Goal: Task Accomplishment & Management: Manage account settings

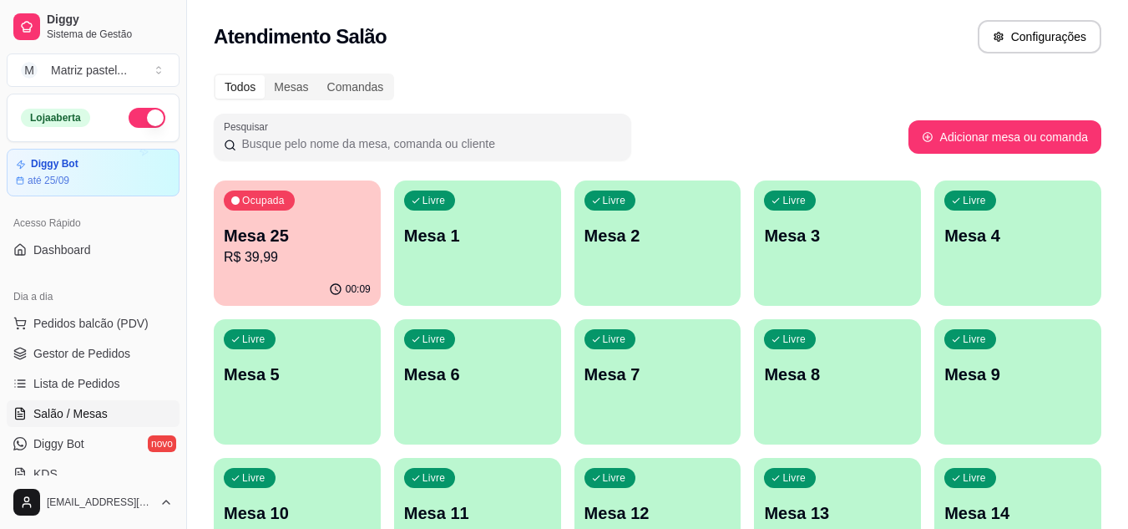
scroll to position [83, 0]
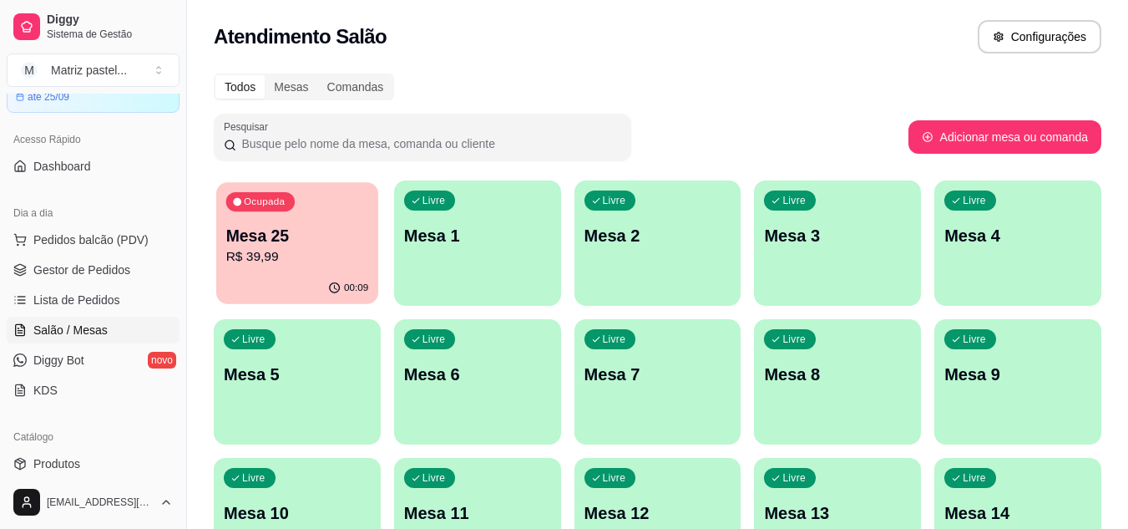
click at [369, 261] on div "Ocupada Mesa 25 R$ 39,99" at bounding box center [297, 227] width 162 height 90
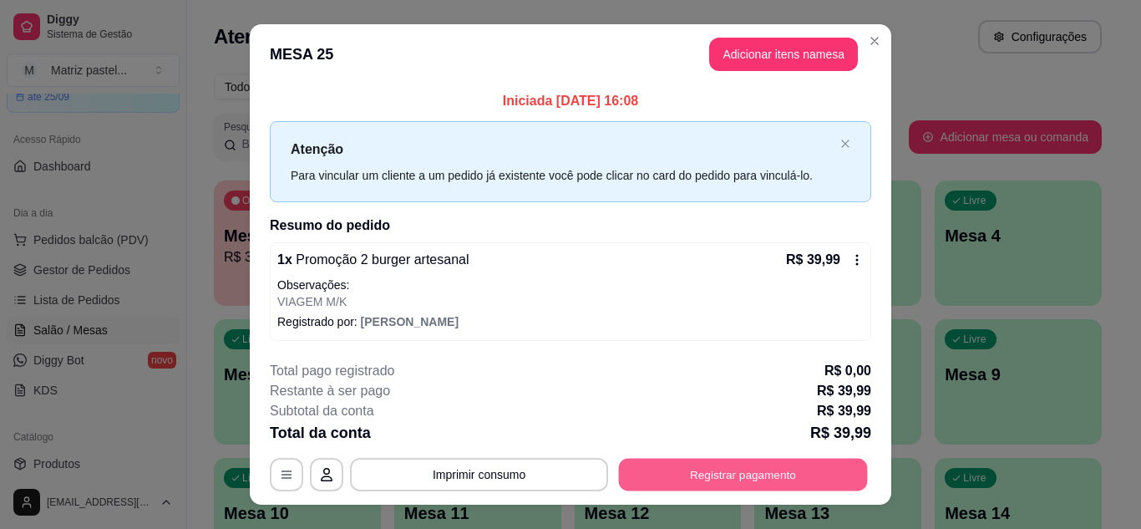
click at [686, 485] on button "Registrar pagamento" at bounding box center [743, 474] width 249 height 33
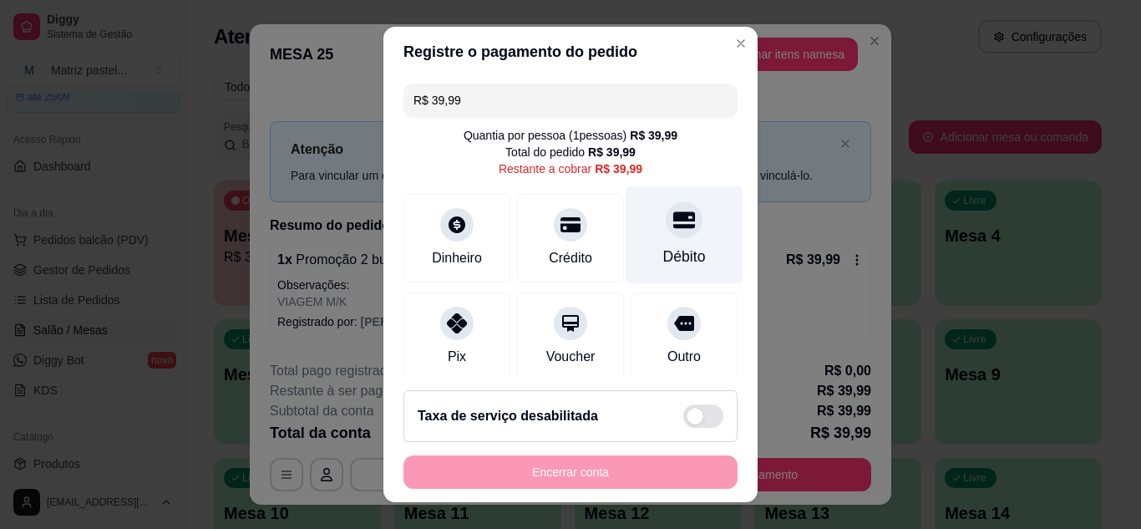
click at [665, 234] on div at bounding box center [683, 219] width 37 height 37
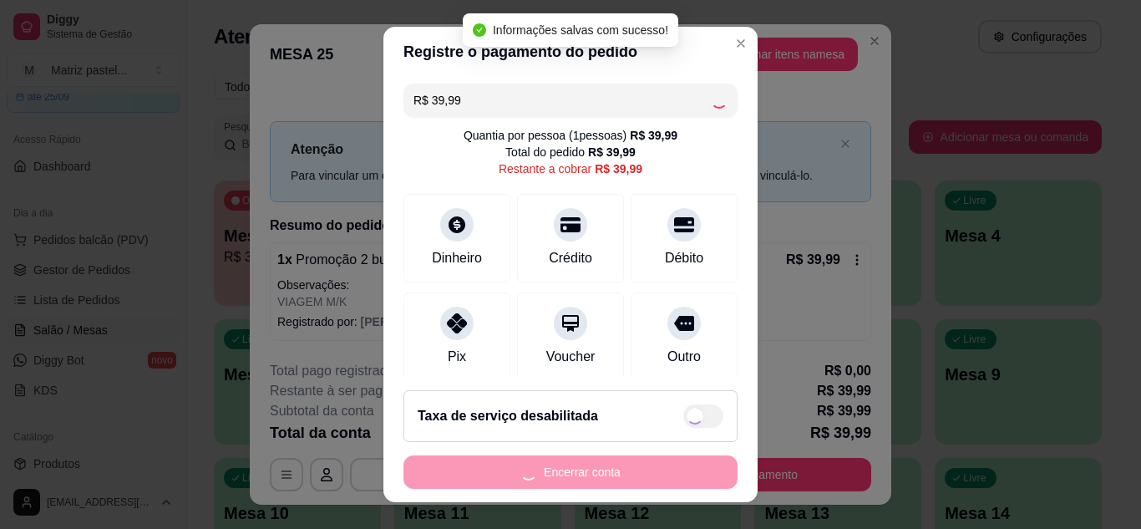
type input "R$ 0,00"
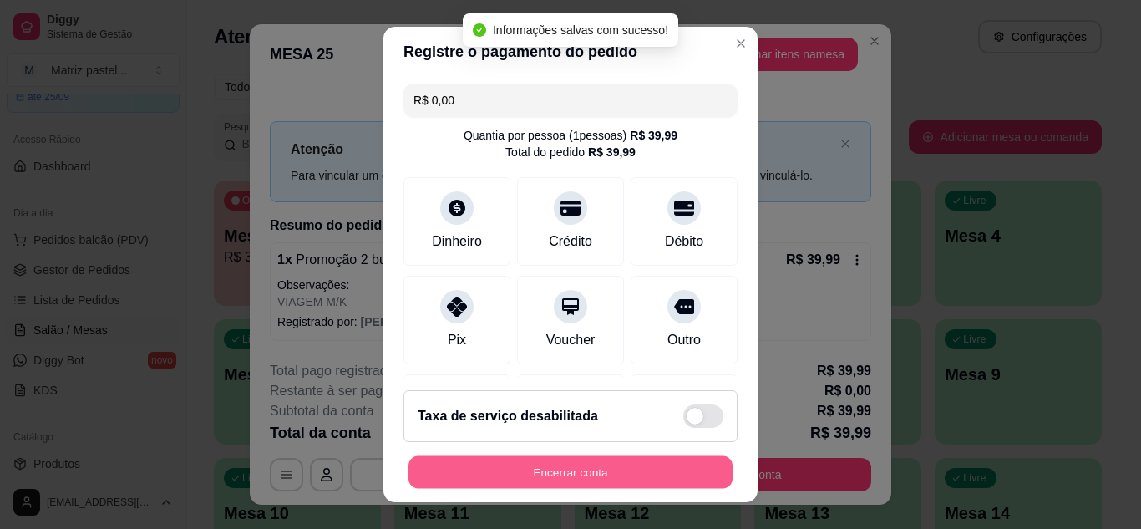
click at [656, 473] on button "Encerrar conta" at bounding box center [570, 472] width 324 height 33
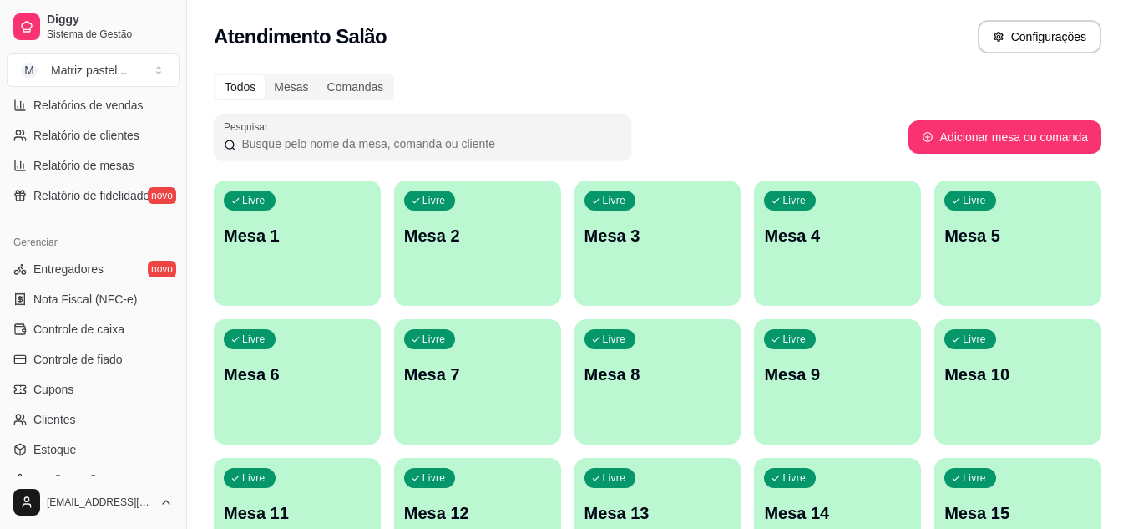
scroll to position [668, 0]
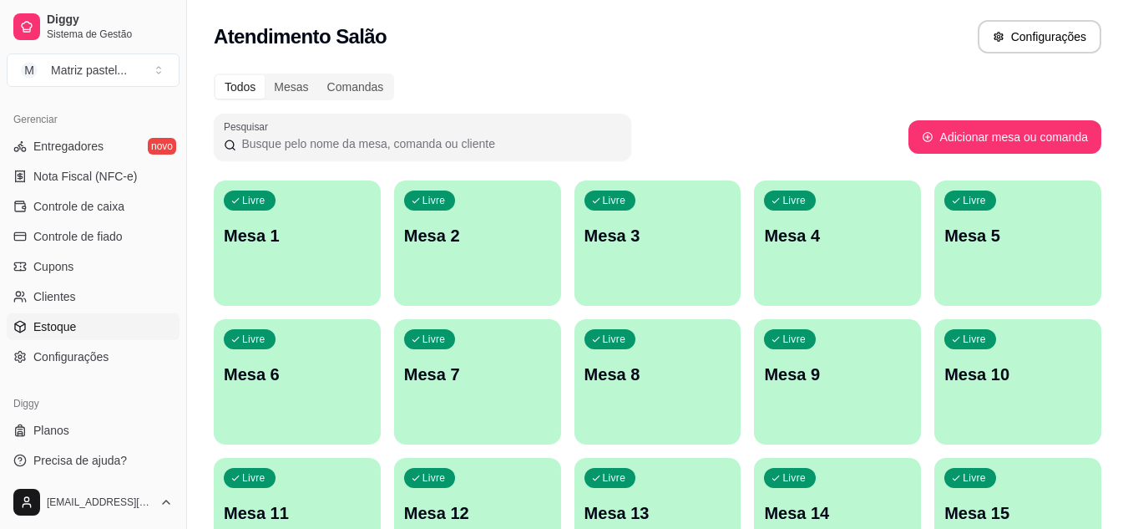
click at [58, 330] on span "Estoque" at bounding box center [54, 326] width 43 height 17
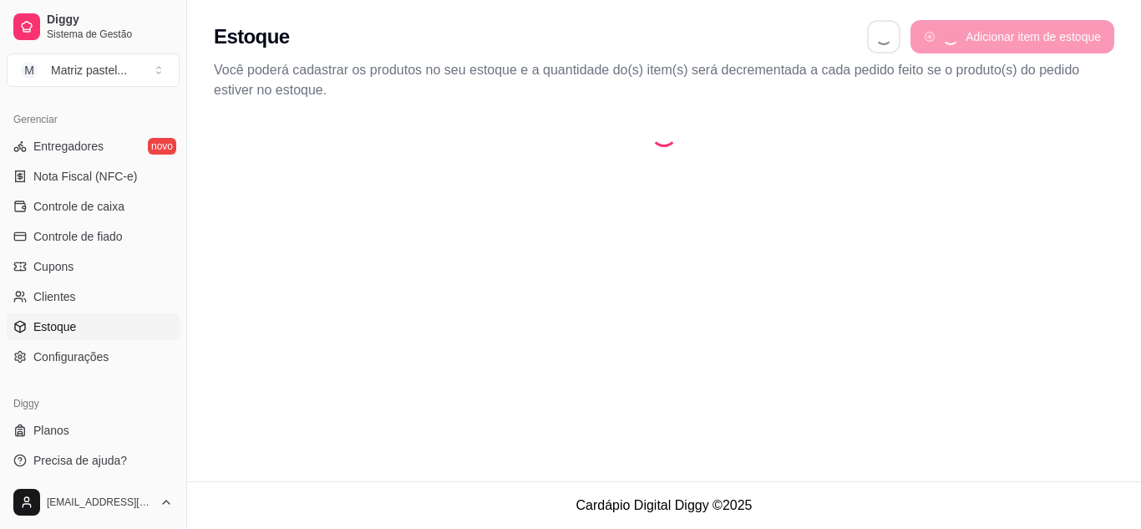
select select "QUANTITY_ORDER"
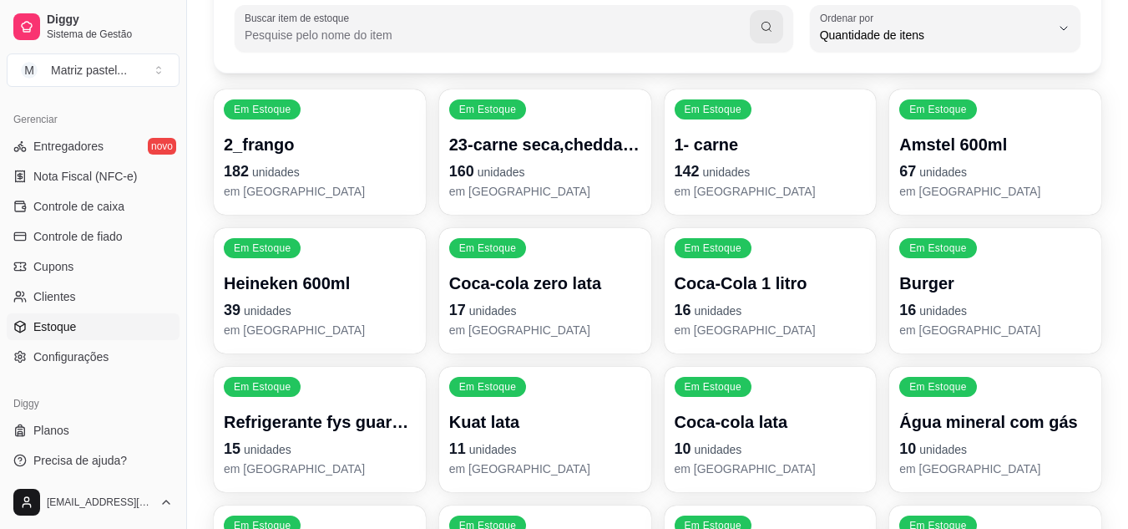
scroll to position [167, 0]
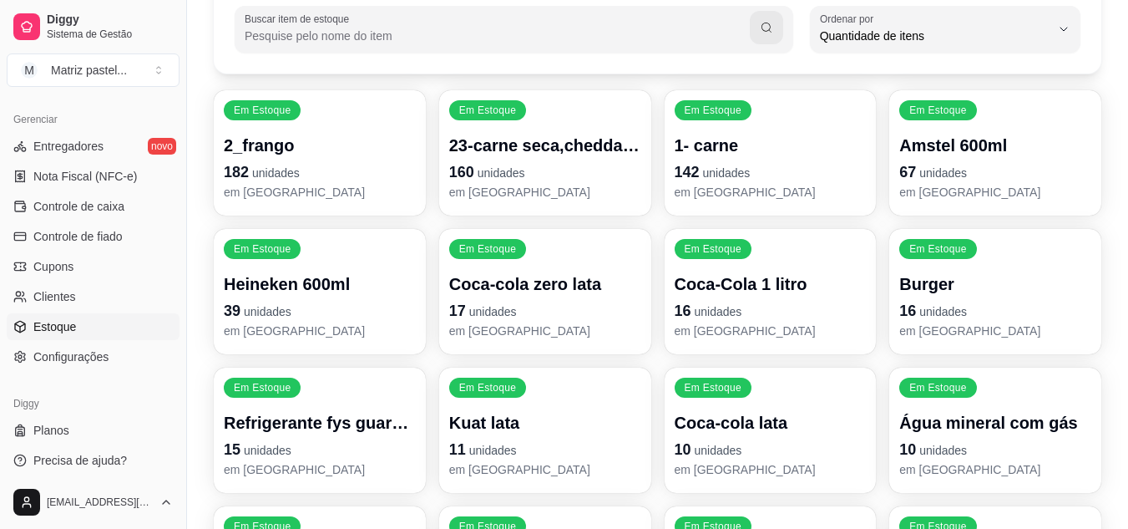
click at [692, 296] on div "Coca-Cola 1 litro 16 unidades em [GEOGRAPHIC_DATA]" at bounding box center [770, 305] width 186 height 65
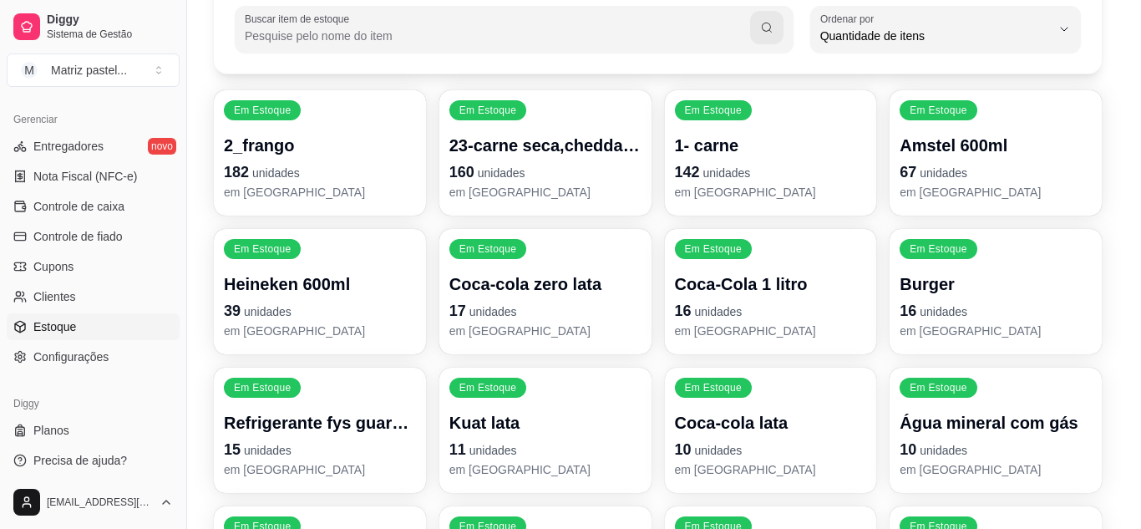
click at [385, 124] on article "Quantidade em [GEOGRAPHIC_DATA]" at bounding box center [570, 116] width 521 height 18
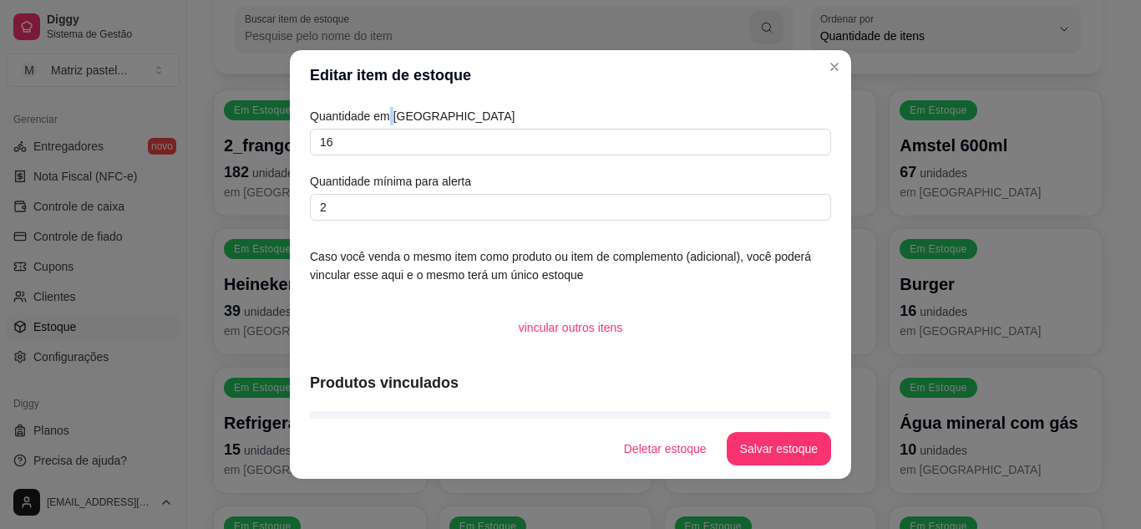
click at [385, 124] on article "Quantidade em [GEOGRAPHIC_DATA]" at bounding box center [570, 116] width 521 height 18
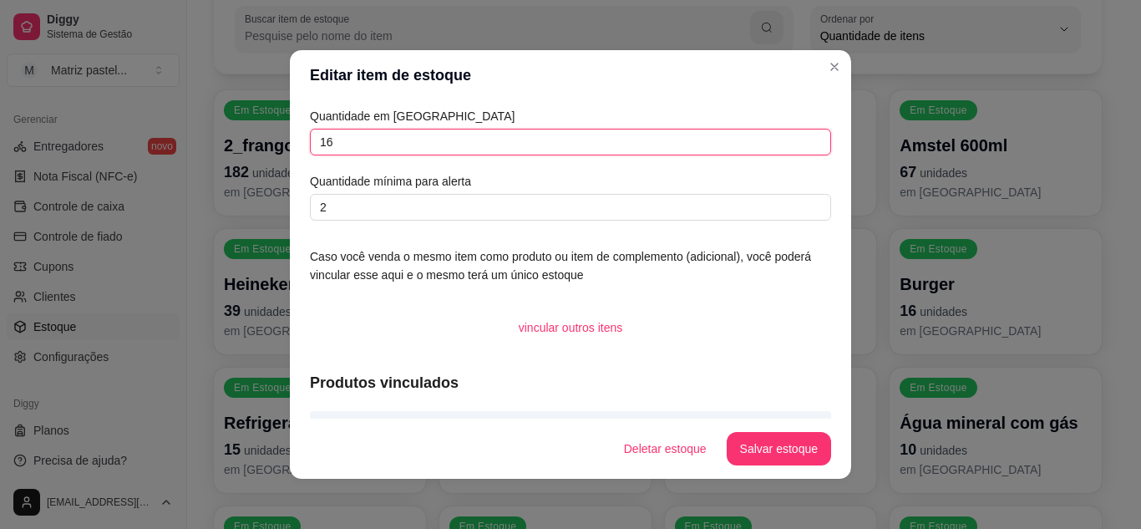
click at [394, 131] on input "16" at bounding box center [570, 142] width 521 height 27
type input "39"
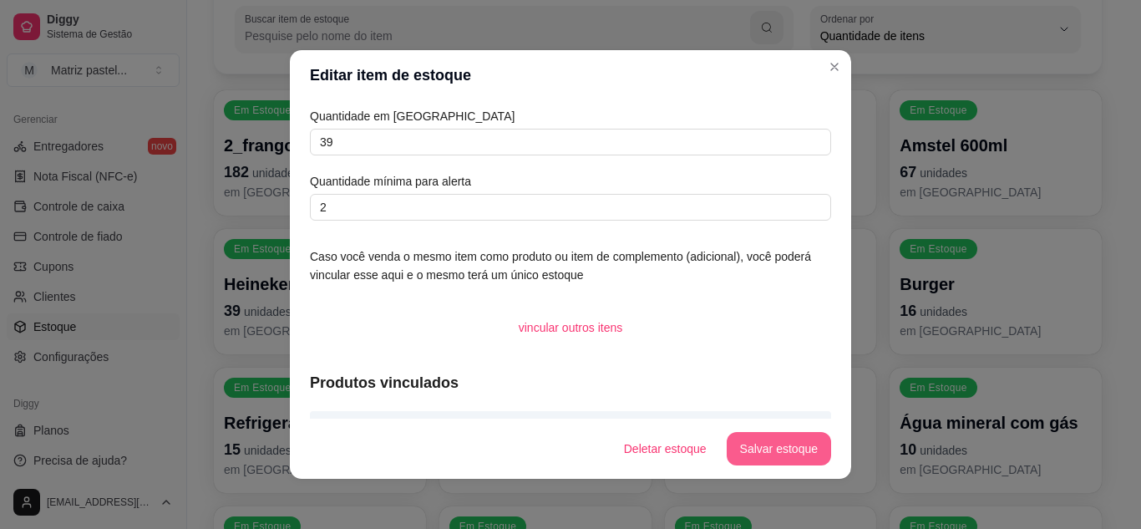
click at [772, 453] on button "Salvar estoque" at bounding box center [778, 448] width 104 height 33
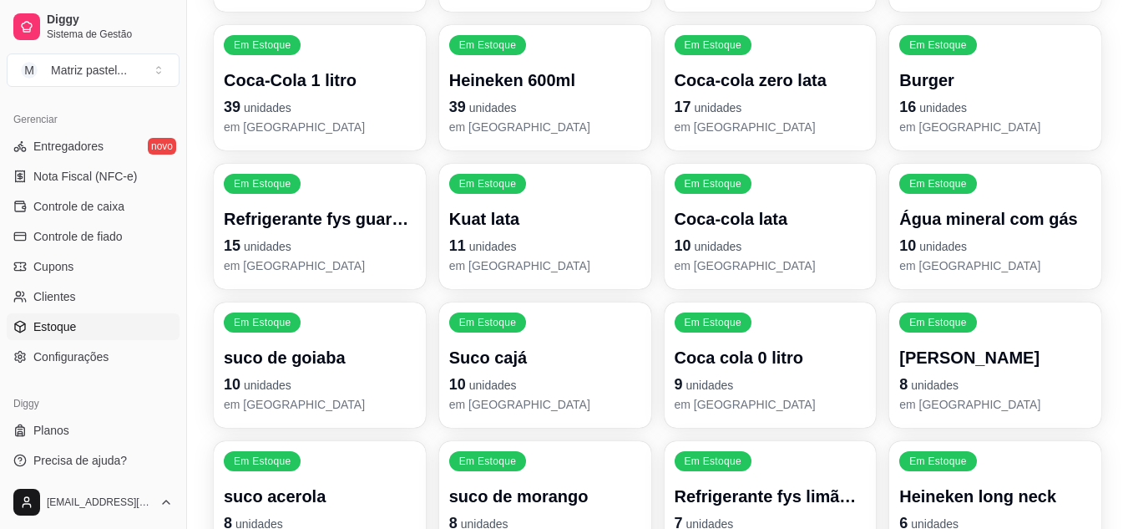
scroll to position [417, 0]
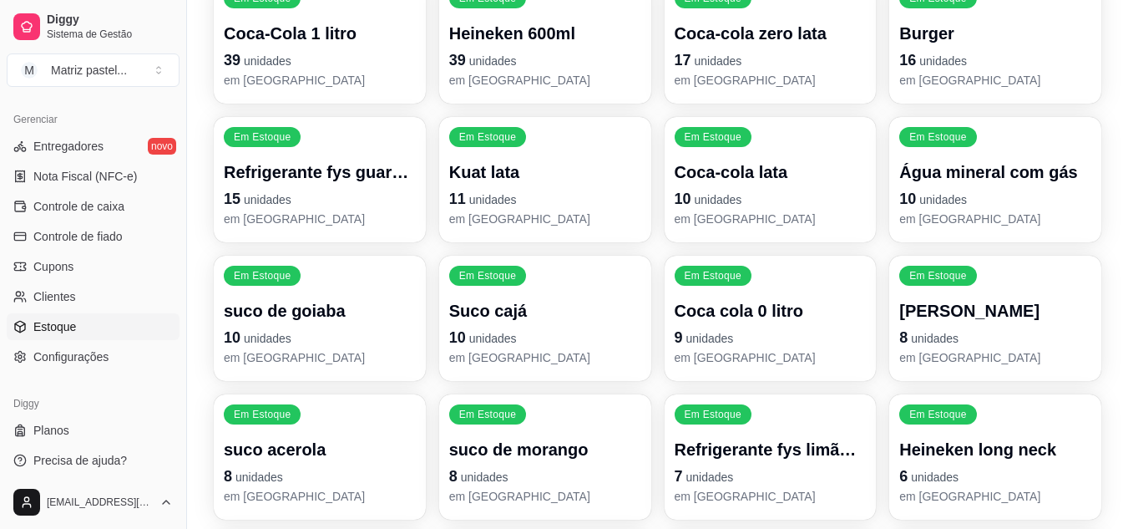
click at [722, 336] on span "unidades" at bounding box center [710, 337] width 48 height 13
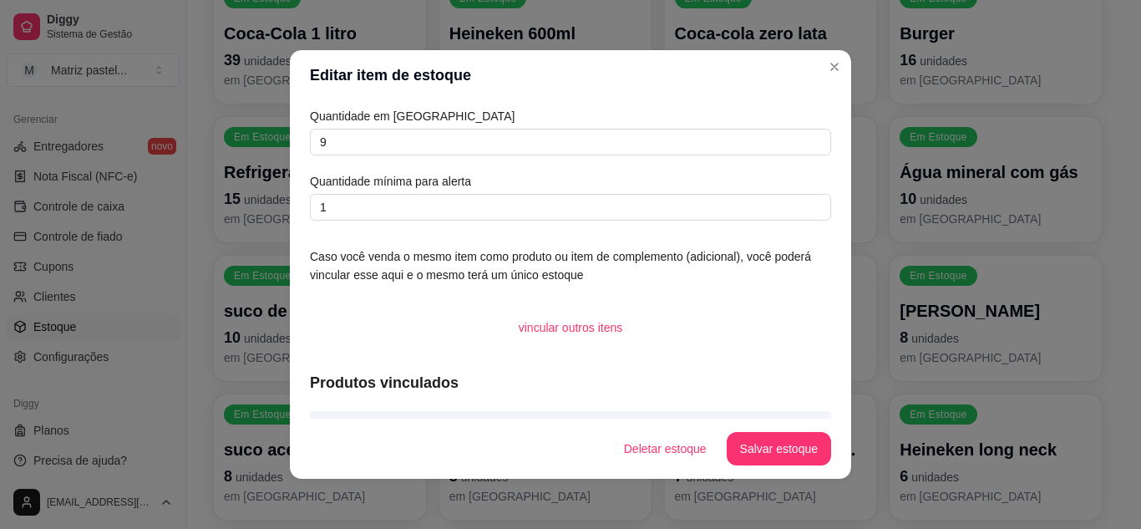
click at [424, 122] on article "Quantidade em [GEOGRAPHIC_DATA]" at bounding box center [570, 116] width 521 height 18
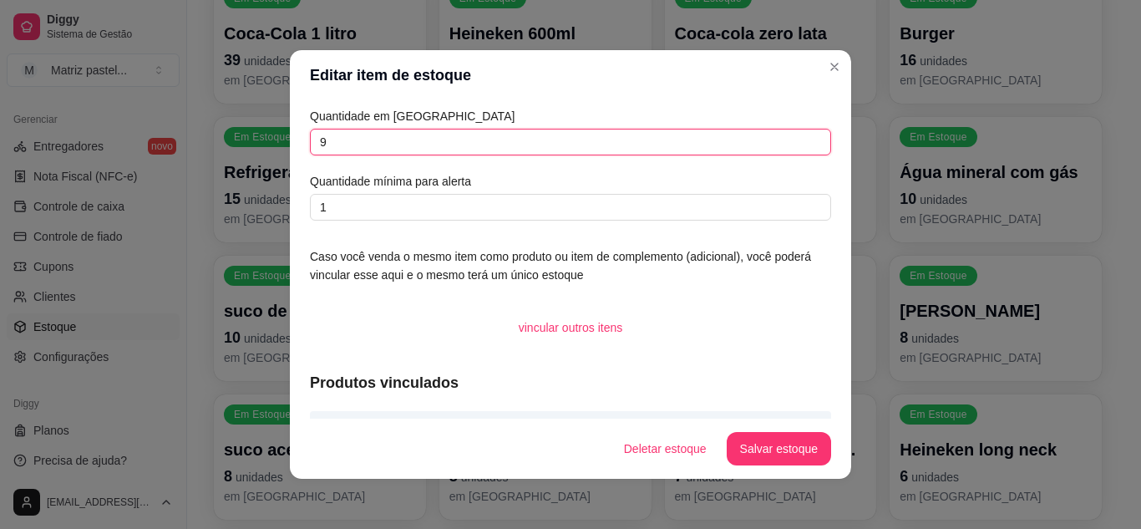
click at [430, 137] on input "9" at bounding box center [570, 142] width 521 height 27
type input "30"
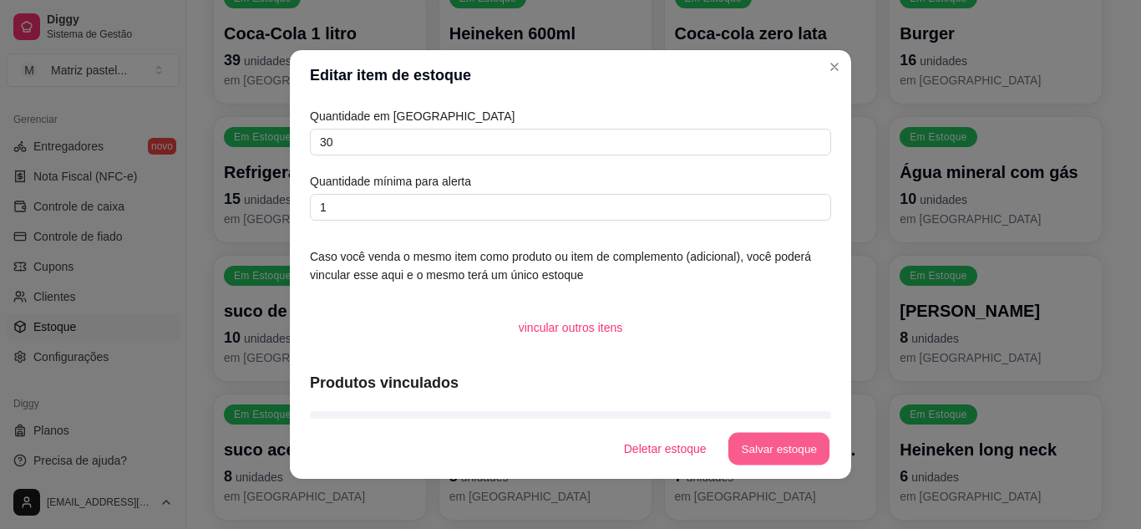
click at [792, 452] on button "Salvar estoque" at bounding box center [778, 449] width 102 height 33
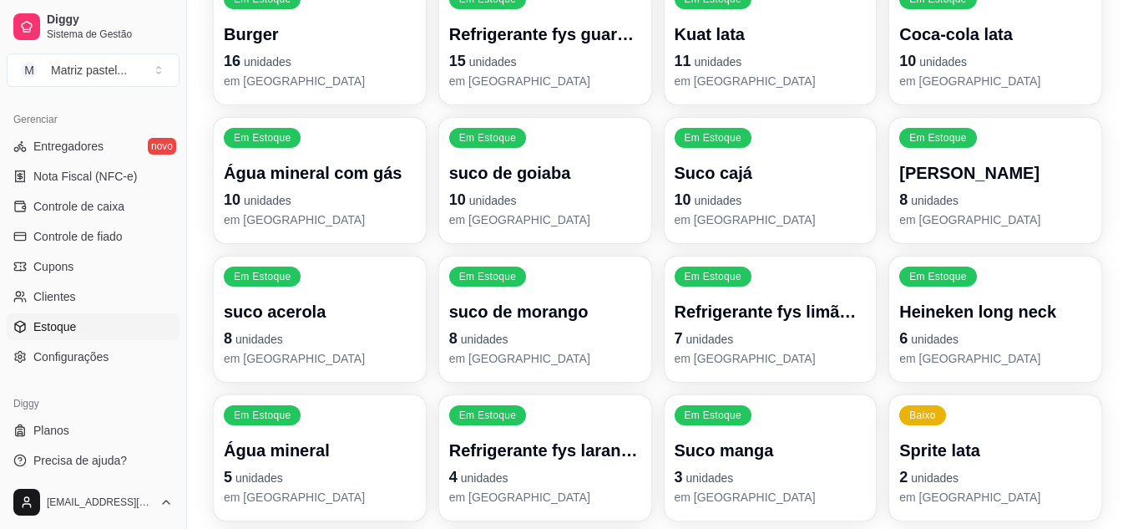
scroll to position [584, 0]
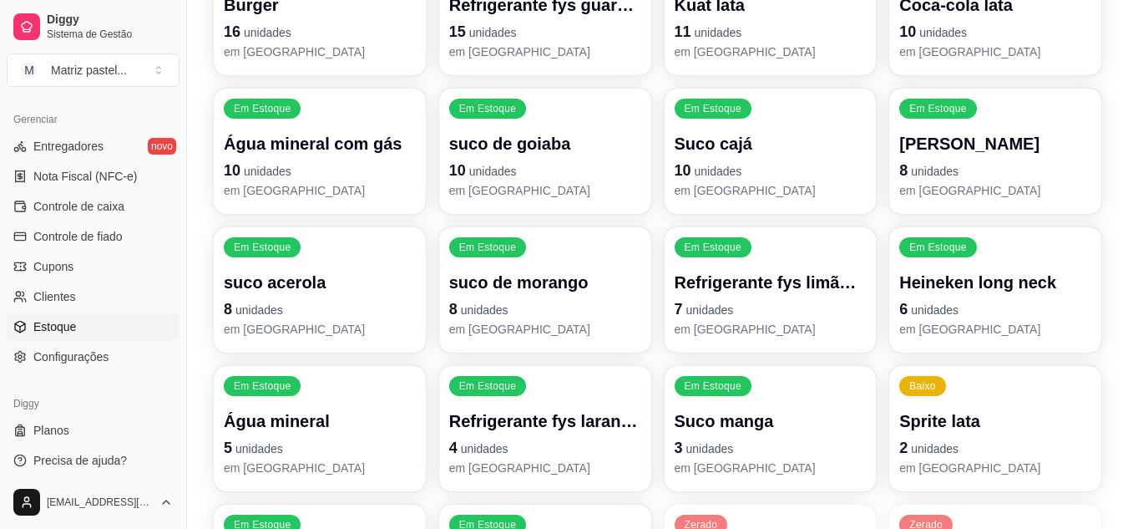
click at [361, 163] on p "10 unidades" at bounding box center [320, 170] width 192 height 23
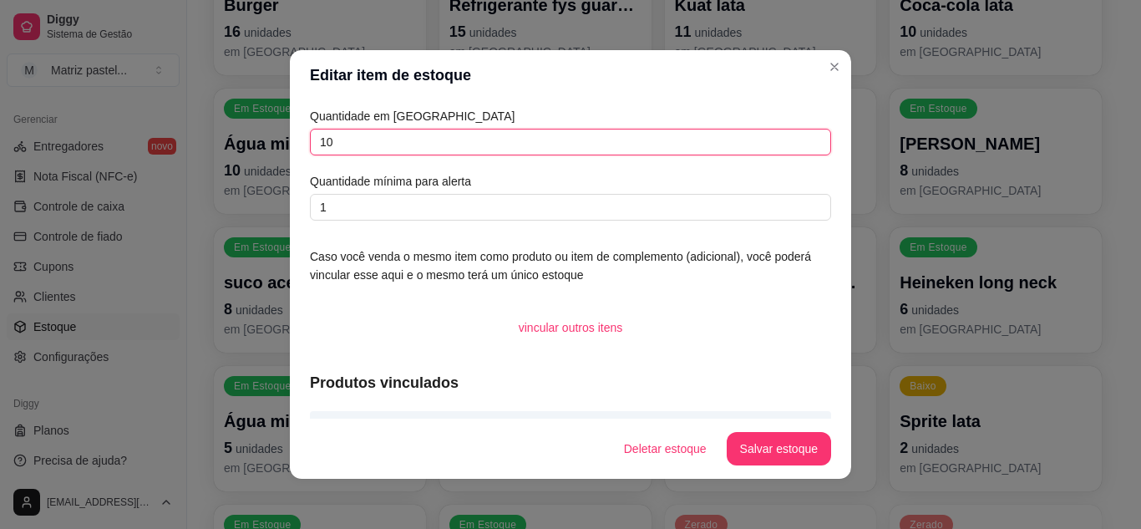
click at [350, 131] on input "10" at bounding box center [570, 142] width 521 height 27
type input "21"
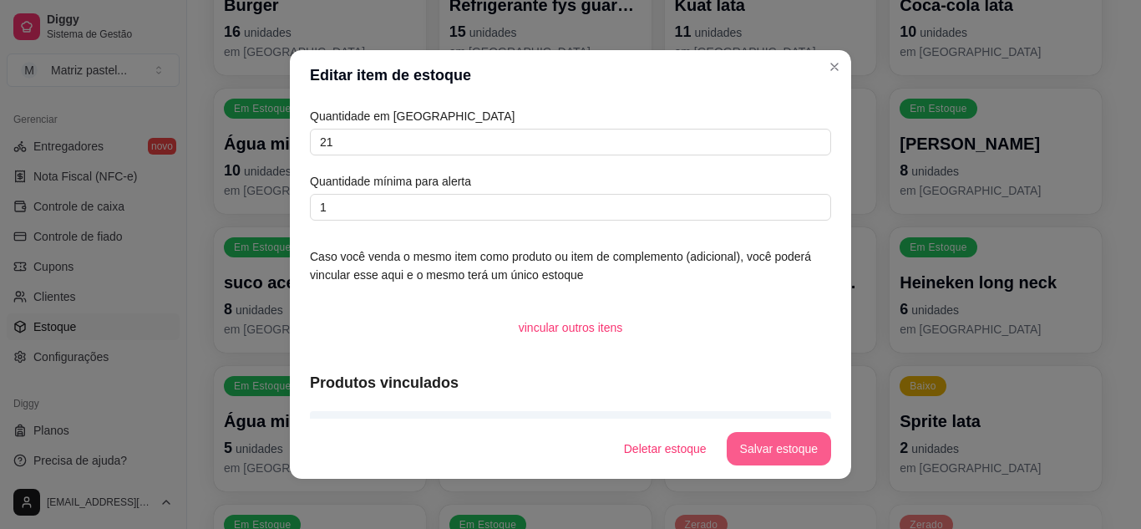
click at [770, 452] on button "Salvar estoque" at bounding box center [778, 448] width 104 height 33
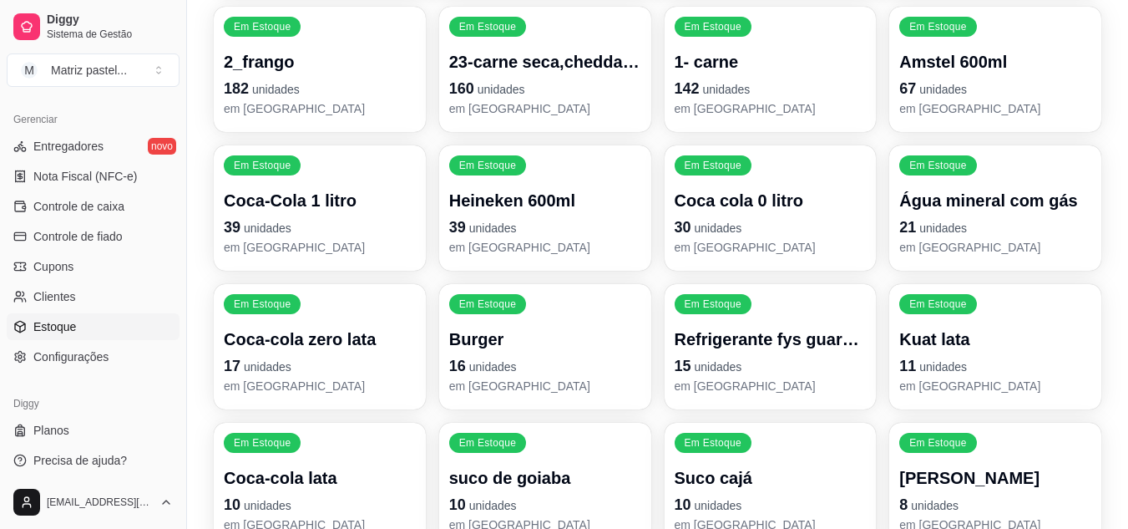
scroll to position [334, 0]
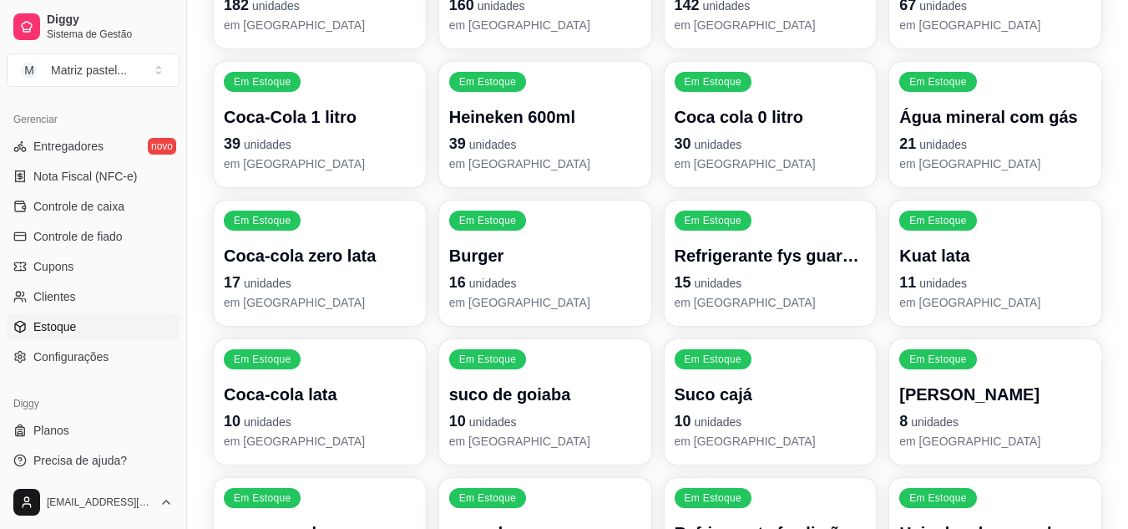
click at [356, 392] on p "Coca-cola lata" at bounding box center [320, 393] width 192 height 23
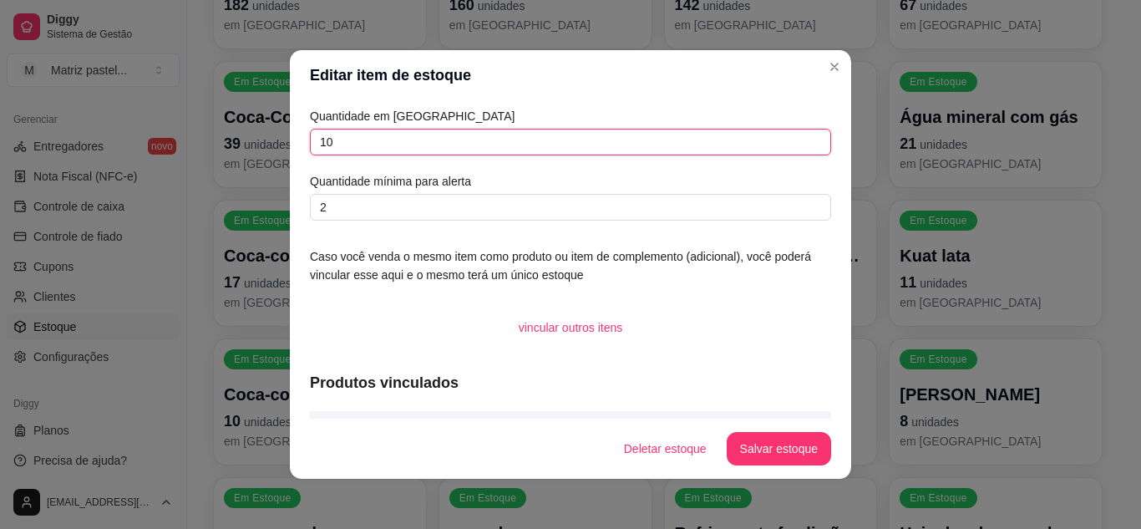
click at [352, 151] on input "10" at bounding box center [570, 142] width 521 height 27
type input "32"
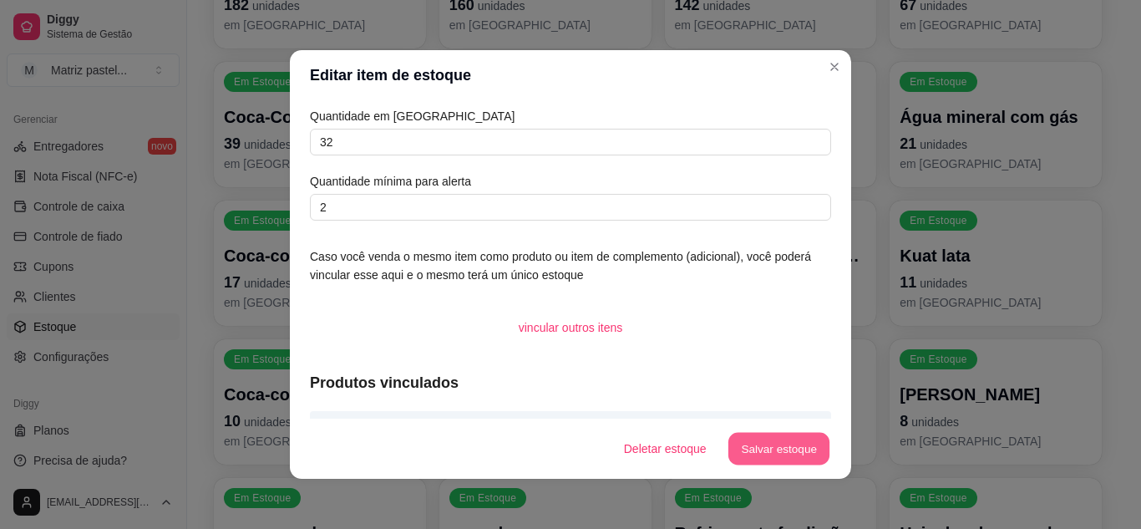
click at [767, 433] on button "Salvar estoque" at bounding box center [778, 449] width 102 height 33
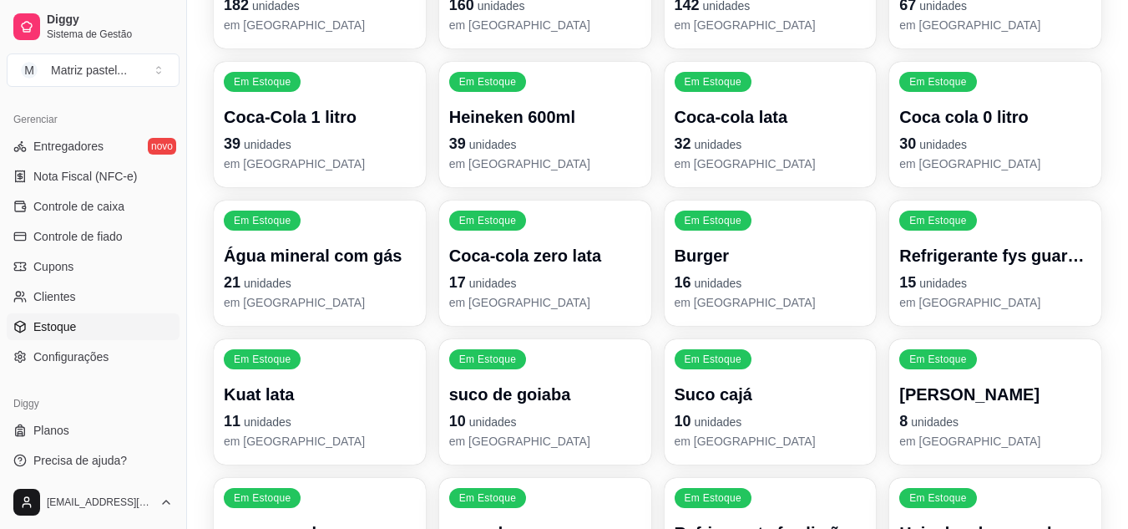
click at [477, 308] on p "em [GEOGRAPHIC_DATA]" at bounding box center [545, 302] width 192 height 17
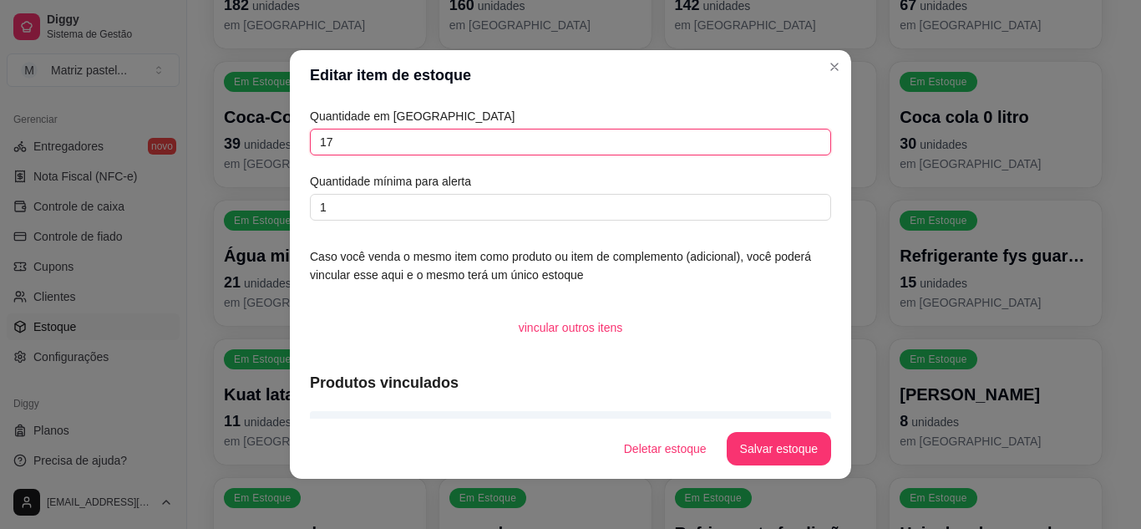
click at [319, 138] on input "17" at bounding box center [570, 142] width 521 height 27
type input "47"
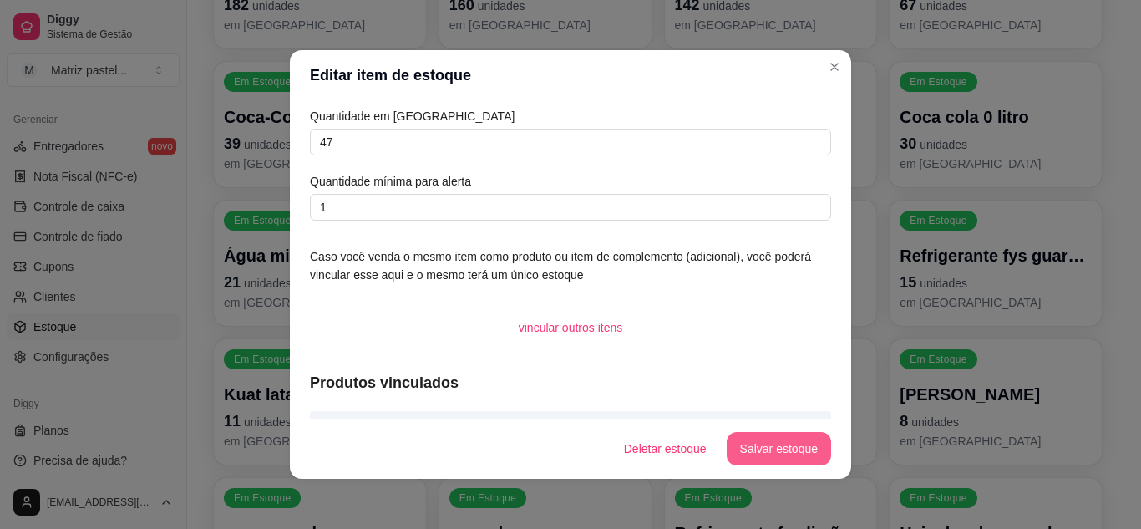
click at [745, 445] on button "Salvar estoque" at bounding box center [778, 448] width 104 height 33
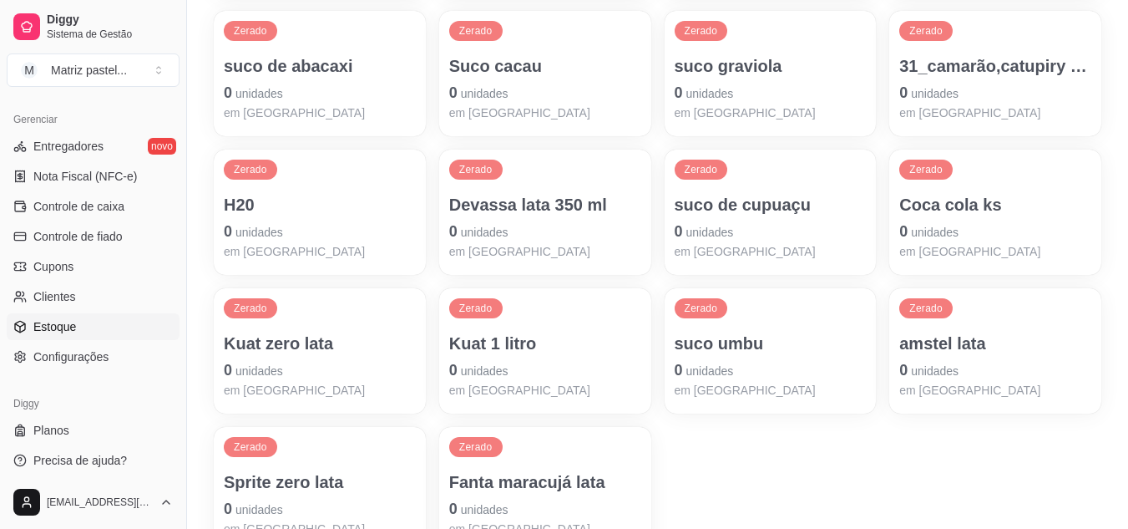
scroll to position [1446, 0]
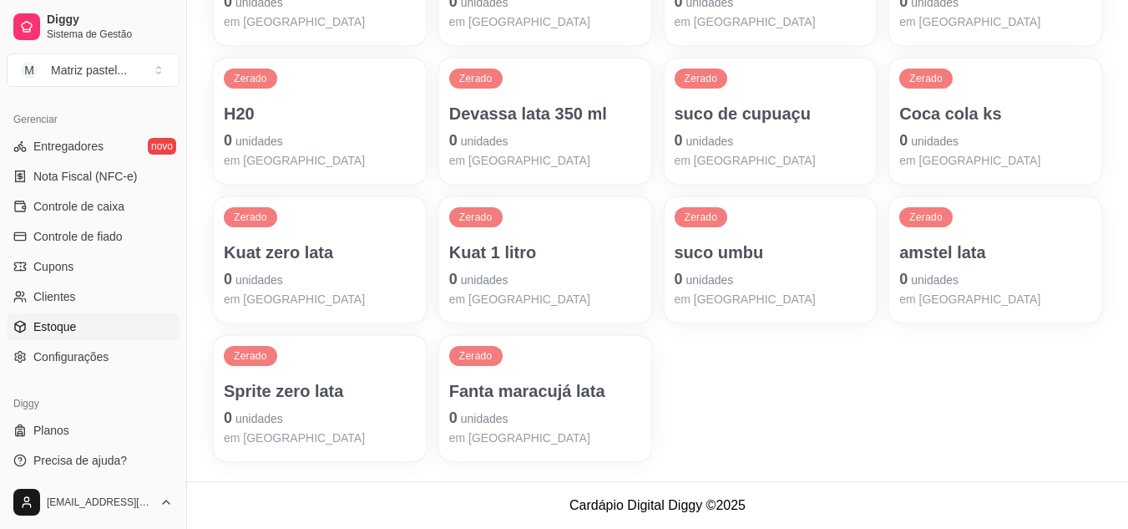
click at [268, 422] on span "unidades" at bounding box center [259, 418] width 48 height 13
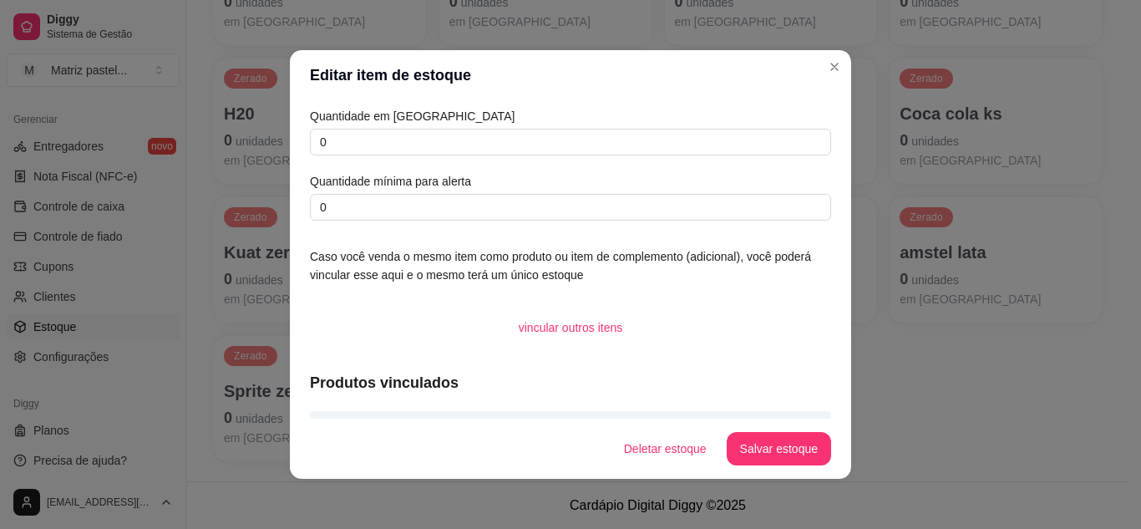
click at [386, 155] on div "Quantidade em estoque 0 Quantidade mínima para alerta 0" at bounding box center [570, 164] width 521 height 114
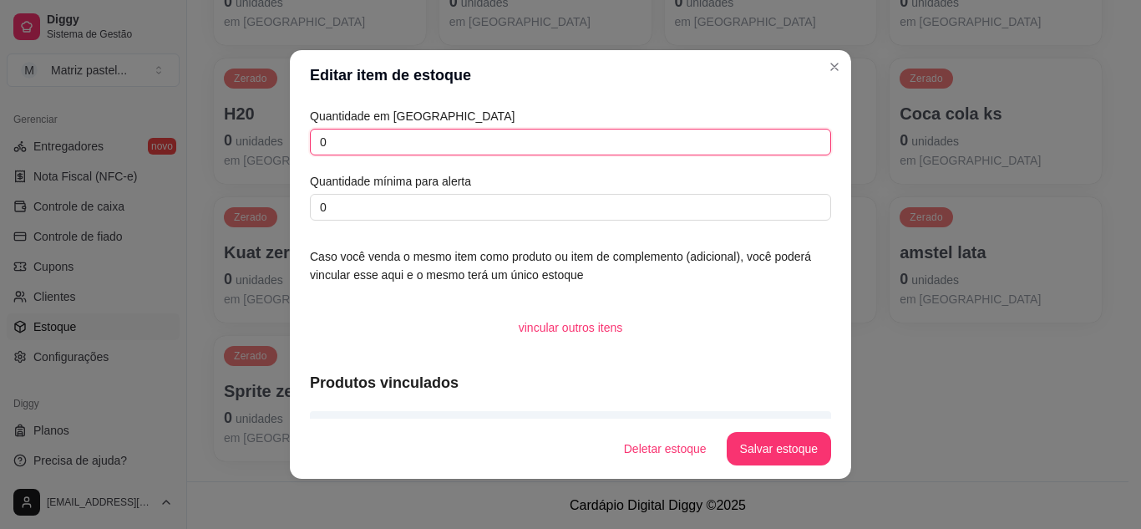
click at [386, 150] on input "0" at bounding box center [570, 142] width 521 height 27
type input "6"
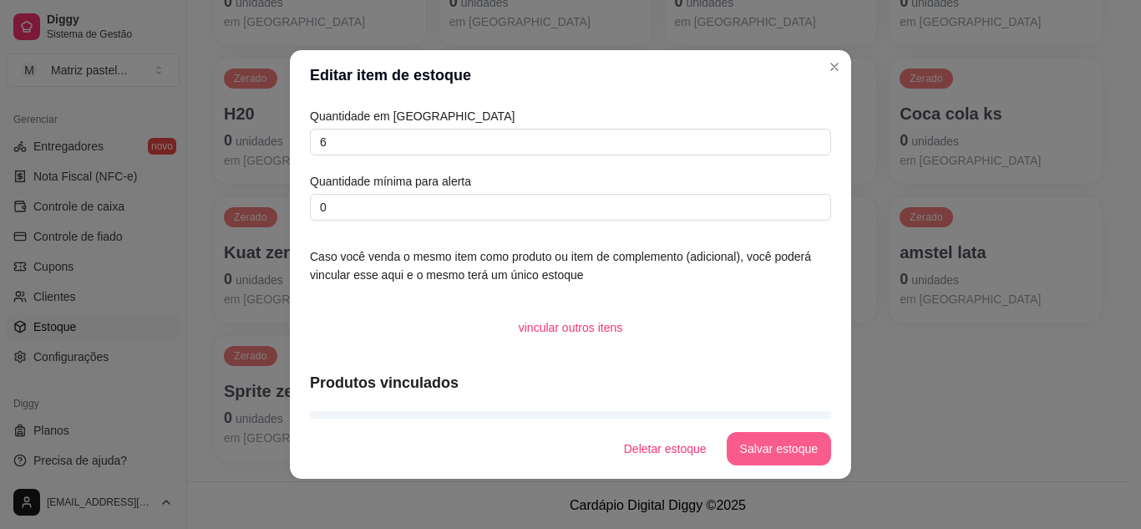
click at [767, 440] on button "Salvar estoque" at bounding box center [778, 448] width 104 height 33
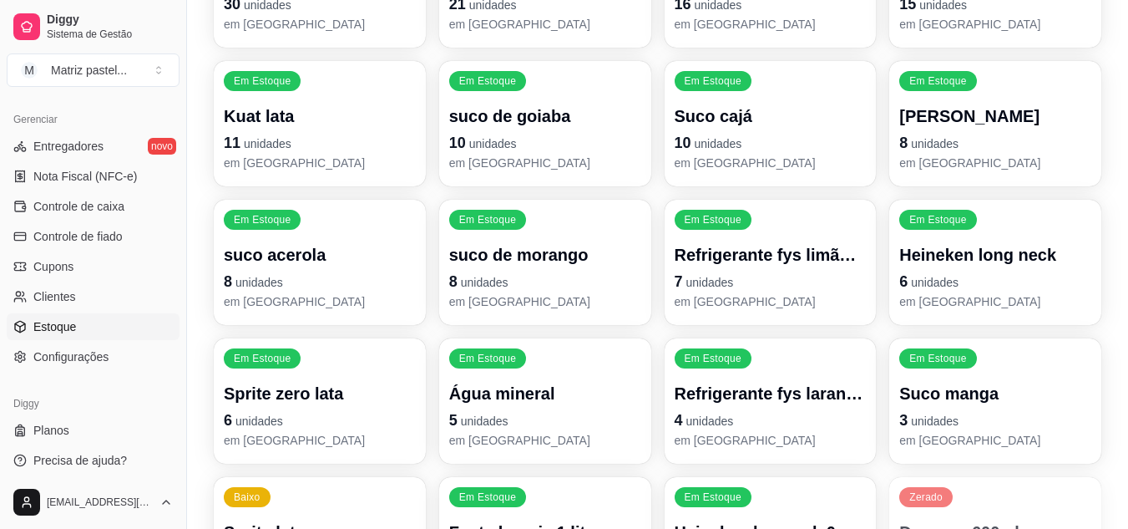
scroll to position [611, 0]
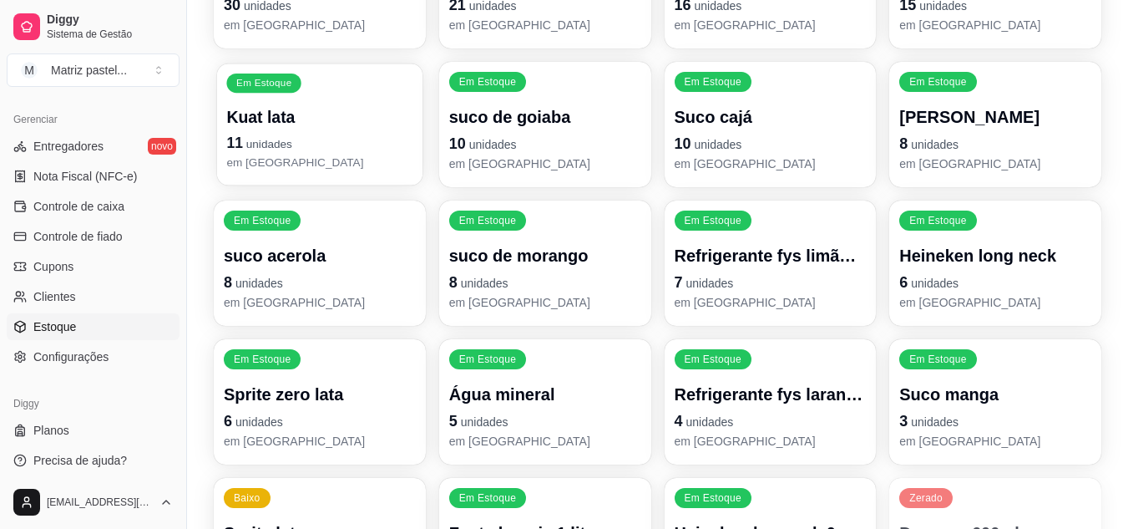
click at [340, 144] on p "11 unidades" at bounding box center [319, 143] width 186 height 23
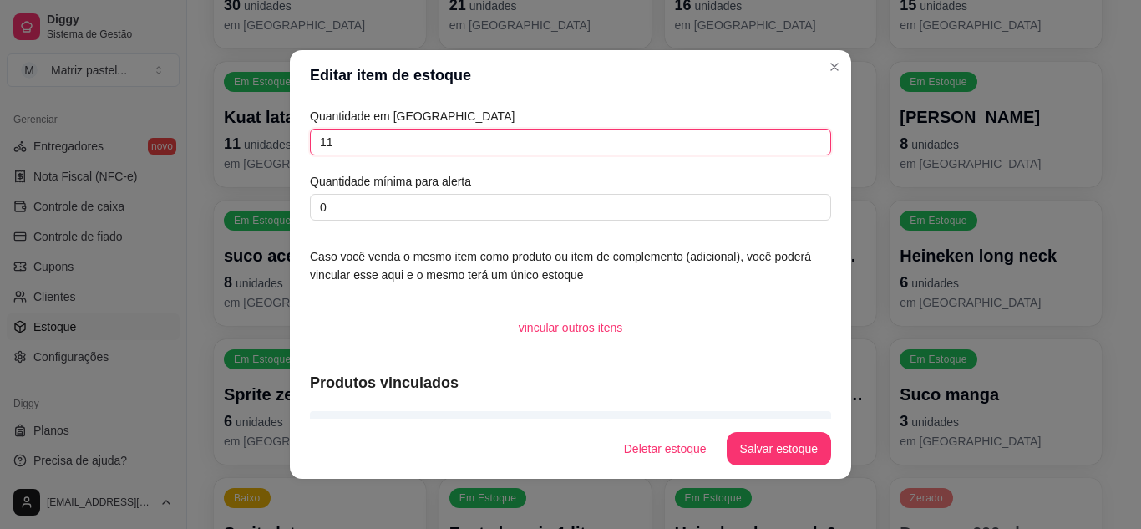
click at [468, 131] on input "11" at bounding box center [570, 142] width 521 height 27
type input "12"
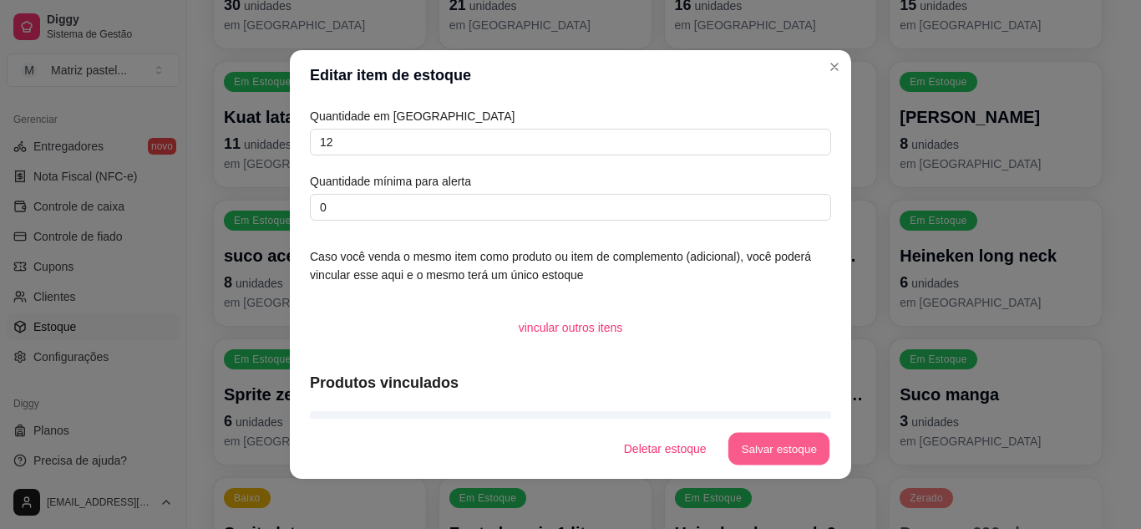
click at [771, 454] on button "Salvar estoque" at bounding box center [778, 449] width 102 height 33
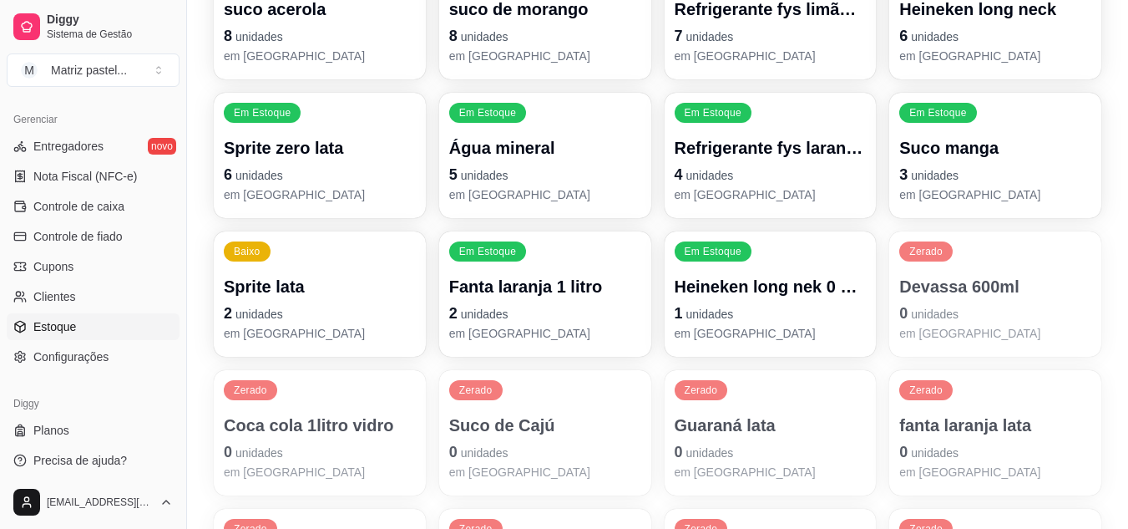
scroll to position [862, 0]
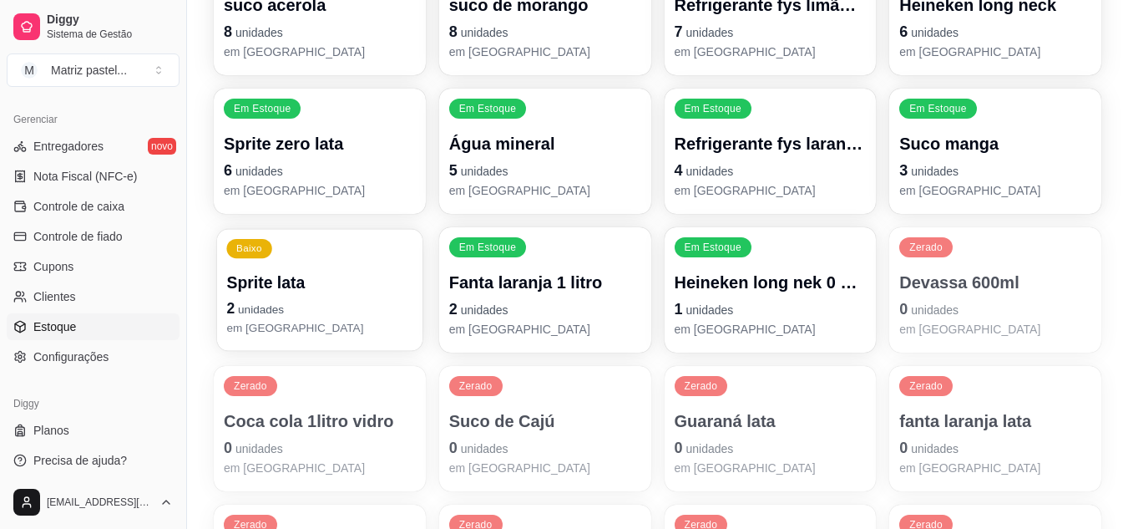
click at [276, 307] on span "unidades" at bounding box center [261, 309] width 46 height 13
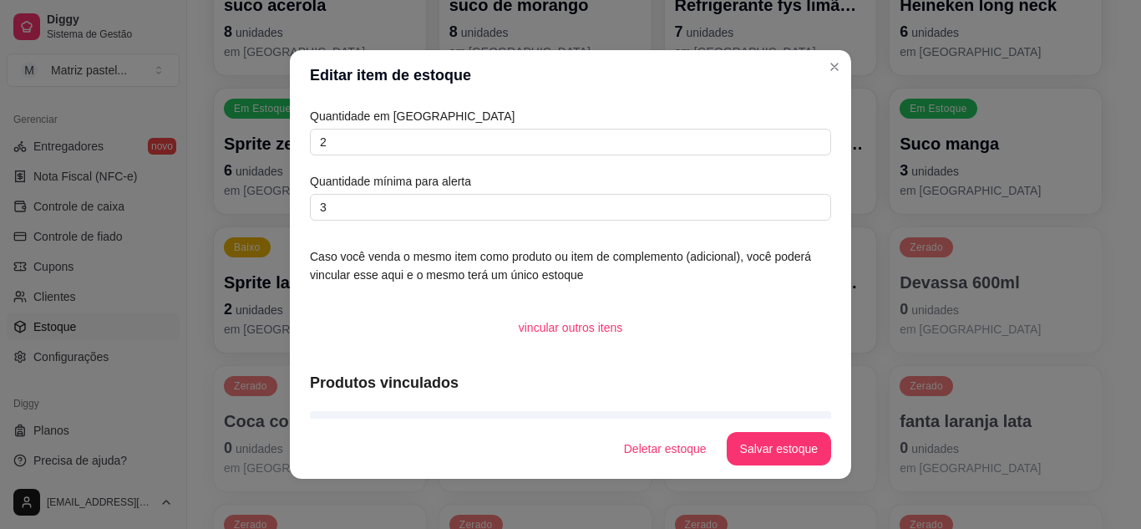
click at [377, 159] on div "Quantidade em estoque 2 Quantidade mínima para alerta 3" at bounding box center [570, 164] width 521 height 114
click at [376, 156] on div "Quantidade em estoque 2 Quantidade mínima para alerta 3" at bounding box center [570, 164] width 521 height 114
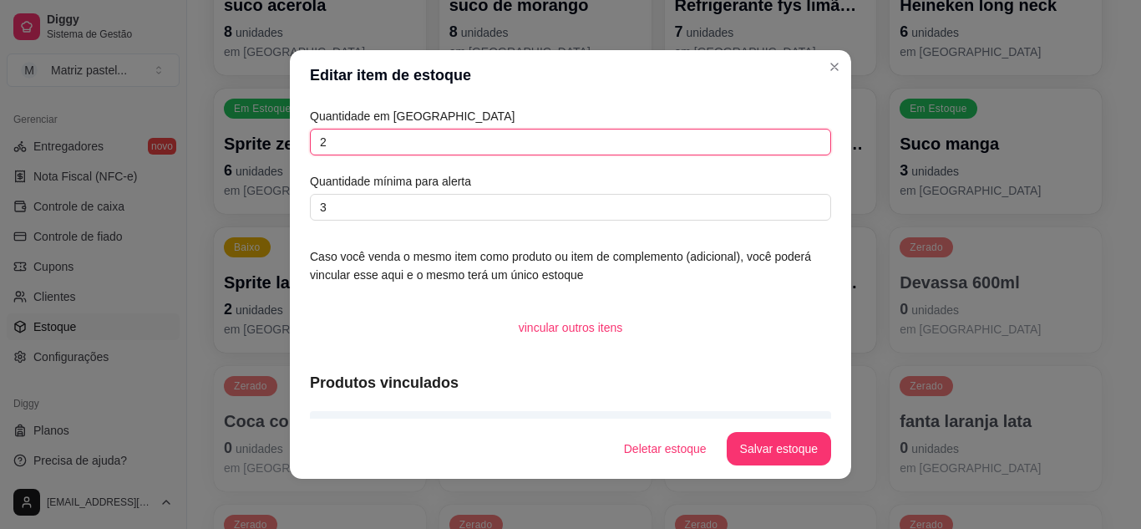
click at [377, 153] on input "2" at bounding box center [570, 142] width 521 height 27
type input "3"
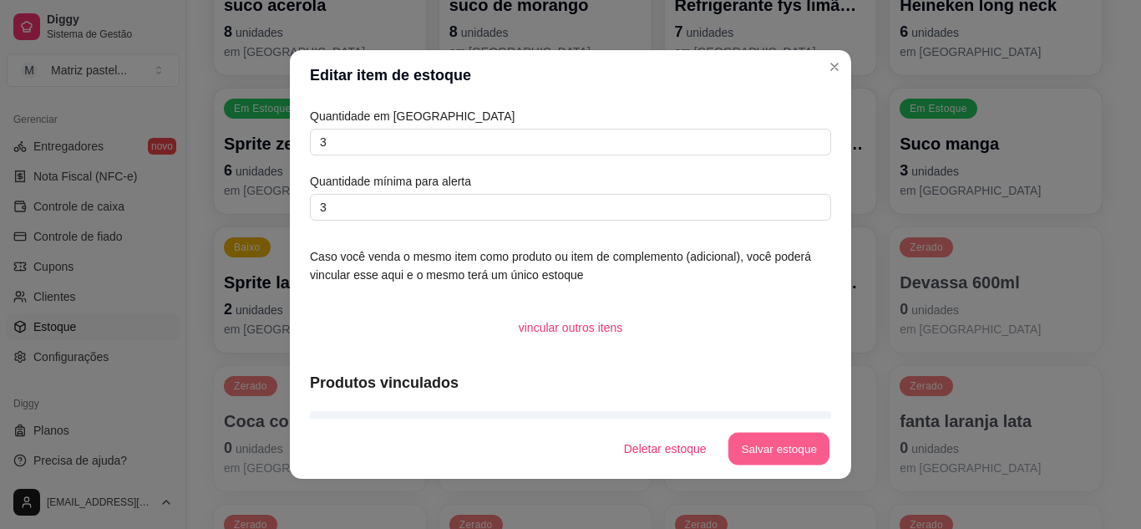
click at [758, 454] on button "Salvar estoque" at bounding box center [778, 449] width 102 height 33
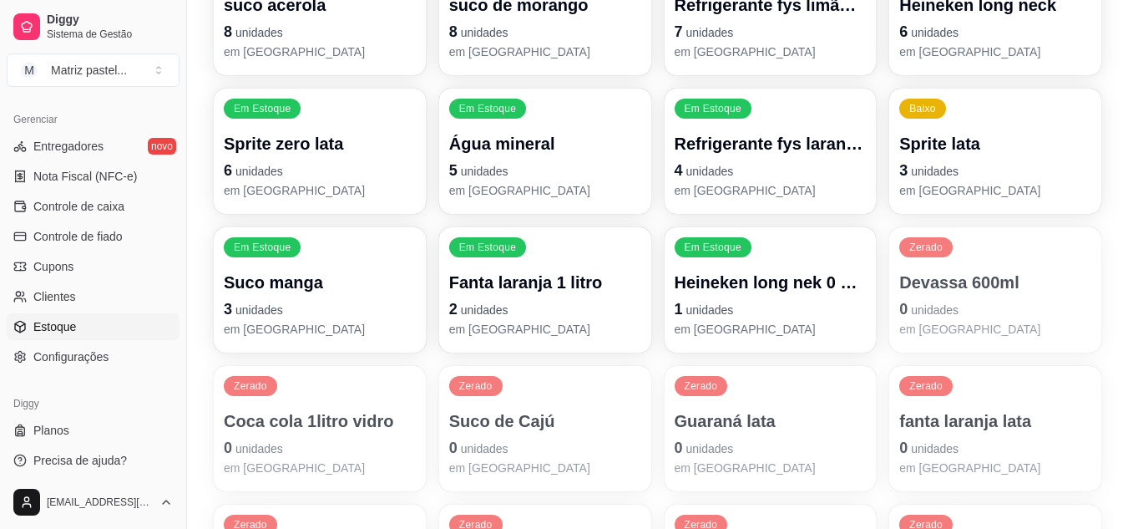
click at [327, 306] on p "3 unidades" at bounding box center [320, 308] width 192 height 23
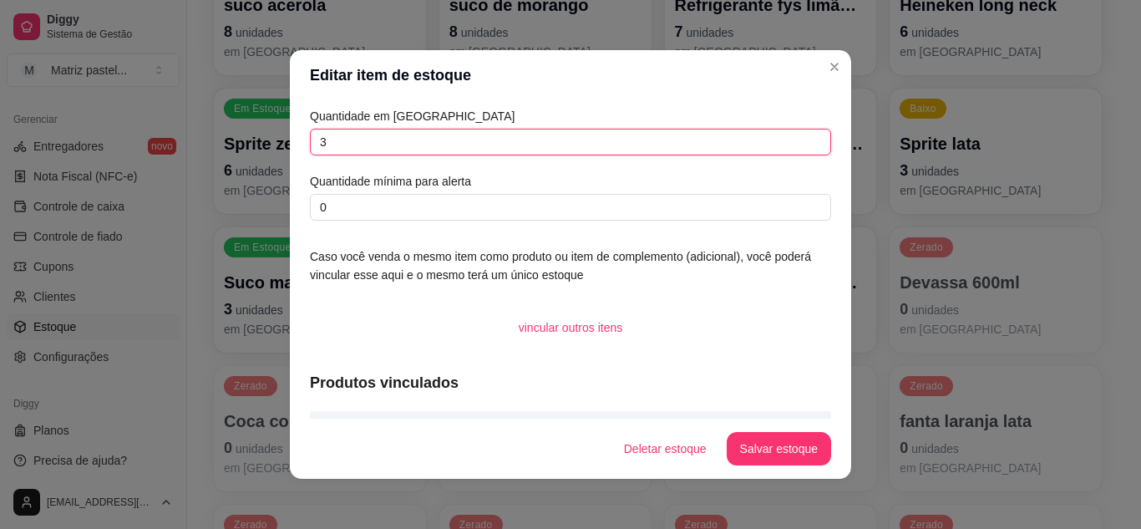
click at [397, 147] on input "3" at bounding box center [570, 142] width 521 height 27
type input "10"
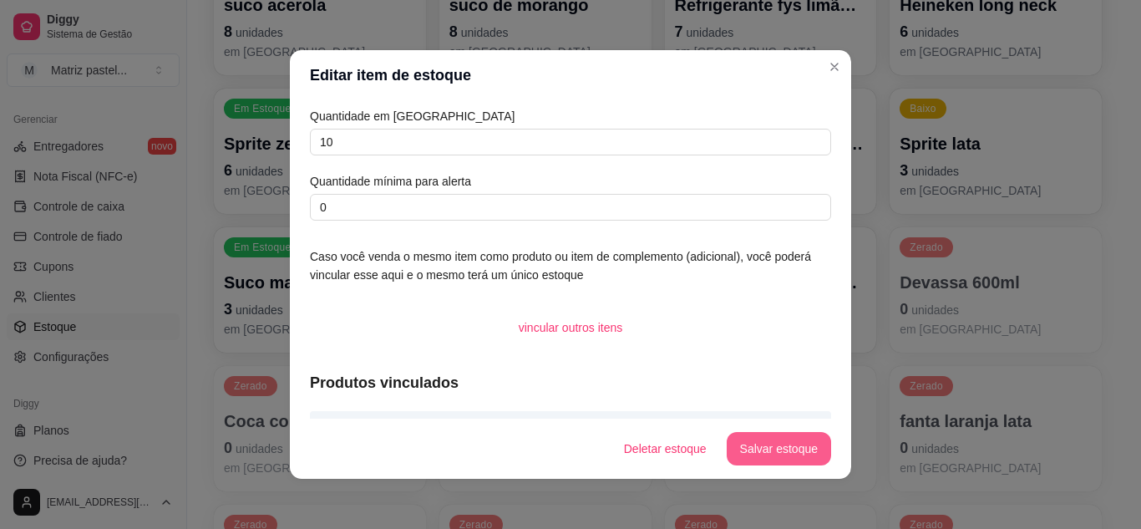
click at [809, 445] on button "Salvar estoque" at bounding box center [778, 448] width 104 height 33
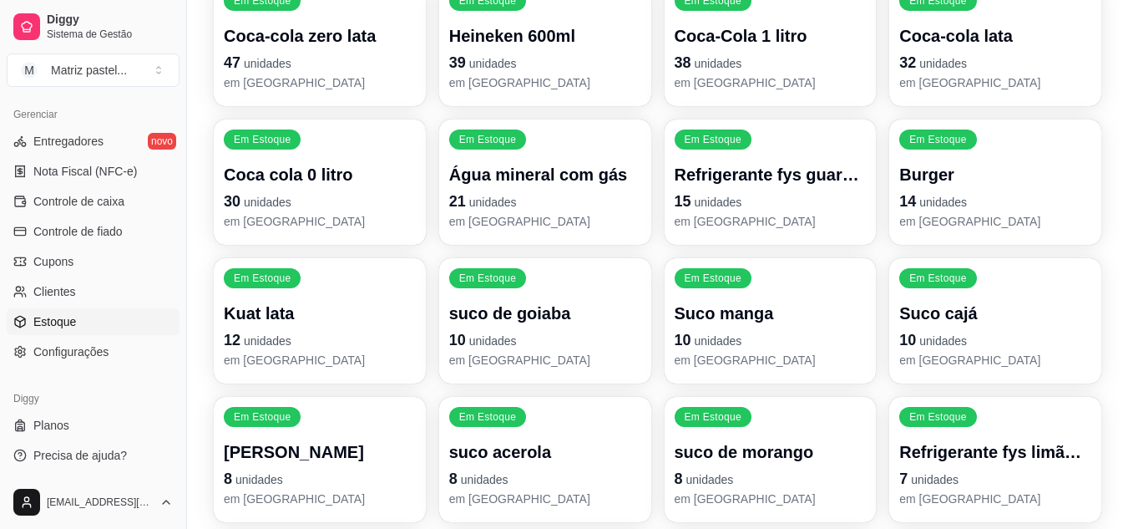
scroll to position [444, 0]
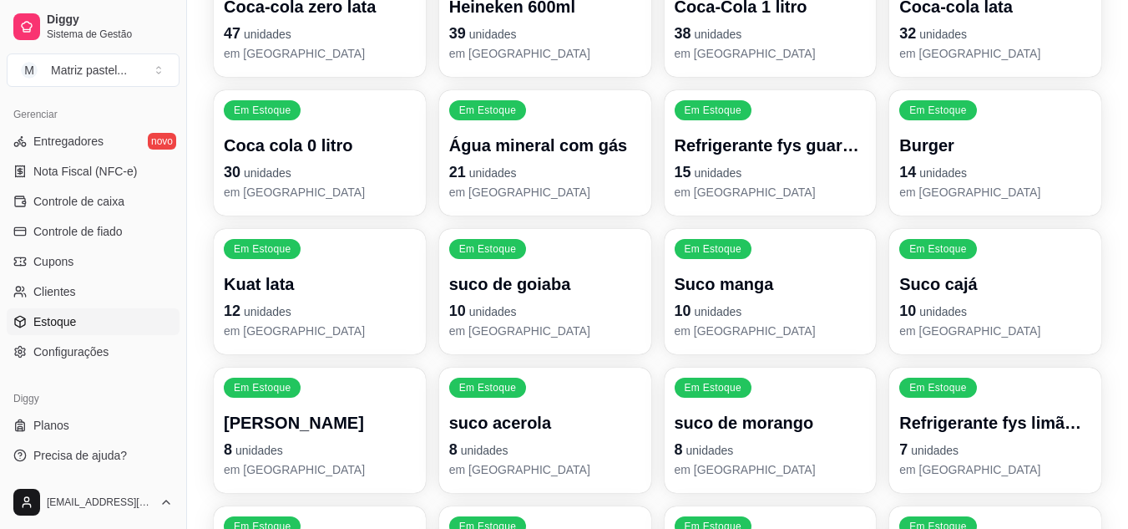
click at [316, 171] on p "30 unidades" at bounding box center [320, 171] width 192 height 23
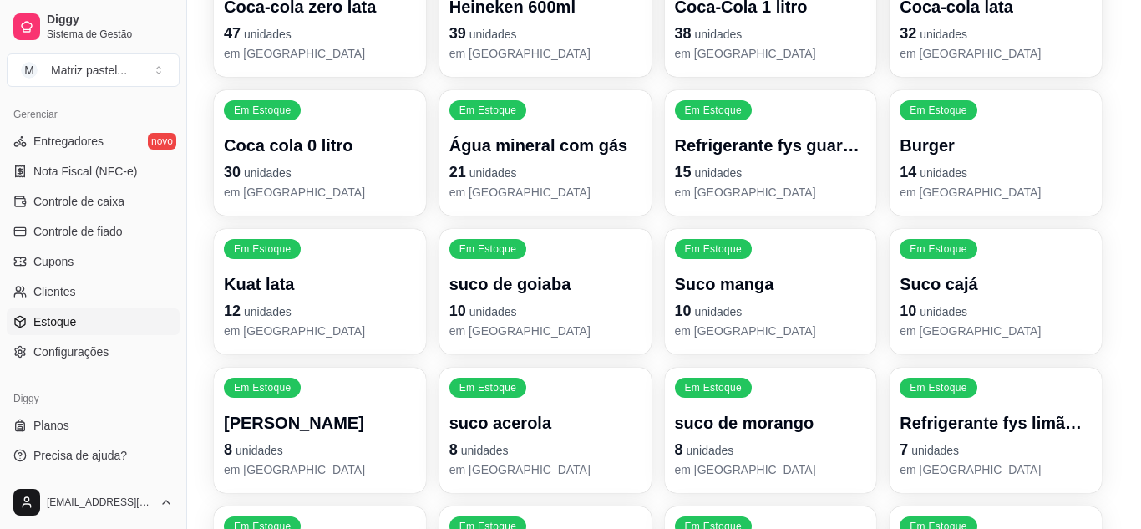
click at [415, 149] on input "30" at bounding box center [570, 142] width 521 height 27
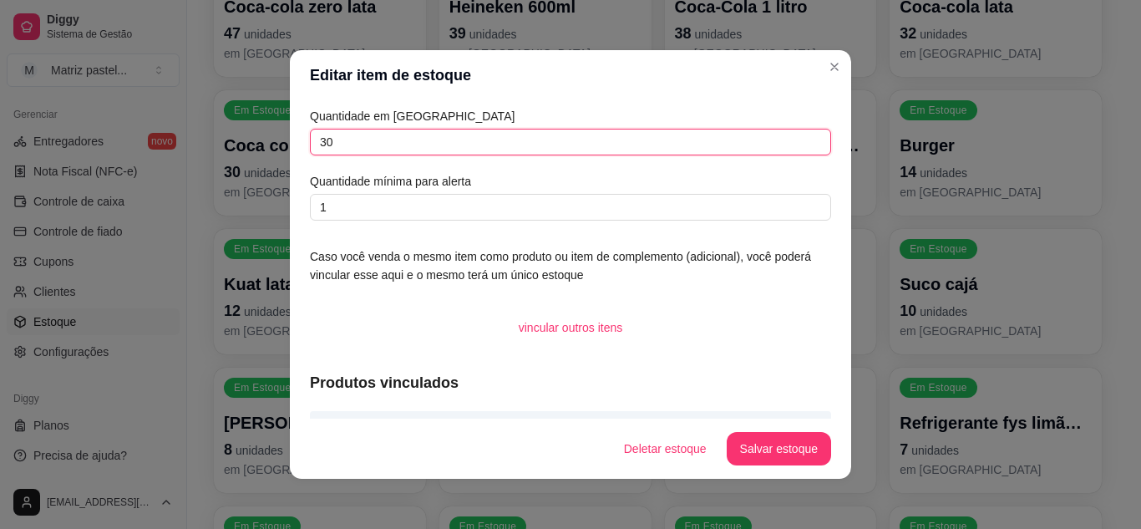
click at [415, 149] on input "30" at bounding box center [570, 142] width 521 height 27
type input "43"
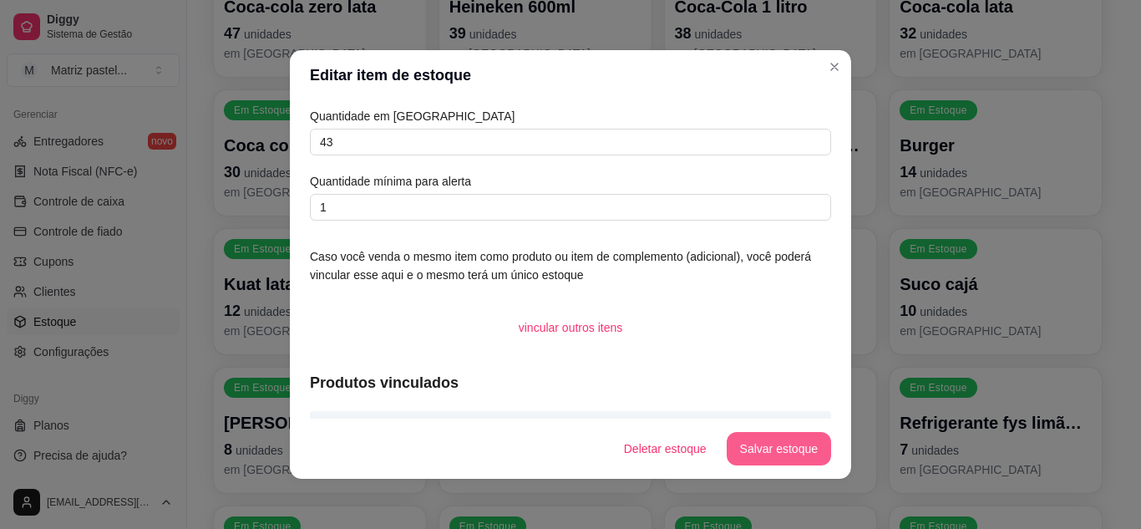
click at [787, 450] on button "Salvar estoque" at bounding box center [778, 448] width 104 height 33
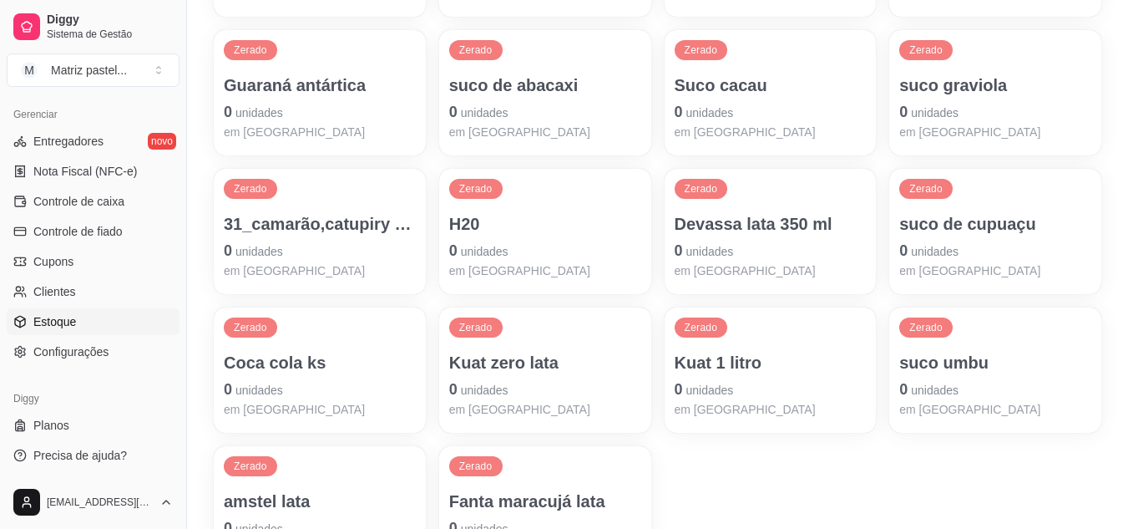
scroll to position [1363, 0]
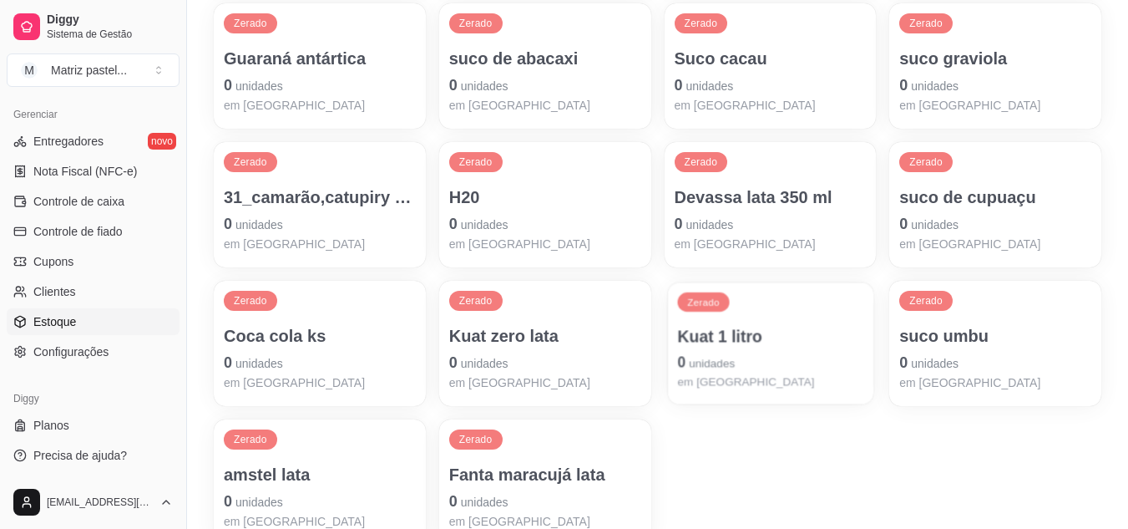
click at [721, 376] on p "em [GEOGRAPHIC_DATA]" at bounding box center [770, 381] width 186 height 16
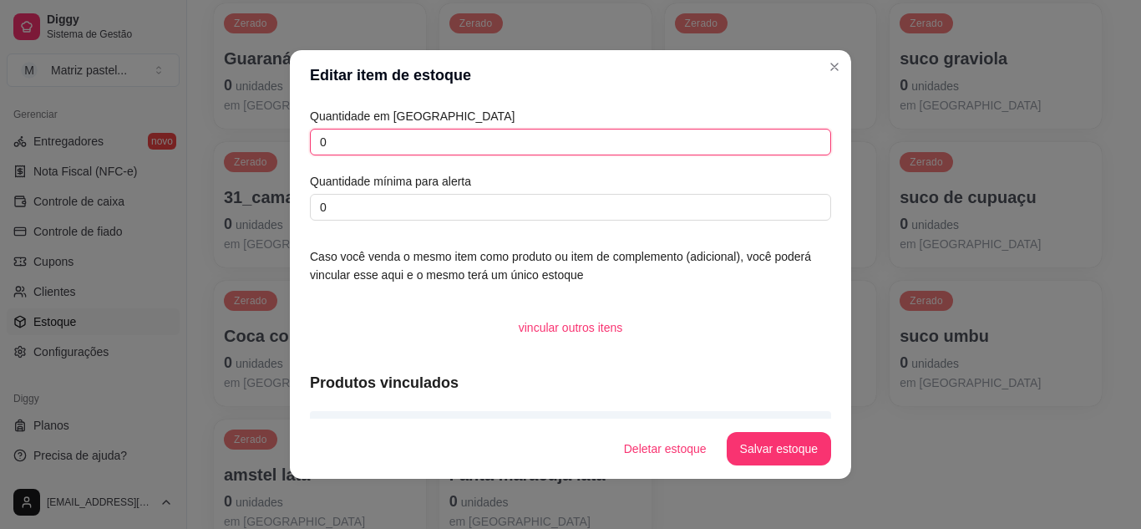
click at [403, 149] on input "0" at bounding box center [570, 142] width 521 height 27
type input "18"
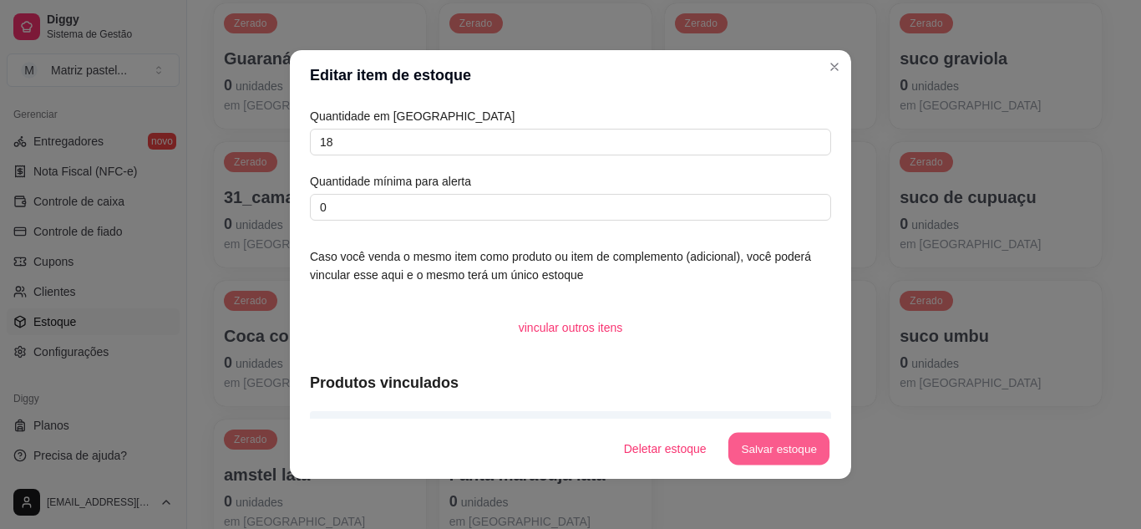
click at [761, 449] on button "Salvar estoque" at bounding box center [778, 449] width 102 height 33
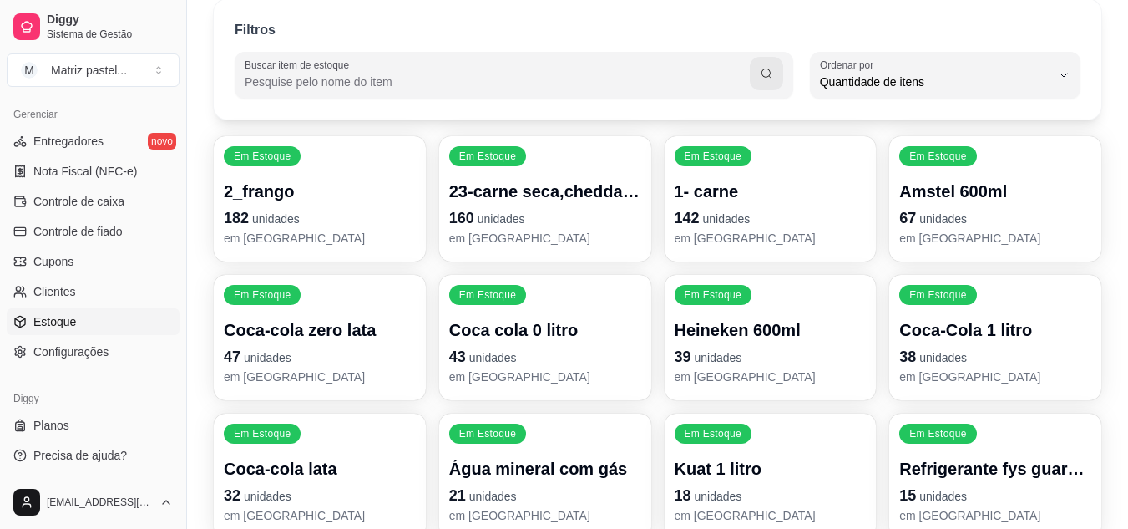
scroll to position [194, 0]
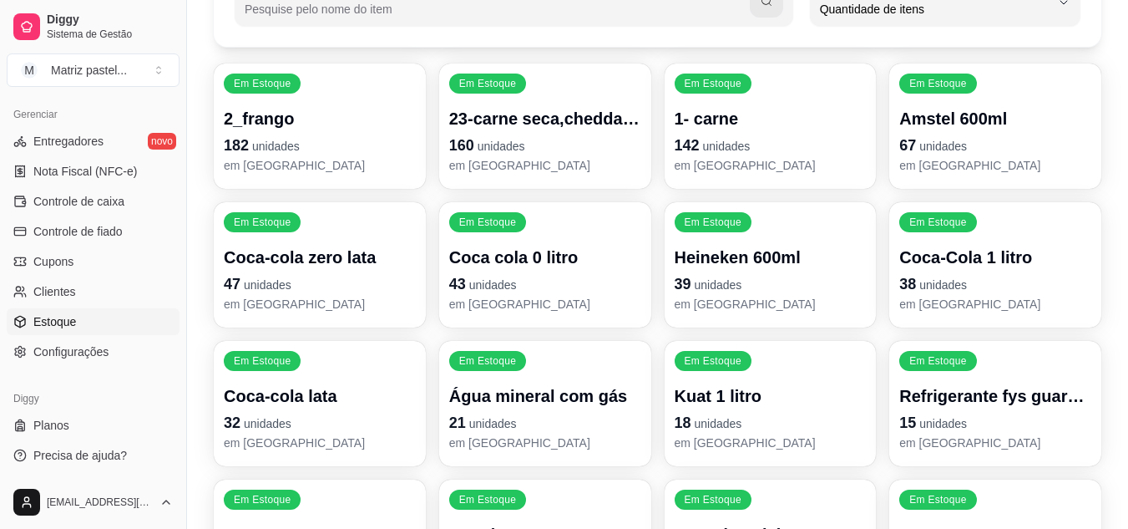
click at [923, 261] on p "Coca-Cola 1 litro" at bounding box center [995, 256] width 192 height 23
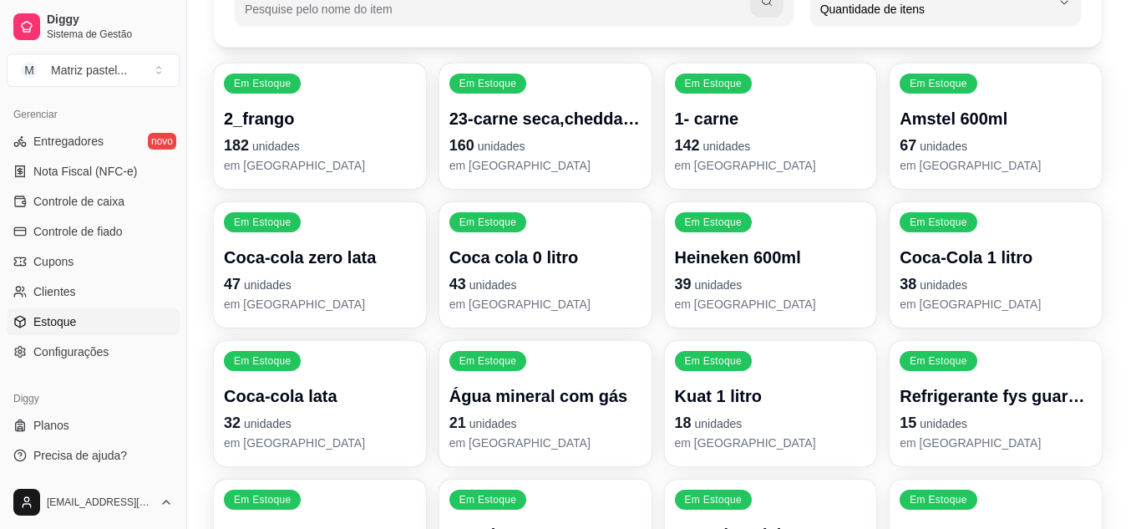
click at [428, 133] on input "38" at bounding box center [570, 142] width 523 height 27
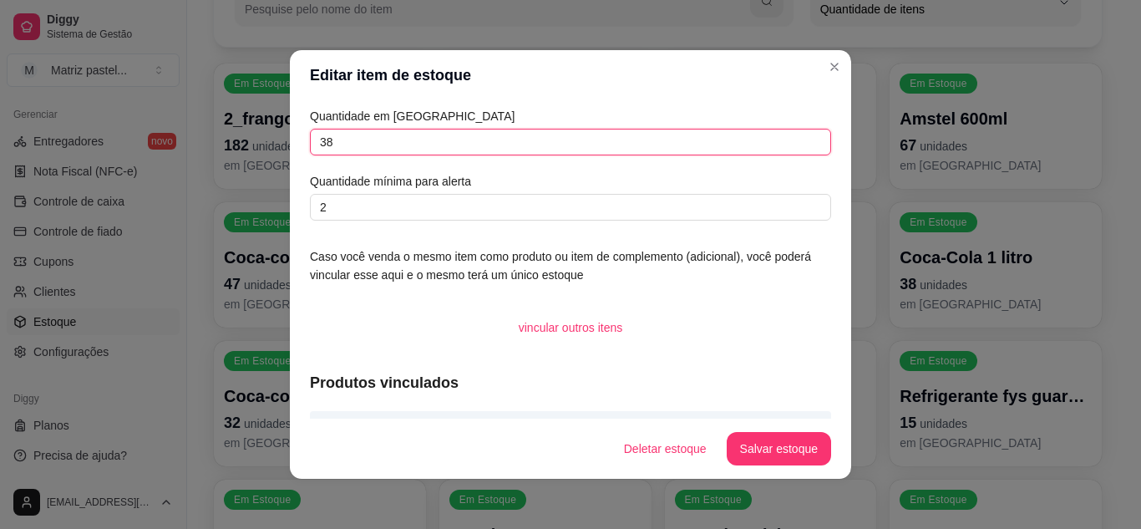
click at [428, 135] on input "38" at bounding box center [570, 142] width 521 height 27
type input "52"
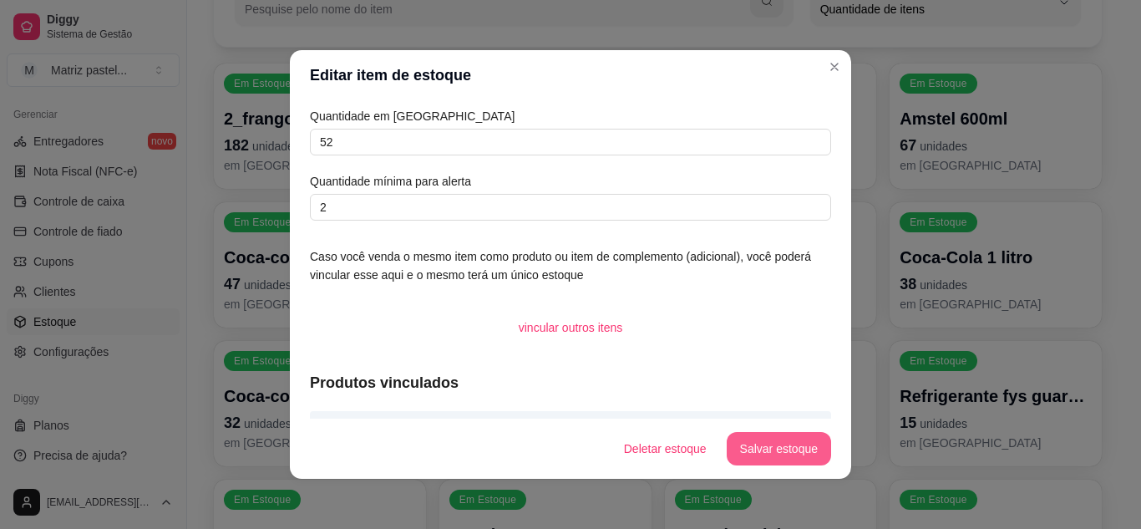
click at [769, 447] on button "Salvar estoque" at bounding box center [778, 448] width 104 height 33
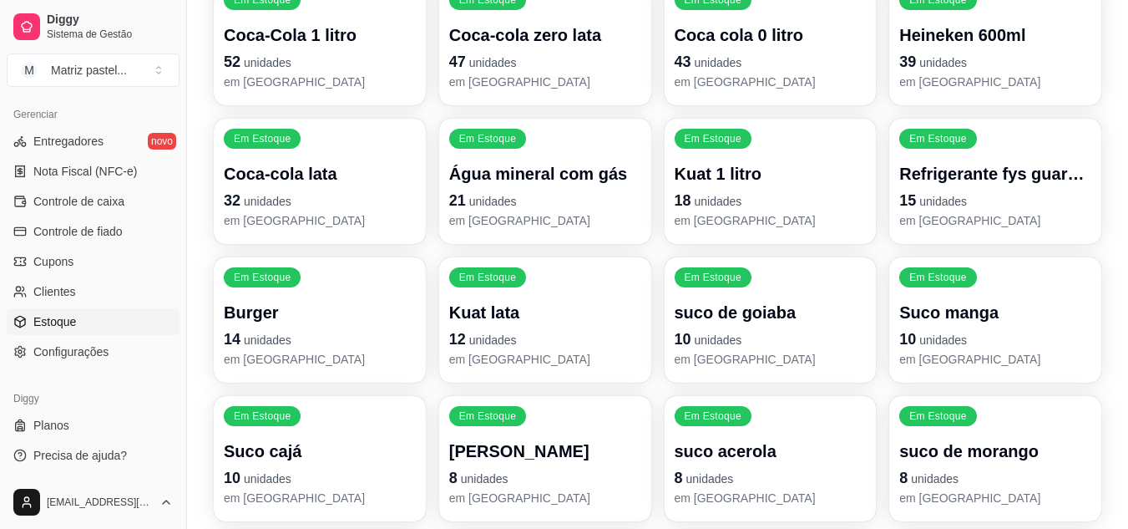
scroll to position [444, 0]
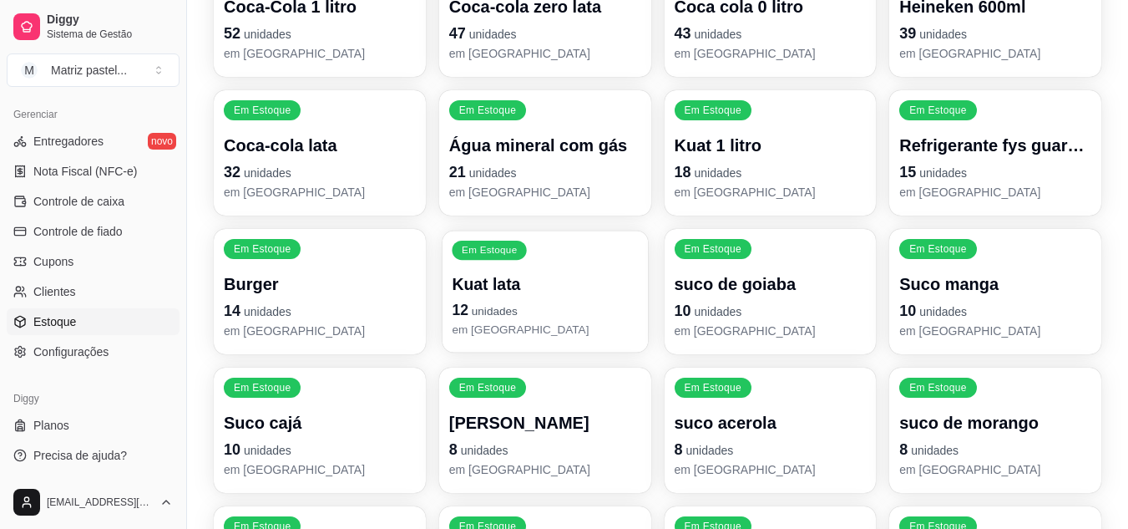
click at [531, 291] on p "Kuat lata" at bounding box center [545, 284] width 186 height 23
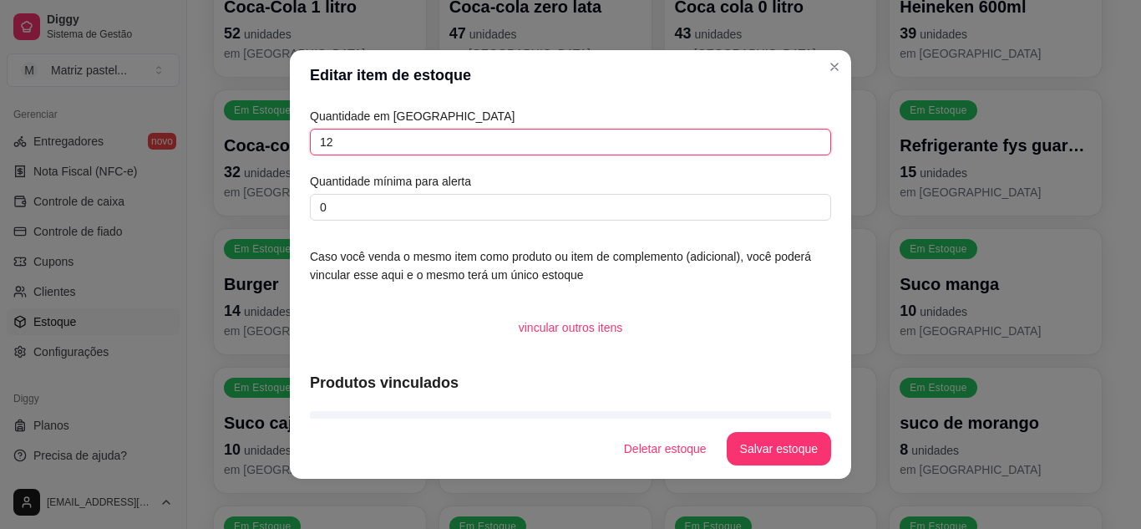
click at [398, 135] on input "12" at bounding box center [570, 142] width 521 height 27
type input "11"
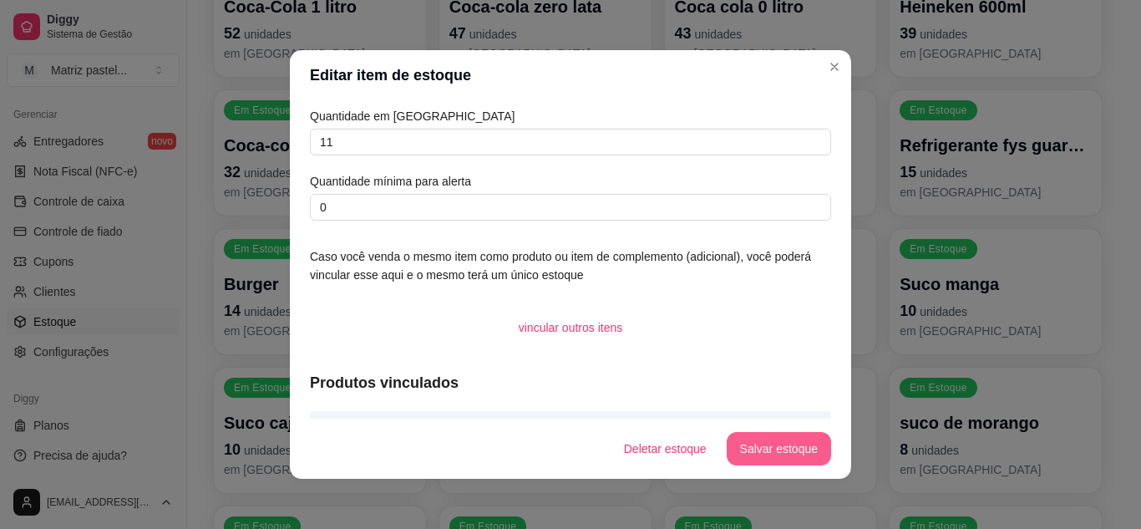
click at [751, 449] on button "Salvar estoque" at bounding box center [778, 448] width 104 height 33
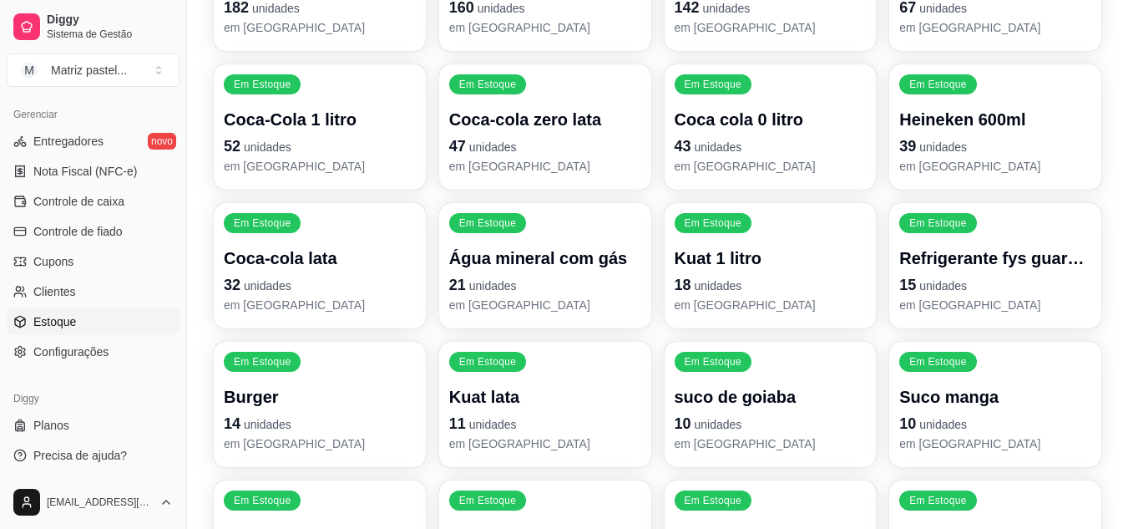
scroll to position [361, 0]
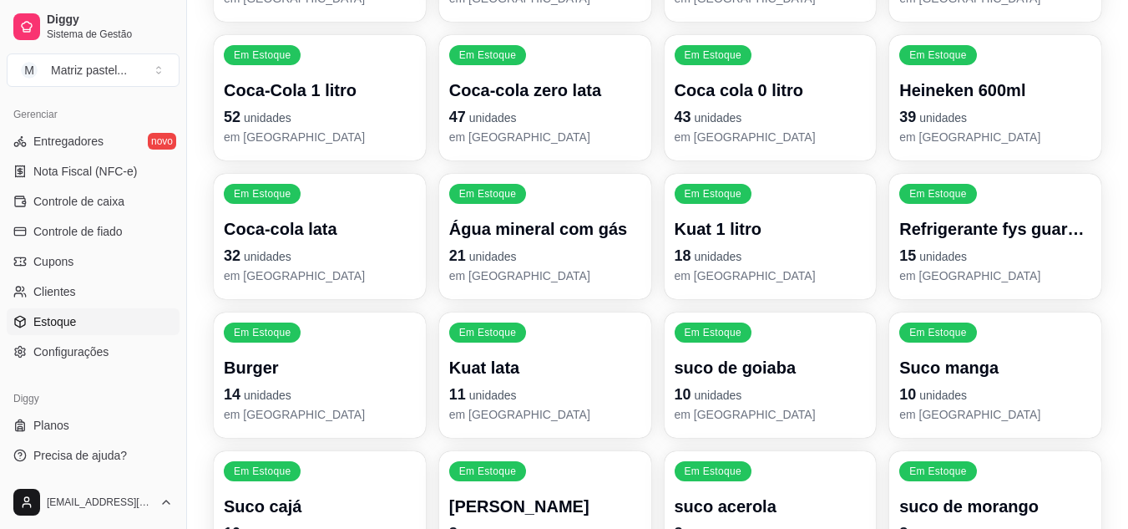
click at [509, 225] on p "Água mineral com gás" at bounding box center [545, 228] width 192 height 23
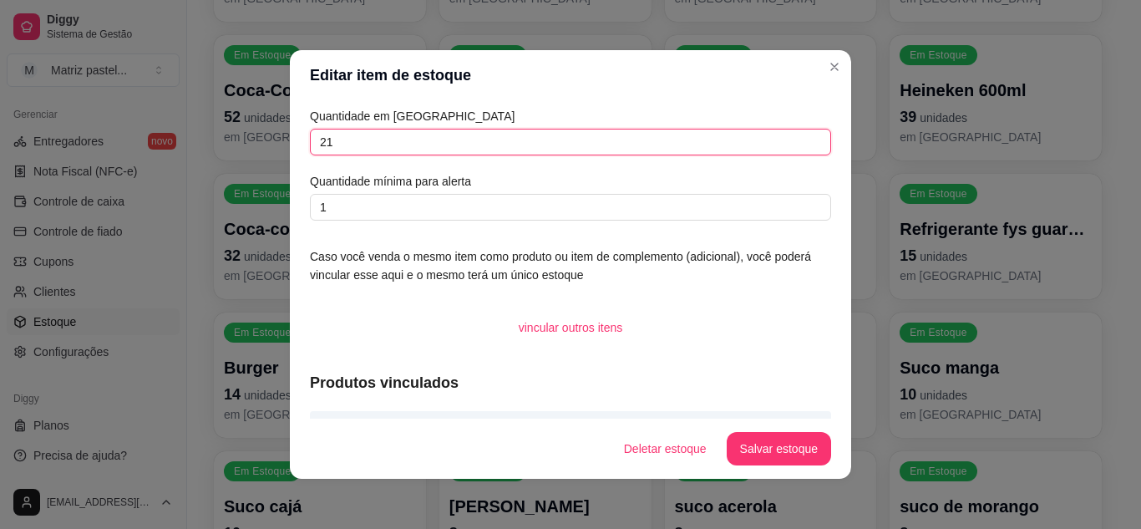
click at [499, 143] on input "21" at bounding box center [570, 142] width 521 height 27
type input "33"
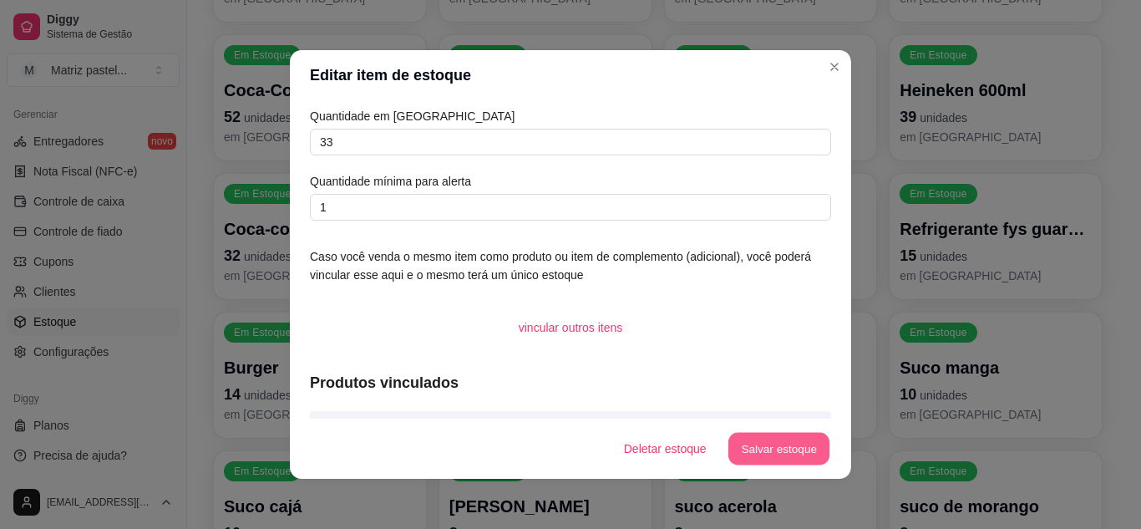
click at [776, 464] on button "Salvar estoque" at bounding box center [778, 449] width 102 height 33
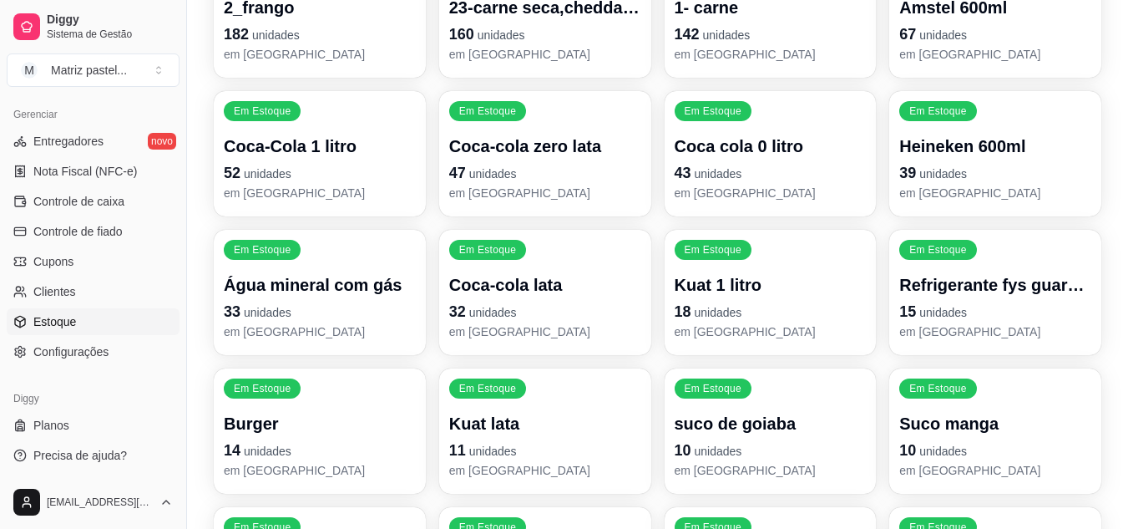
scroll to position [277, 0]
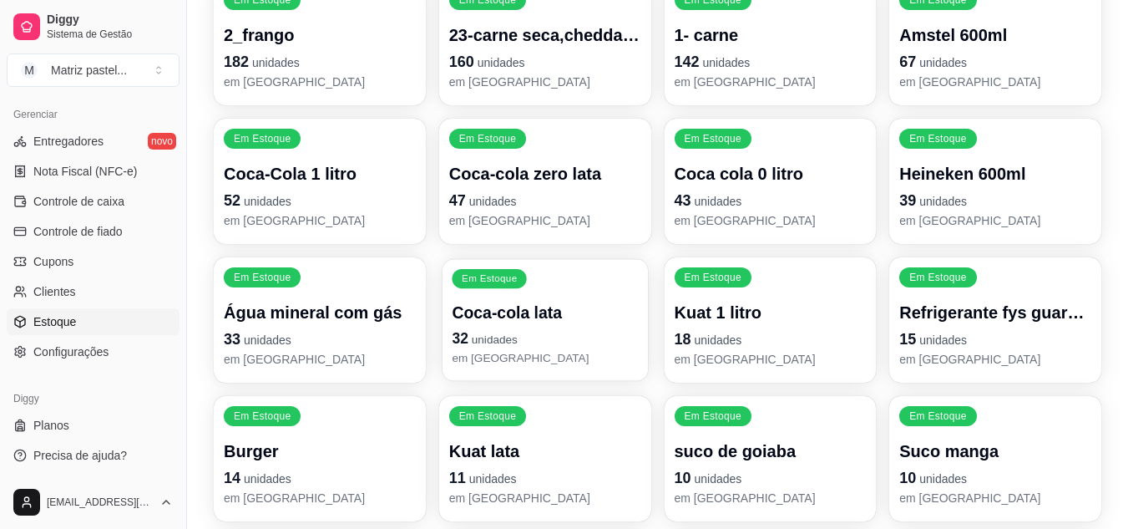
click at [561, 341] on p "32 unidades" at bounding box center [545, 338] width 186 height 23
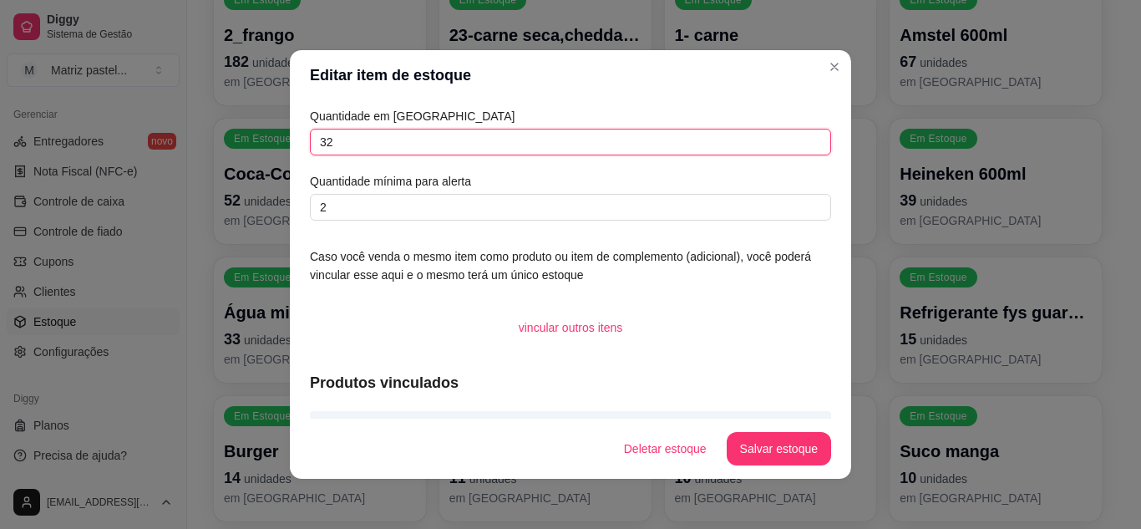
click at [367, 144] on input "32" at bounding box center [570, 142] width 521 height 27
type input "29"
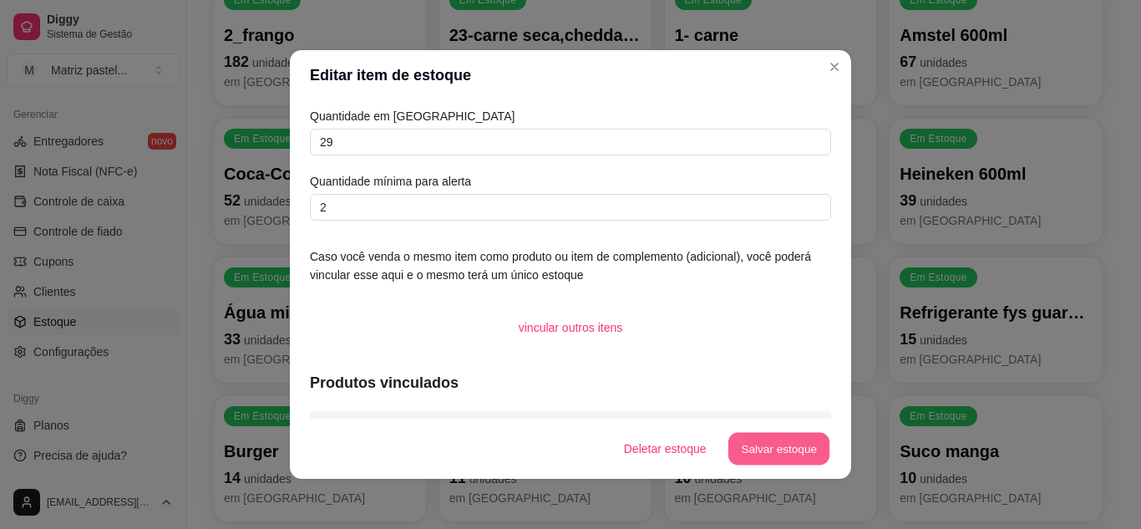
click at [741, 442] on button "Salvar estoque" at bounding box center [778, 449] width 102 height 33
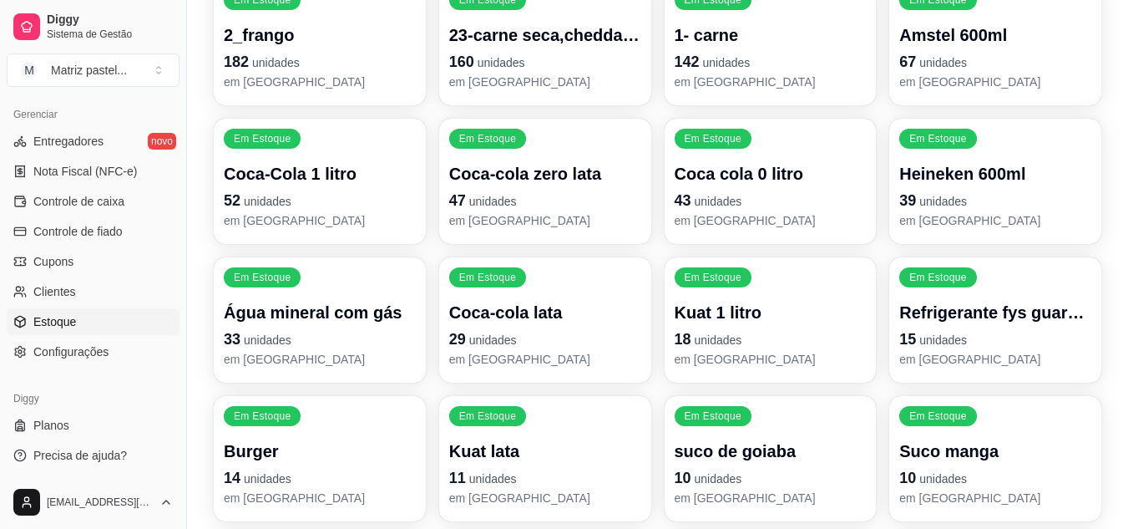
click at [552, 214] on p "em [GEOGRAPHIC_DATA]" at bounding box center [545, 220] width 192 height 17
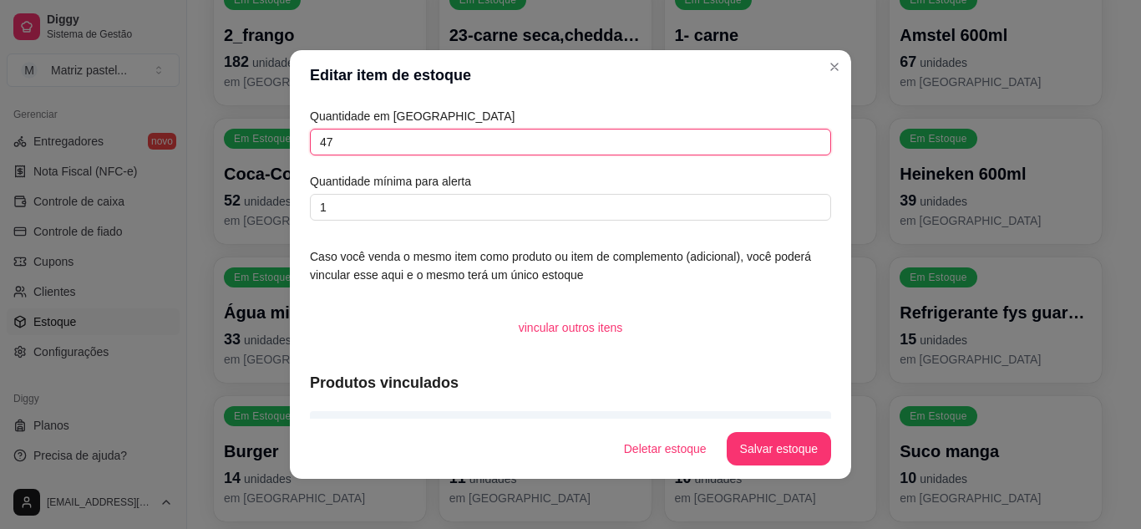
click at [351, 144] on input "47" at bounding box center [570, 142] width 521 height 27
type input "44"
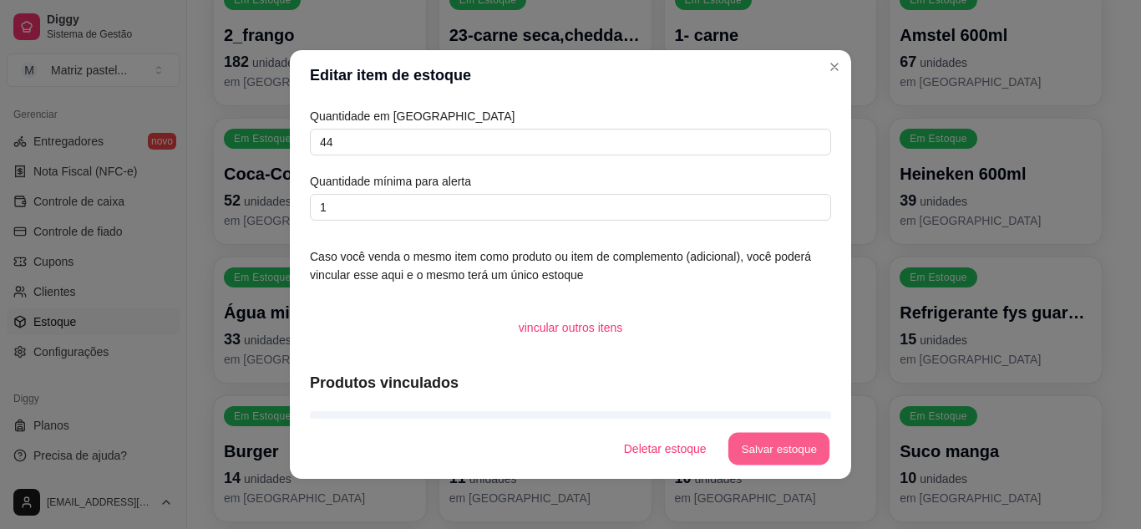
click at [759, 453] on button "Salvar estoque" at bounding box center [778, 449] width 102 height 33
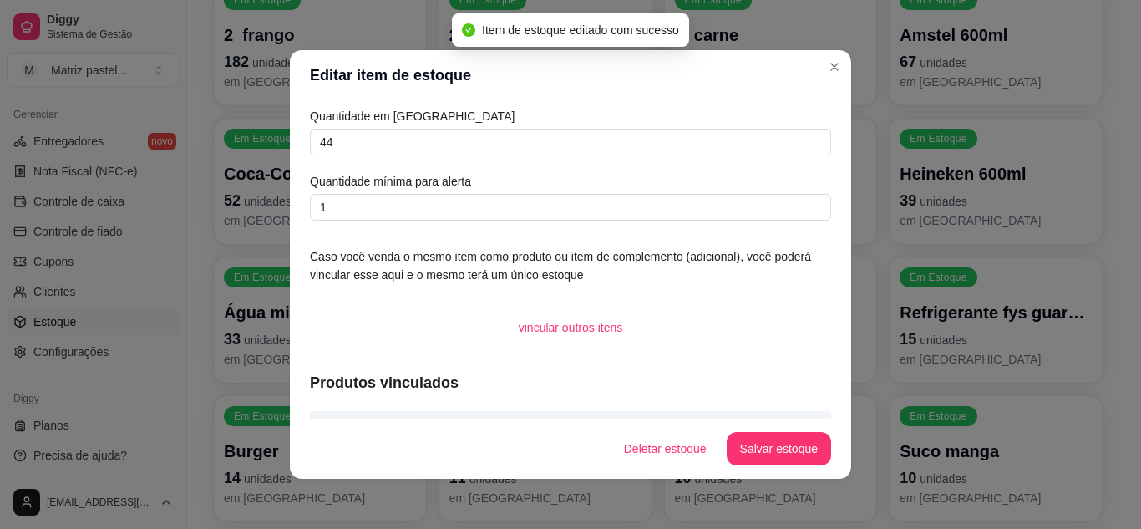
click at [843, 71] on header "Editar item de estoque" at bounding box center [570, 75] width 561 height 50
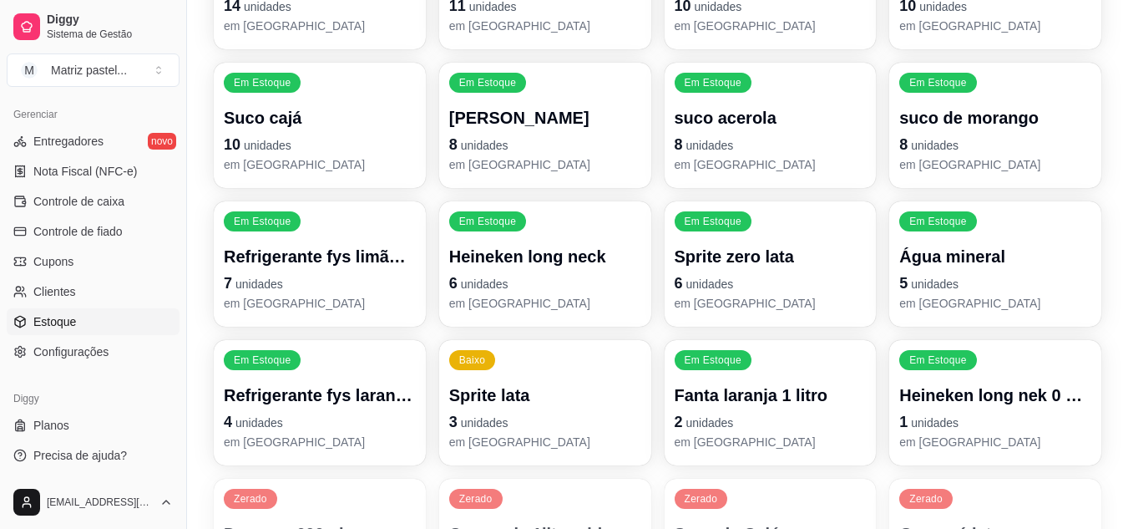
scroll to position [778, 0]
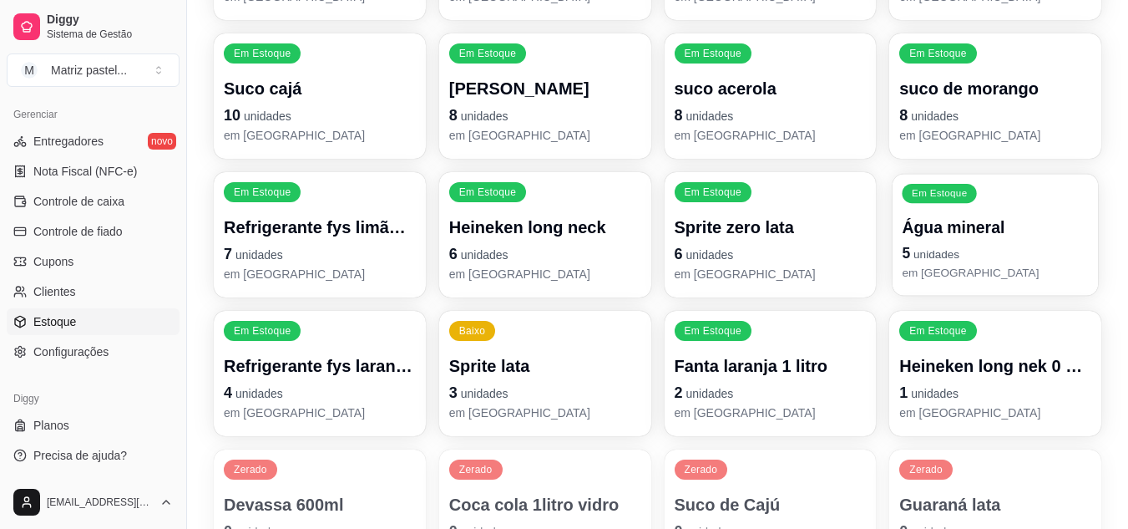
click at [893, 247] on div "Em Estoque Água mineral 5 unidades em [GEOGRAPHIC_DATA]" at bounding box center [995, 235] width 205 height 122
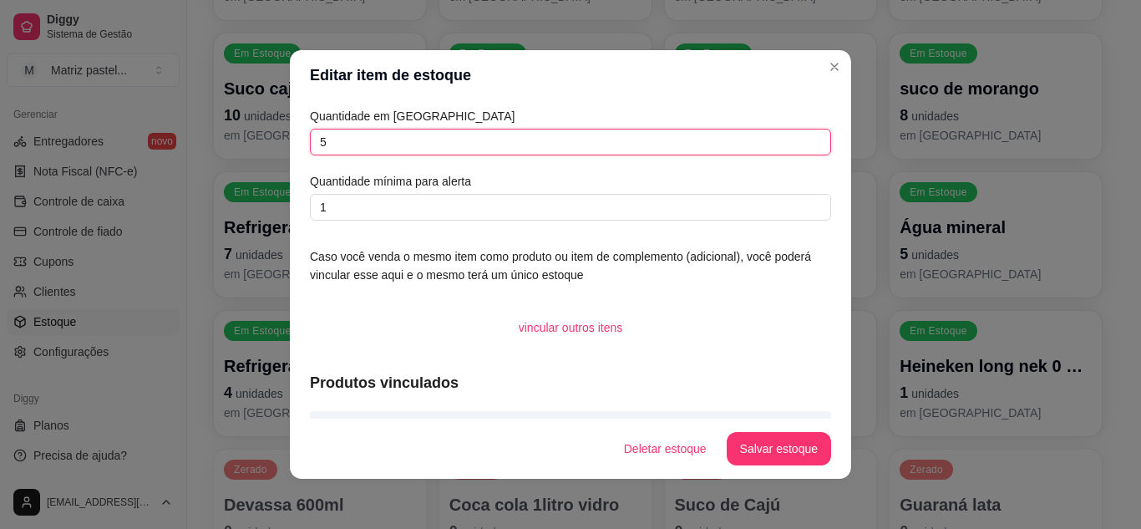
click at [431, 145] on input "5" at bounding box center [570, 142] width 521 height 27
type input "14"
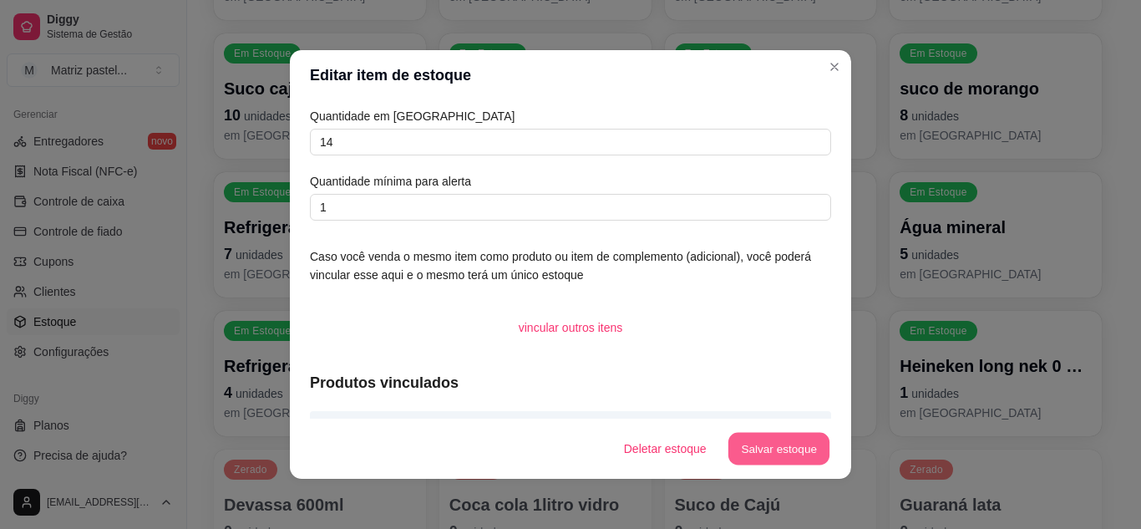
click at [772, 443] on button "Salvar estoque" at bounding box center [778, 449] width 102 height 33
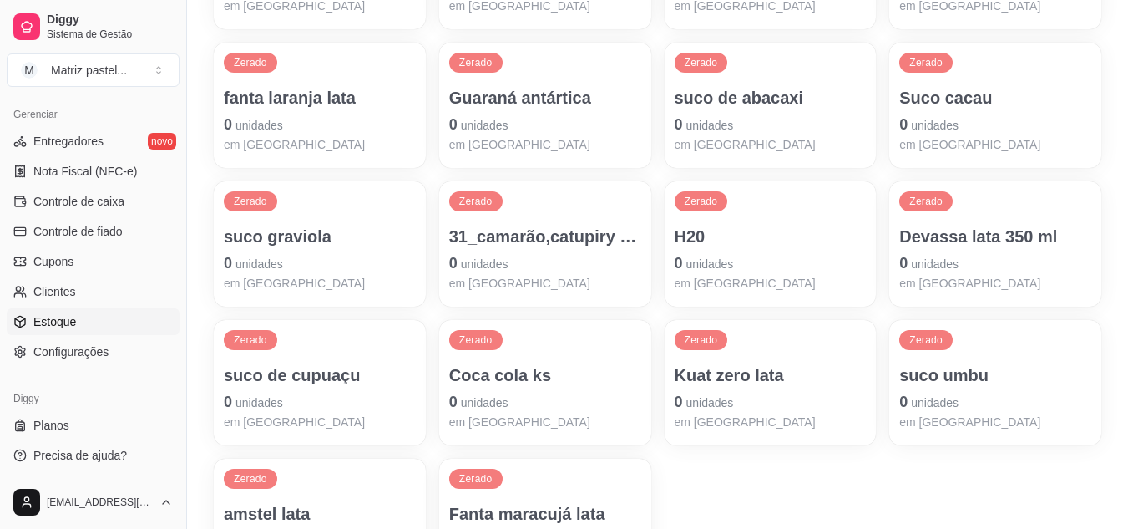
scroll to position [1363, 0]
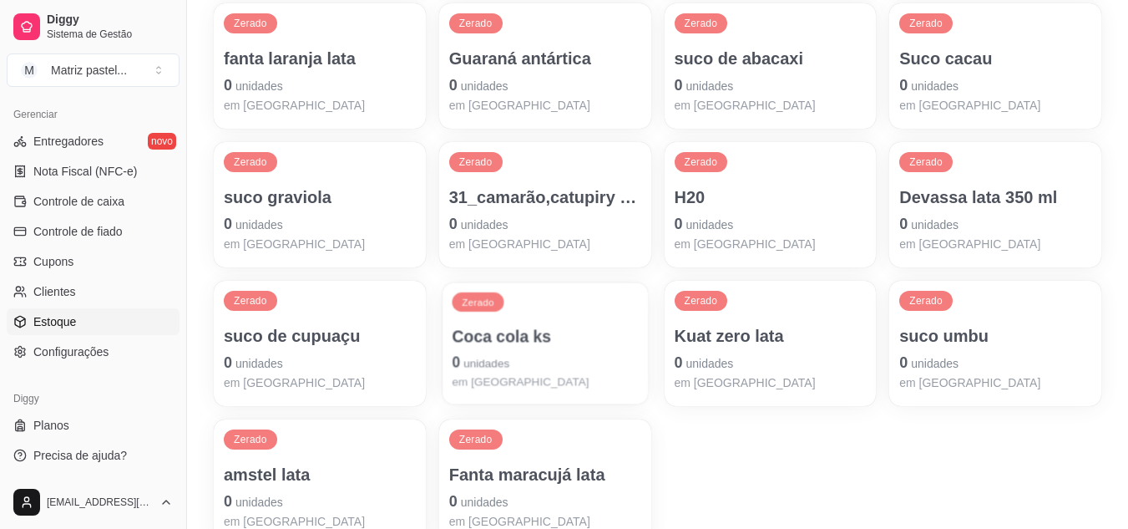
click at [518, 349] on div "Coca cola ks 0 unidades em [GEOGRAPHIC_DATA]" at bounding box center [545, 357] width 186 height 65
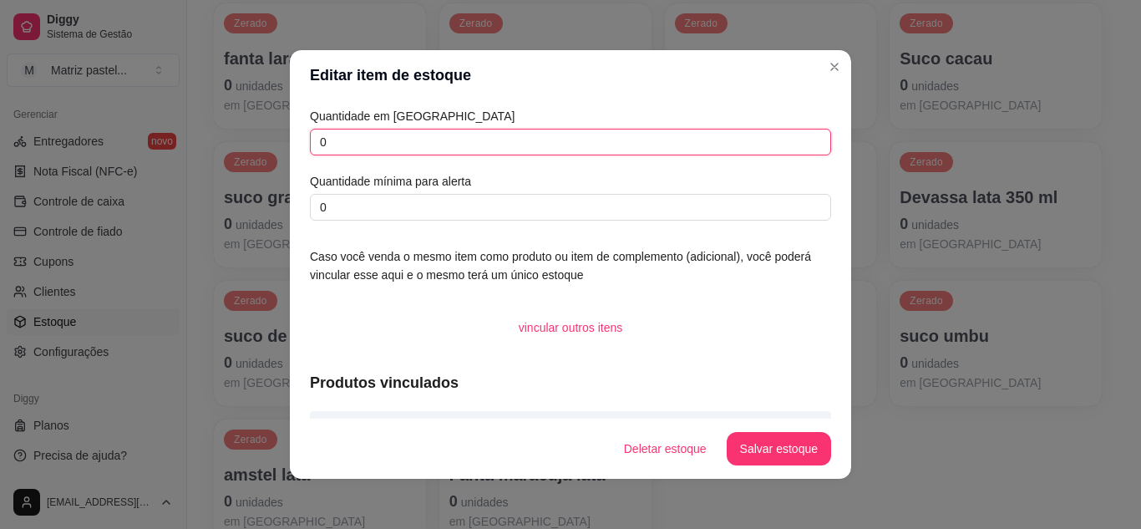
click at [397, 140] on input "0" at bounding box center [570, 142] width 521 height 27
type input "45"
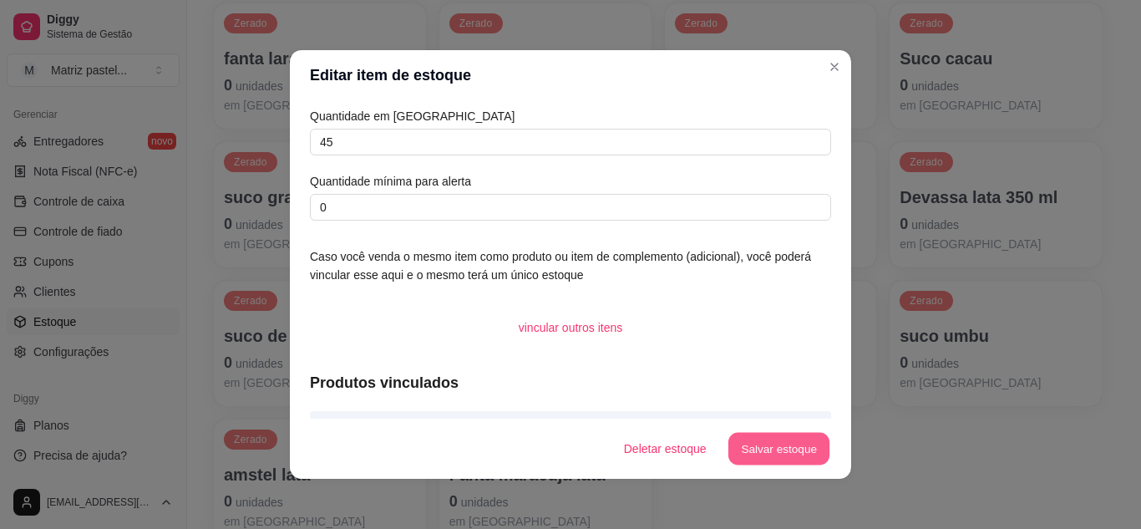
click at [772, 439] on button "Salvar estoque" at bounding box center [778, 449] width 102 height 33
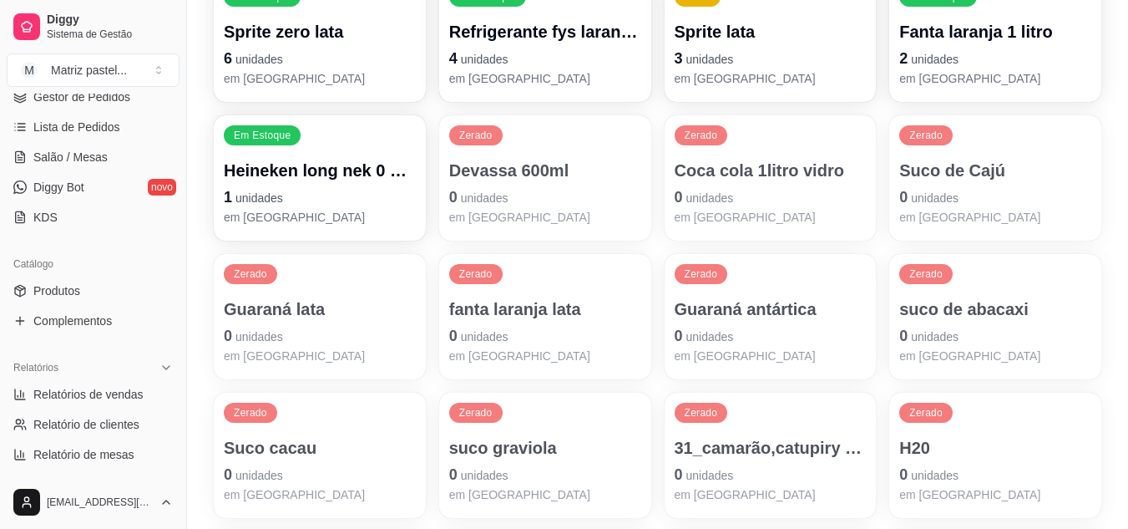
scroll to position [256, 0]
click at [86, 99] on span "Gestor de Pedidos" at bounding box center [81, 97] width 97 height 17
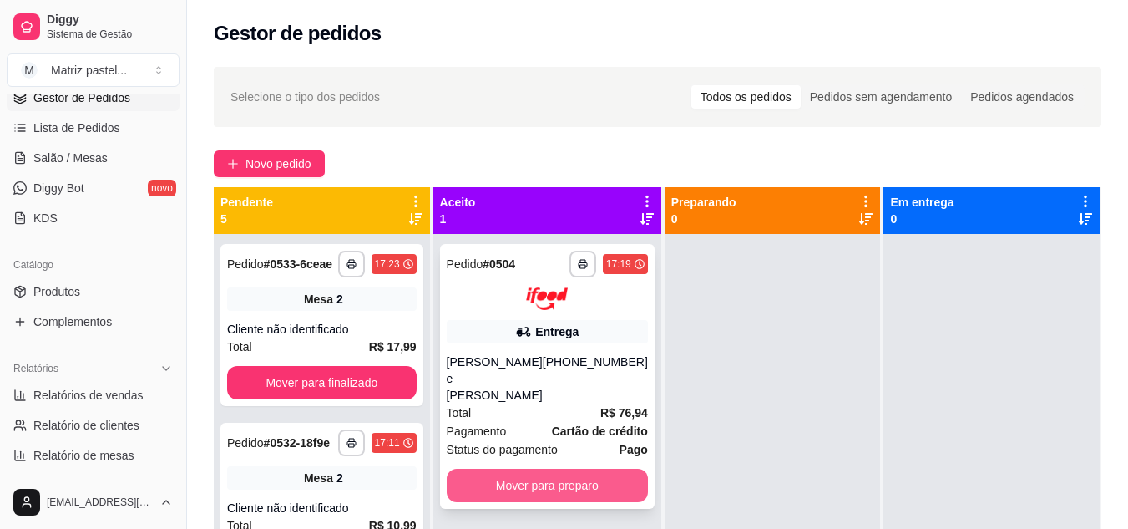
click at [539, 468] on button "Mover para preparo" at bounding box center [547, 484] width 201 height 33
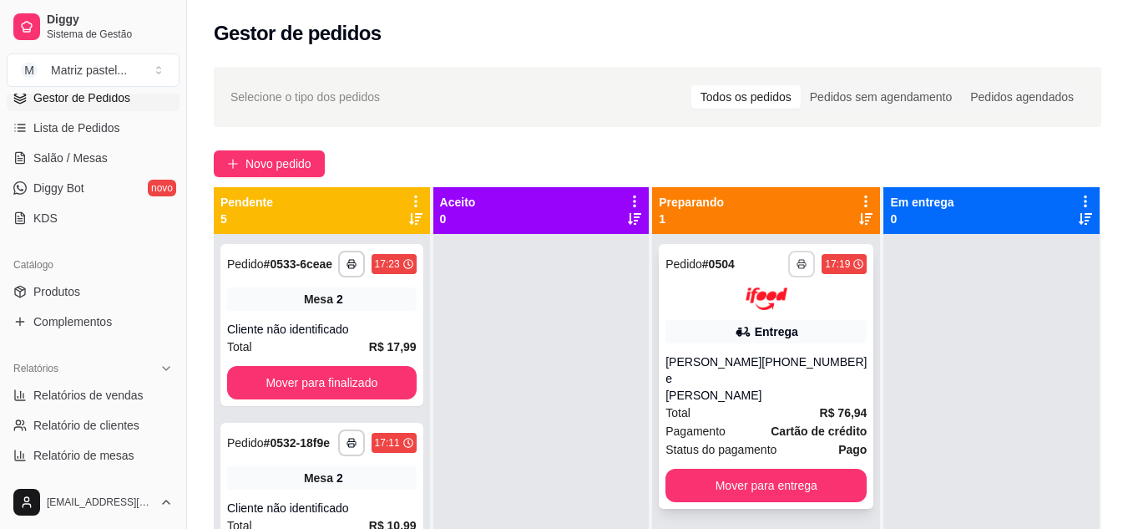
click at [788, 267] on button "button" at bounding box center [801, 263] width 27 height 27
click at [747, 322] on button "IMPRESSORA" at bounding box center [745, 322] width 121 height 27
click at [720, 473] on button "Mover para entrega" at bounding box center [765, 484] width 201 height 33
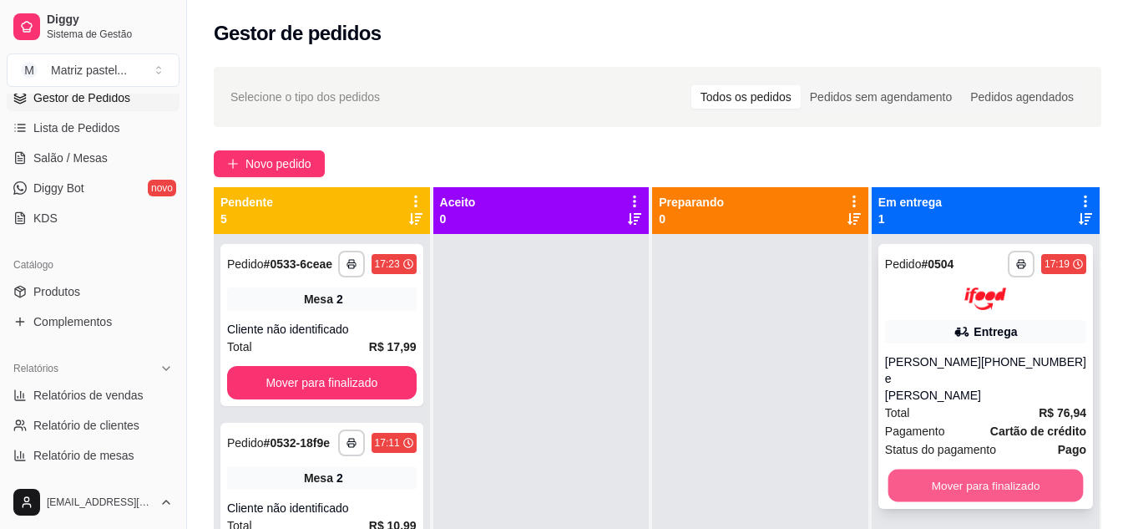
click at [902, 468] on button "Mover para finalizado" at bounding box center [985, 484] width 195 height 33
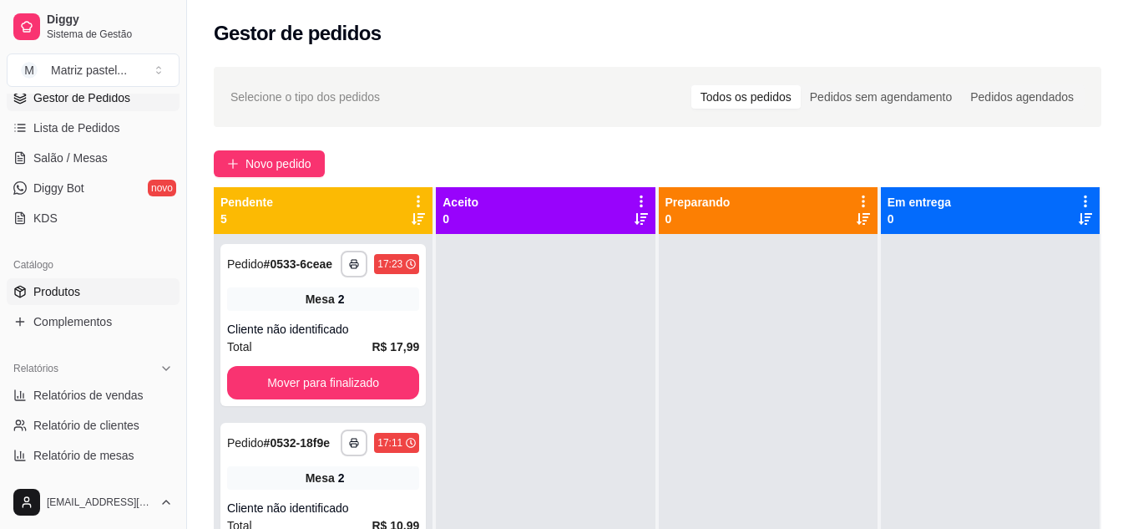
click at [58, 287] on span "Produtos" at bounding box center [56, 291] width 47 height 17
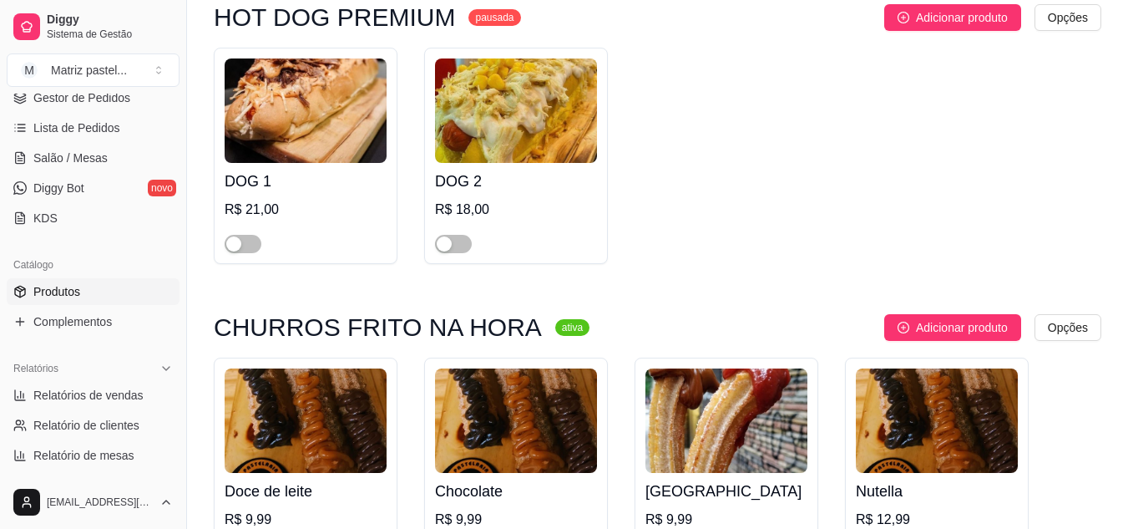
scroll to position [6930, 0]
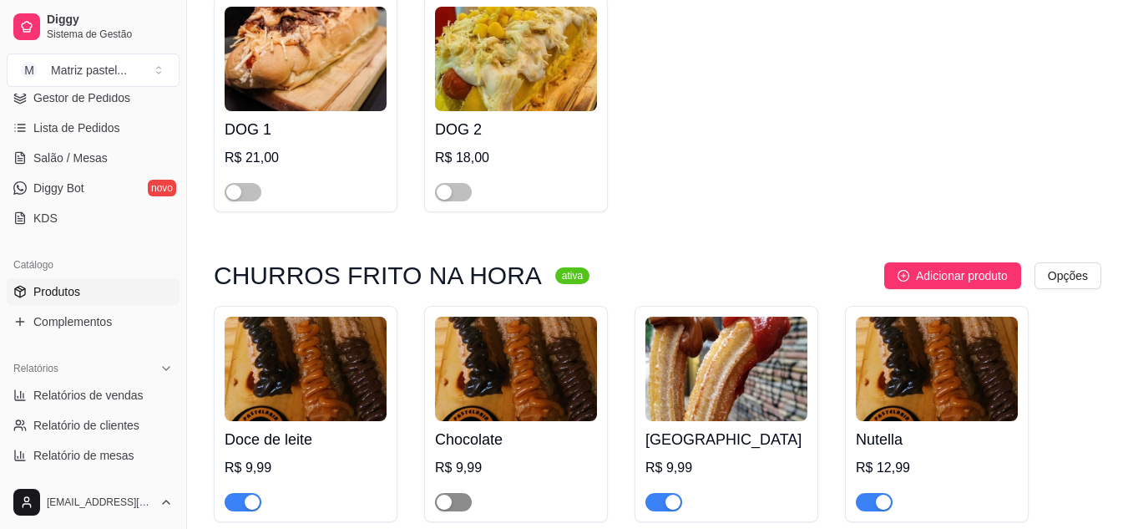
click at [456, 493] on span "button" at bounding box center [453, 502] width 37 height 18
click at [99, 99] on span "Gestor de Pedidos" at bounding box center [81, 97] width 97 height 17
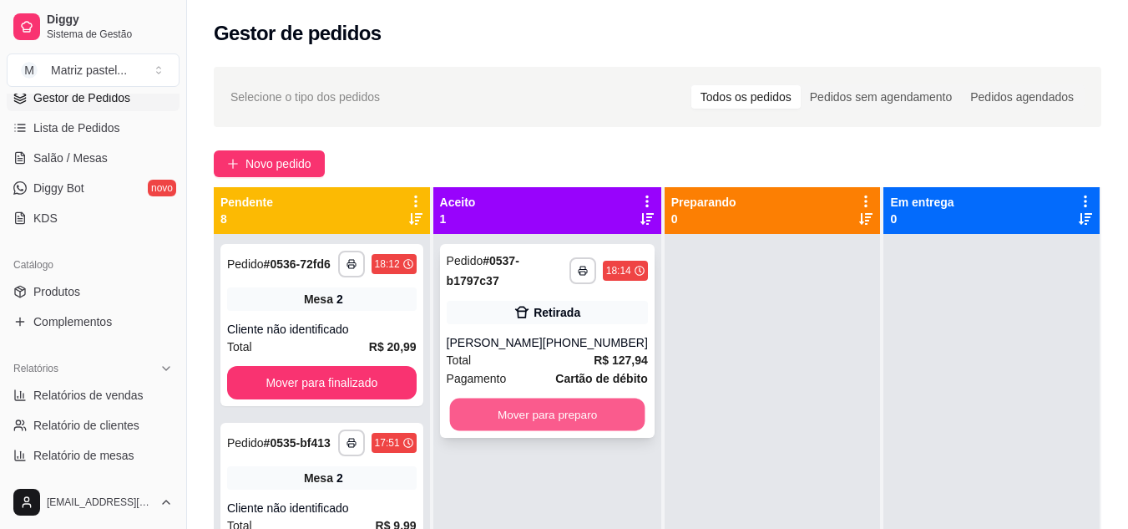
click at [526, 425] on button "Mover para preparo" at bounding box center [546, 414] width 195 height 33
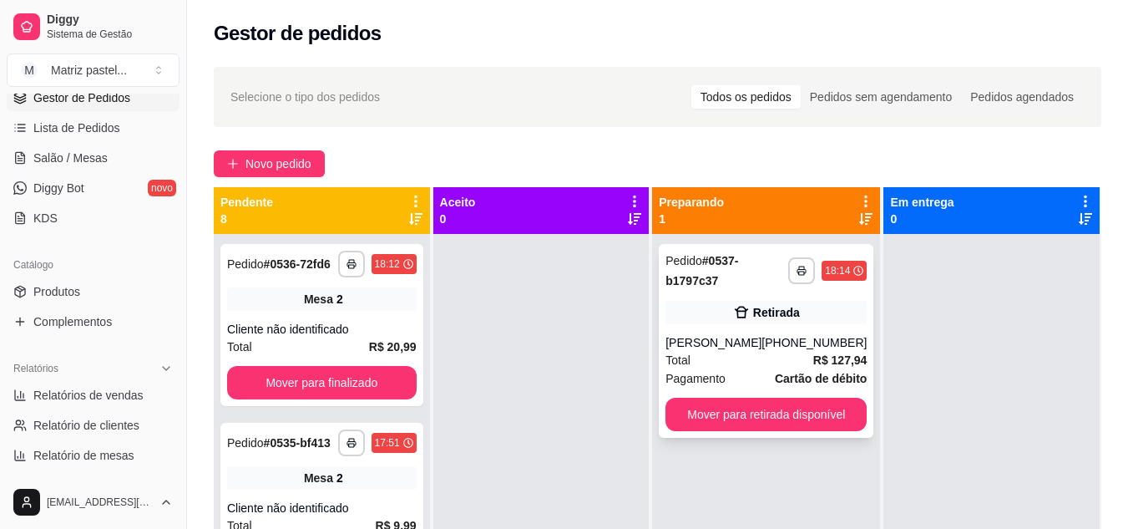
click at [741, 368] on div "Total R$ 127,94" at bounding box center [765, 360] width 201 height 18
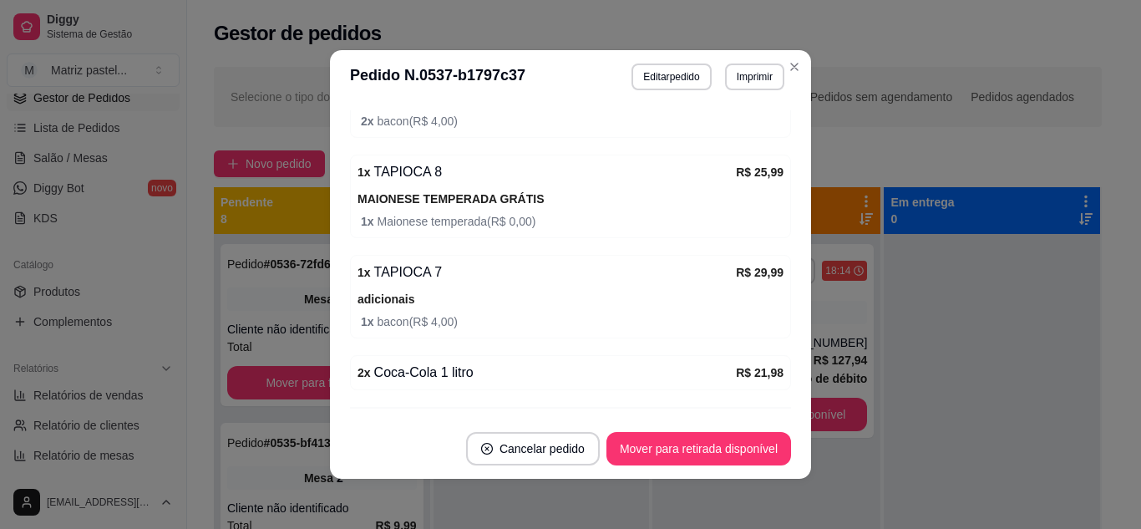
scroll to position [434, 0]
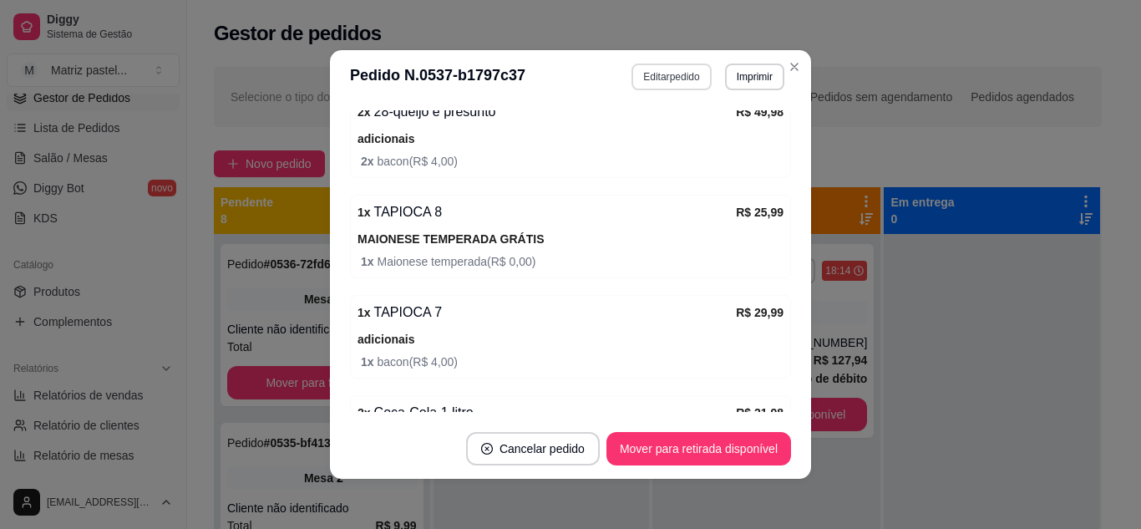
click at [648, 83] on button "Editar pedido" at bounding box center [670, 76] width 79 height 27
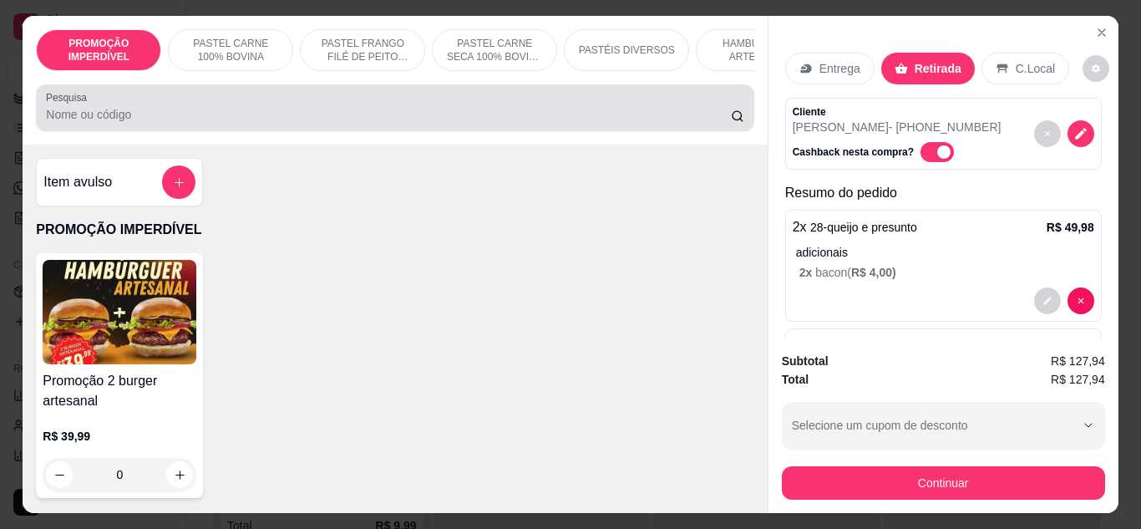
click at [446, 108] on div at bounding box center [394, 107] width 697 height 33
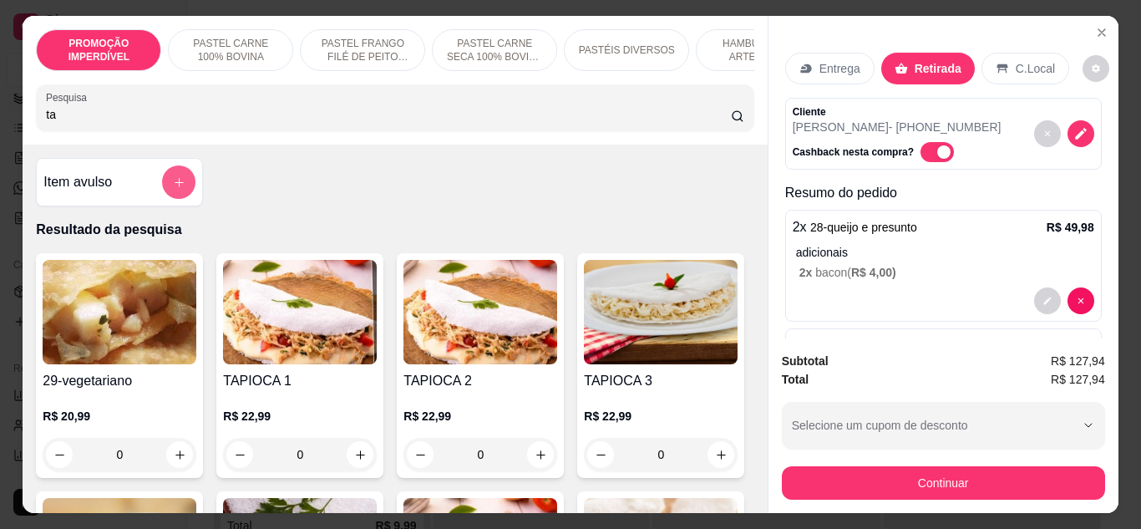
type input "ta"
click at [162, 187] on button "add-separate-item" at bounding box center [178, 181] width 33 height 33
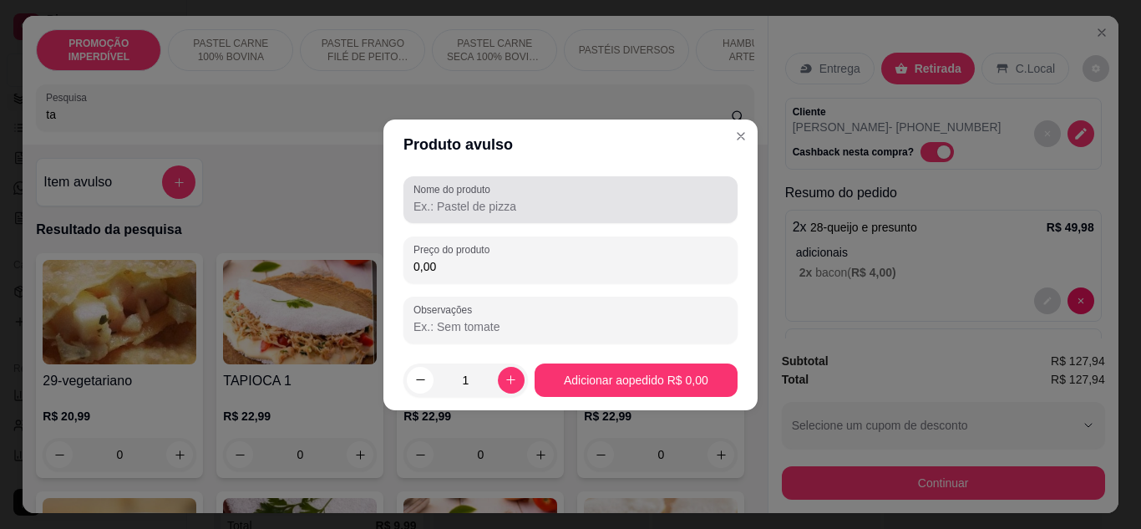
click at [481, 208] on input "Nome do produto" at bounding box center [570, 206] width 314 height 17
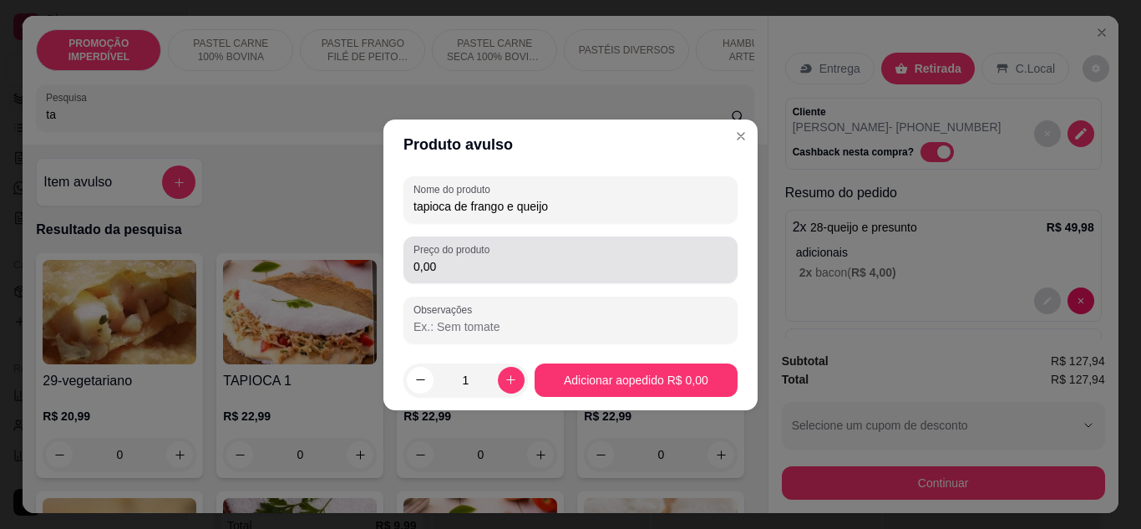
type input "tapioca de frango e queijo"
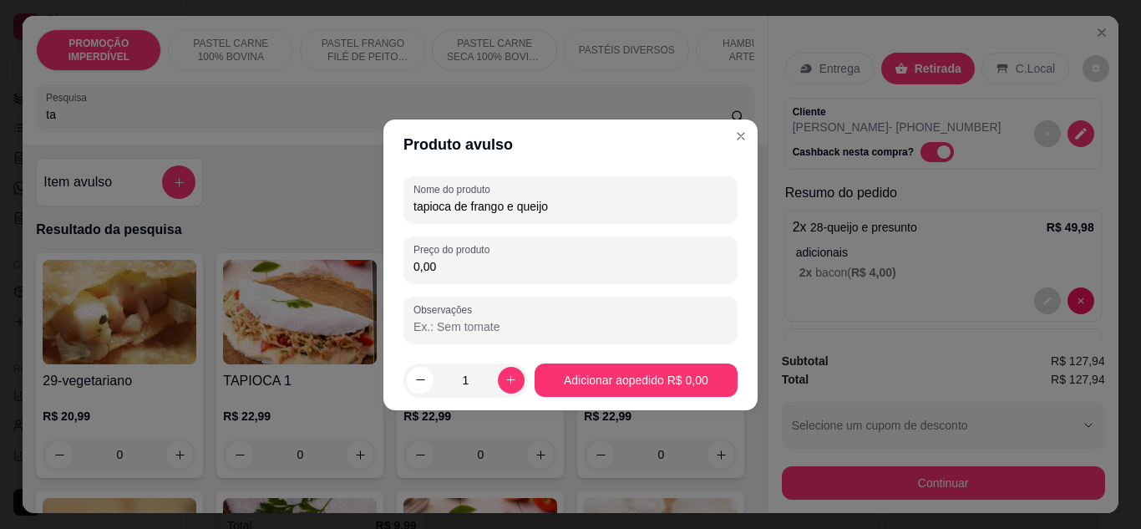
click at [505, 271] on input "0,00" at bounding box center [570, 266] width 314 height 17
type input "22,99"
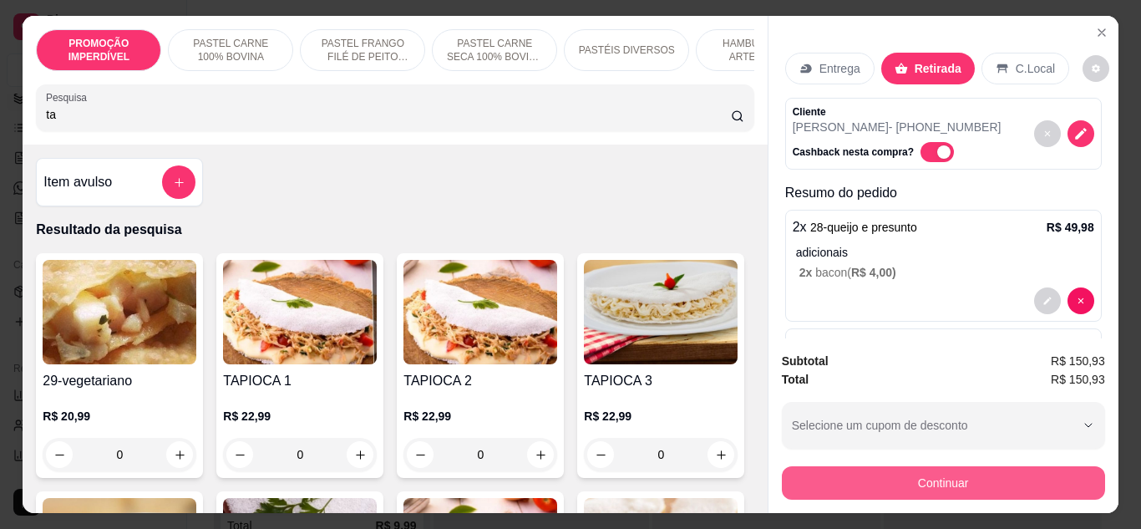
click at [860, 479] on button "Continuar" at bounding box center [943, 482] width 323 height 33
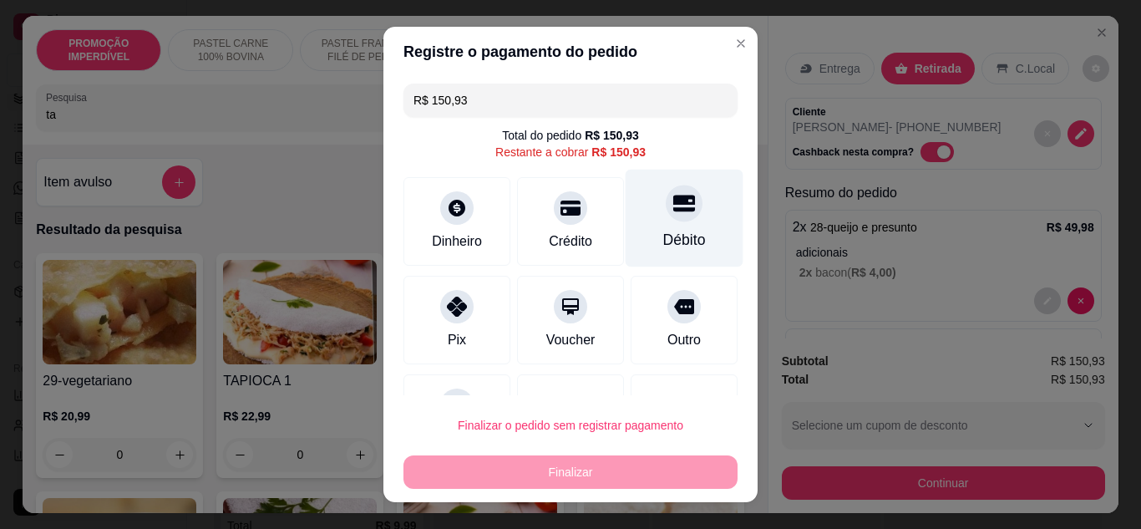
click at [674, 235] on div "Débito" at bounding box center [684, 240] width 43 height 22
type input "R$ 0,00"
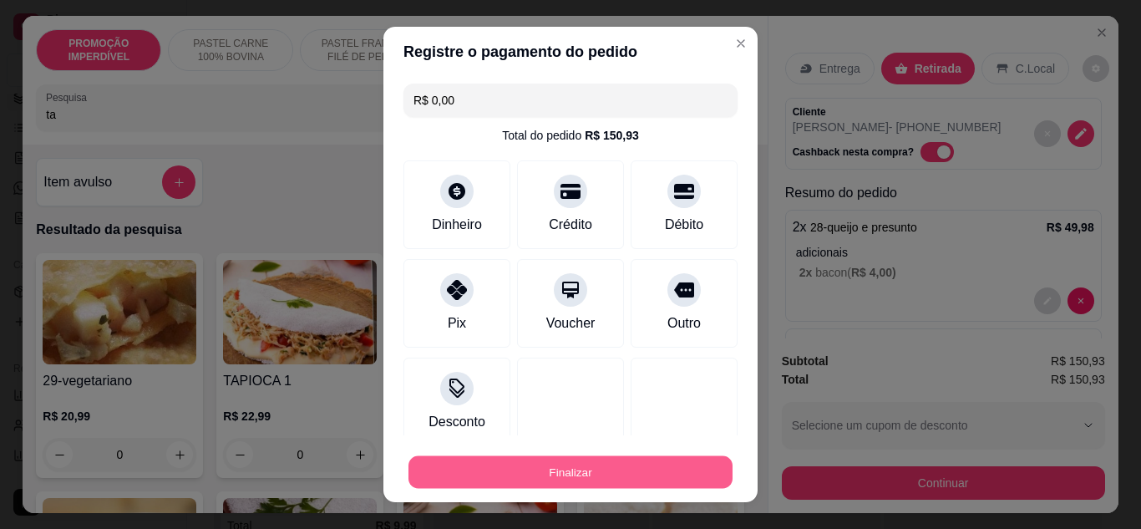
click at [633, 468] on button "Finalizar" at bounding box center [570, 472] width 324 height 33
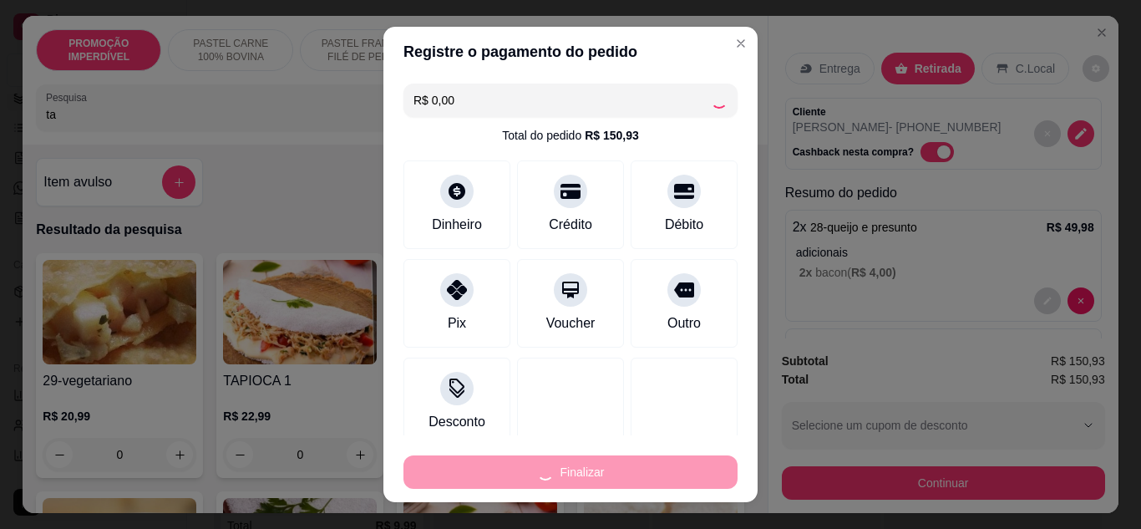
type input "0"
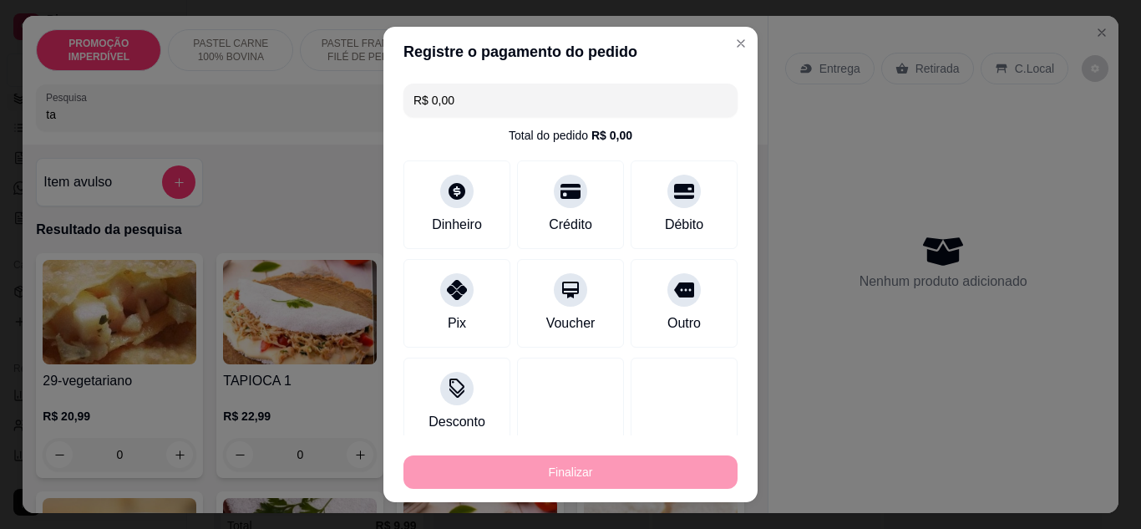
type input "-R$ 150,93"
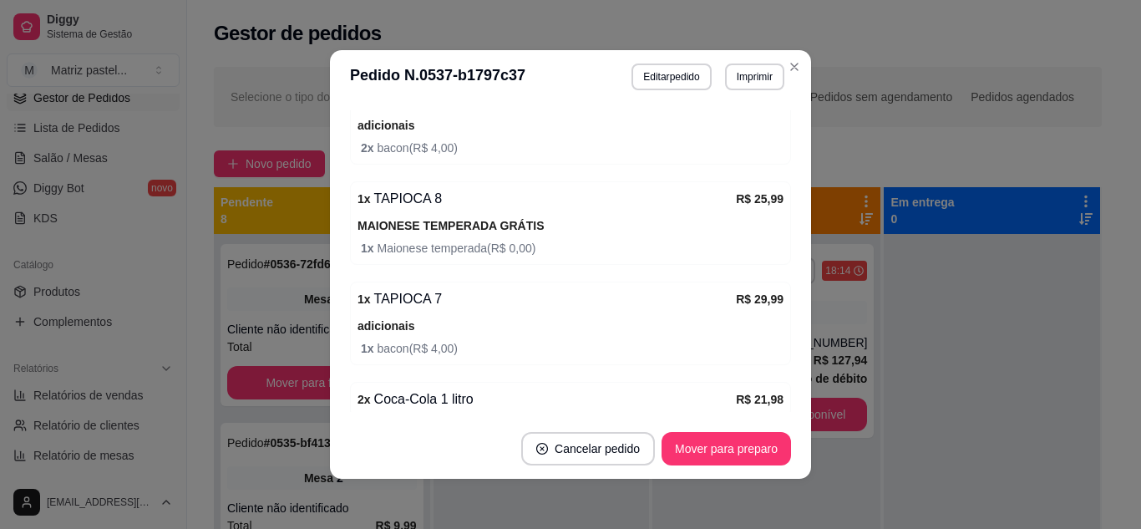
scroll to position [421, 0]
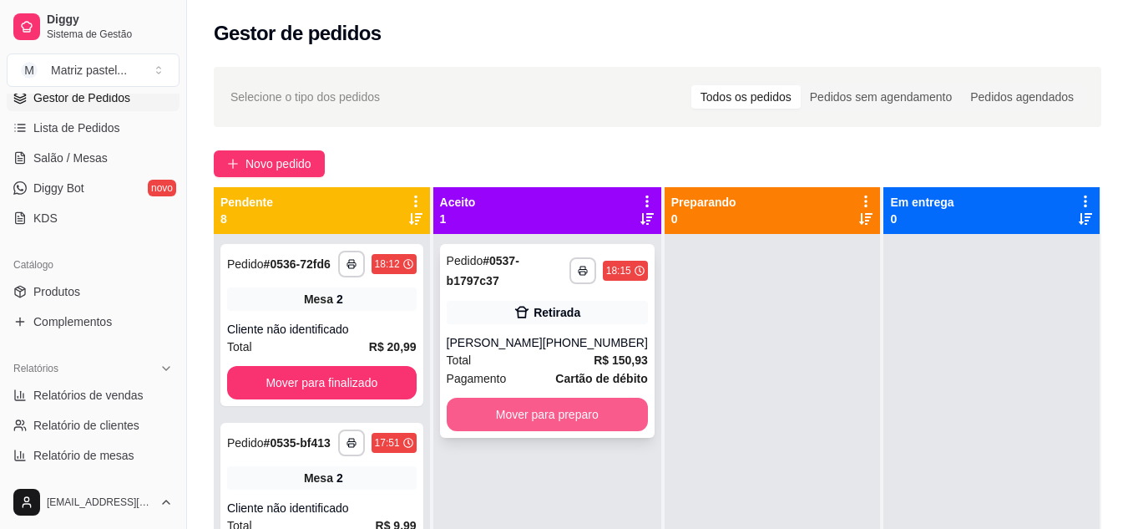
click at [567, 422] on button "Mover para preparo" at bounding box center [547, 413] width 201 height 33
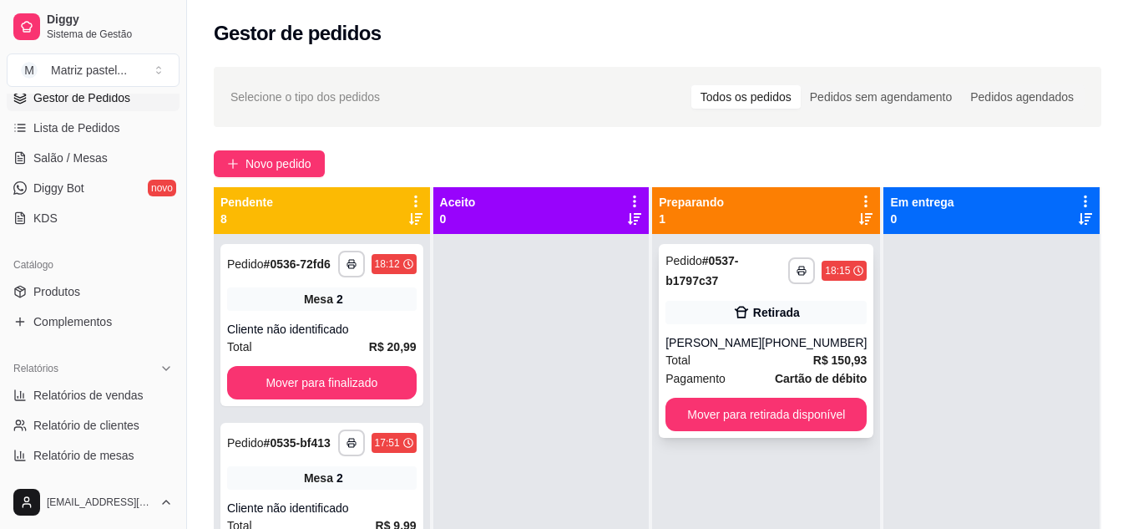
click at [797, 331] on div "**********" at bounding box center [766, 341] width 215 height 194
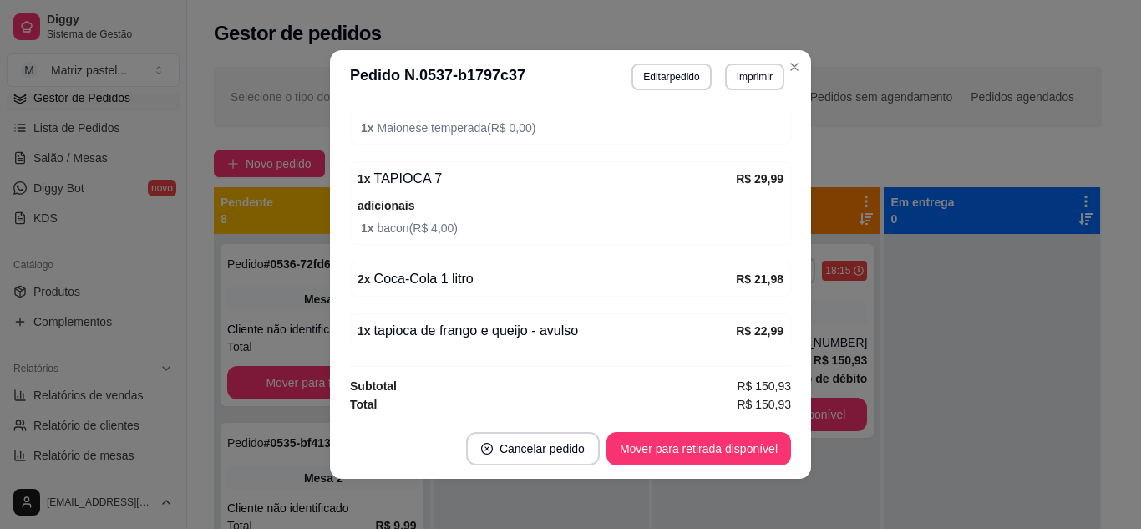
scroll to position [556, 0]
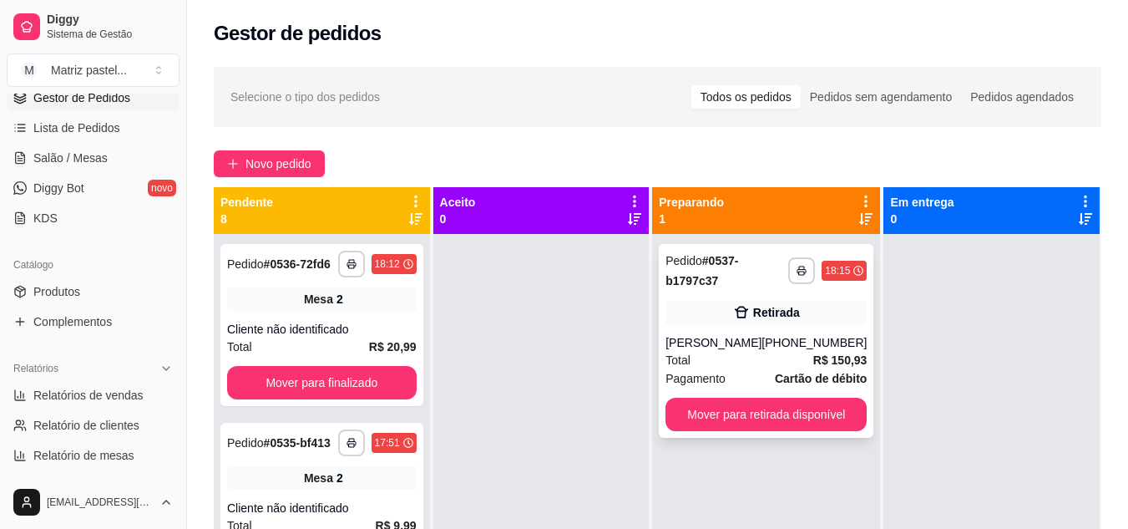
click at [723, 306] on div "Retirada" at bounding box center [765, 312] width 201 height 23
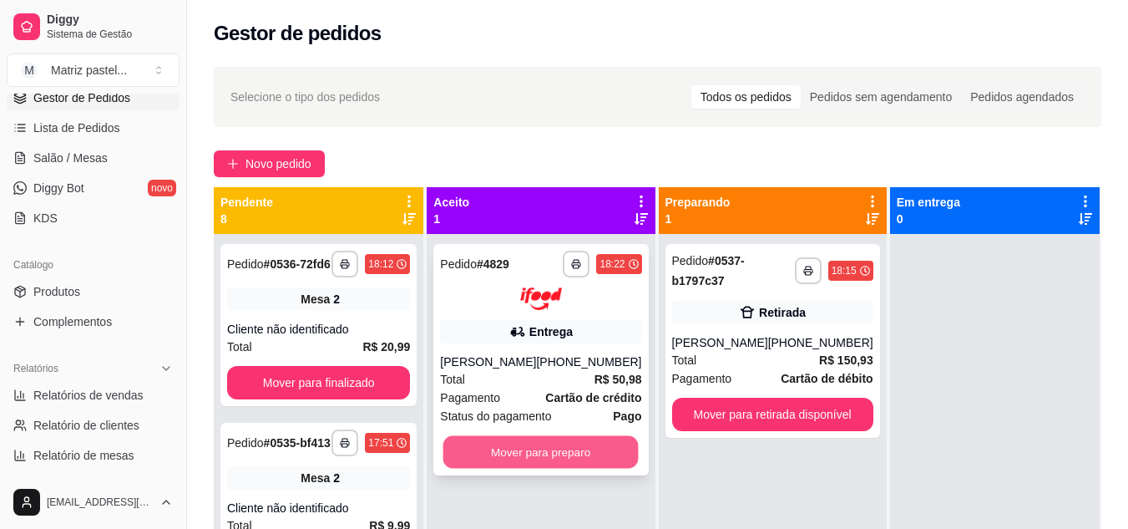
click at [546, 466] on button "Mover para preparo" at bounding box center [540, 451] width 195 height 33
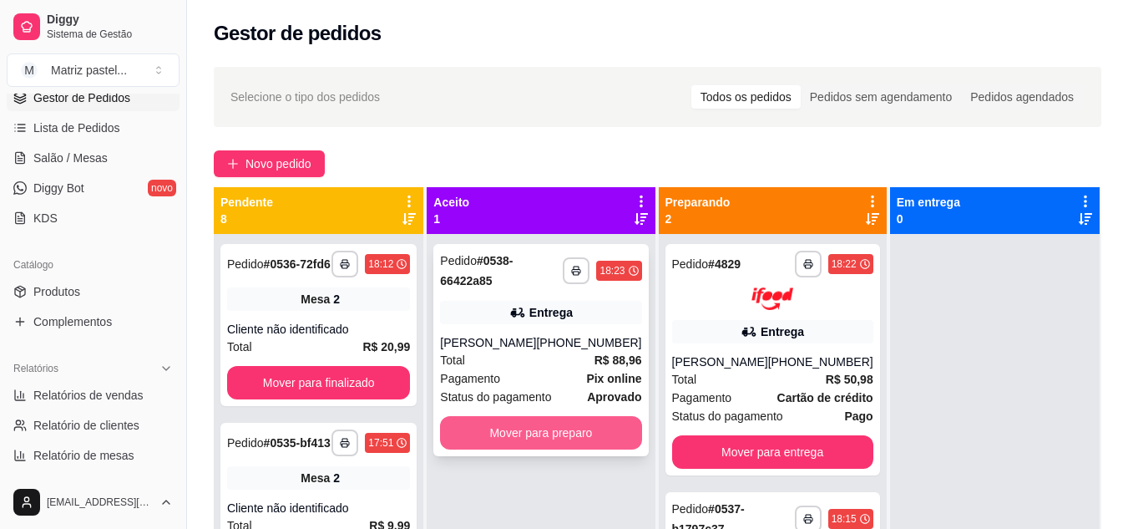
click at [519, 431] on button "Mover para preparo" at bounding box center [540, 432] width 201 height 33
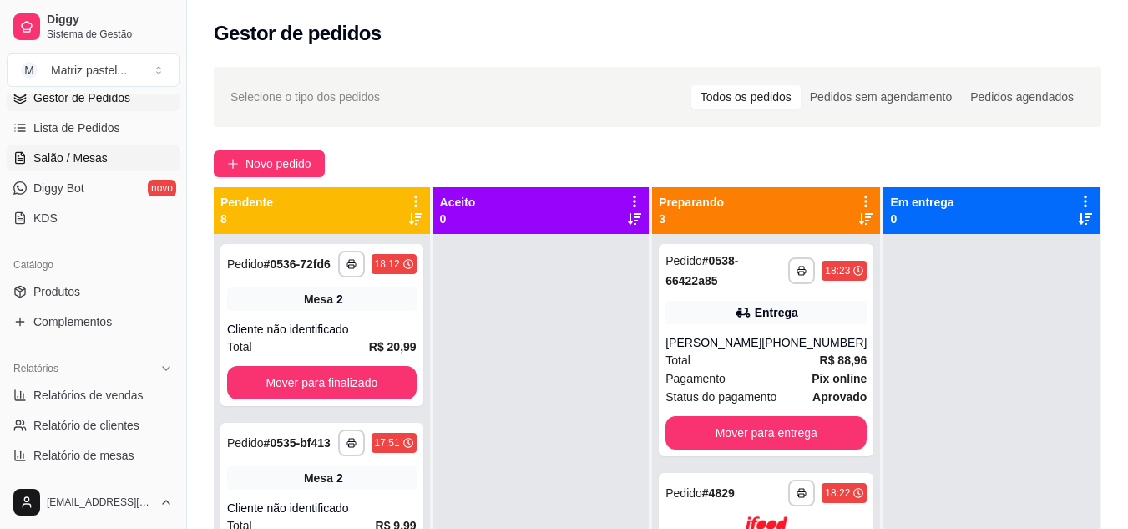
click at [114, 149] on link "Salão / Mesas" at bounding box center [93, 157] width 173 height 27
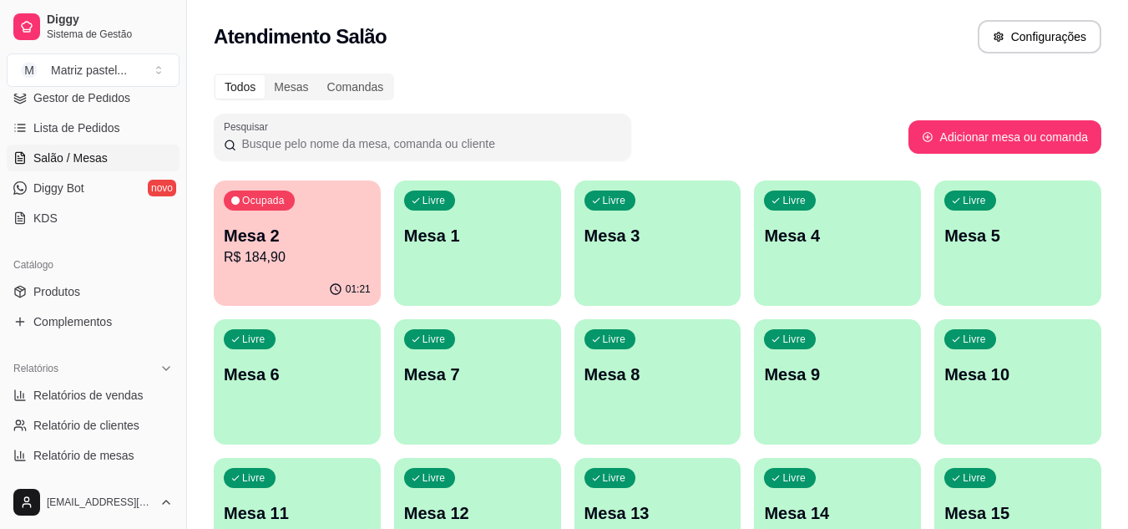
click at [284, 220] on div "Ocupada Mesa 2 R$ 184,90" at bounding box center [297, 226] width 167 height 93
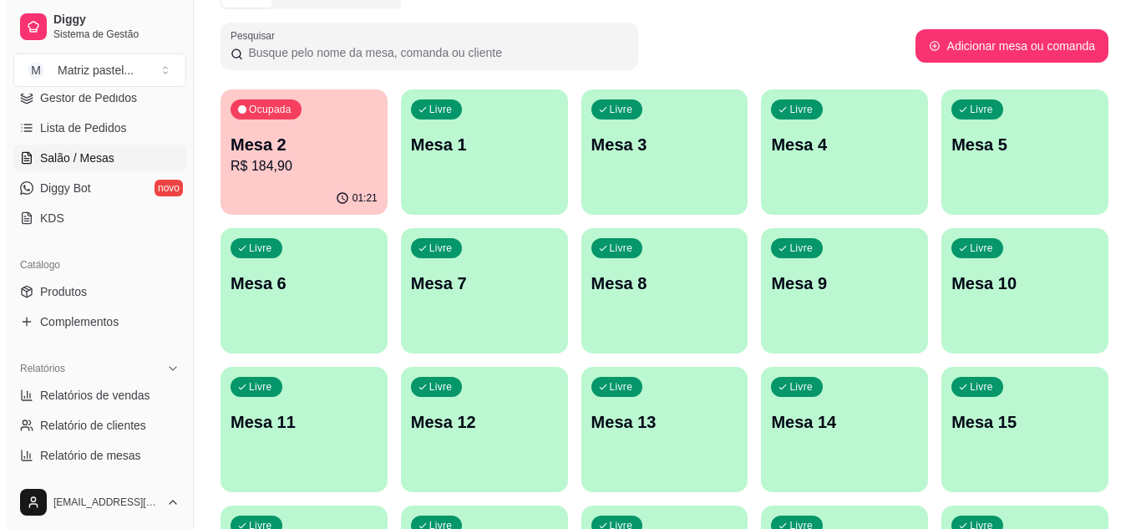
scroll to position [83, 0]
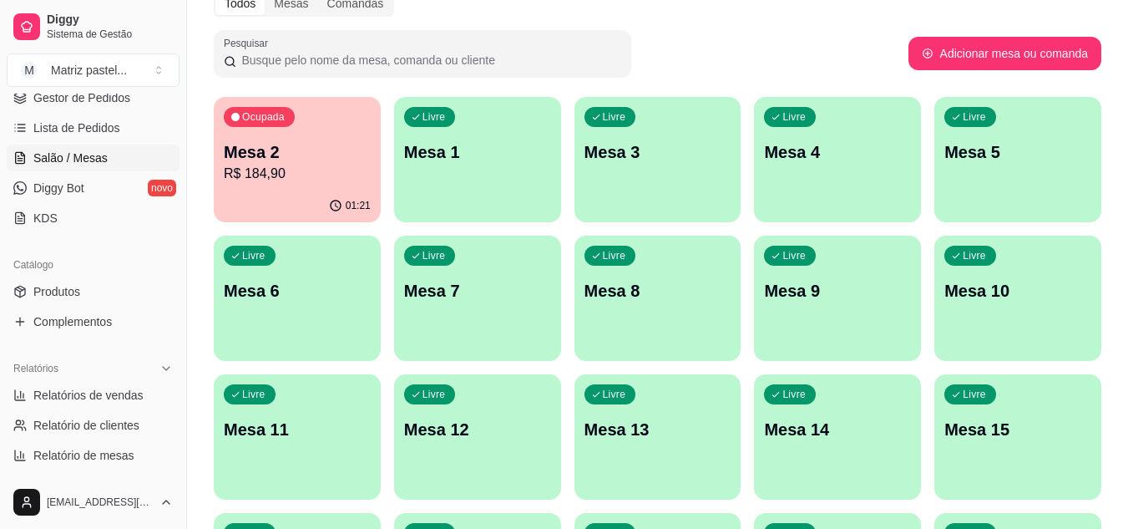
click at [292, 190] on div "01:21" at bounding box center [297, 206] width 167 height 33
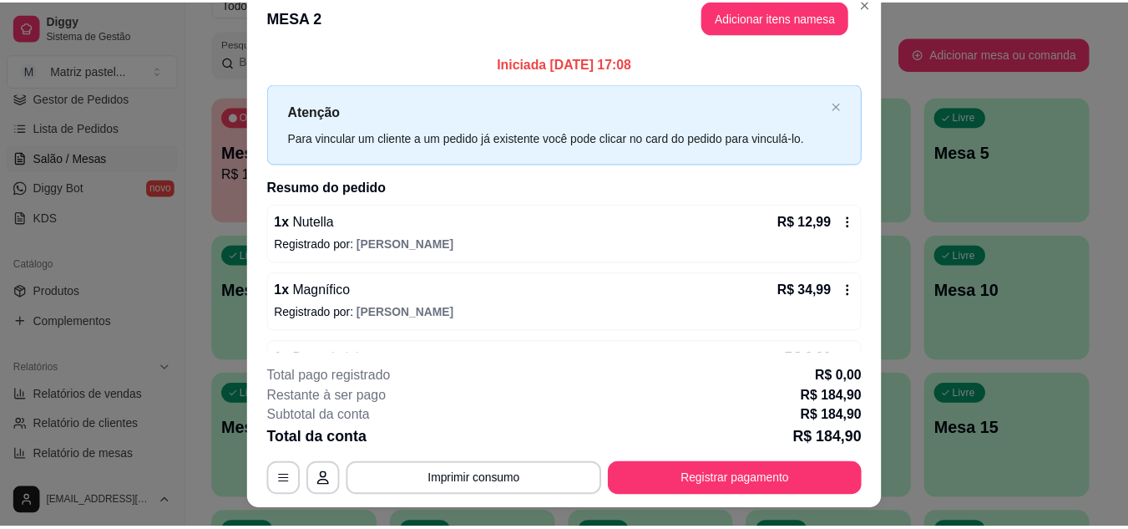
scroll to position [0, 0]
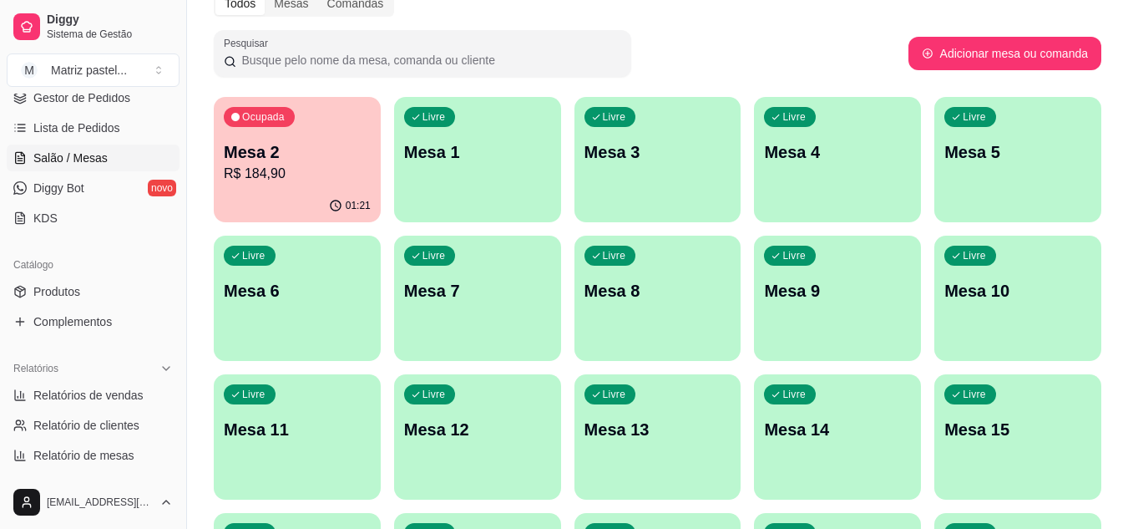
click at [514, 160] on p "Mesa 1" at bounding box center [477, 151] width 147 height 23
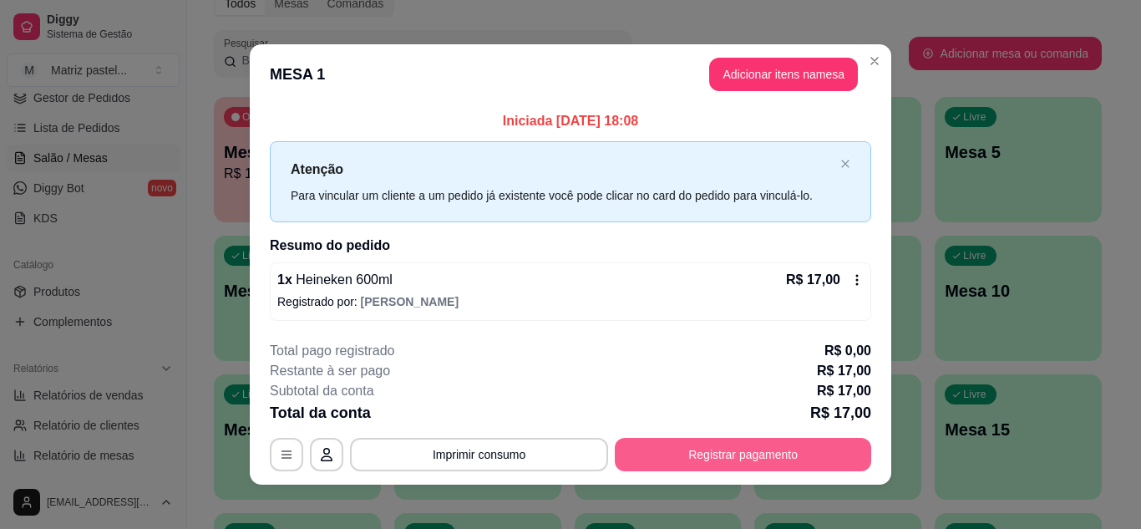
click at [689, 448] on button "Registrar pagamento" at bounding box center [743, 454] width 256 height 33
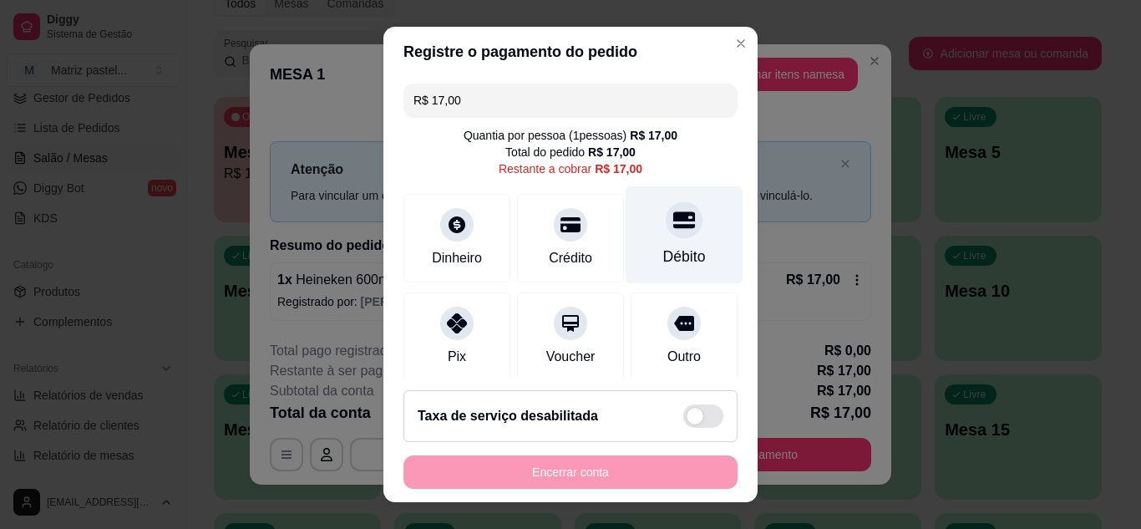
click at [673, 230] on icon at bounding box center [684, 220] width 22 height 22
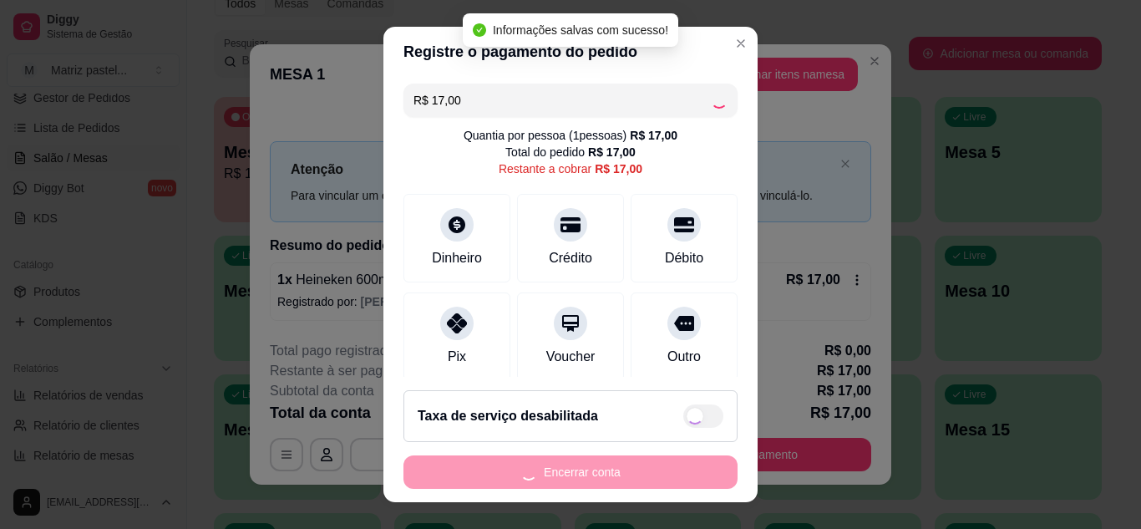
type input "R$ 0,00"
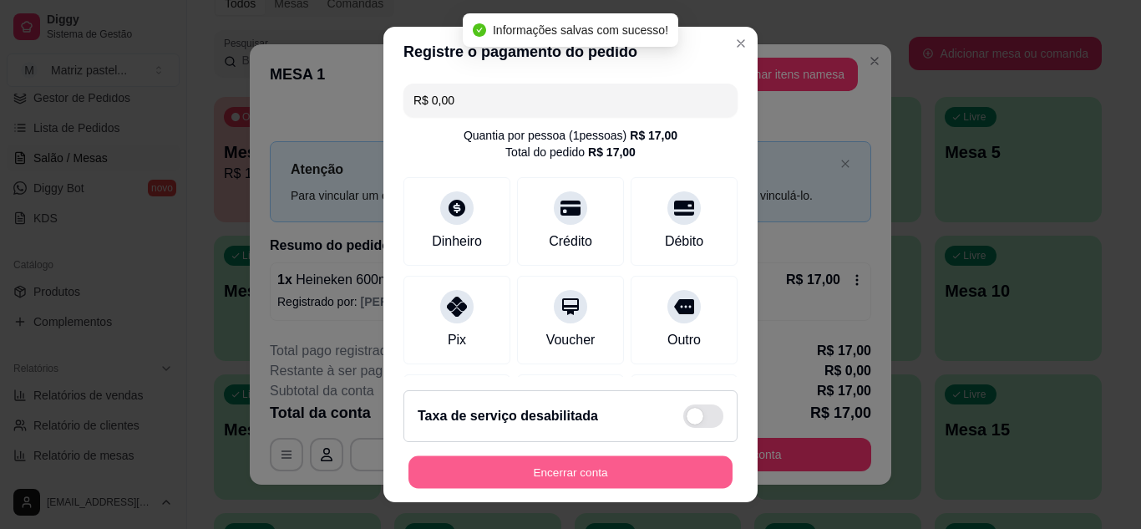
click at [585, 473] on button "Encerrar conta" at bounding box center [570, 472] width 324 height 33
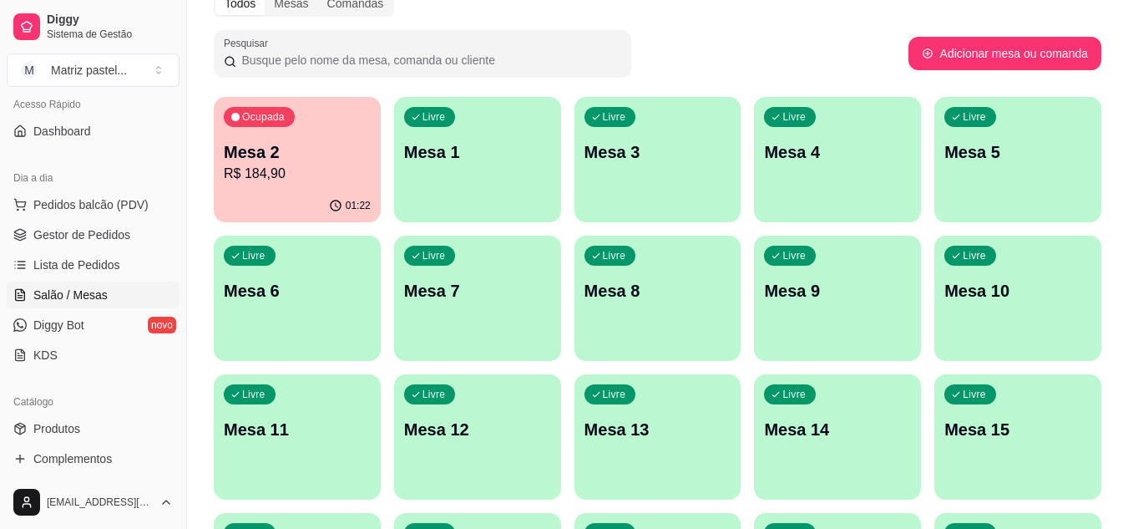
scroll to position [89, 0]
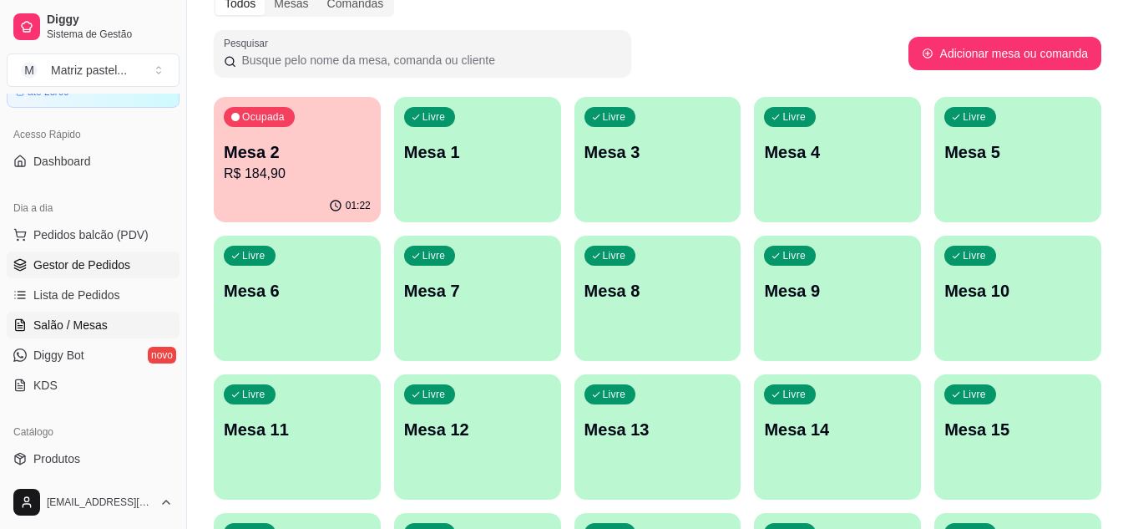
click at [100, 268] on span "Gestor de Pedidos" at bounding box center [81, 264] width 97 height 17
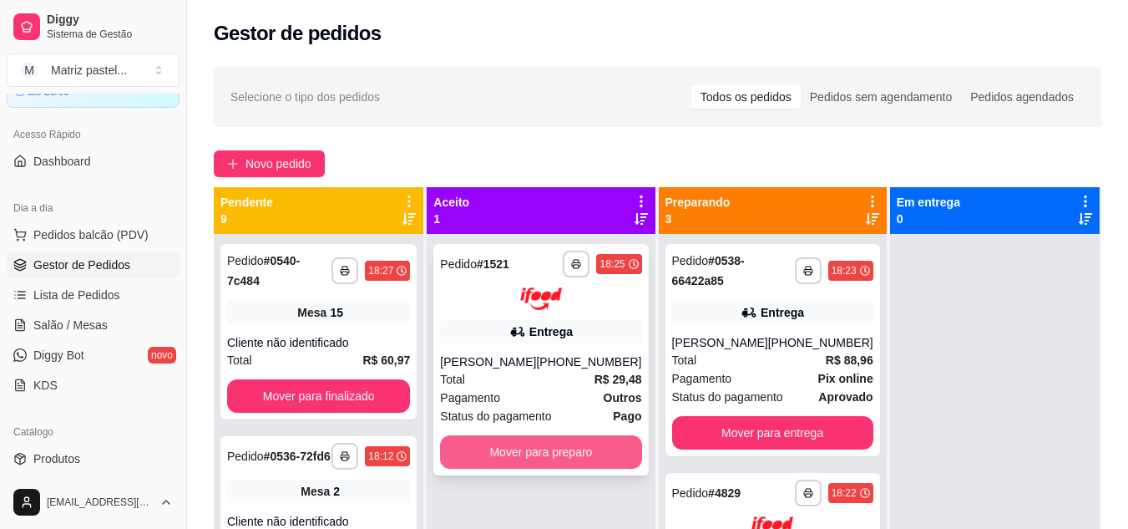
click at [558, 446] on button "Mover para preparo" at bounding box center [540, 451] width 201 height 33
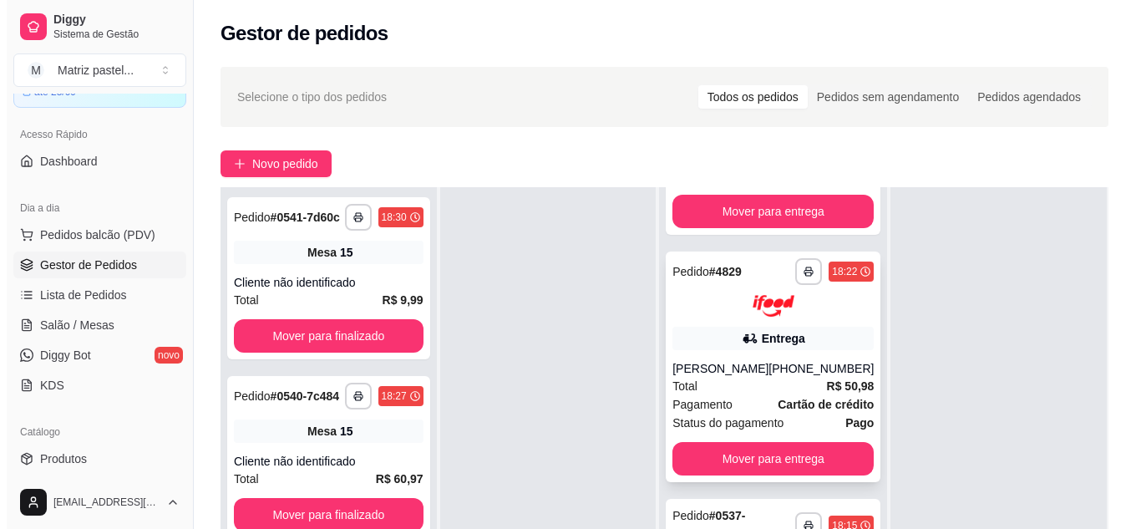
scroll to position [167, 0]
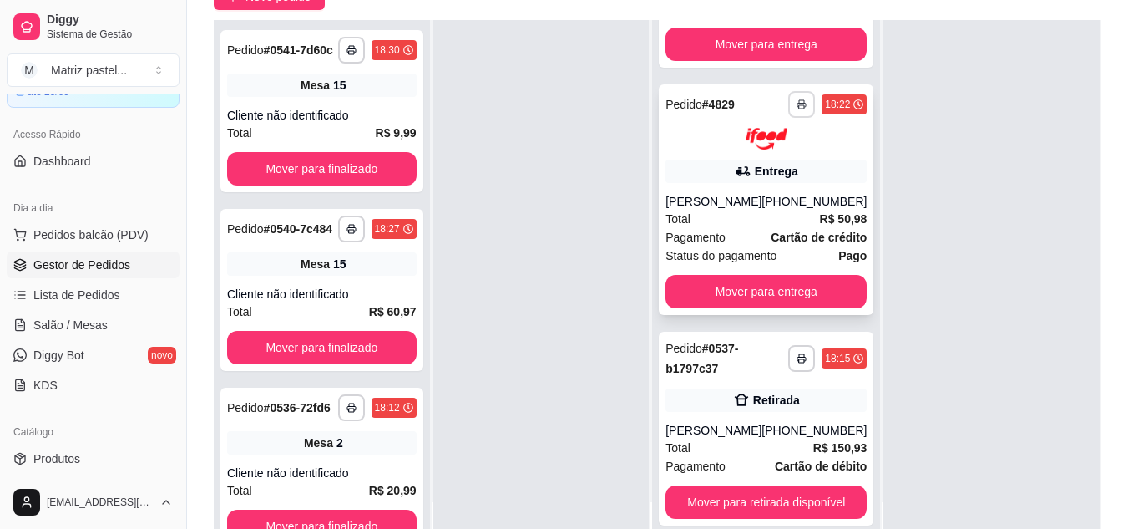
click at [792, 99] on button "button" at bounding box center [801, 104] width 27 height 27
click at [749, 165] on button "IMPRESSORA" at bounding box center [735, 162] width 117 height 26
click at [746, 207] on div "[PERSON_NAME]" at bounding box center [713, 201] width 96 height 17
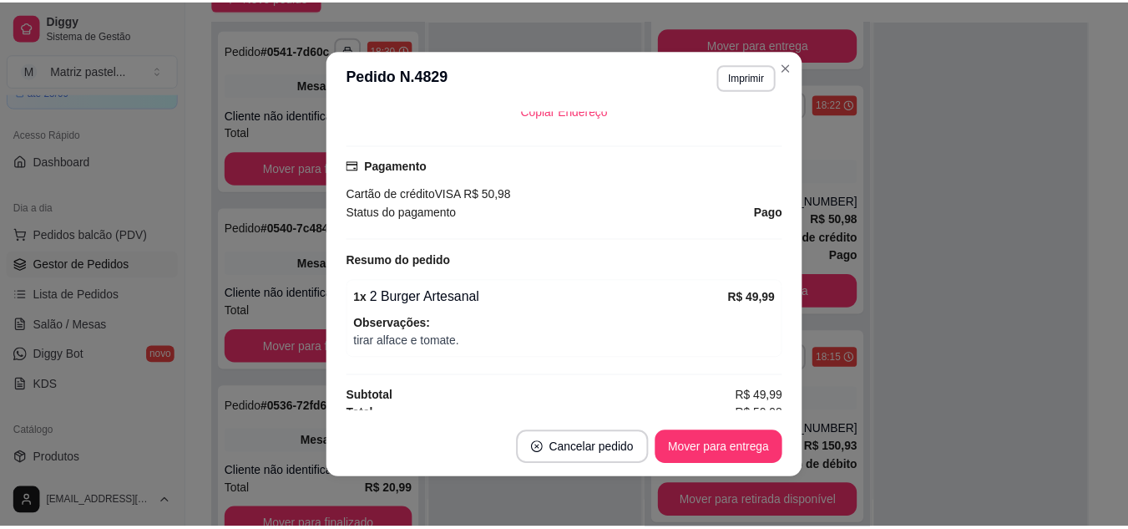
scroll to position [453, 0]
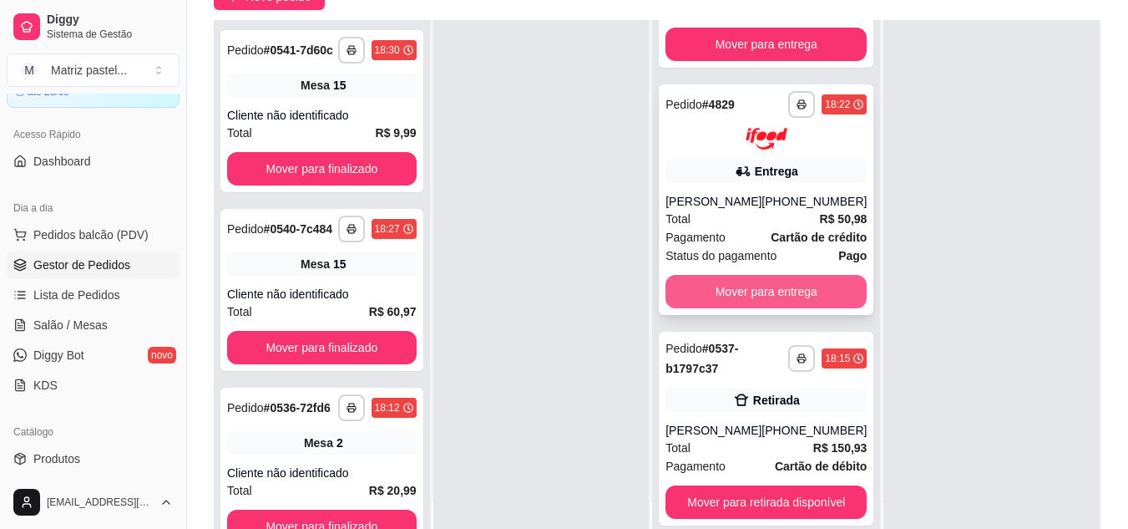
click at [789, 303] on button "Mover para entrega" at bounding box center [765, 291] width 201 height 33
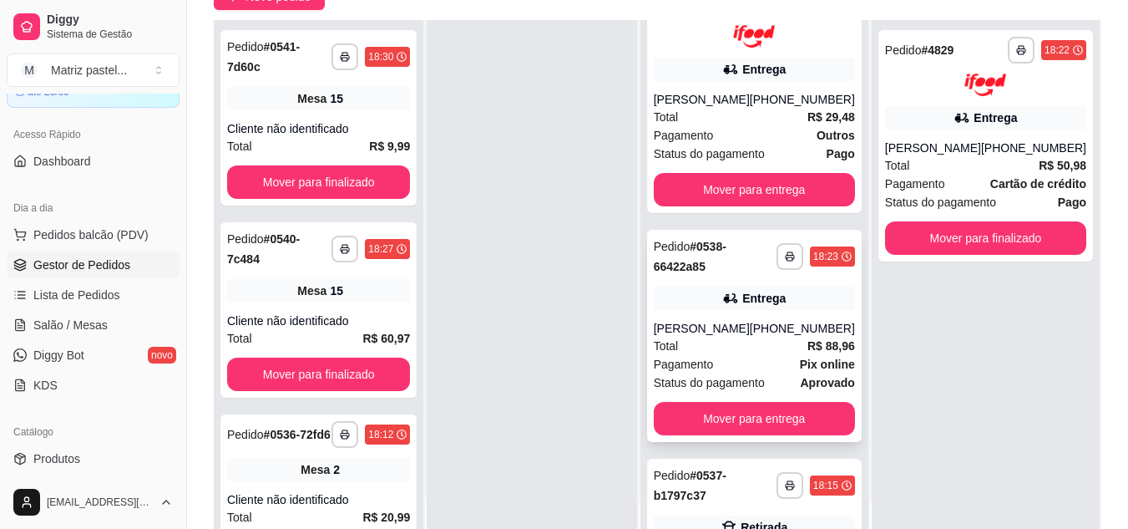
scroll to position [0, 0]
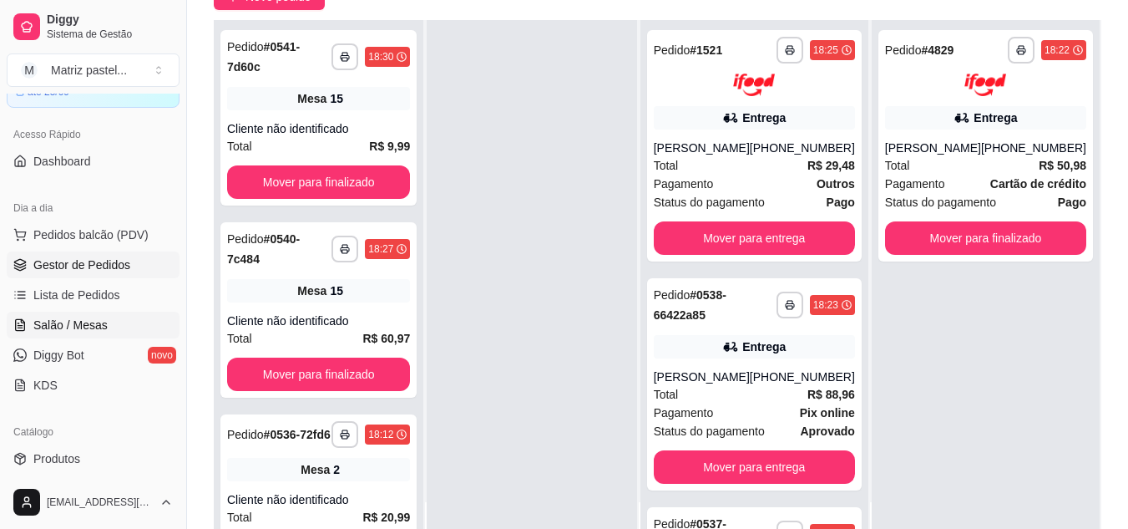
click at [92, 326] on span "Salão / Mesas" at bounding box center [70, 324] width 74 height 17
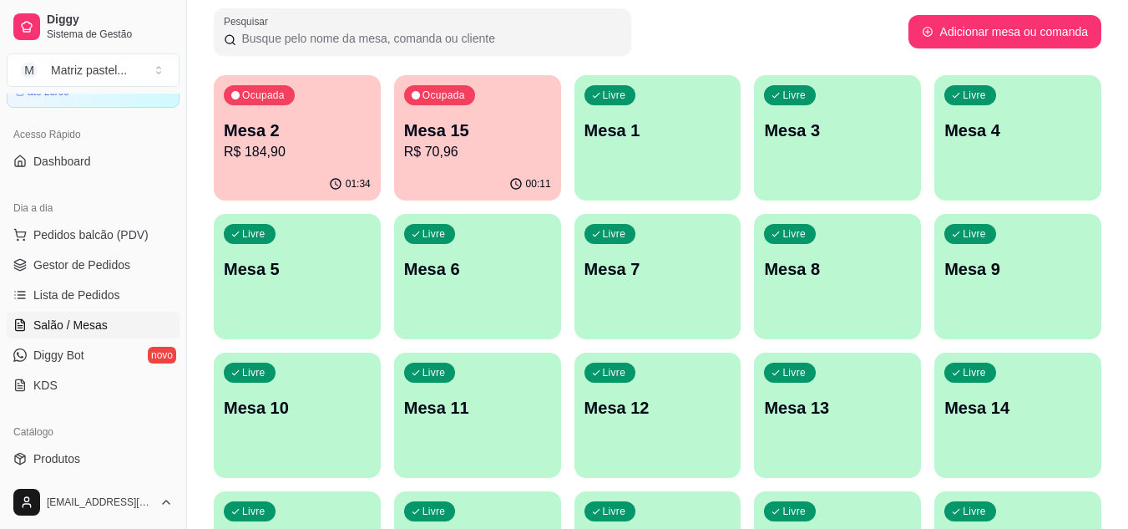
scroll to position [65, 0]
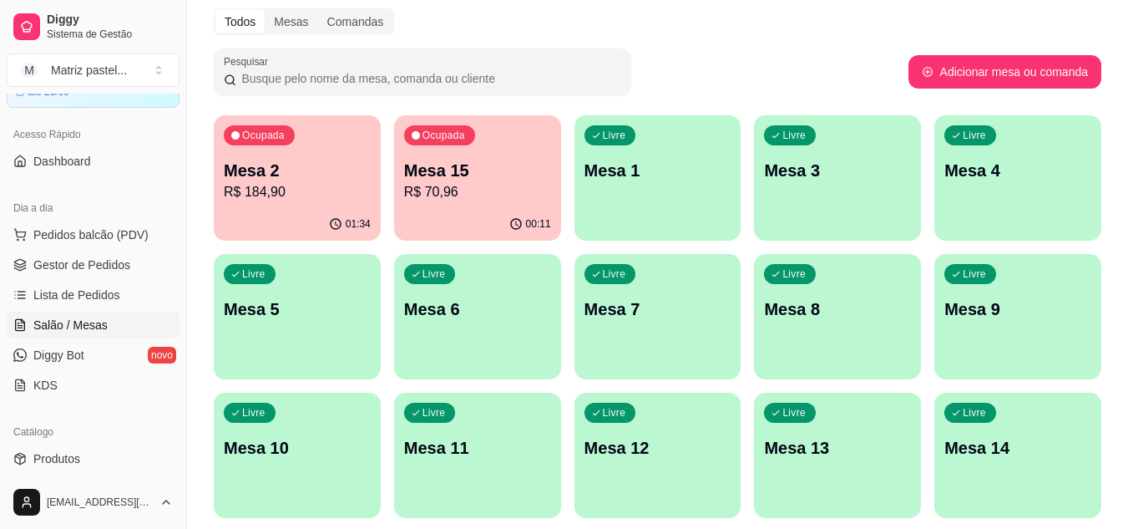
click at [246, 135] on p "Ocupada" at bounding box center [263, 135] width 43 height 13
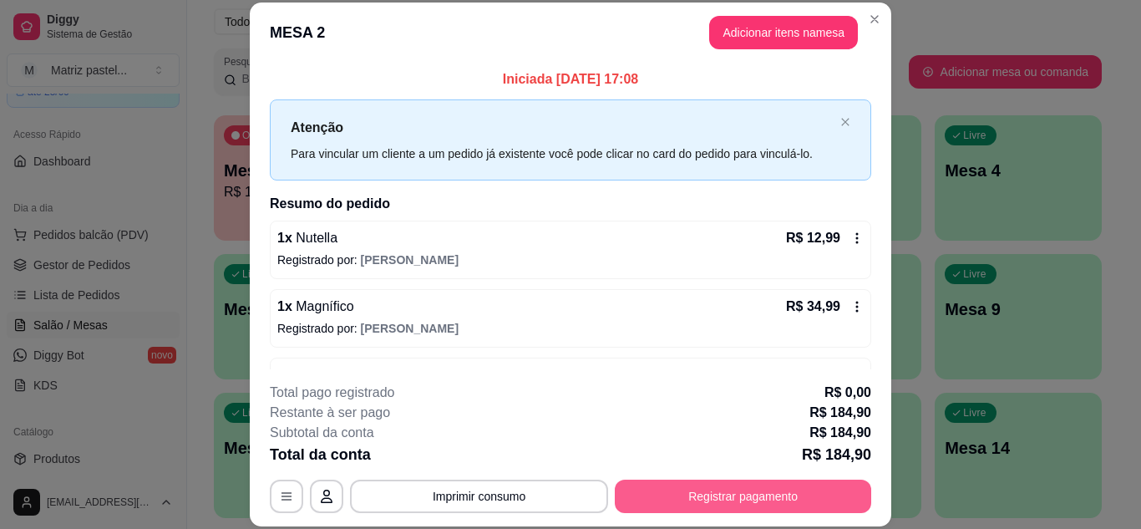
click at [712, 508] on button "Registrar pagamento" at bounding box center [743, 495] width 256 height 33
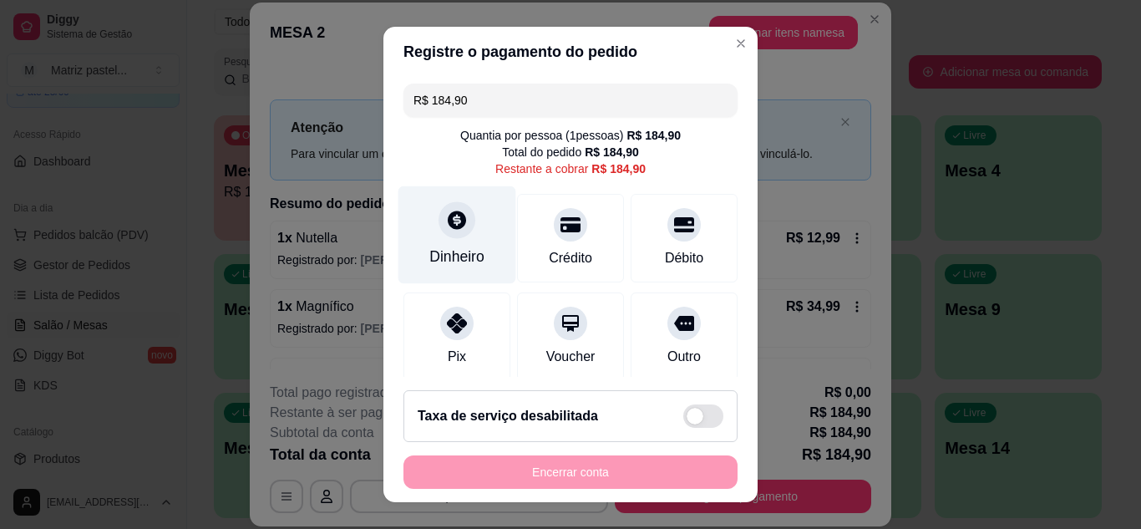
click at [443, 243] on div "Dinheiro" at bounding box center [457, 234] width 118 height 98
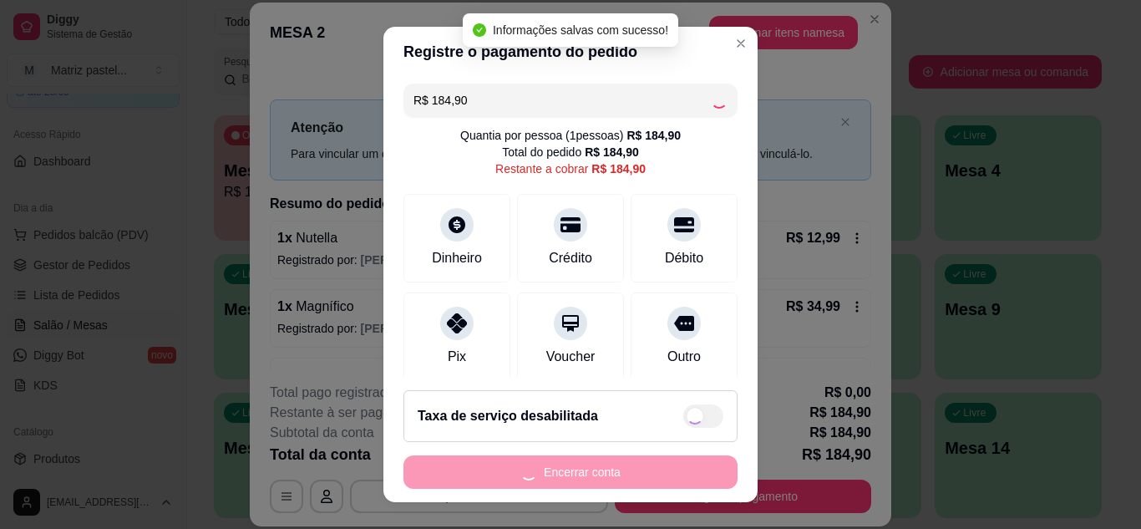
type input "R$ 0,00"
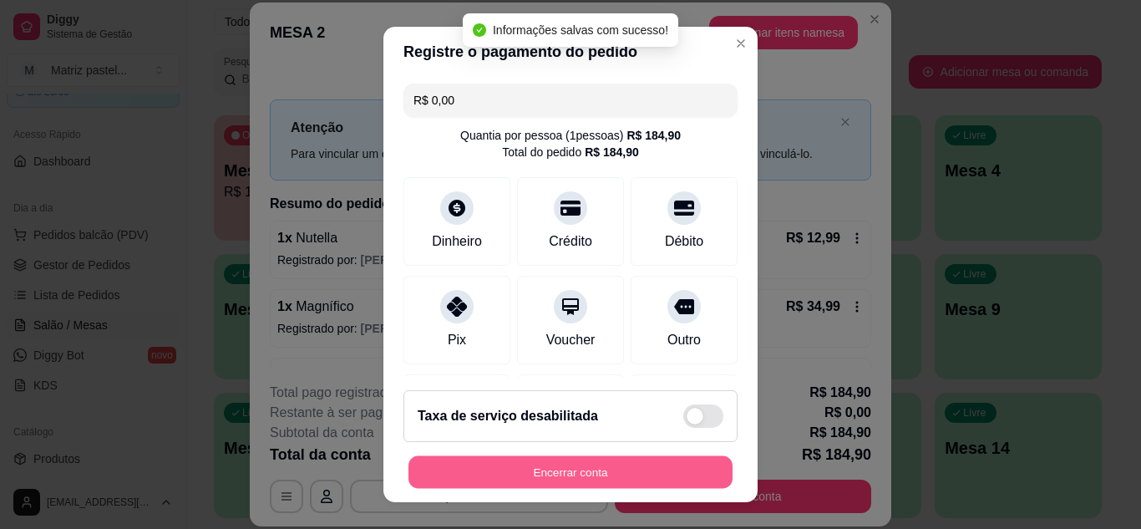
click at [477, 480] on button "Encerrar conta" at bounding box center [570, 472] width 324 height 33
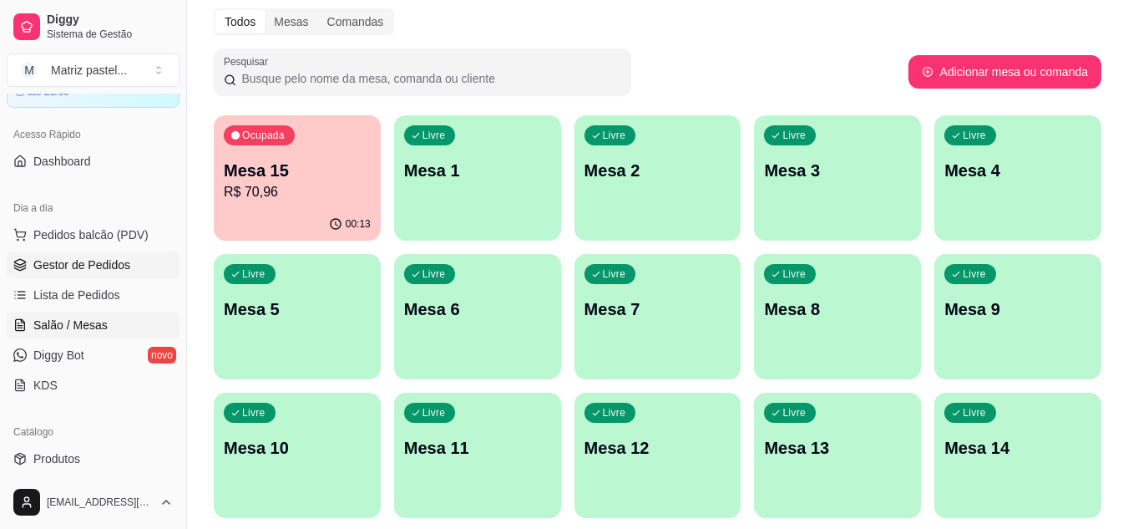
click at [102, 260] on span "Gestor de Pedidos" at bounding box center [81, 264] width 97 height 17
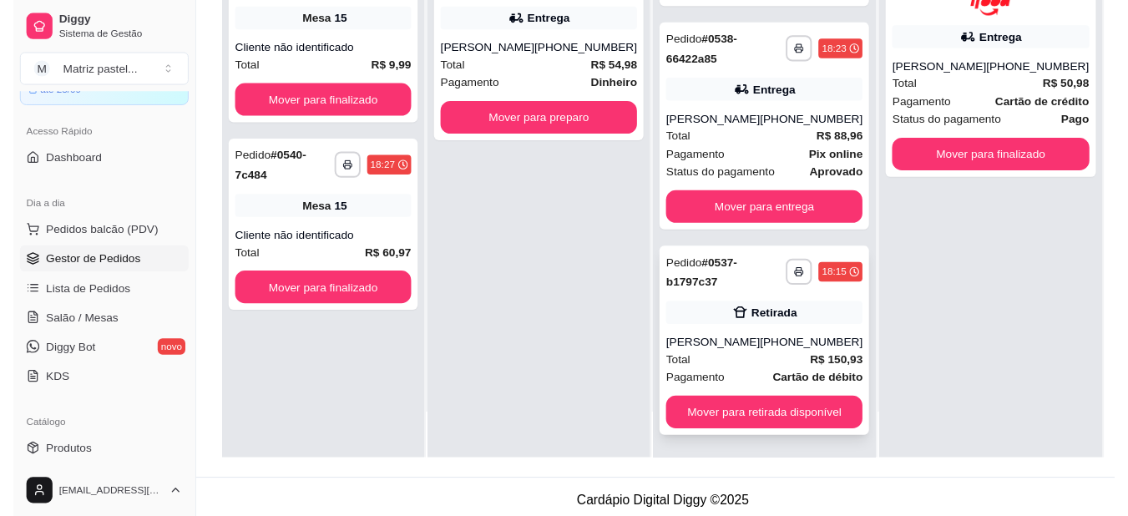
scroll to position [250, 0]
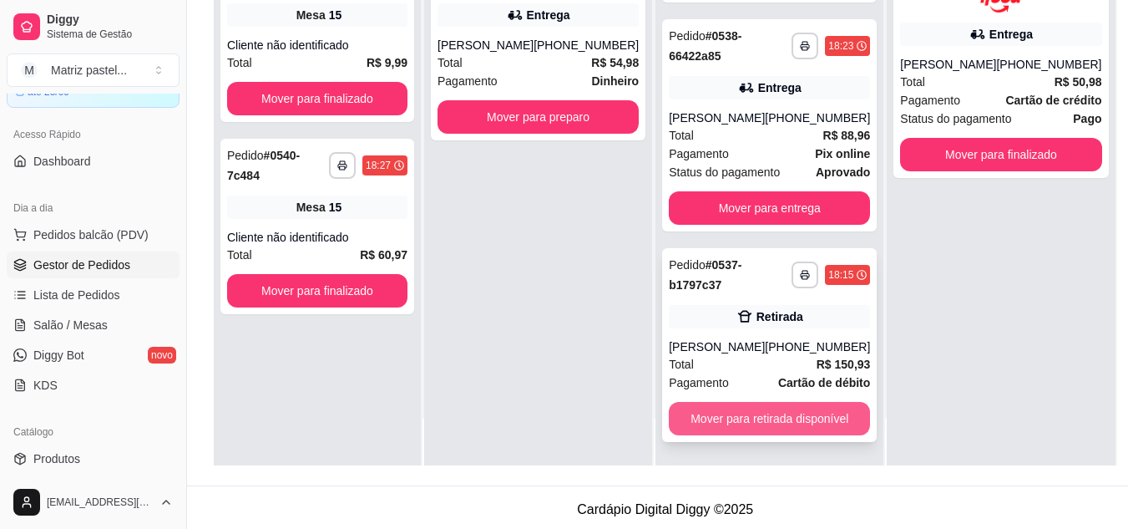
click at [741, 414] on button "Mover para retirada disponível" at bounding box center [769, 418] width 201 height 33
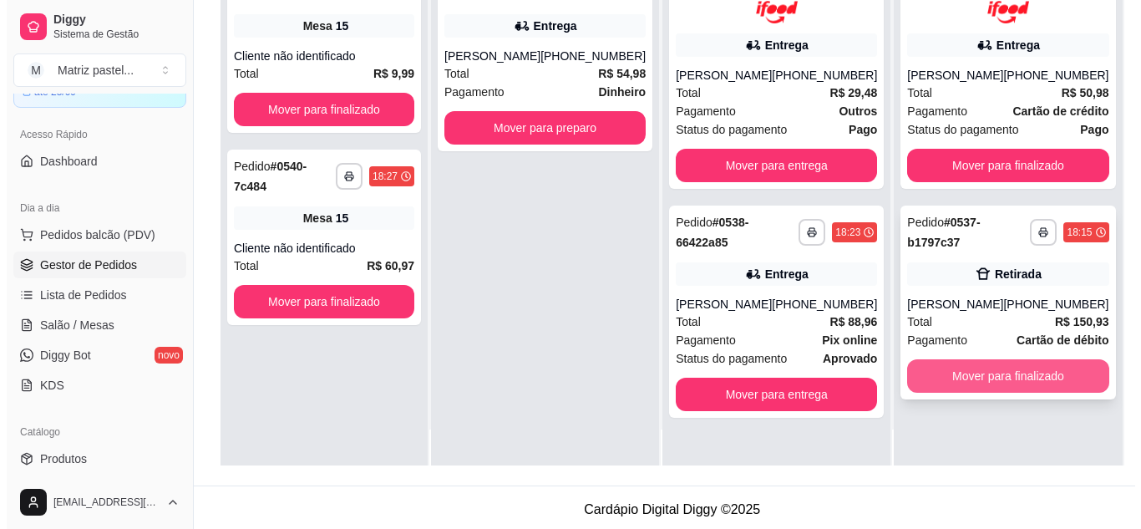
scroll to position [47, 0]
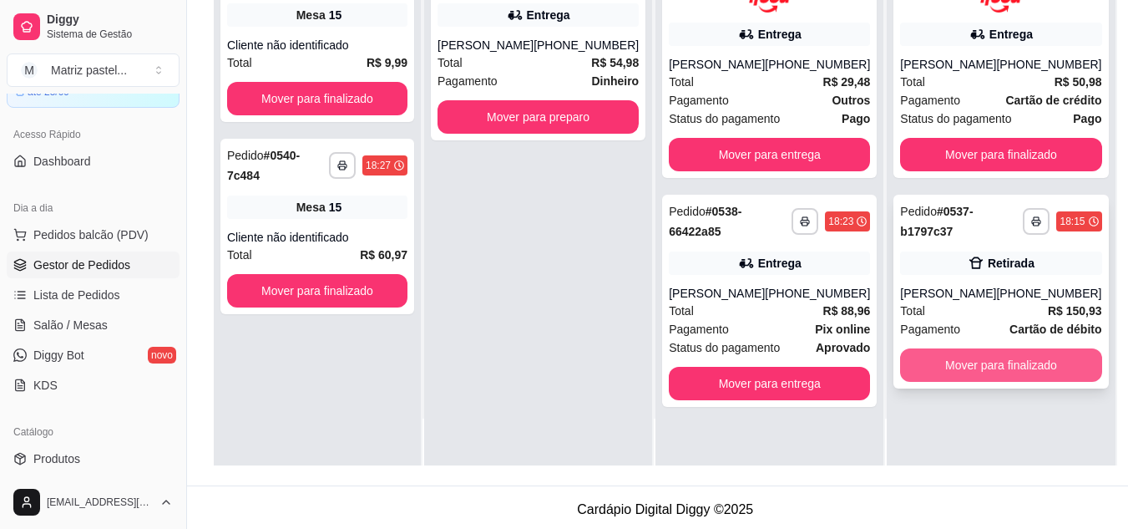
click at [927, 364] on button "Mover para finalizado" at bounding box center [1000, 364] width 201 height 33
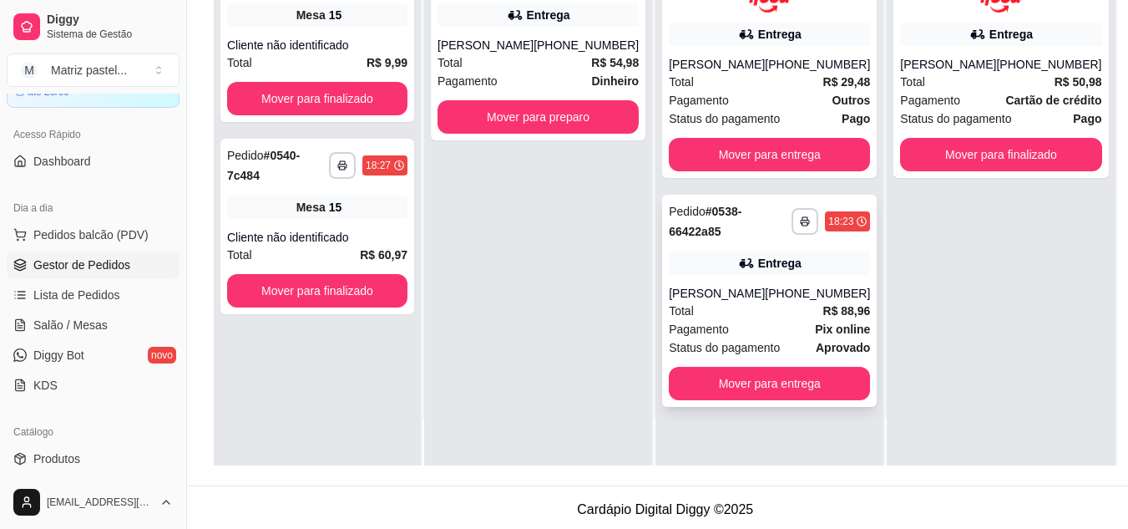
click at [708, 290] on div "[PERSON_NAME]" at bounding box center [717, 293] width 96 height 17
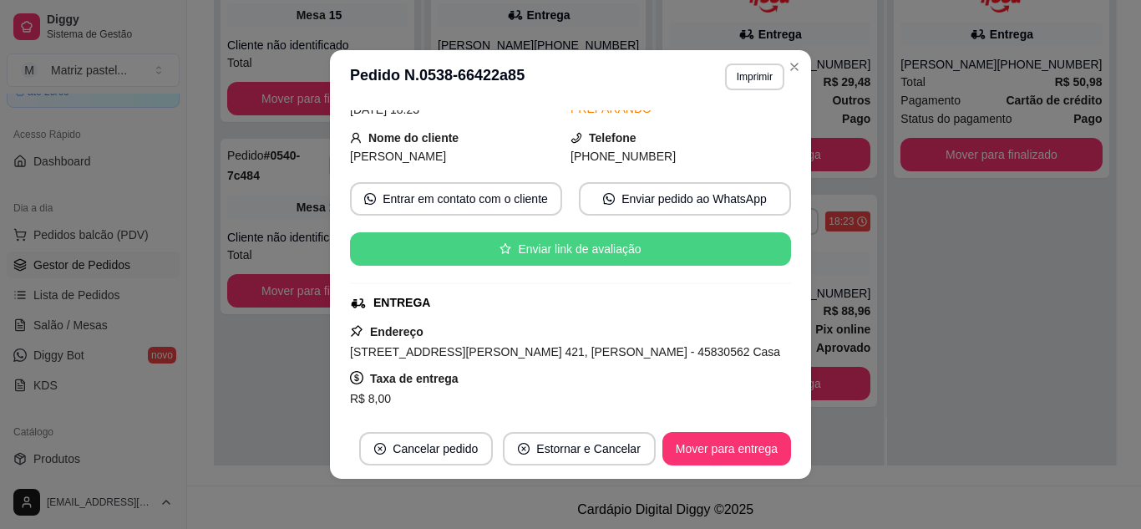
scroll to position [165, 0]
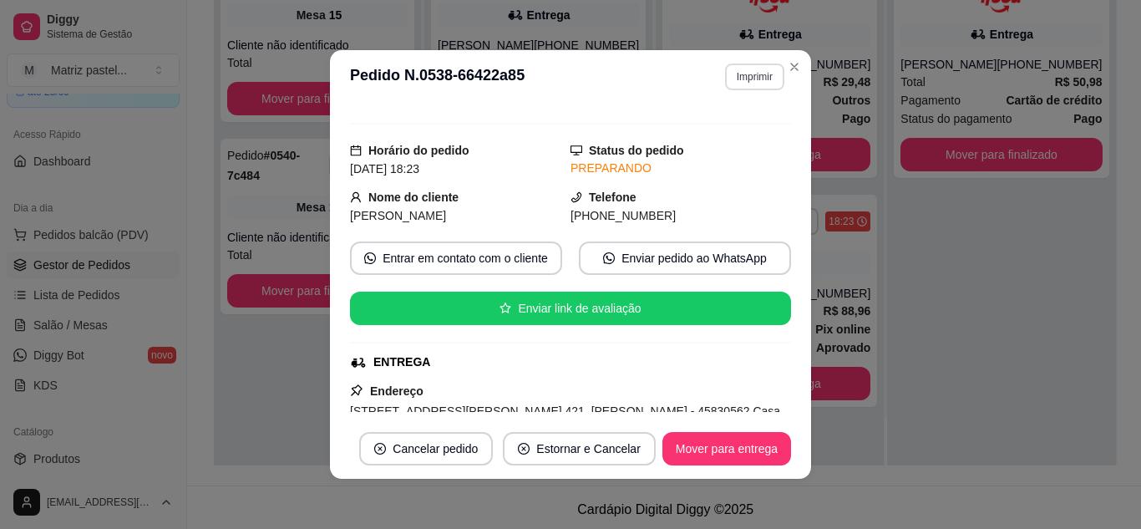
click at [725, 72] on button "Imprimir" at bounding box center [754, 76] width 59 height 27
click at [731, 144] on button "IMPRESSORA" at bounding box center [718, 135] width 117 height 26
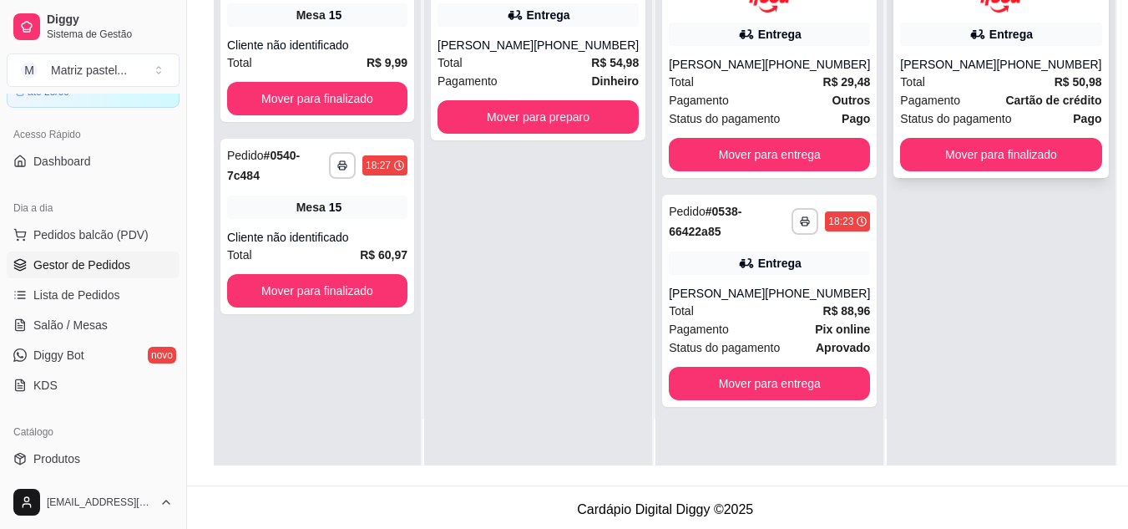
click at [945, 66] on div "[PERSON_NAME]" at bounding box center [948, 64] width 96 height 17
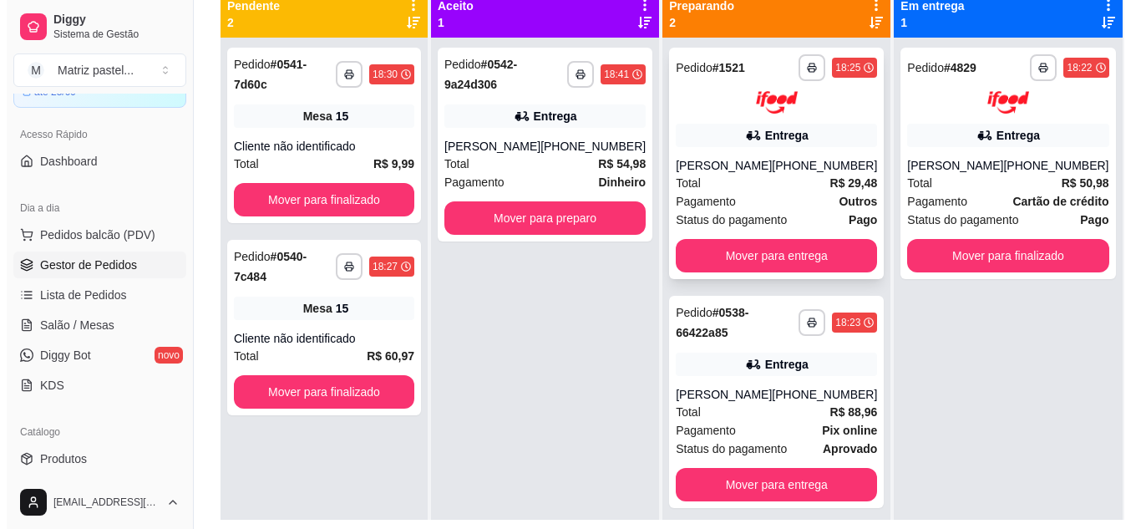
scroll to position [167, 0]
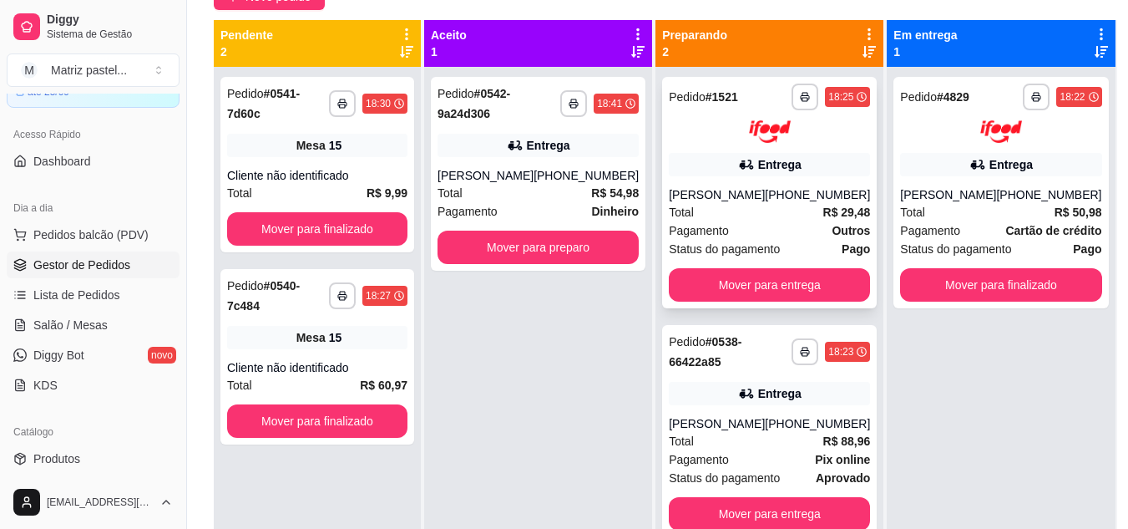
click at [736, 200] on div "[PERSON_NAME]" at bounding box center [717, 194] width 96 height 17
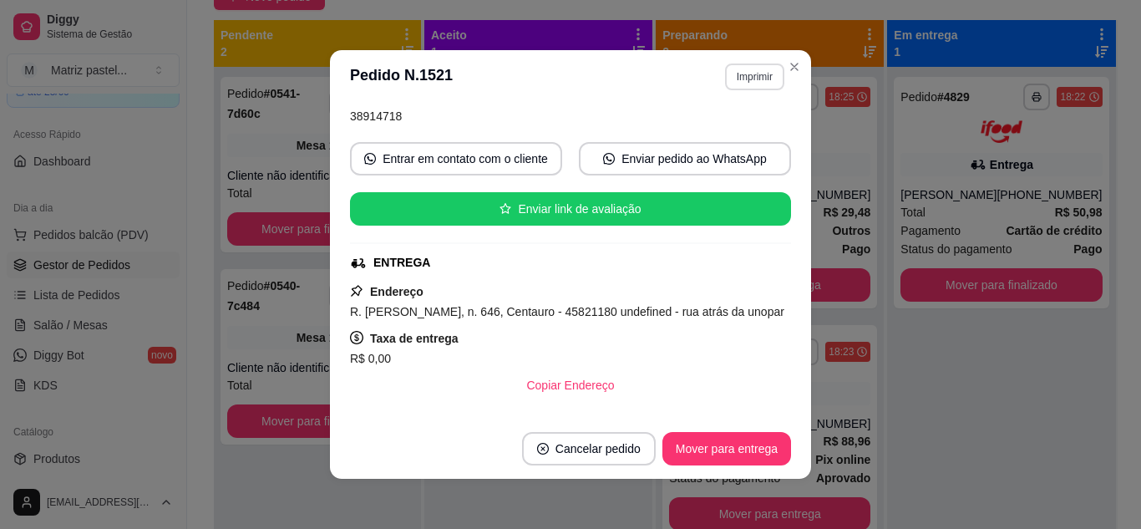
click at [726, 73] on button "Imprimir" at bounding box center [754, 76] width 59 height 27
click at [709, 138] on button "IMPRESSORA" at bounding box center [719, 135] width 121 height 27
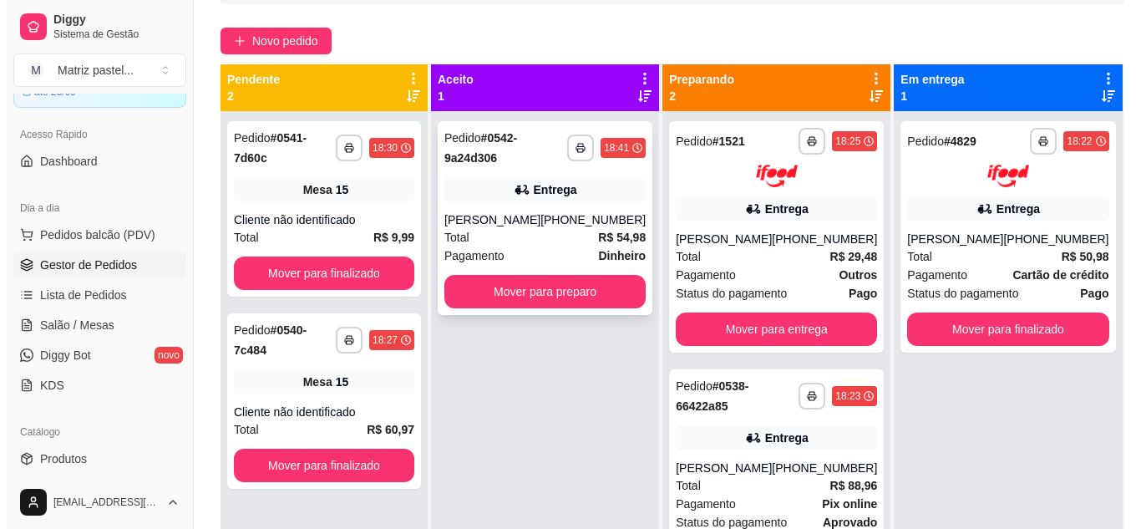
scroll to position [83, 0]
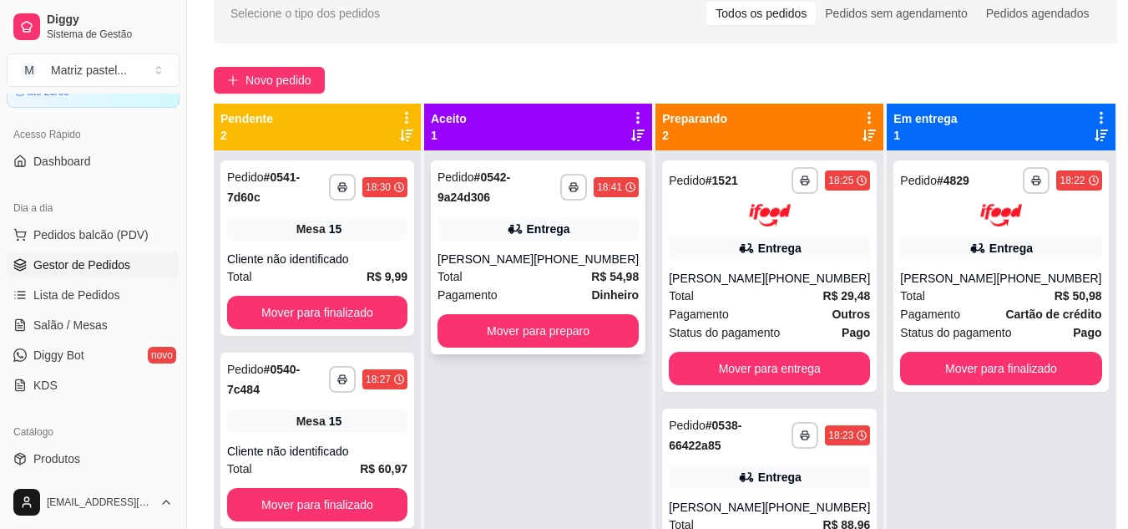
click at [473, 219] on div "Entrega" at bounding box center [538, 228] width 201 height 23
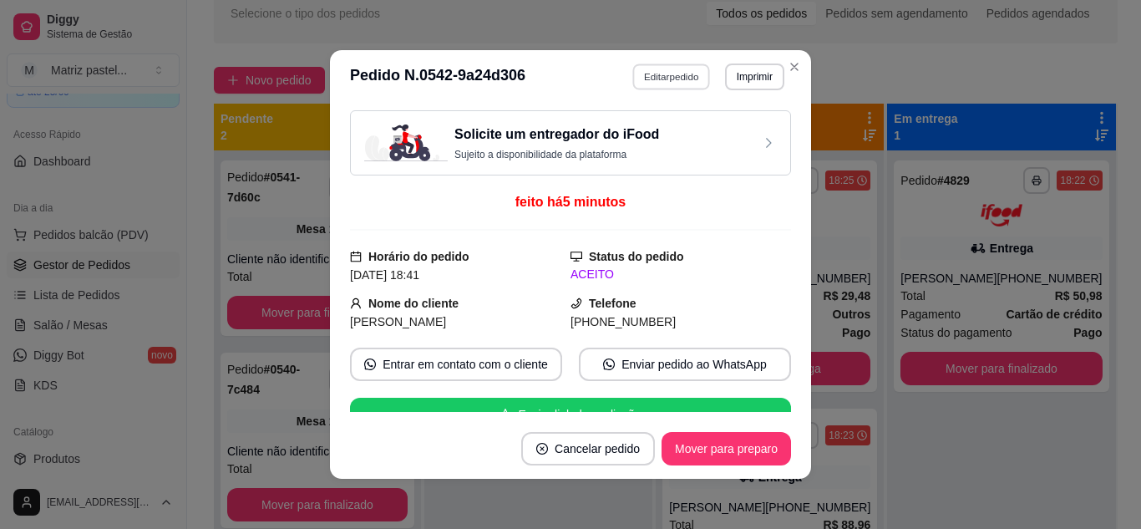
click at [653, 77] on button "Editar pedido" at bounding box center [672, 76] width 78 height 26
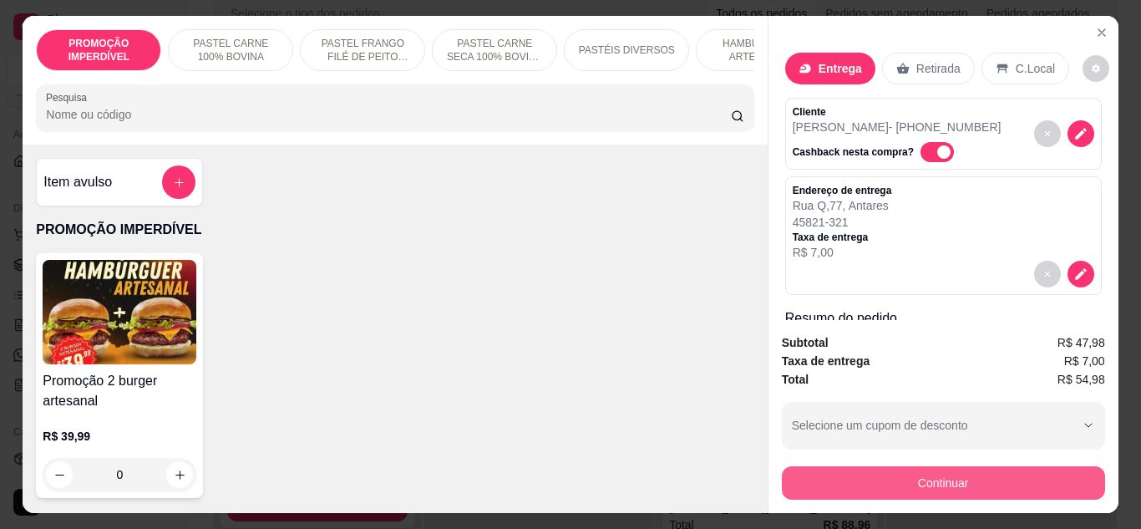
click at [870, 476] on button "Continuar" at bounding box center [943, 482] width 323 height 33
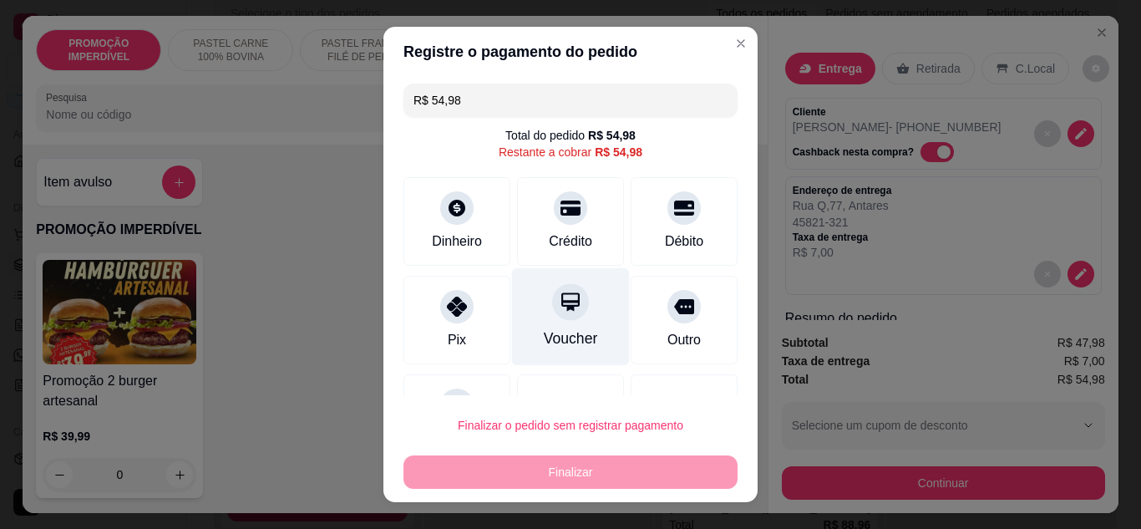
scroll to position [73, 0]
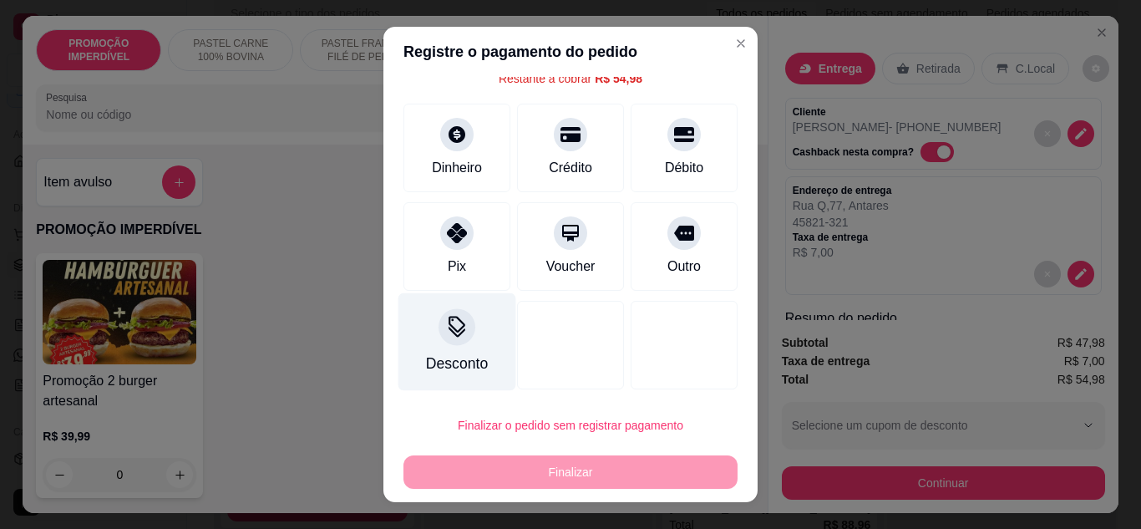
click at [446, 337] on icon at bounding box center [457, 327] width 22 height 22
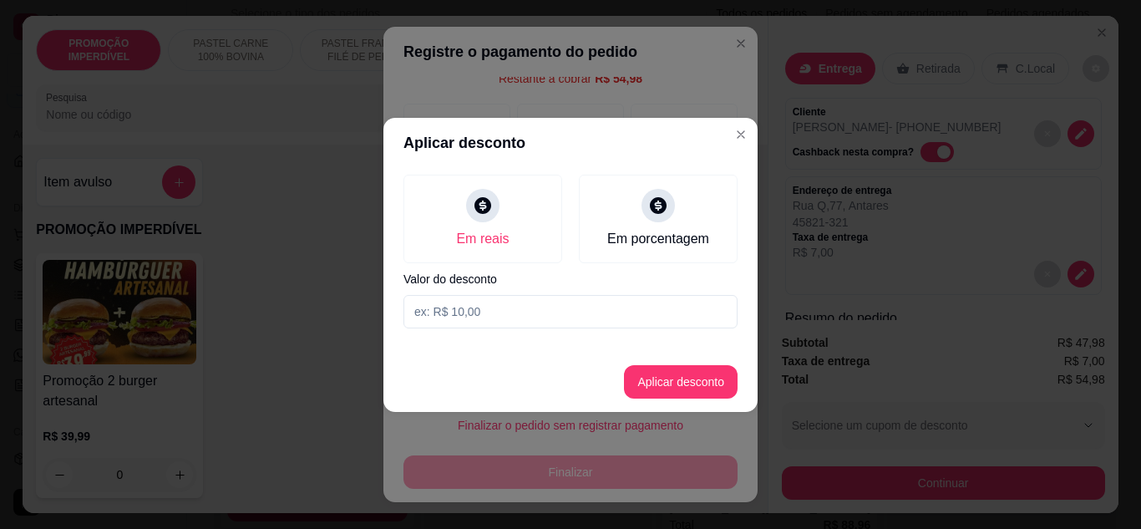
click at [459, 323] on input at bounding box center [570, 311] width 334 height 33
type input "54,97"
click at [667, 376] on button "Aplicar desconto" at bounding box center [681, 381] width 114 height 33
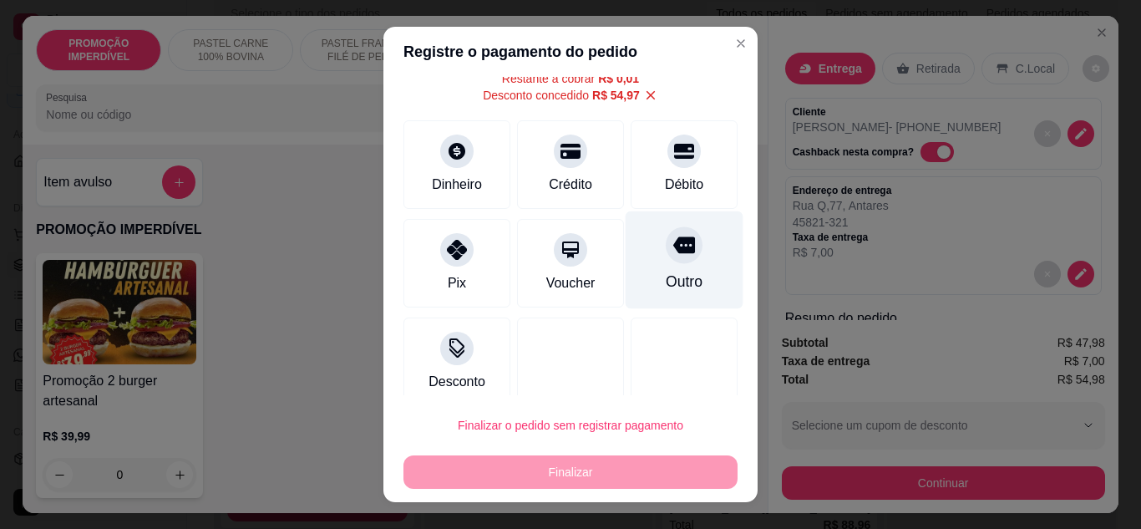
click at [665, 271] on div "Outro" at bounding box center [683, 282] width 37 height 22
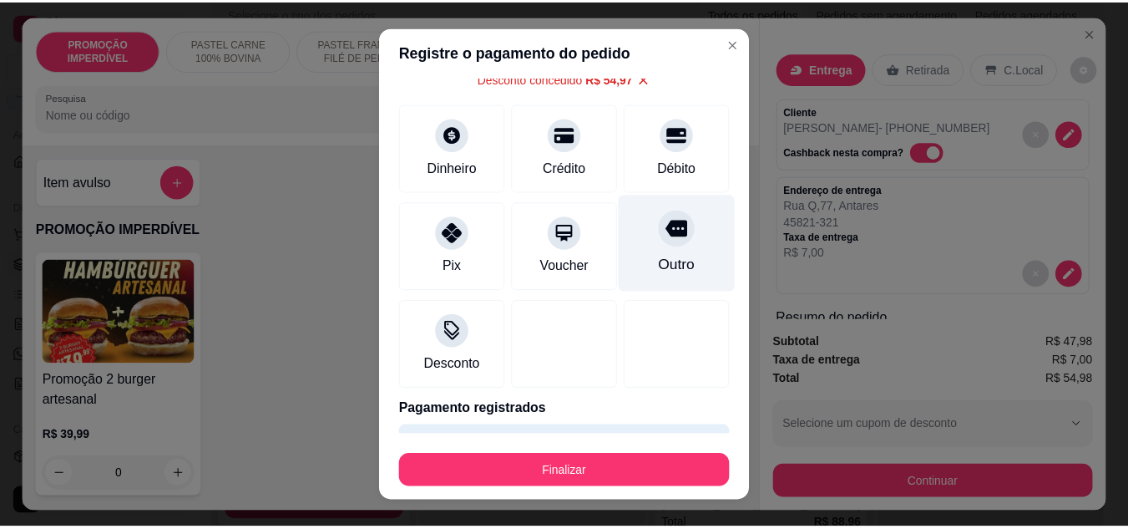
scroll to position [57, 0]
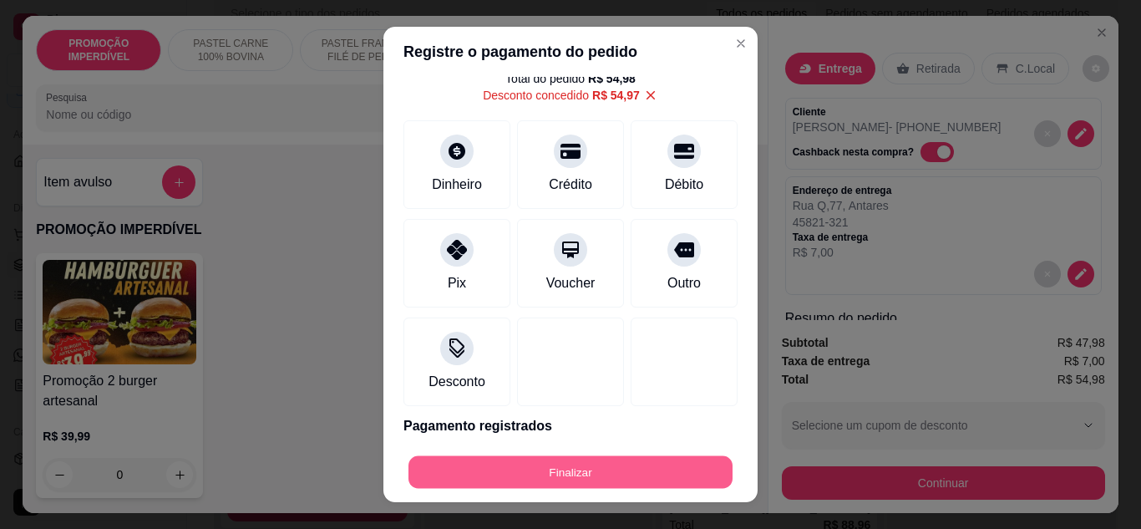
click at [623, 461] on button "Finalizar" at bounding box center [570, 472] width 324 height 33
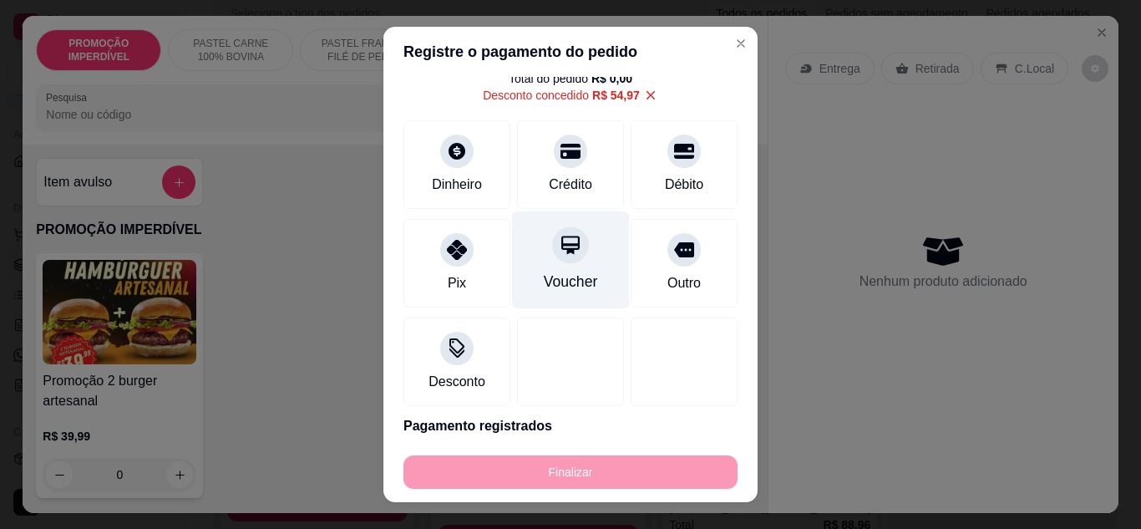
type input "-R$ 54,98"
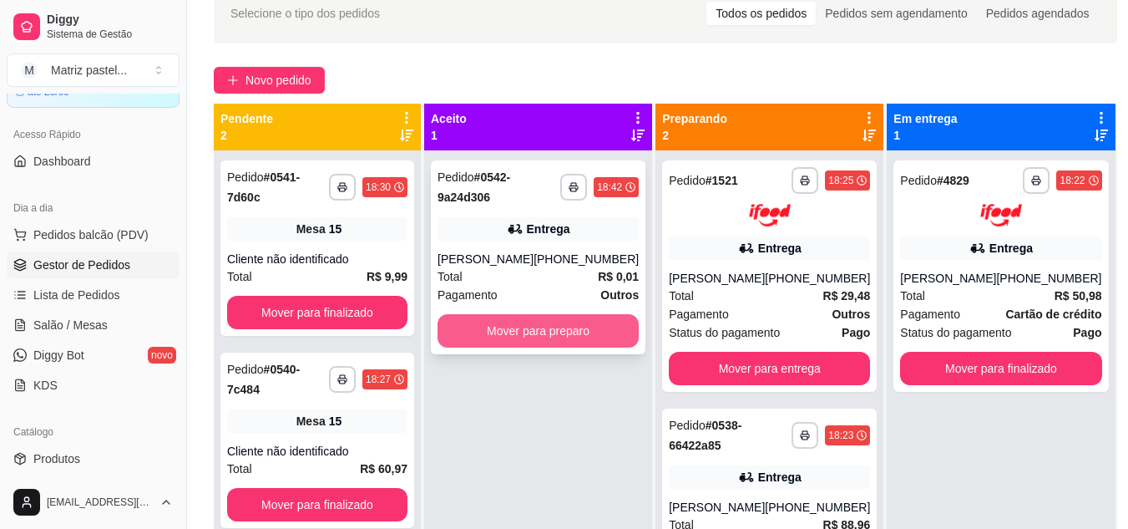
click at [598, 324] on button "Mover para preparo" at bounding box center [538, 330] width 201 height 33
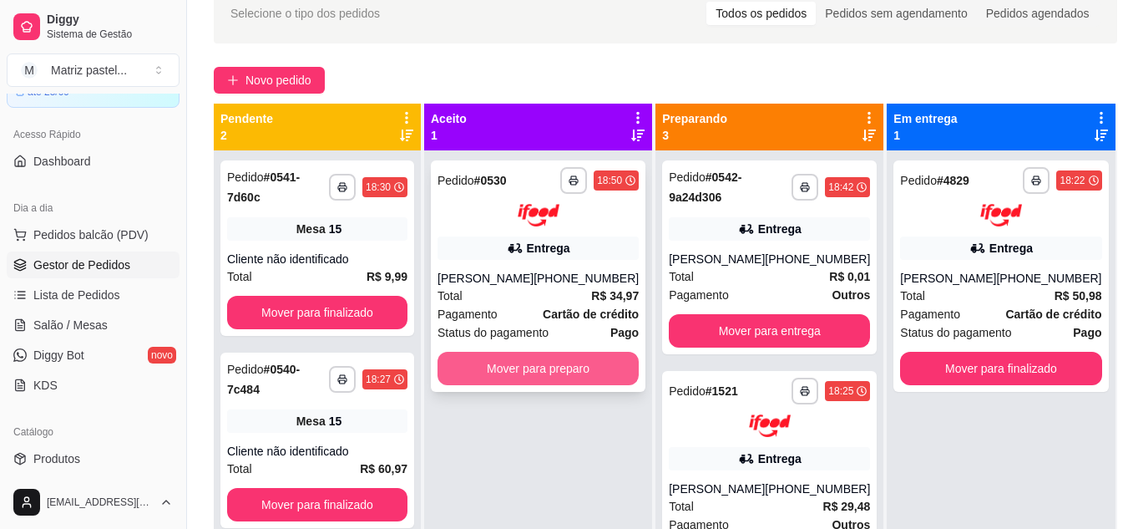
click at [506, 366] on button "Mover para preparo" at bounding box center [538, 368] width 201 height 33
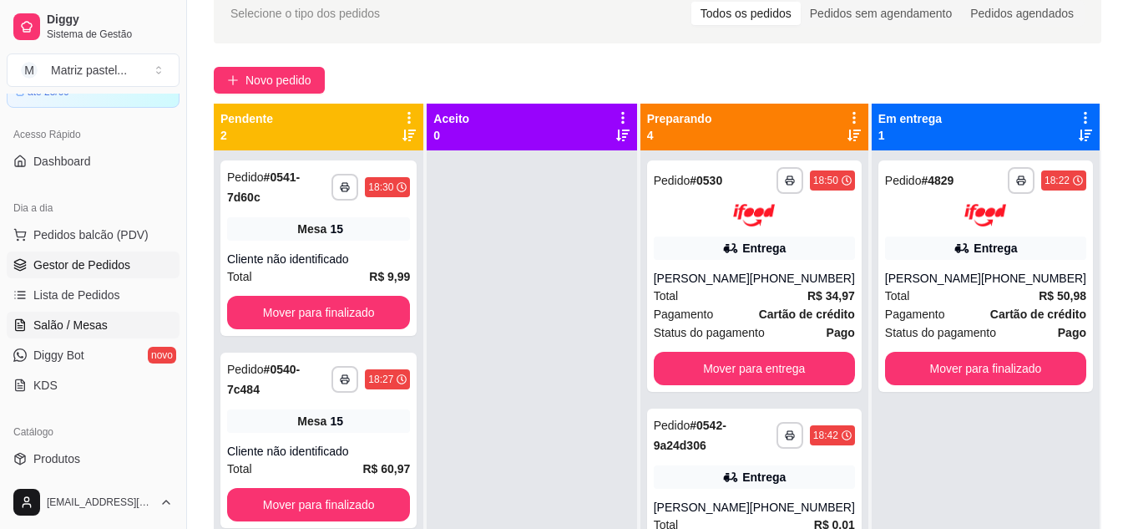
click at [62, 318] on span "Salão / Mesas" at bounding box center [70, 324] width 74 height 17
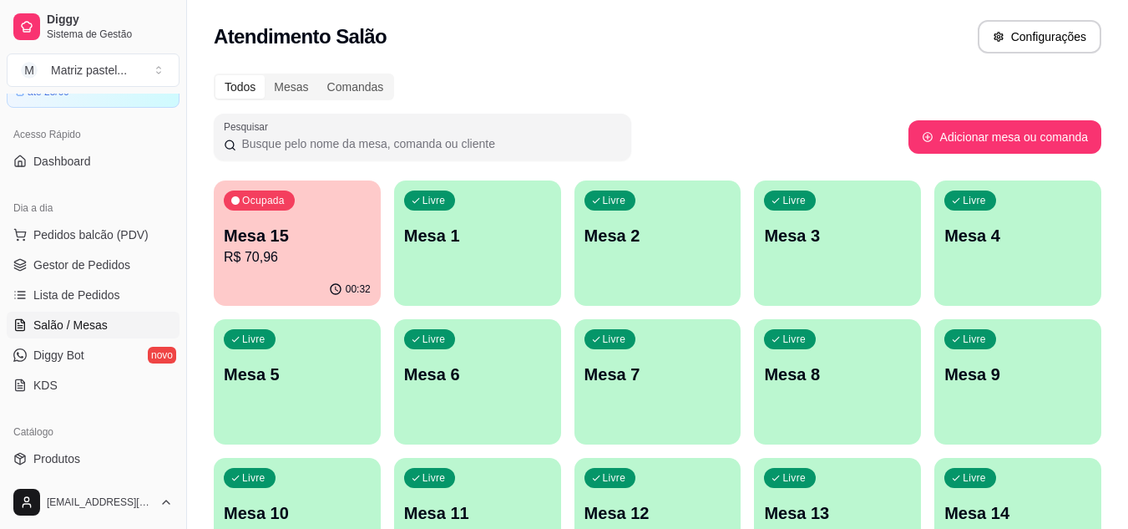
click at [309, 250] on p "R$ 70,96" at bounding box center [297, 257] width 147 height 20
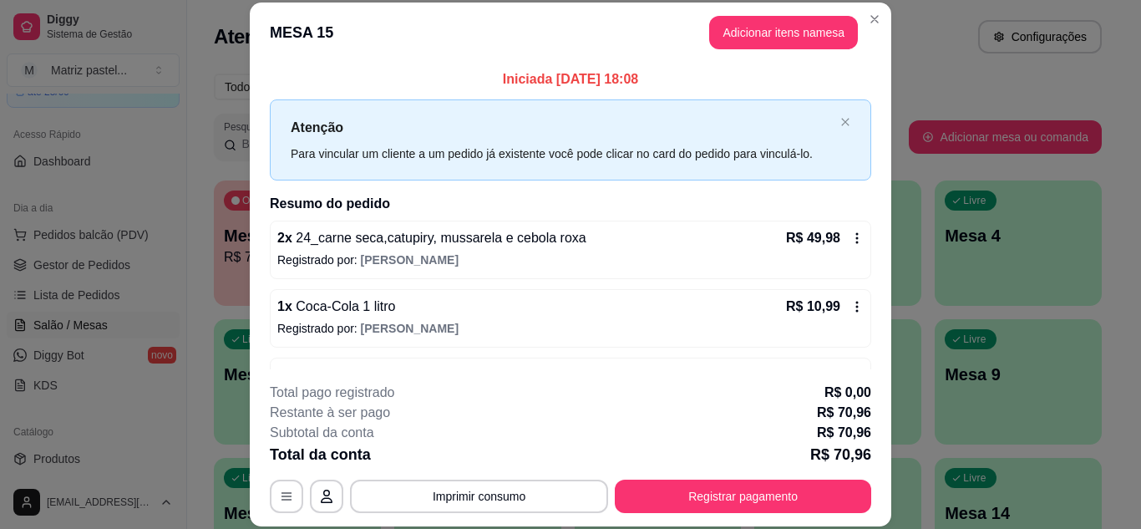
scroll to position [53, 0]
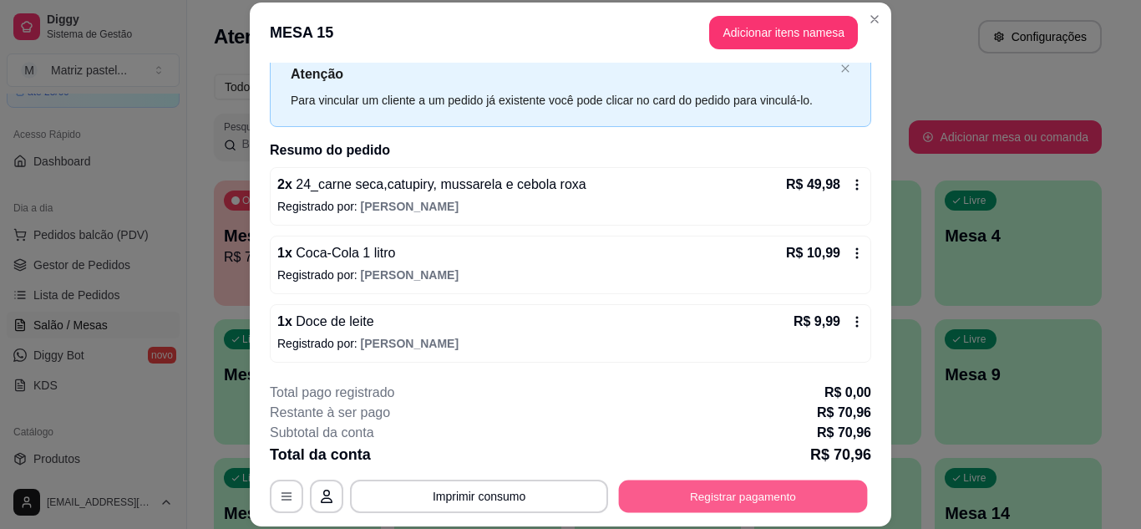
click at [741, 481] on button "Registrar pagamento" at bounding box center [743, 495] width 249 height 33
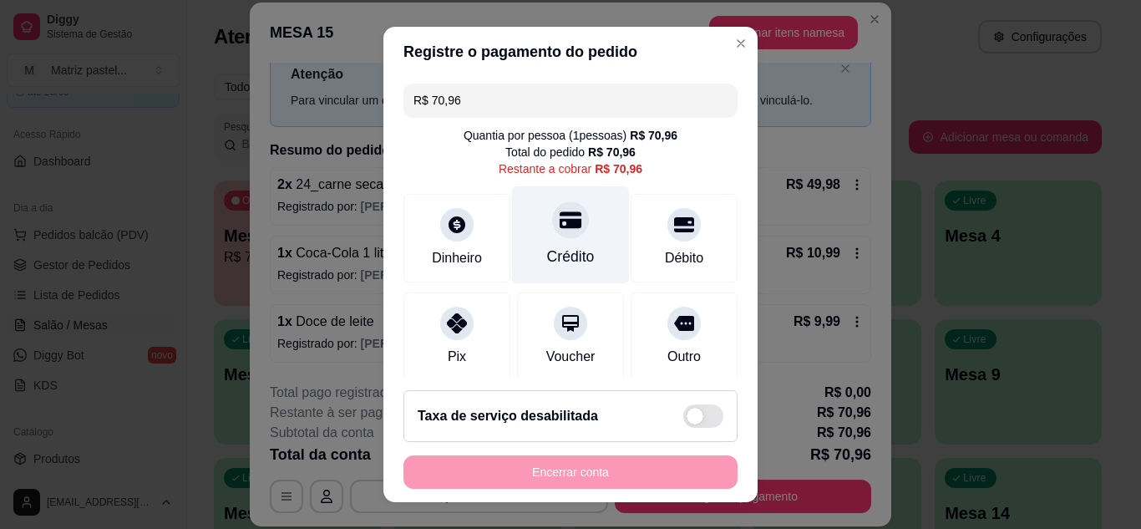
click at [578, 241] on div "Crédito" at bounding box center [571, 234] width 118 height 98
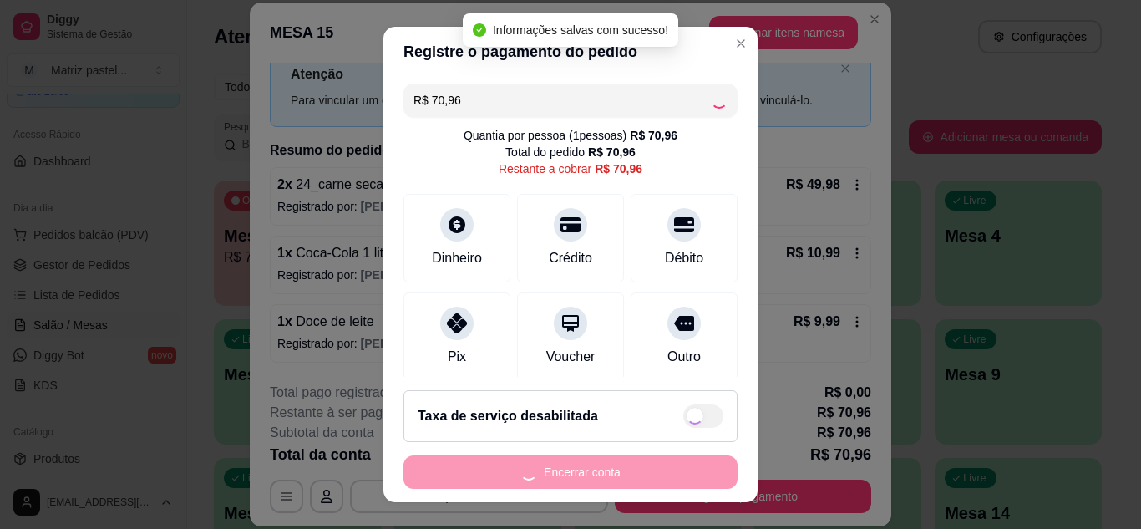
type input "R$ 0,00"
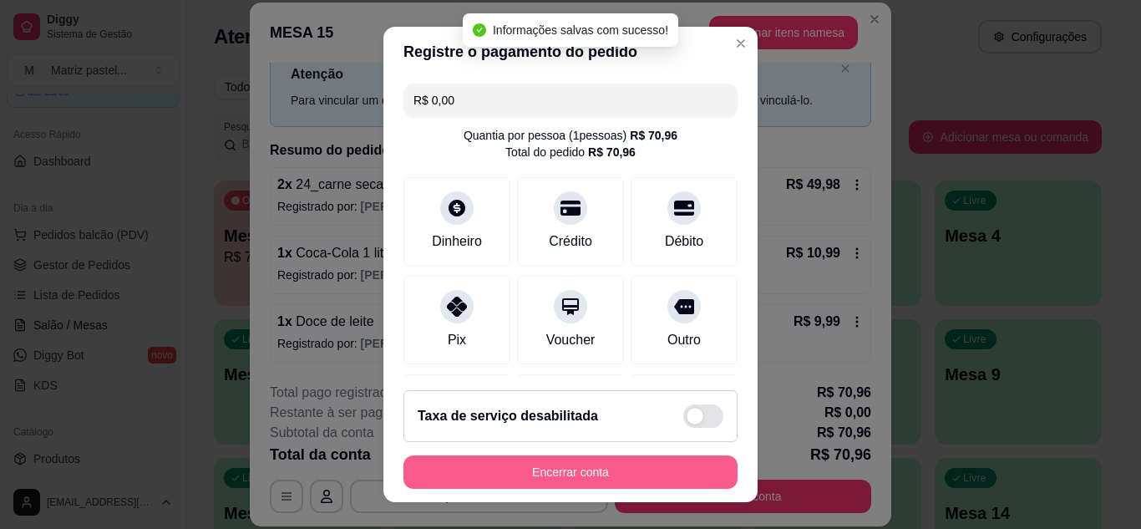
click at [587, 468] on button "Encerrar conta" at bounding box center [570, 471] width 334 height 33
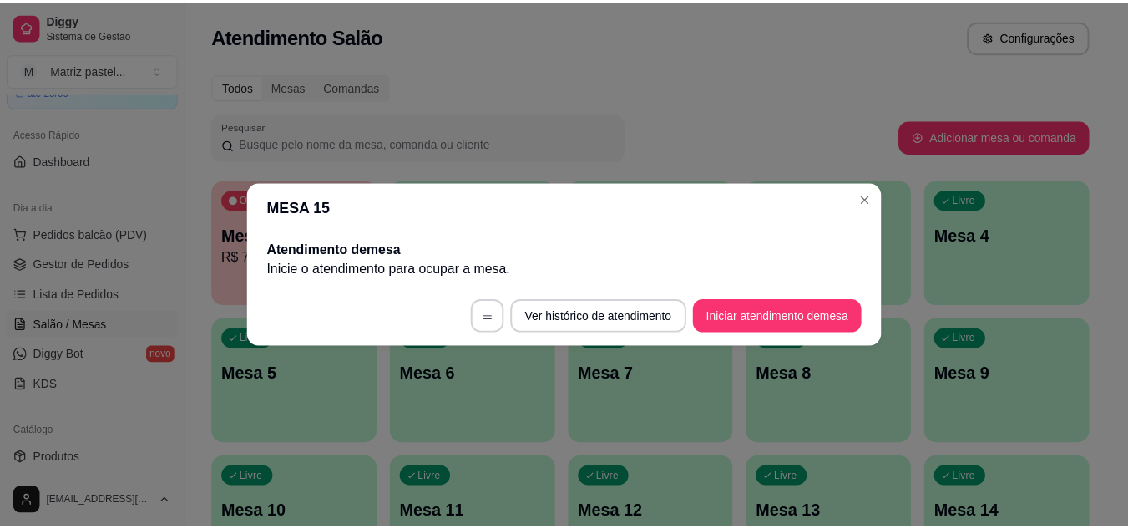
scroll to position [0, 0]
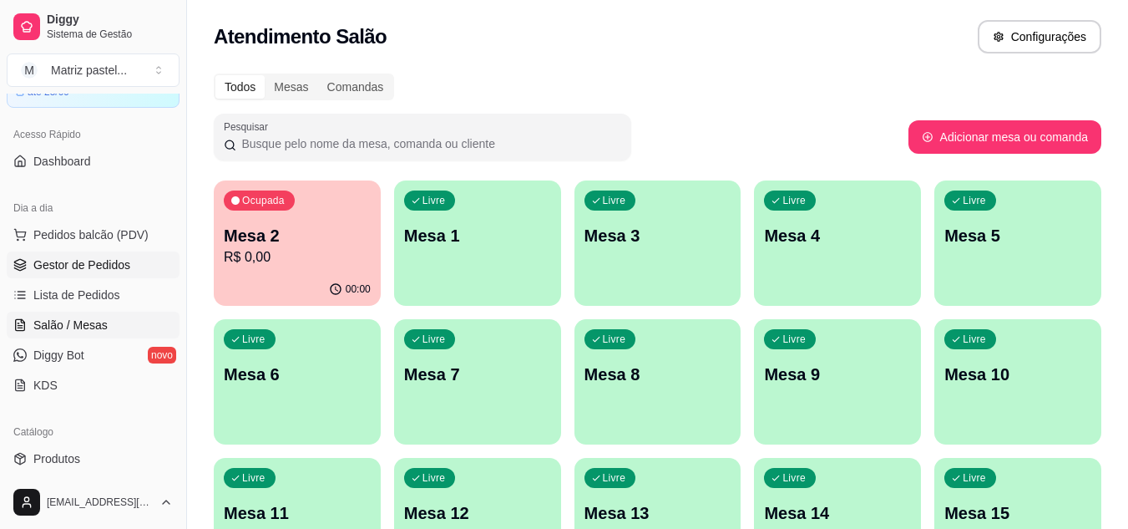
click at [63, 268] on span "Gestor de Pedidos" at bounding box center [81, 264] width 97 height 17
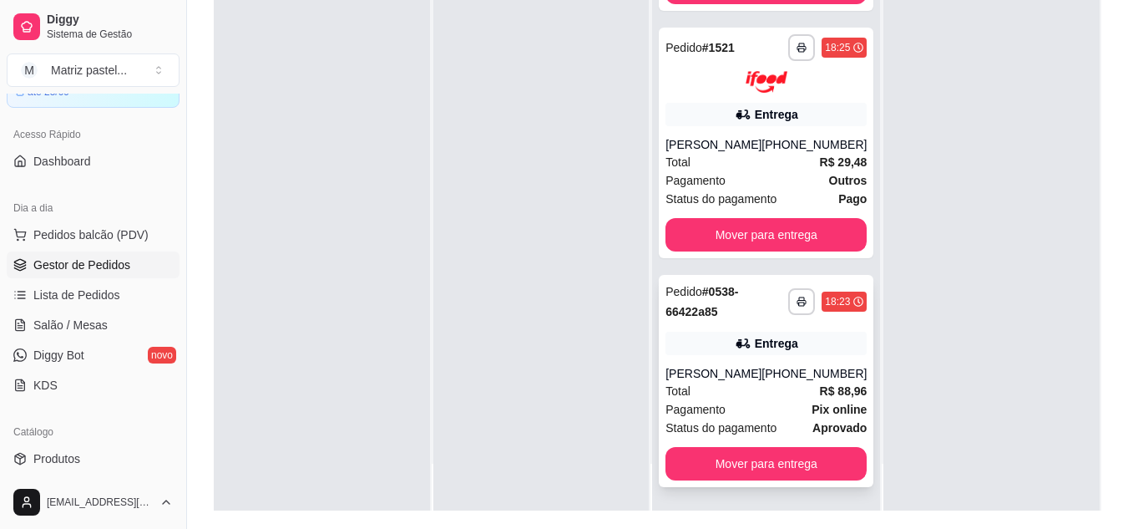
scroll to position [255, 0]
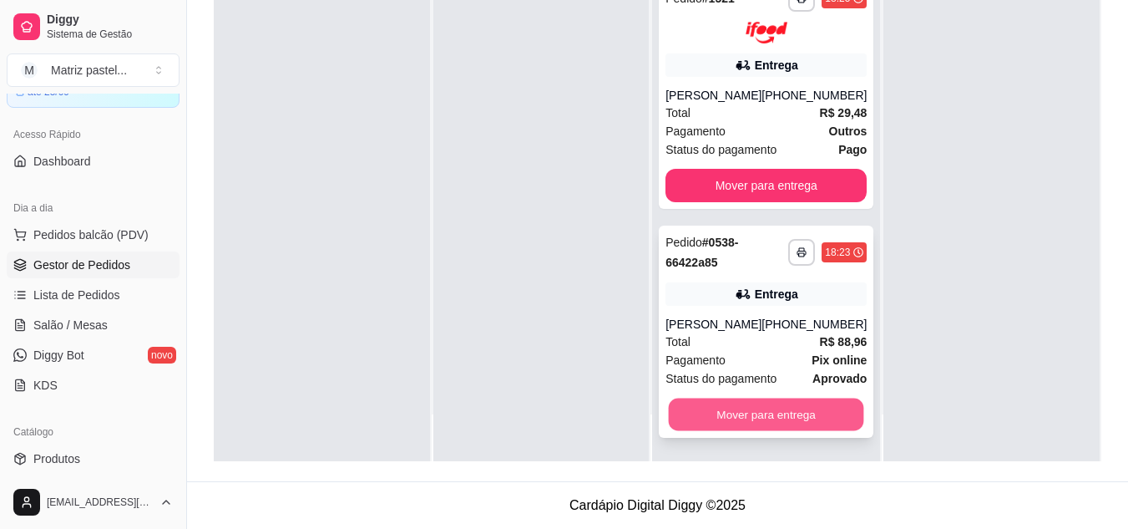
click at [723, 423] on button "Mover para entrega" at bounding box center [766, 414] width 195 height 33
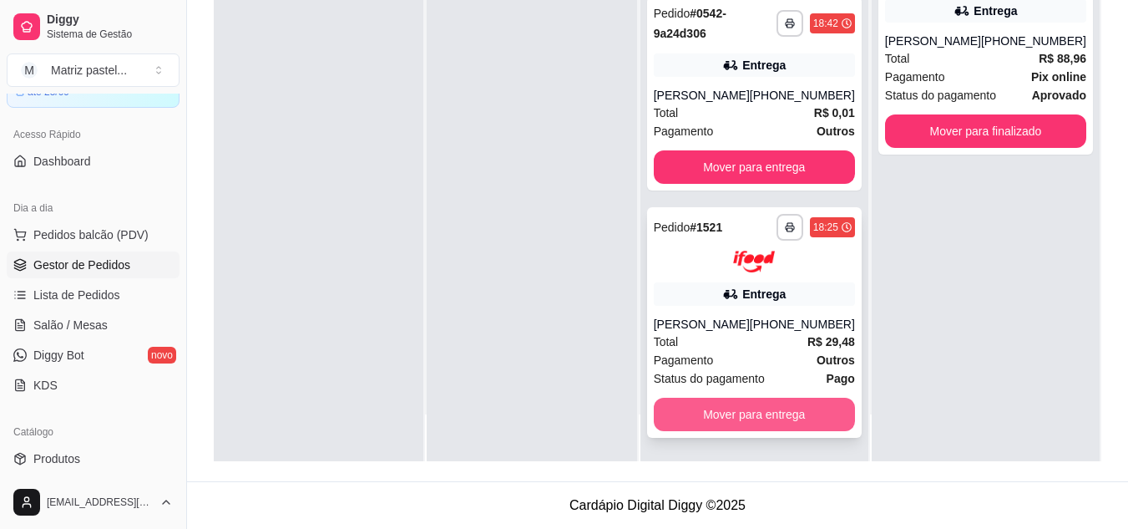
scroll to position [194, 0]
click at [717, 415] on button "Mover para entrega" at bounding box center [753, 414] width 195 height 33
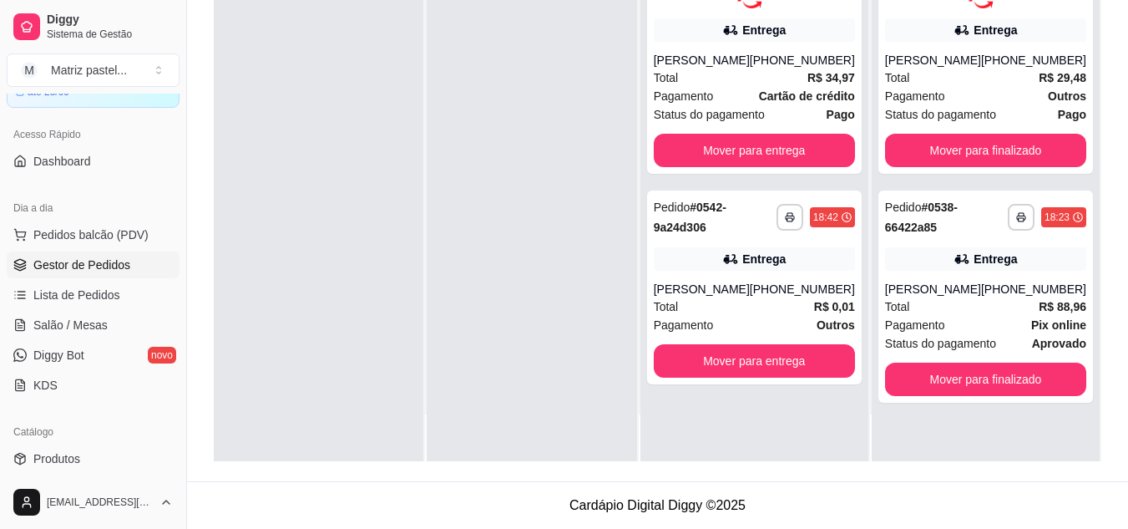
scroll to position [0, 0]
click at [748, 342] on div "**********" at bounding box center [754, 287] width 215 height 194
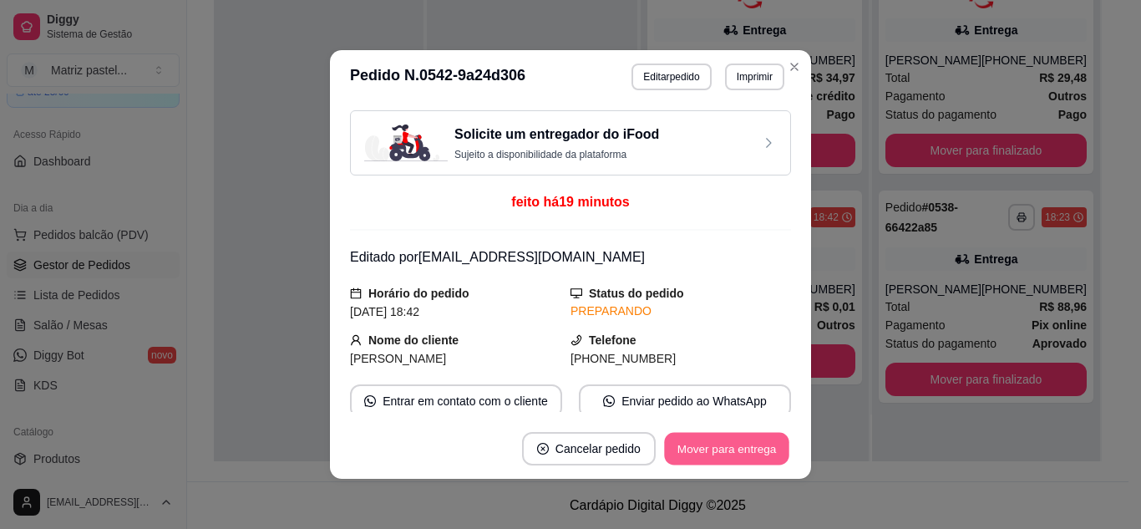
click at [730, 446] on button "Mover para entrega" at bounding box center [726, 449] width 125 height 33
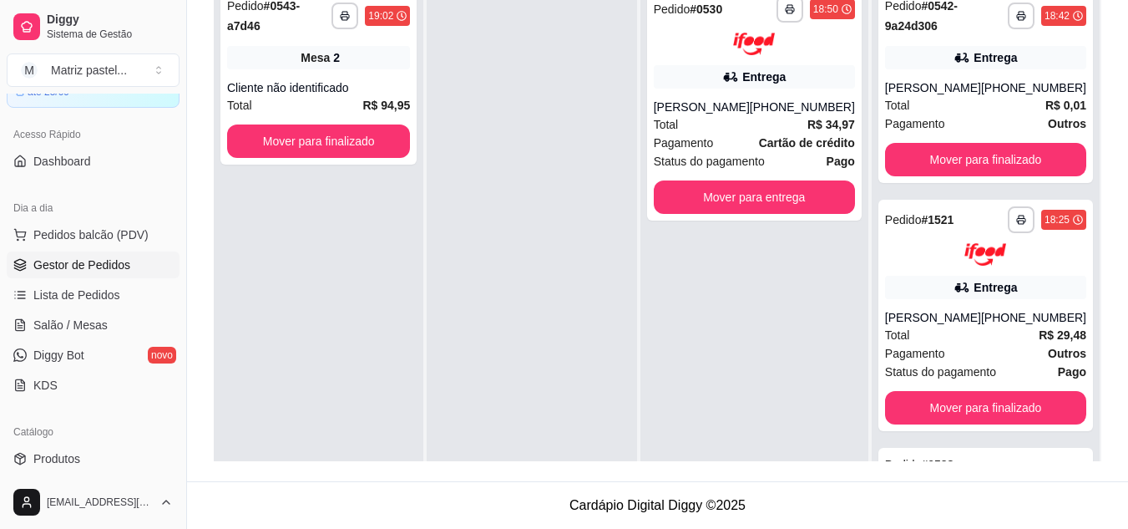
scroll to position [88, 0]
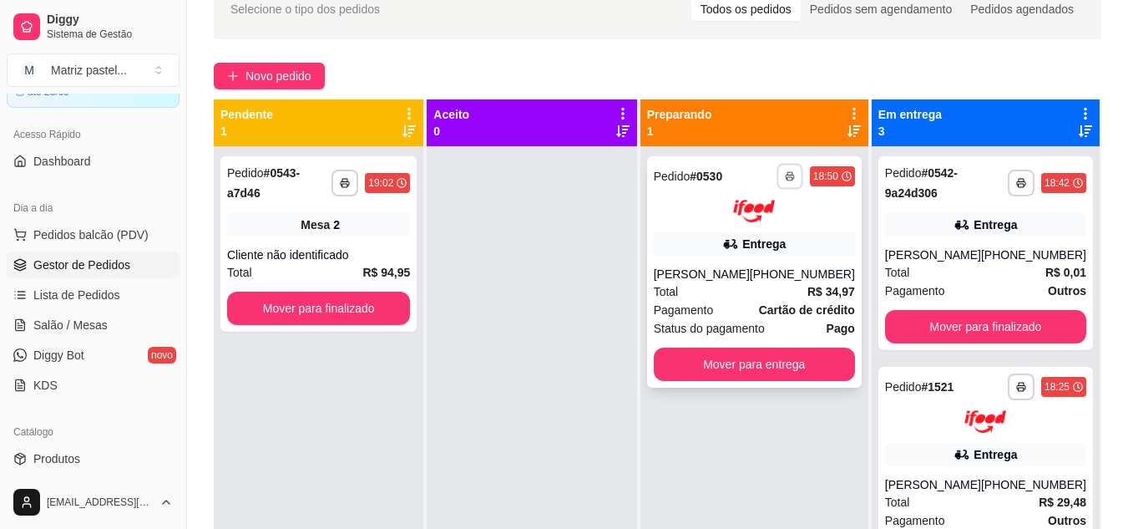
click at [795, 171] on icon "button" at bounding box center [790, 176] width 10 height 10
click at [760, 224] on button "IMPRESSORA" at bounding box center [745, 234] width 117 height 26
click at [1016, 185] on icon "button" at bounding box center [1021, 183] width 10 height 10
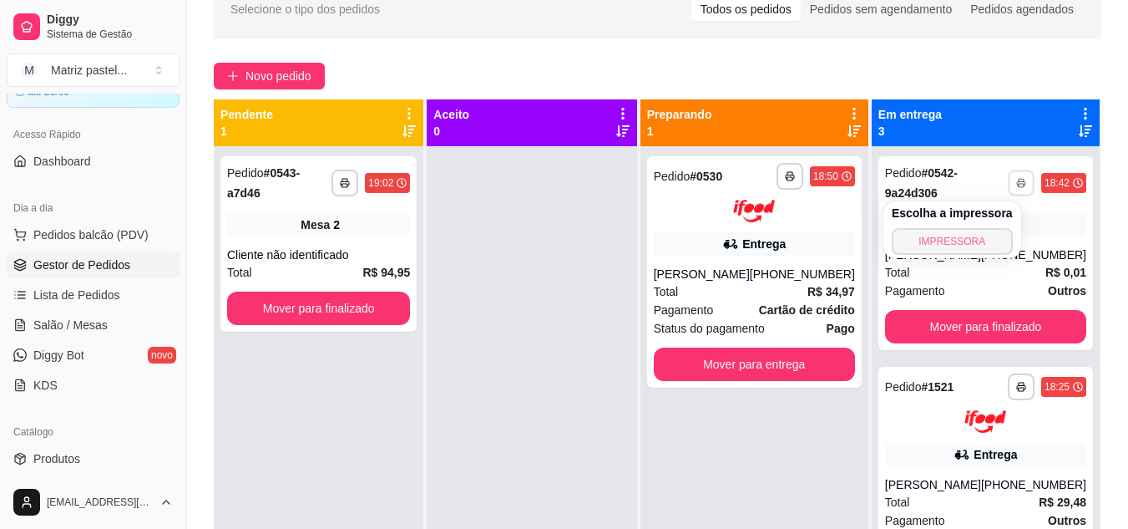
click at [939, 240] on button "IMPRESSORA" at bounding box center [952, 241] width 121 height 27
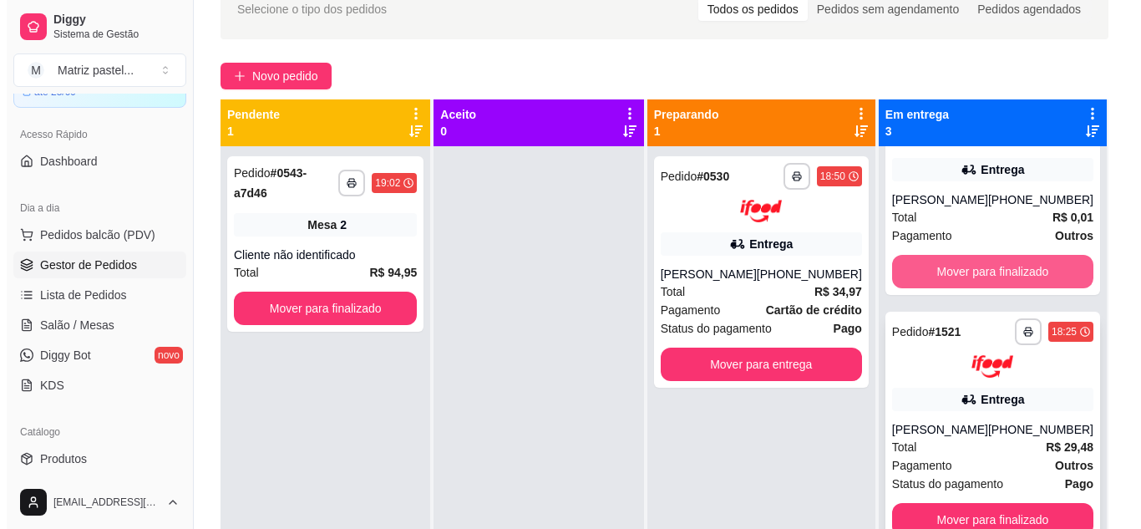
scroll to position [83, 0]
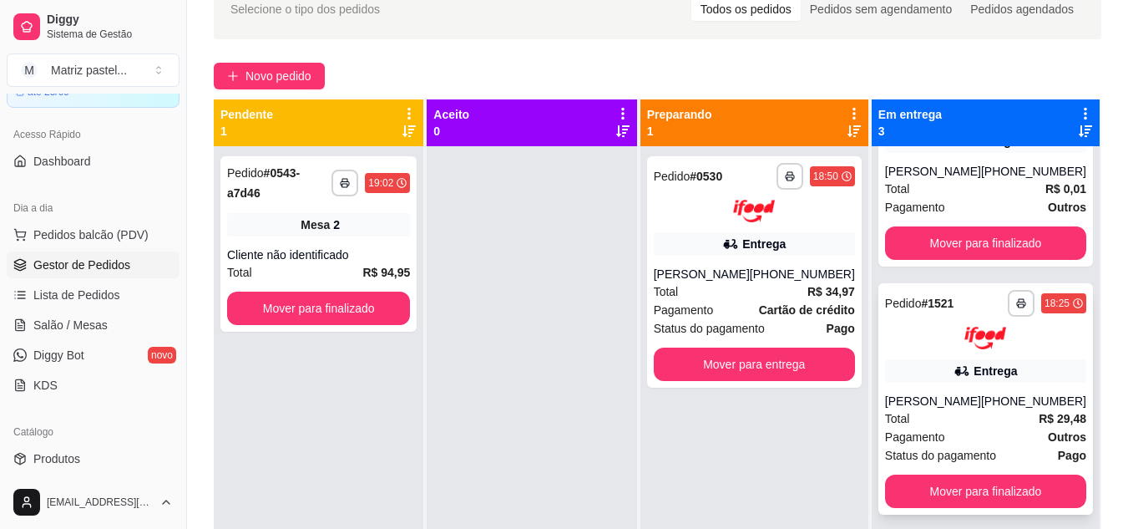
click at [940, 318] on div "**********" at bounding box center [985, 319] width 201 height 59
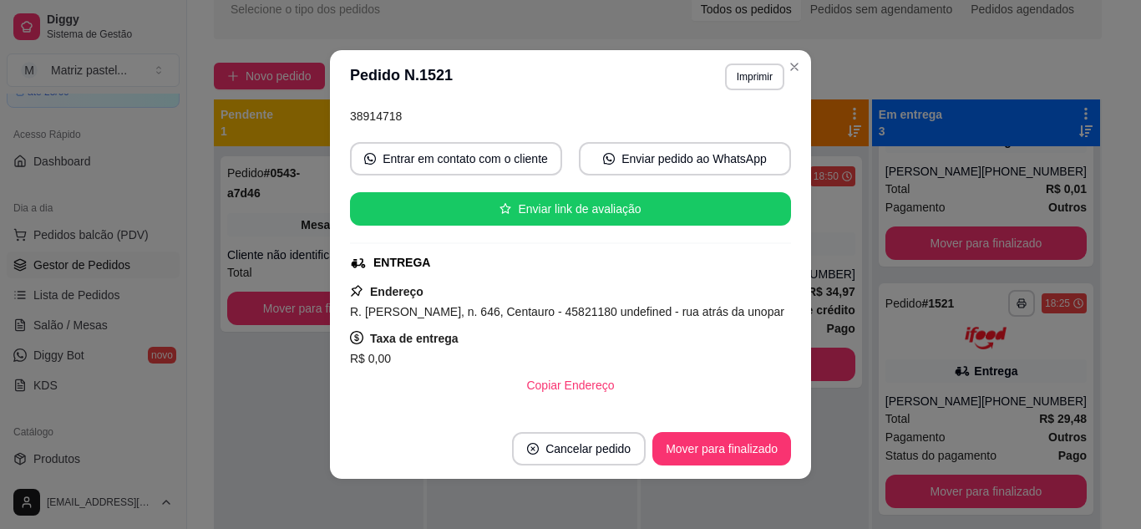
scroll to position [3, 0]
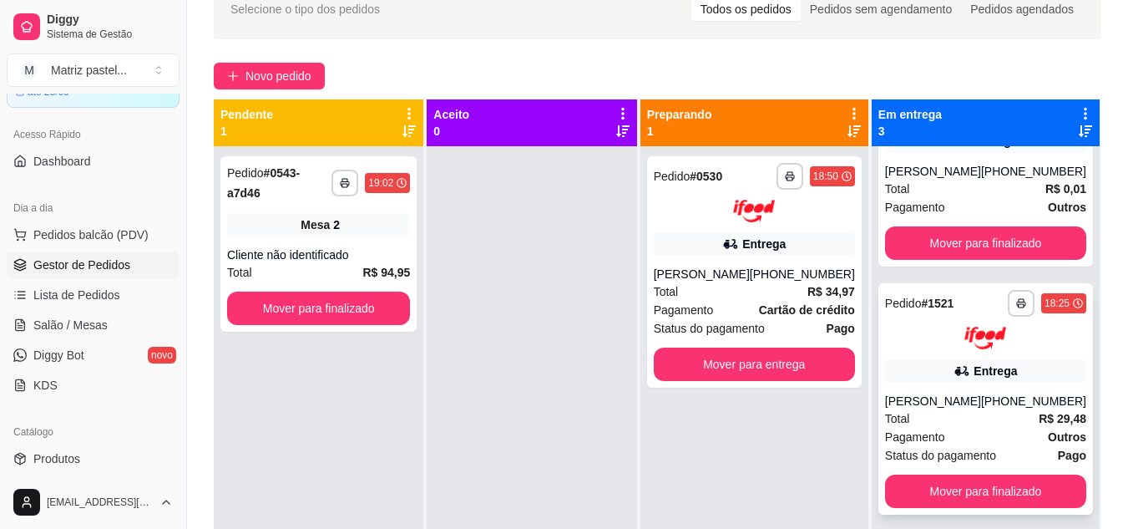
click at [974, 369] on div "Entrega" at bounding box center [995, 370] width 43 height 17
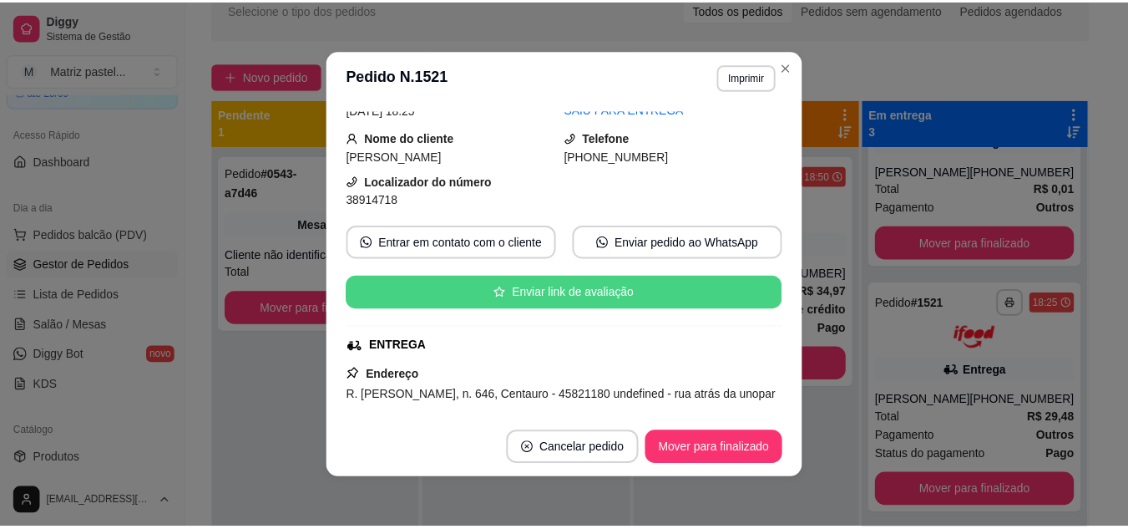
scroll to position [167, 0]
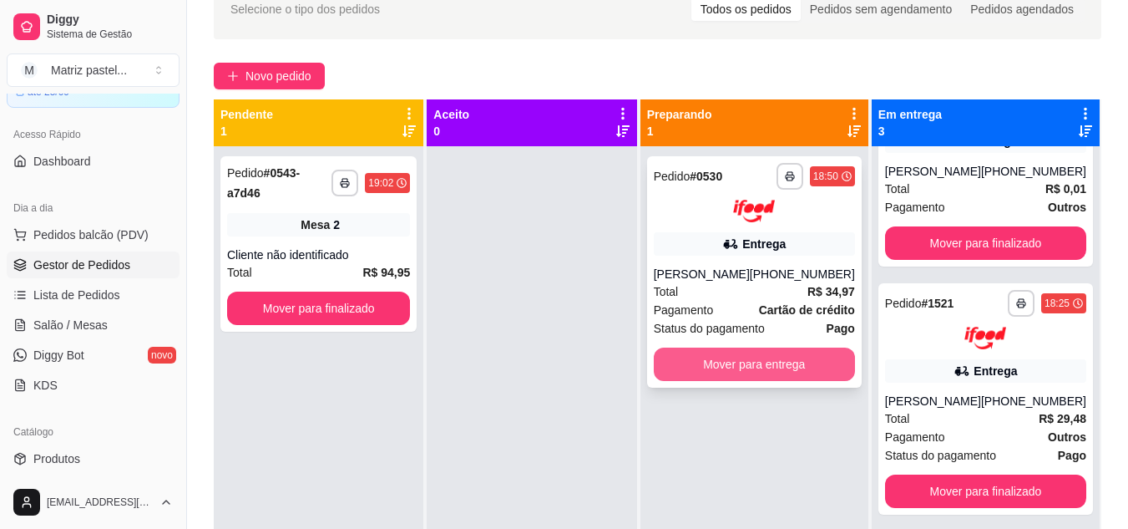
click at [754, 362] on button "Mover para entrega" at bounding box center [754, 363] width 201 height 33
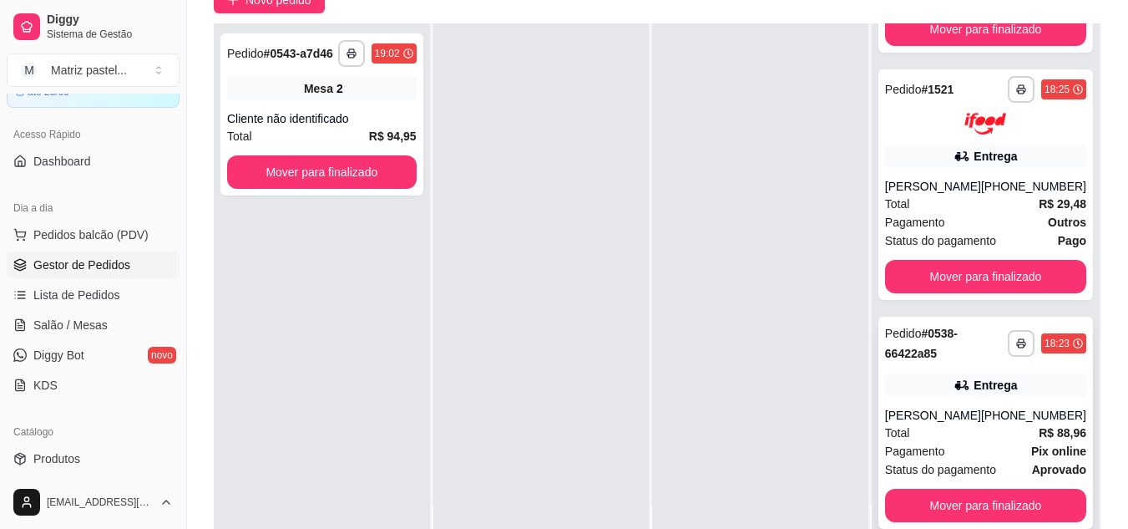
scroll to position [255, 0]
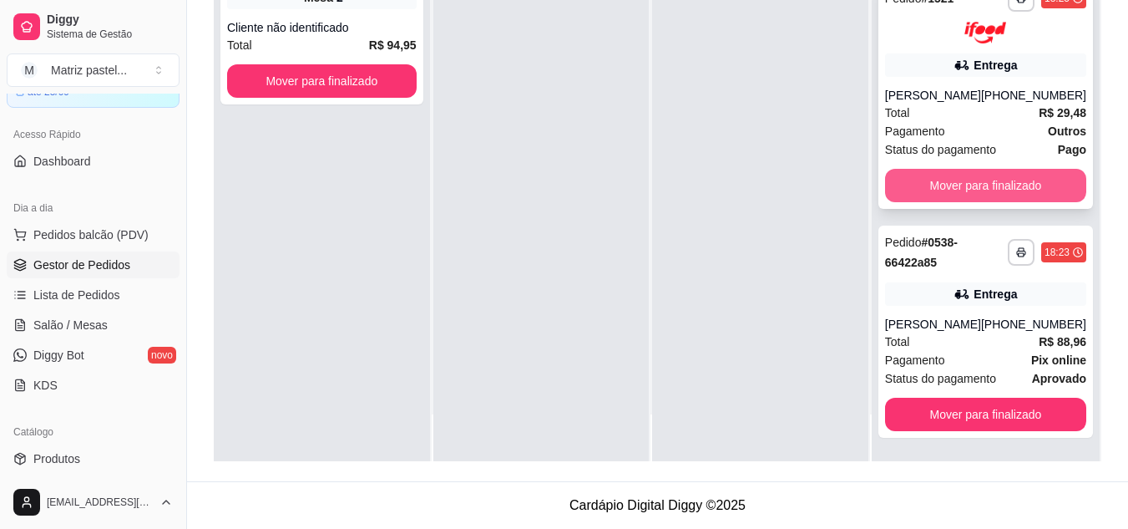
click at [1018, 195] on button "Mover para finalizado" at bounding box center [985, 185] width 201 height 33
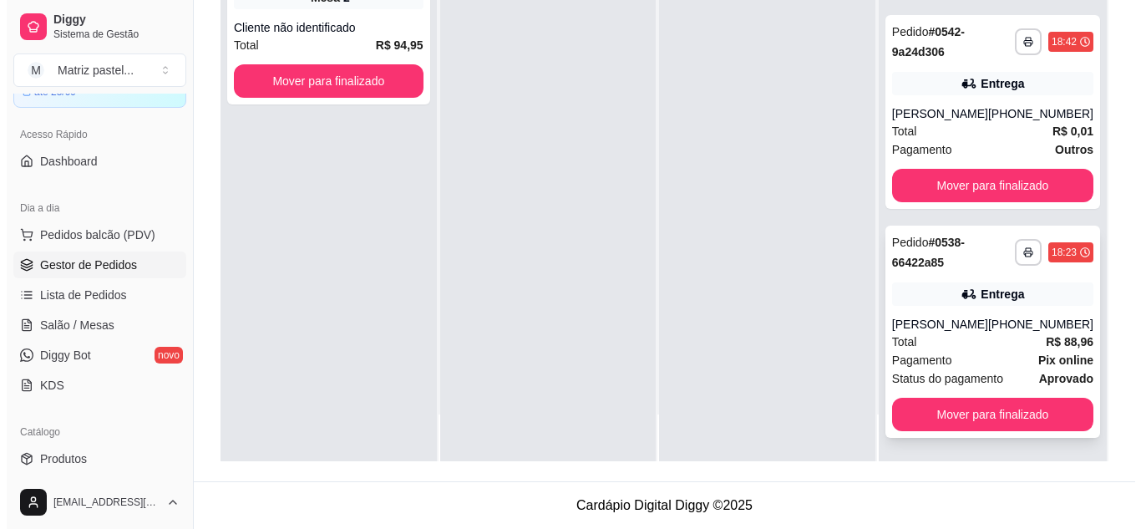
scroll to position [175, 0]
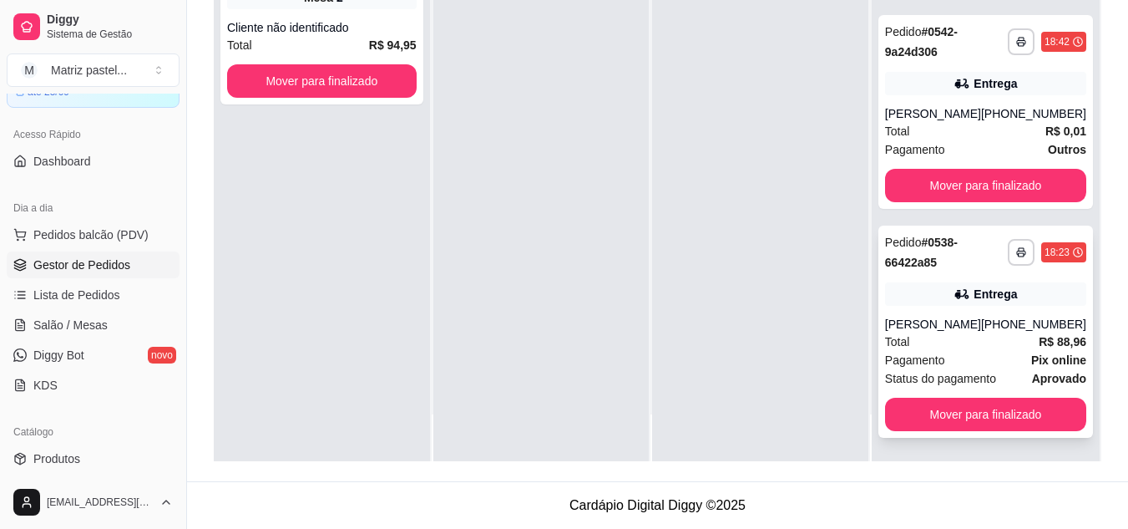
click at [944, 305] on div "Entrega" at bounding box center [985, 293] width 201 height 23
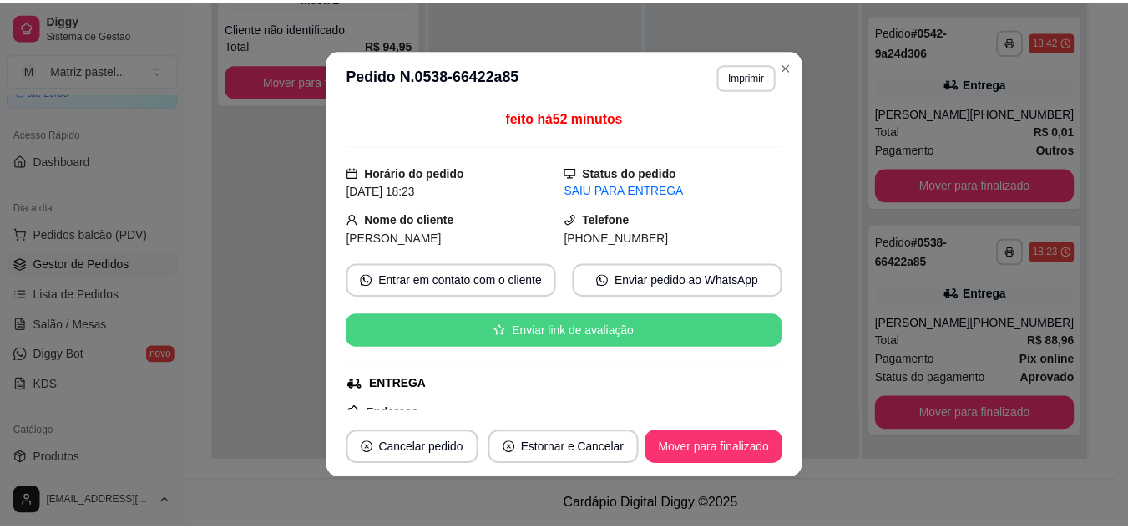
scroll to position [165, 0]
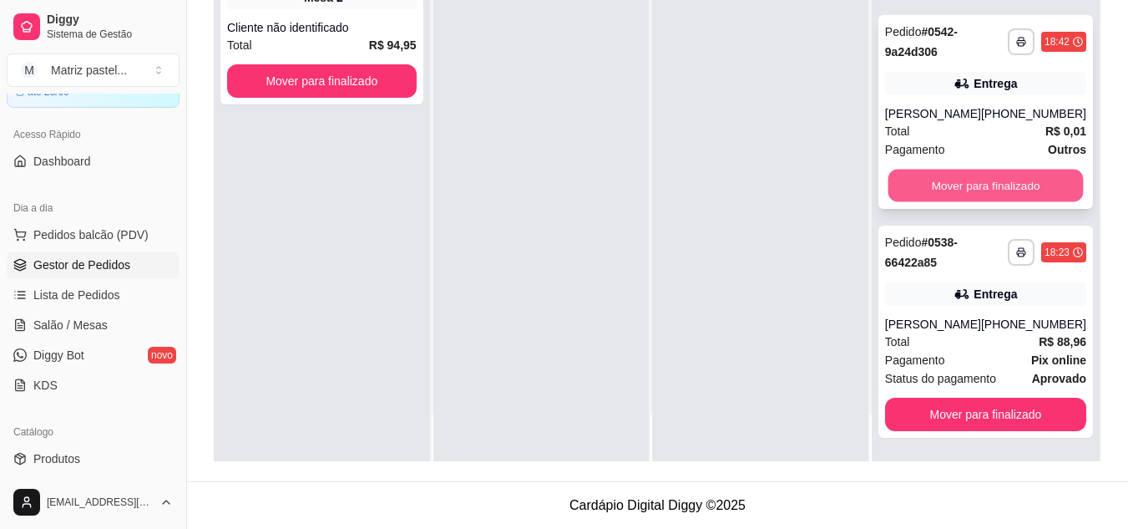
click at [974, 191] on button "Mover para finalizado" at bounding box center [985, 185] width 195 height 33
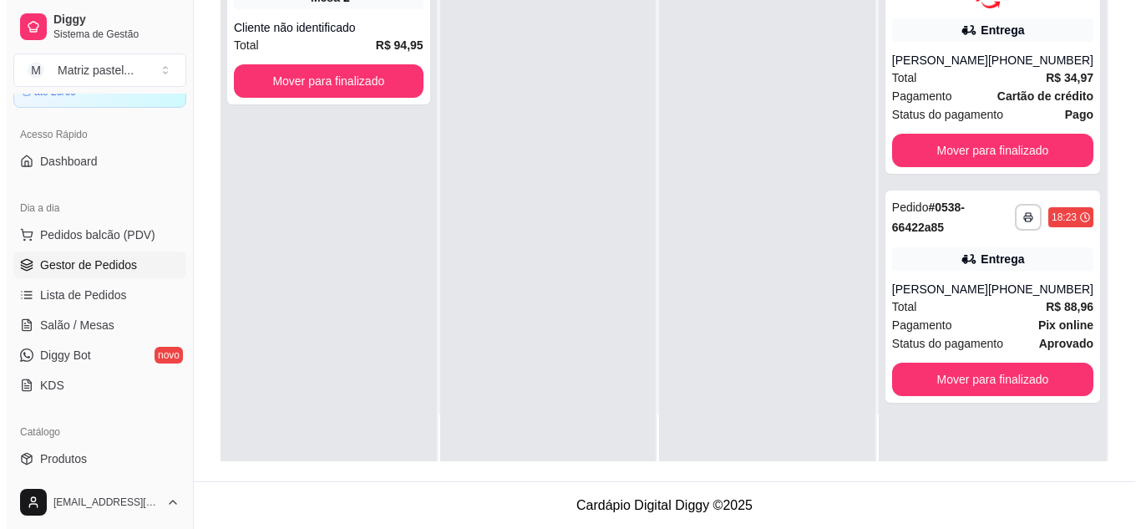
scroll to position [0, 0]
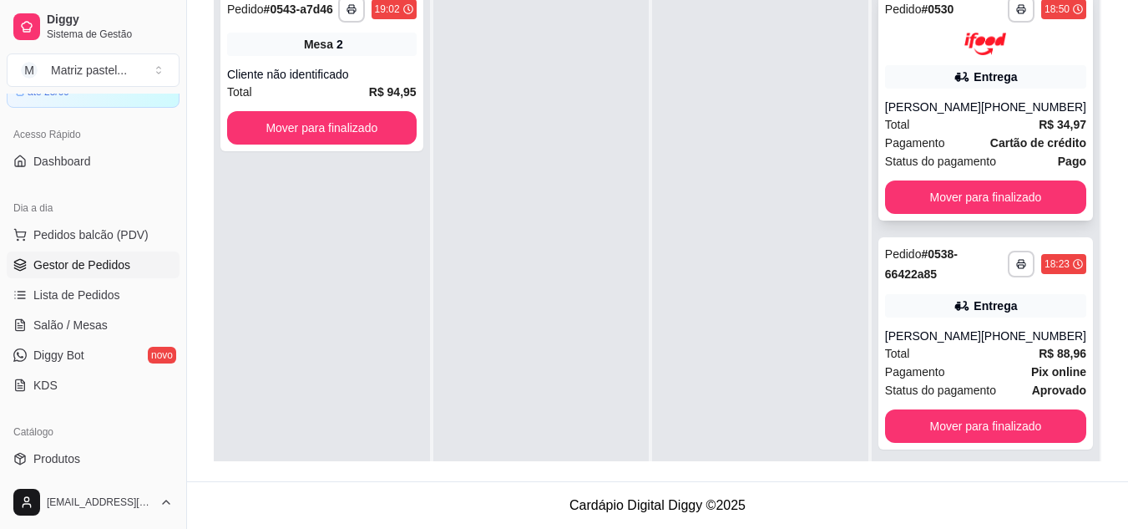
click at [923, 124] on div "Total R$ 34,97" at bounding box center [985, 124] width 201 height 18
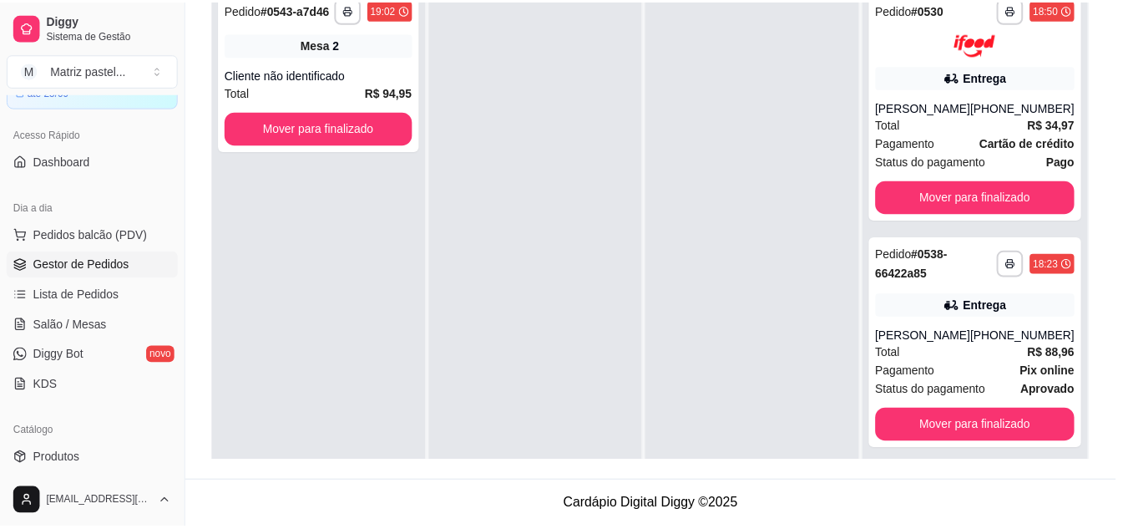
scroll to position [83, 0]
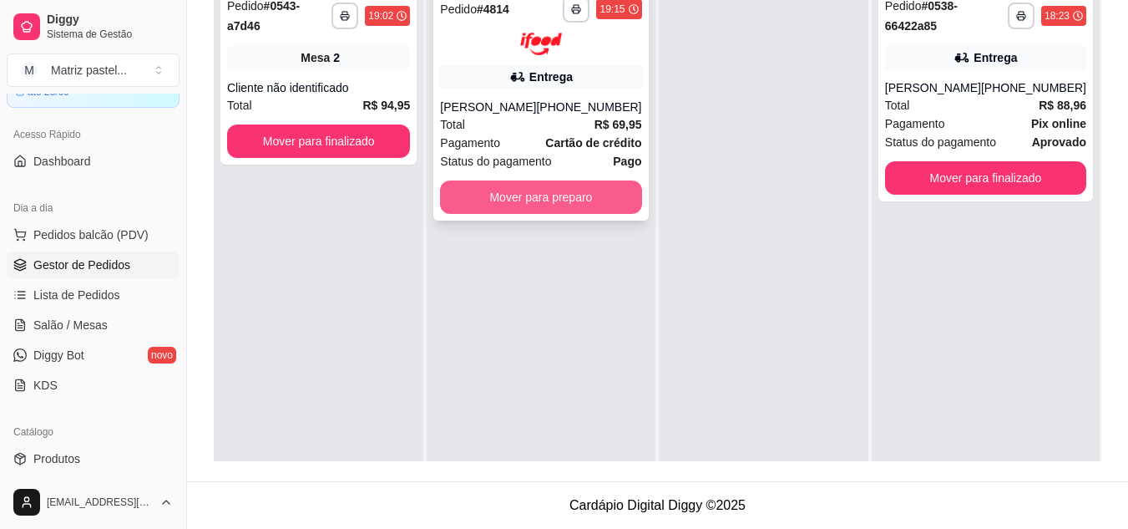
click at [576, 214] on button "Mover para preparo" at bounding box center [540, 196] width 201 height 33
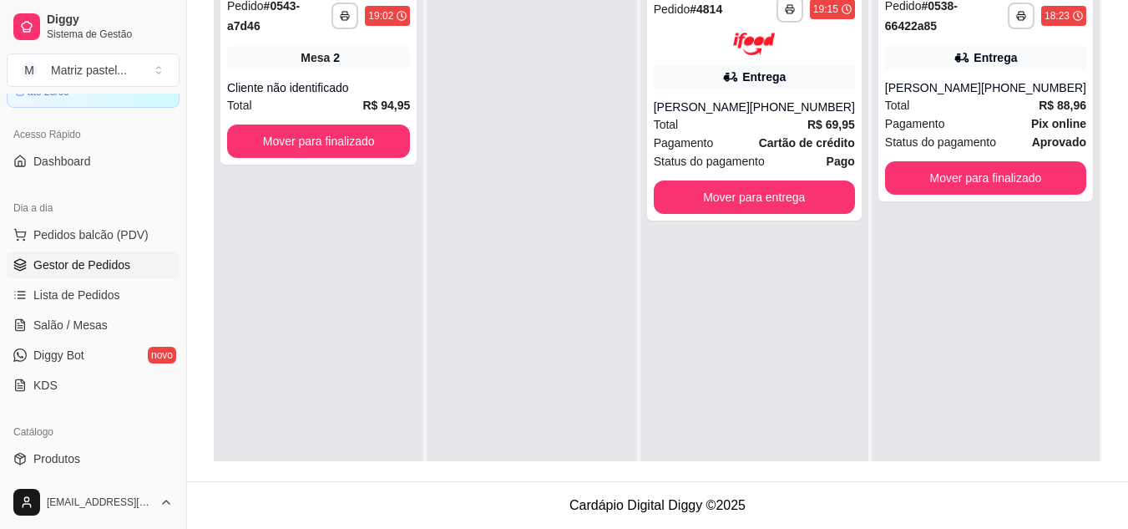
scroll to position [673, 0]
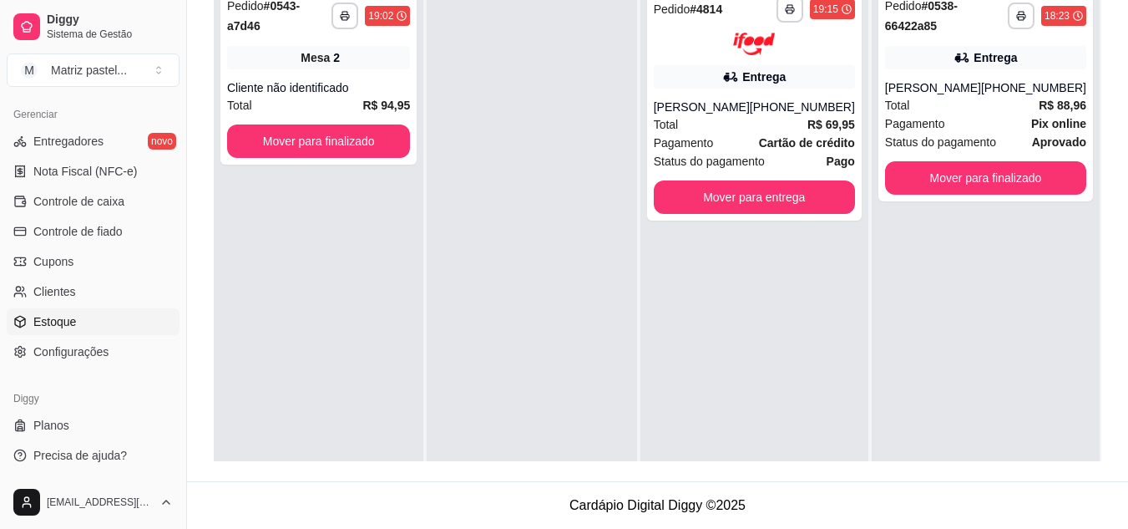
click at [71, 316] on span "Estoque" at bounding box center [54, 321] width 43 height 17
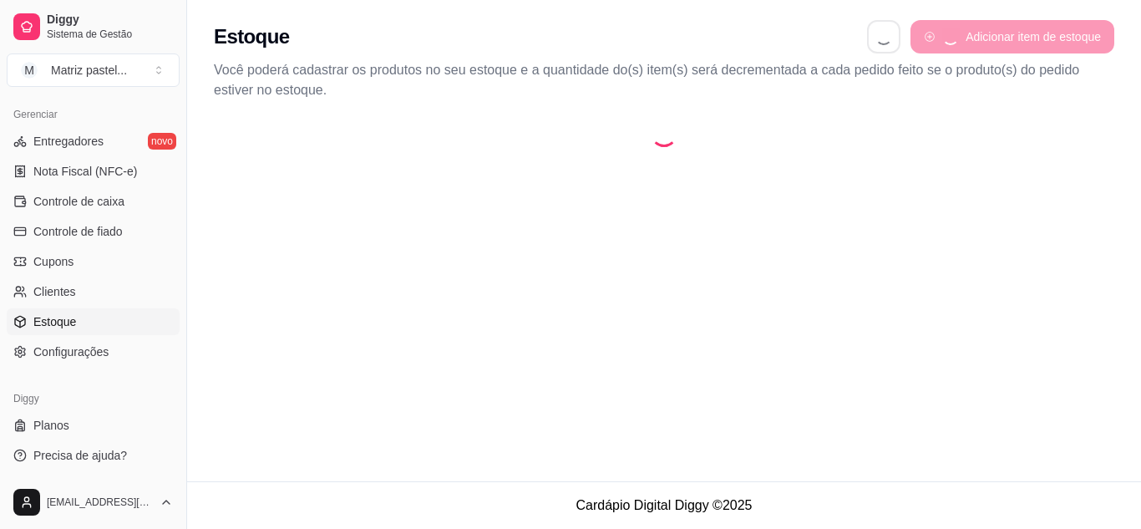
select select "QUANTITY_ORDER"
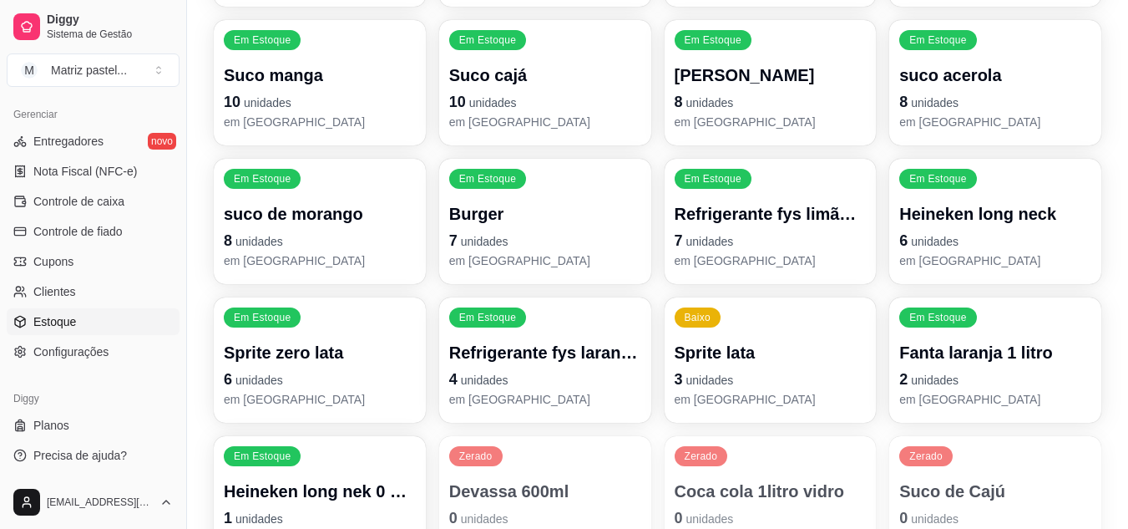
scroll to position [835, 0]
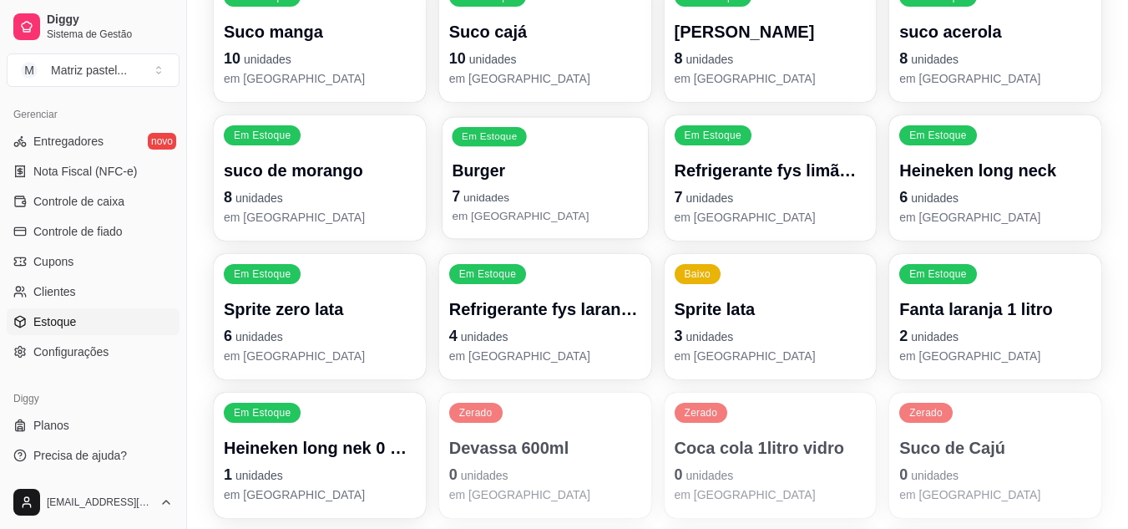
click at [491, 205] on p "7 unidades" at bounding box center [545, 196] width 186 height 23
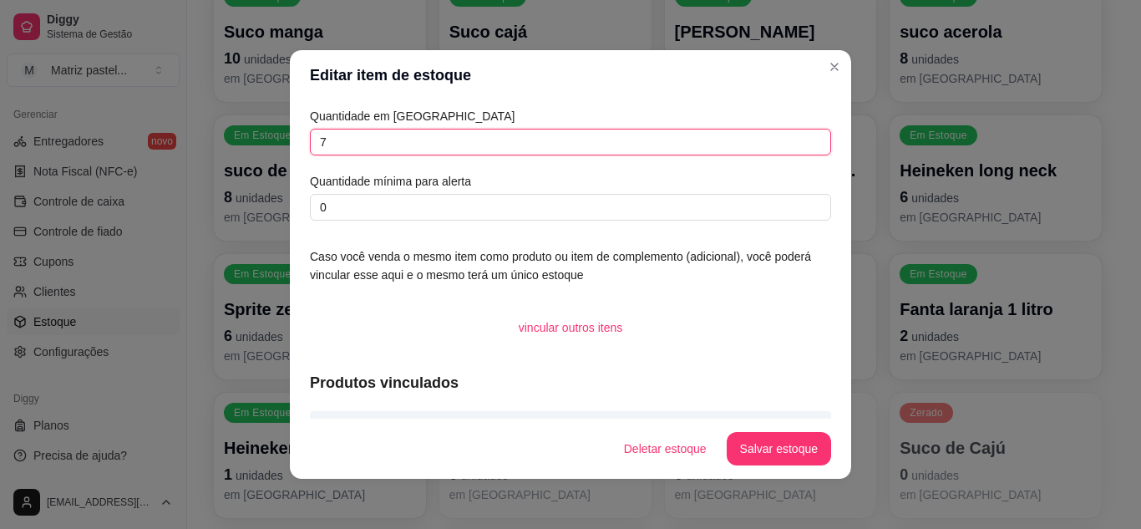
click at [362, 143] on input "7" at bounding box center [570, 142] width 521 height 27
type input "162"
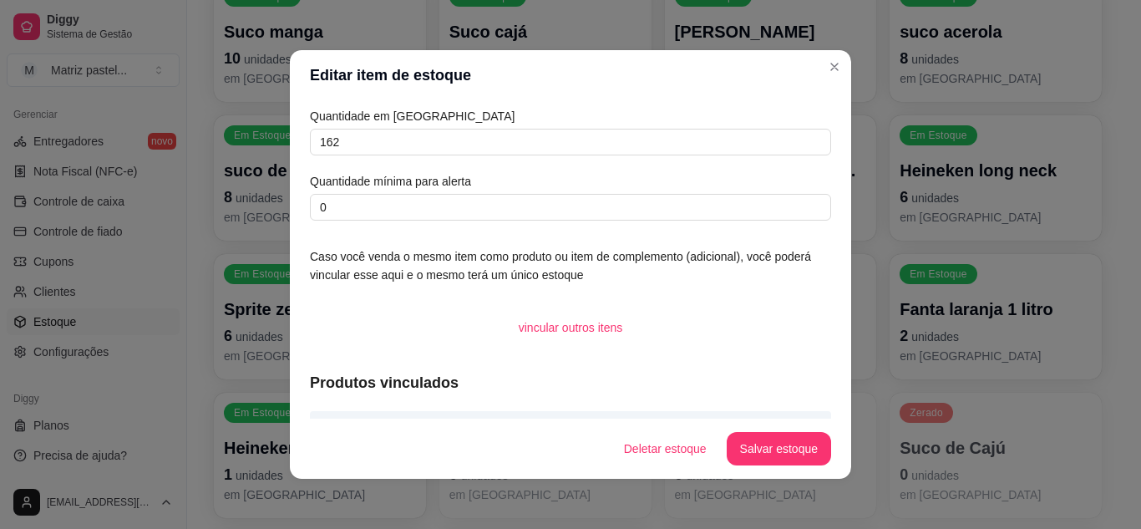
click at [746, 437] on button "Salvar estoque" at bounding box center [778, 448] width 104 height 33
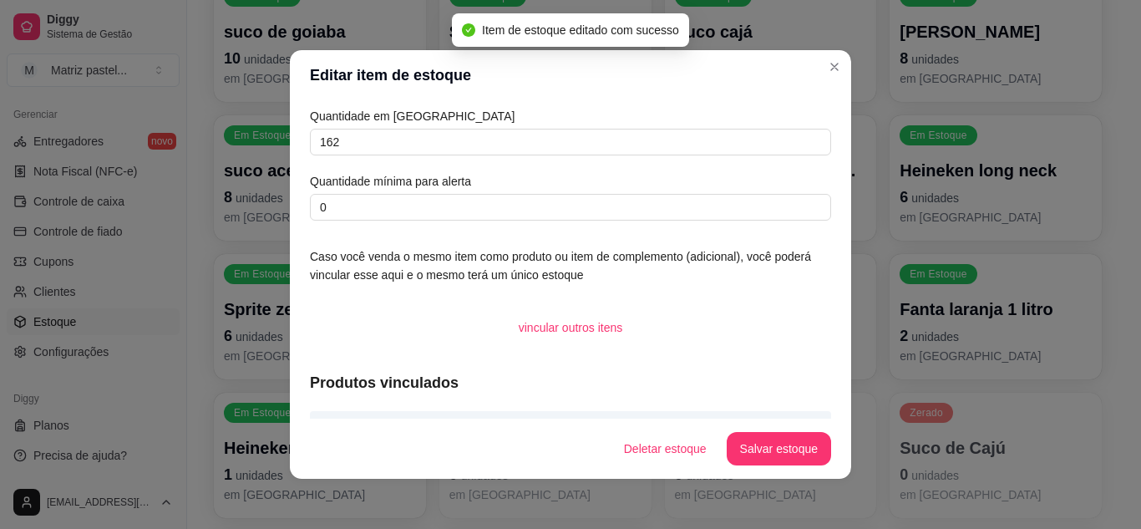
click at [822, 79] on header "Editar item de estoque" at bounding box center [570, 75] width 561 height 50
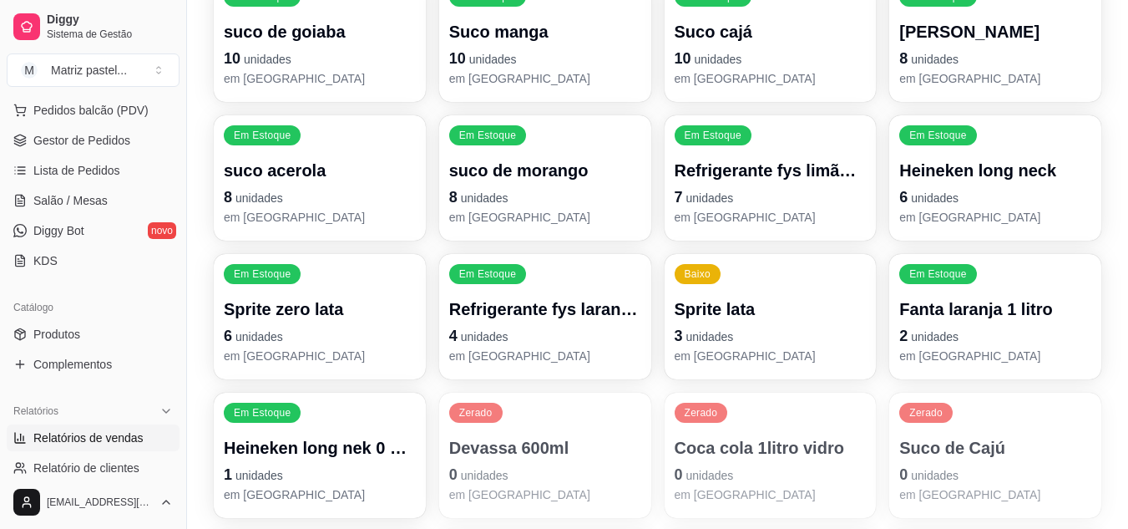
scroll to position [172, 0]
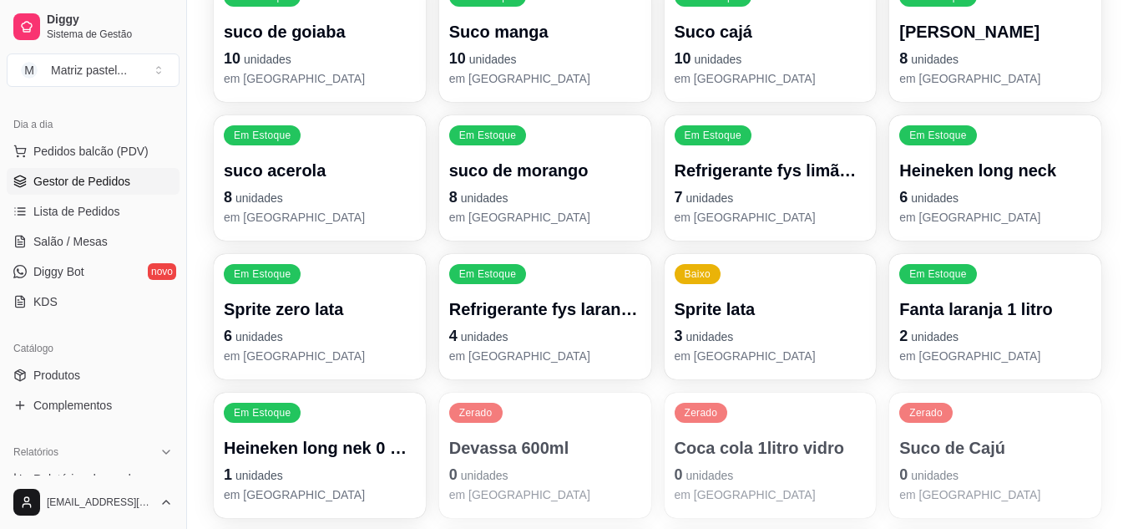
click at [73, 185] on span "Gestor de Pedidos" at bounding box center [81, 181] width 97 height 17
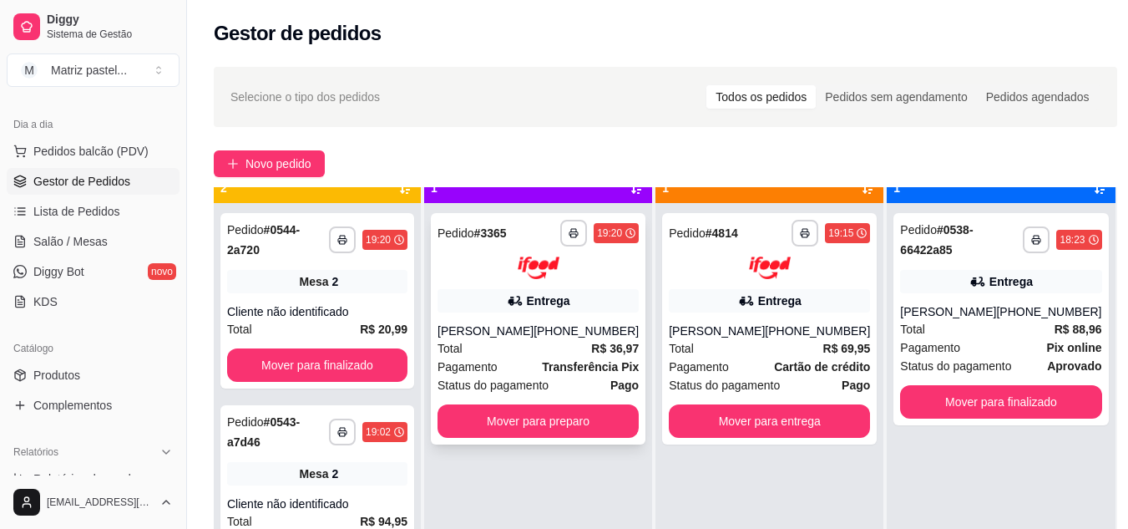
scroll to position [47, 0]
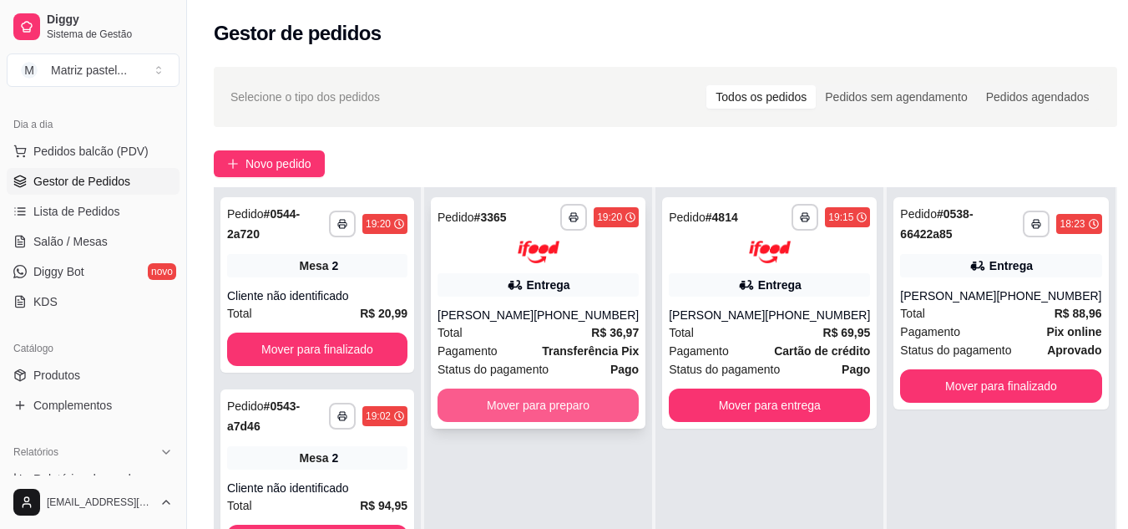
click at [559, 392] on button "Mover para preparo" at bounding box center [538, 404] width 201 height 33
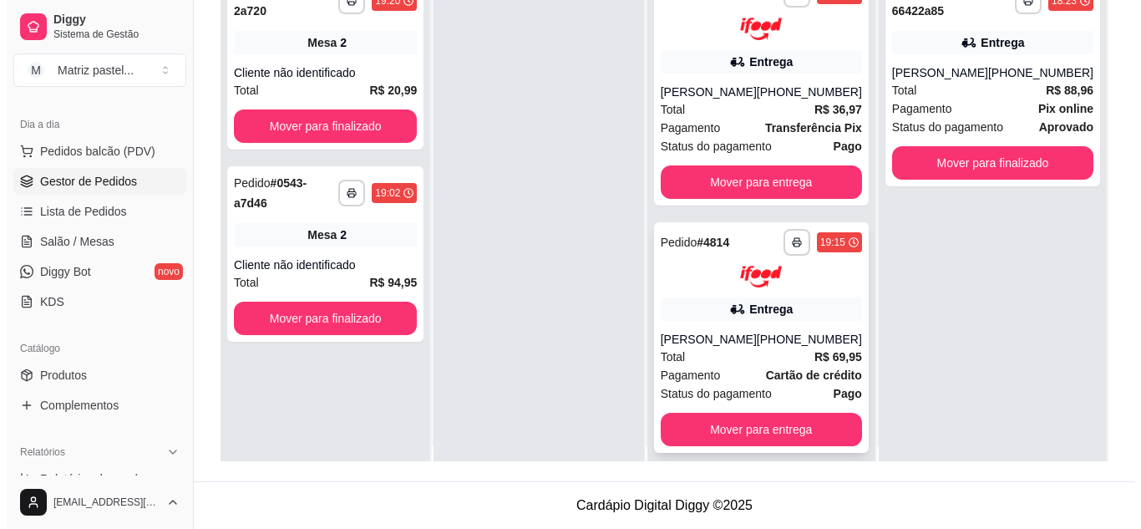
scroll to position [0, 0]
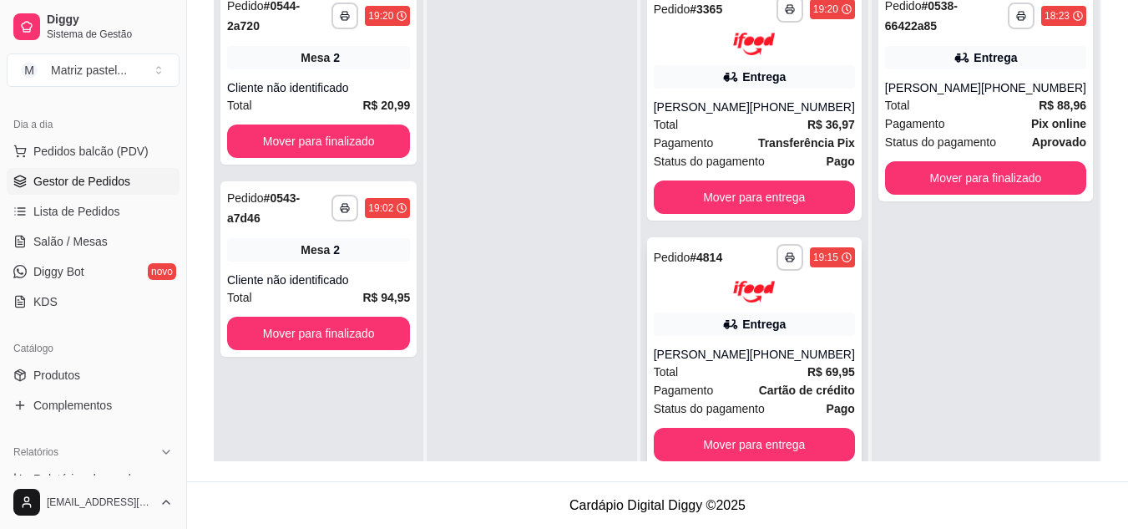
click at [812, 299] on div at bounding box center [754, 292] width 201 height 23
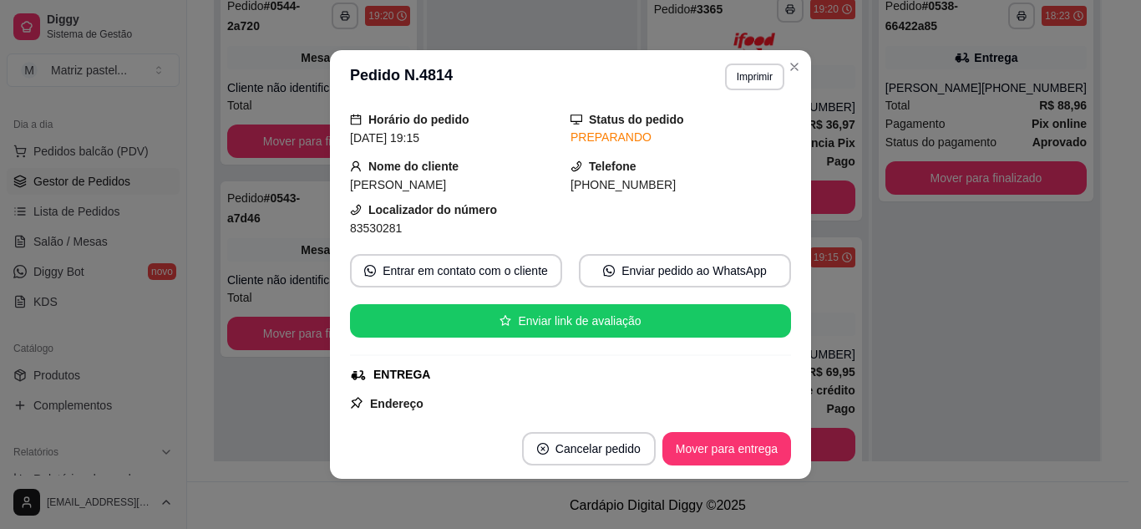
scroll to position [50, 0]
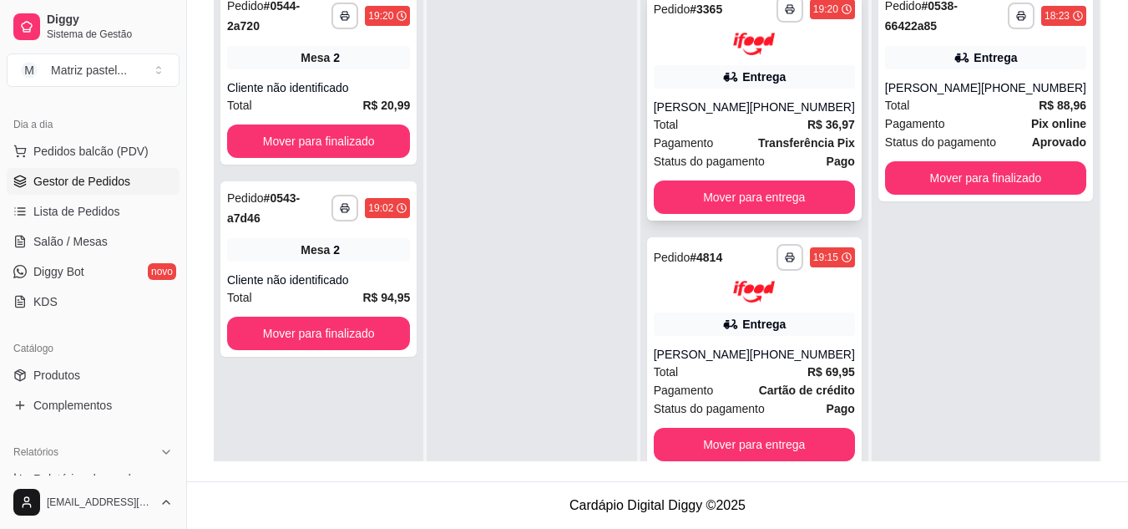
click at [839, 46] on div at bounding box center [754, 44] width 201 height 23
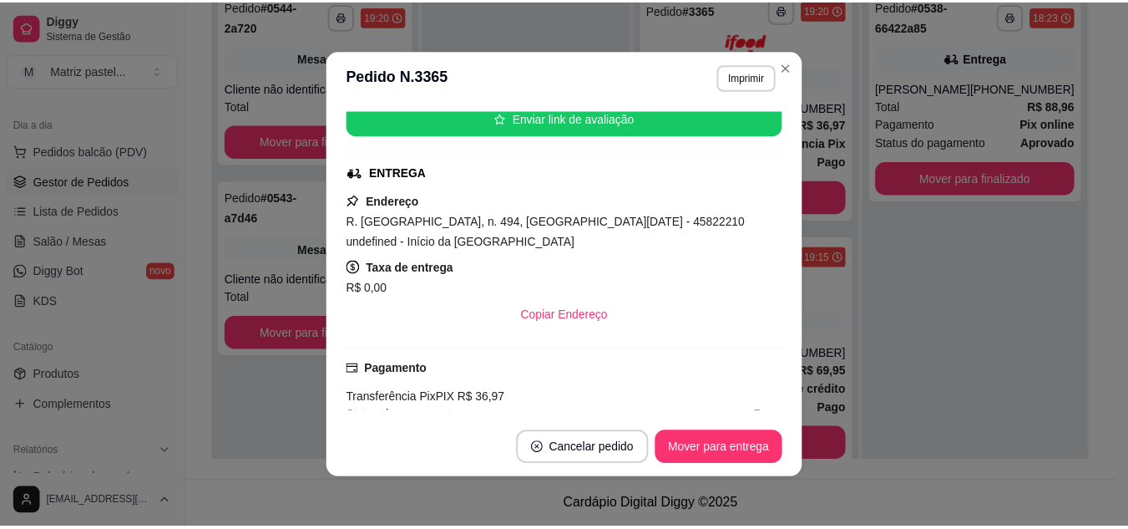
scroll to position [267, 0]
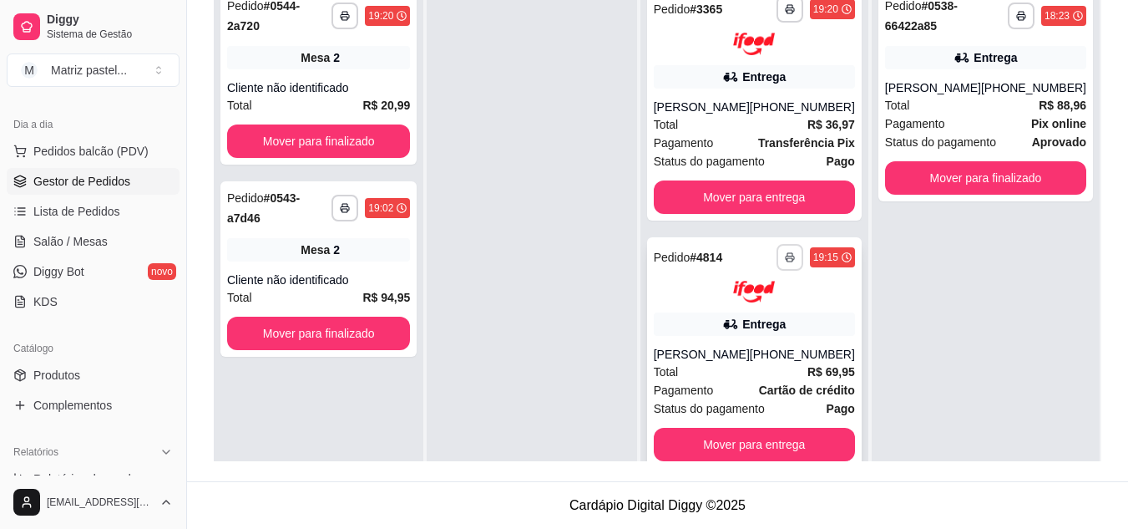
click at [795, 261] on icon "button" at bounding box center [790, 257] width 10 height 10
click at [754, 312] on button "IMPRESSORA" at bounding box center [746, 315] width 121 height 27
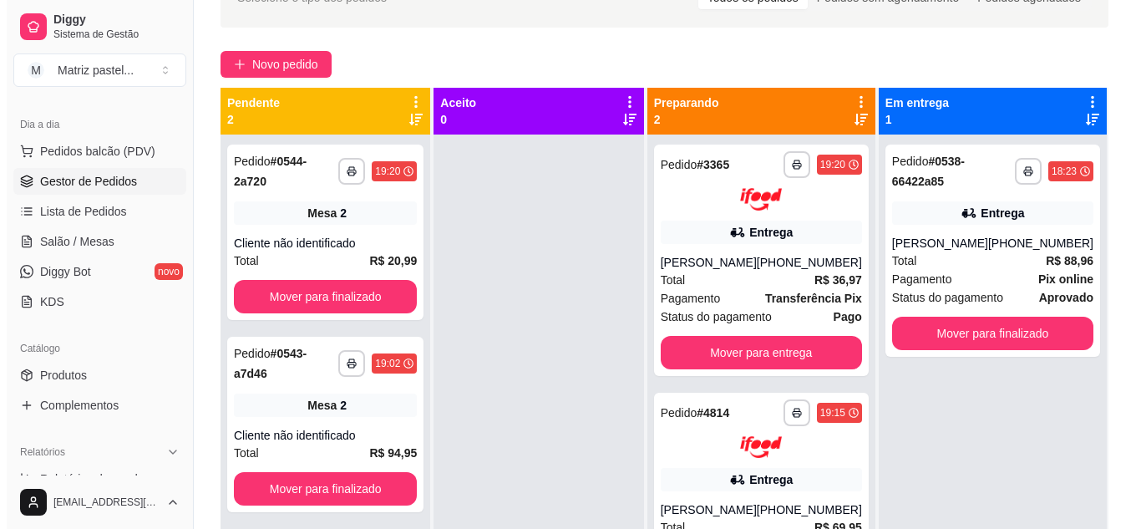
scroll to position [88, 0]
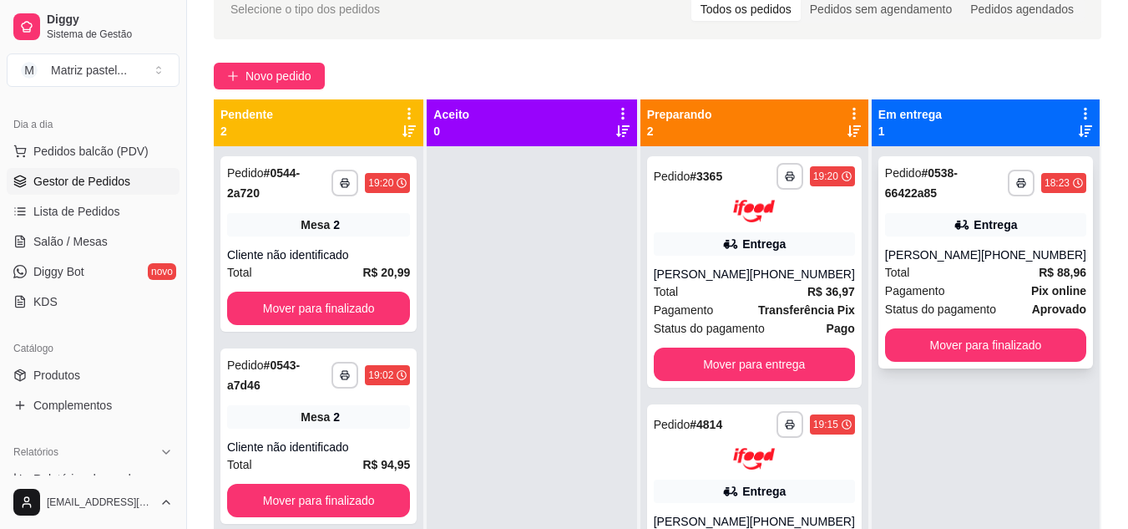
click at [1050, 200] on div "**********" at bounding box center [985, 183] width 201 height 40
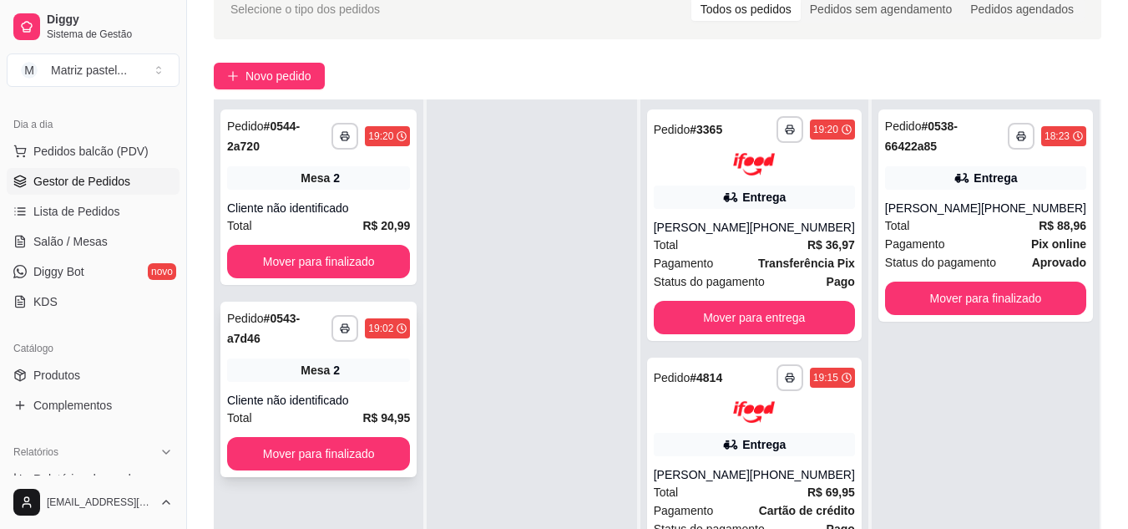
click at [393, 321] on div "19:02" at bounding box center [380, 327] width 25 height 13
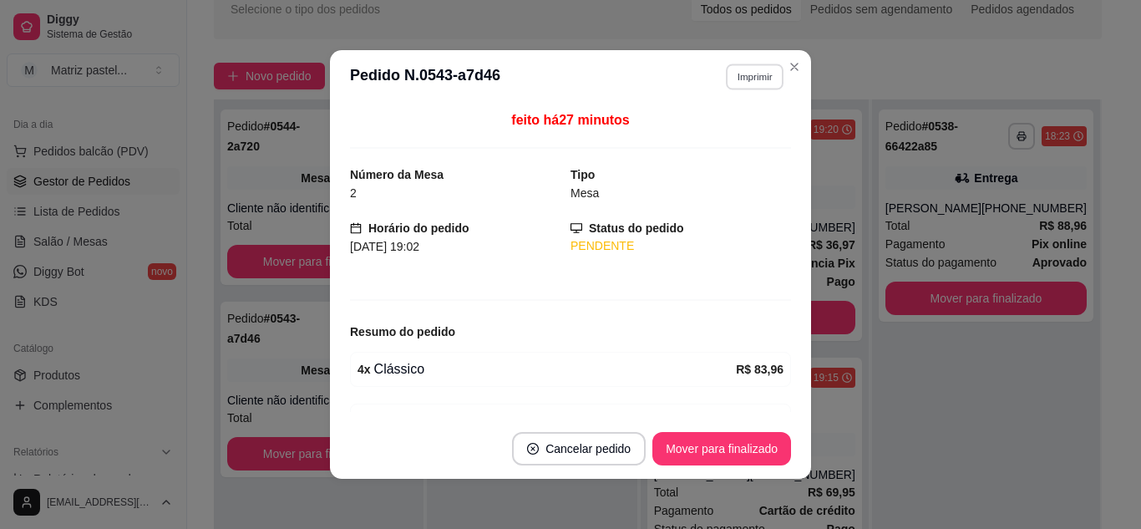
click at [754, 74] on button "Imprimir" at bounding box center [755, 76] width 58 height 26
click at [728, 139] on button "IMPRESSORA" at bounding box center [718, 135] width 121 height 27
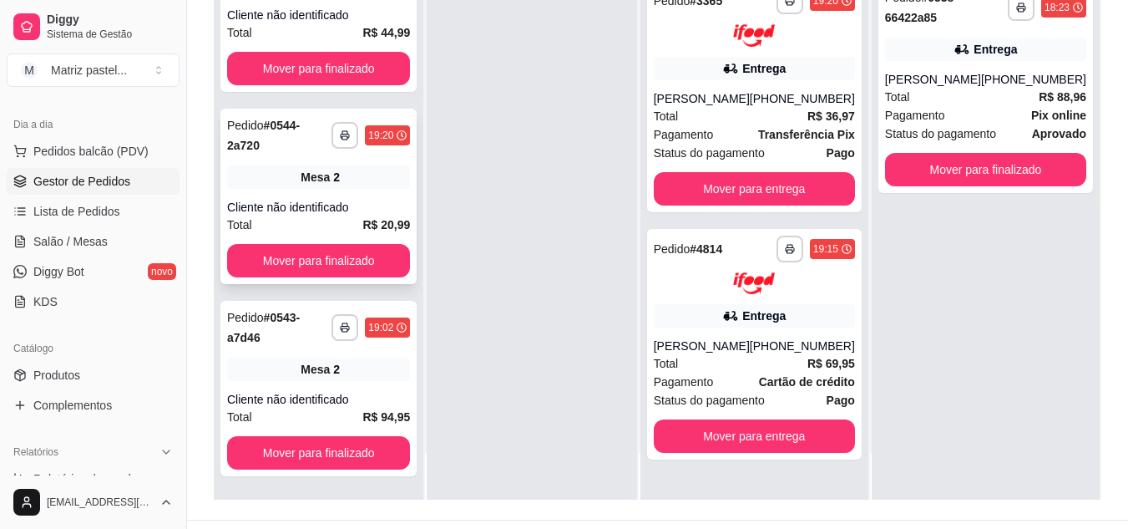
scroll to position [255, 0]
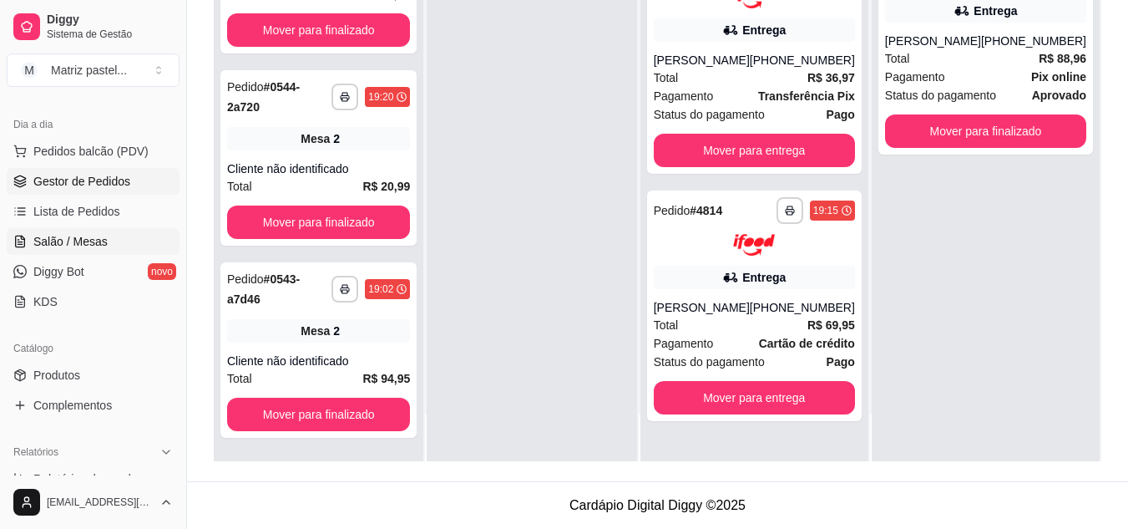
click at [112, 241] on link "Salão / Mesas" at bounding box center [93, 241] width 173 height 27
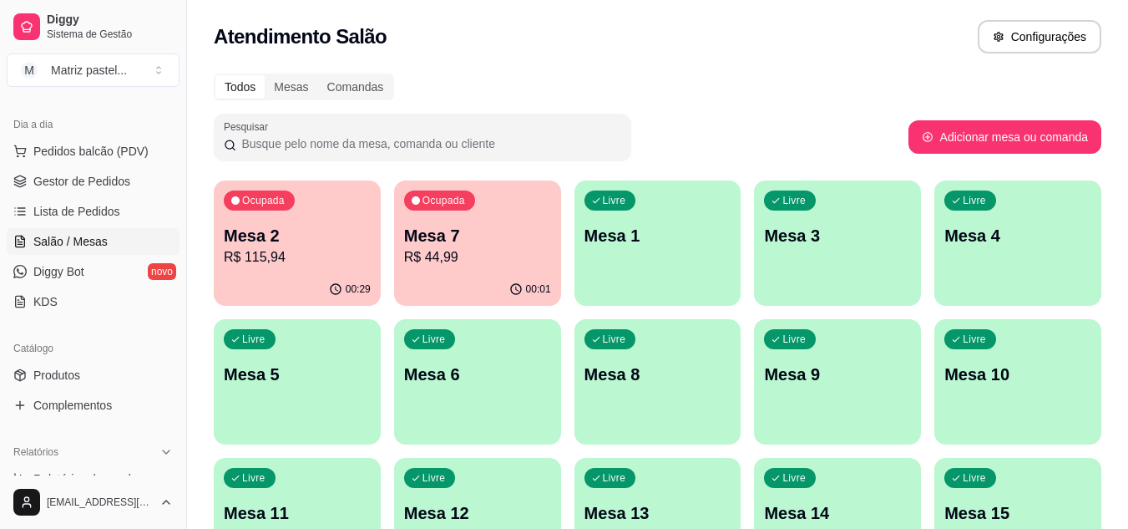
click at [354, 223] on div "Ocupada Mesa 2 R$ 115,94" at bounding box center [297, 226] width 167 height 93
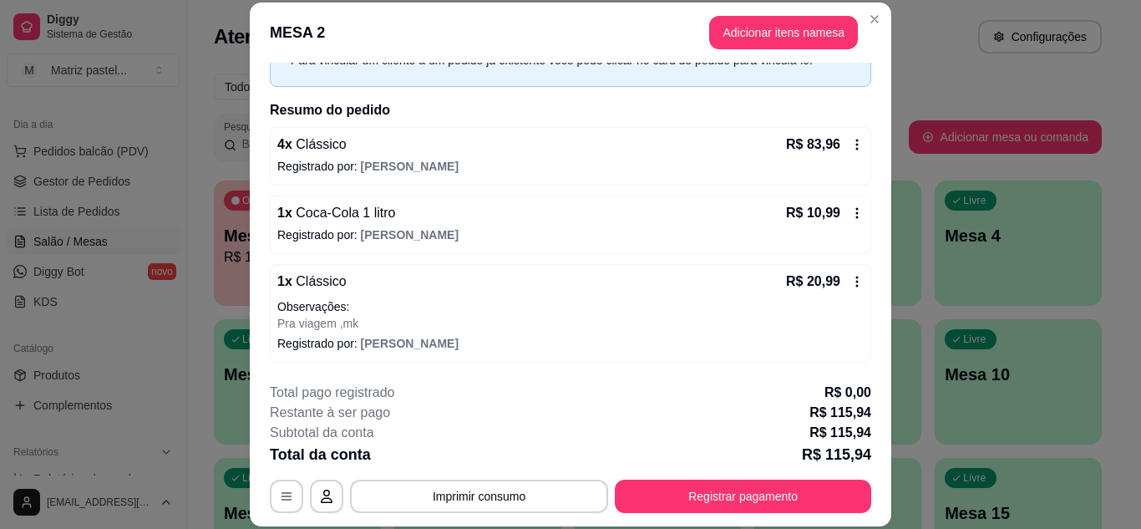
scroll to position [10, 0]
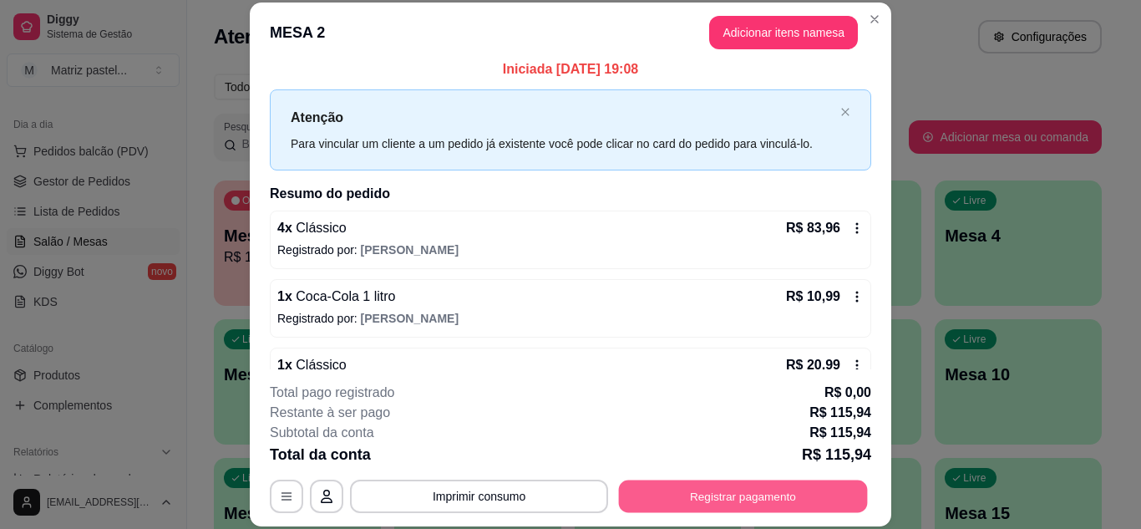
click at [801, 486] on button "Registrar pagamento" at bounding box center [743, 495] width 249 height 33
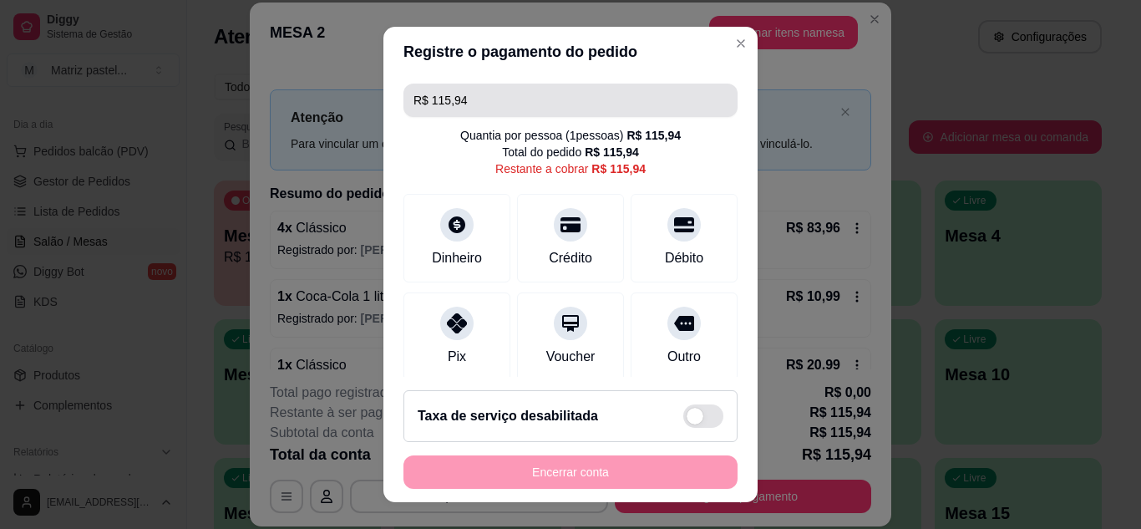
click at [534, 103] on input "R$ 115,94" at bounding box center [570, 99] width 314 height 33
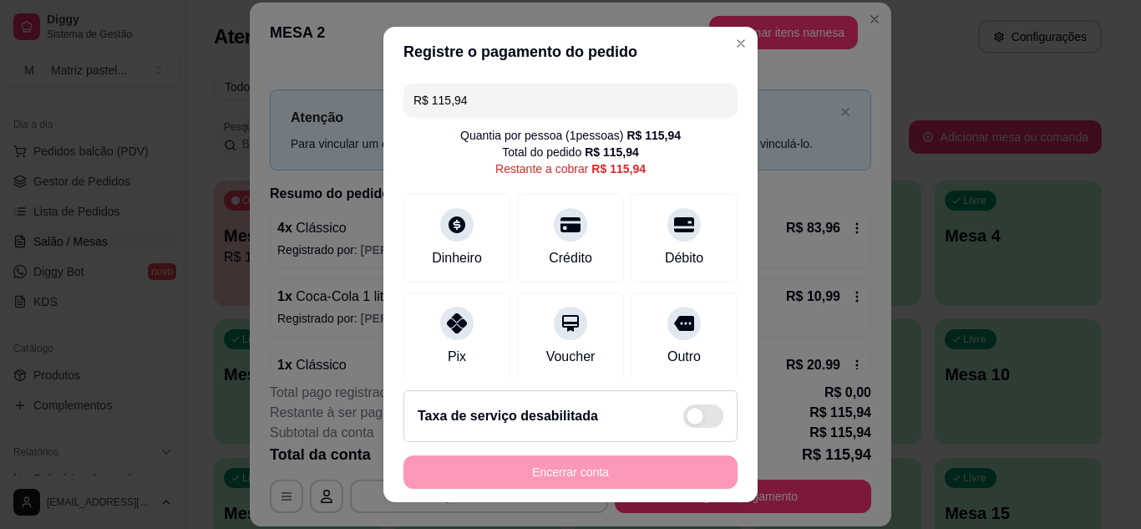
click at [534, 103] on input "R$ 115,94" at bounding box center [570, 99] width 314 height 33
click at [448, 250] on div "Dinheiro" at bounding box center [456, 256] width 55 height 22
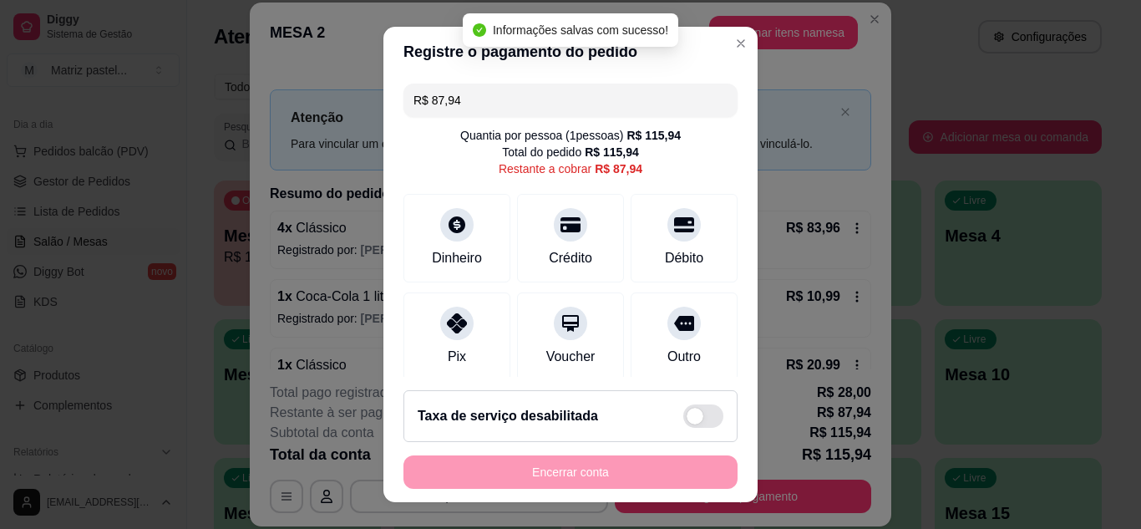
click at [483, 105] on input "R$ 87,94" at bounding box center [570, 99] width 314 height 33
click at [483, 104] on input "R$ 87,94" at bounding box center [570, 99] width 314 height 33
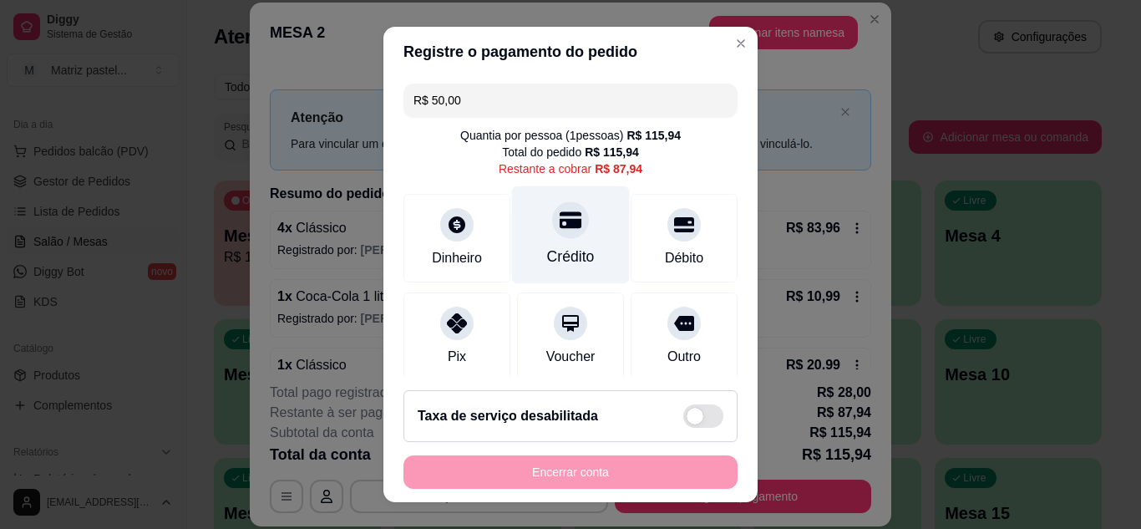
click at [553, 200] on div "Crédito" at bounding box center [571, 234] width 118 height 98
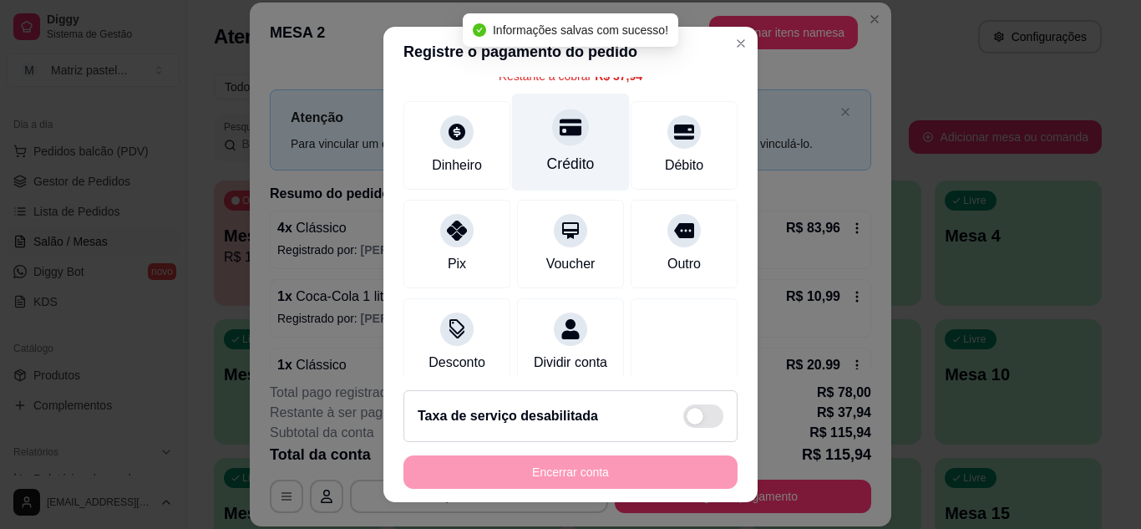
scroll to position [0, 0]
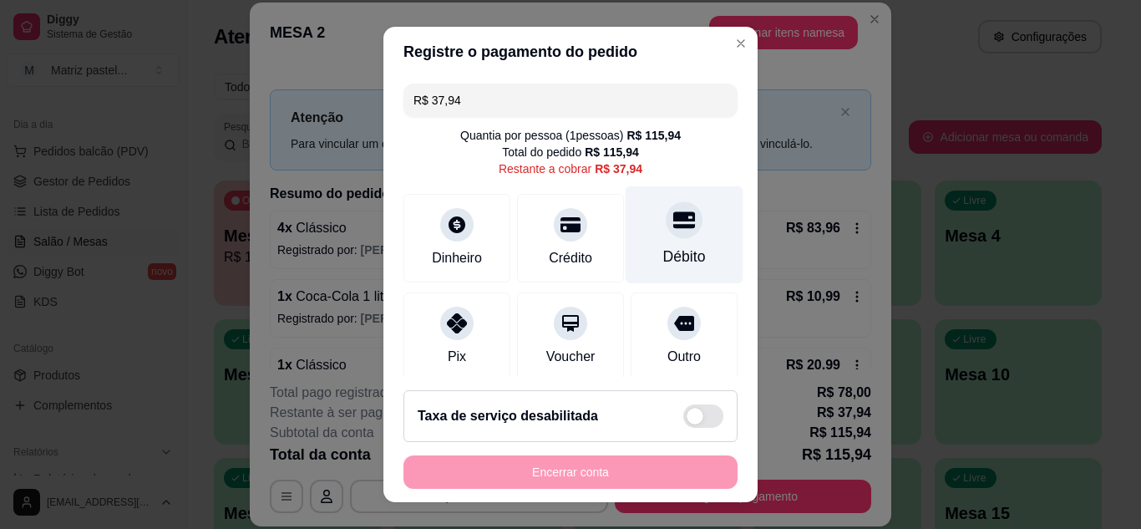
click at [640, 241] on div "Débito" at bounding box center [684, 234] width 118 height 98
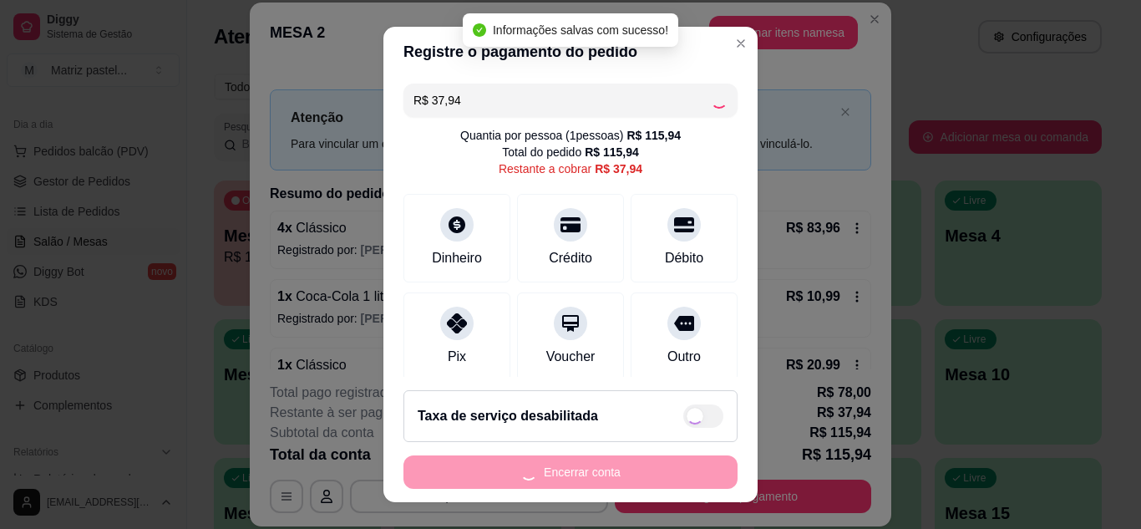
type input "R$ 0,00"
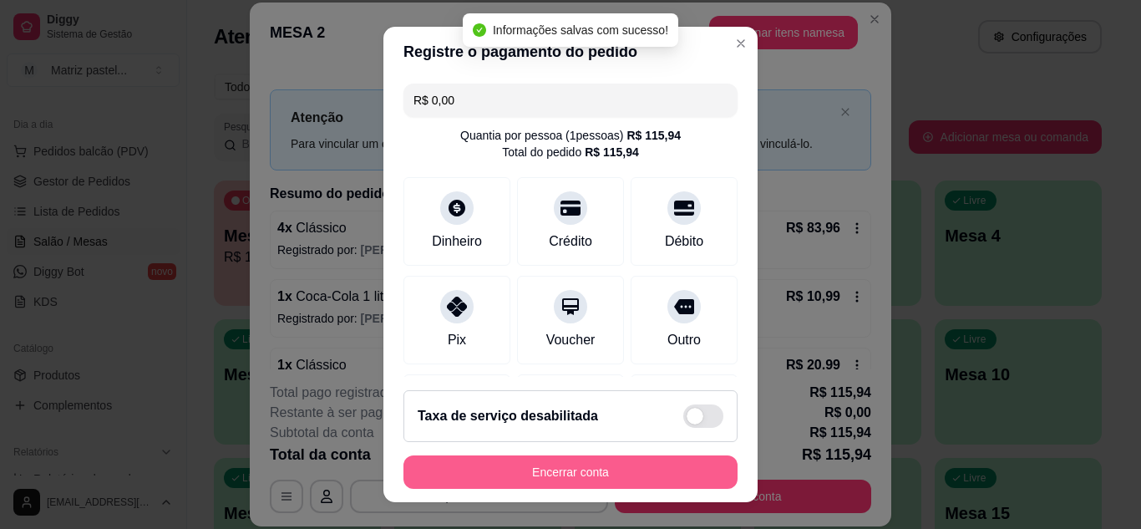
click at [569, 463] on button "Encerrar conta" at bounding box center [570, 471] width 334 height 33
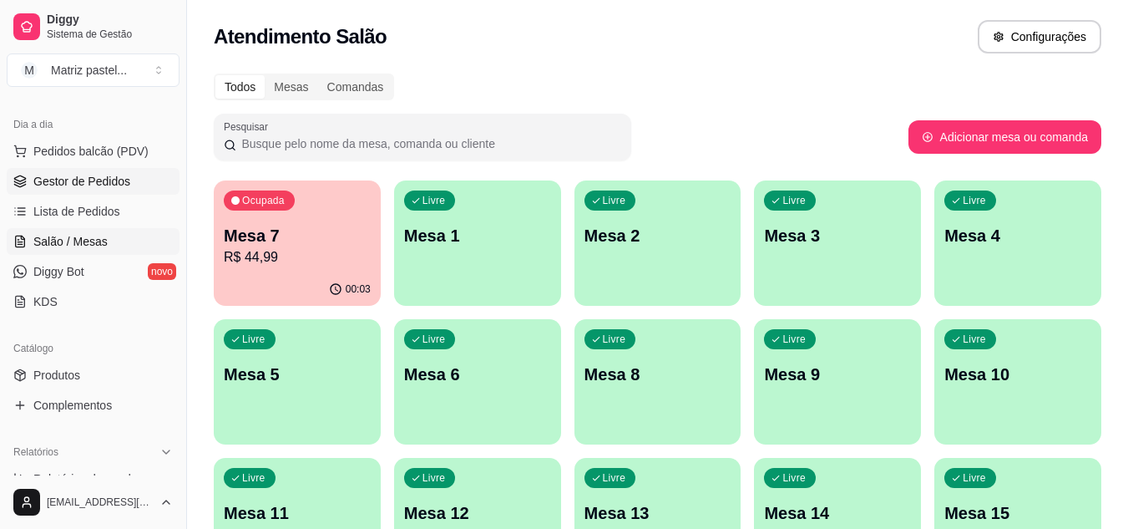
click at [96, 188] on span "Gestor de Pedidos" at bounding box center [81, 181] width 97 height 17
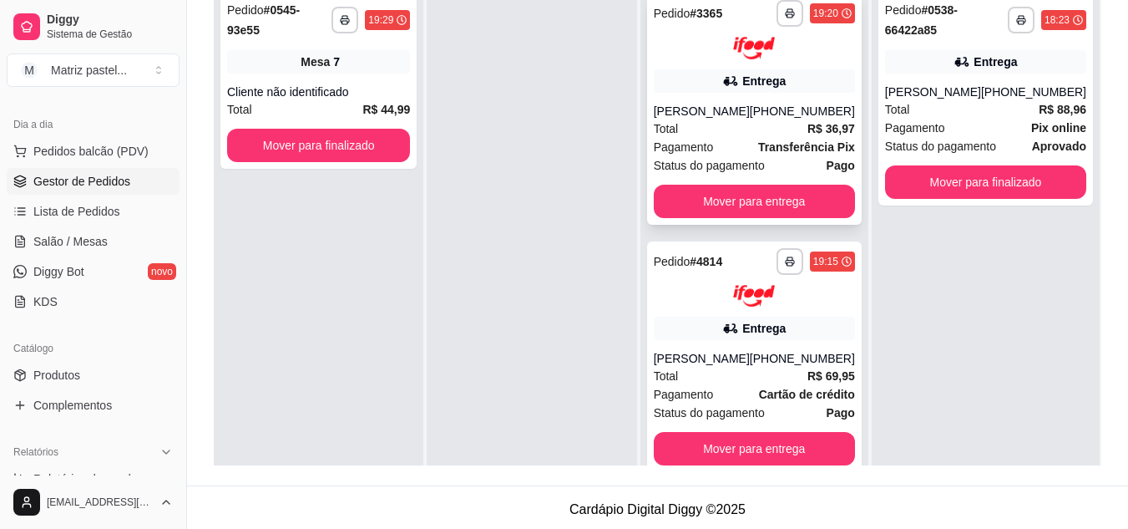
scroll to position [83, 0]
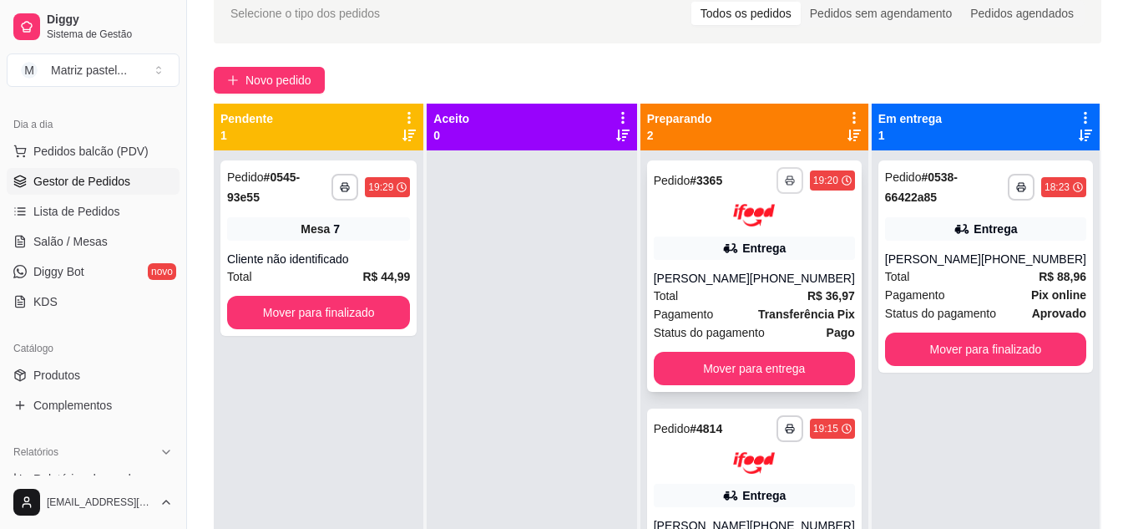
click at [792, 188] on button "button" at bounding box center [790, 180] width 27 height 27
click at [782, 237] on button "IMPRESSORA" at bounding box center [745, 238] width 117 height 26
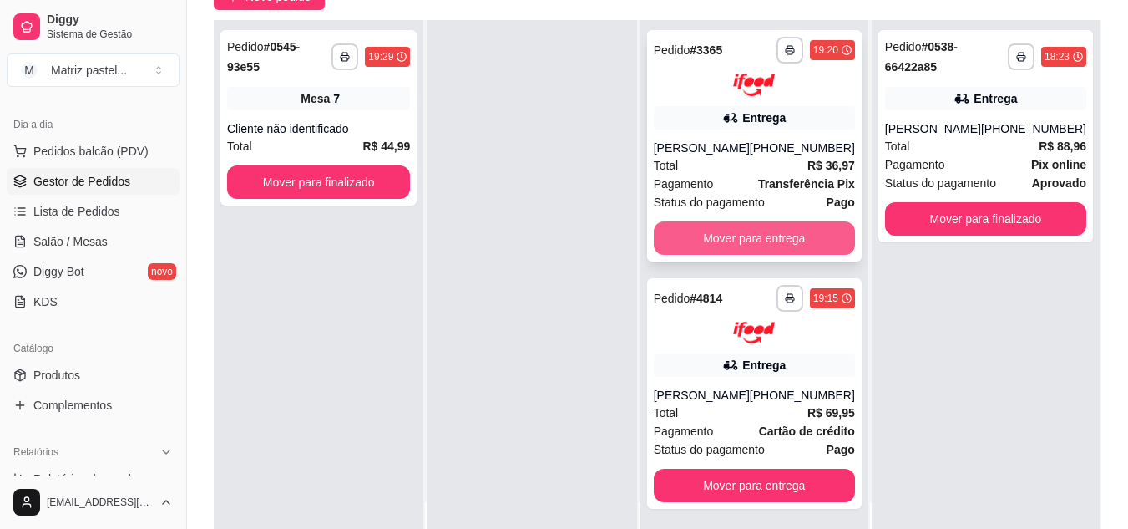
scroll to position [255, 0]
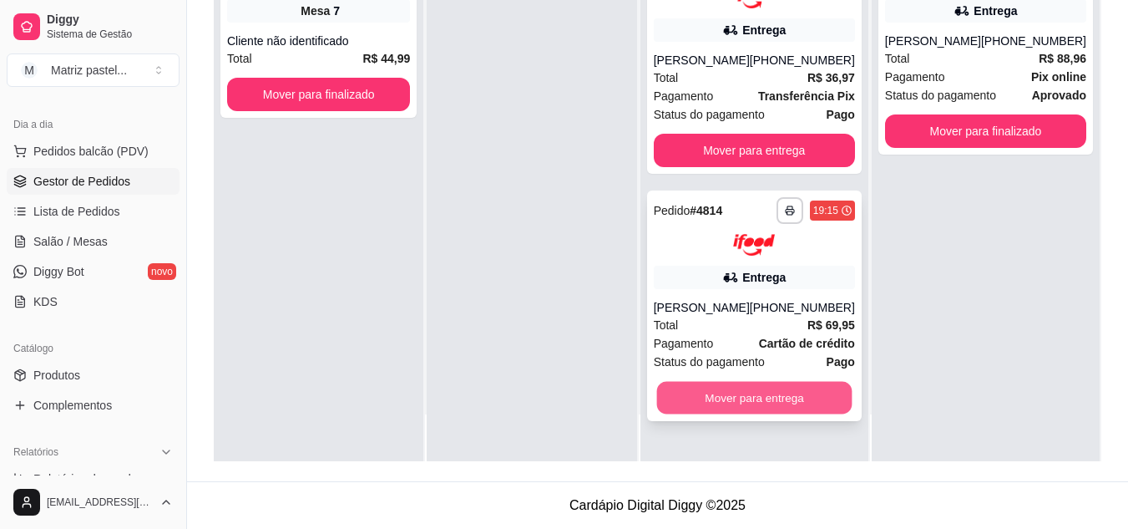
click at [731, 405] on button "Mover para entrega" at bounding box center [753, 398] width 195 height 33
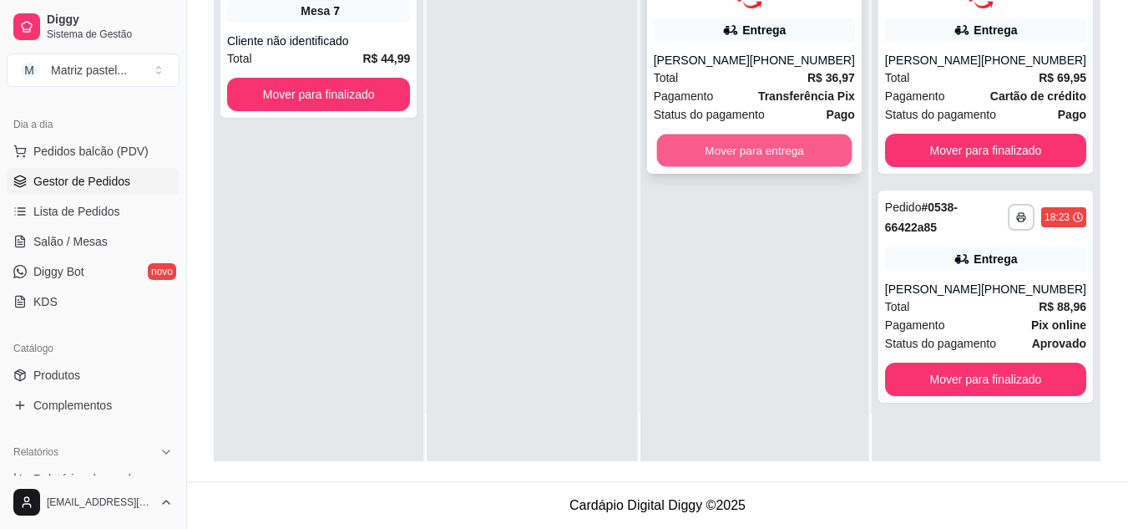
click at [753, 154] on button "Mover para entrega" at bounding box center [753, 150] width 195 height 33
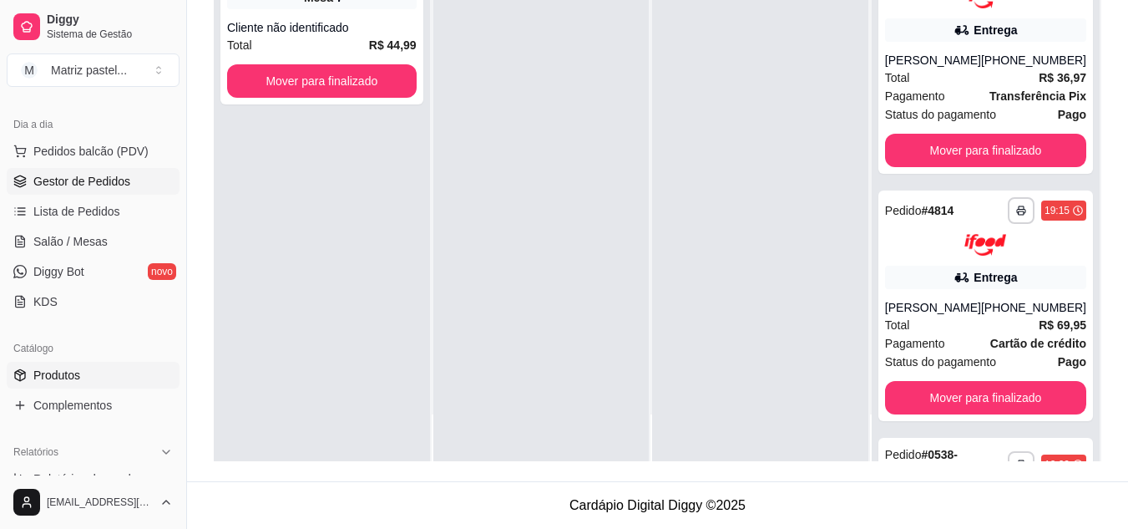
click at [110, 367] on link "Produtos" at bounding box center [93, 375] width 173 height 27
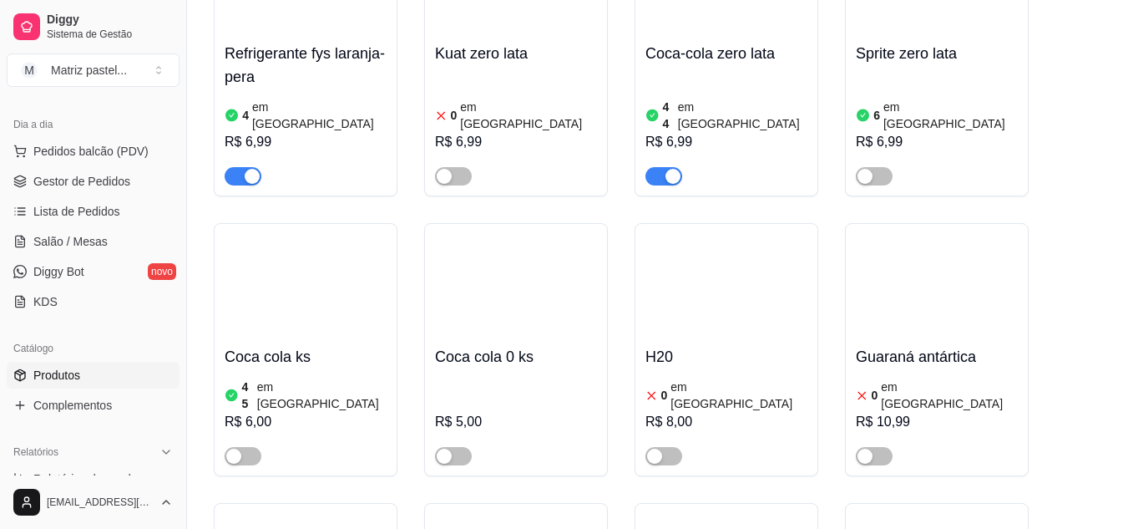
scroll to position [8850, 0]
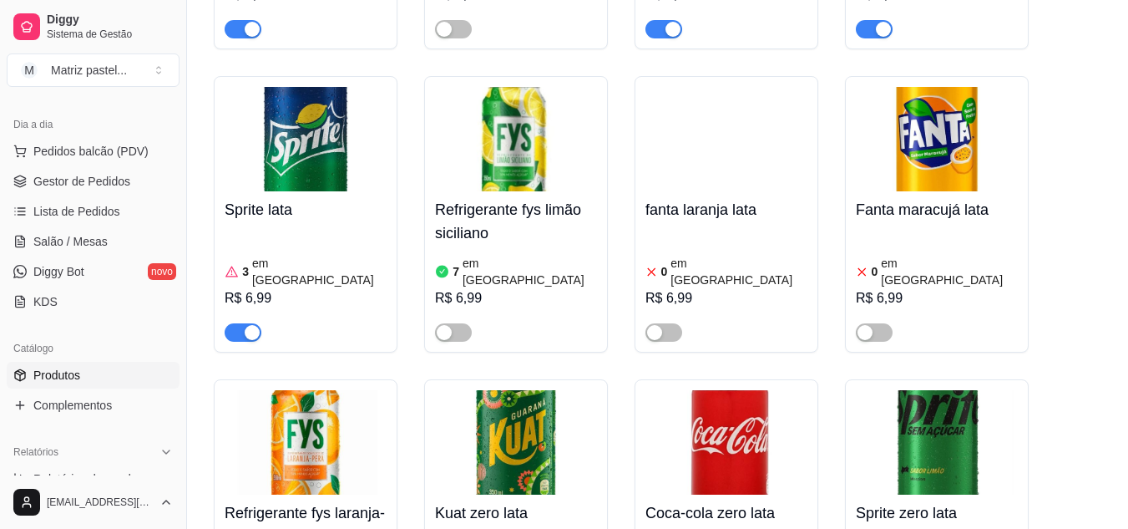
scroll to position [8266, 0]
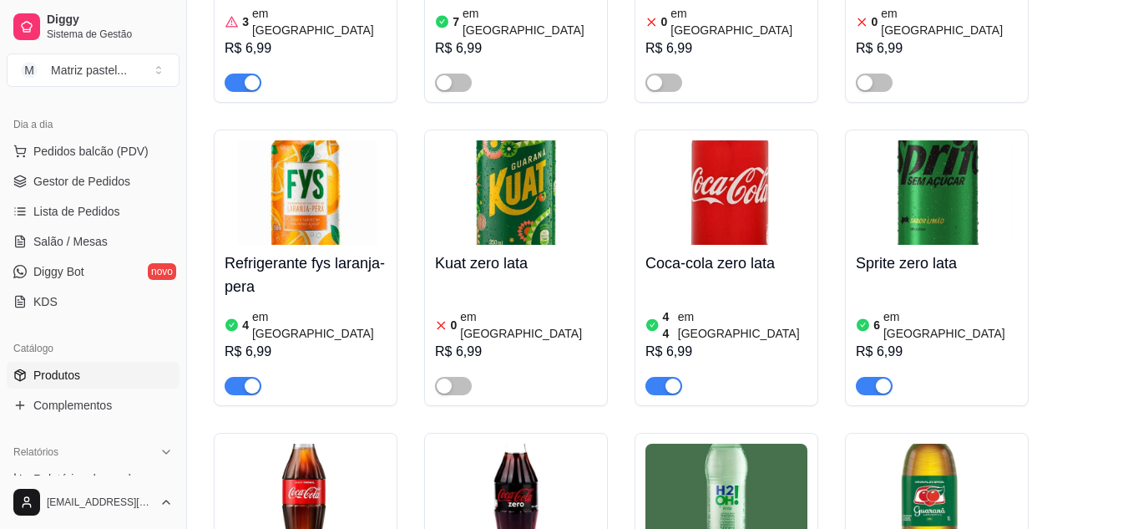
scroll to position [8600, 0]
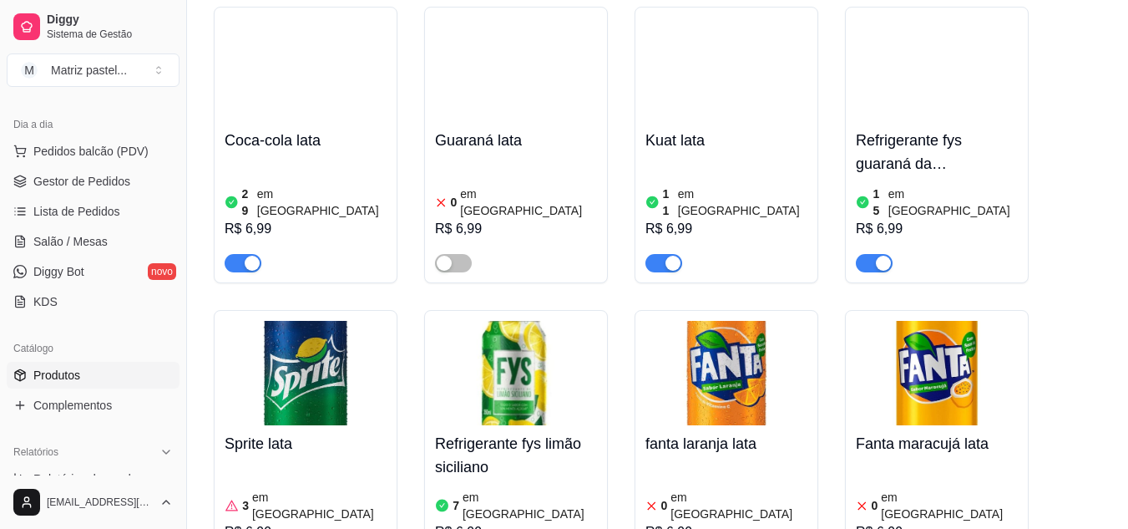
scroll to position [8099, 0]
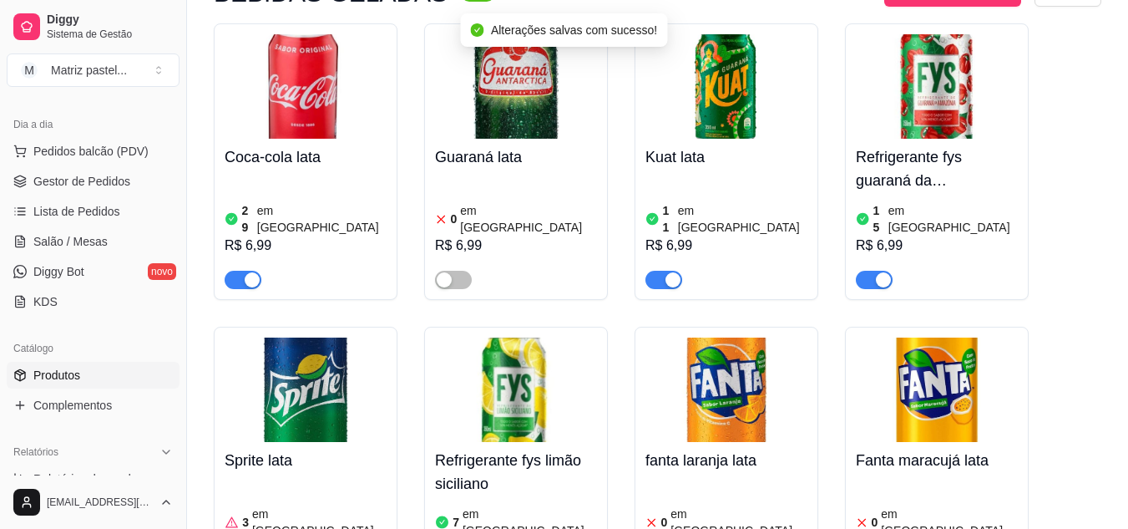
click at [516, 505] on article "em [GEOGRAPHIC_DATA]" at bounding box center [530, 521] width 134 height 33
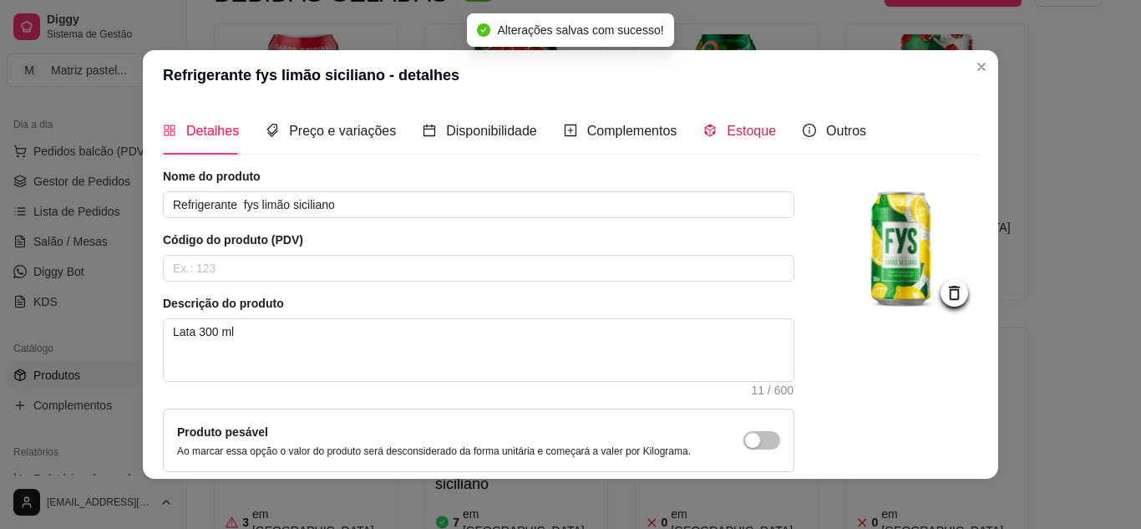
click at [726, 134] on span "Estoque" at bounding box center [750, 131] width 49 height 14
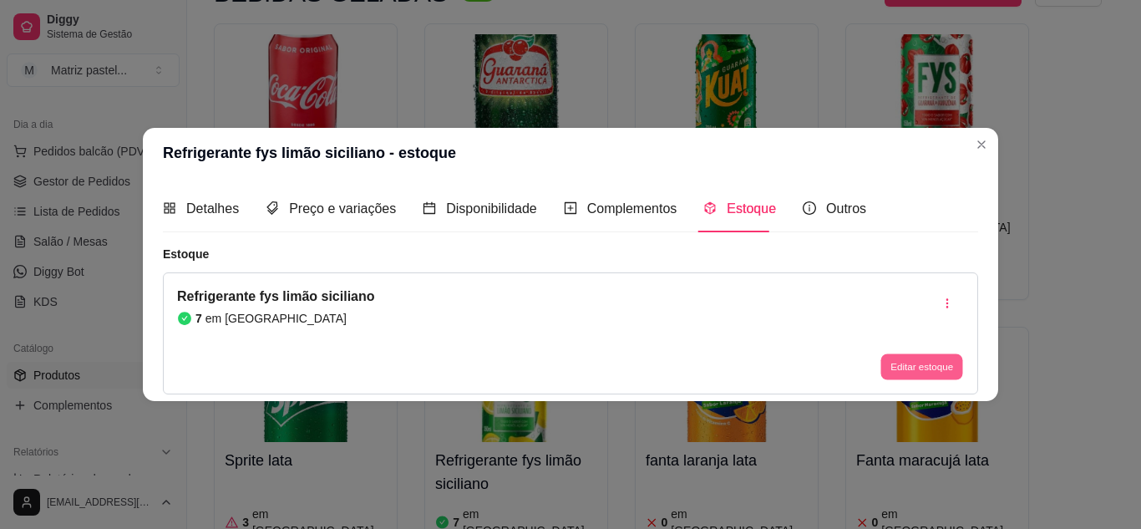
click at [901, 373] on button "Editar estoque" at bounding box center [921, 367] width 82 height 26
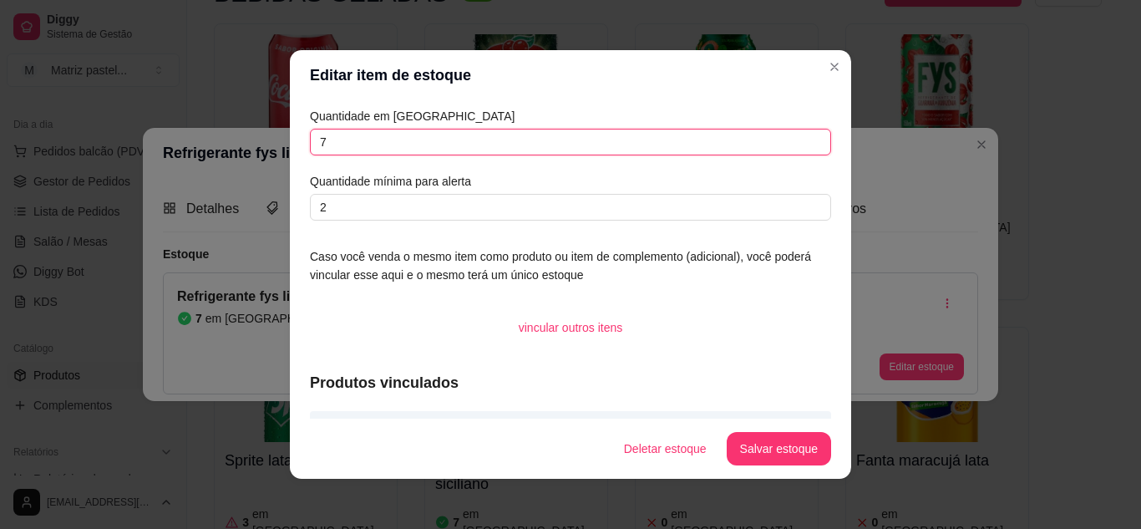
click at [556, 145] on input "7" at bounding box center [570, 142] width 521 height 27
type input "0"
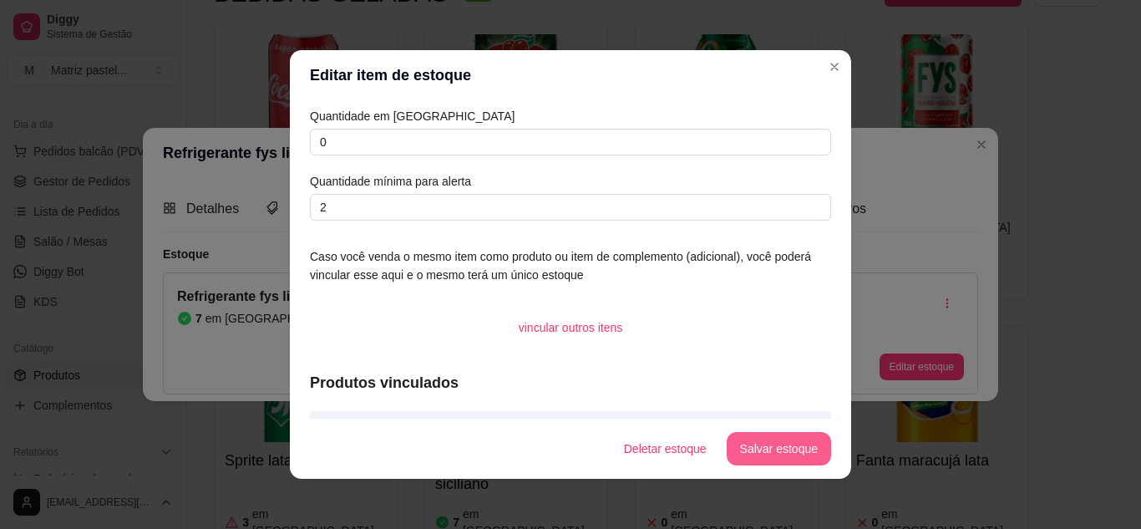
click at [777, 449] on button "Salvar estoque" at bounding box center [778, 448] width 104 height 33
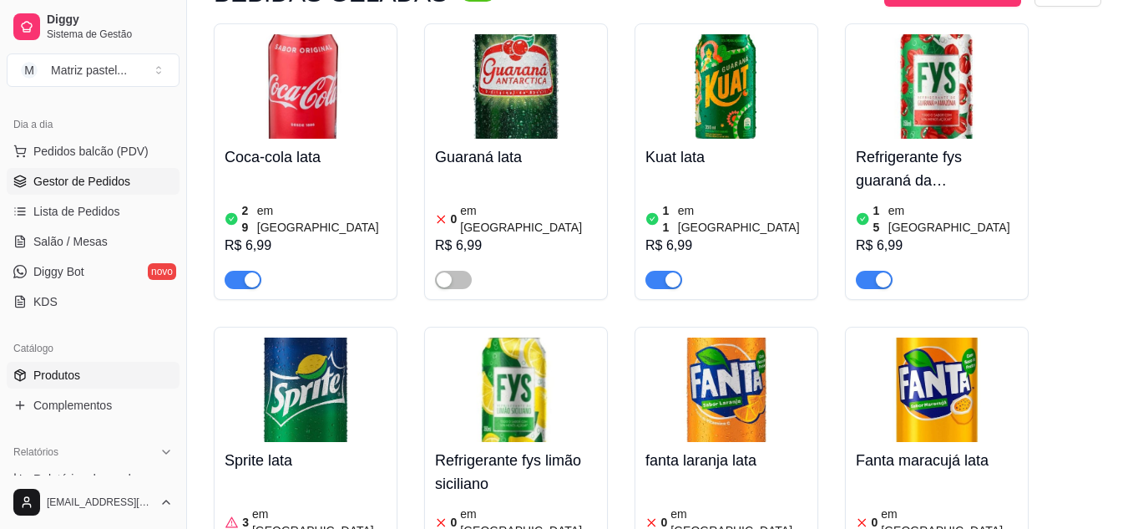
click at [56, 185] on span "Gestor de Pedidos" at bounding box center [81, 181] width 97 height 17
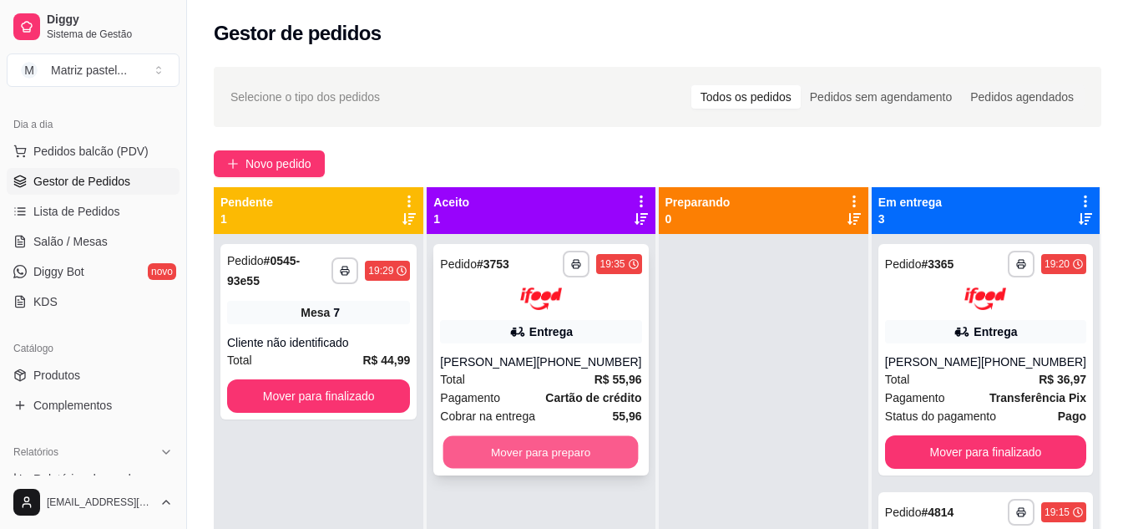
click at [542, 460] on button "Mover para preparo" at bounding box center [540, 451] width 195 height 33
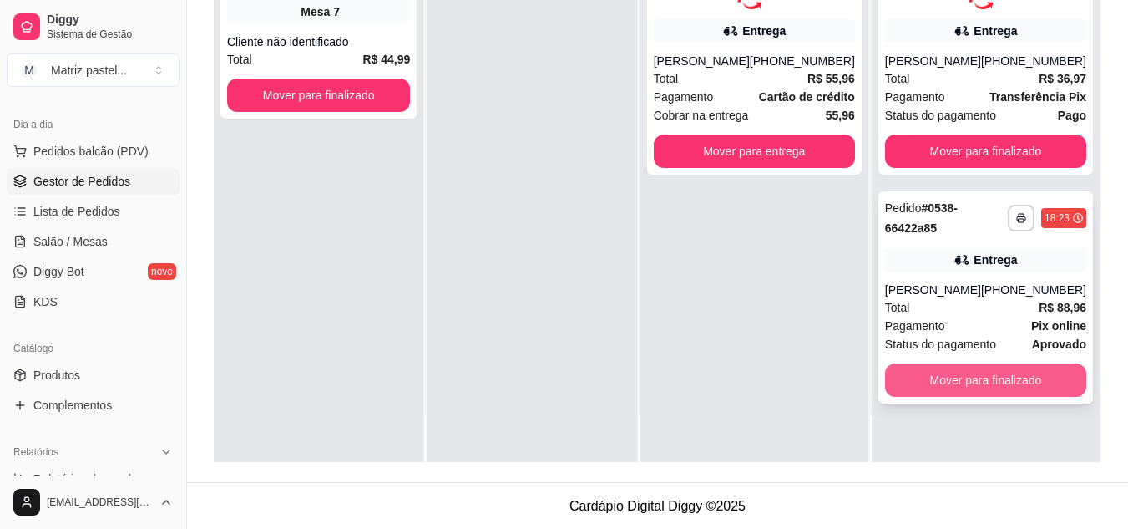
scroll to position [255, 0]
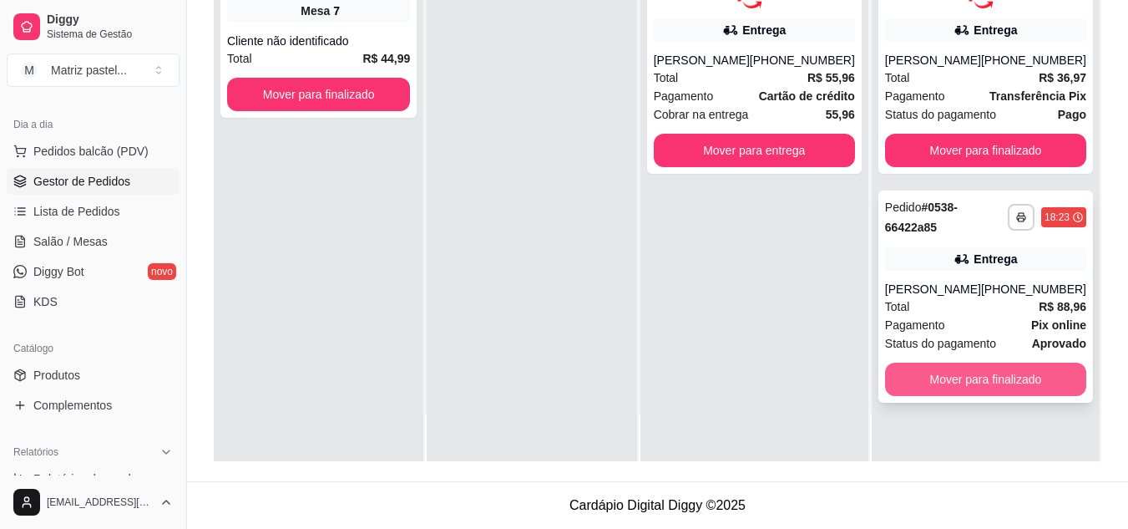
click at [907, 368] on button "Mover para finalizado" at bounding box center [985, 378] width 201 height 33
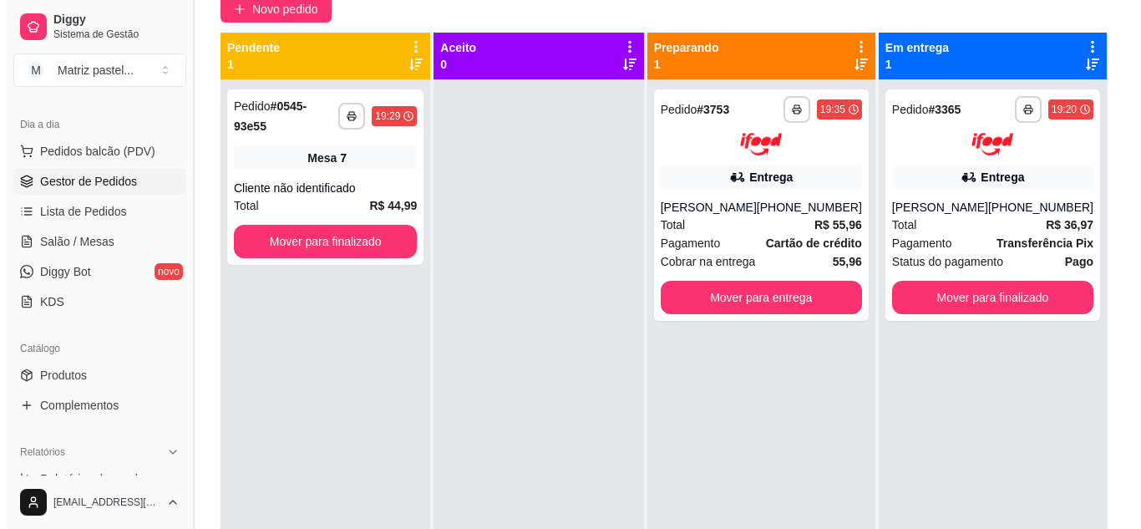
scroll to position [4, 0]
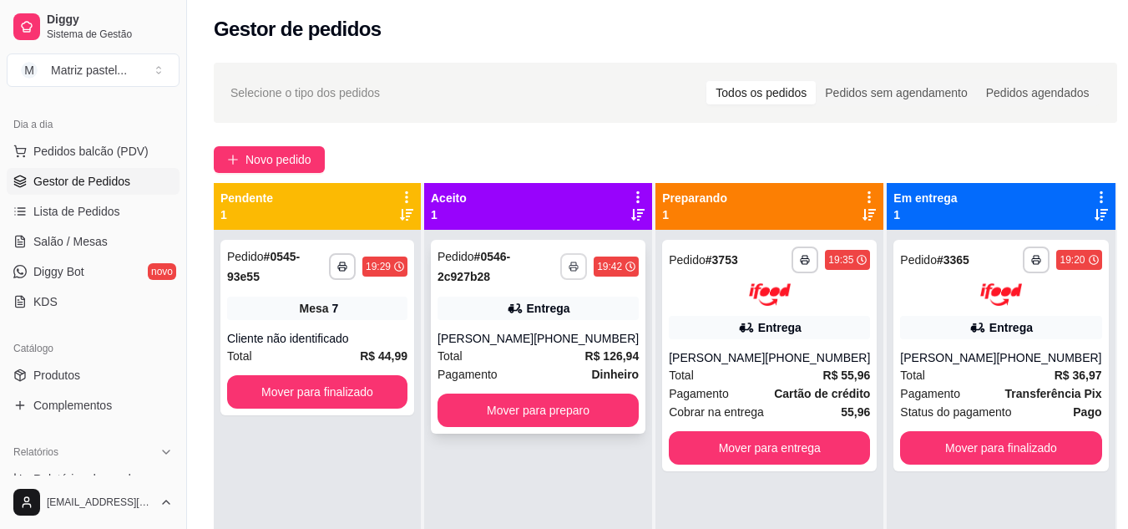
click at [571, 268] on icon "button" at bounding box center [574, 266] width 10 height 10
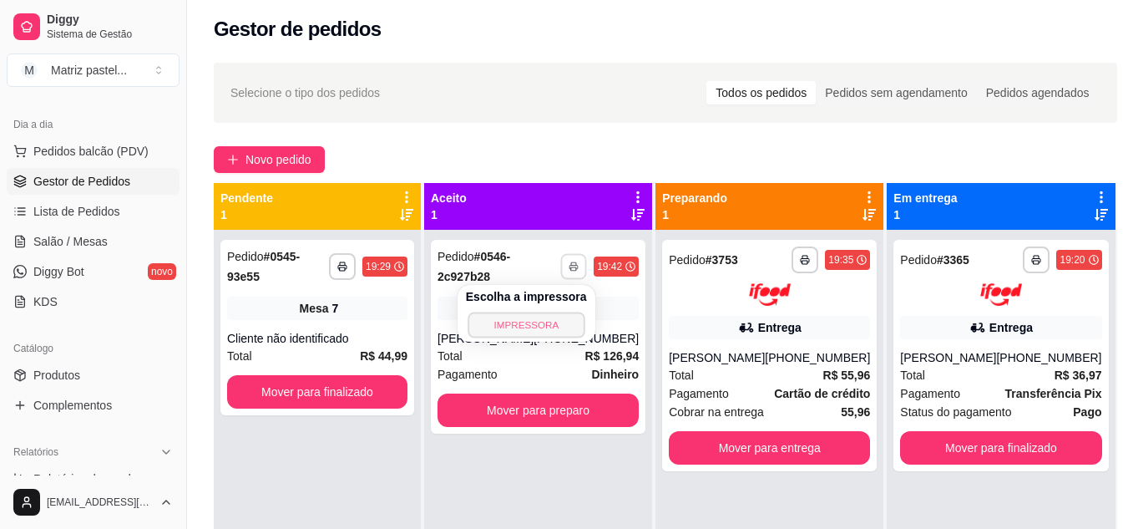
click at [554, 321] on button "IMPRESSORA" at bounding box center [526, 324] width 117 height 26
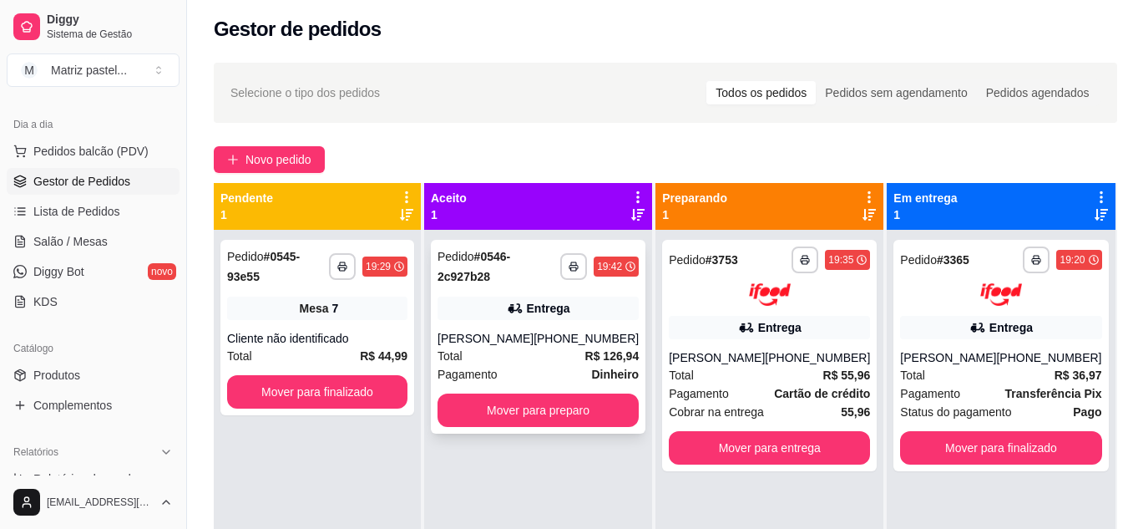
click at [585, 302] on div "Entrega" at bounding box center [538, 307] width 201 height 23
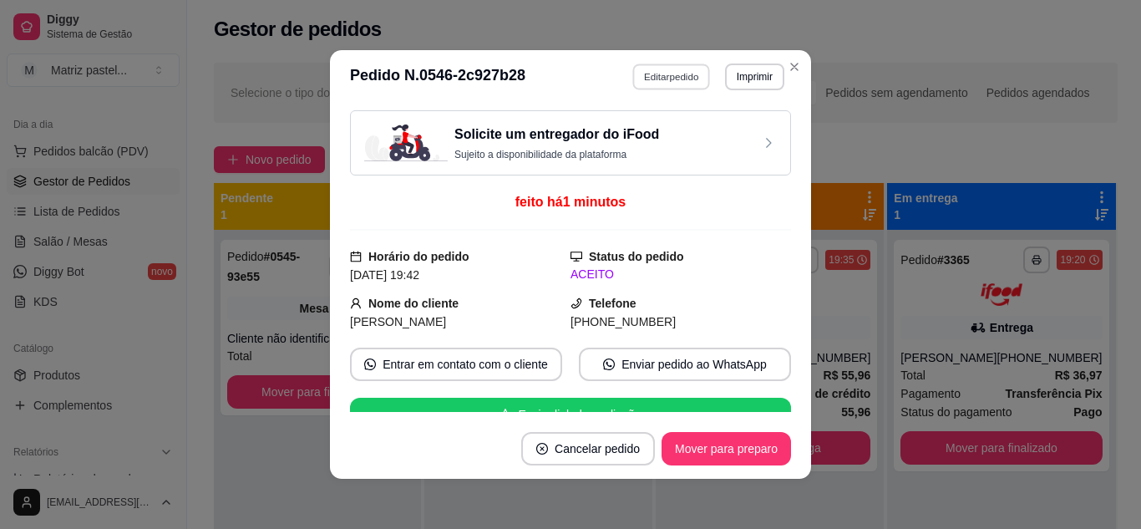
click at [680, 81] on button "Editar pedido" at bounding box center [672, 76] width 78 height 26
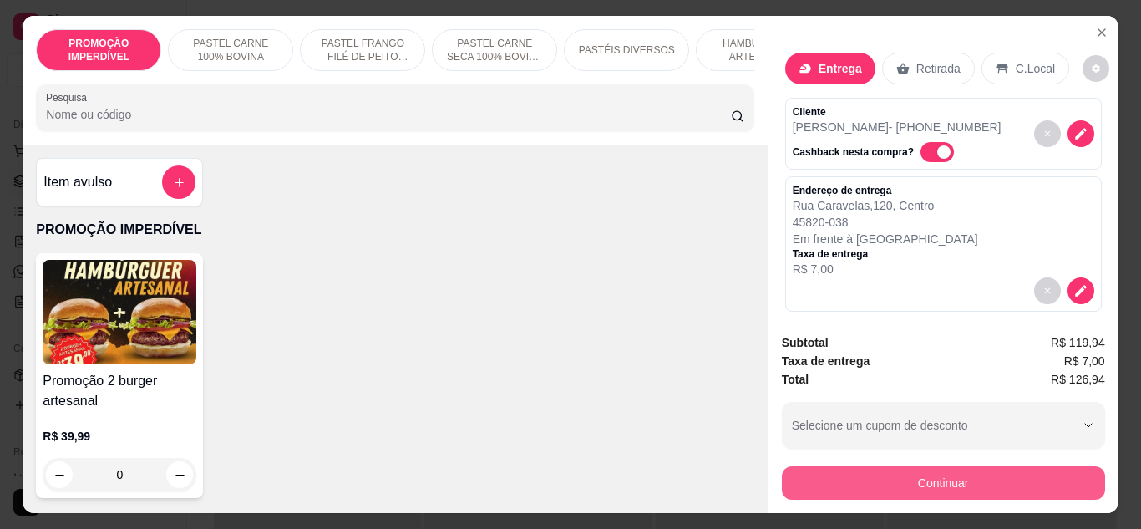
click at [889, 478] on button "Continuar" at bounding box center [943, 482] width 323 height 33
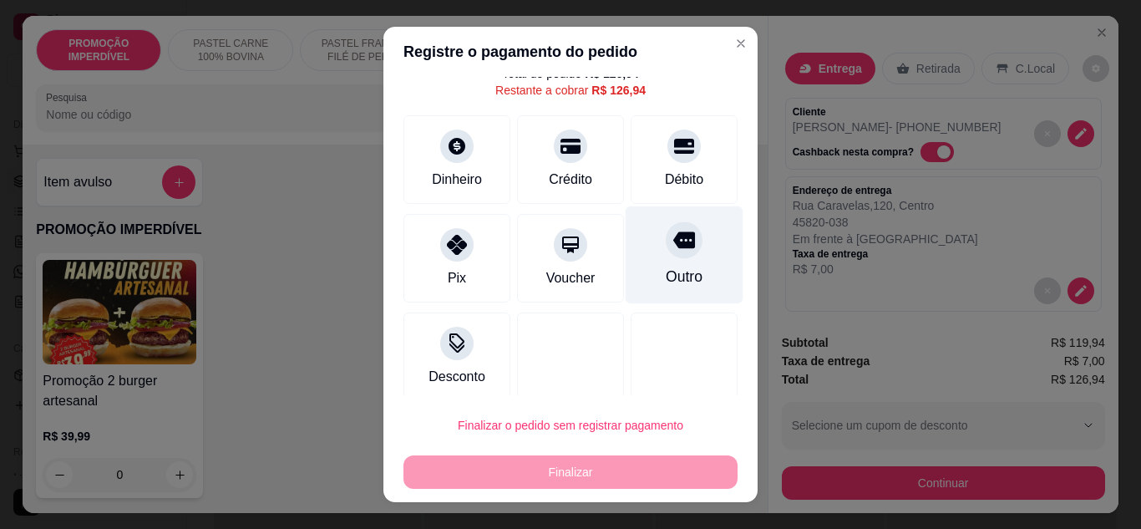
scroll to position [73, 0]
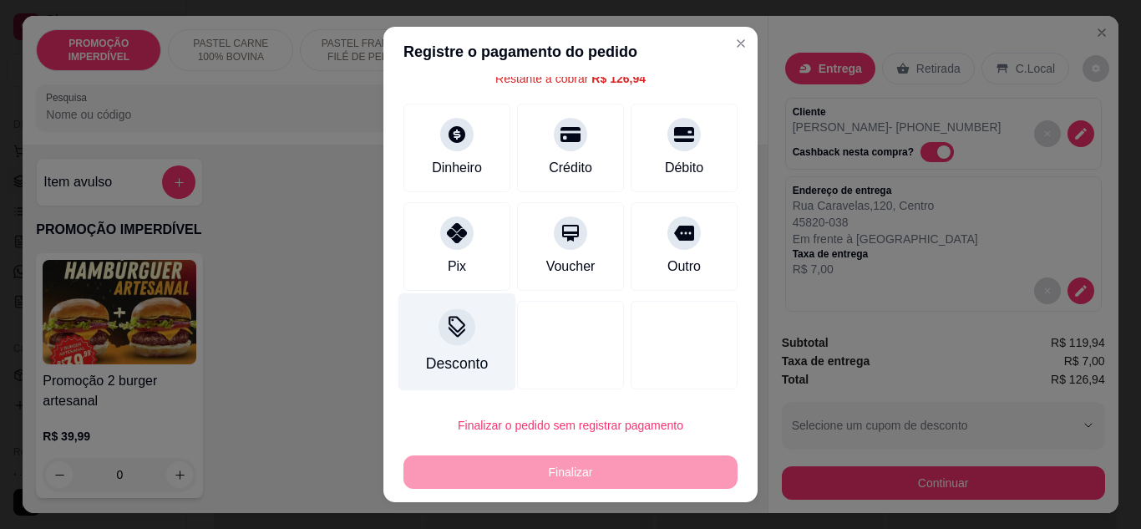
click at [415, 364] on div "Desconto" at bounding box center [457, 341] width 118 height 98
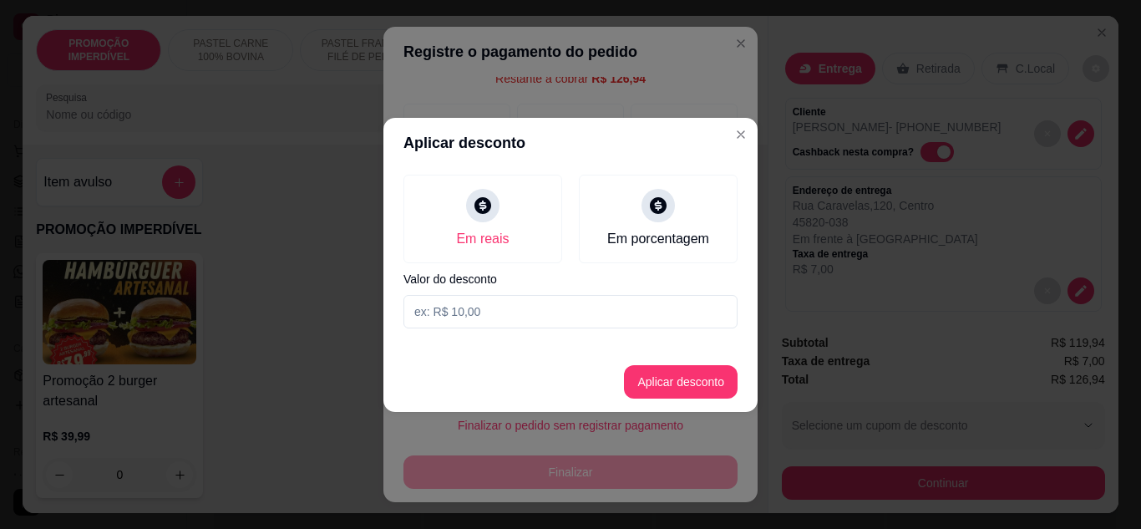
click at [475, 309] on input at bounding box center [570, 311] width 334 height 33
type input "126,93"
click at [666, 382] on button "Aplicar desconto" at bounding box center [681, 381] width 114 height 33
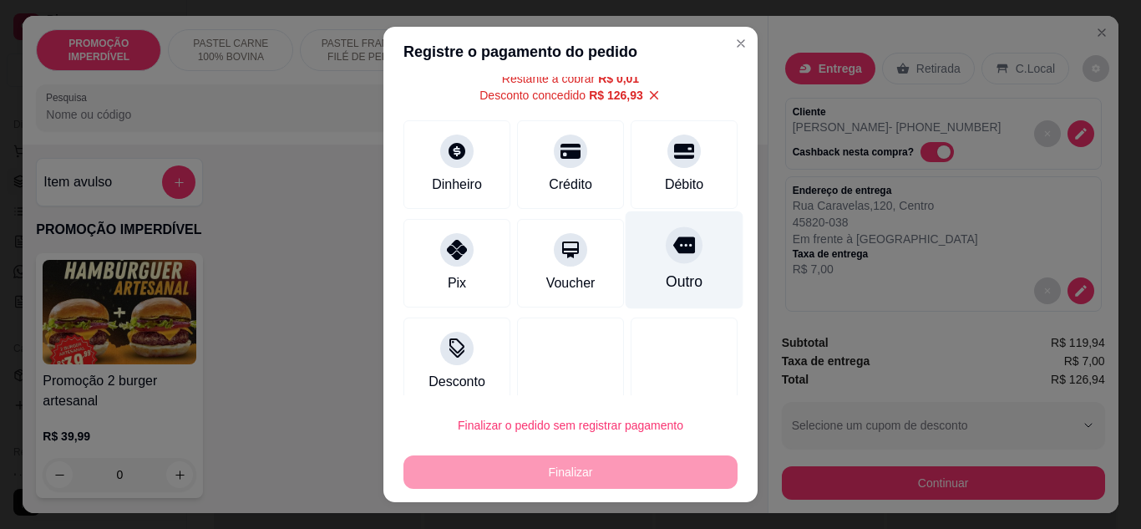
click at [682, 262] on div "Outro" at bounding box center [684, 259] width 118 height 98
type input "R$ 0,00"
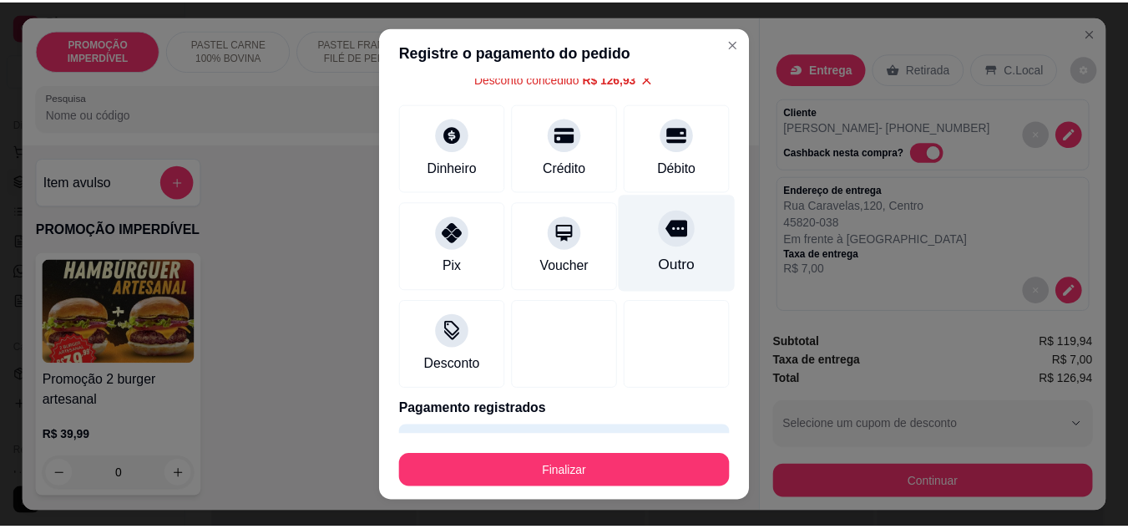
scroll to position [57, 0]
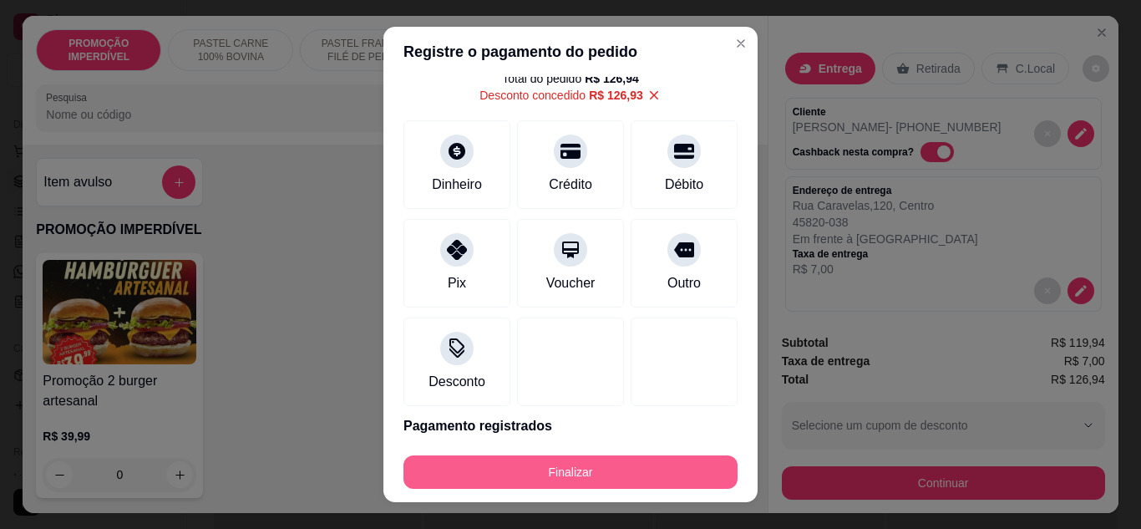
click at [583, 477] on button "Finalizar" at bounding box center [570, 471] width 334 height 33
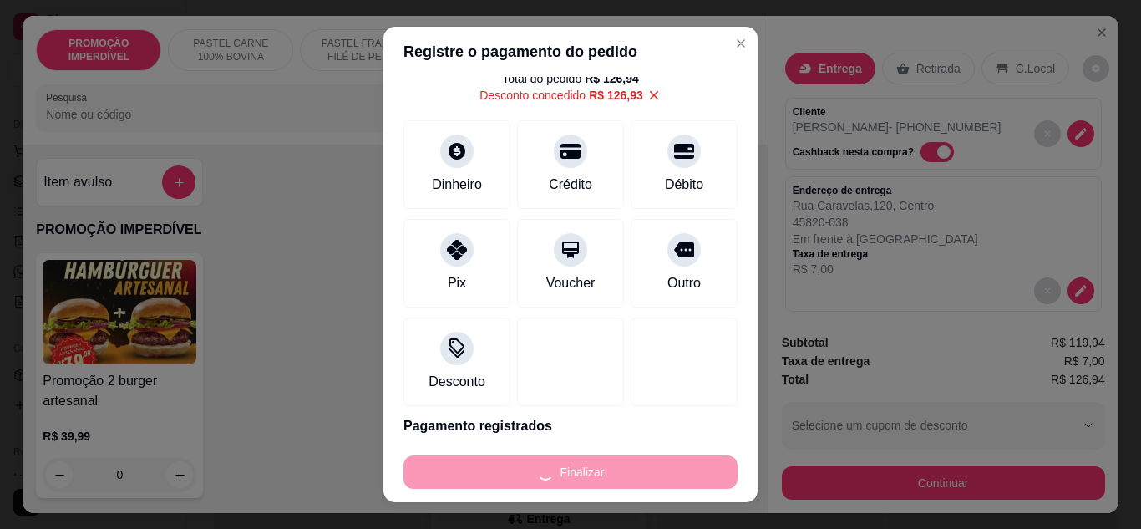
type input "0"
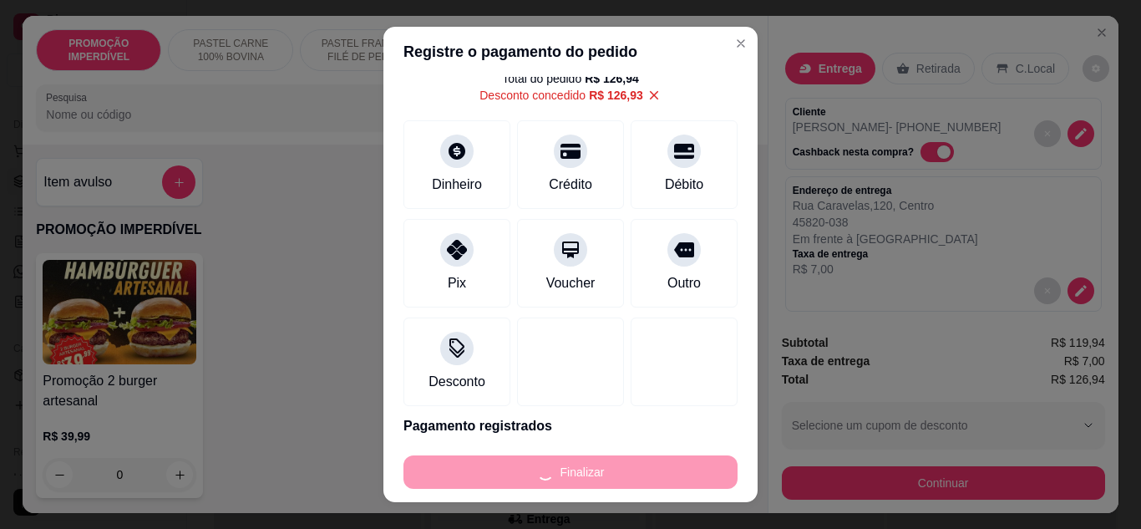
type input "0"
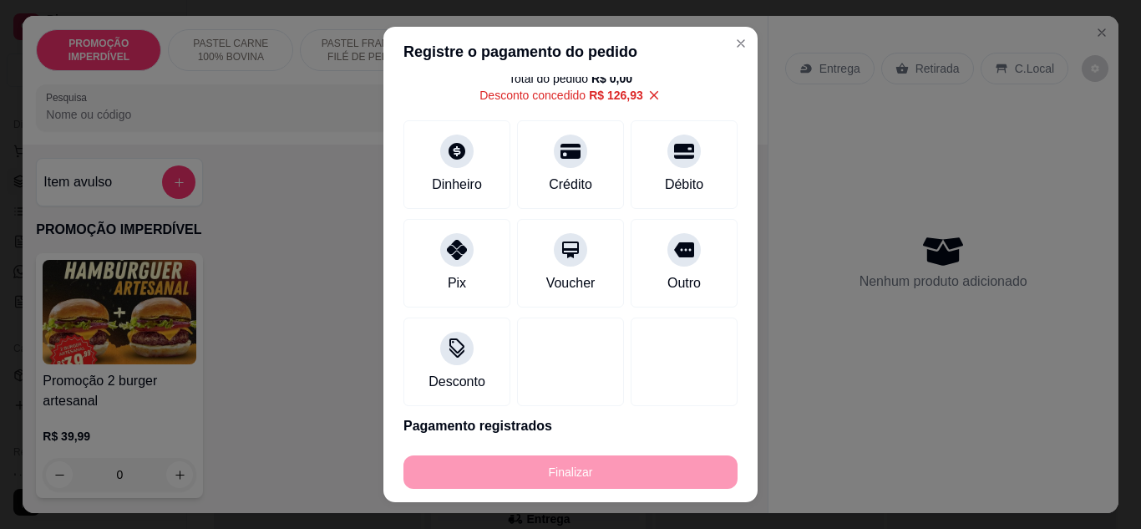
type input "-R$ 126,94"
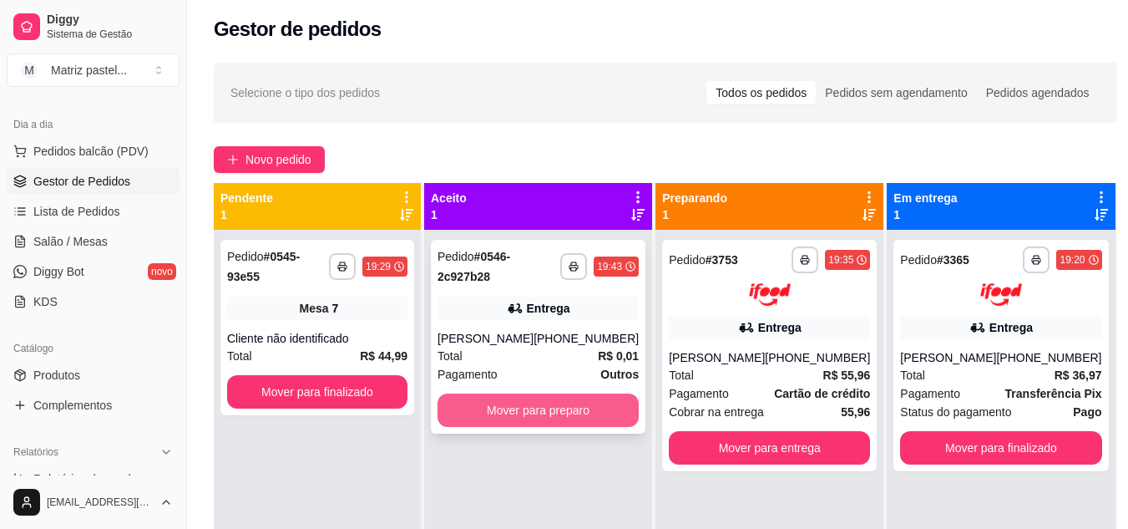
click at [585, 404] on button "Mover para preparo" at bounding box center [538, 409] width 201 height 33
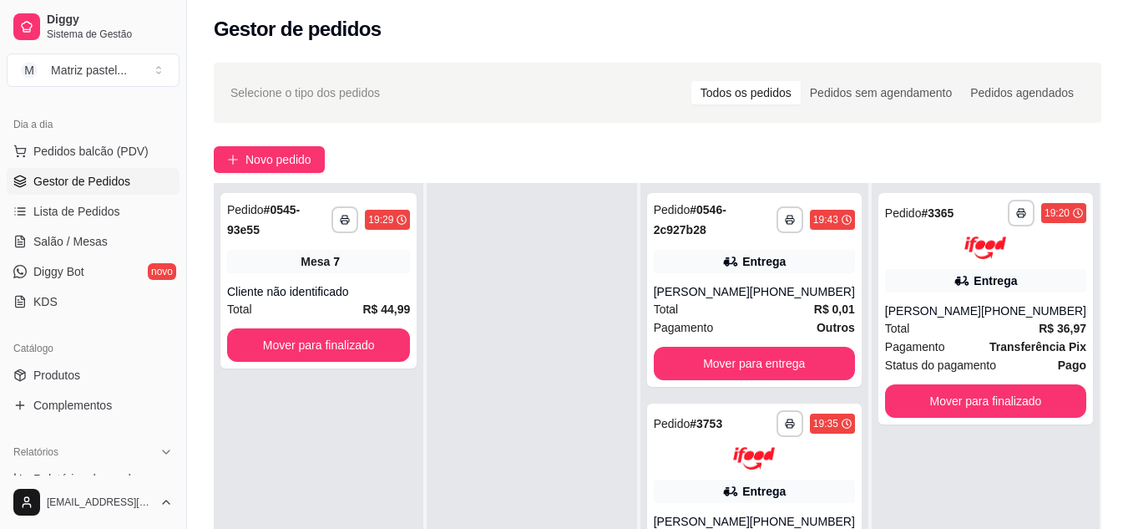
scroll to position [88, 0]
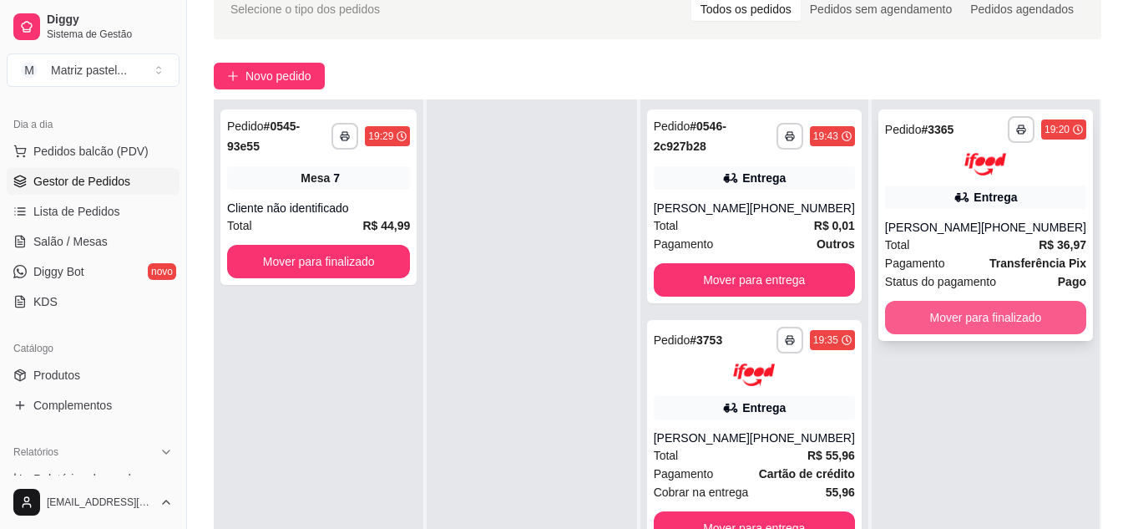
click at [964, 304] on button "Mover para finalizado" at bounding box center [985, 317] width 201 height 33
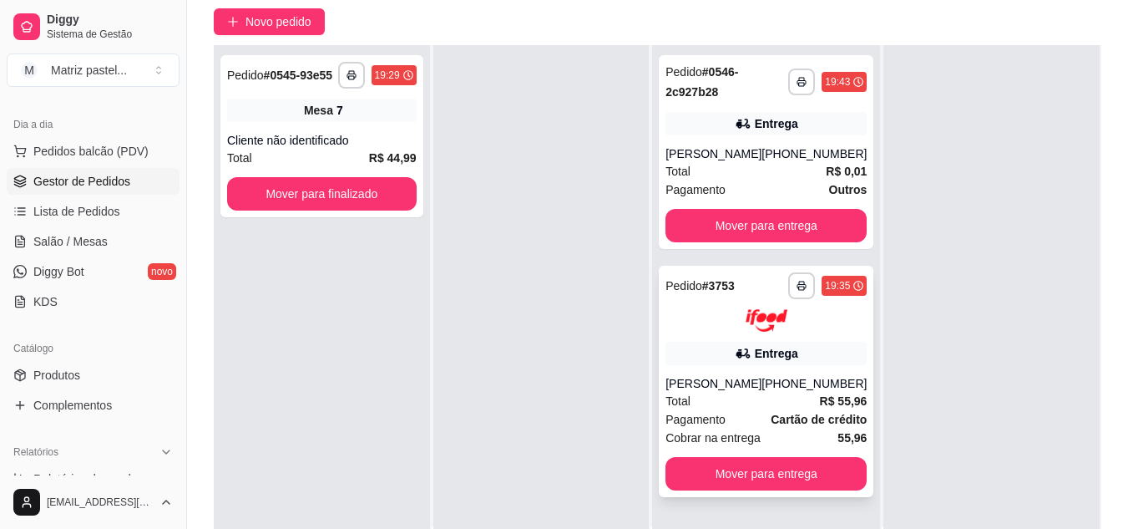
scroll to position [171, 0]
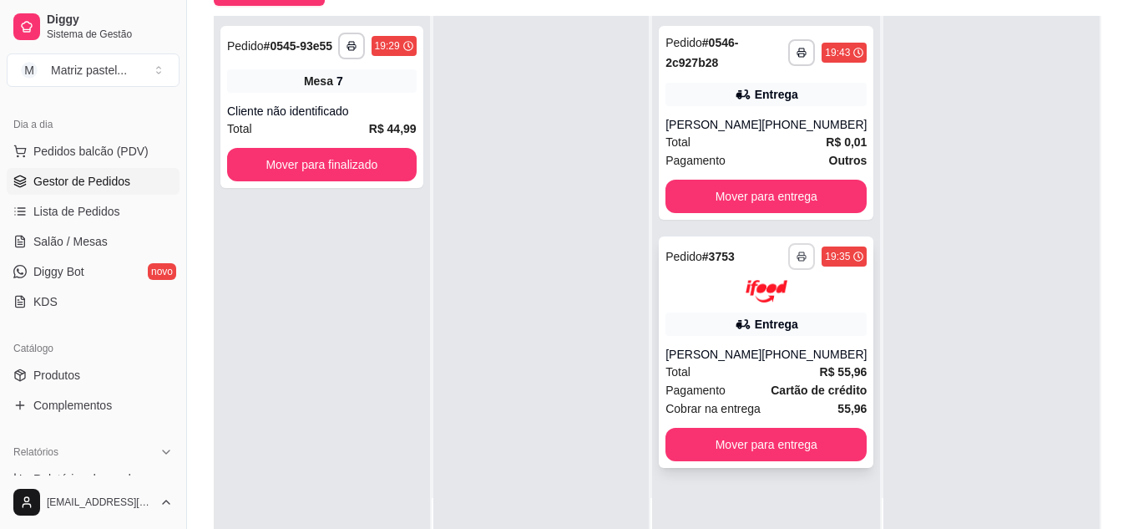
click at [802, 250] on button "button" at bounding box center [801, 256] width 27 height 27
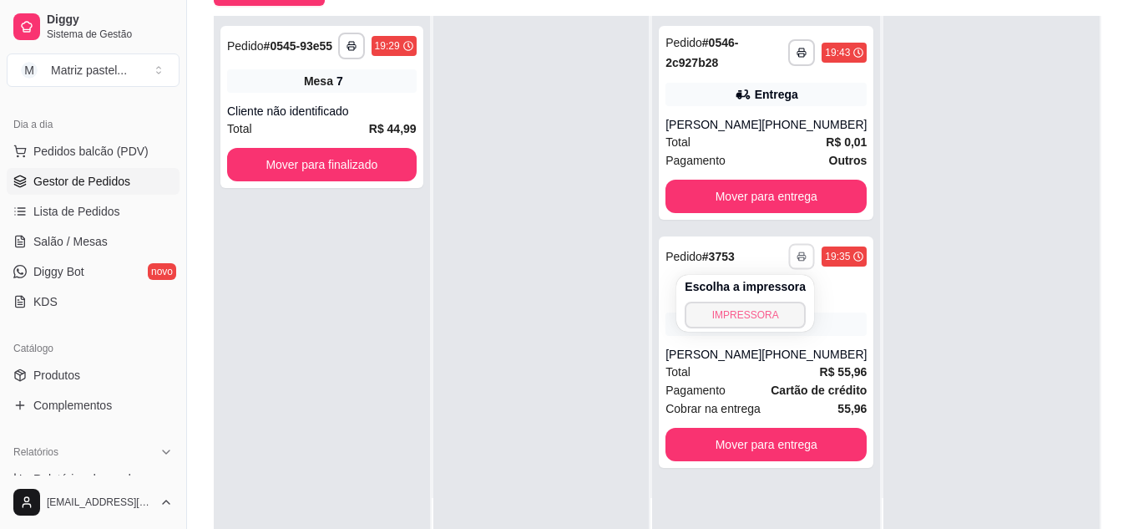
click at [762, 306] on button "IMPRESSORA" at bounding box center [745, 314] width 121 height 27
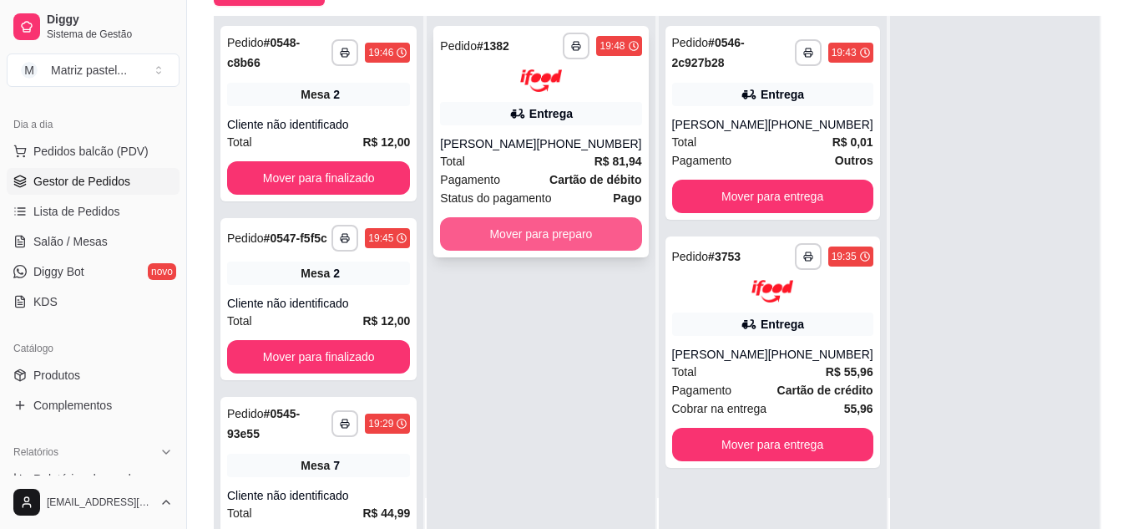
click at [598, 230] on button "Mover para preparo" at bounding box center [540, 233] width 201 height 33
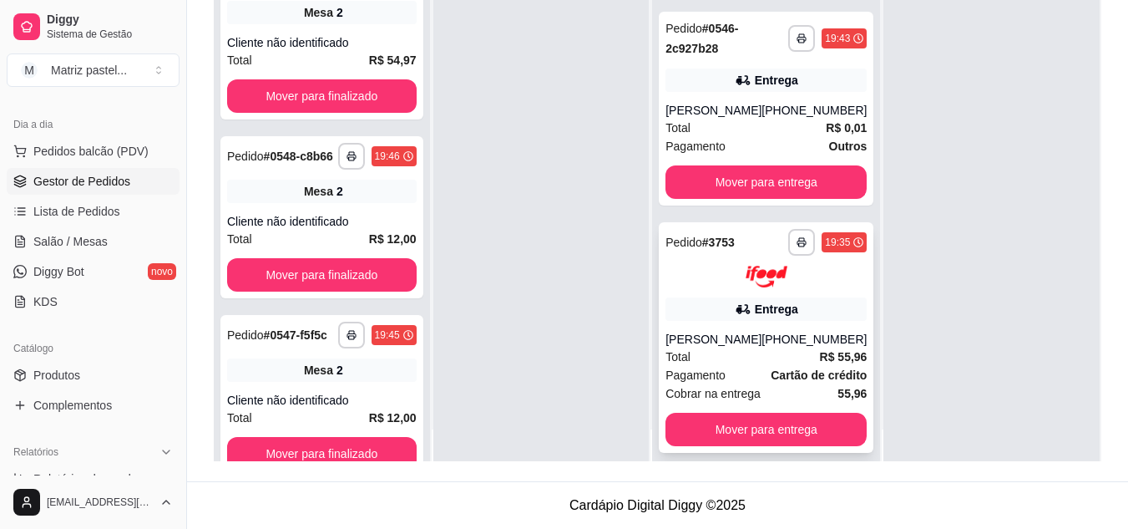
scroll to position [47, 0]
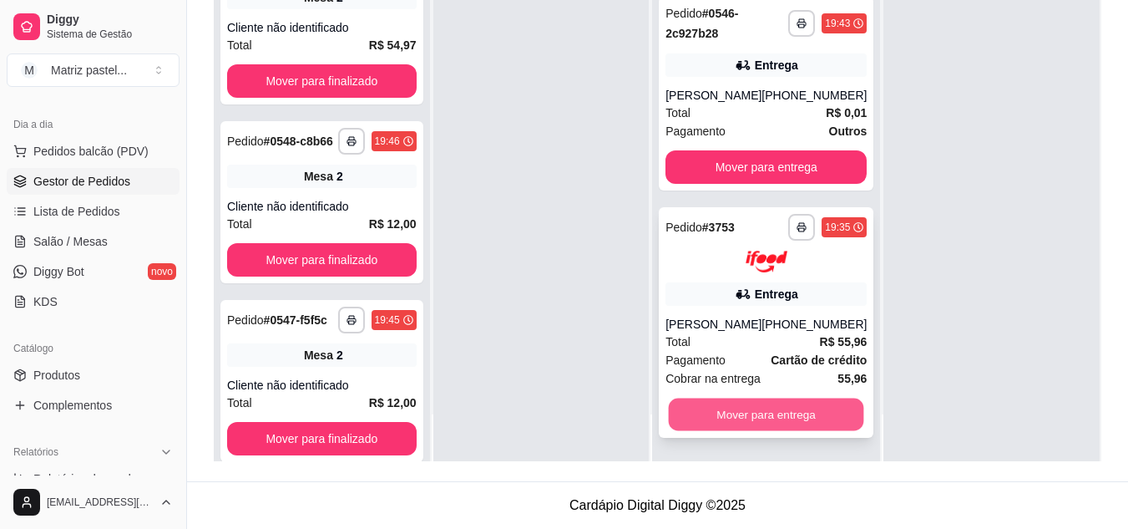
click at [761, 412] on button "Mover para entrega" at bounding box center [766, 414] width 195 height 33
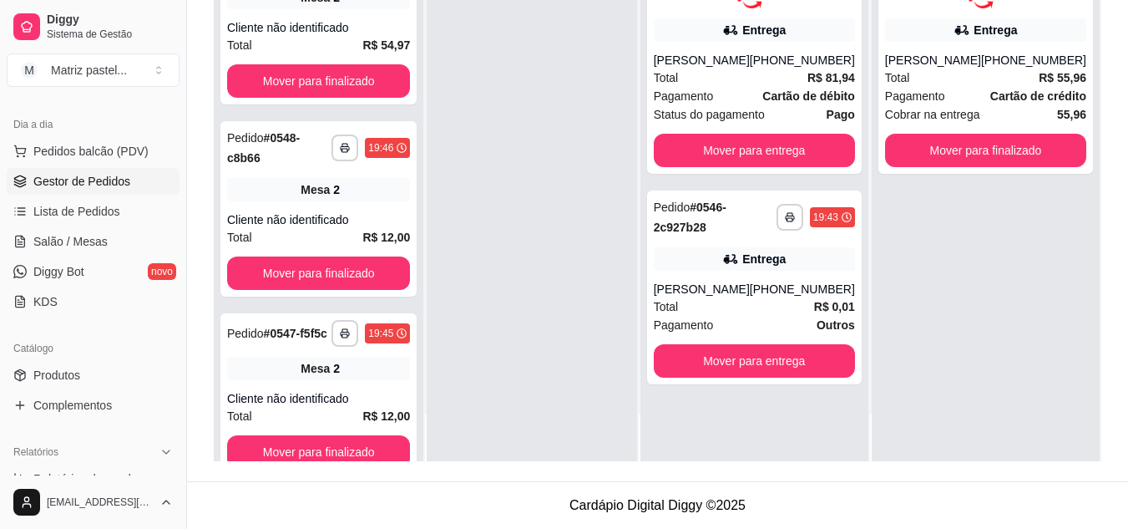
scroll to position [0, 0]
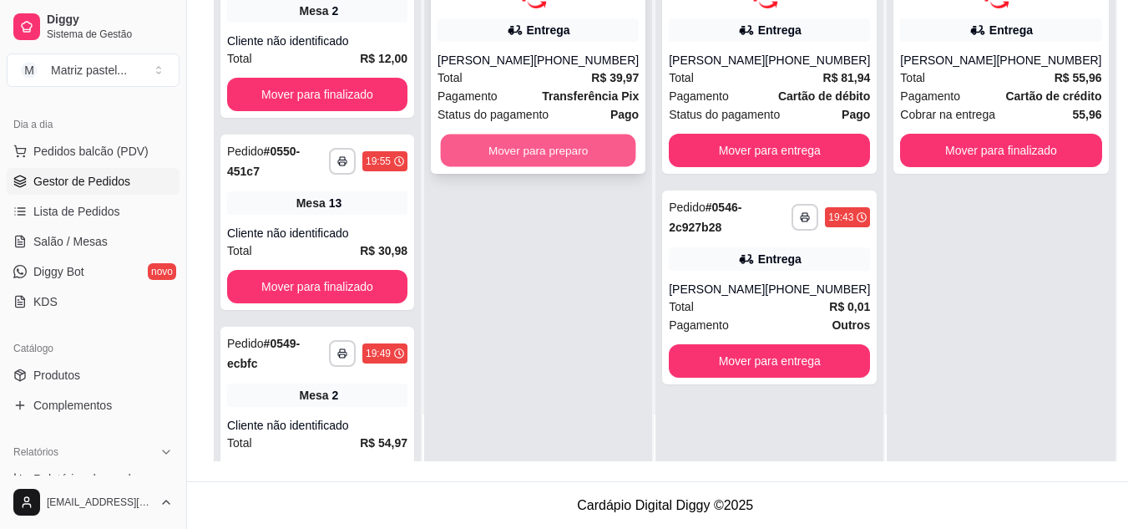
click at [502, 159] on button "Mover para preparo" at bounding box center [538, 150] width 195 height 33
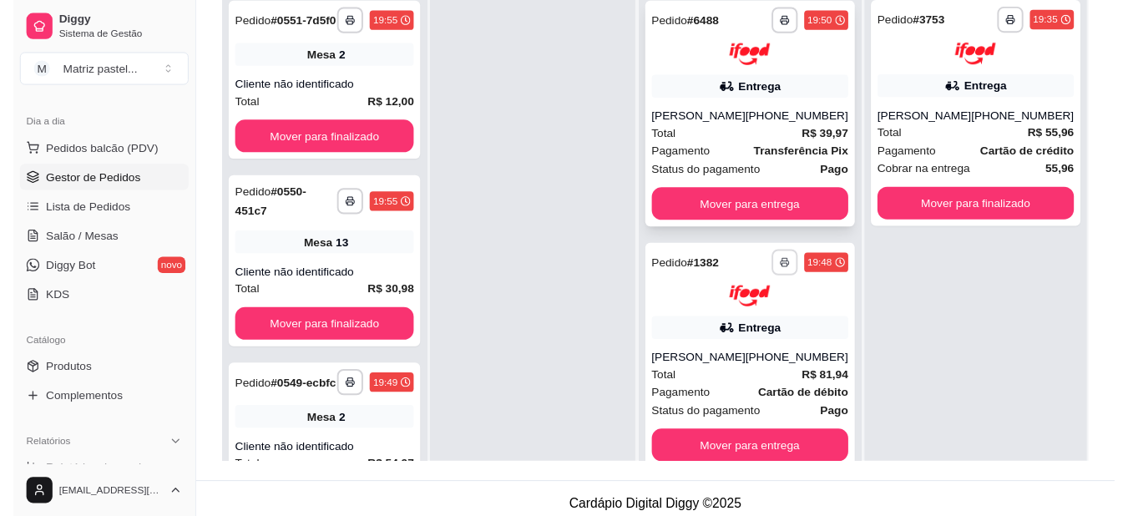
scroll to position [171, 0]
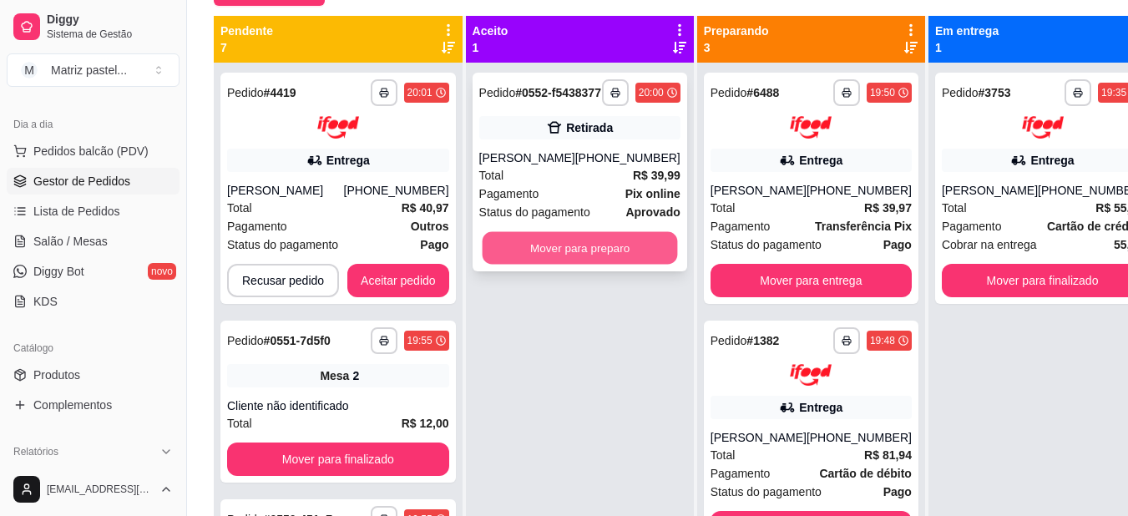
click at [602, 263] on button "Mover para preparo" at bounding box center [579, 248] width 195 height 33
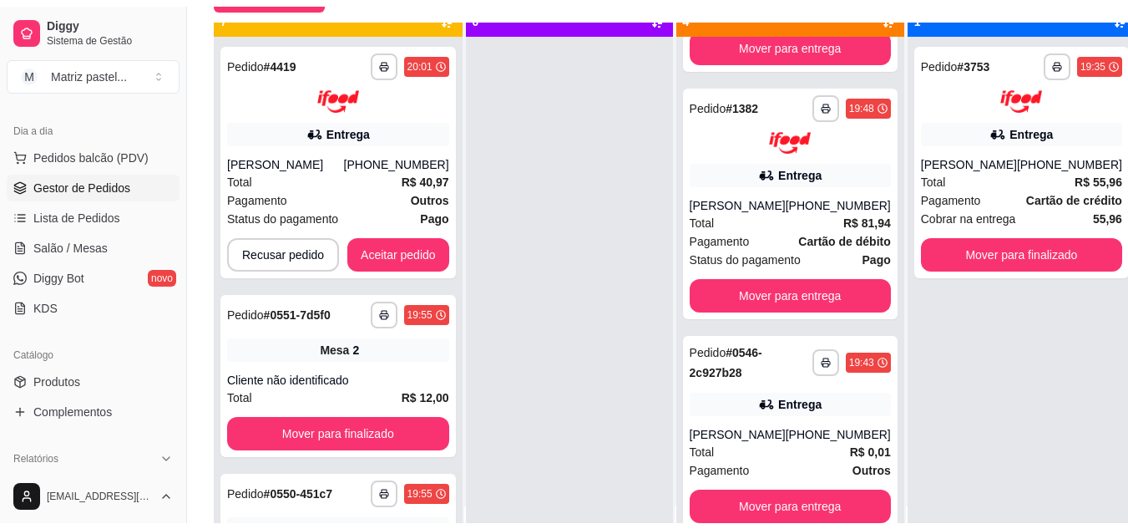
scroll to position [47, 0]
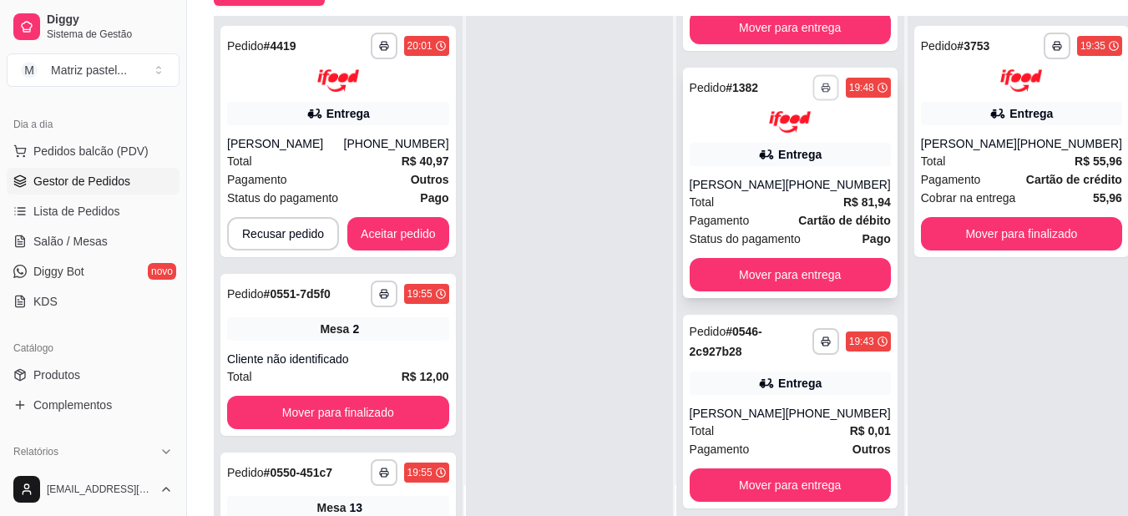
click at [821, 93] on icon "button" at bounding box center [826, 88] width 10 height 10
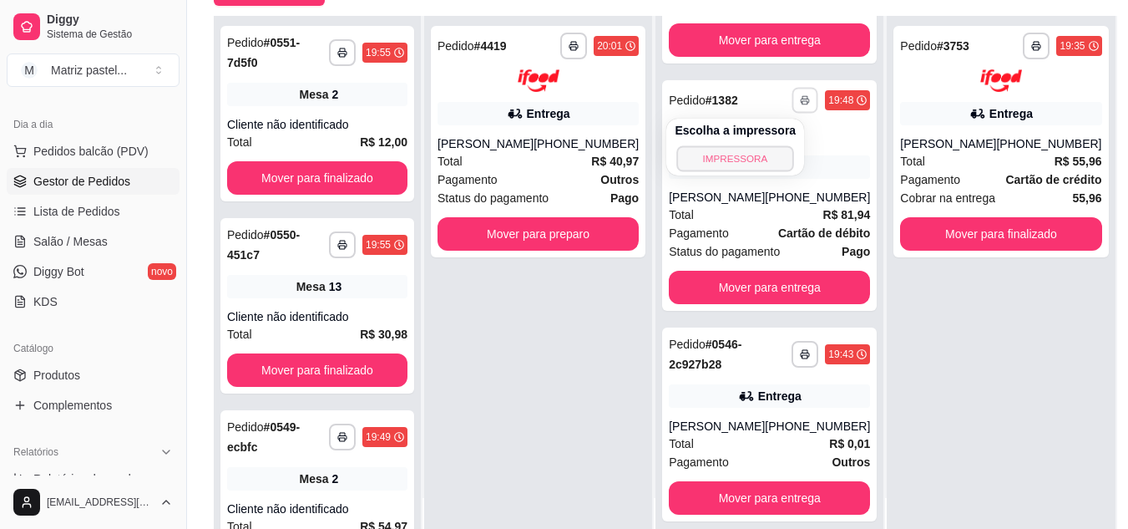
click at [748, 168] on button "IMPRESSORA" at bounding box center [735, 158] width 117 height 26
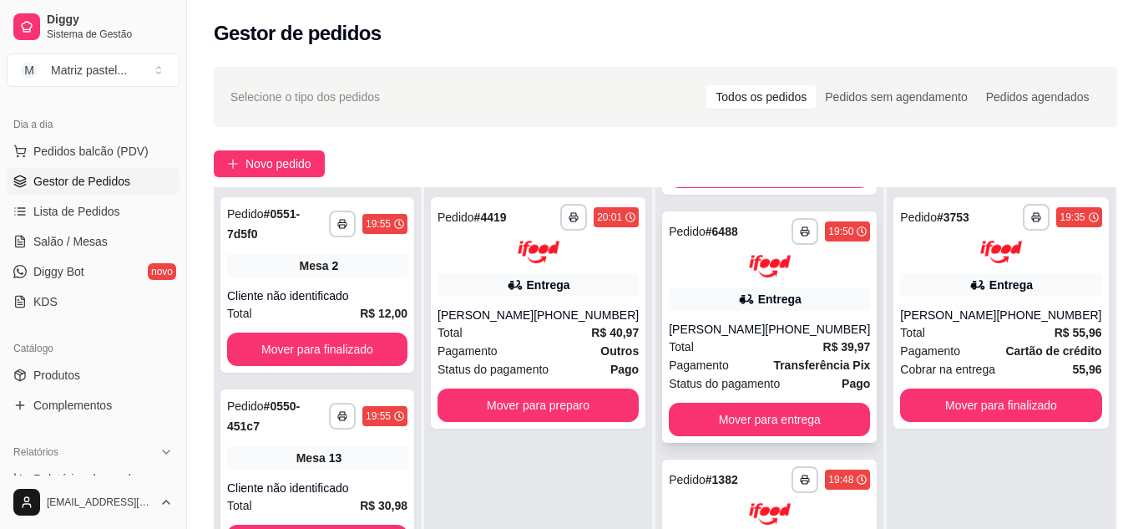
scroll to position [172, 0]
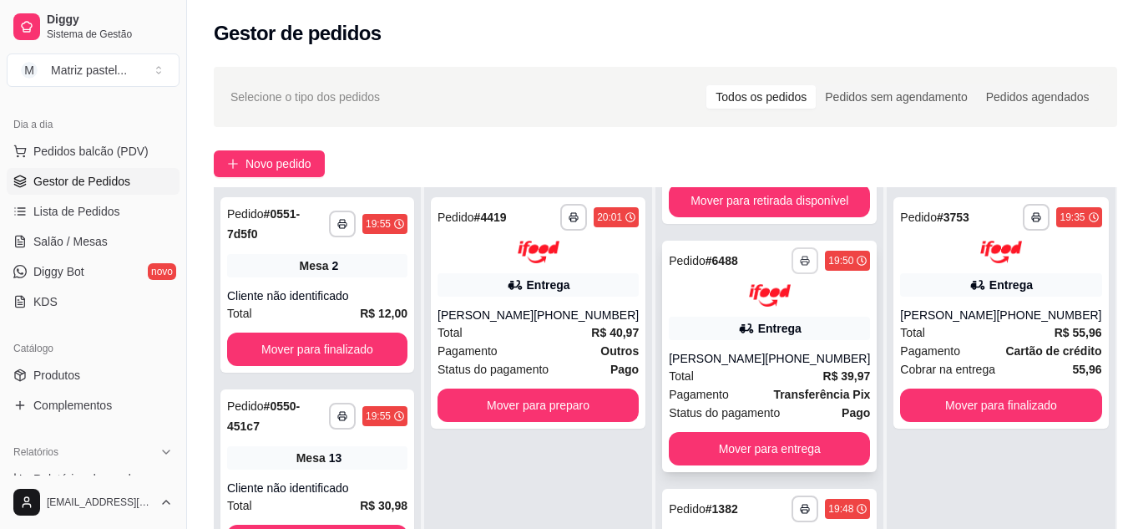
click at [792, 271] on button "button" at bounding box center [805, 260] width 27 height 27
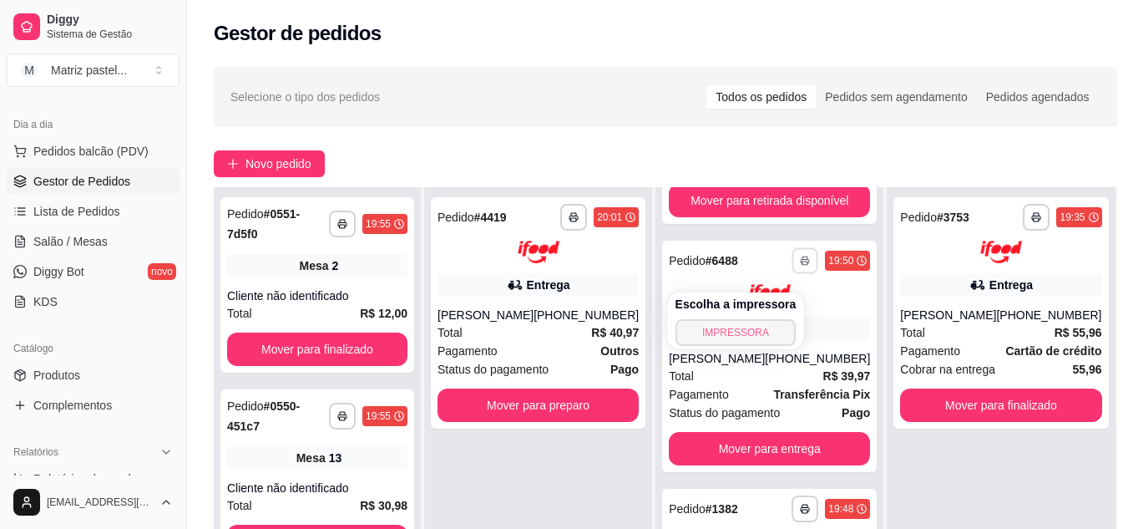
click at [746, 334] on button "IMPRESSORA" at bounding box center [736, 332] width 121 height 27
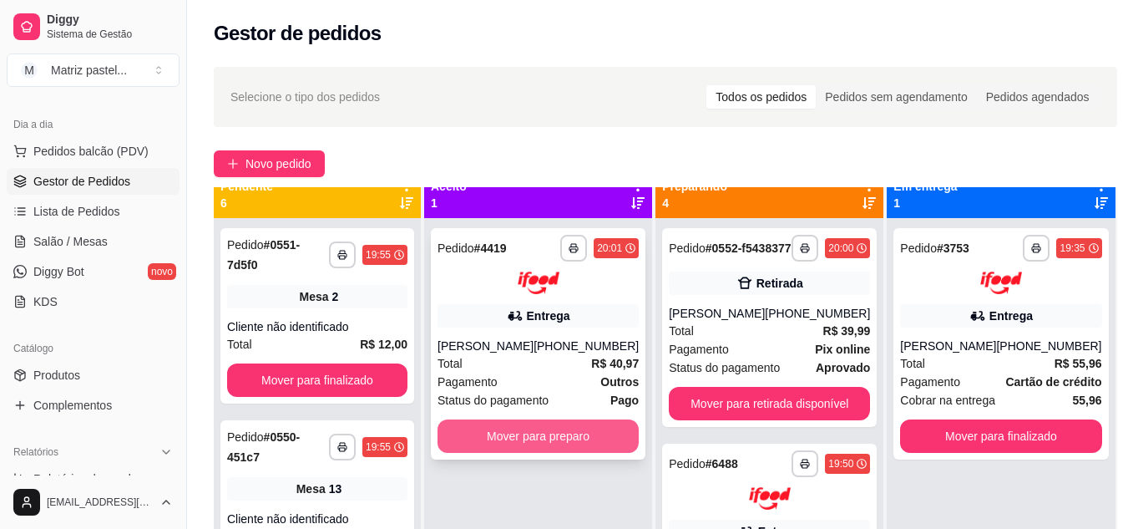
scroll to position [0, 0]
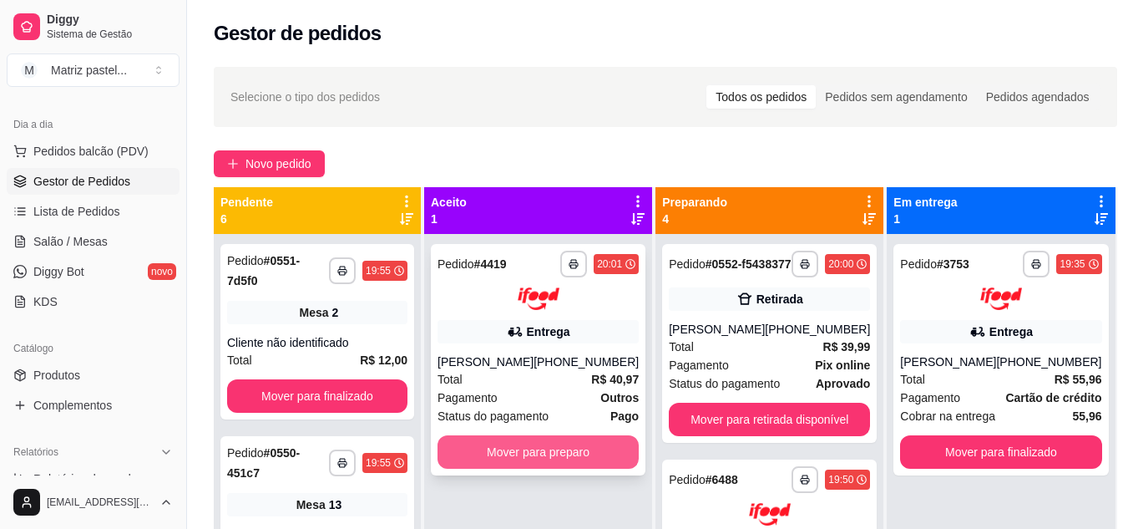
click at [578, 446] on button "Mover para preparo" at bounding box center [538, 451] width 201 height 33
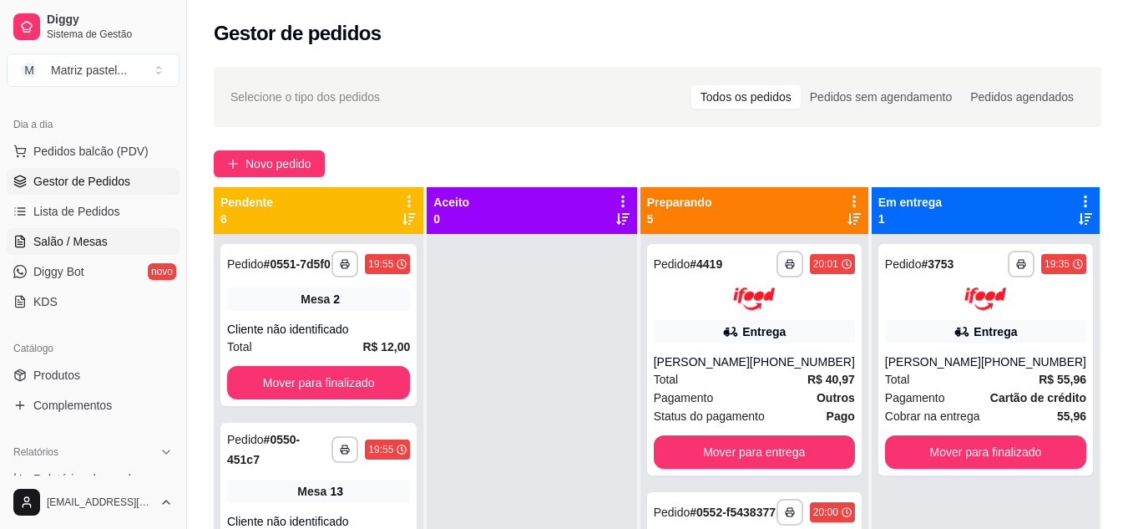
click at [68, 234] on span "Salão / Mesas" at bounding box center [70, 241] width 74 height 17
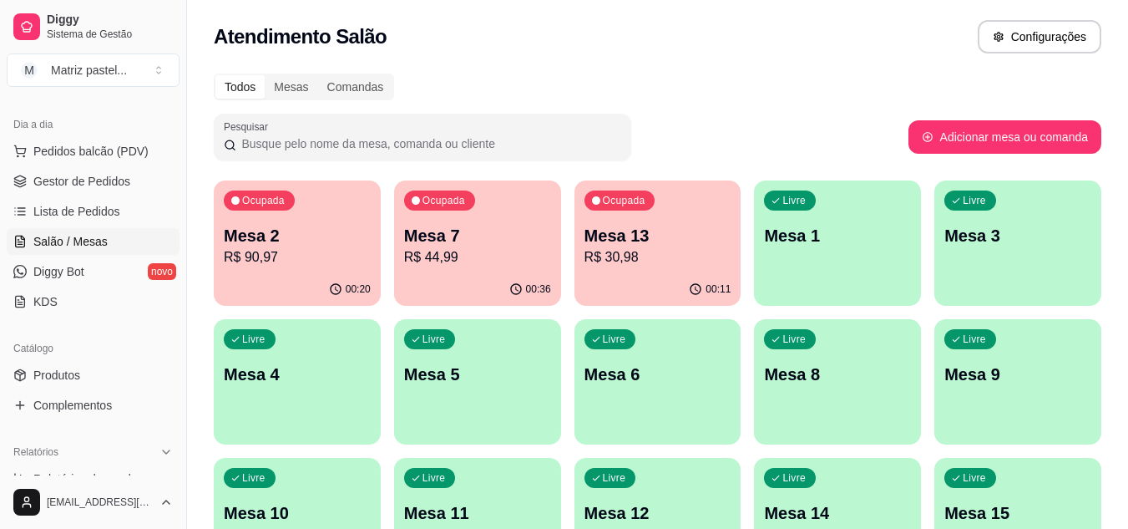
click at [504, 278] on div "00:36" at bounding box center [477, 289] width 167 height 33
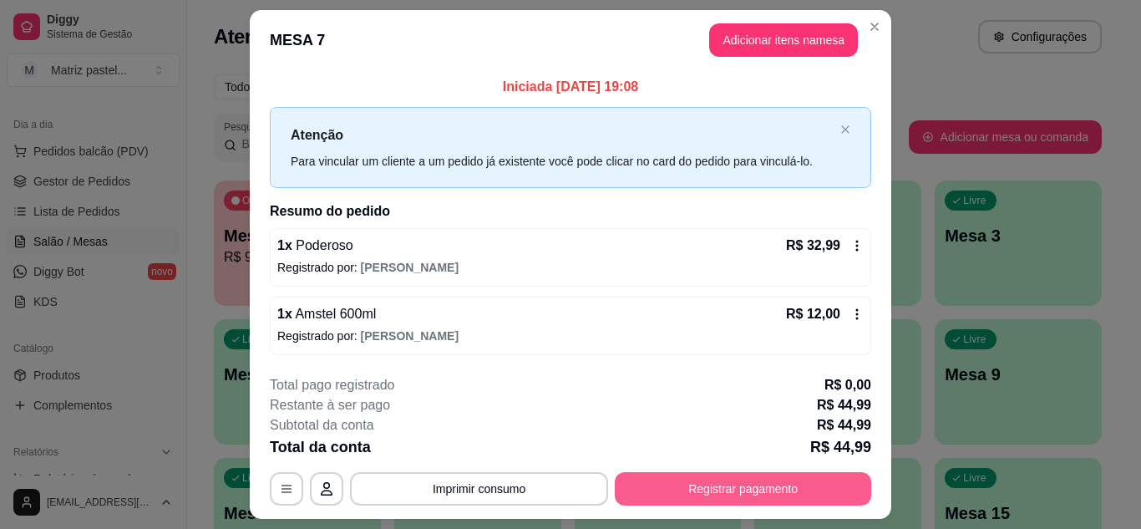
click at [671, 497] on button "Registrar pagamento" at bounding box center [743, 488] width 256 height 33
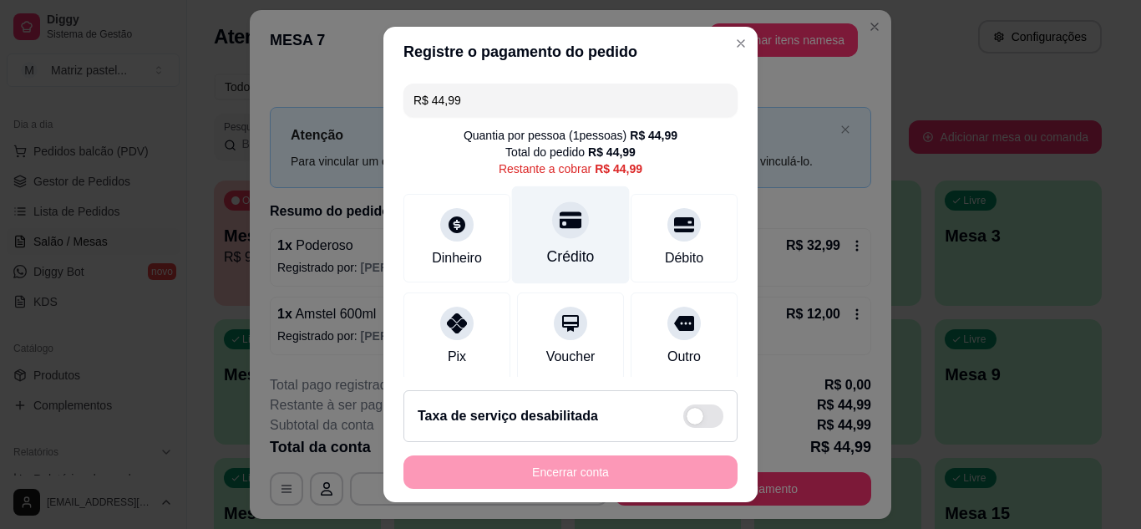
click at [562, 225] on icon at bounding box center [570, 219] width 22 height 17
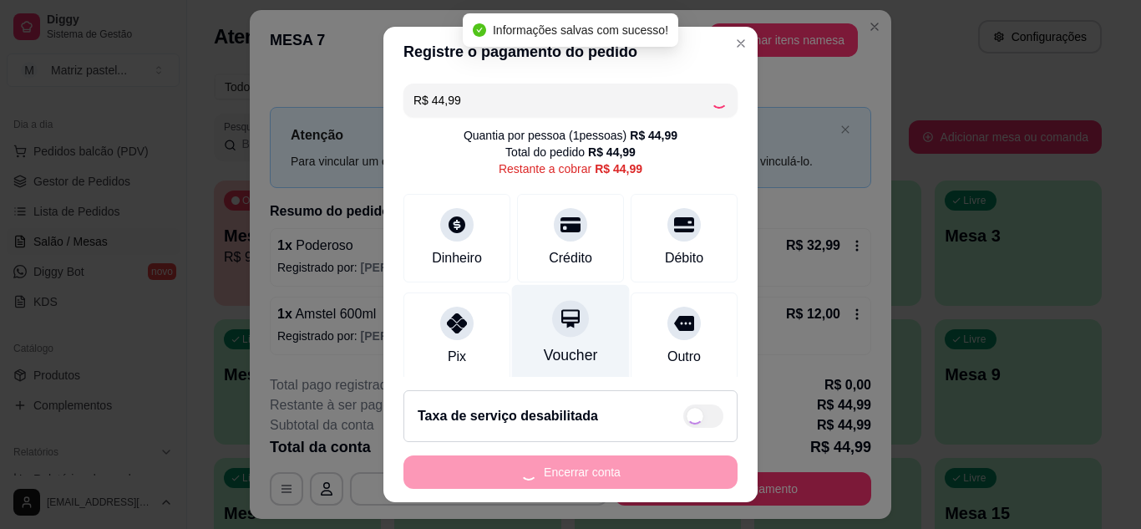
type input "R$ 0,00"
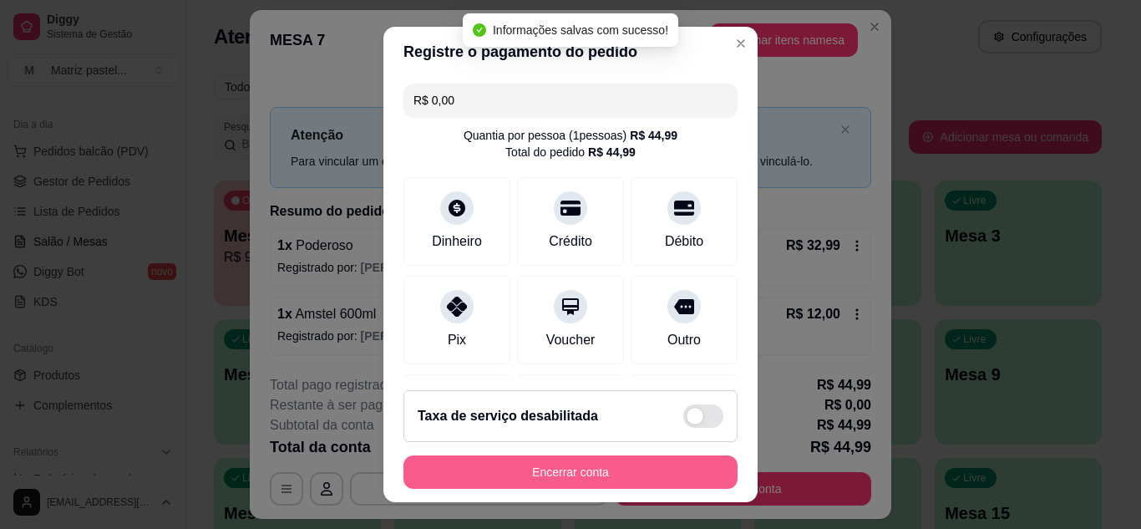
click at [636, 461] on button "Encerrar conta" at bounding box center [570, 471] width 334 height 33
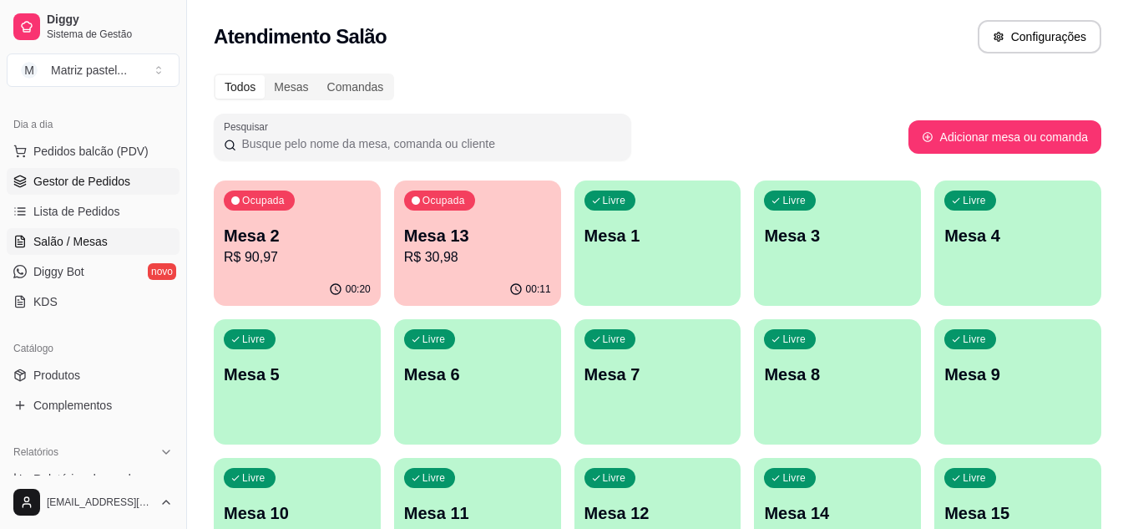
click at [50, 173] on span "Gestor de Pedidos" at bounding box center [81, 181] width 97 height 17
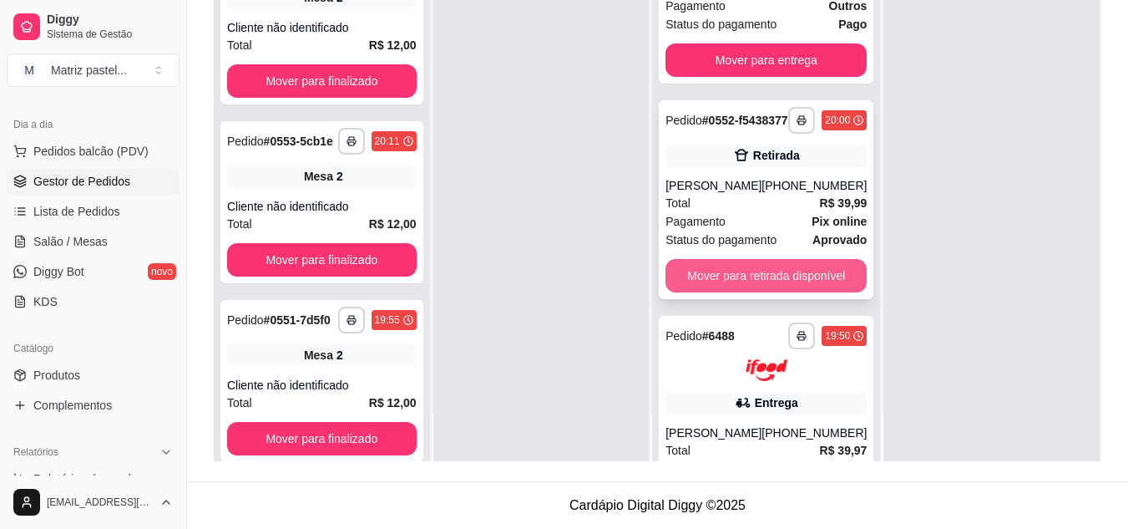
scroll to position [86, 0]
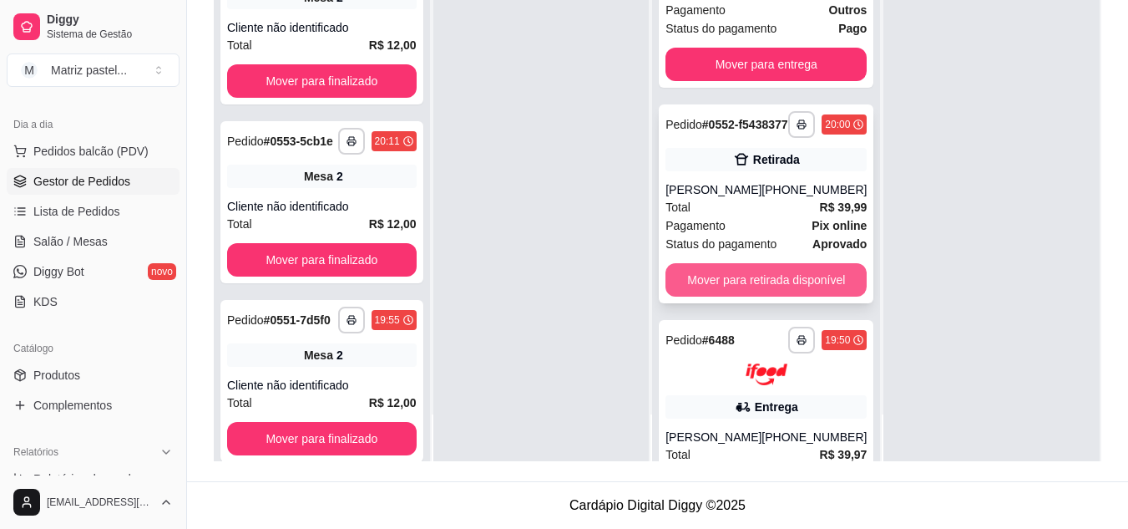
click at [691, 295] on button "Mover para retirada disponível" at bounding box center [765, 279] width 201 height 33
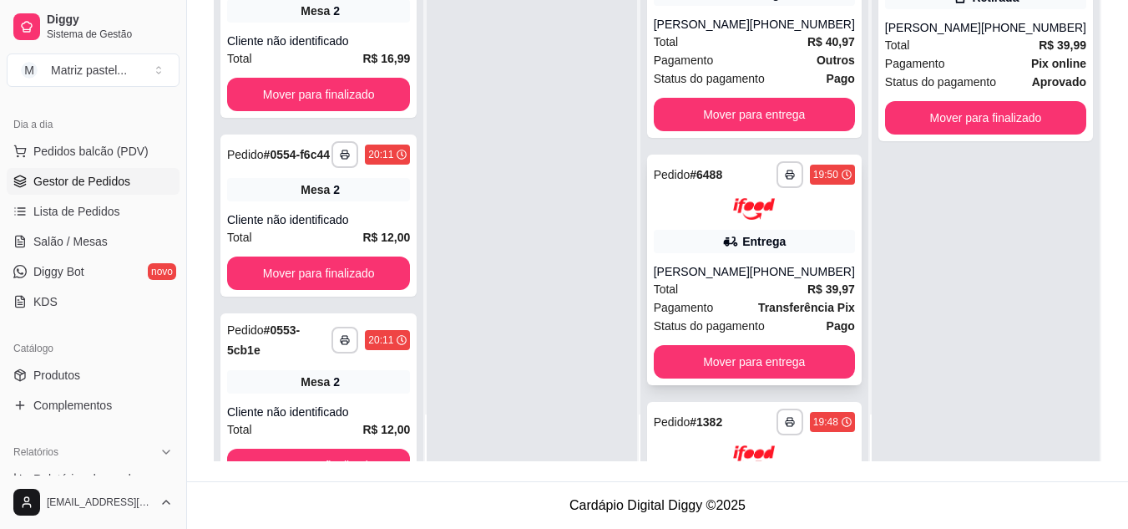
scroll to position [0, 0]
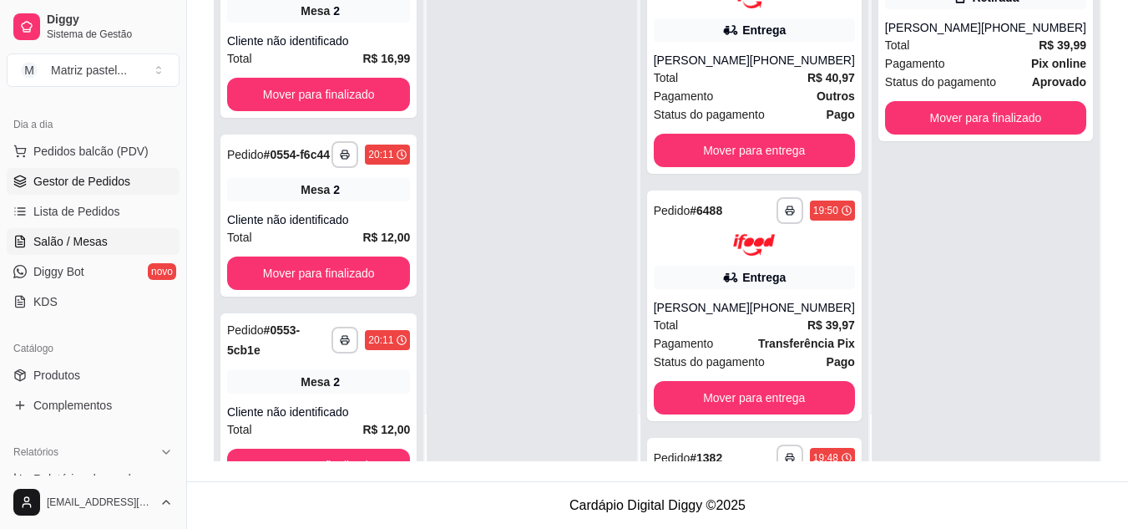
click at [91, 238] on span "Salão / Mesas" at bounding box center [70, 241] width 74 height 17
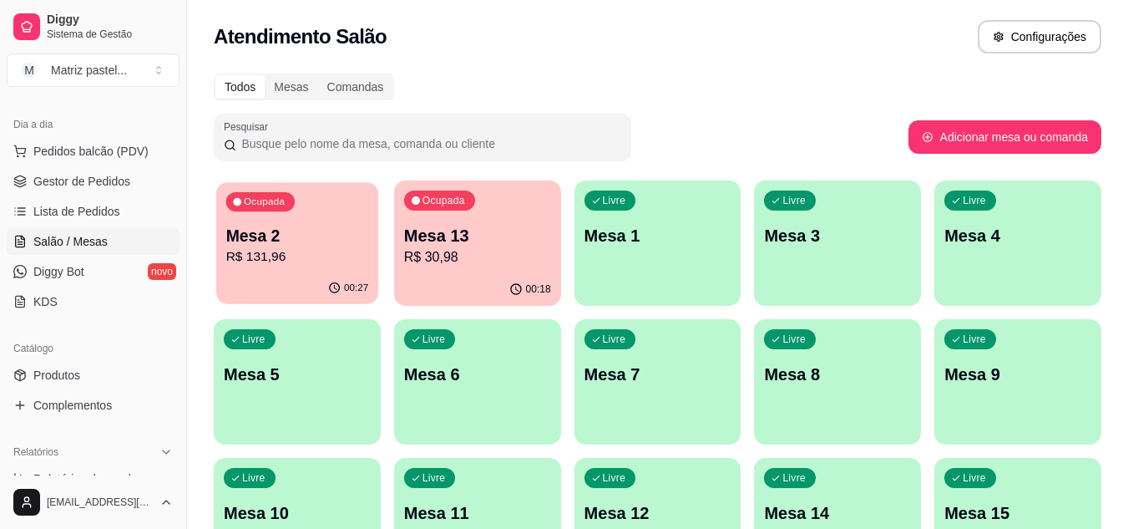
click at [309, 241] on p "Mesa 2" at bounding box center [297, 236] width 143 height 23
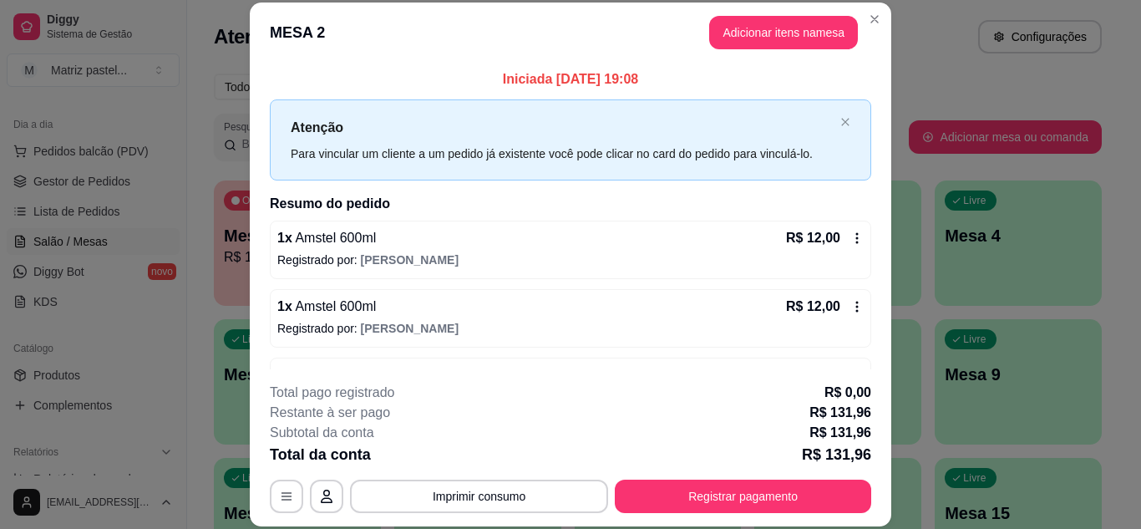
click at [850, 232] on icon at bounding box center [856, 237] width 13 height 13
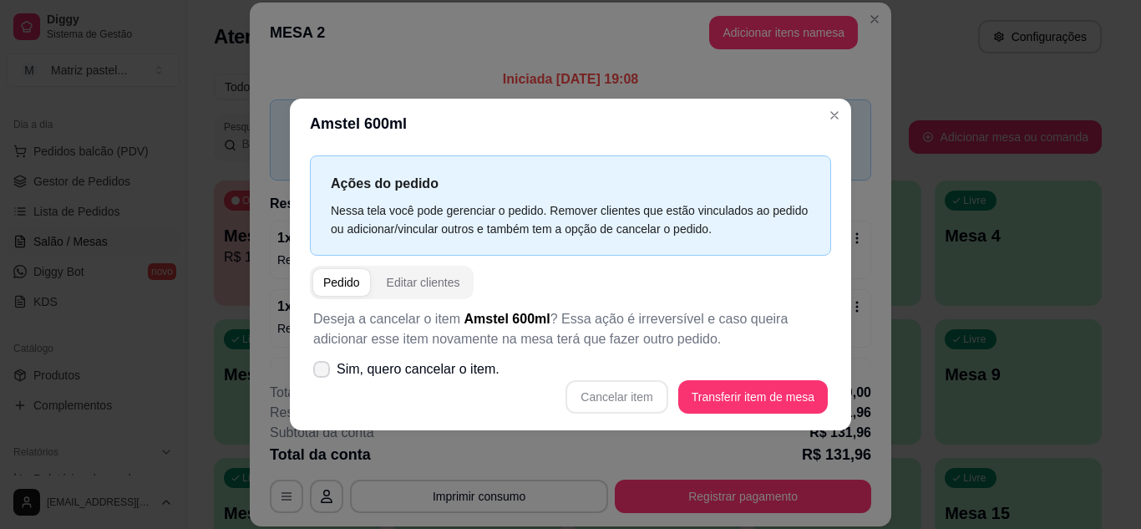
click at [331, 356] on label "Sim, quero cancelar o item." at bounding box center [406, 368] width 200 height 33
click at [323, 372] on input "Sim, quero cancelar o item." at bounding box center [317, 377] width 11 height 11
checkbox input "true"
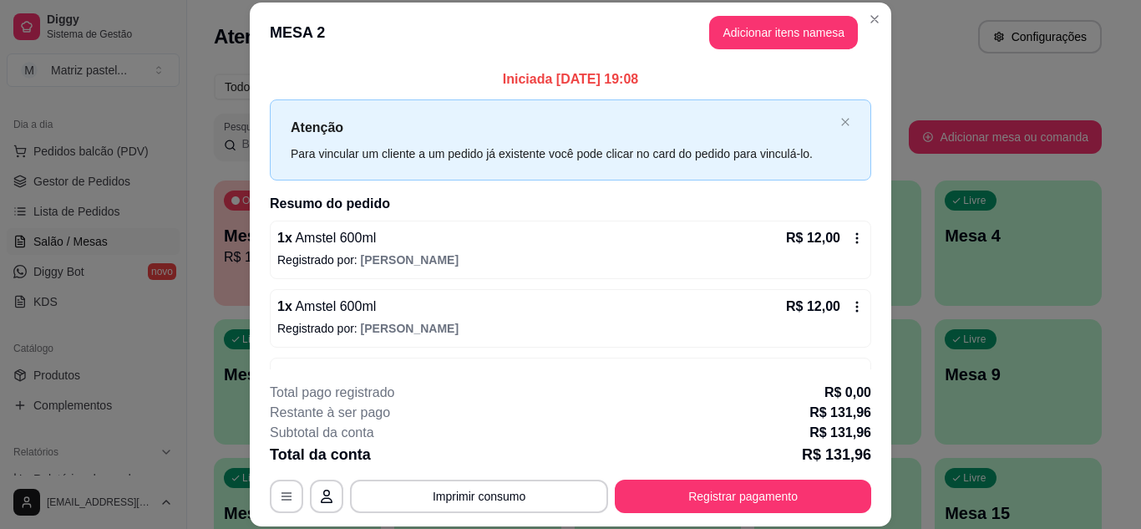
click at [826, 258] on p "Registrado por: [PERSON_NAME]" at bounding box center [570, 259] width 586 height 17
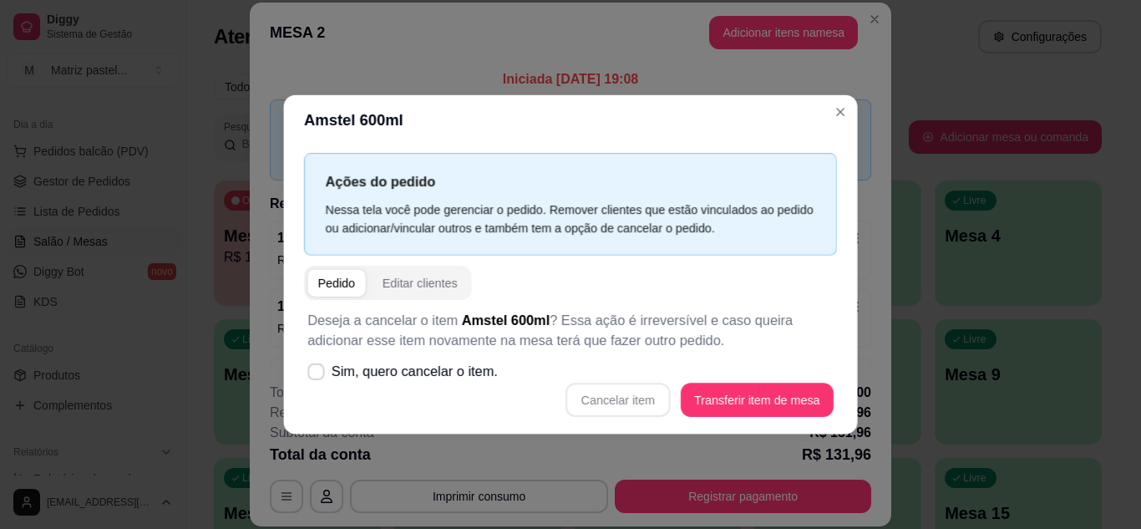
click at [831, 248] on div "Ações do pedido Nessa tela você pode gerenciar o pedido. Remover clientes que e…" at bounding box center [570, 205] width 533 height 102
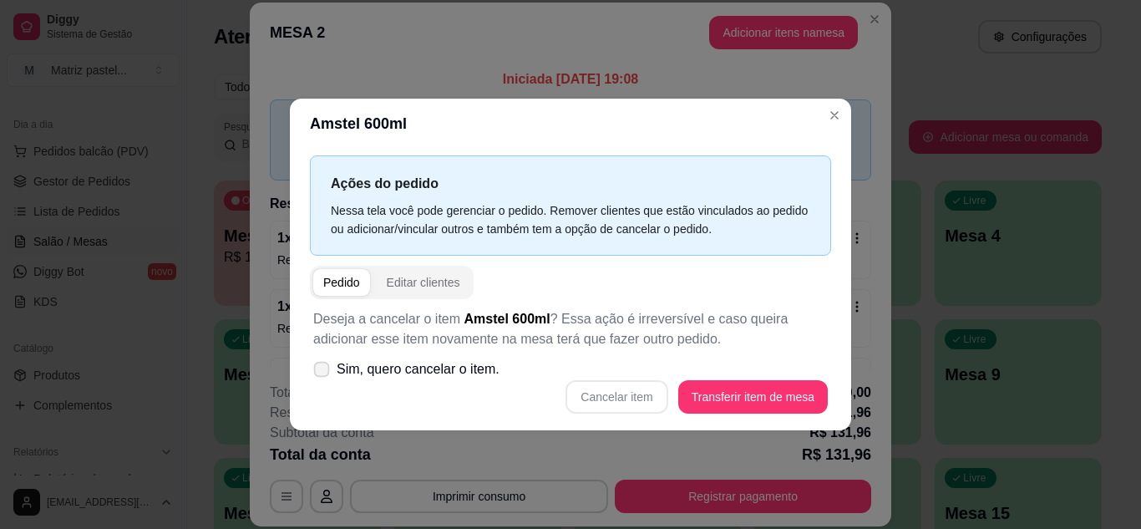
click at [448, 370] on span "Sim, quero cancelar o item." at bounding box center [418, 369] width 163 height 20
click at [323, 372] on input "Sim, quero cancelar o item." at bounding box center [317, 377] width 11 height 11
checkbox input "true"
click at [659, 407] on button "Cancelar item" at bounding box center [616, 396] width 102 height 33
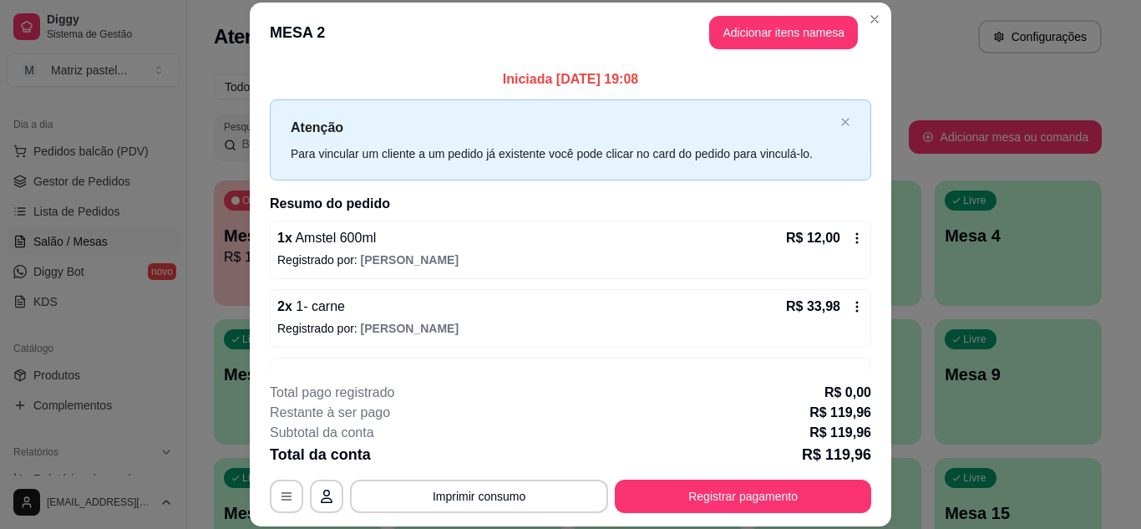
click at [870, 37] on header "MESA 2 Adicionar itens na mesa" at bounding box center [570, 33] width 641 height 60
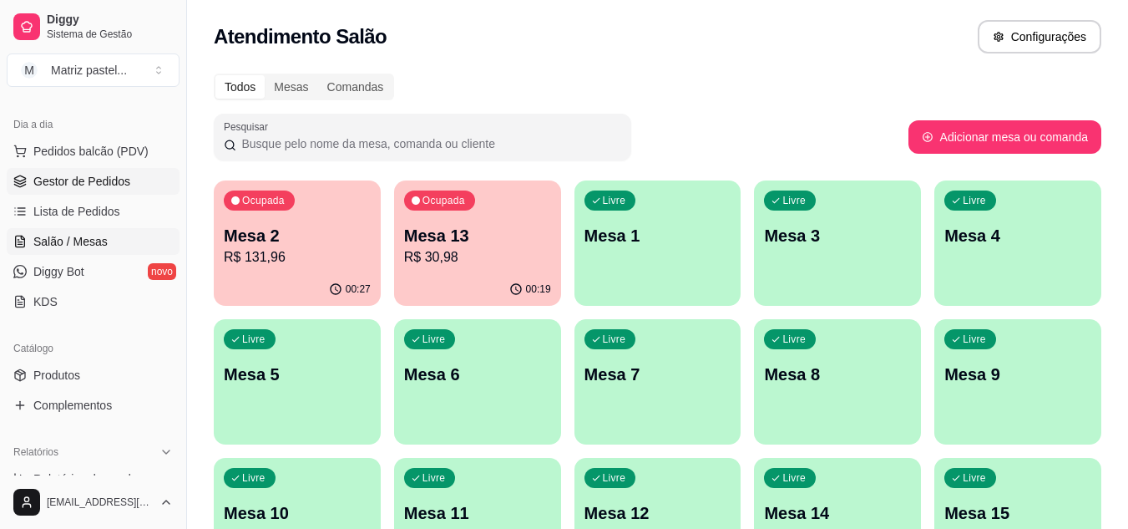
click at [67, 185] on span "Gestor de Pedidos" at bounding box center [81, 181] width 97 height 17
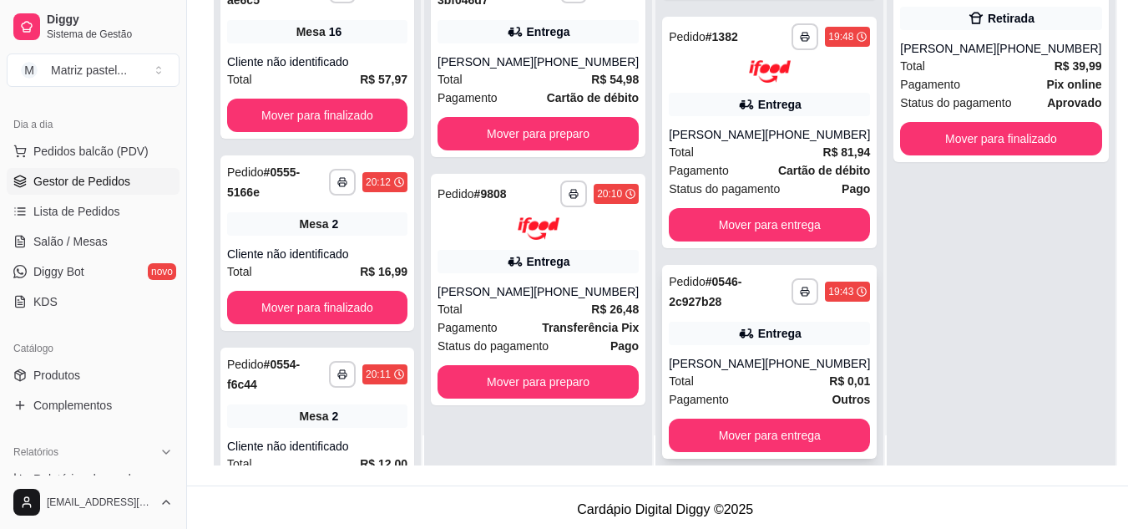
scroll to position [47, 0]
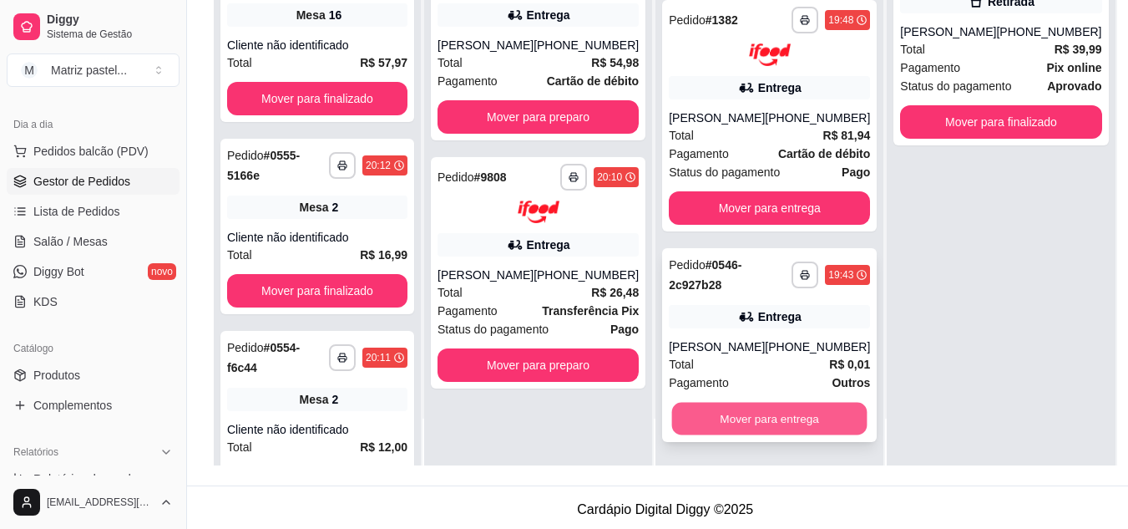
click at [755, 414] on button "Mover para entrega" at bounding box center [769, 418] width 195 height 33
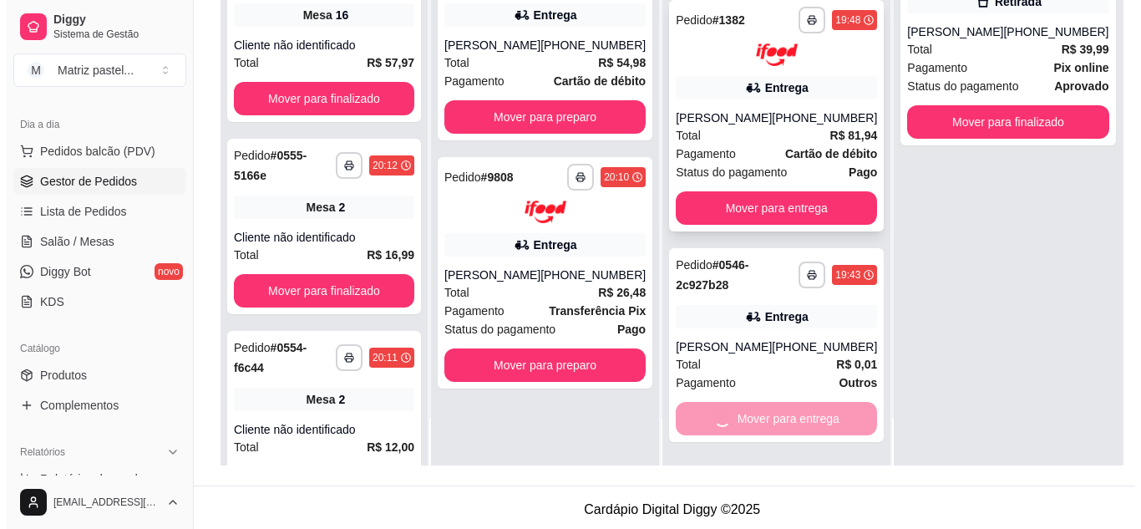
scroll to position [248, 0]
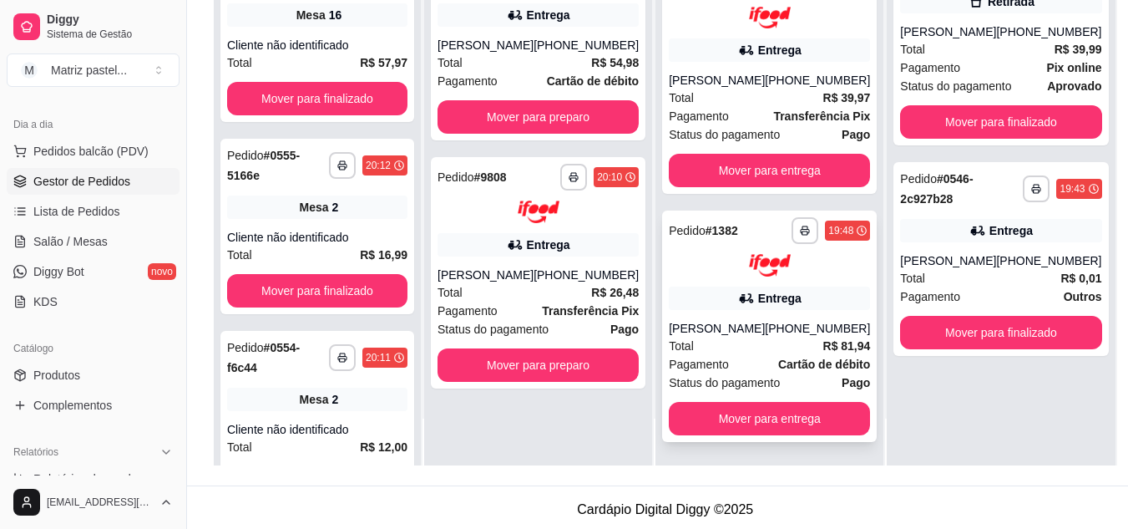
click at [716, 340] on div "Total R$ 81,94" at bounding box center [769, 346] width 201 height 18
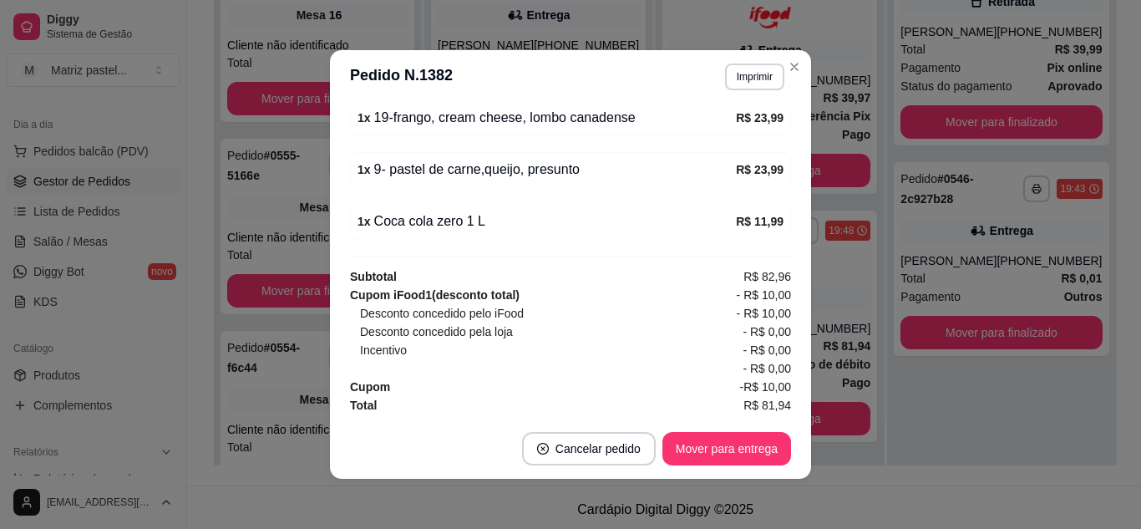
scroll to position [720, 0]
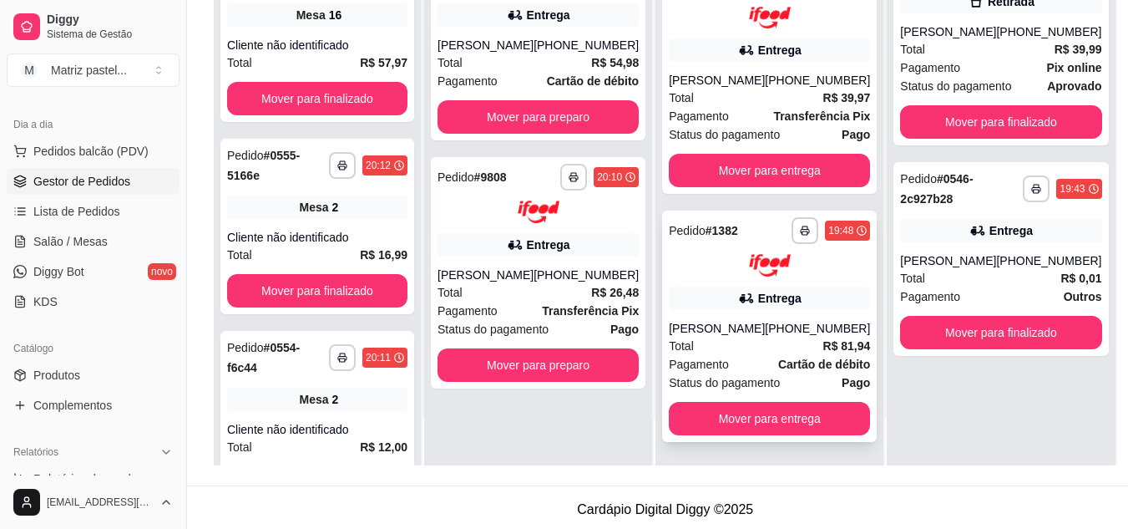
click at [753, 308] on div "Entrega" at bounding box center [769, 297] width 201 height 23
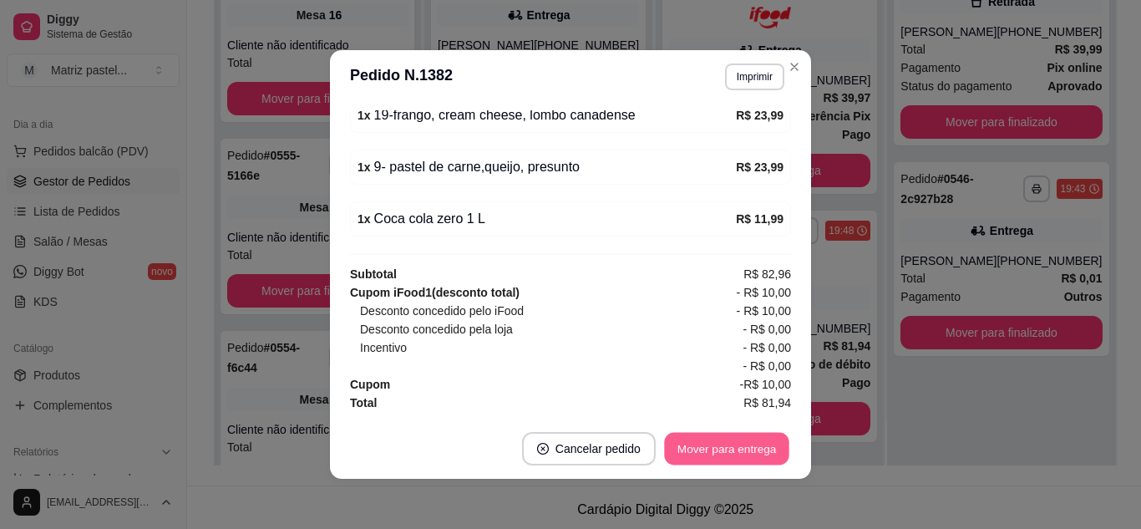
click at [717, 454] on button "Mover para entrega" at bounding box center [726, 449] width 125 height 33
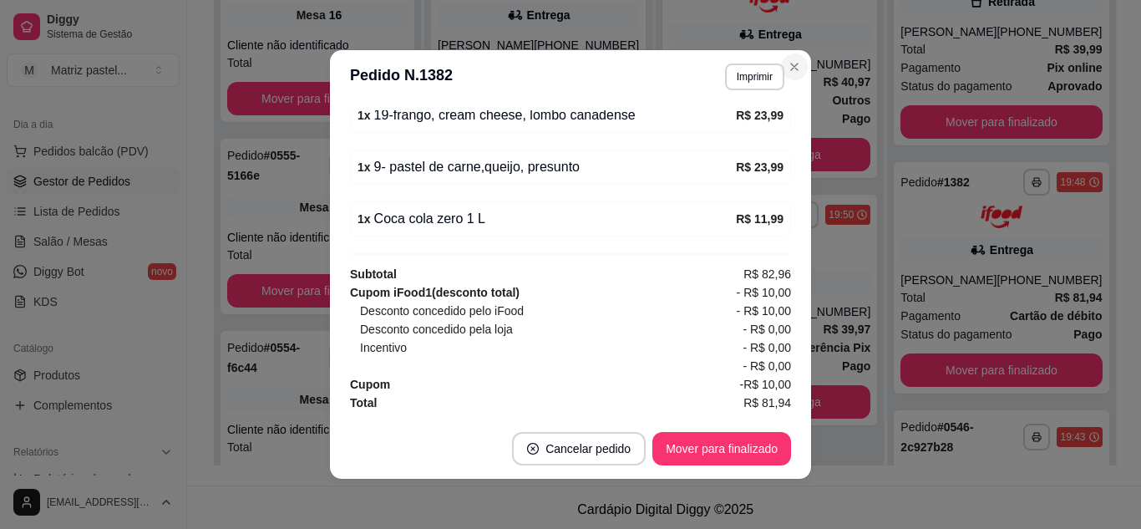
scroll to position [0, 0]
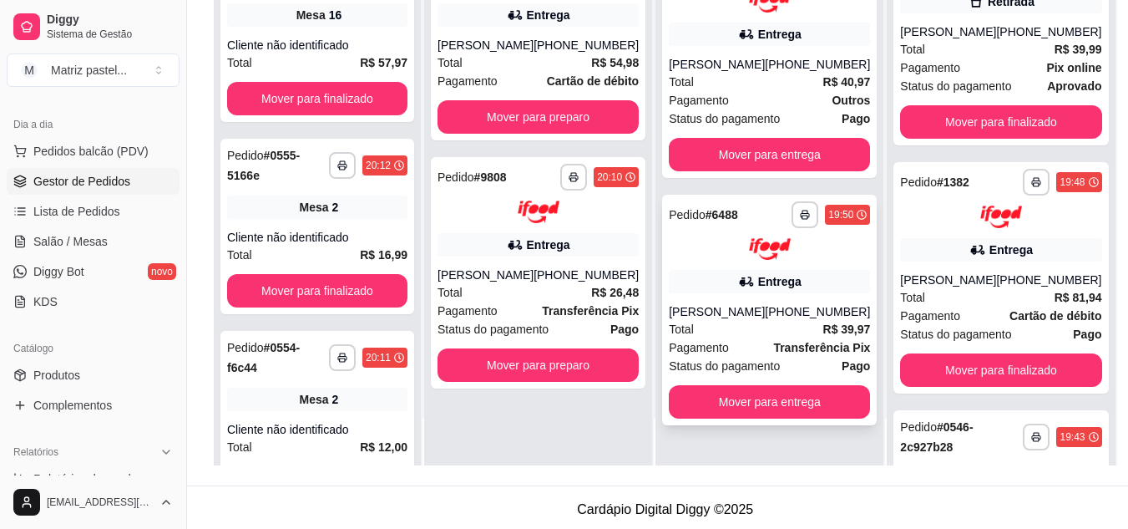
click at [749, 258] on img at bounding box center [770, 249] width 42 height 23
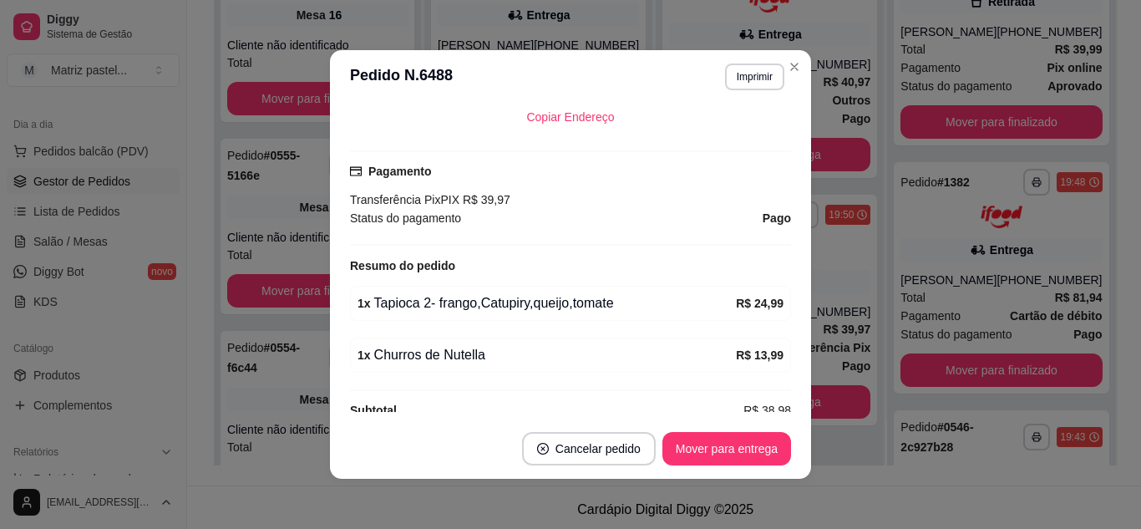
scroll to position [461, 0]
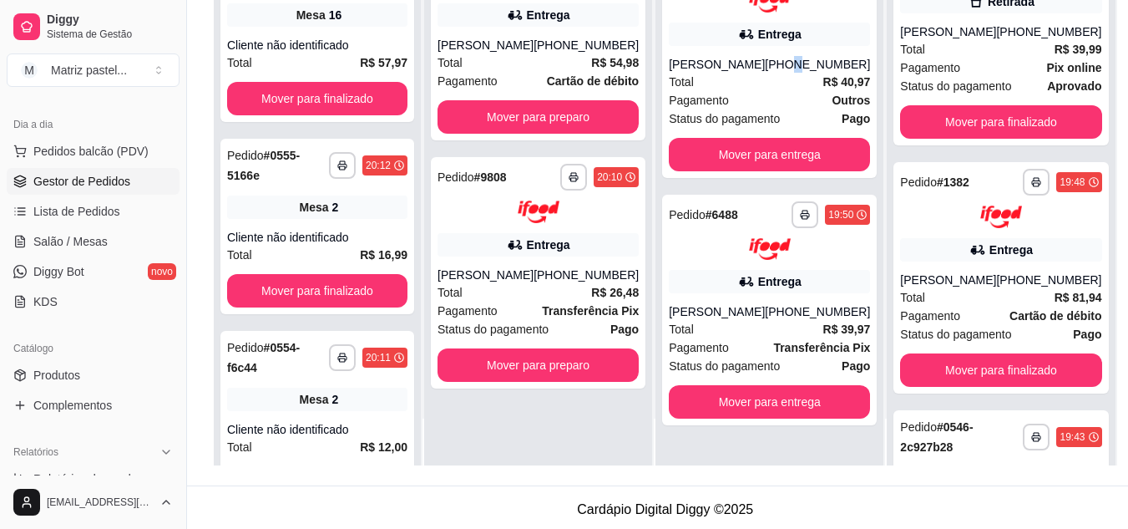
click at [790, 69] on div "[PHONE_NUMBER]" at bounding box center [817, 64] width 105 height 17
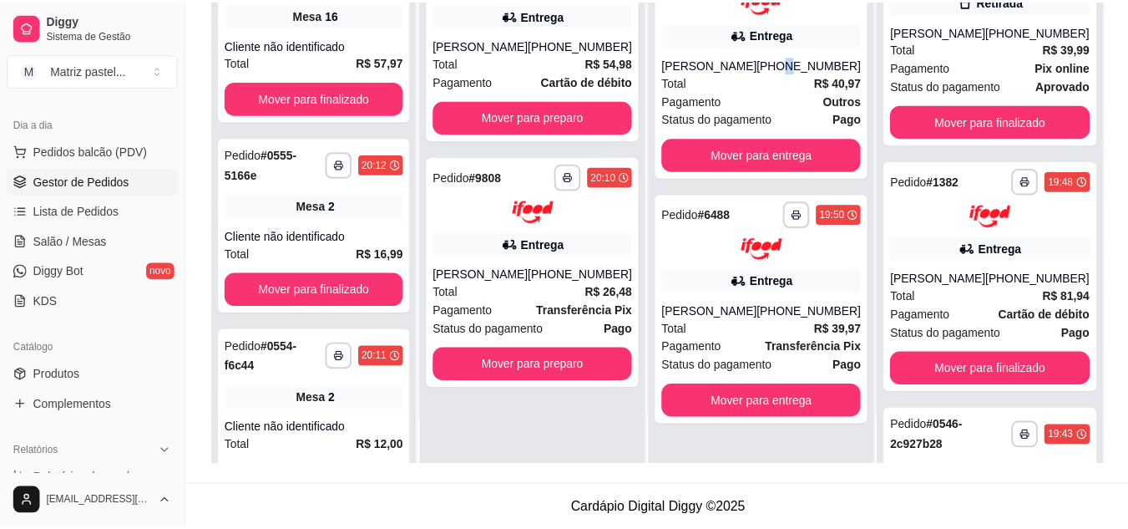
scroll to position [83, 0]
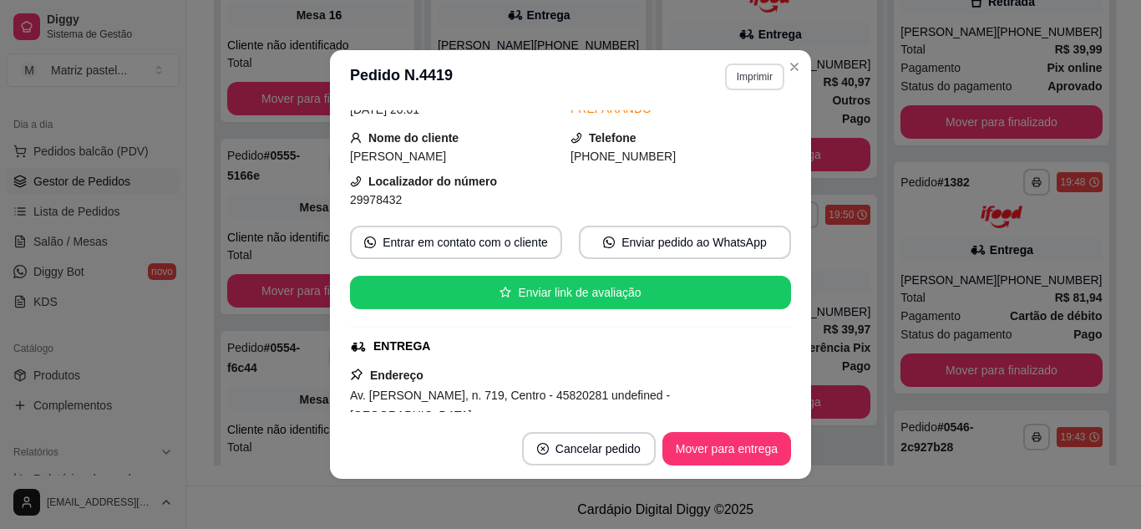
click at [731, 76] on button "Imprimir" at bounding box center [754, 76] width 59 height 27
click at [714, 129] on button "IMPRESSORA" at bounding box center [732, 128] width 97 height 22
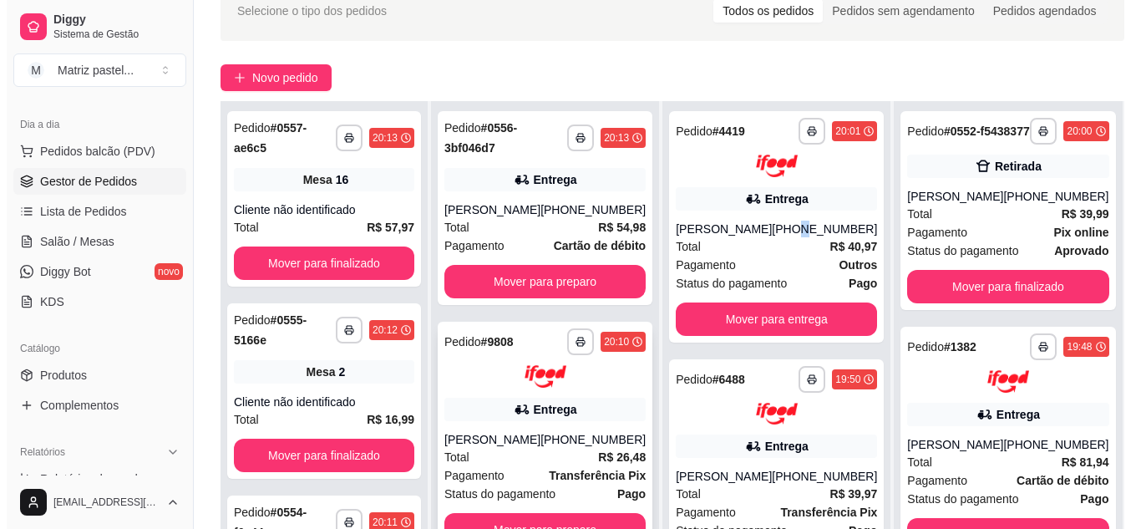
scroll to position [167, 0]
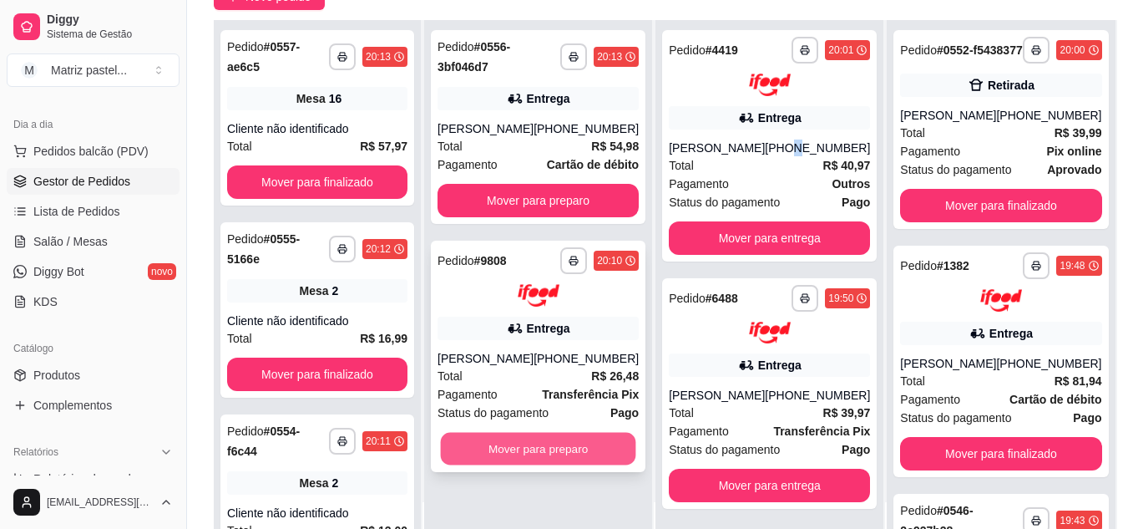
click at [566, 461] on button "Mover para preparo" at bounding box center [538, 448] width 195 height 33
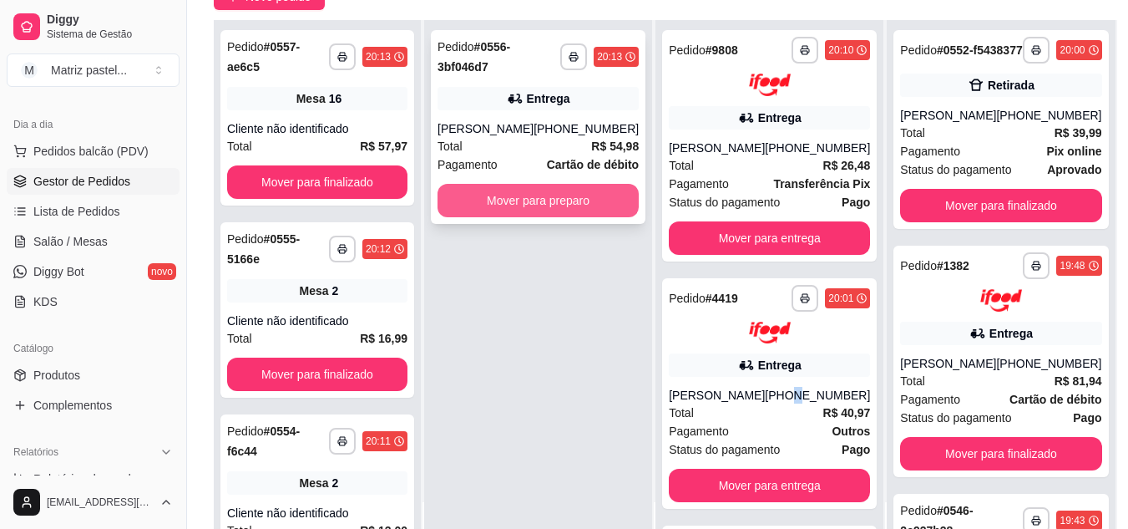
click at [521, 194] on button "Mover para preparo" at bounding box center [538, 200] width 201 height 33
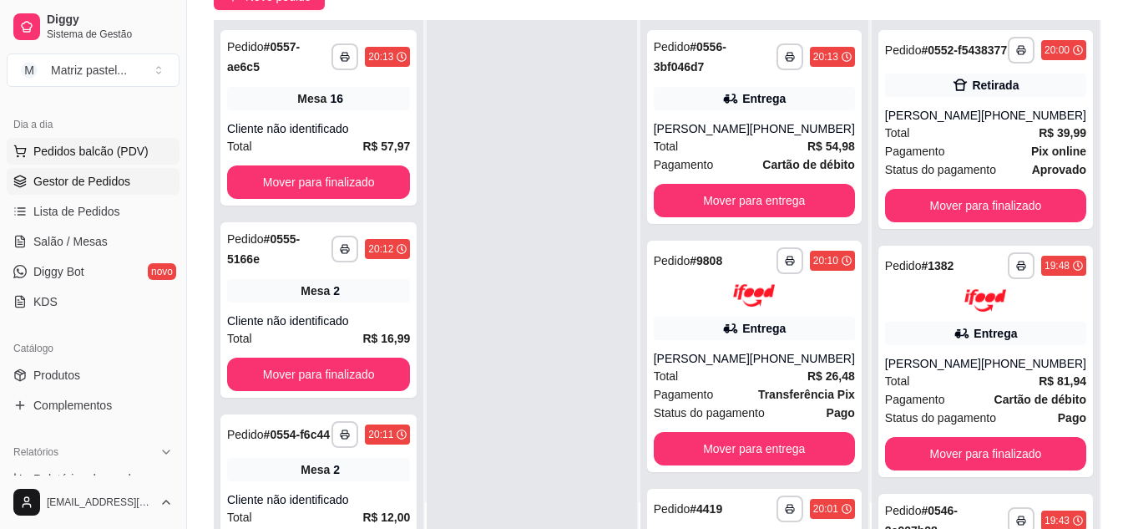
click at [87, 144] on span "Pedidos balcão (PDV)" at bounding box center [90, 151] width 115 height 17
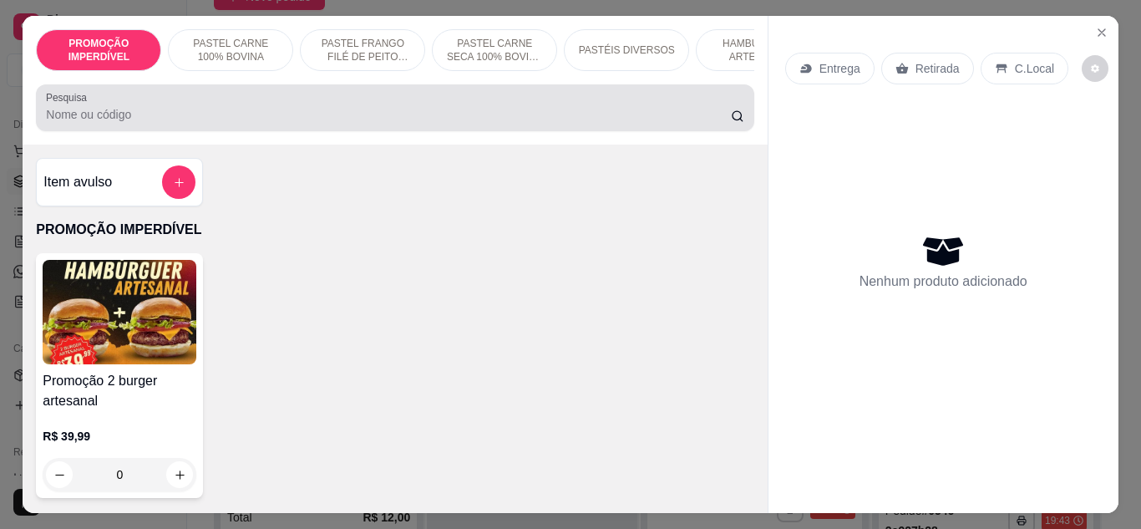
click at [174, 131] on div "Pesquisa" at bounding box center [394, 107] width 717 height 47
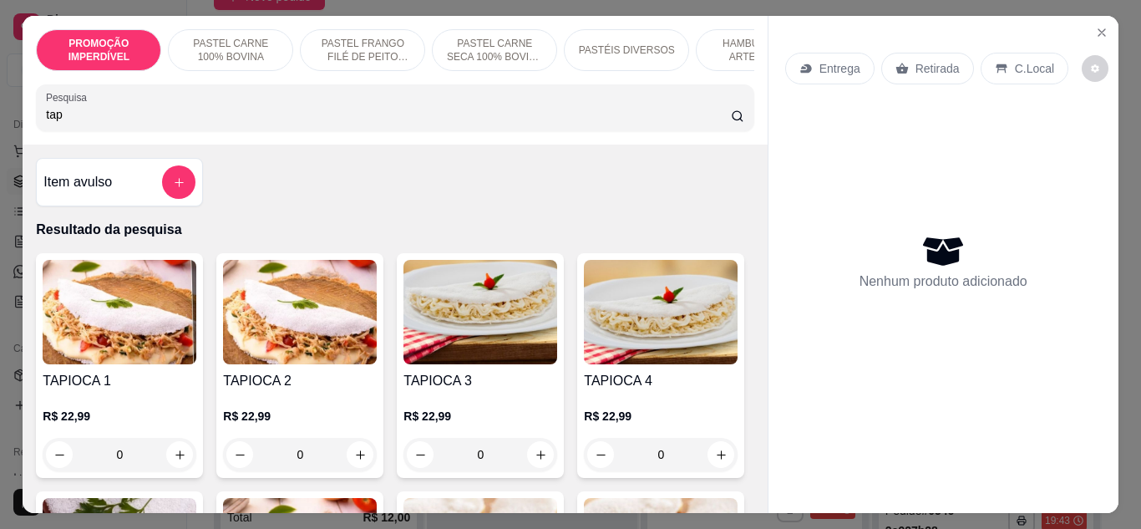
type input "tap"
click at [165, 458] on div "0" at bounding box center [120, 454] width 154 height 33
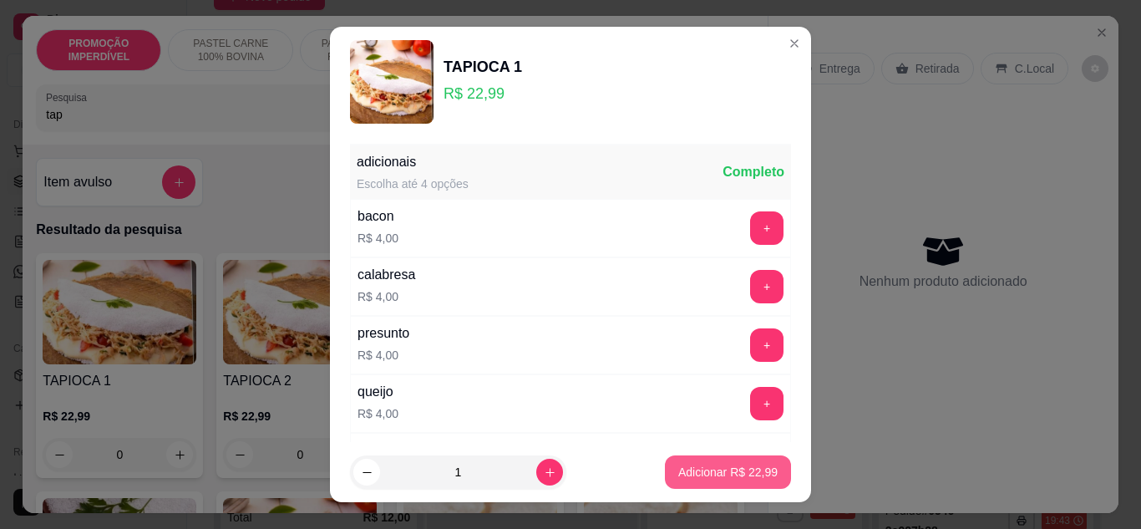
click at [687, 465] on p "Adicionar R$ 22,99" at bounding box center [727, 471] width 99 height 17
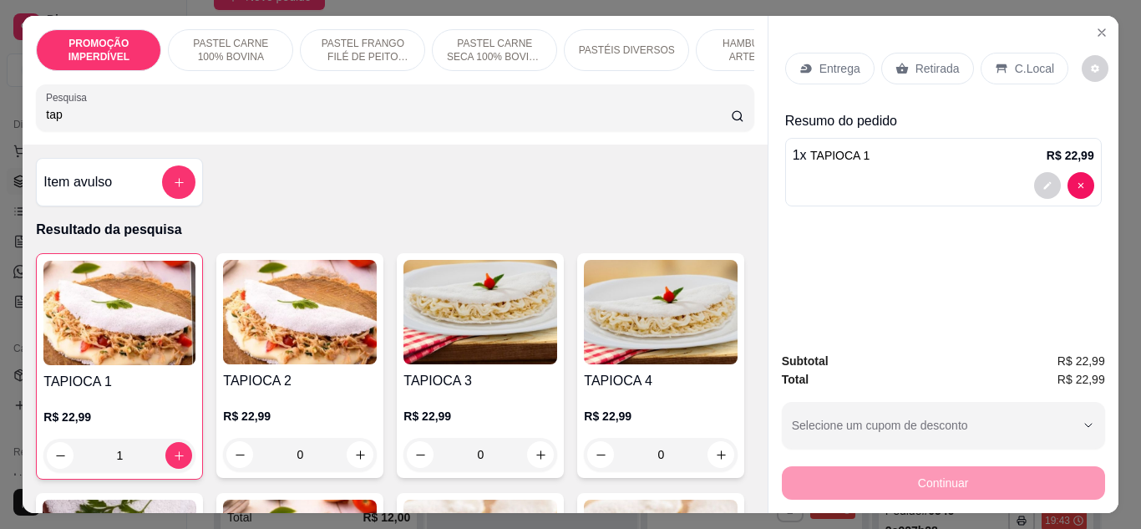
type input "1"
click at [844, 60] on p "Entrega" at bounding box center [839, 68] width 41 height 17
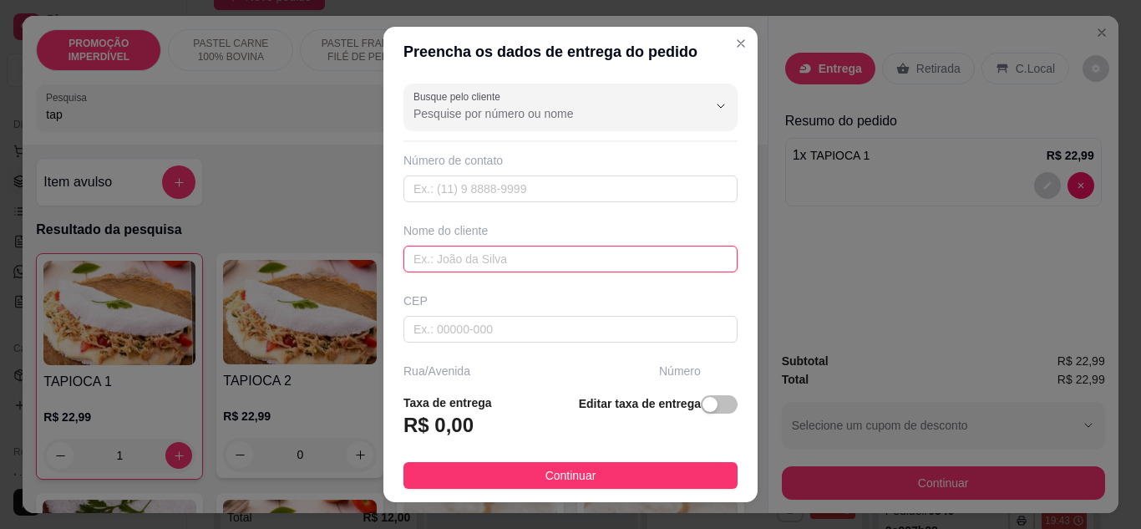
drag, startPoint x: 469, startPoint y: 249, endPoint x: 462, endPoint y: 241, distance: 10.6
click at [468, 249] on input "text" at bounding box center [570, 258] width 334 height 27
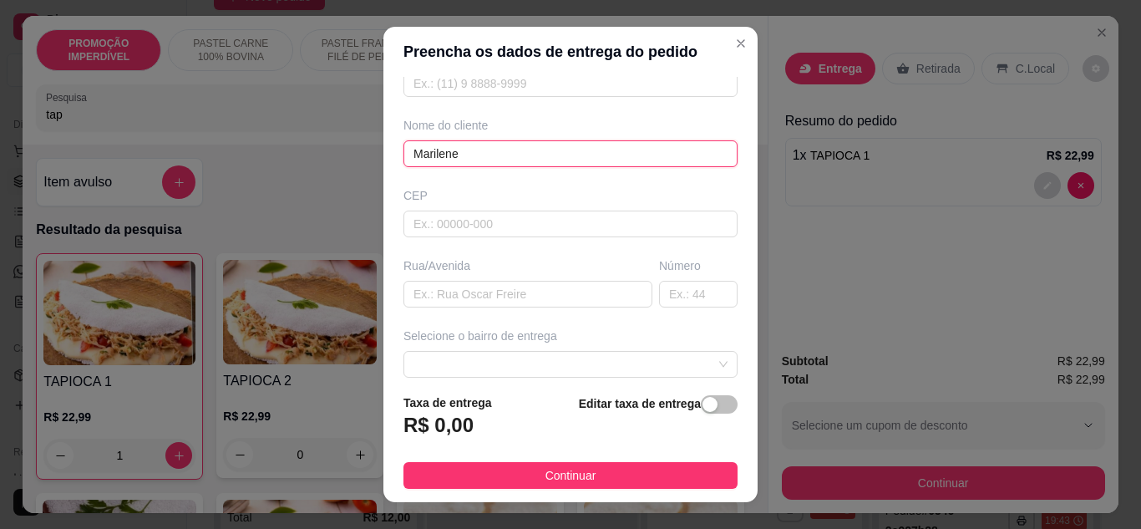
scroll to position [167, 0]
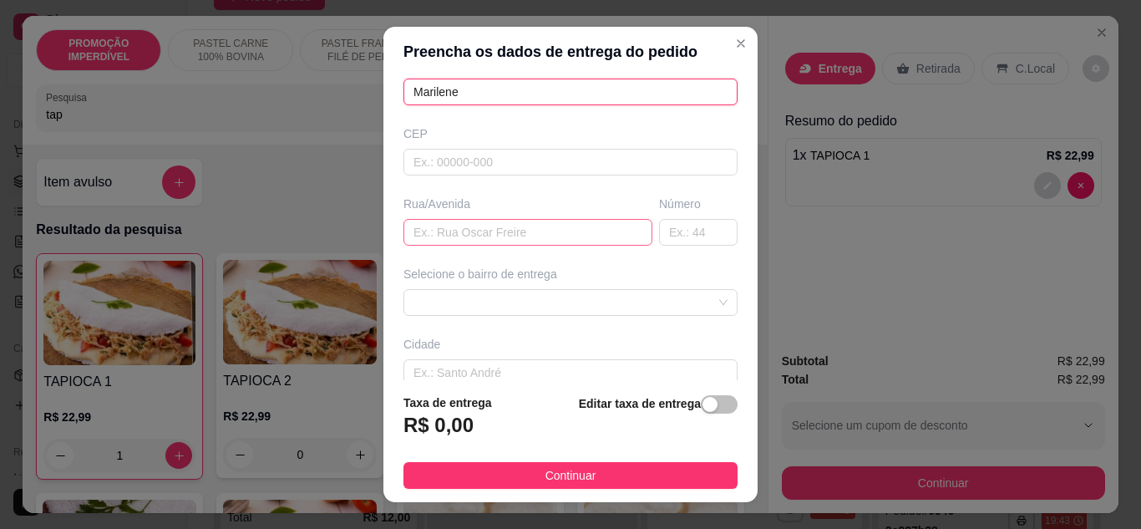
type input "Marilene"
click at [508, 230] on input "text" at bounding box center [527, 232] width 249 height 27
paste input "Rua vinhático"
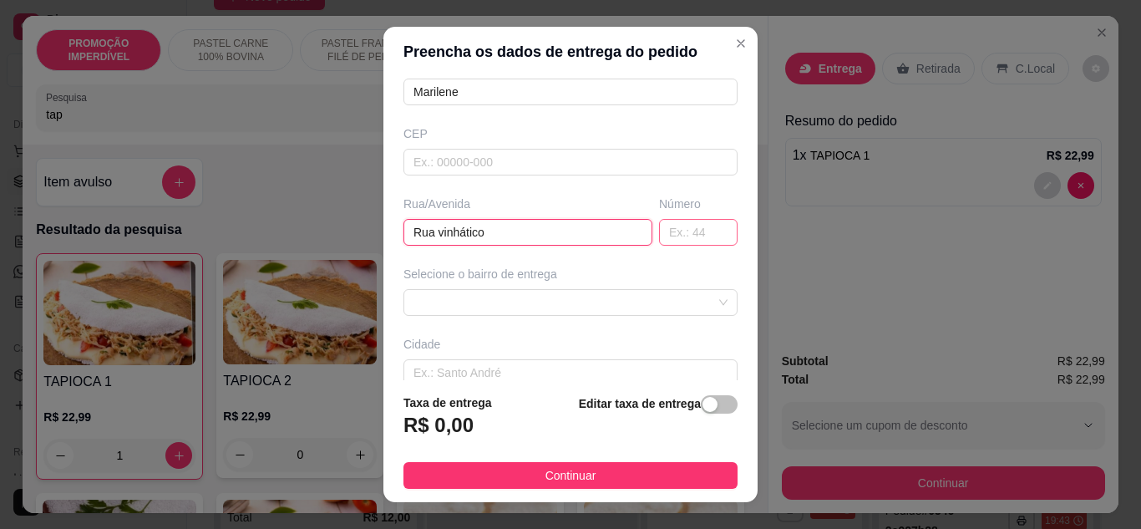
type input "Rua vinhático"
click at [659, 235] on input "text" at bounding box center [698, 232] width 78 height 27
click at [580, 306] on span at bounding box center [570, 302] width 314 height 25
type input "276"
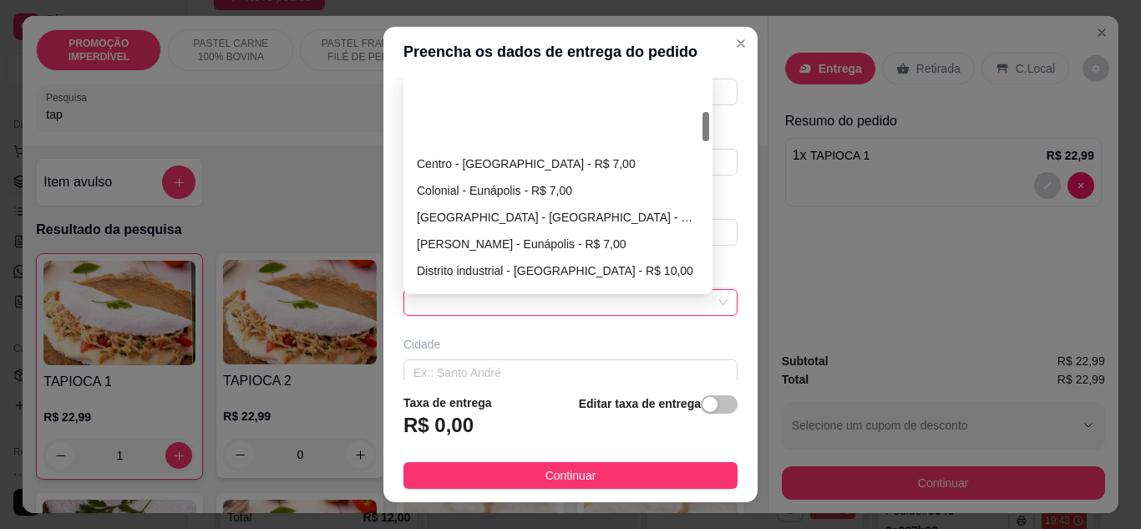
scroll to position [250, 0]
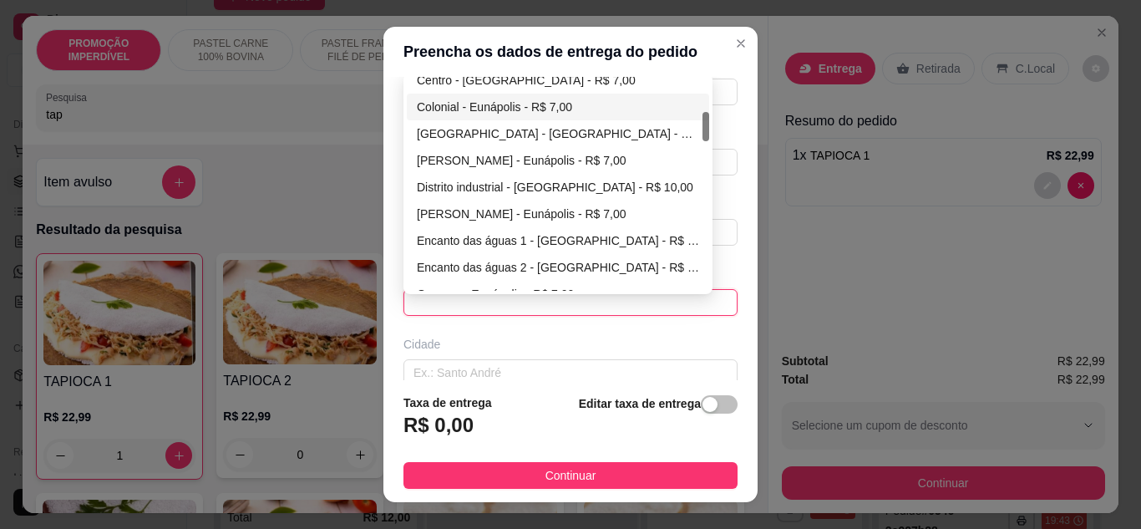
click at [463, 111] on div "Colonial - Eunápolis - R$ 7,00" at bounding box center [558, 107] width 282 height 18
type input "Eunápolis"
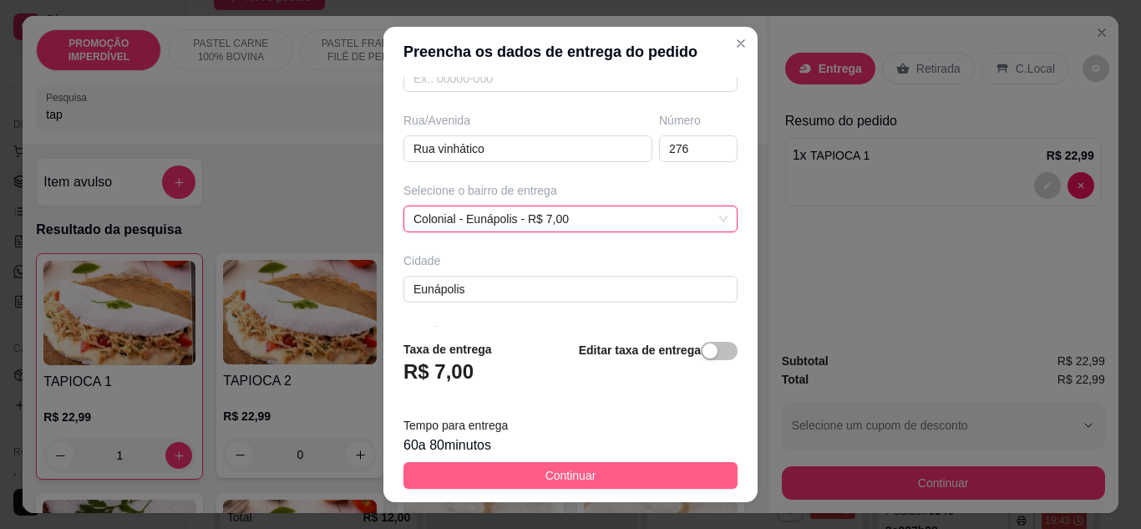
click at [584, 475] on button "Continuar" at bounding box center [570, 475] width 334 height 27
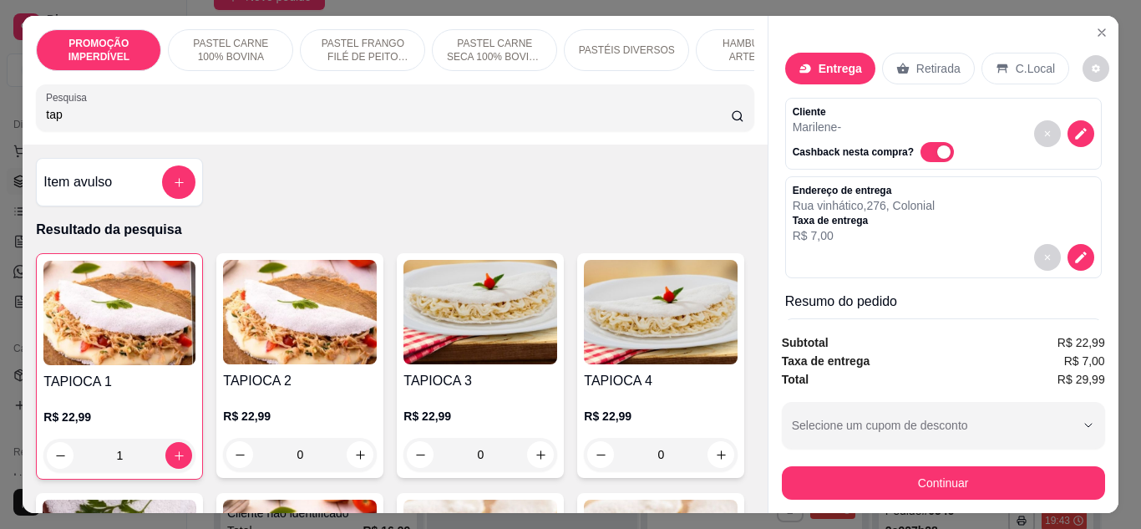
click at [618, 189] on div "Item avulso Resultado da pesquisa TAPIOCA 1 R$ 22,99 1 TAPIOCA 2 R$ 22,99 0 TAP…" at bounding box center [395, 328] width 744 height 368
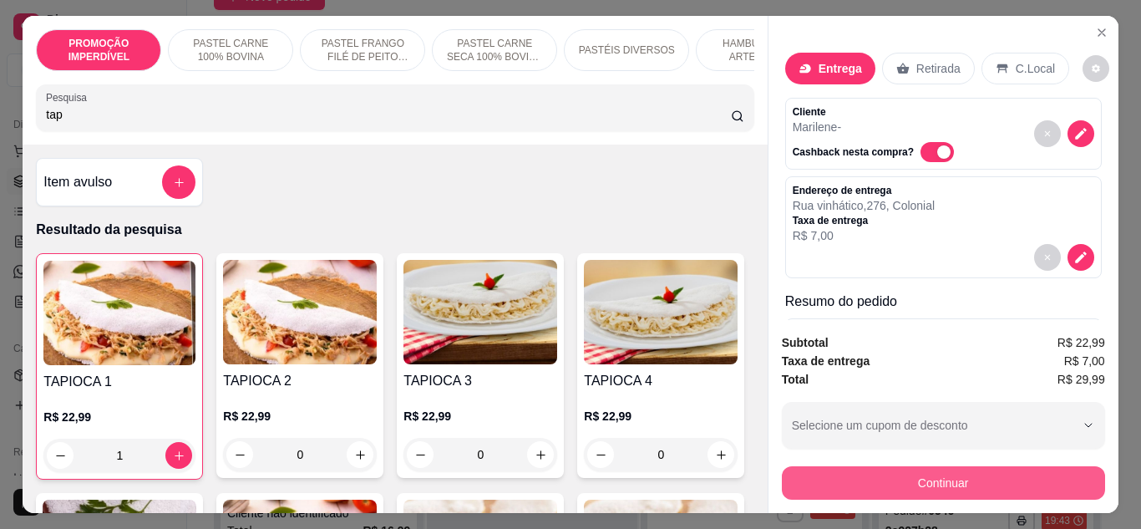
click at [817, 466] on button "Continuar" at bounding box center [943, 482] width 323 height 33
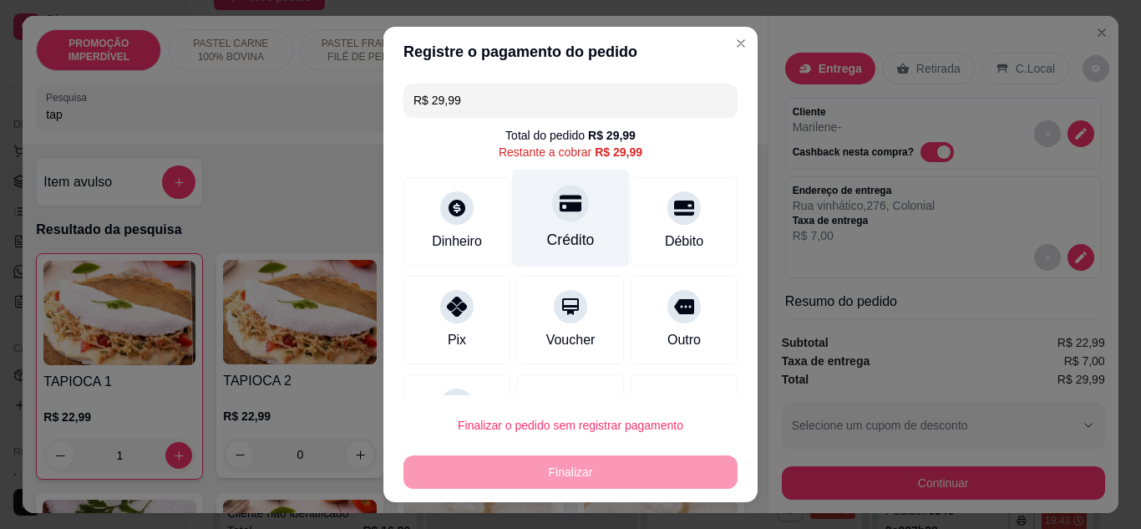
click at [552, 214] on div at bounding box center [570, 203] width 37 height 37
type input "R$ 0,00"
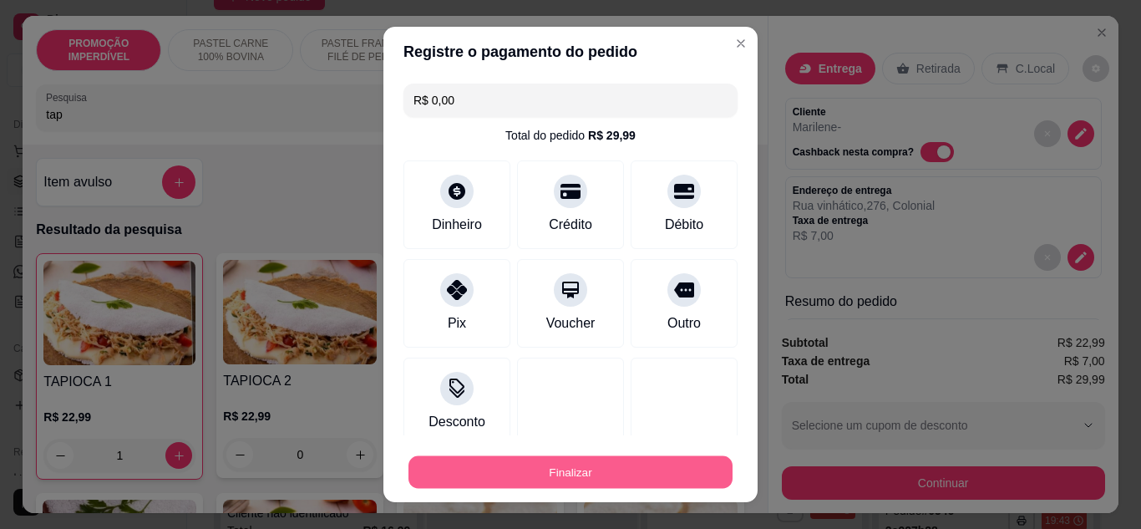
click at [569, 466] on button "Finalizar" at bounding box center [570, 472] width 324 height 33
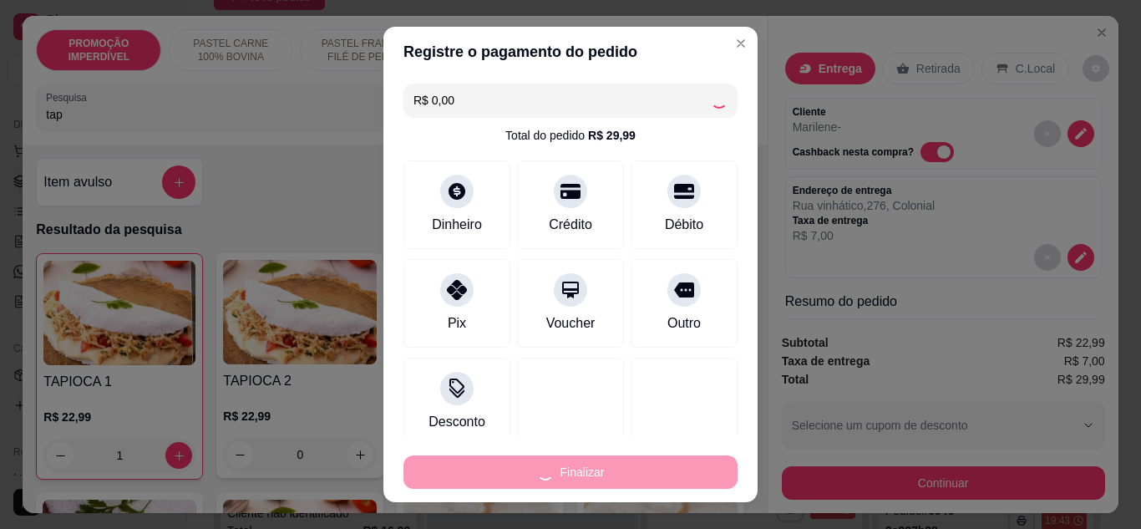
type input "0"
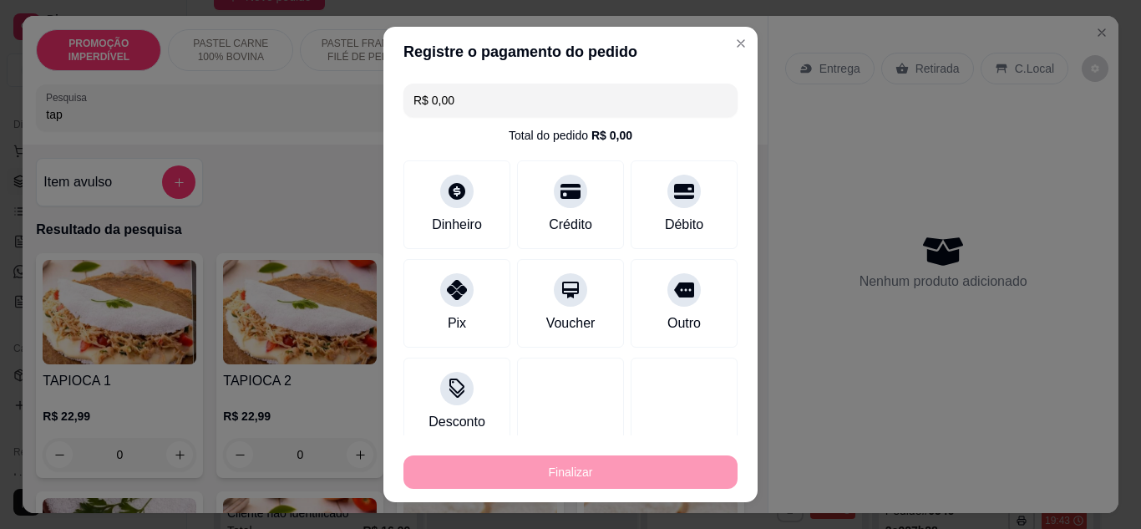
type input "-R$ 29,99"
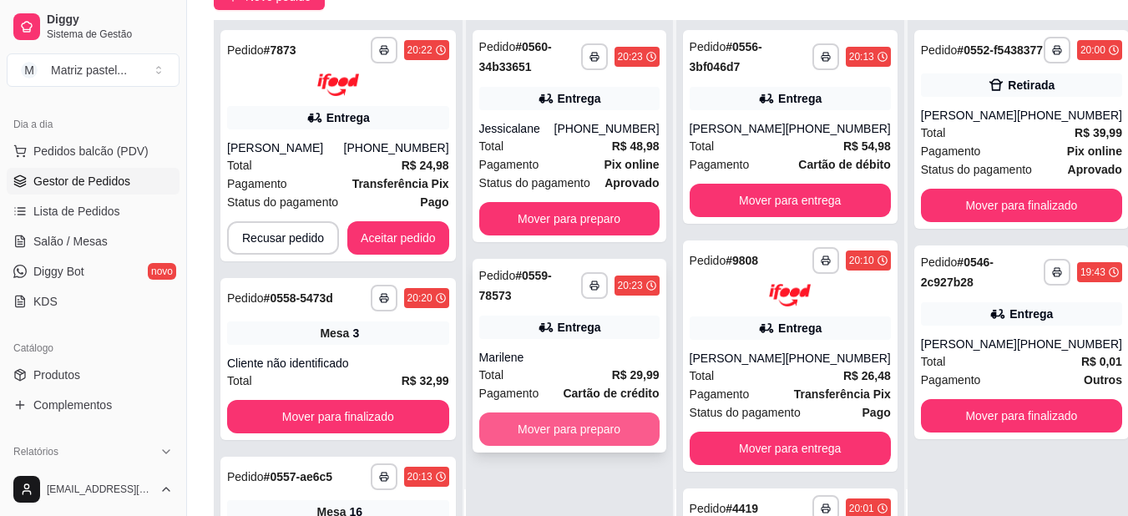
click at [584, 434] on button "Mover para preparo" at bounding box center [569, 428] width 180 height 33
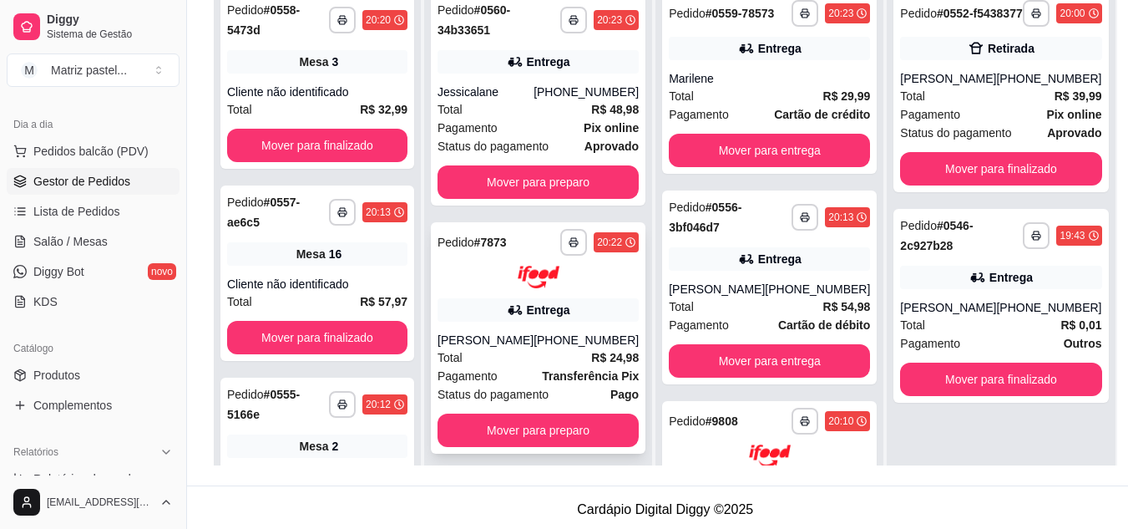
click at [536, 454] on div "**********" at bounding box center [538, 247] width 228 height 529
click at [524, 436] on button "Mover para preparo" at bounding box center [538, 429] width 201 height 33
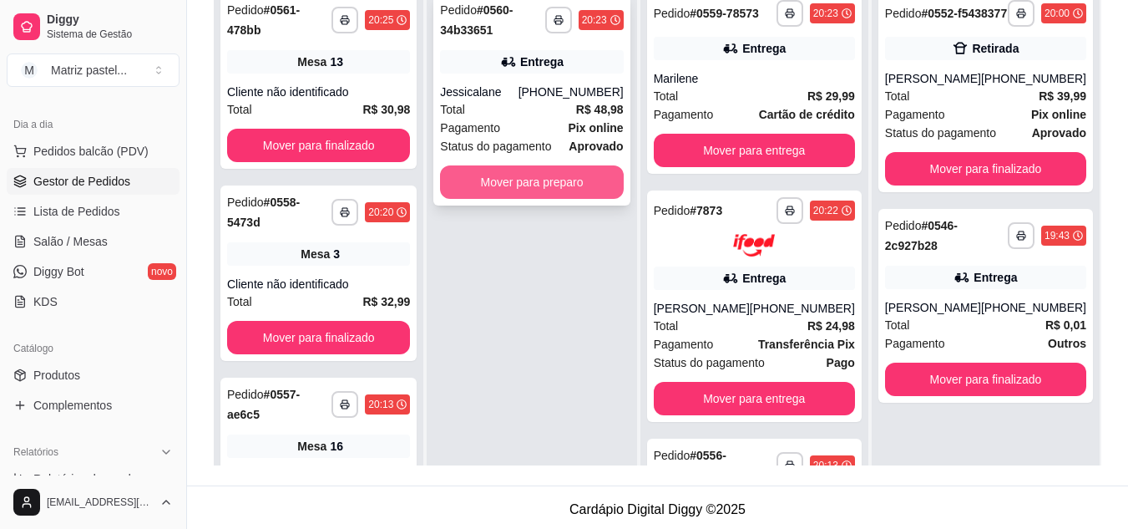
click at [545, 184] on button "Mover para preparo" at bounding box center [531, 181] width 183 height 33
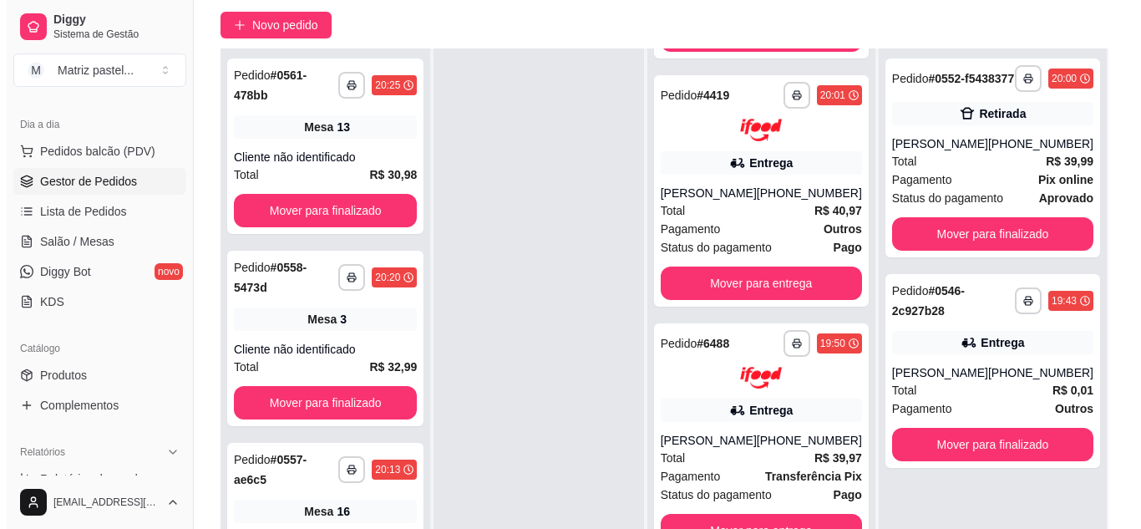
scroll to position [167, 0]
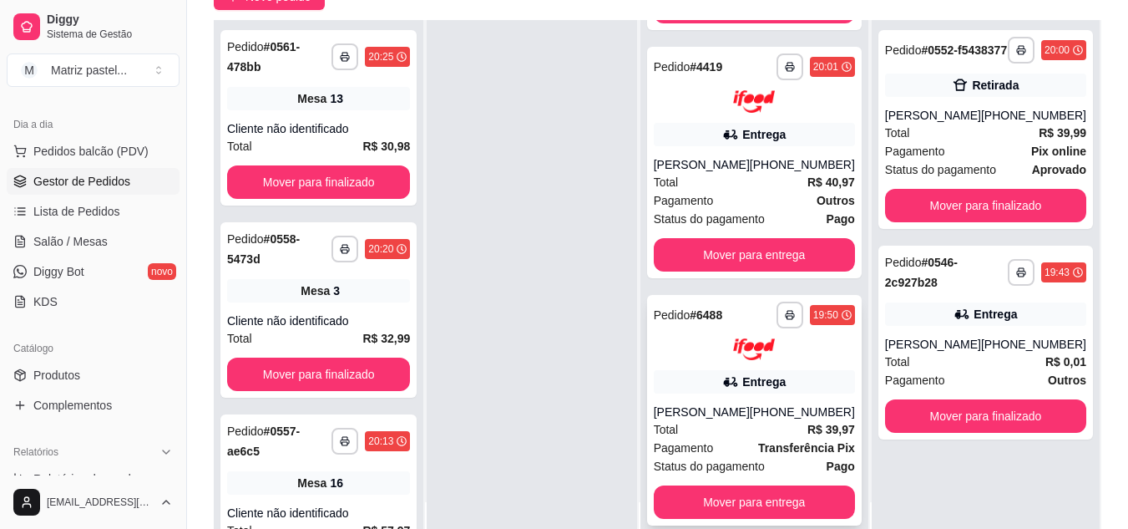
click at [741, 370] on div "Entrega" at bounding box center [754, 381] width 201 height 23
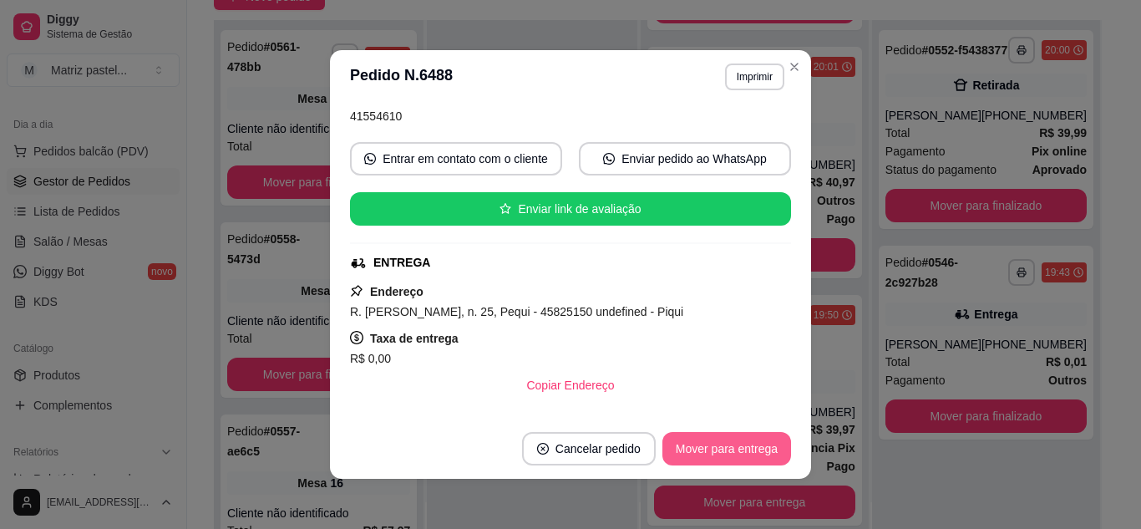
click at [704, 448] on button "Mover para entrega" at bounding box center [726, 448] width 129 height 33
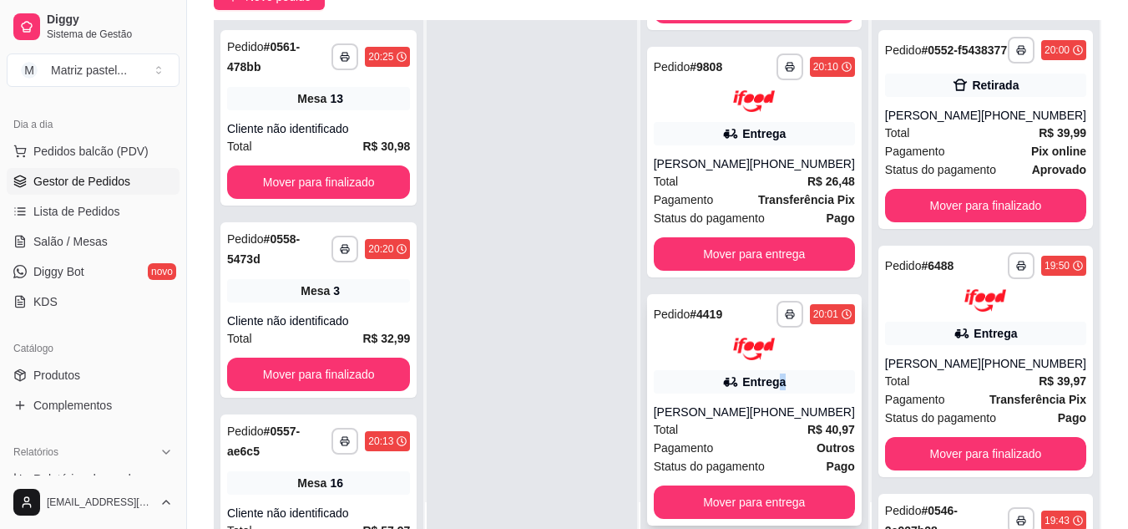
click at [781, 374] on div "Entrega" at bounding box center [763, 381] width 43 height 17
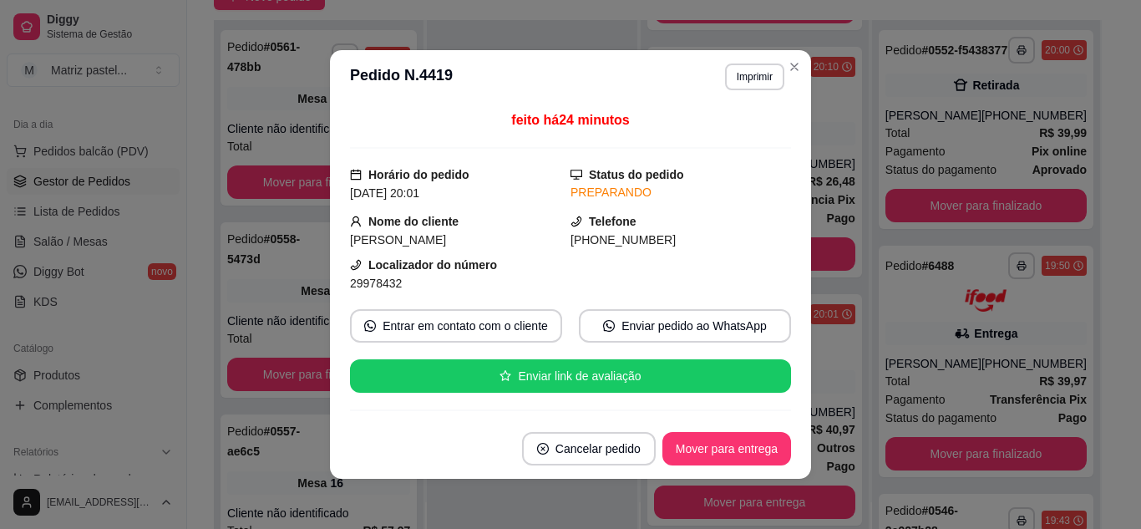
scroll to position [167, 0]
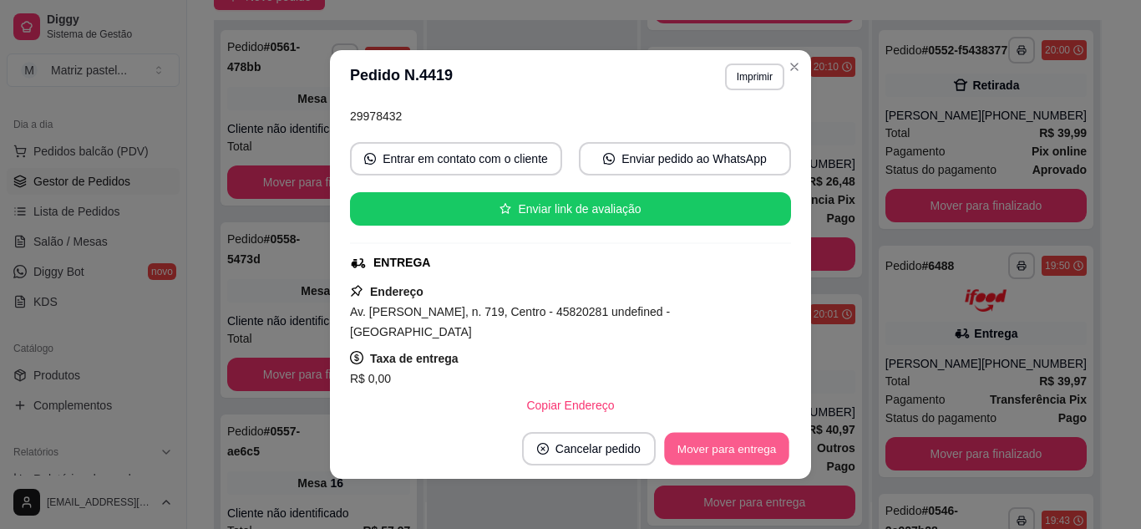
click at [720, 445] on button "Mover para entrega" at bounding box center [726, 449] width 125 height 33
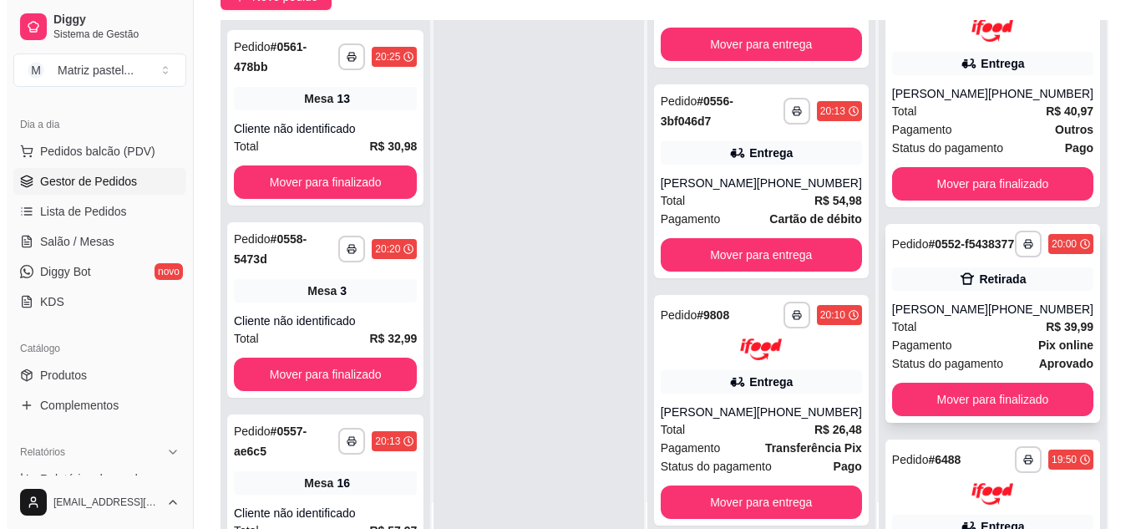
scroll to position [83, 0]
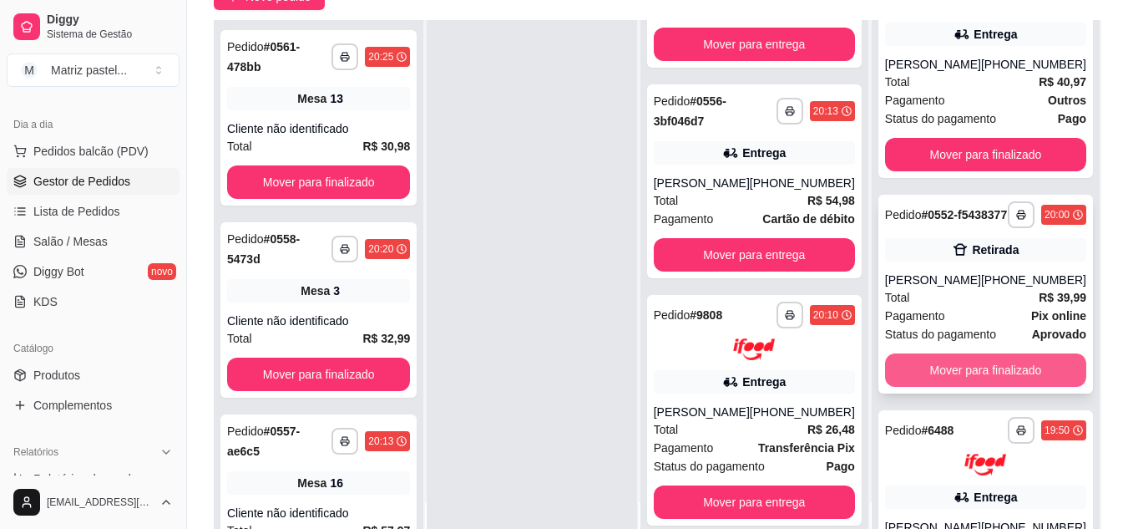
click at [936, 371] on button "Mover para finalizado" at bounding box center [985, 369] width 201 height 33
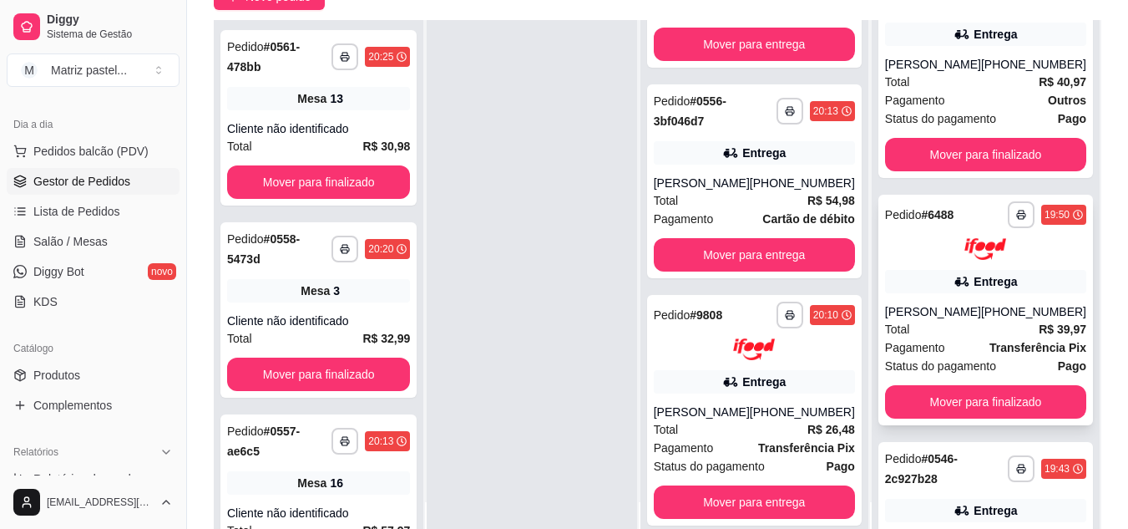
click at [938, 299] on div "**********" at bounding box center [985, 310] width 215 height 231
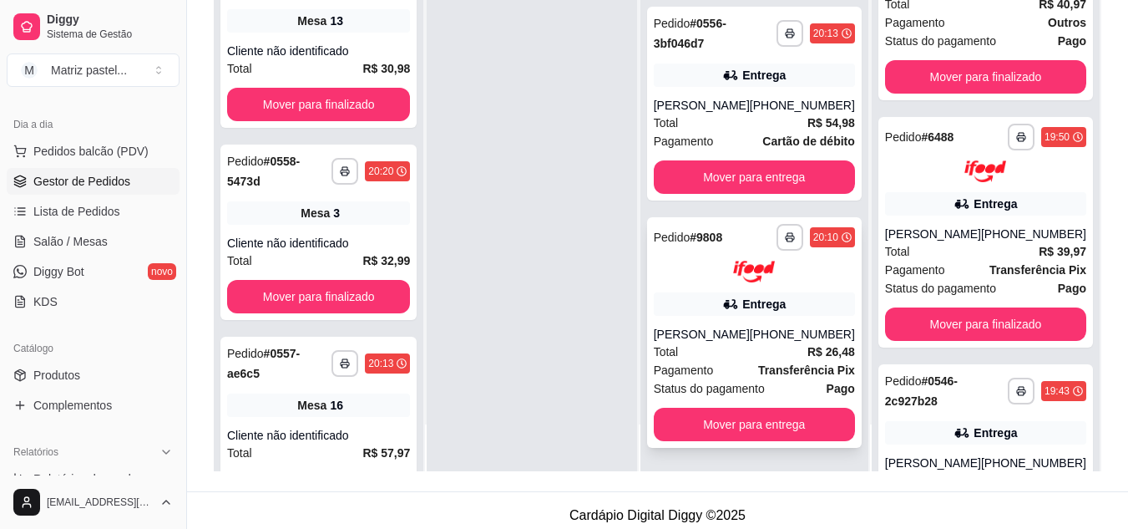
scroll to position [255, 0]
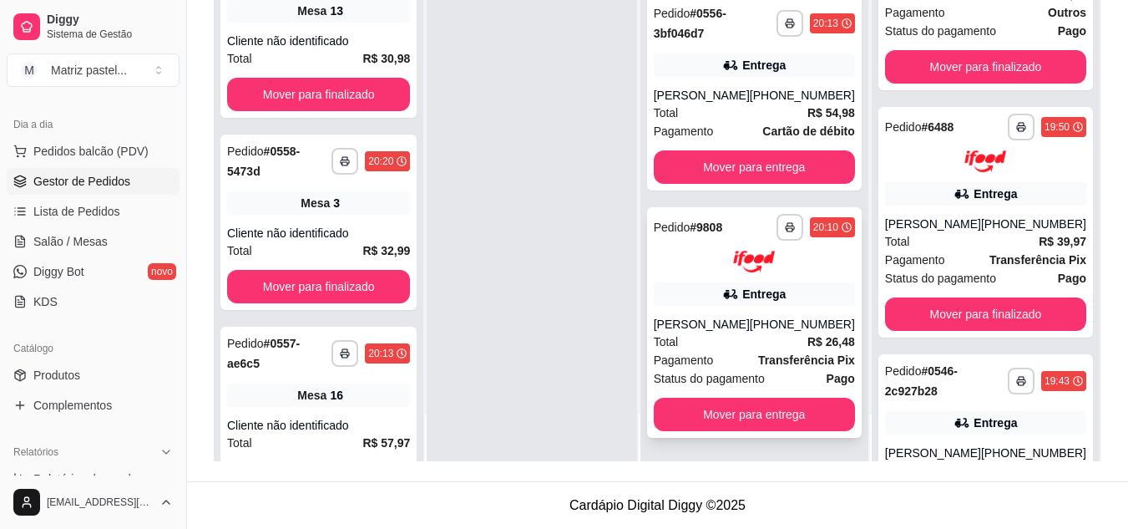
click at [777, 223] on button "button" at bounding box center [790, 227] width 27 height 27
click at [721, 295] on button "IMPRESSORA" at bounding box center [732, 285] width 121 height 27
click at [777, 28] on button "button" at bounding box center [790, 23] width 26 height 26
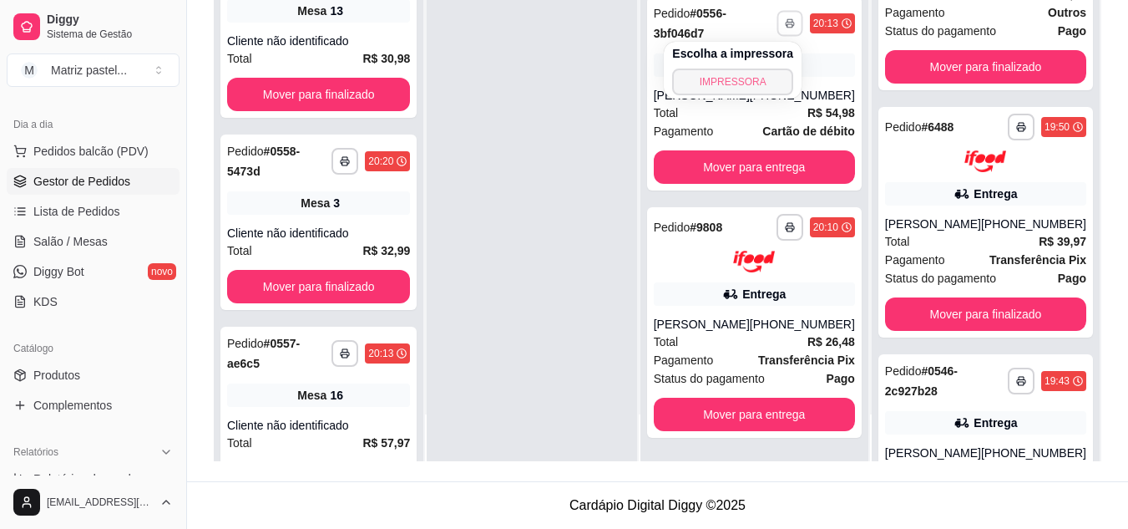
click at [769, 81] on button "IMPRESSORA" at bounding box center [732, 81] width 121 height 27
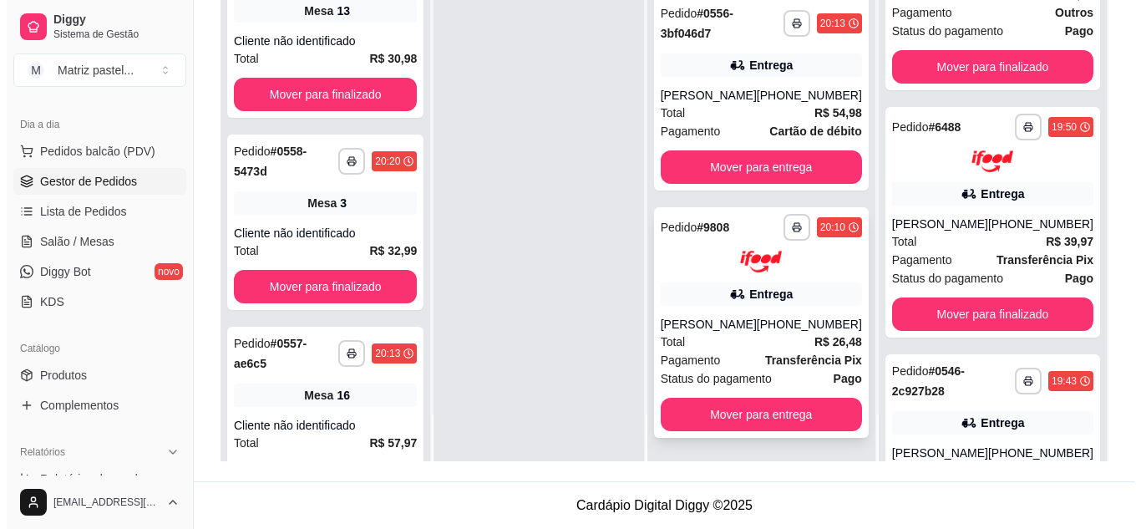
scroll to position [633, 0]
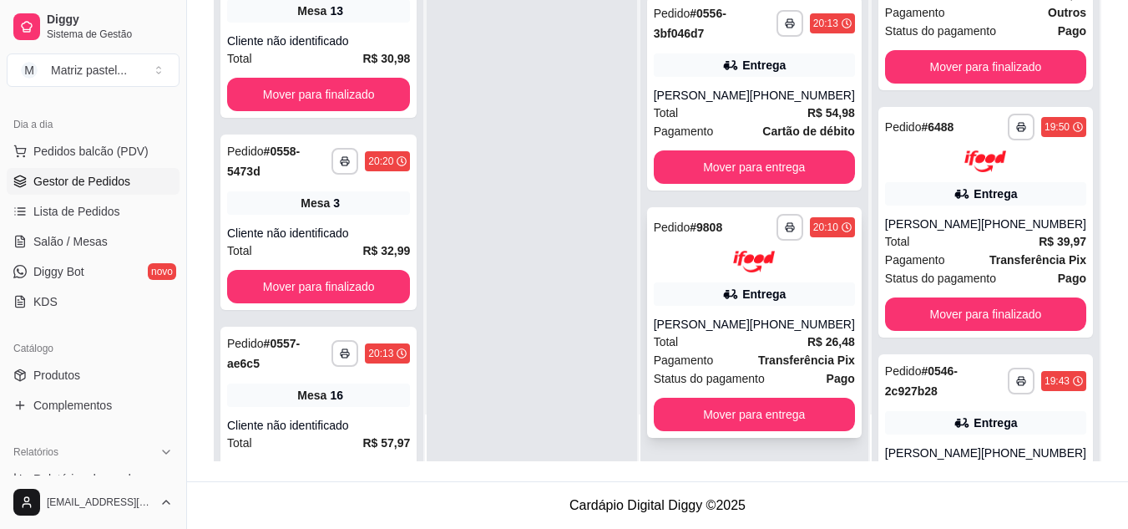
click at [734, 321] on div "[PERSON_NAME]" at bounding box center [702, 324] width 96 height 17
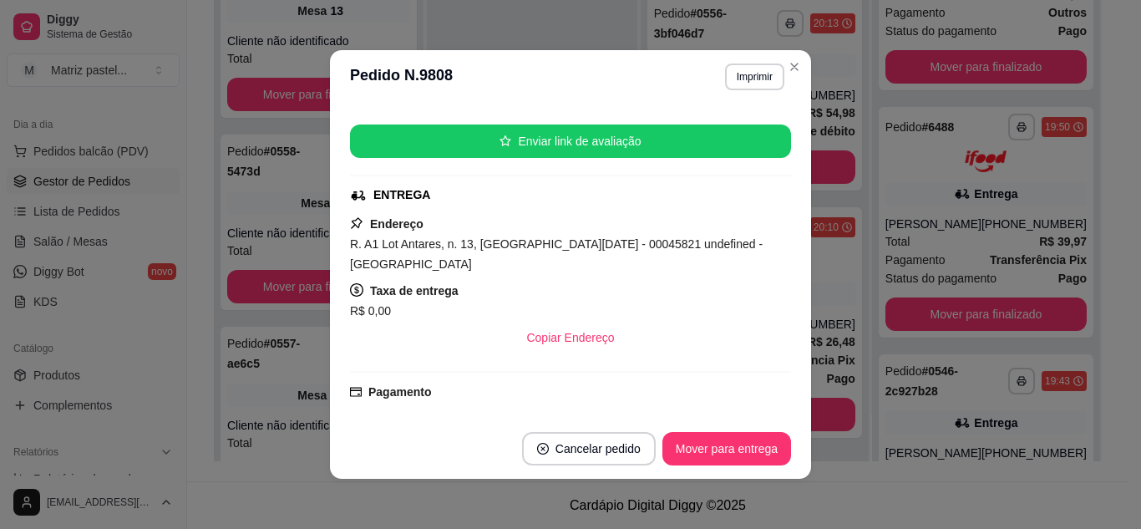
scroll to position [250, 0]
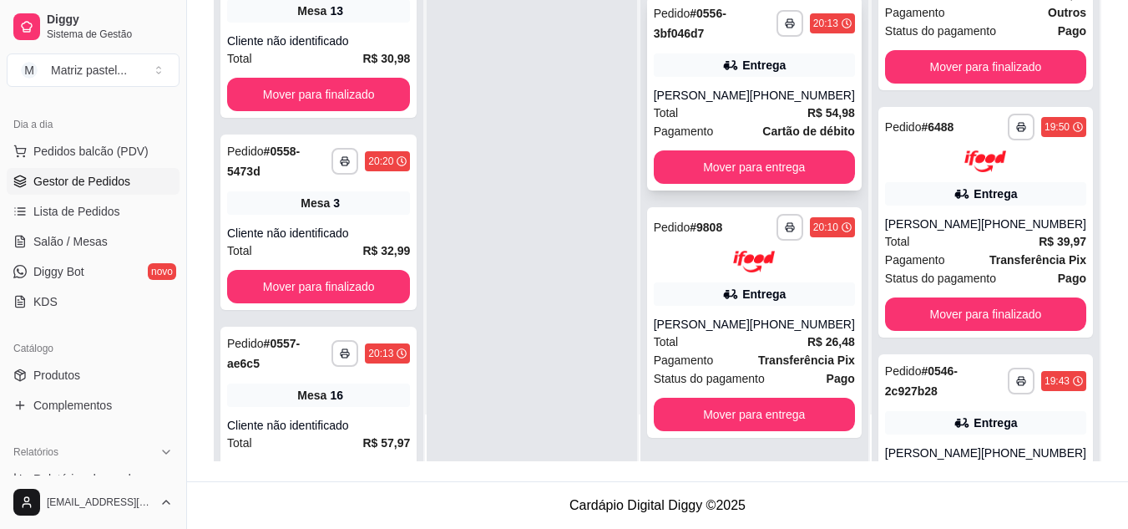
click at [790, 73] on div "Entrega" at bounding box center [754, 64] width 201 height 23
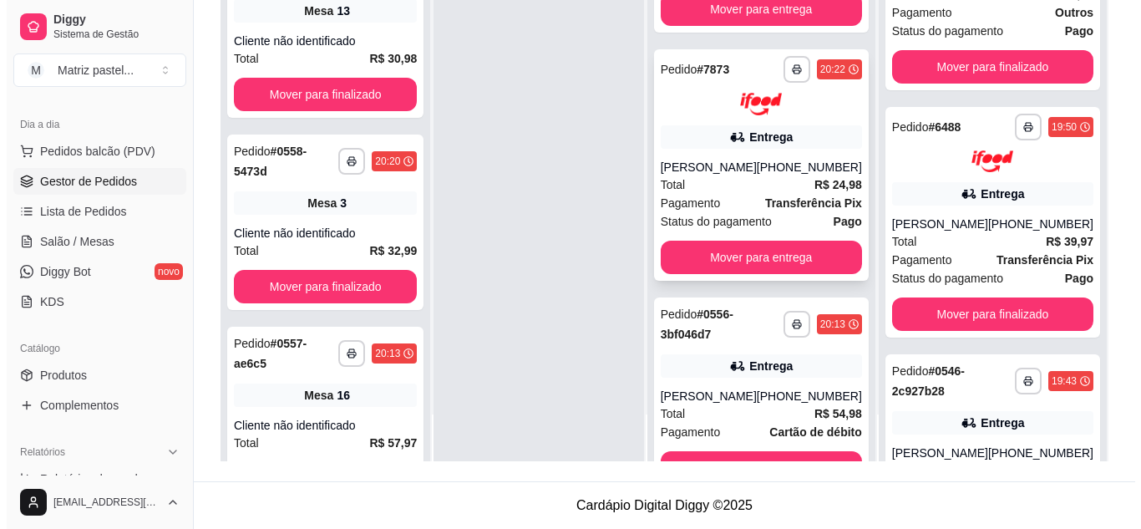
scroll to position [299, 0]
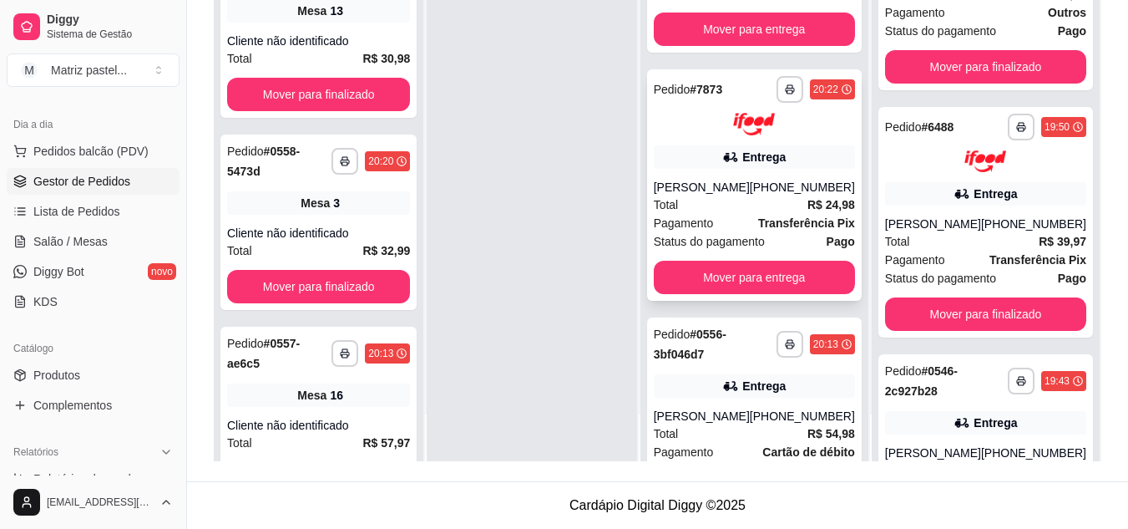
click at [739, 165] on icon at bounding box center [730, 157] width 17 height 17
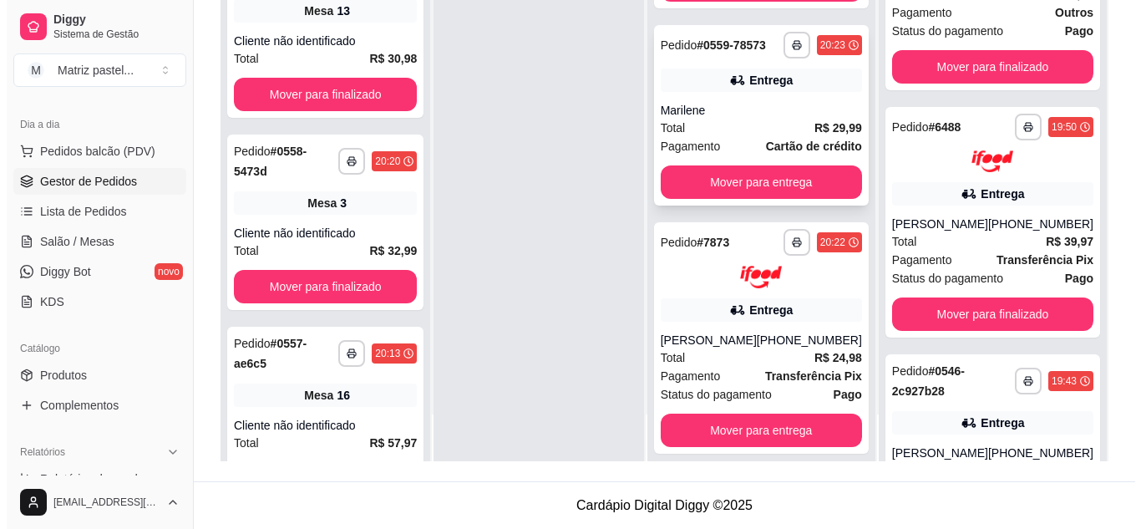
scroll to position [132, 0]
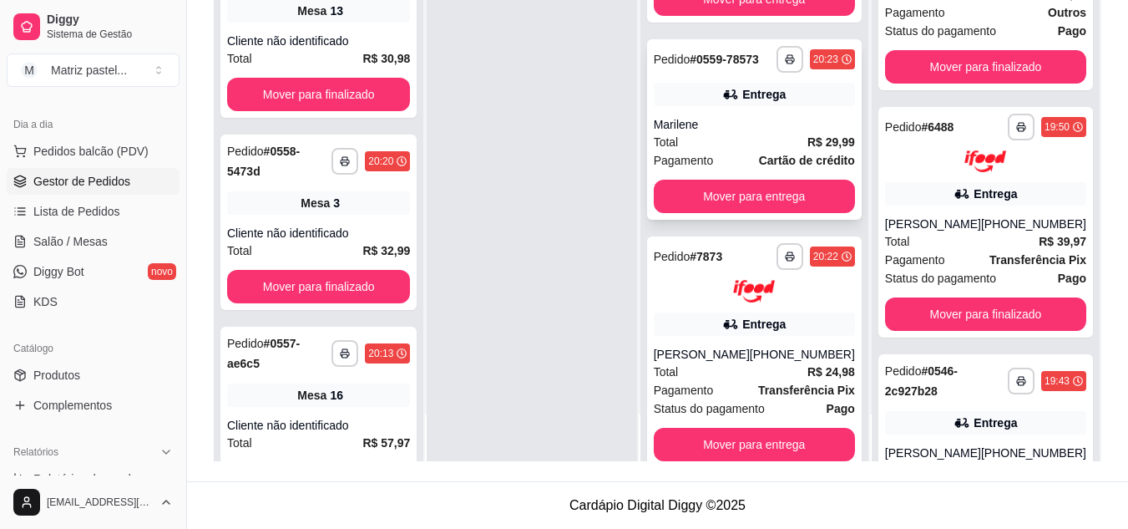
click at [744, 103] on div "Entrega" at bounding box center [763, 94] width 43 height 17
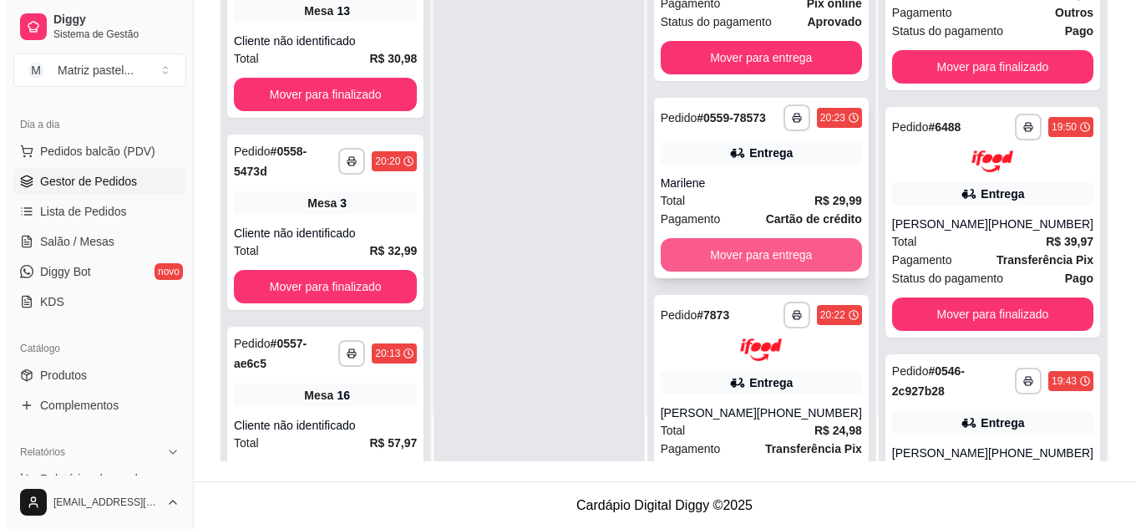
scroll to position [0, 0]
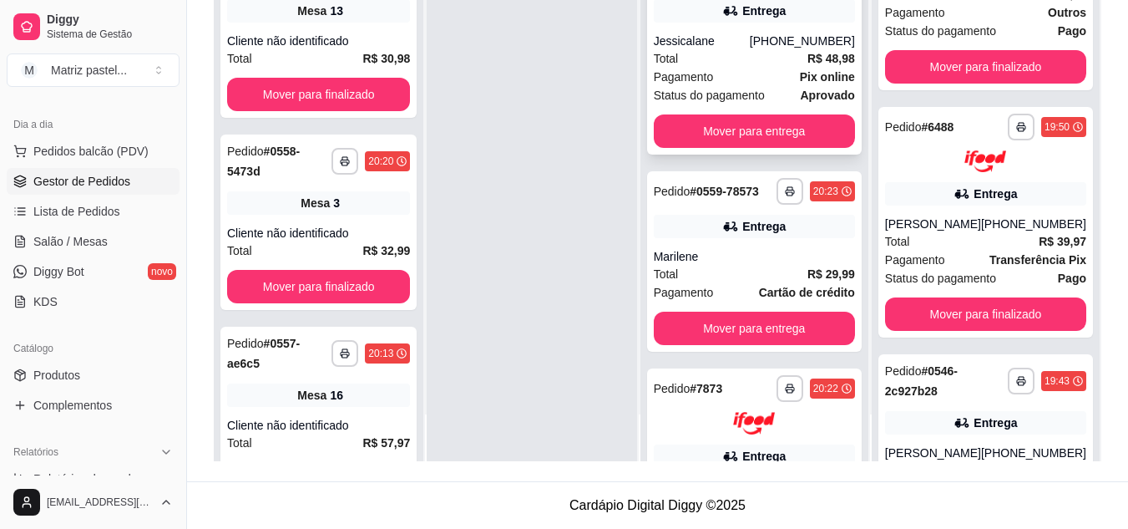
click at [709, 59] on div "Total R$ 48,98" at bounding box center [754, 58] width 201 height 18
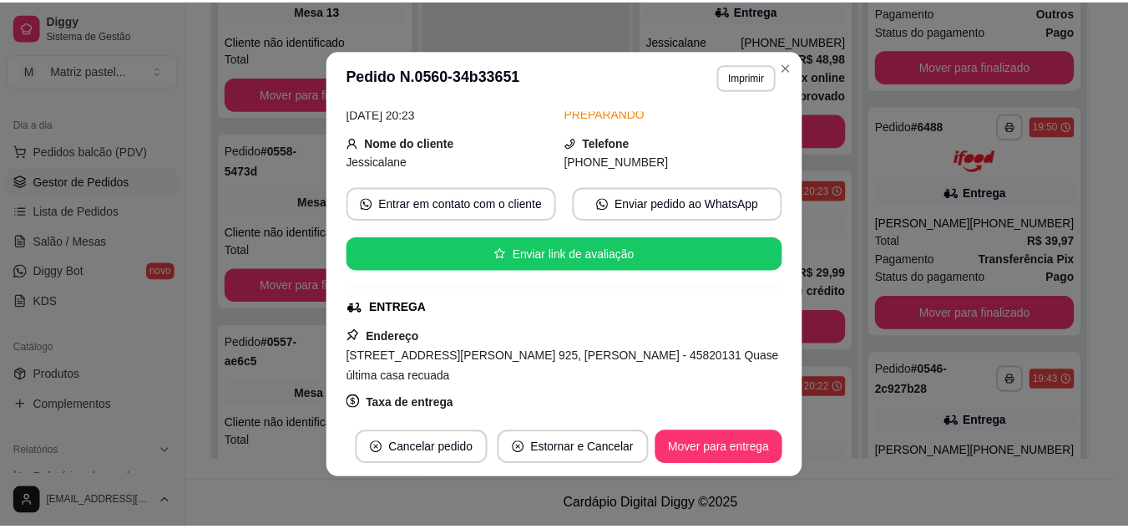
scroll to position [167, 0]
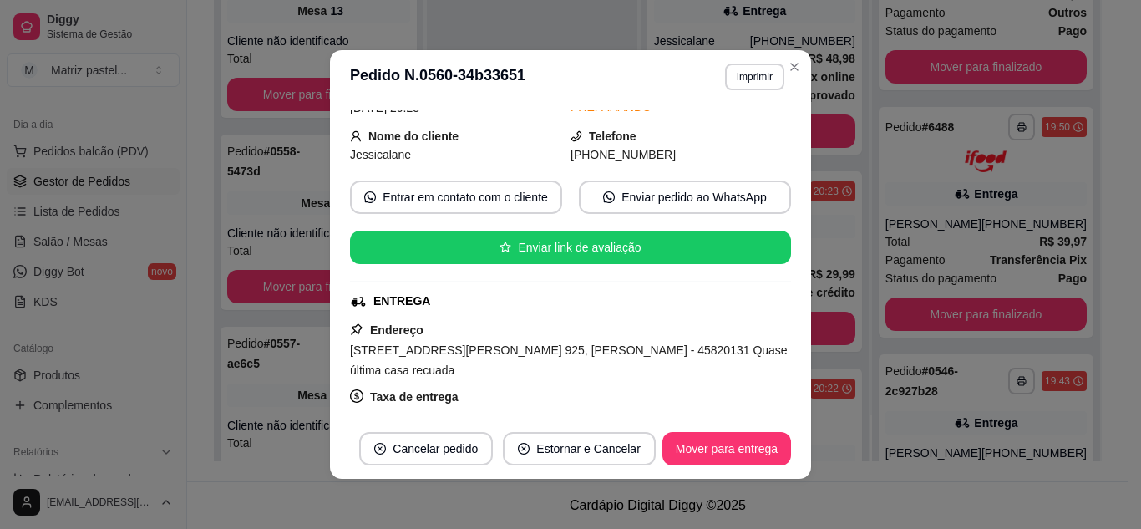
click at [794, 53] on header "**********" at bounding box center [570, 76] width 481 height 53
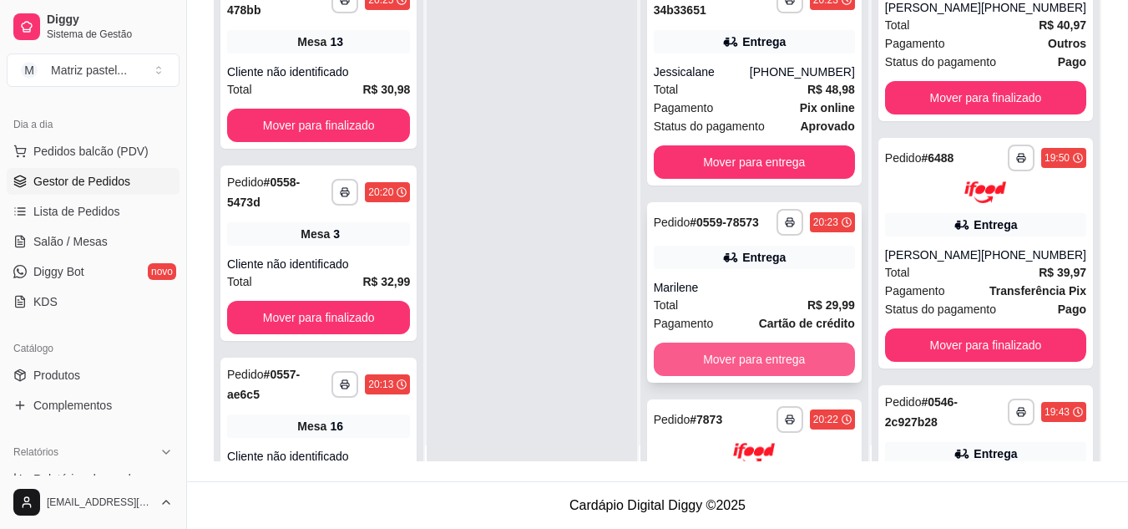
scroll to position [0, 0]
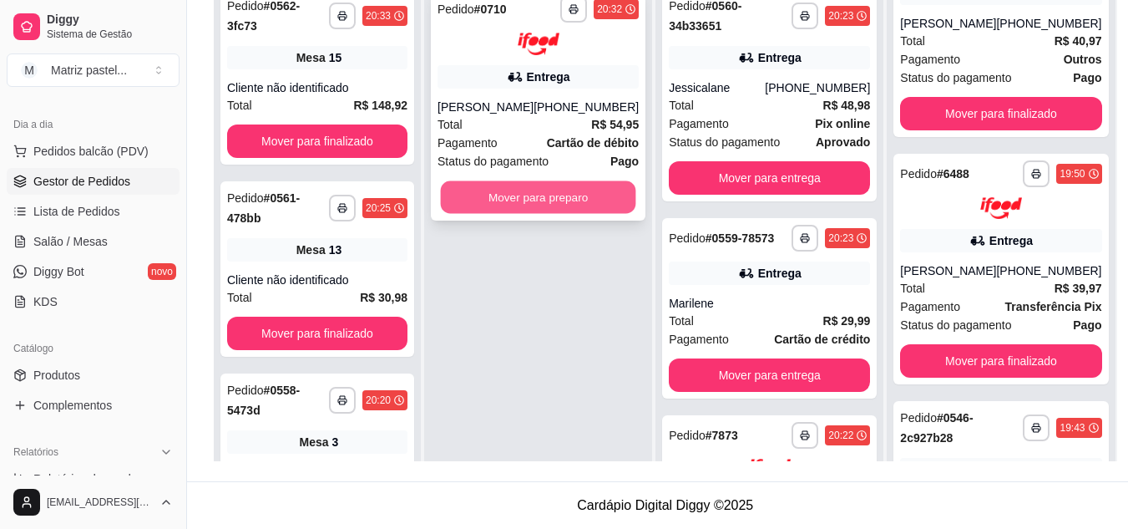
click at [516, 208] on button "Mover para preparo" at bounding box center [538, 196] width 195 height 33
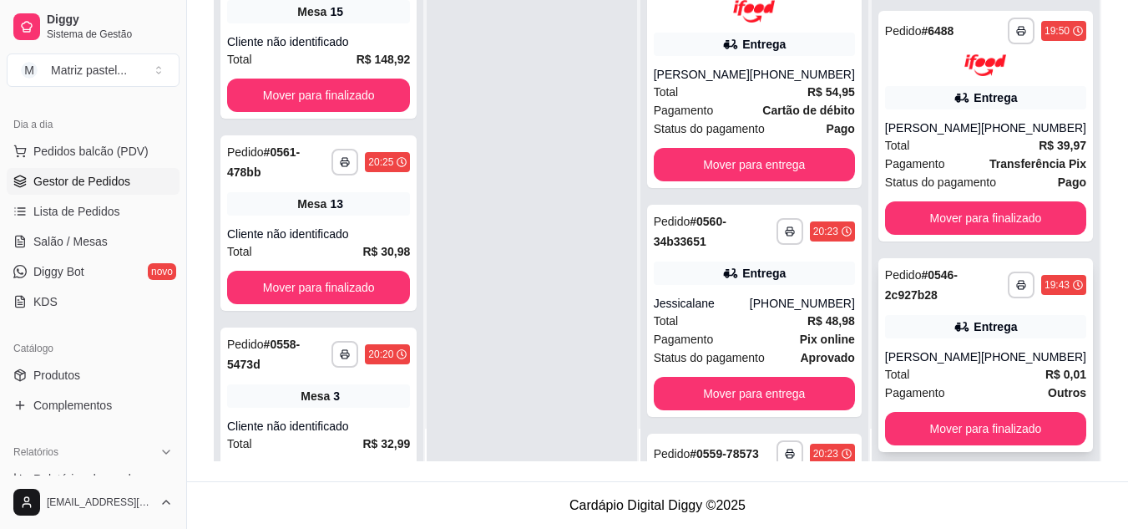
scroll to position [47, 0]
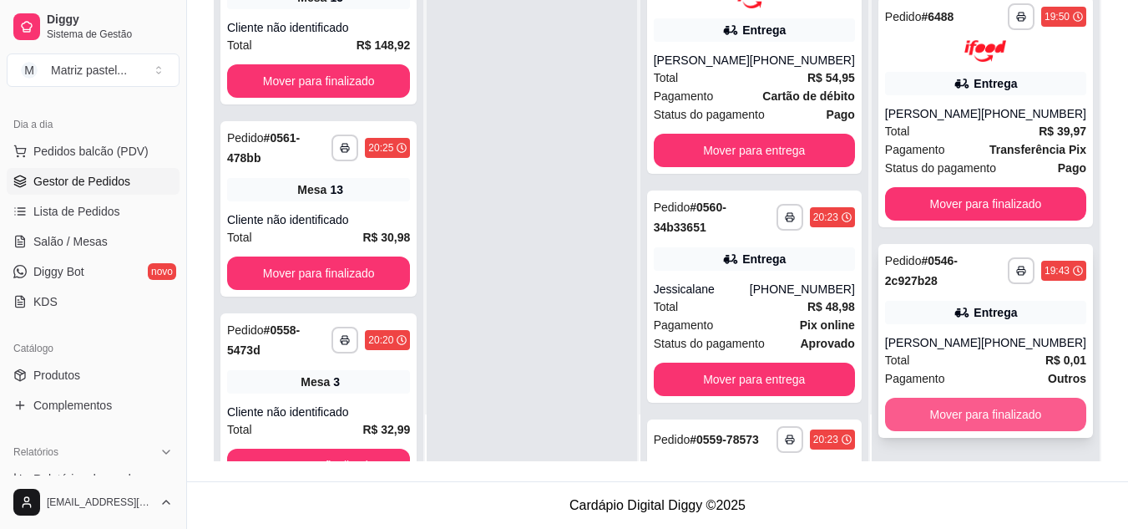
click at [913, 407] on button "Mover para finalizado" at bounding box center [985, 413] width 201 height 33
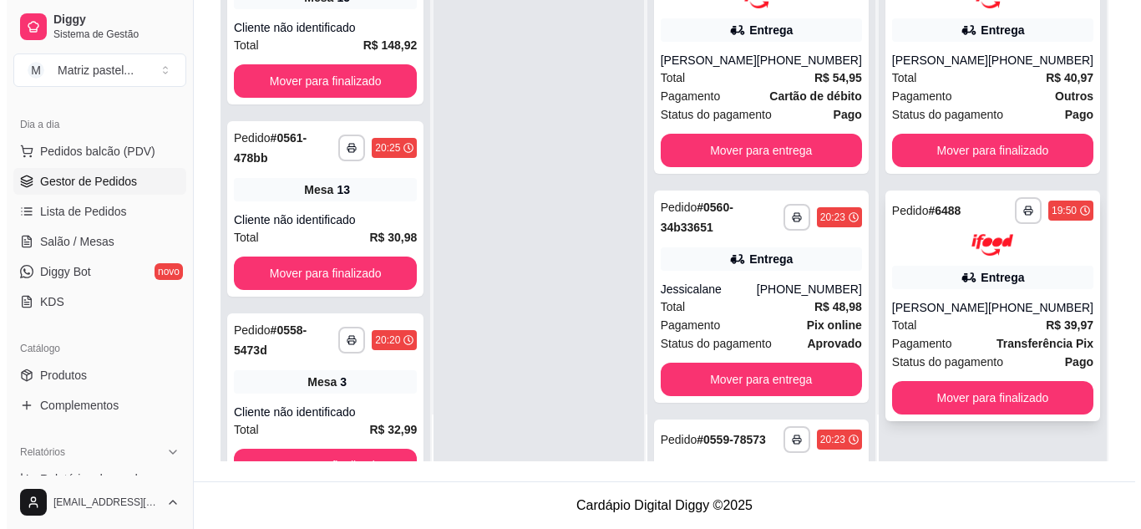
scroll to position [0, 0]
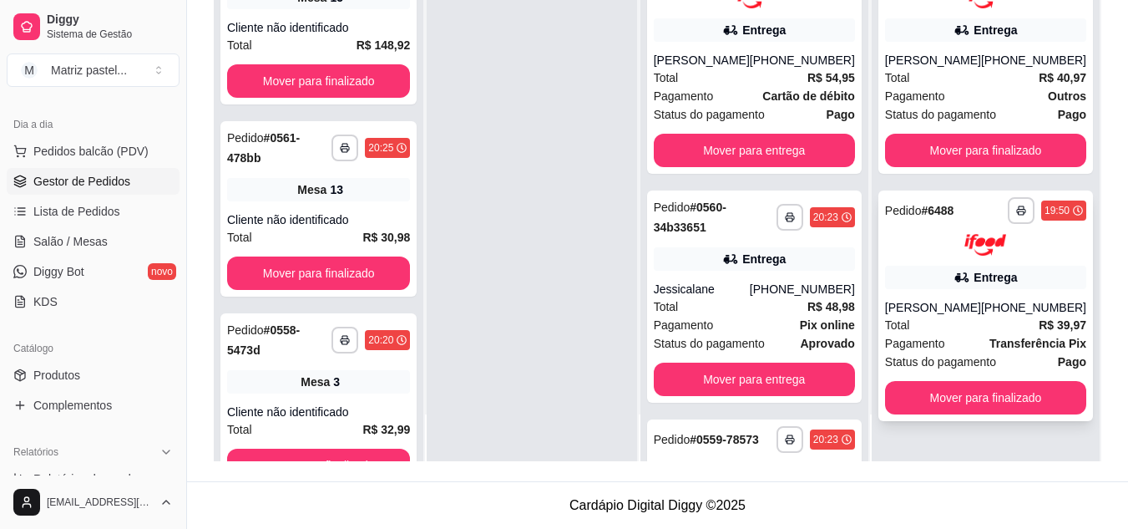
click at [946, 279] on div "Entrega" at bounding box center [985, 277] width 201 height 23
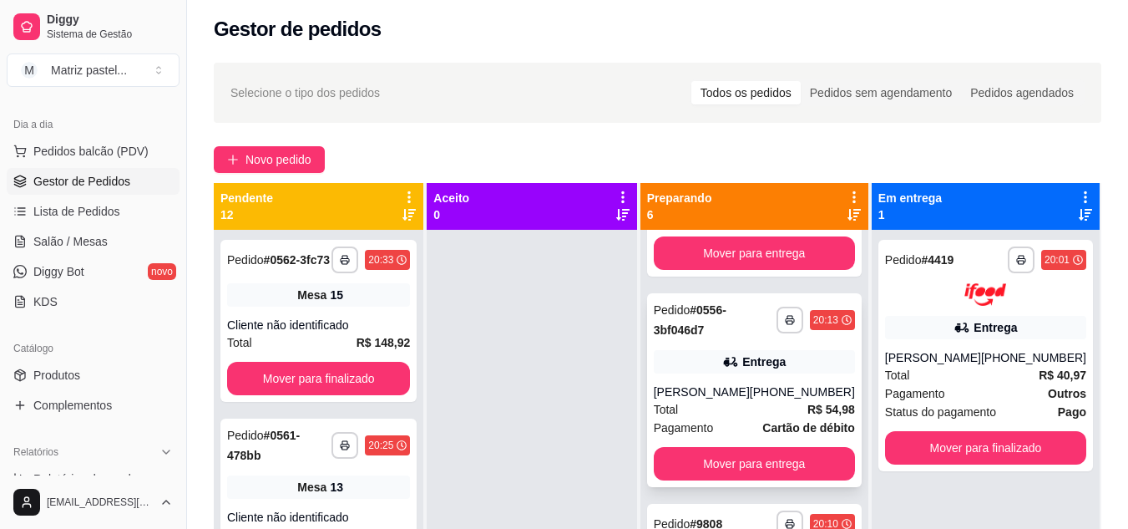
scroll to position [881, 0]
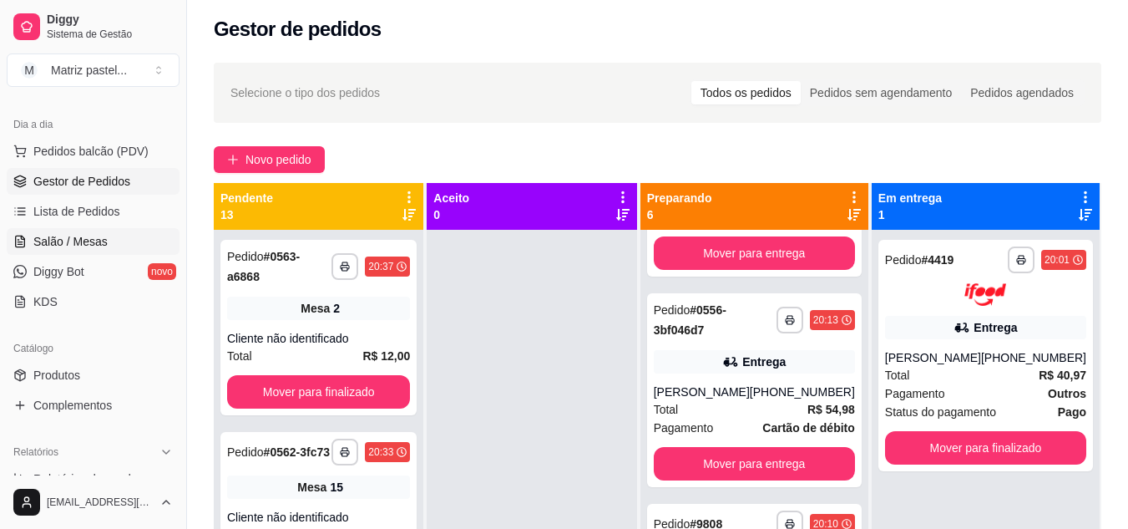
click at [105, 243] on link "Salão / Mesas" at bounding box center [93, 241] width 173 height 27
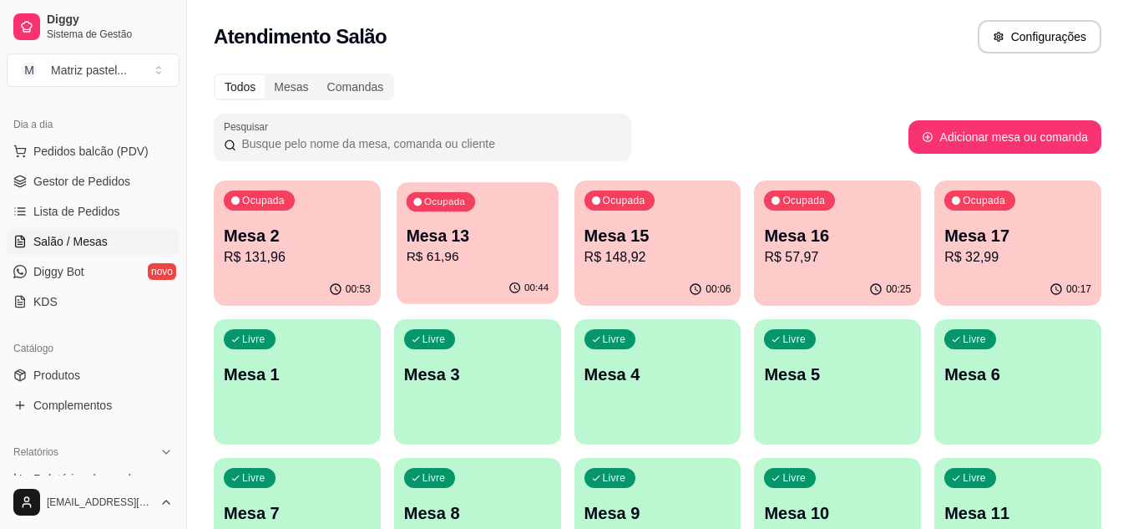
click at [433, 273] on div "00:44" at bounding box center [478, 288] width 162 height 32
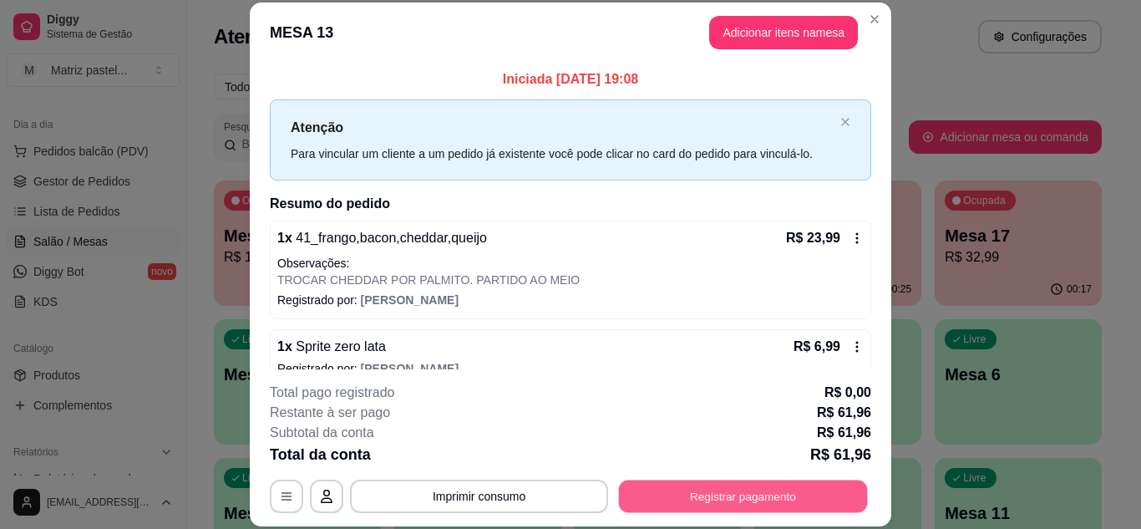
click at [745, 501] on button "Registrar pagamento" at bounding box center [743, 495] width 249 height 33
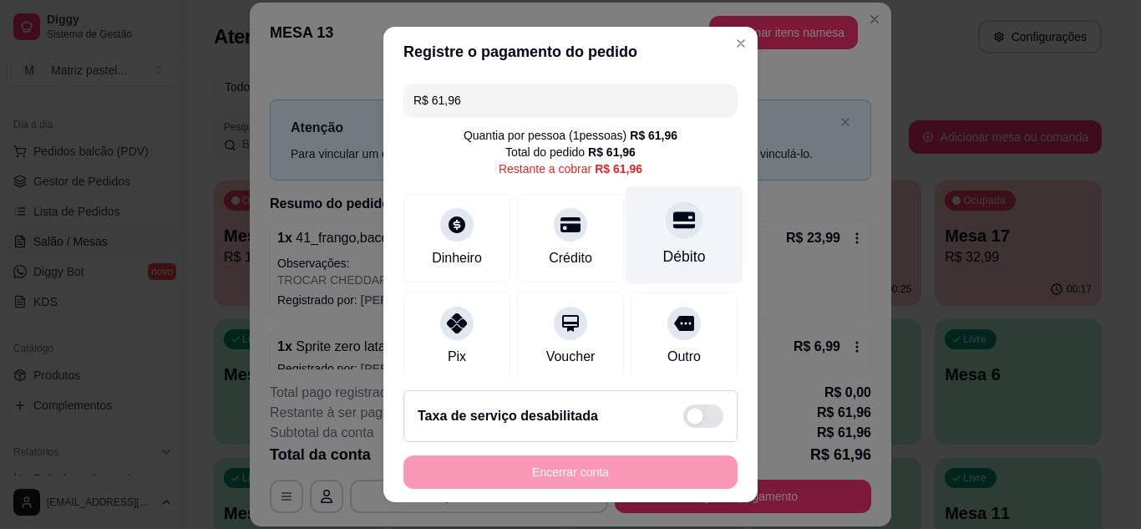
click at [665, 234] on div at bounding box center [683, 219] width 37 height 37
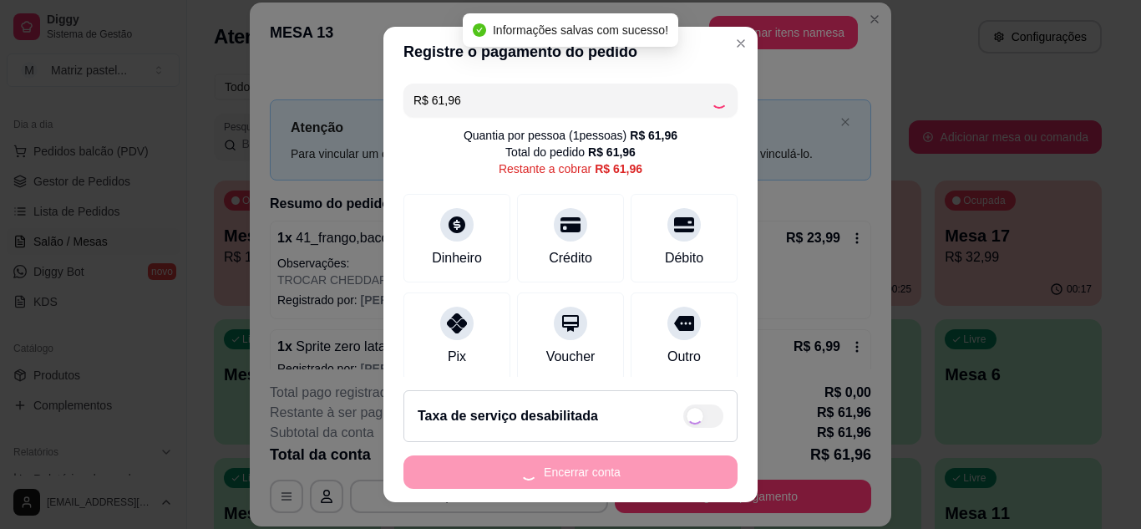
type input "R$ 0,00"
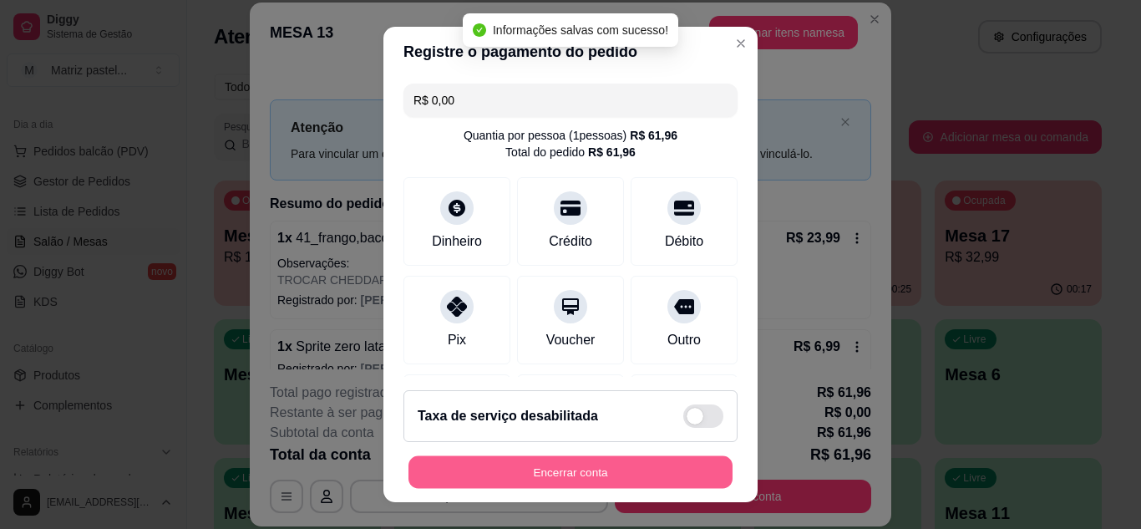
click at [657, 478] on button "Encerrar conta" at bounding box center [570, 472] width 324 height 33
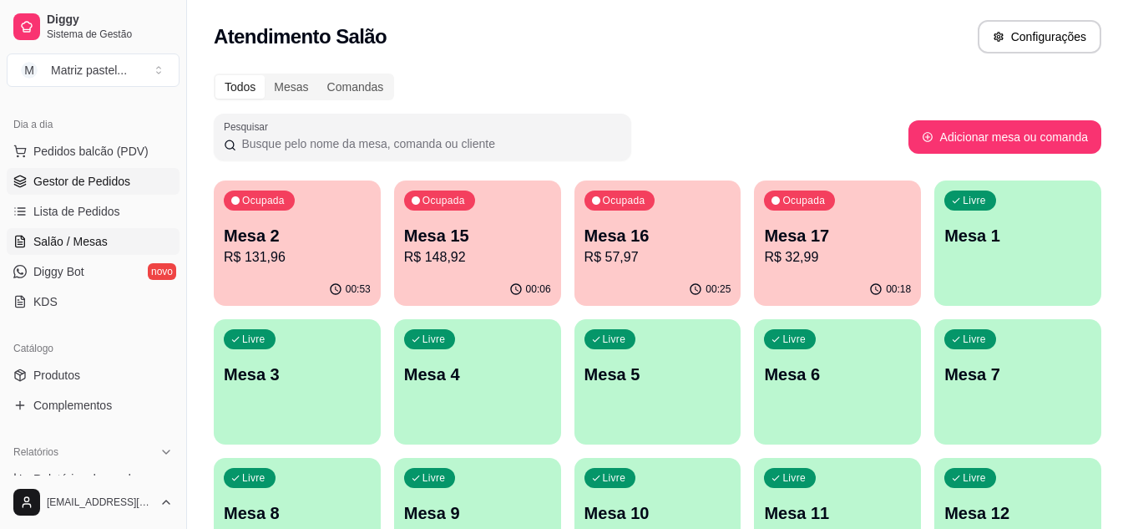
click at [48, 189] on span "Gestor de Pedidos" at bounding box center [81, 181] width 97 height 17
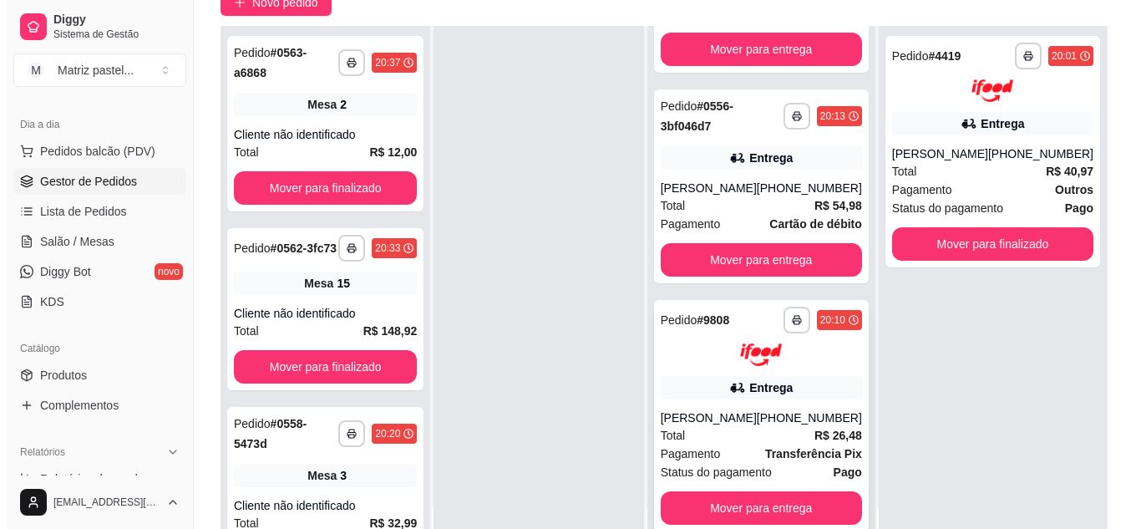
scroll to position [250, 0]
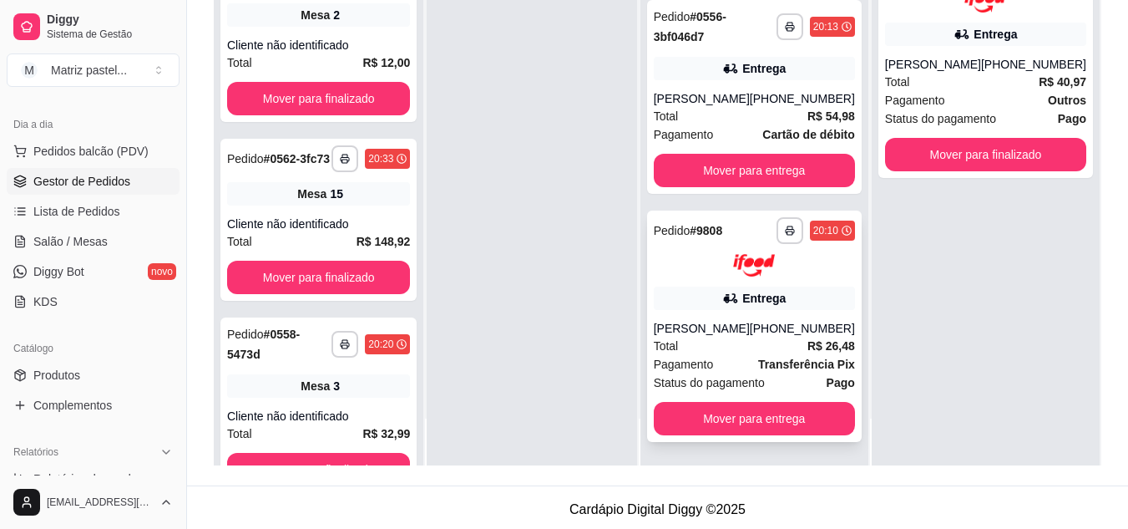
click at [703, 376] on span "Status do pagamento" at bounding box center [709, 382] width 111 height 18
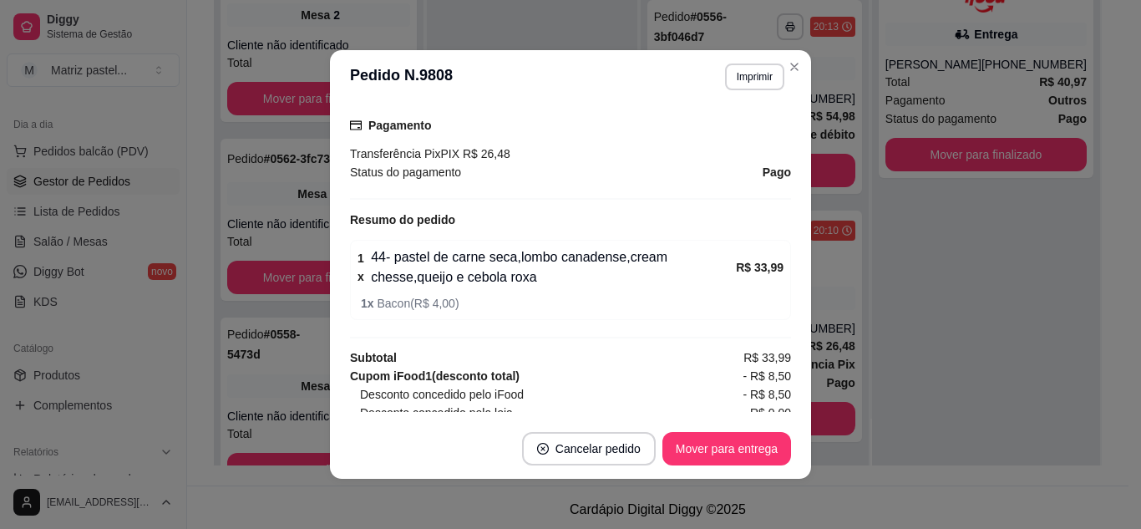
scroll to position [564, 0]
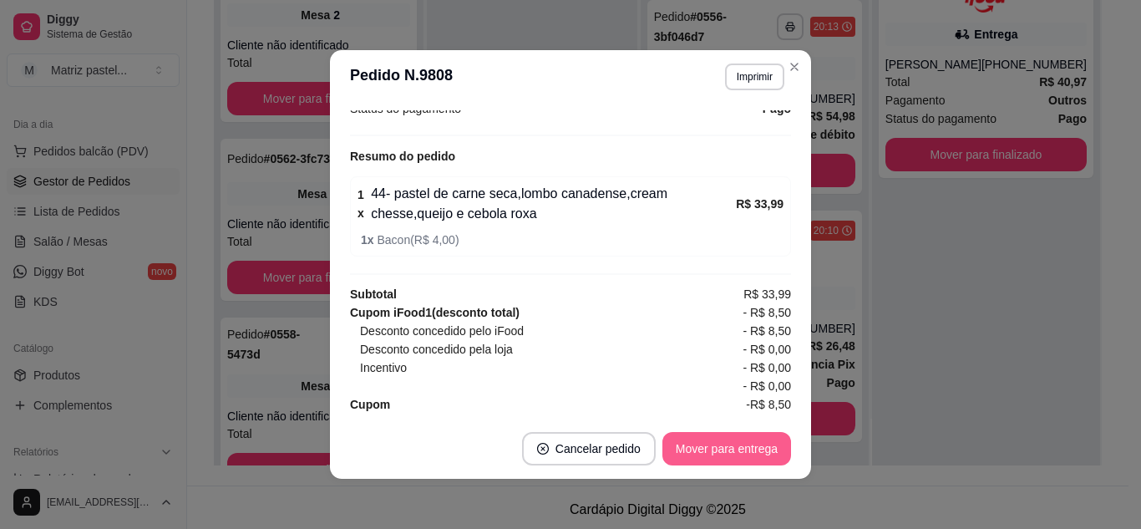
click at [686, 435] on button "Mover para entrega" at bounding box center [726, 448] width 129 height 33
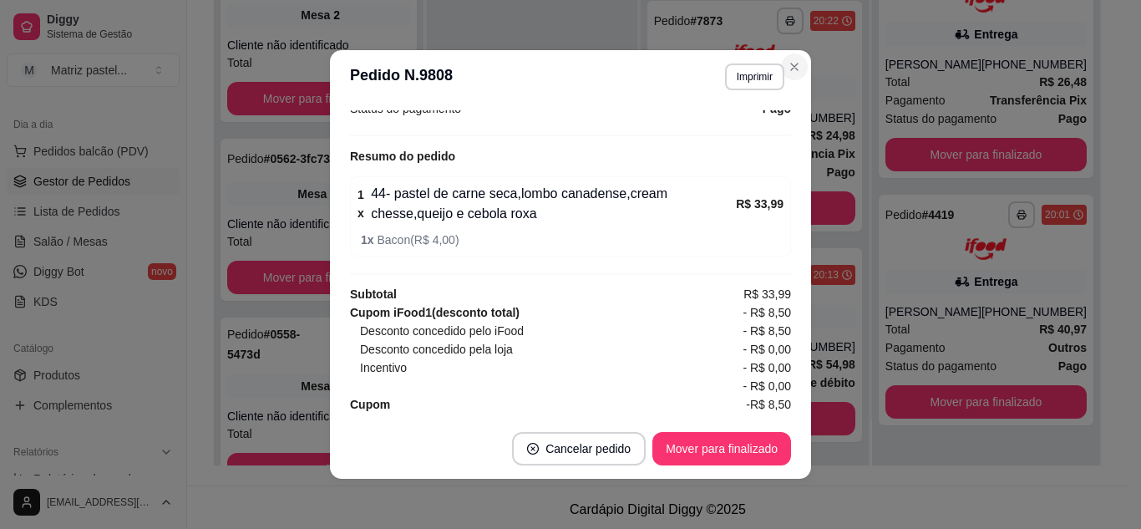
scroll to position [633, 0]
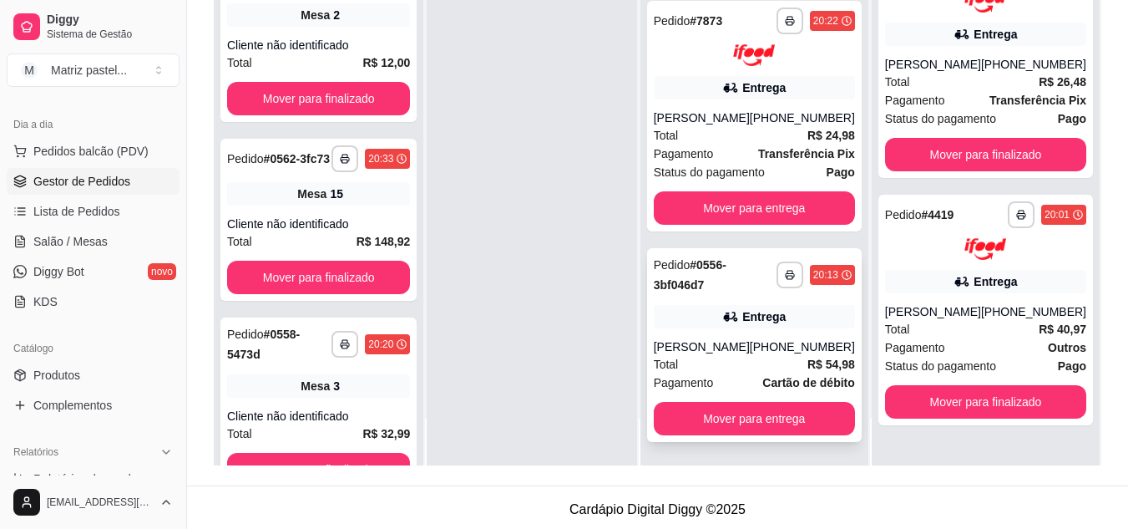
click at [746, 302] on div "**********" at bounding box center [754, 345] width 215 height 194
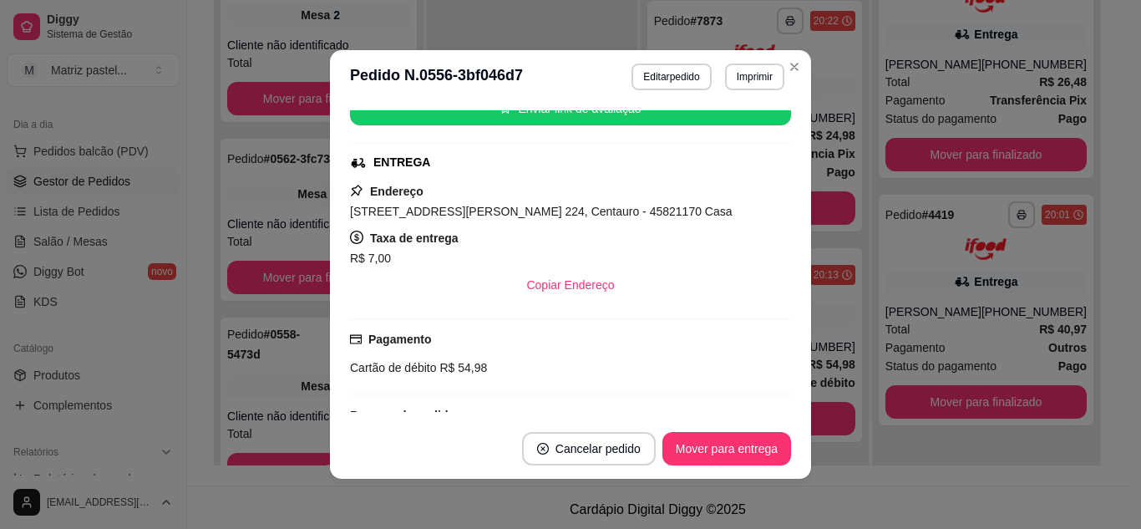
scroll to position [301, 0]
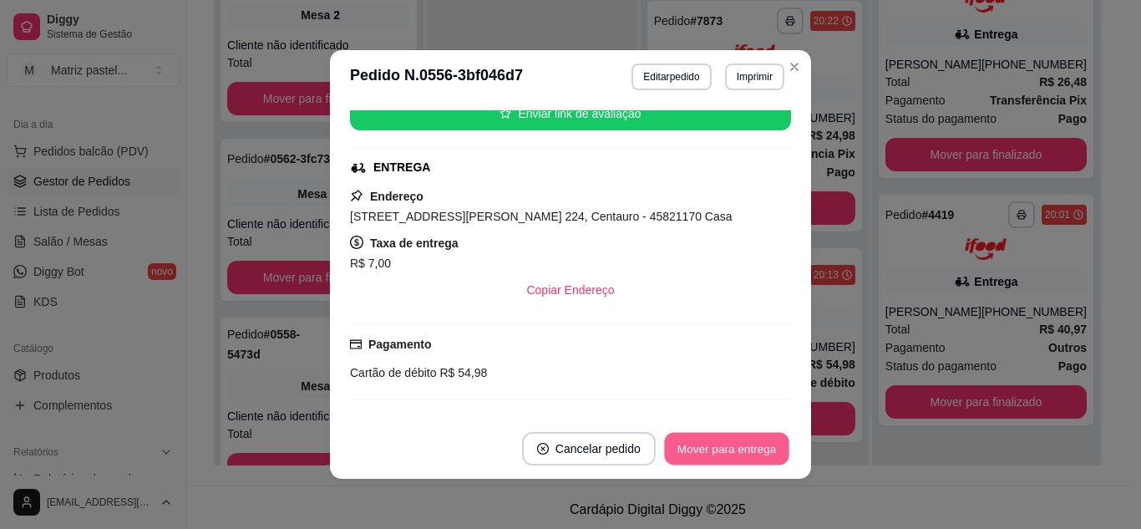
click at [712, 447] on button "Mover para entrega" at bounding box center [726, 449] width 125 height 33
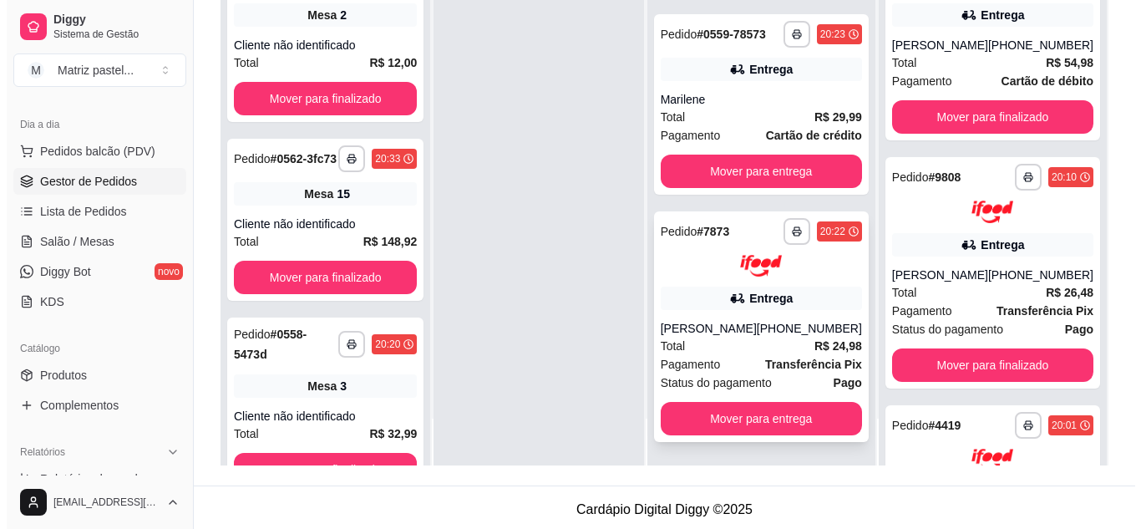
scroll to position [255, 0]
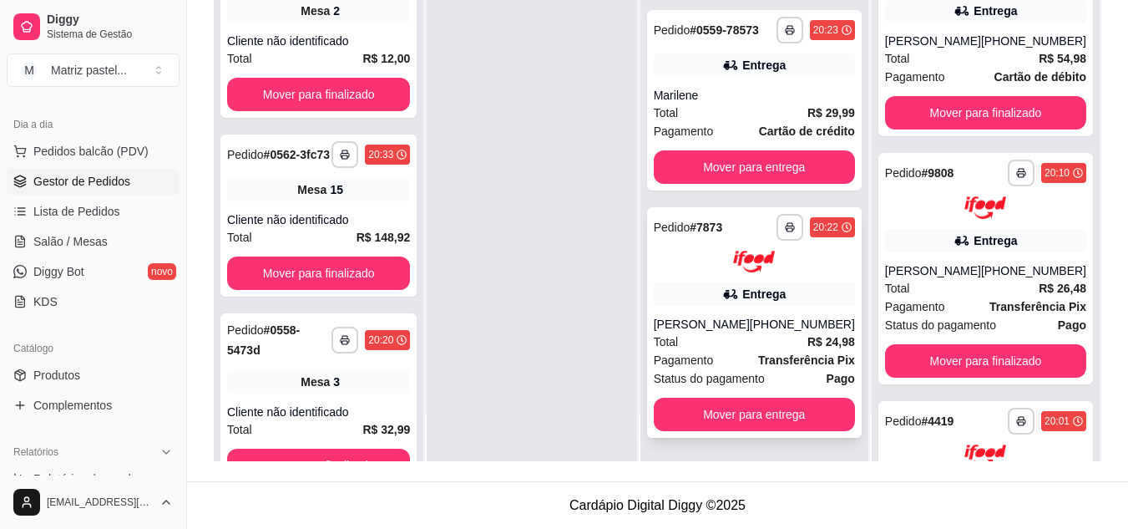
click at [727, 274] on div "**********" at bounding box center [754, 322] width 215 height 231
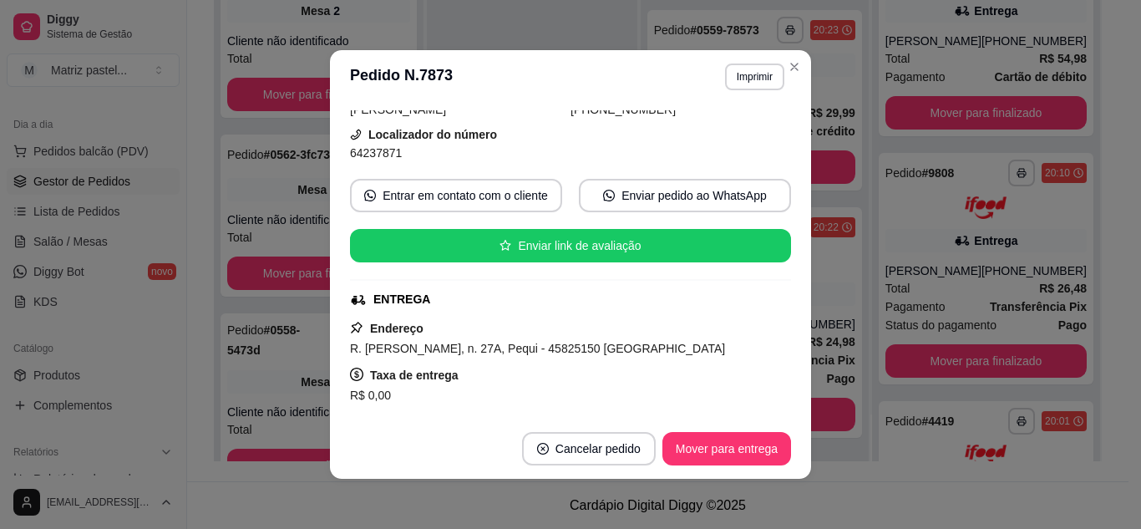
scroll to position [167, 0]
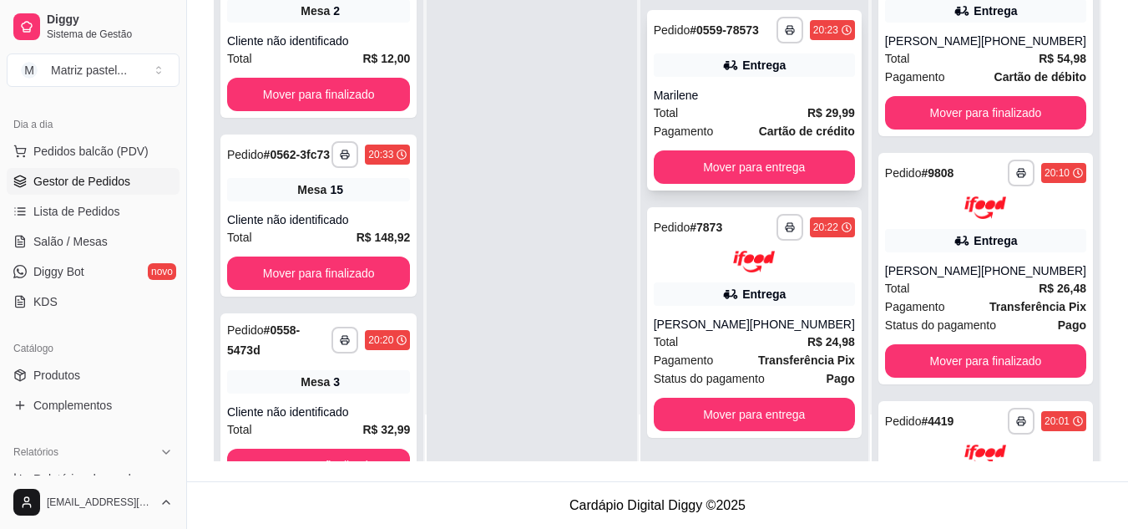
click at [752, 87] on div "Marilene" at bounding box center [754, 95] width 201 height 17
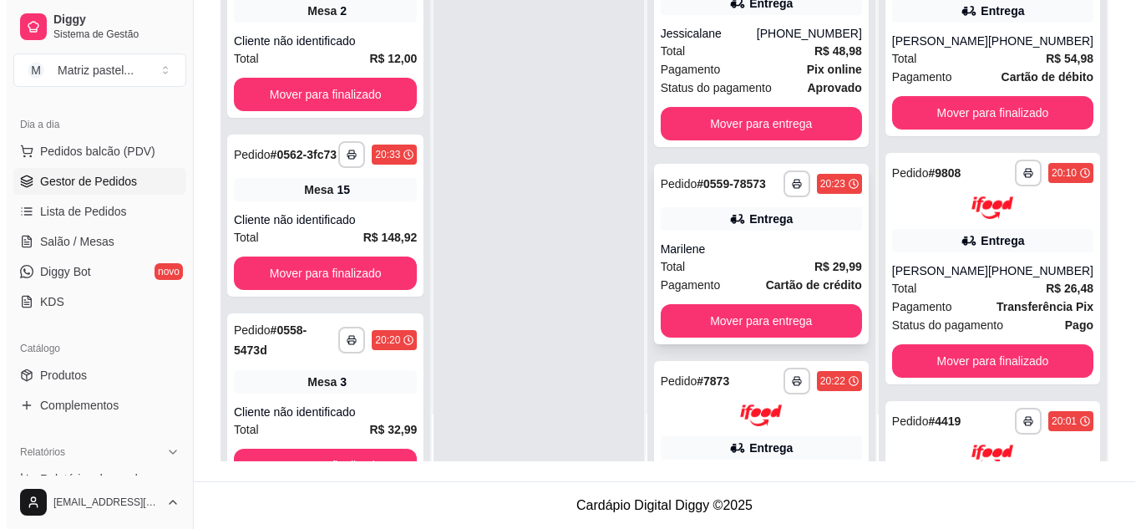
scroll to position [172, 0]
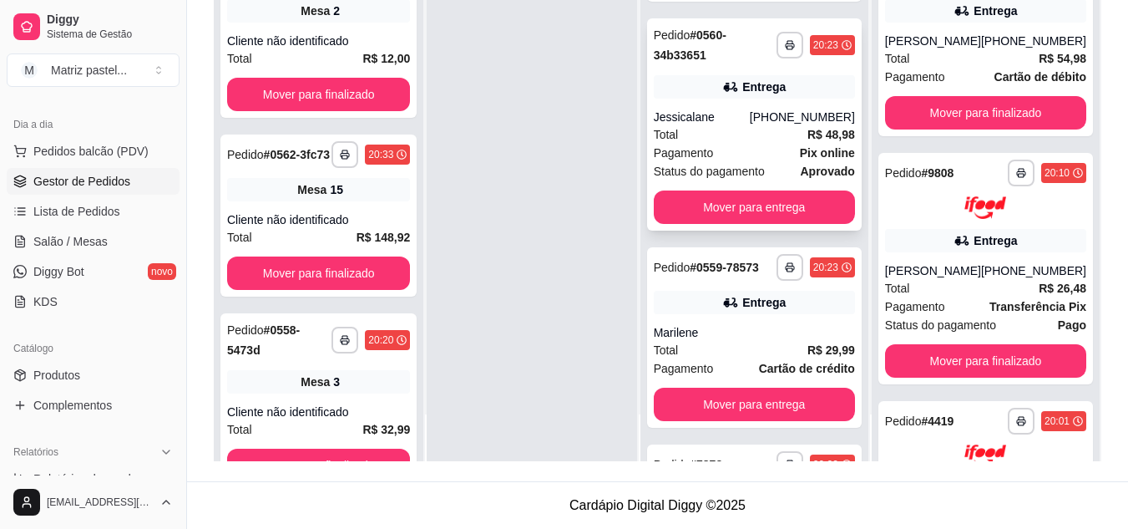
click at [743, 125] on div "Total R$ 48,98" at bounding box center [754, 134] width 201 height 18
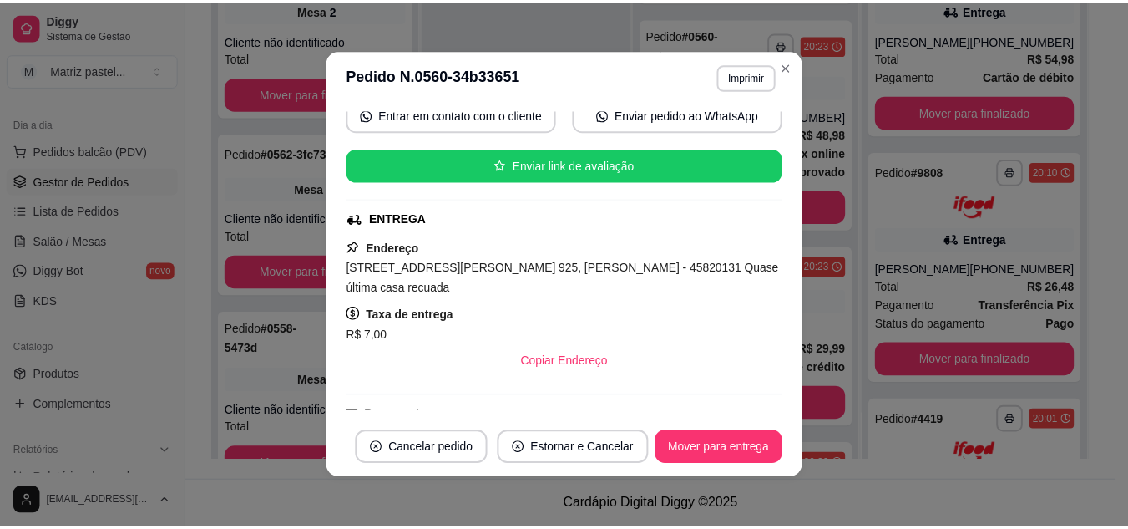
scroll to position [250, 0]
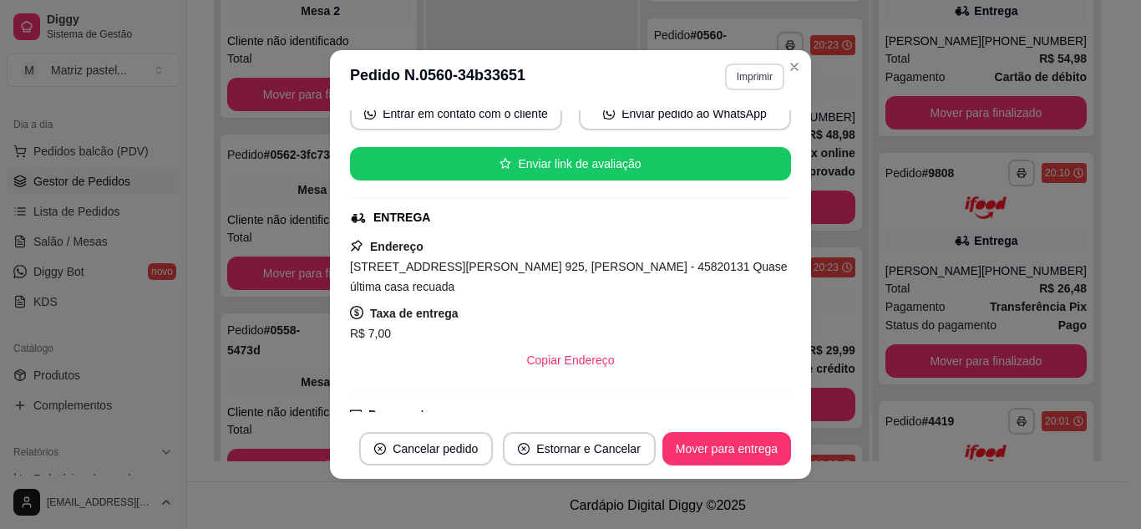
click at [737, 67] on button "Imprimir" at bounding box center [754, 76] width 59 height 27
click at [731, 129] on button "IMPRESSORA" at bounding box center [718, 135] width 121 height 27
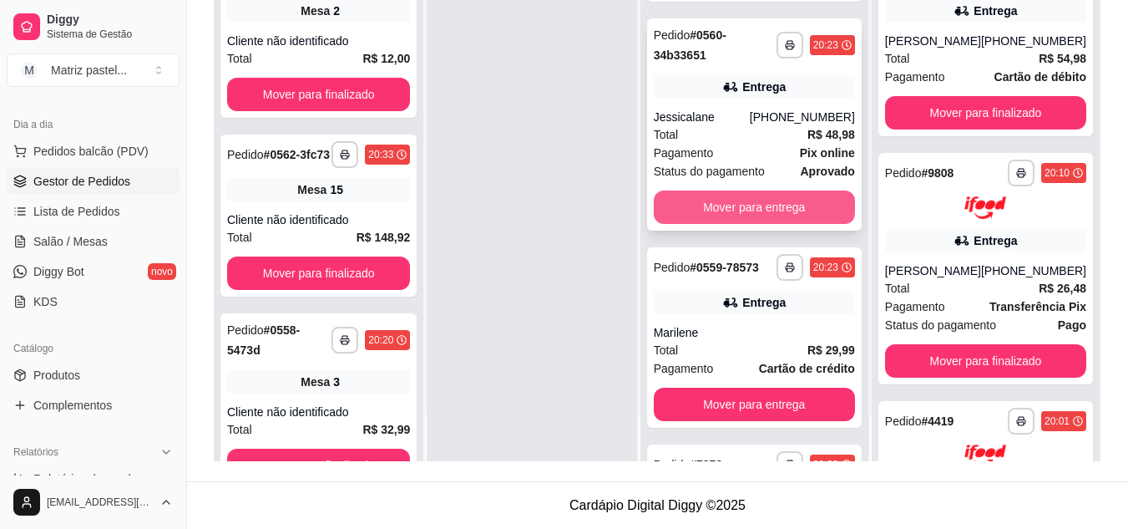
scroll to position [423, 0]
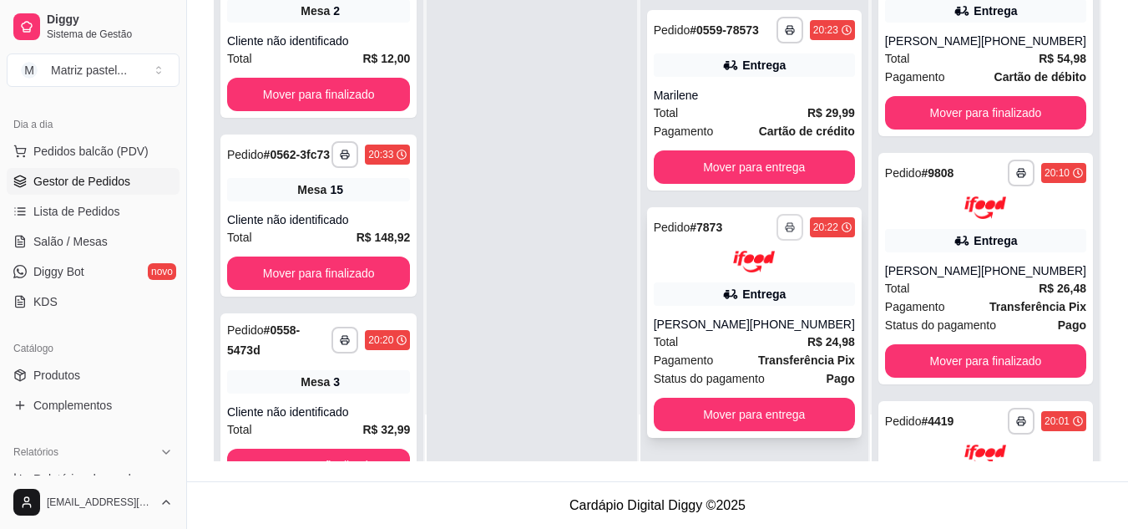
click at [779, 217] on button "button" at bounding box center [790, 227] width 27 height 27
click at [739, 283] on button "IMPRESSORA" at bounding box center [733, 285] width 117 height 26
click at [99, 240] on span "Salão / Mesas" at bounding box center [70, 241] width 74 height 17
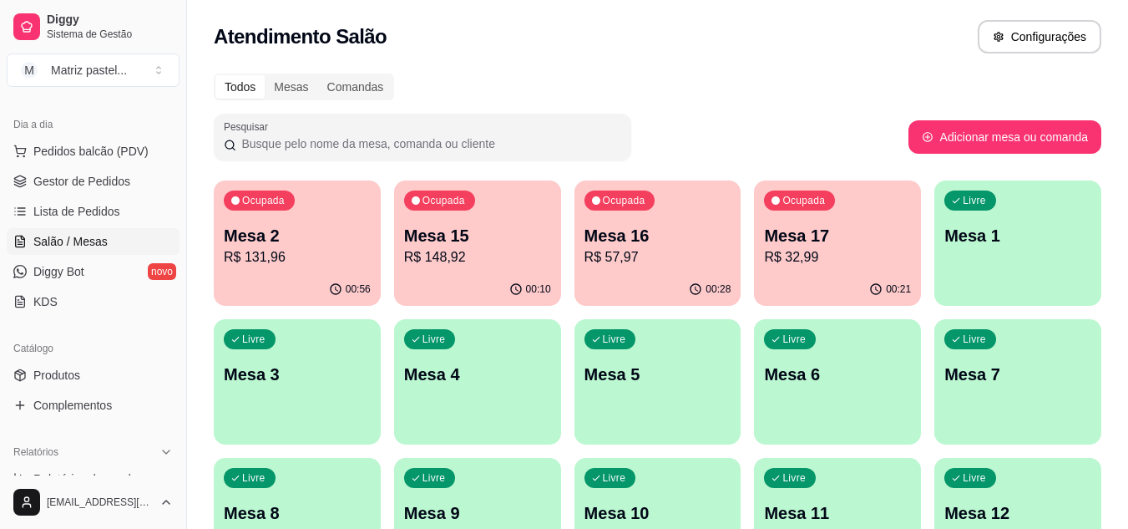
click at [842, 235] on p "Mesa 17" at bounding box center [837, 235] width 147 height 23
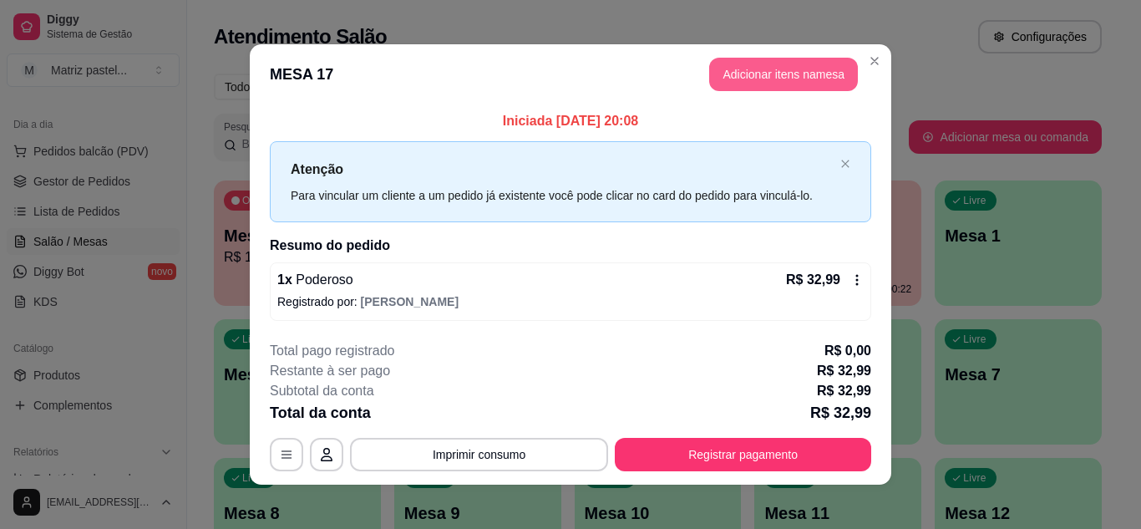
click at [753, 75] on button "Adicionar itens na mesa" at bounding box center [783, 74] width 149 height 33
click at [369, 123] on input "Pesquisa" at bounding box center [388, 114] width 685 height 17
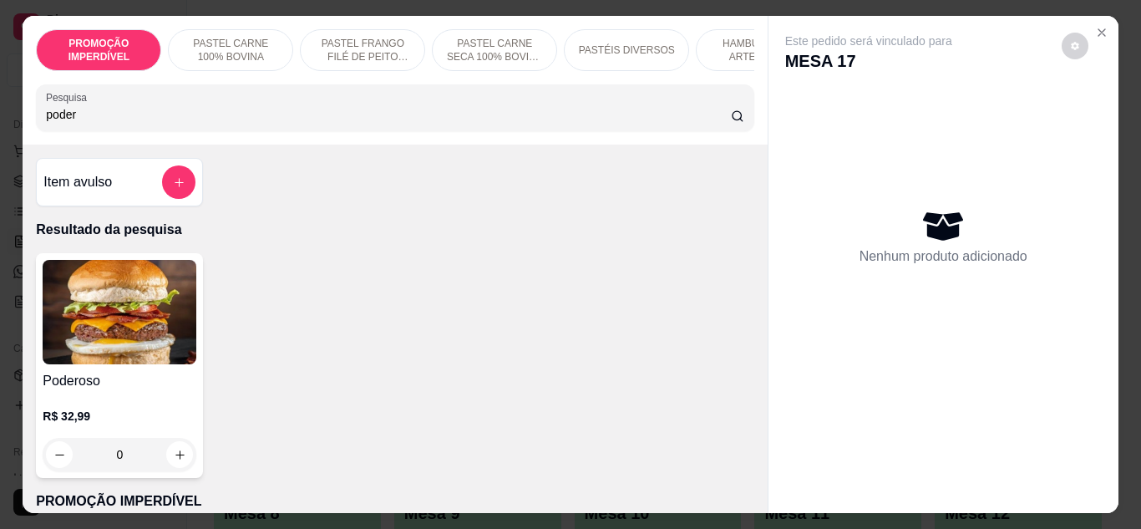
type input "poder"
click at [177, 464] on div "0" at bounding box center [120, 454] width 154 height 33
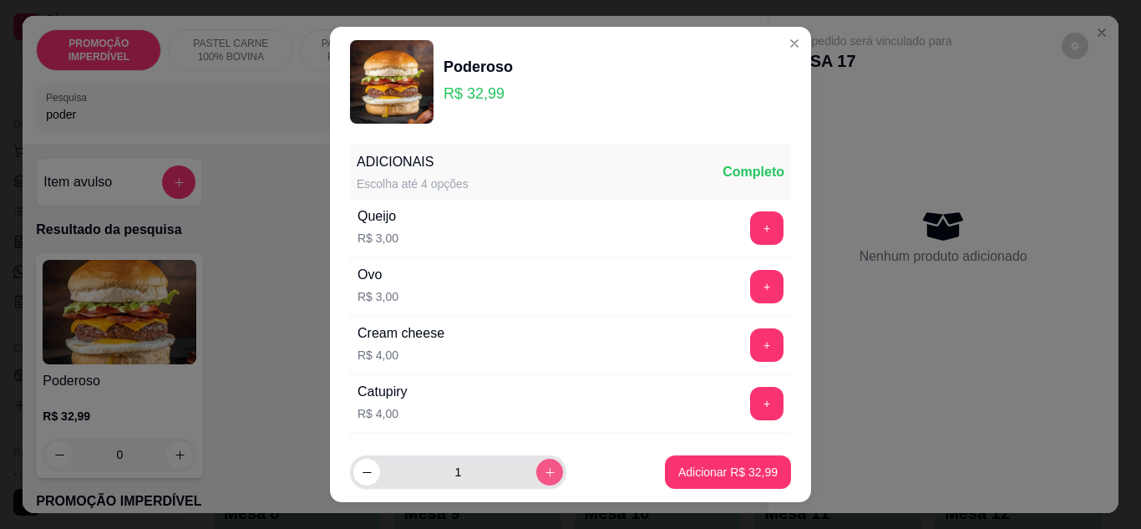
click at [536, 468] on button "increase-product-quantity" at bounding box center [549, 471] width 27 height 27
type input "2"
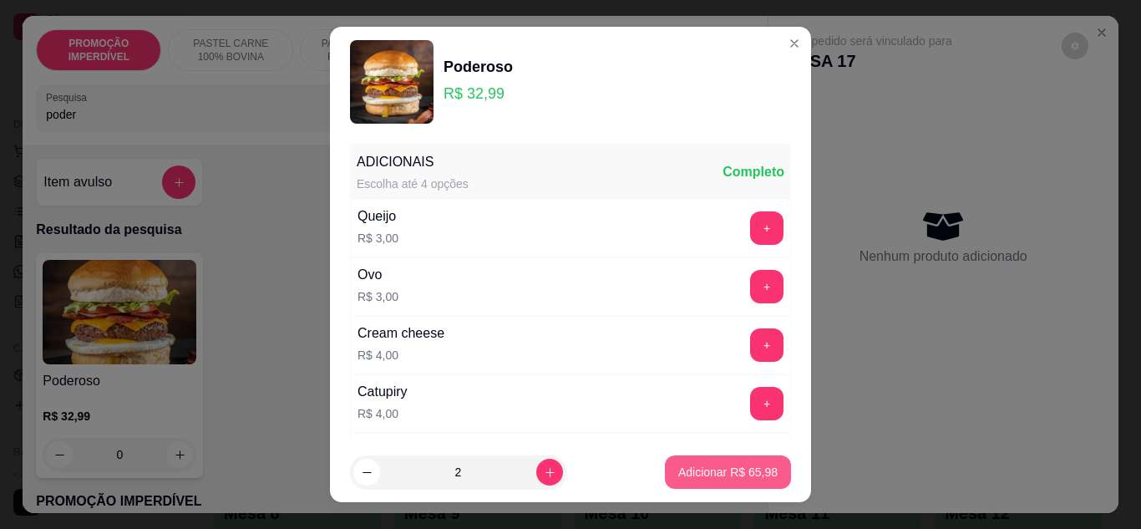
click at [678, 468] on p "Adicionar R$ 65,98" at bounding box center [727, 471] width 99 height 17
type input "2"
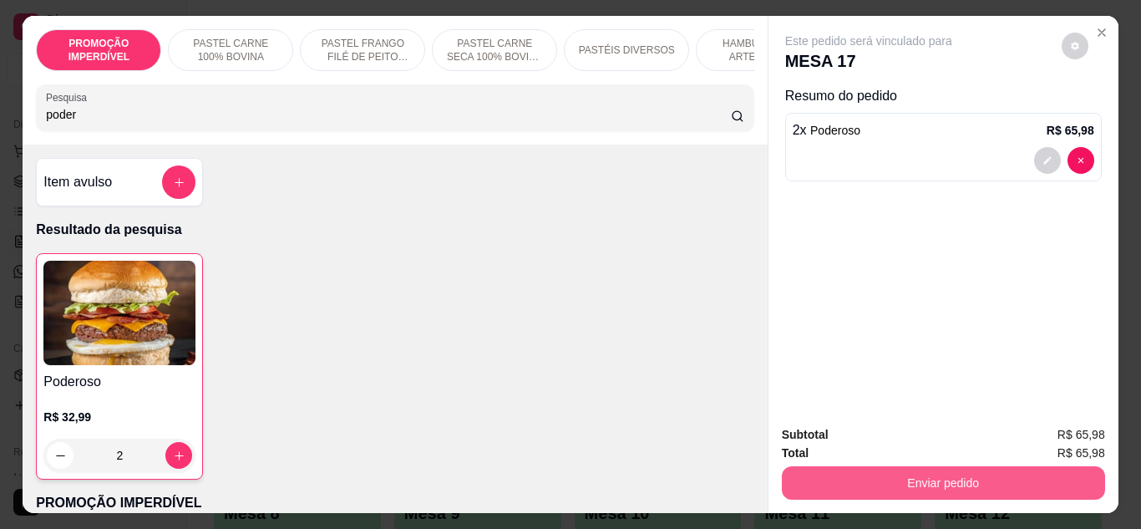
click at [802, 469] on button "Enviar pedido" at bounding box center [943, 482] width 323 height 33
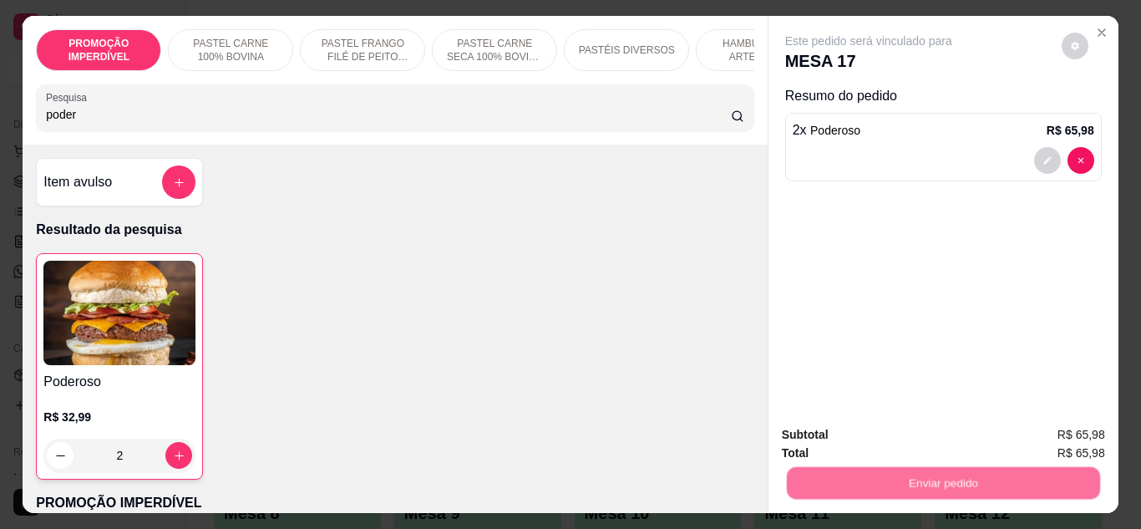
click at [801, 433] on button "Não registrar e enviar pedido" at bounding box center [888, 435] width 174 height 32
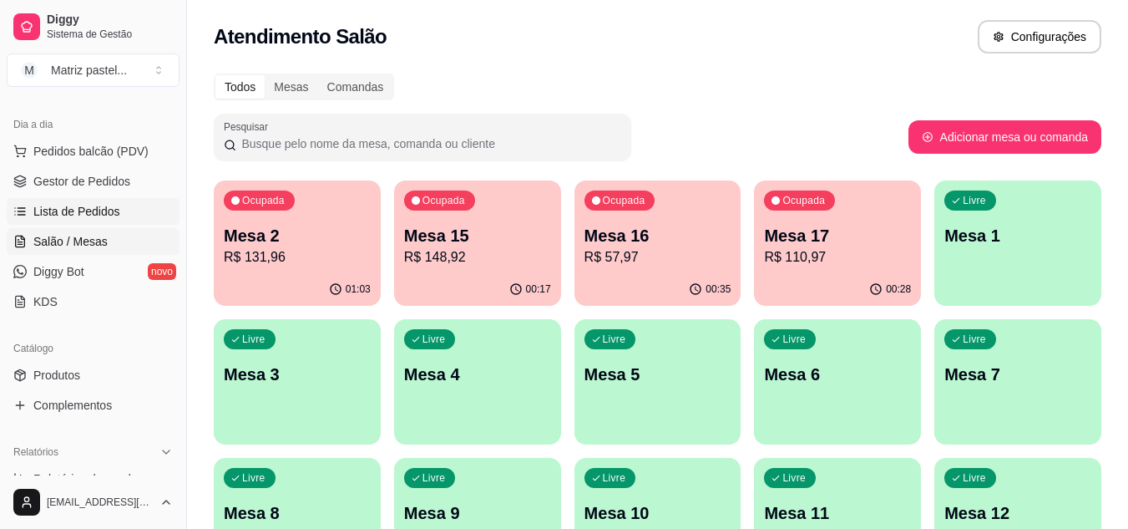
drag, startPoint x: 108, startPoint y: 185, endPoint x: 154, endPoint y: 210, distance: 53.4
click at [108, 185] on span "Gestor de Pedidos" at bounding box center [81, 181] width 97 height 17
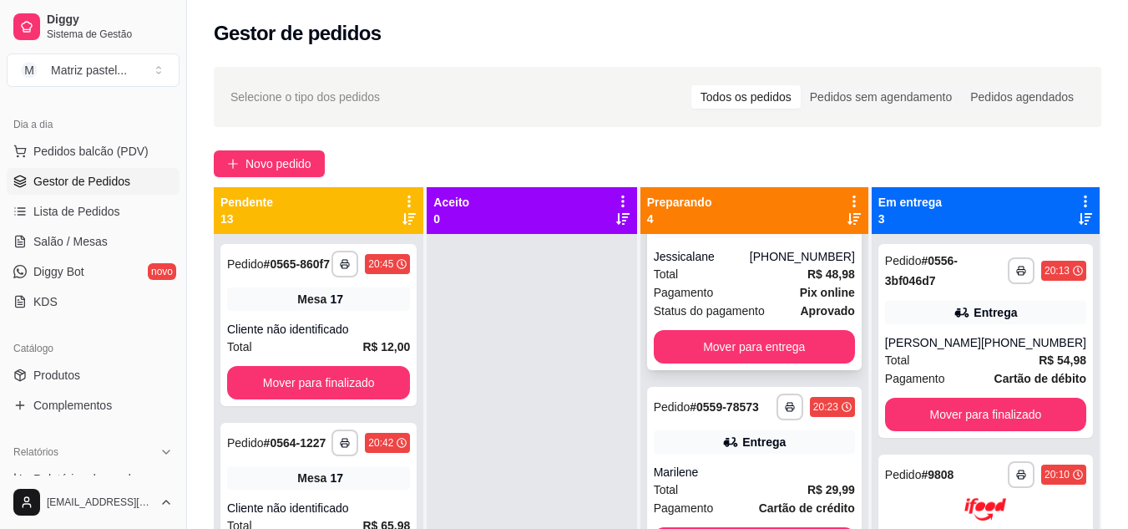
scroll to position [417, 0]
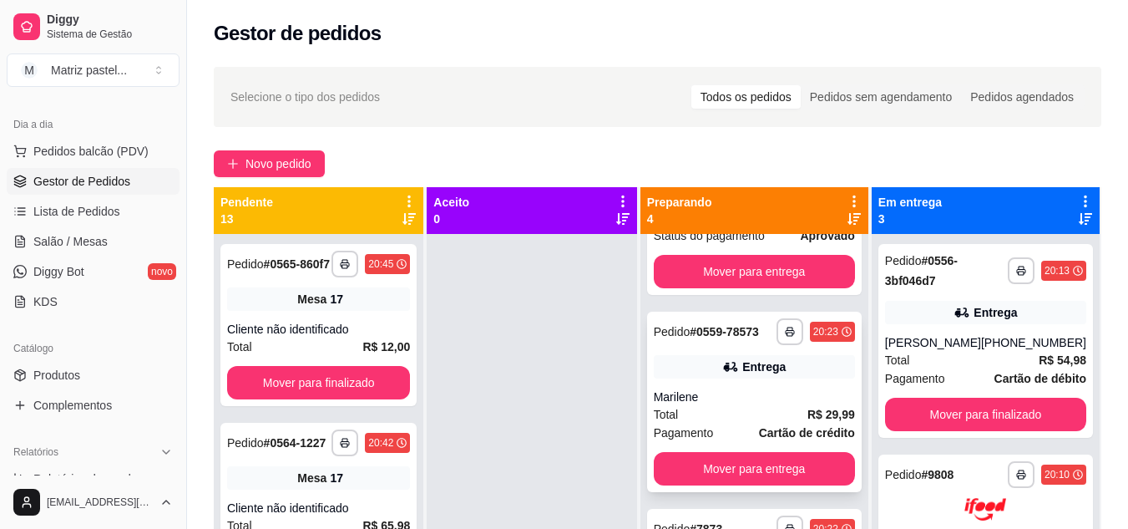
click at [746, 357] on div "**********" at bounding box center [754, 401] width 215 height 180
click at [783, 328] on button "button" at bounding box center [790, 331] width 26 height 26
click at [712, 377] on button "IMPRESSORA" at bounding box center [733, 388] width 117 height 26
click at [51, 231] on link "Salão / Mesas" at bounding box center [93, 241] width 173 height 27
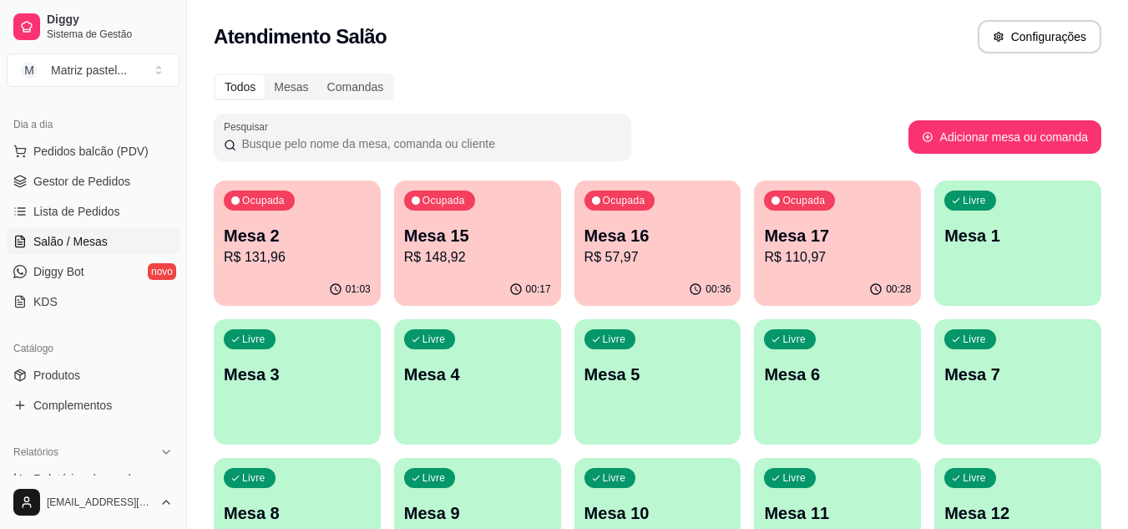
click at [668, 270] on div "Ocupada Mesa 16 R$ 57,97" at bounding box center [657, 226] width 167 height 93
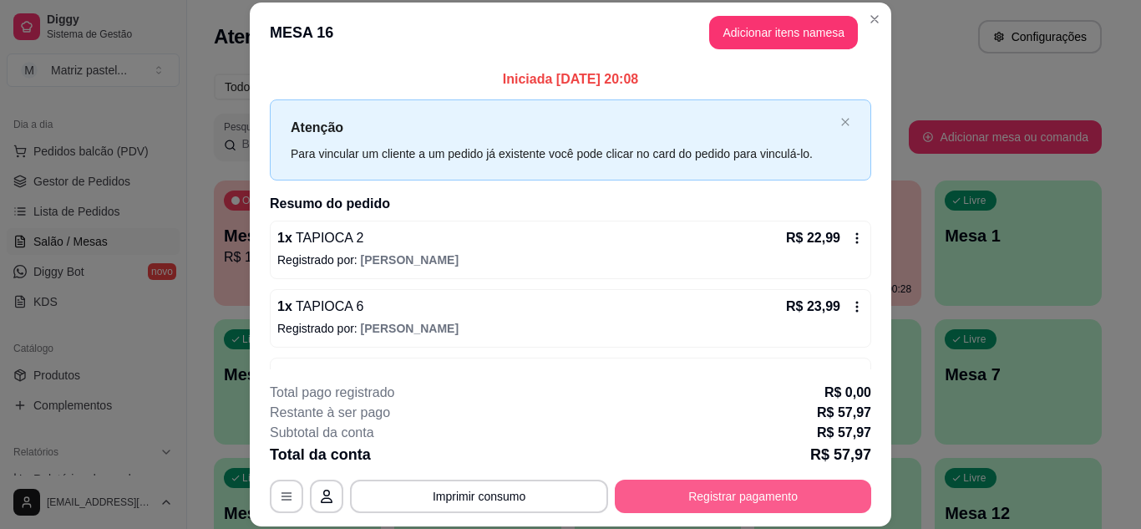
click at [758, 489] on button "Registrar pagamento" at bounding box center [743, 495] width 256 height 33
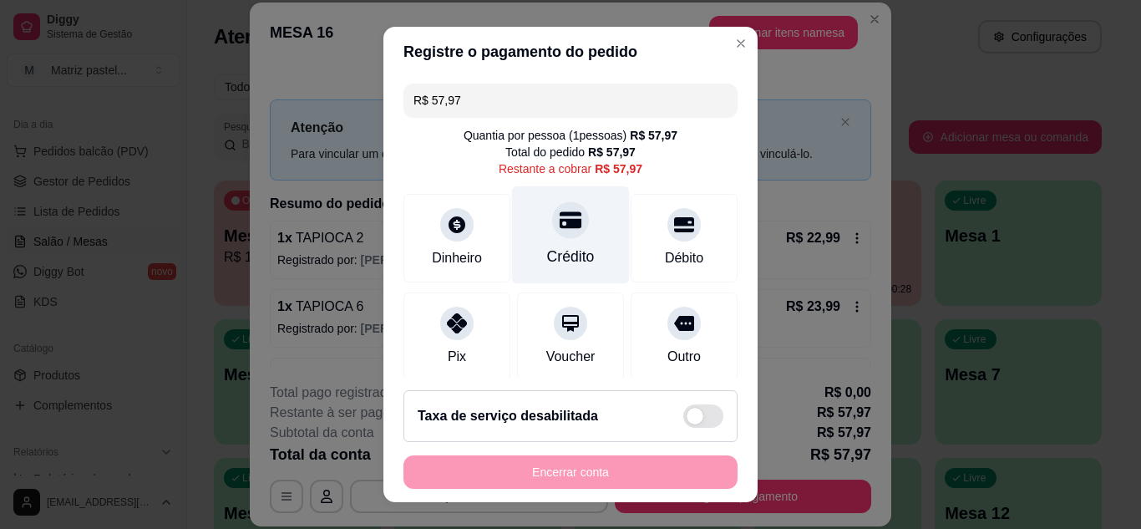
click at [558, 251] on div "Crédito" at bounding box center [571, 256] width 48 height 22
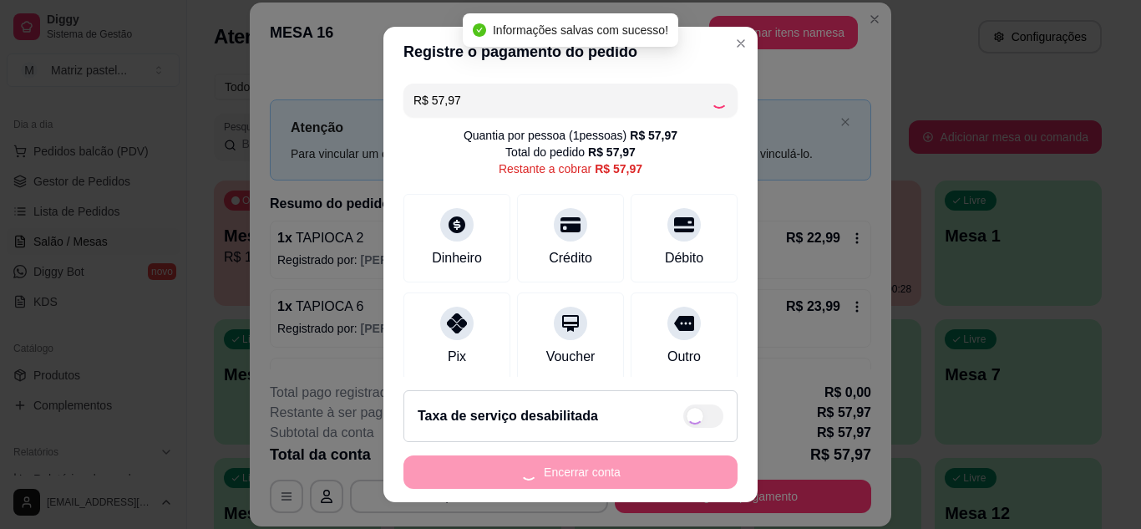
type input "R$ 0,00"
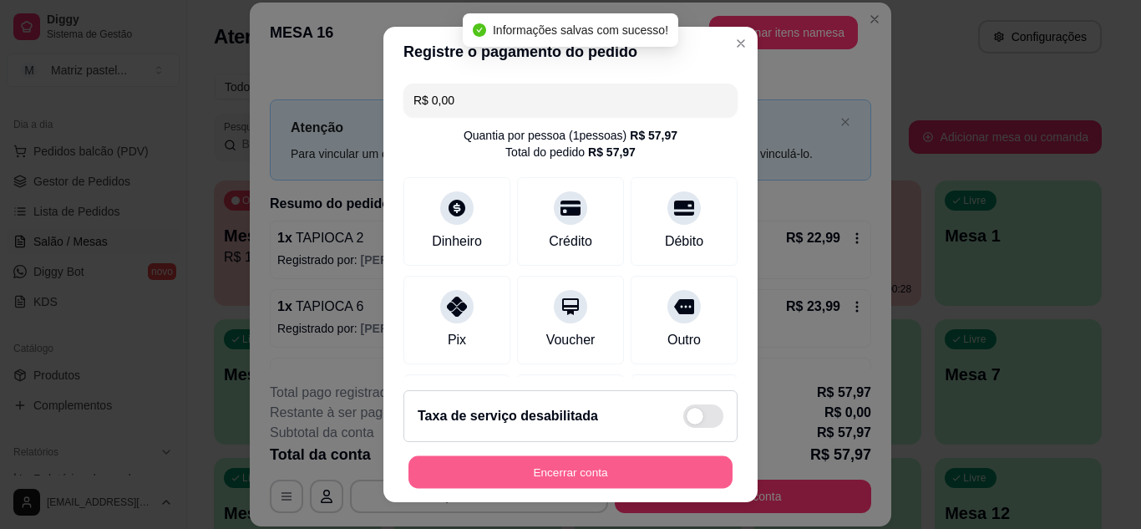
click at [642, 466] on button "Encerrar conta" at bounding box center [570, 472] width 324 height 33
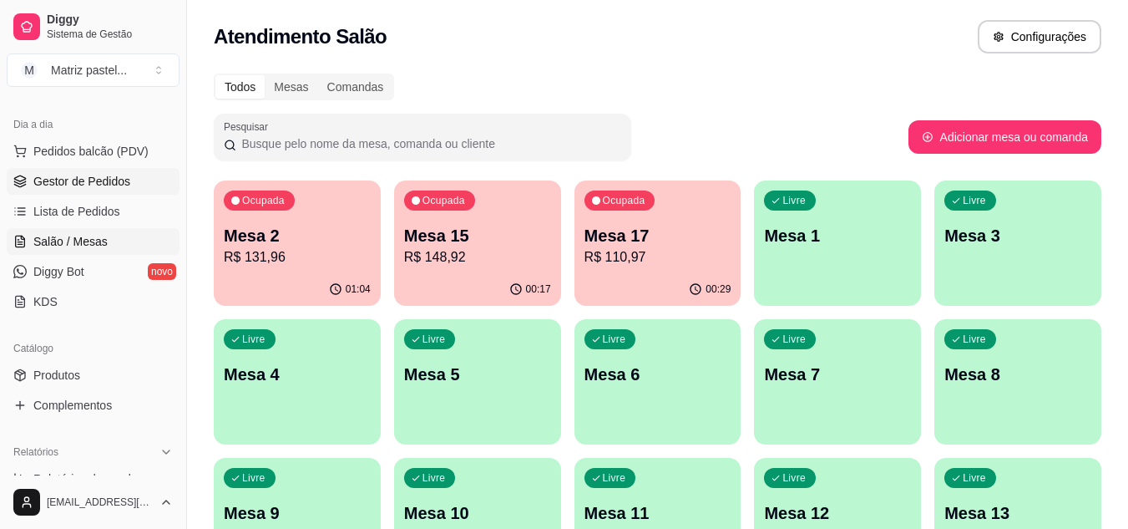
click at [97, 182] on span "Gestor de Pedidos" at bounding box center [81, 181] width 97 height 17
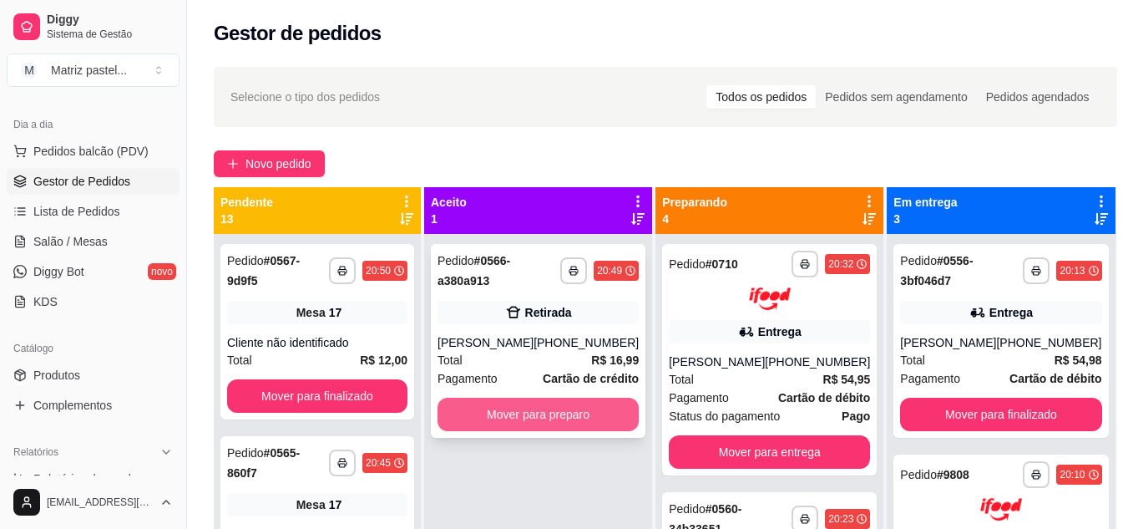
click at [528, 402] on button "Mover para preparo" at bounding box center [538, 413] width 201 height 33
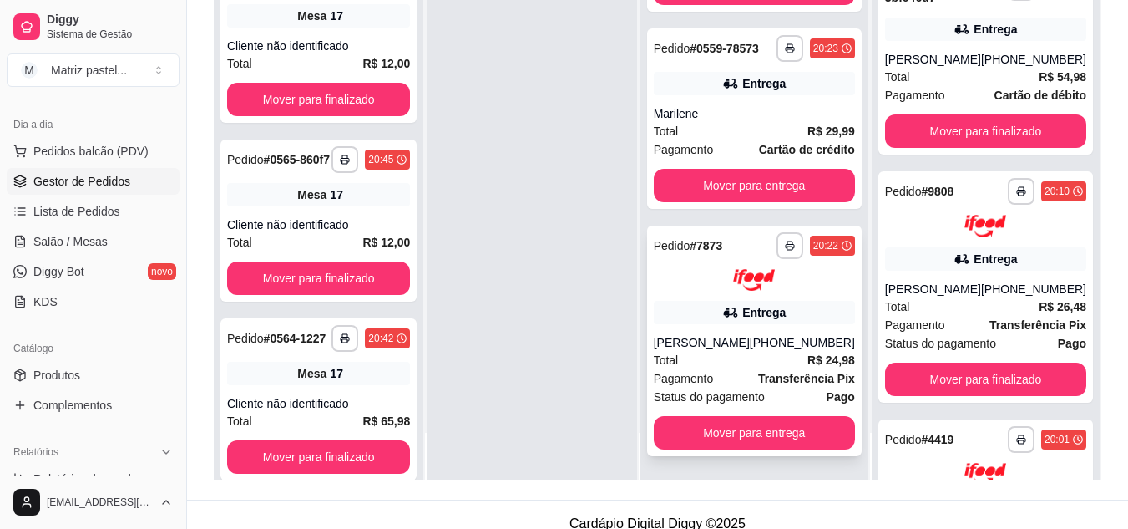
scroll to position [250, 0]
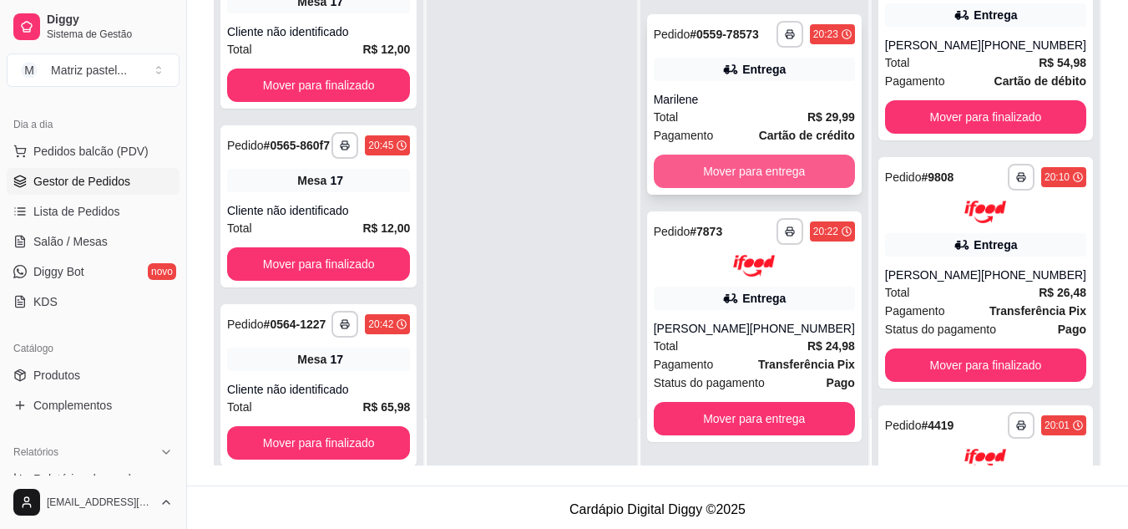
click at [744, 175] on button "Mover para entrega" at bounding box center [754, 170] width 201 height 33
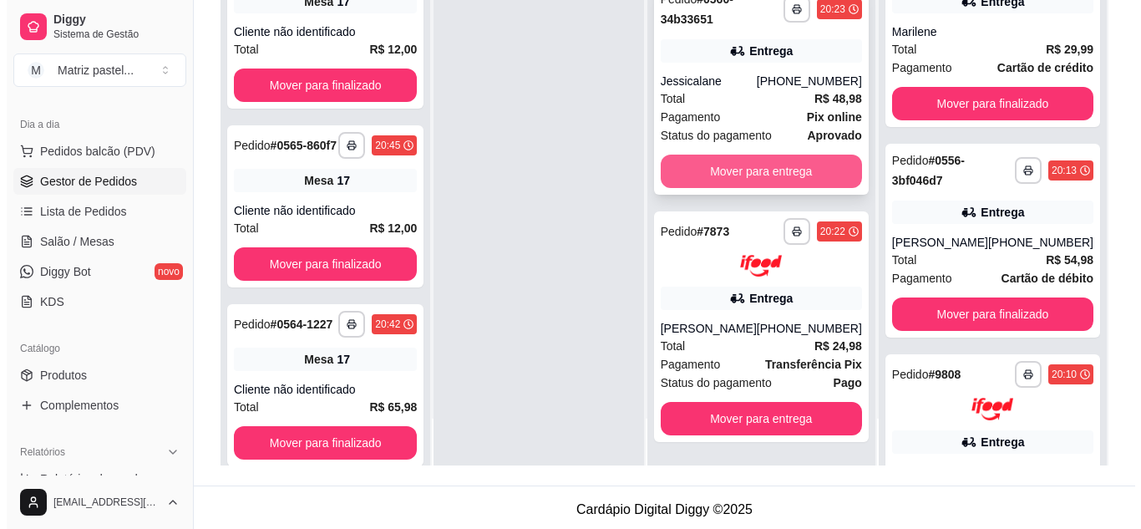
scroll to position [423, 0]
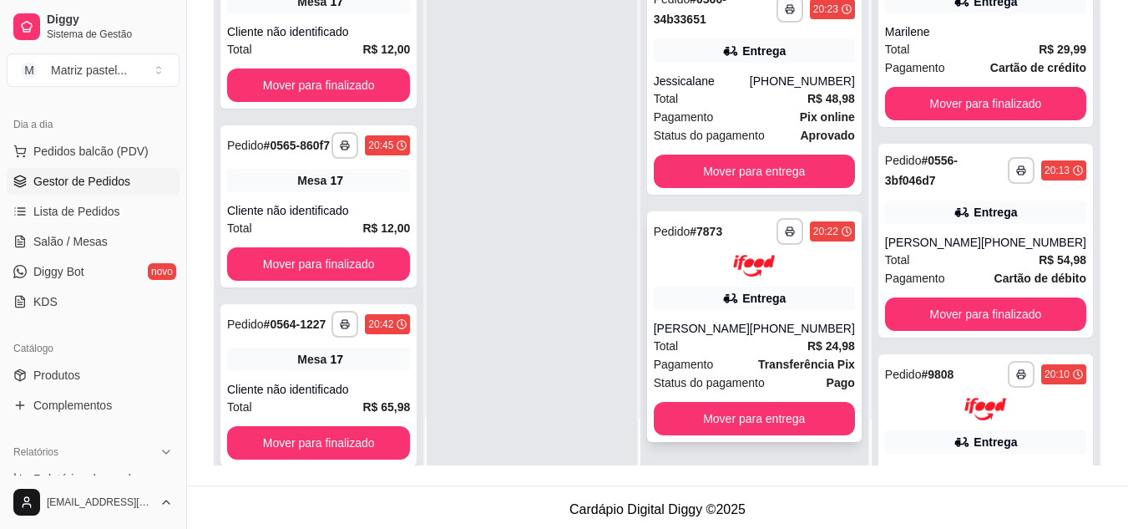
click at [800, 336] on div "[PHONE_NUMBER]" at bounding box center [802, 328] width 105 height 17
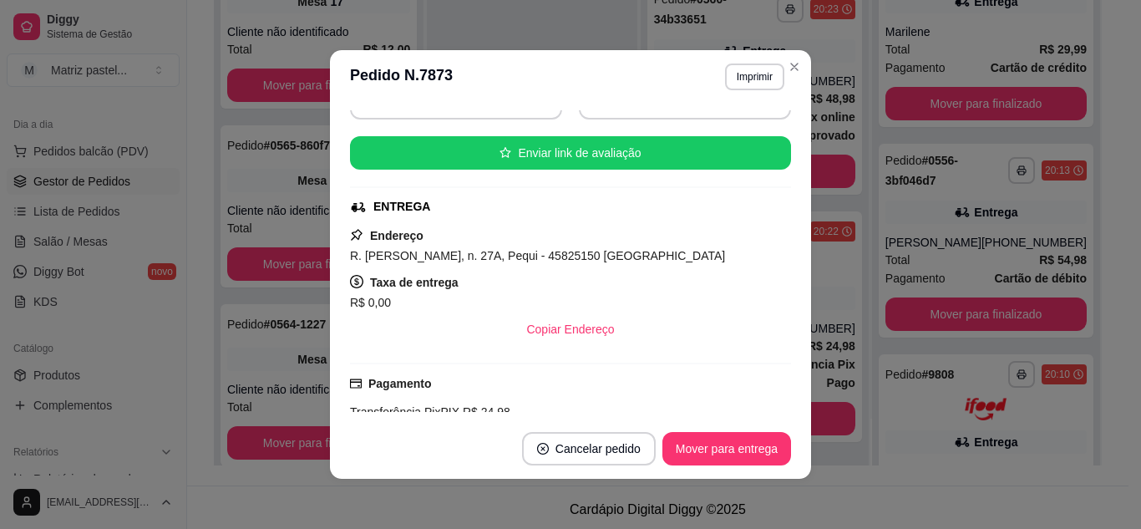
scroll to position [250, 0]
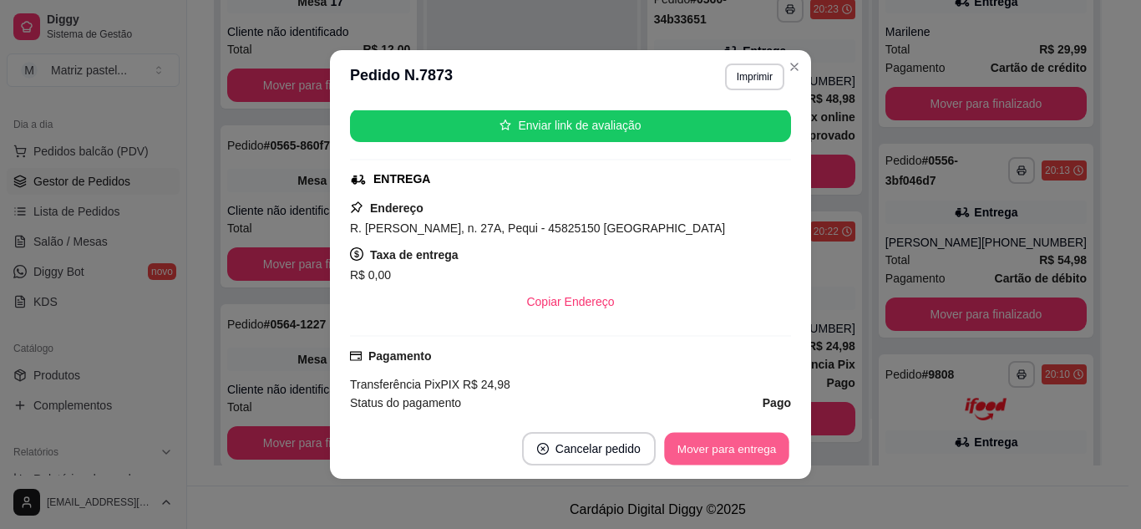
click at [746, 458] on button "Mover para entrega" at bounding box center [726, 449] width 125 height 33
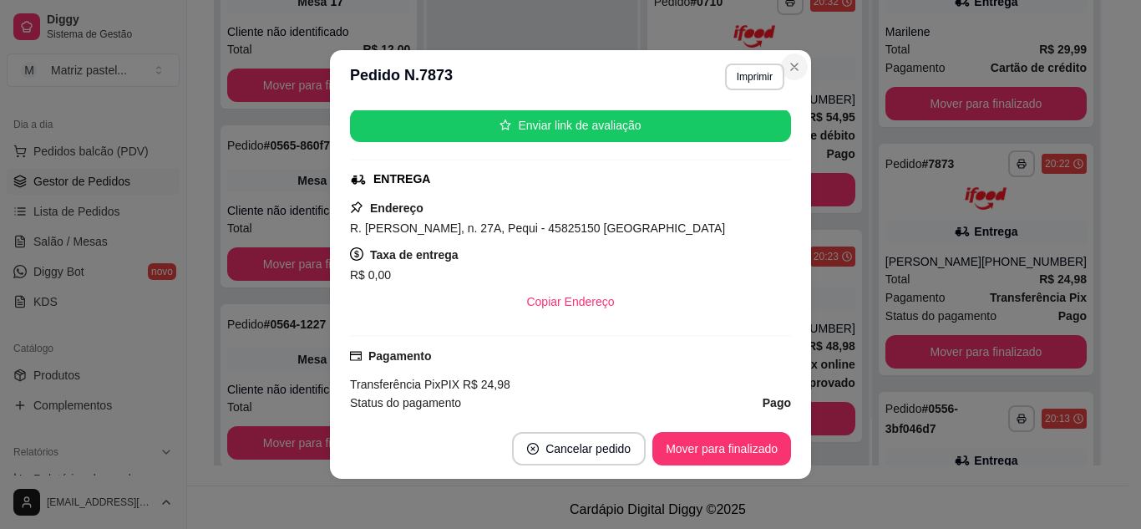
scroll to position [175, 0]
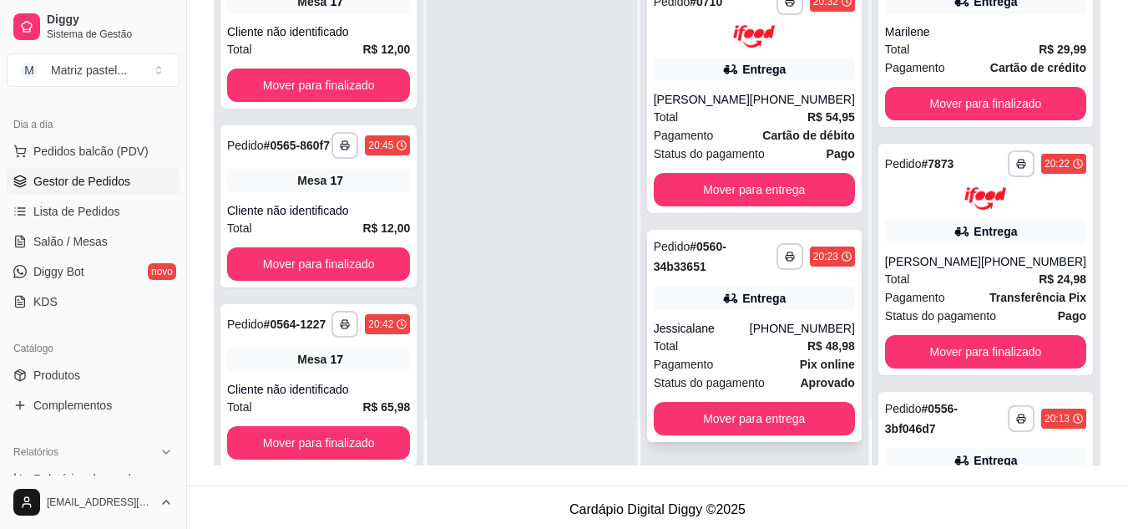
click at [779, 325] on div "[PHONE_NUMBER]" at bounding box center [802, 328] width 105 height 17
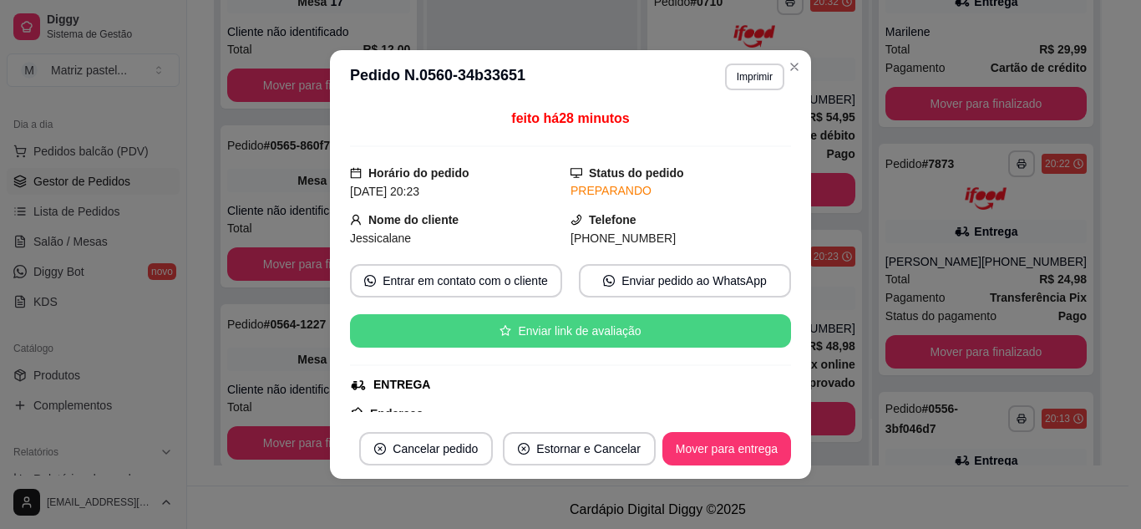
scroll to position [167, 0]
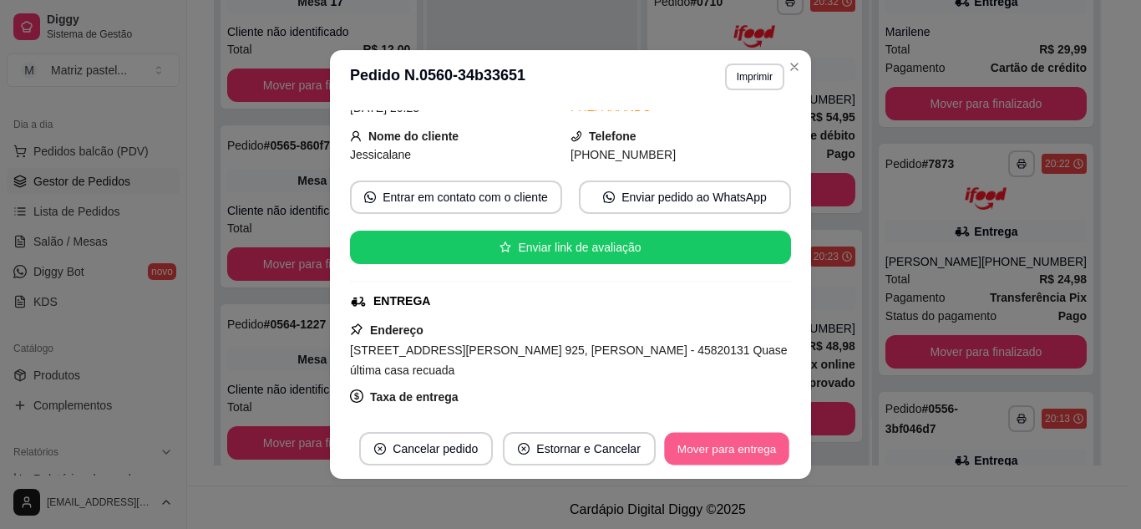
click at [718, 443] on button "Mover para entrega" at bounding box center [726, 449] width 125 height 33
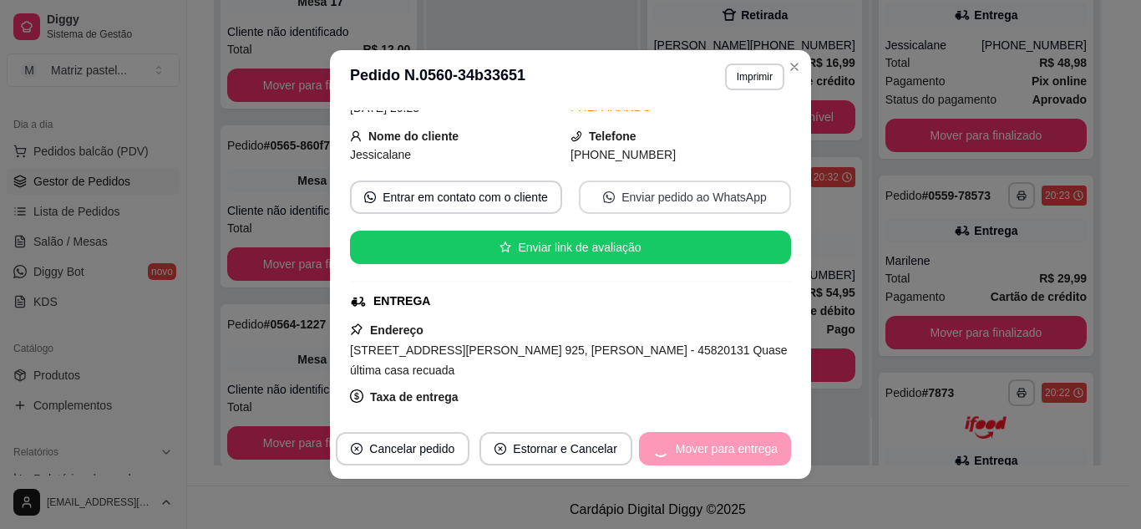
scroll to position [0, 0]
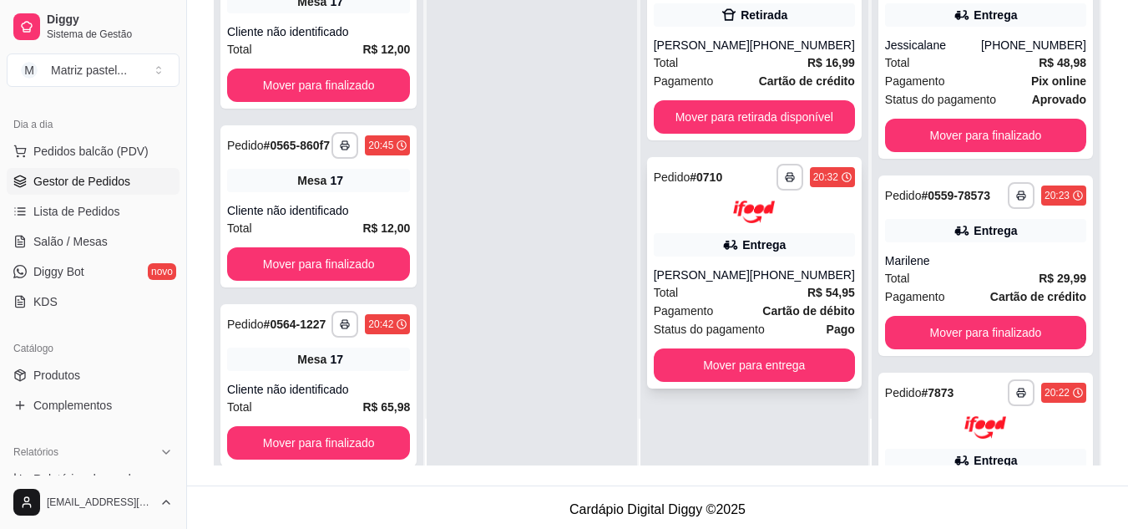
click at [774, 255] on div "Entrega" at bounding box center [754, 244] width 201 height 23
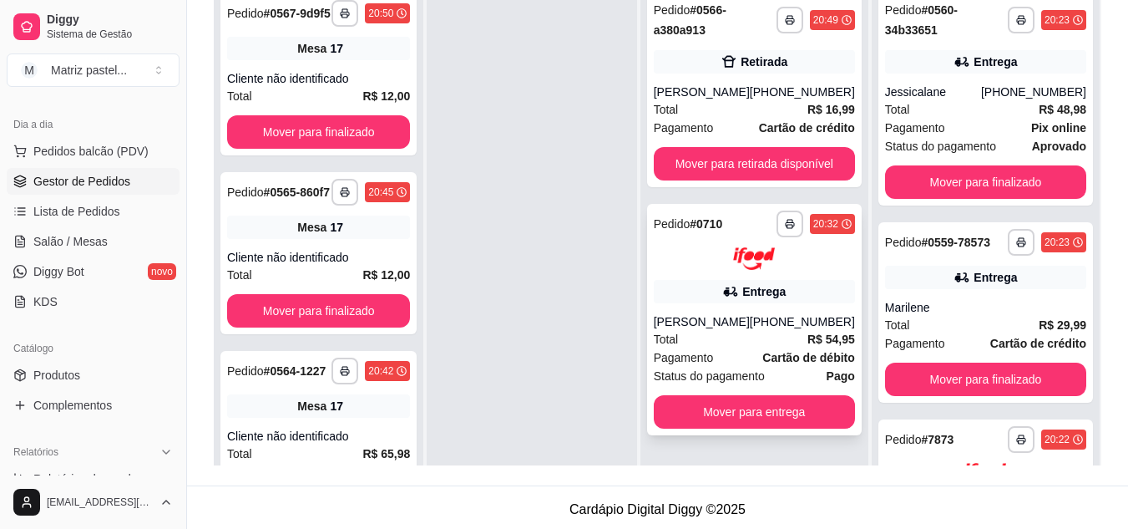
click at [795, 319] on div "[PHONE_NUMBER]" at bounding box center [802, 321] width 105 height 17
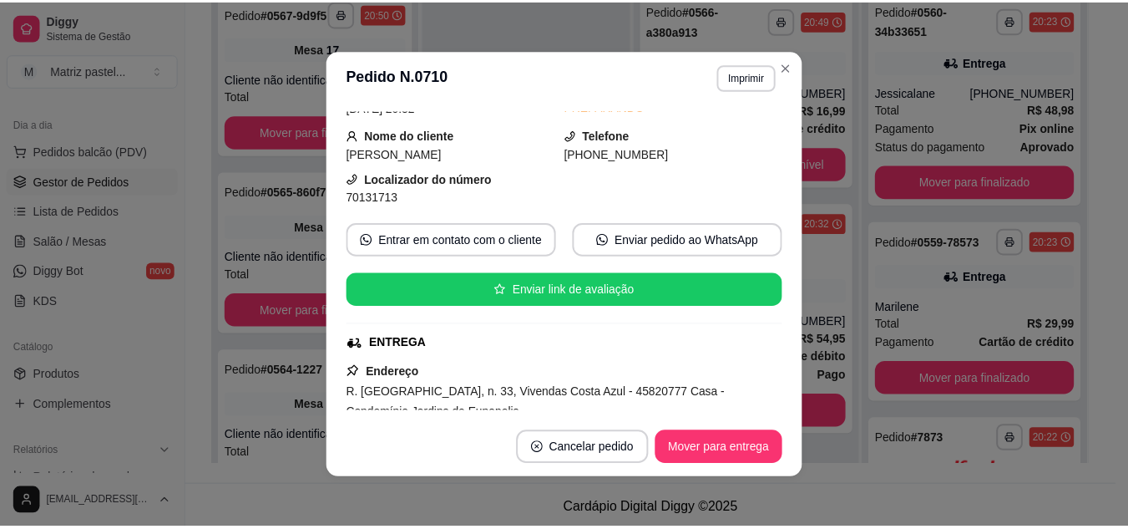
scroll to position [167, 0]
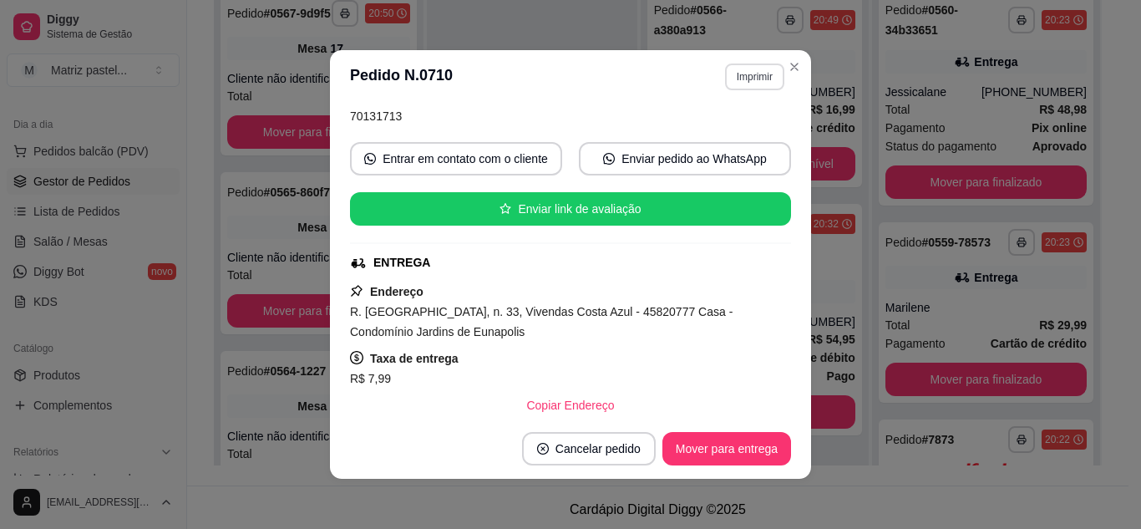
click at [729, 77] on button "Imprimir" at bounding box center [754, 76] width 59 height 27
click at [705, 136] on button "IMPRESSORA" at bounding box center [718, 135] width 121 height 27
click at [786, 74] on button "Close" at bounding box center [794, 66] width 27 height 27
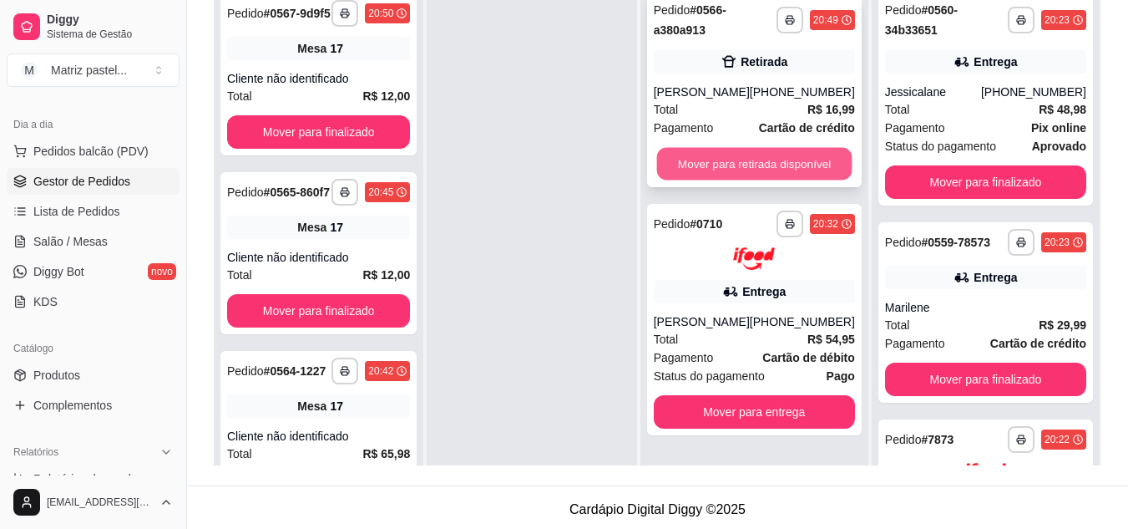
click at [799, 148] on button "Mover para retirada disponível" at bounding box center [753, 164] width 195 height 33
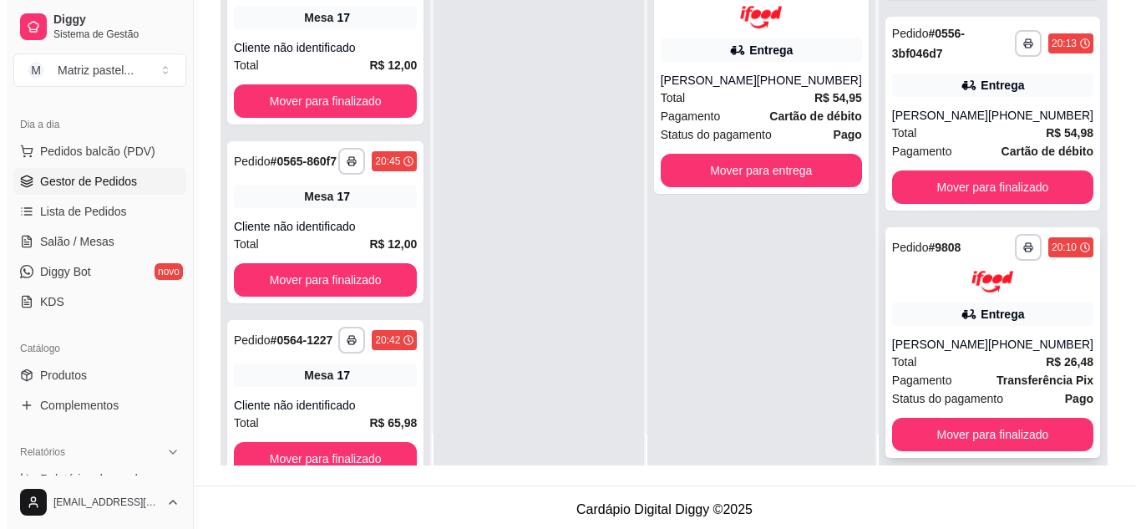
scroll to position [47, 0]
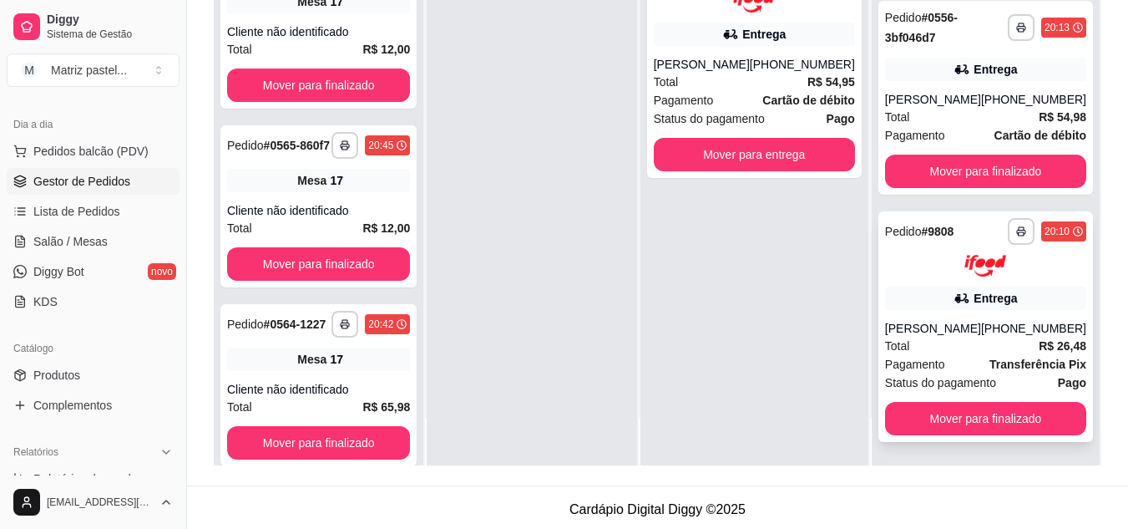
click at [932, 304] on div "Entrega" at bounding box center [985, 297] width 201 height 23
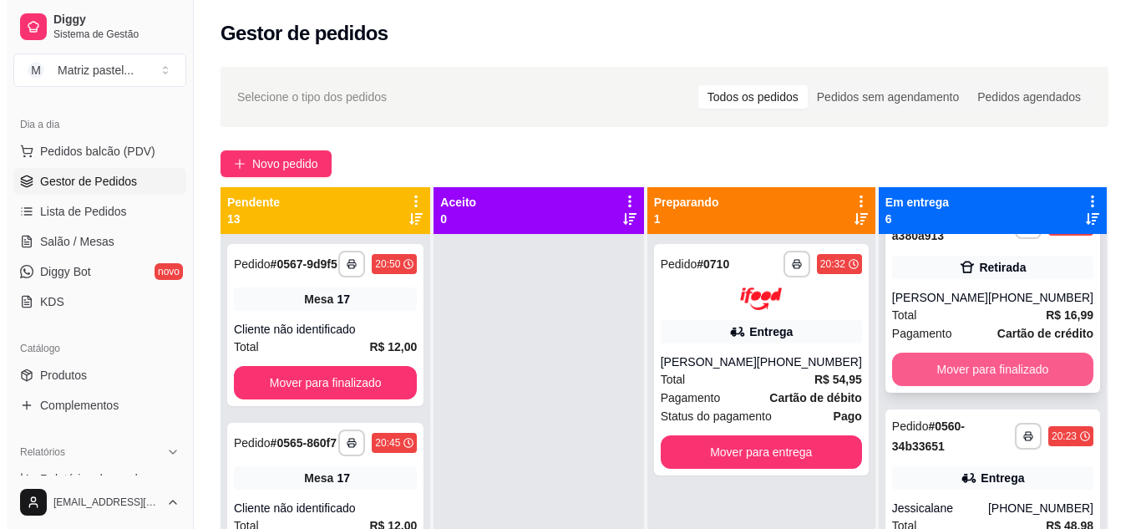
scroll to position [0, 0]
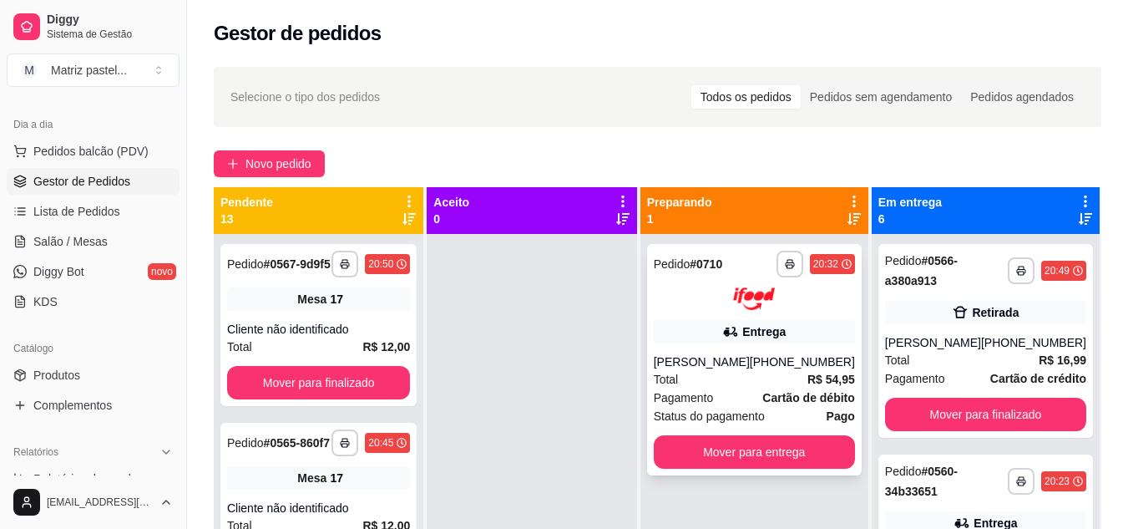
click at [789, 315] on div "**********" at bounding box center [754, 359] width 215 height 231
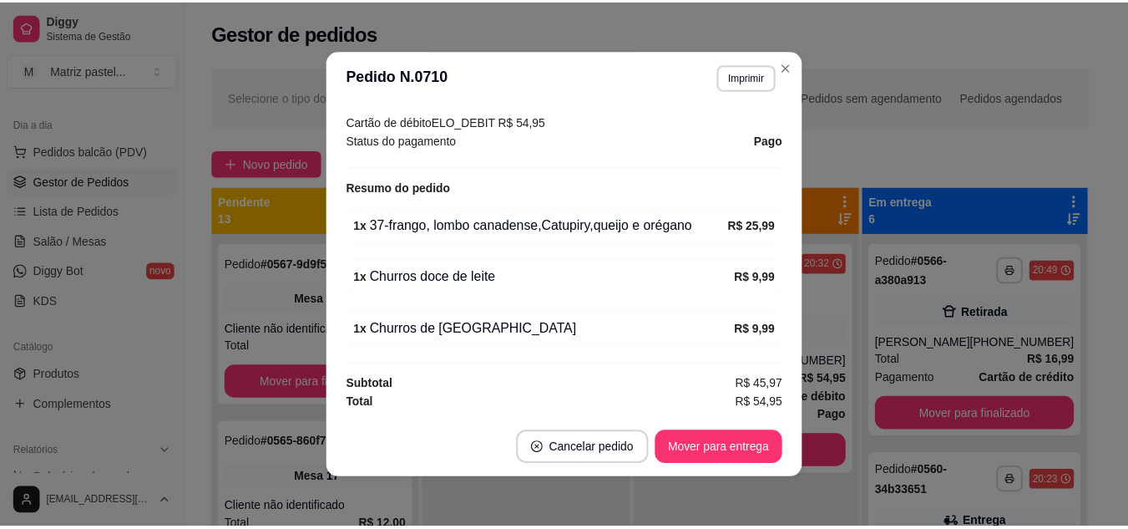
scroll to position [3, 0]
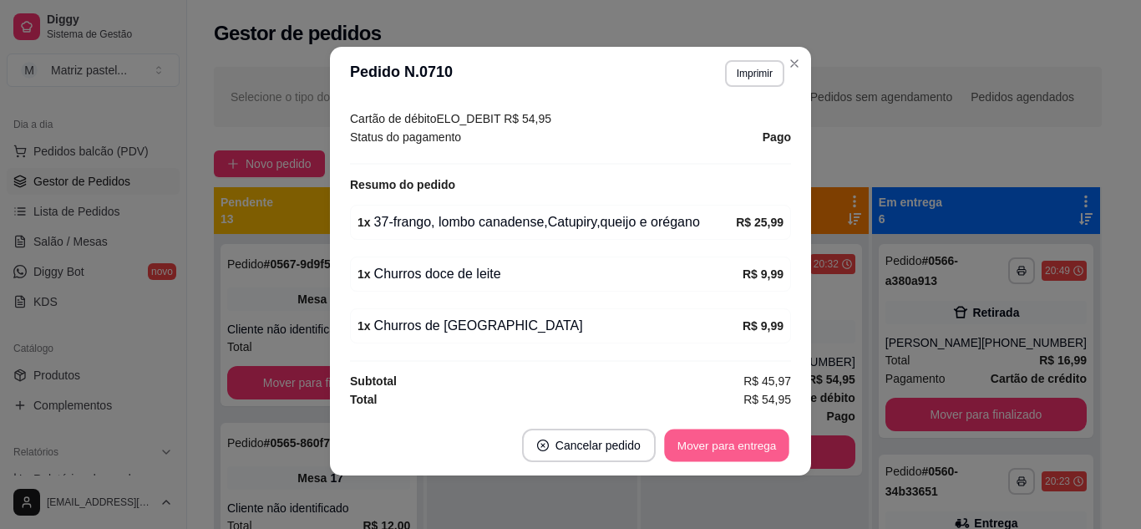
click at [732, 447] on button "Mover para entrega" at bounding box center [726, 445] width 125 height 33
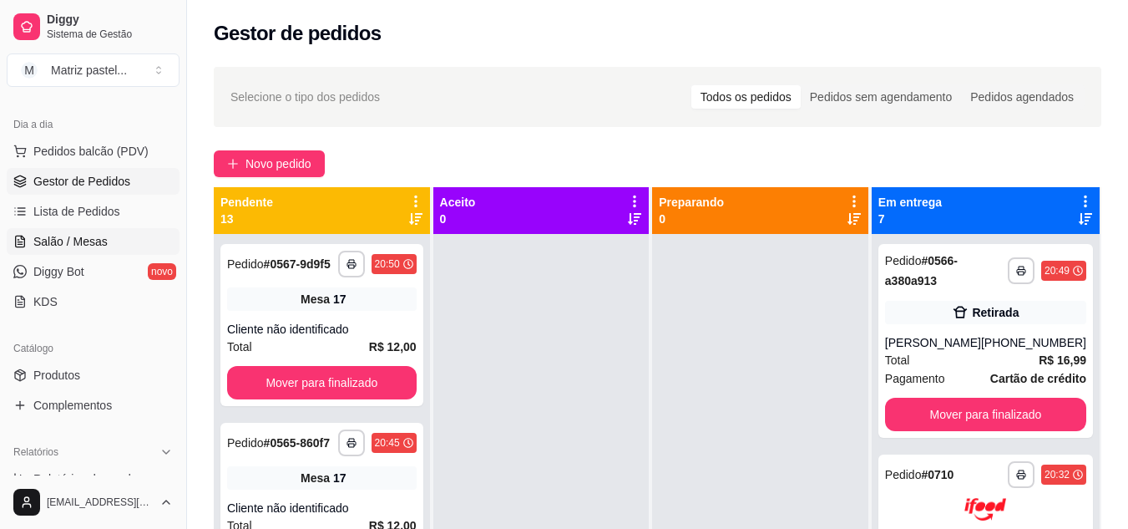
click at [64, 241] on span "Salão / Mesas" at bounding box center [70, 241] width 74 height 17
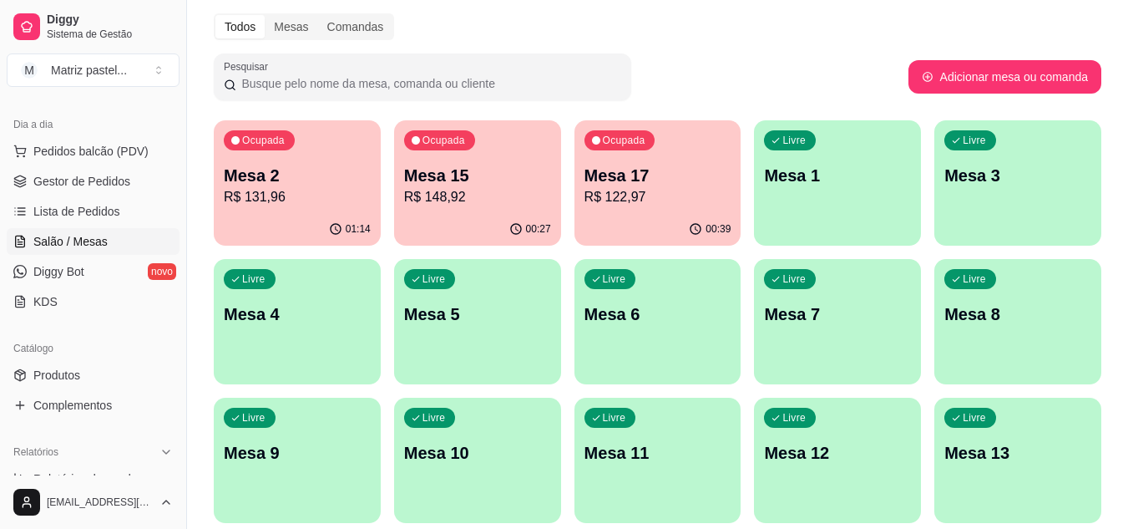
scroll to position [83, 0]
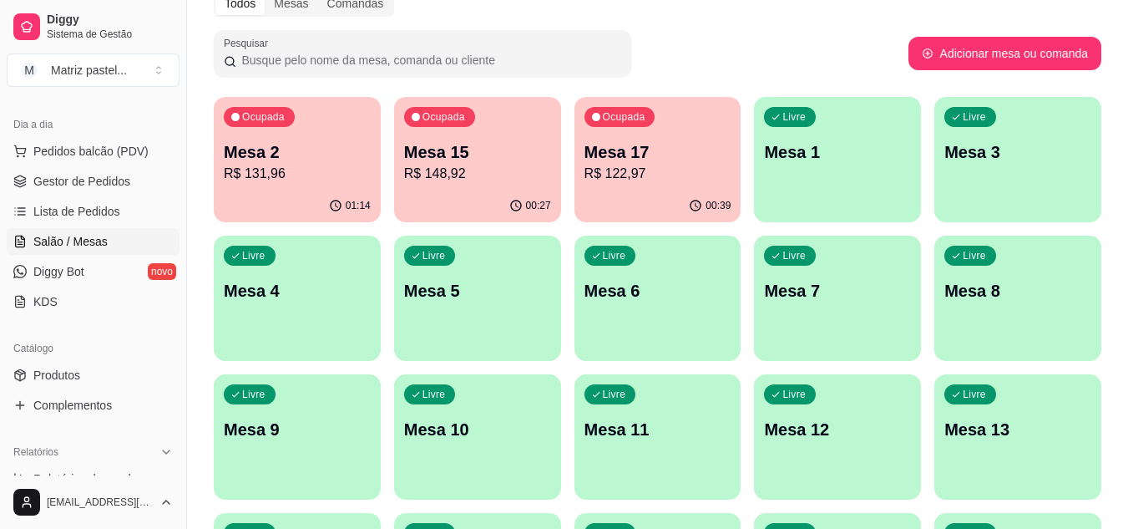
click at [305, 174] on p "R$ 131,96" at bounding box center [297, 174] width 147 height 20
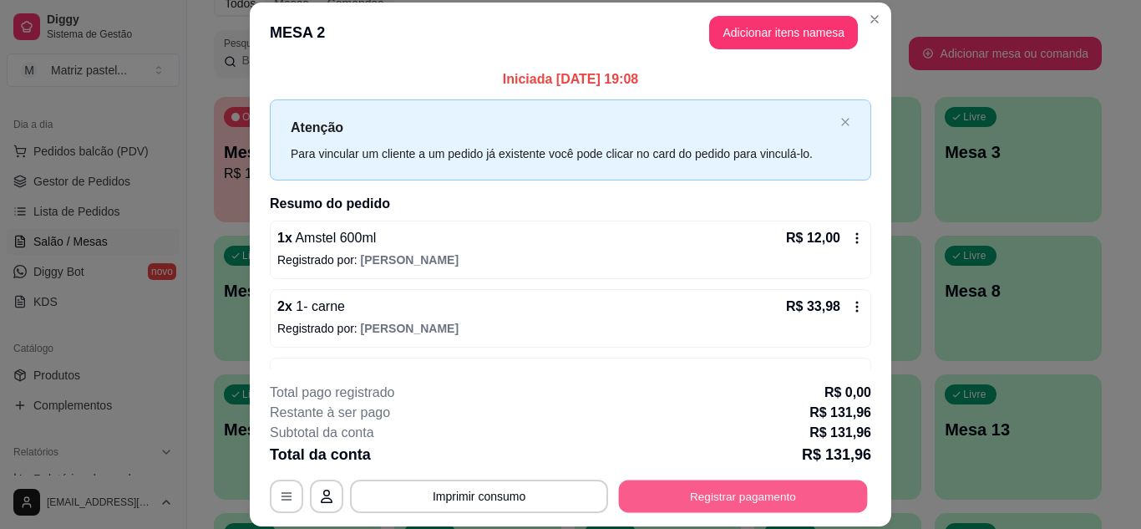
click at [674, 504] on button "Registrar pagamento" at bounding box center [743, 495] width 249 height 33
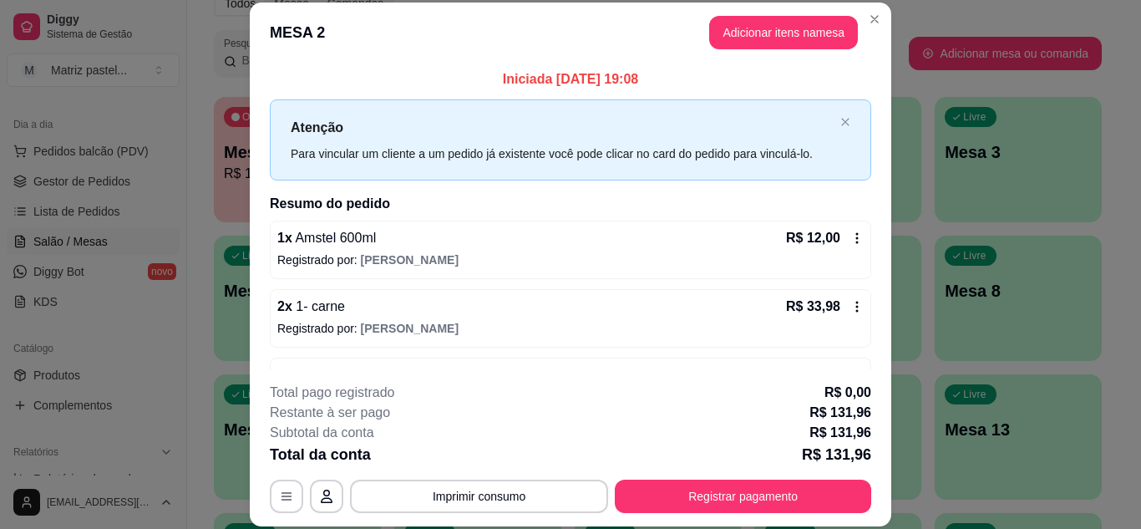
click at [642, 233] on div "Débito" at bounding box center [684, 234] width 118 height 98
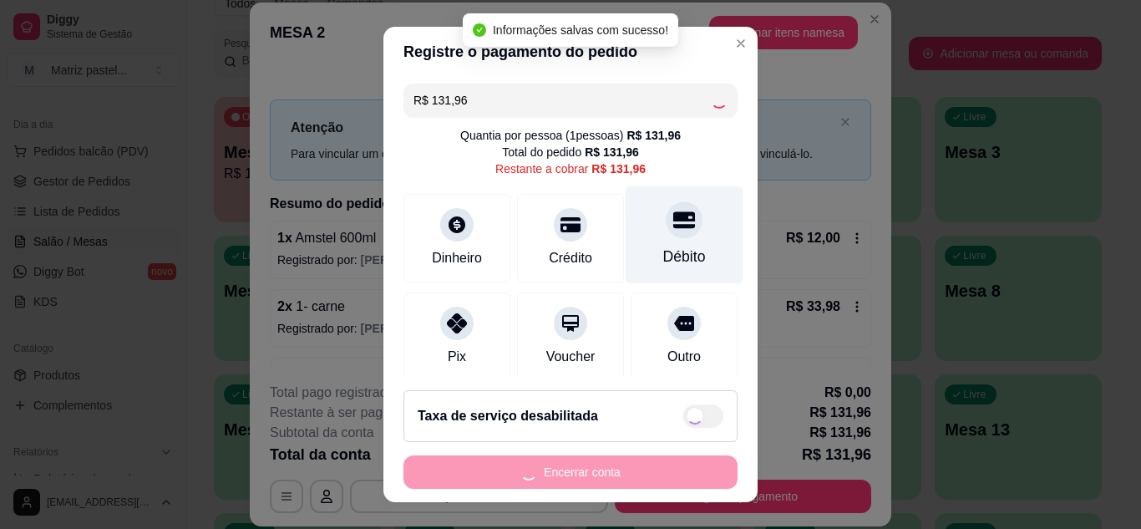
type input "R$ 0,00"
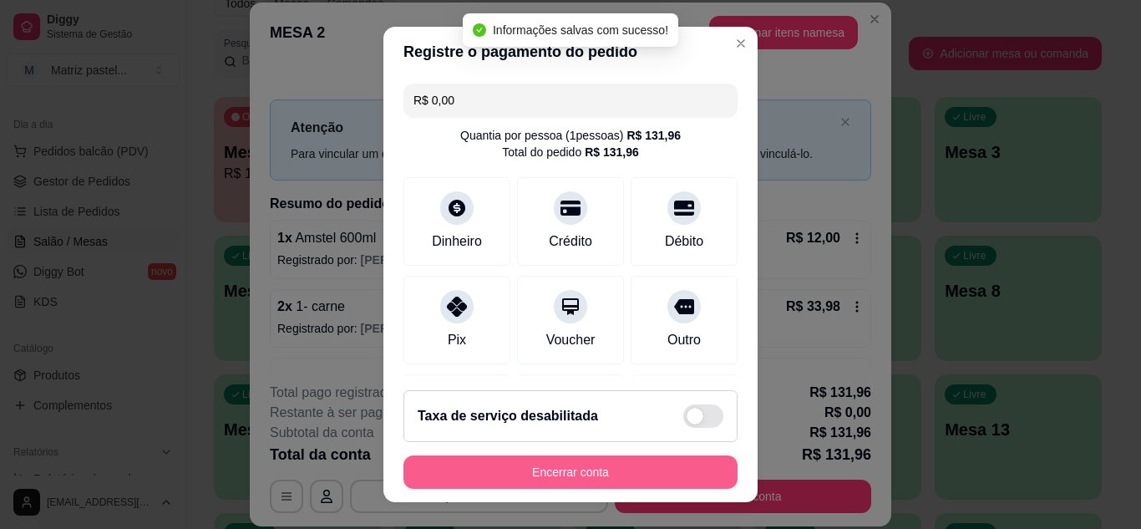
click at [665, 472] on button "Encerrar conta" at bounding box center [570, 471] width 334 height 33
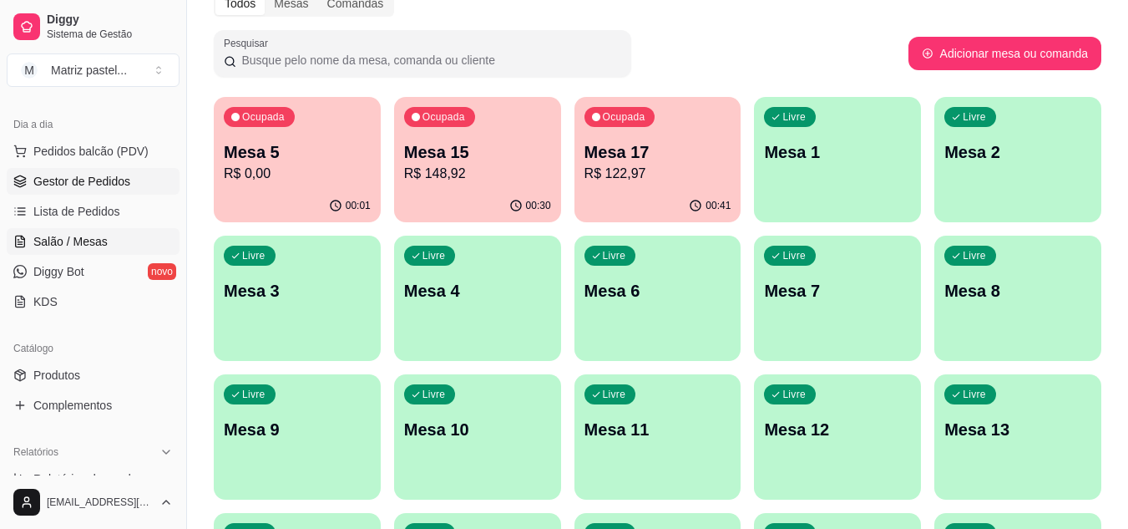
click at [68, 185] on span "Gestor de Pedidos" at bounding box center [81, 181] width 97 height 17
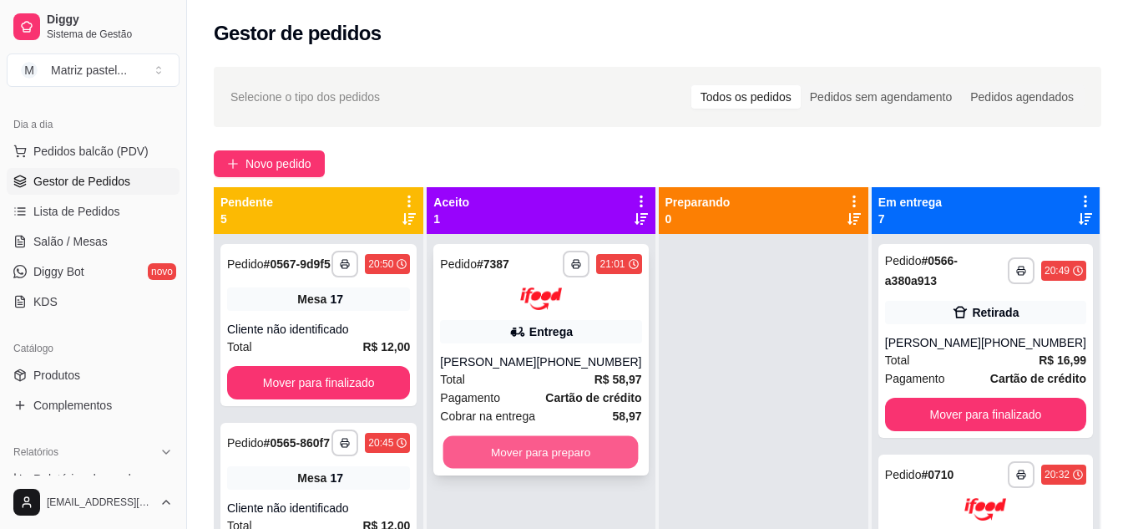
click at [588, 460] on button "Mover para preparo" at bounding box center [540, 451] width 195 height 33
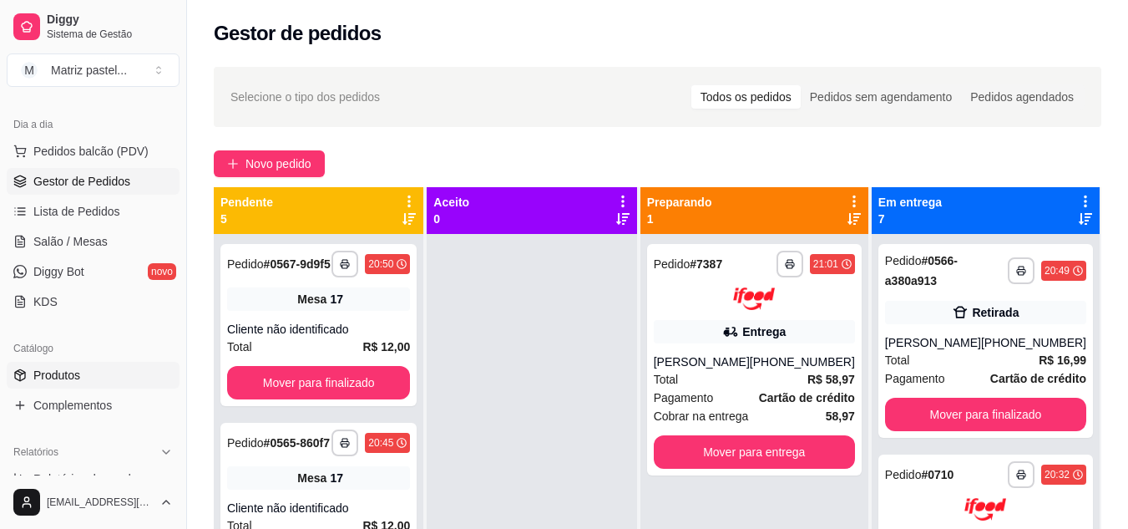
click at [102, 369] on link "Produtos" at bounding box center [93, 375] width 173 height 27
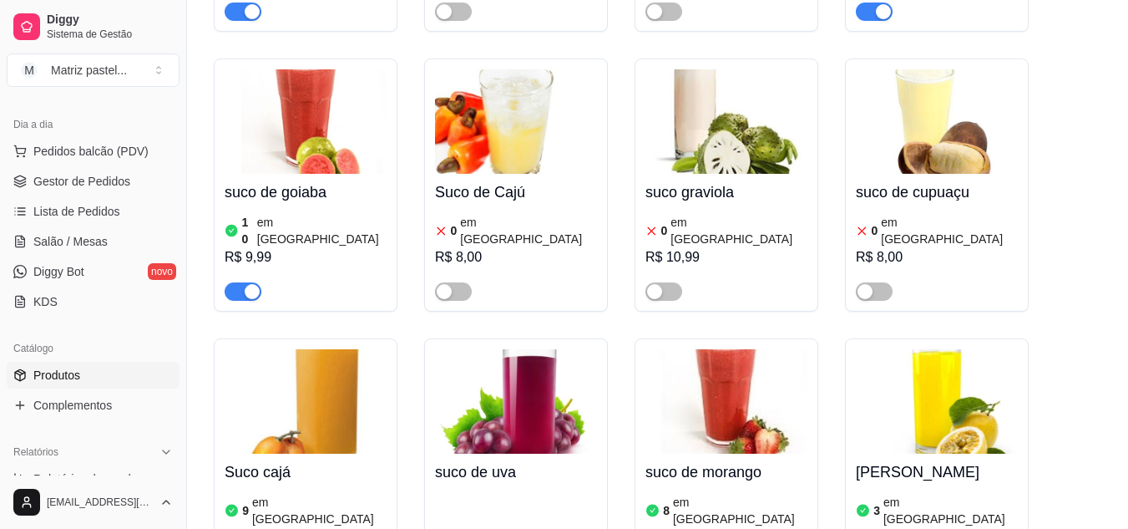
scroll to position [9998, 0]
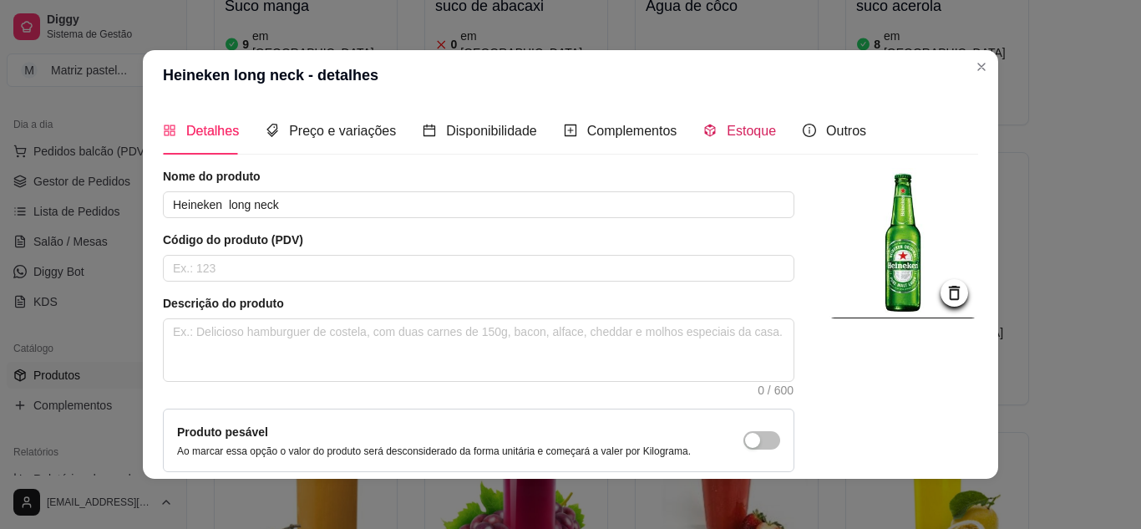
click at [711, 132] on div "Estoque" at bounding box center [739, 130] width 73 height 21
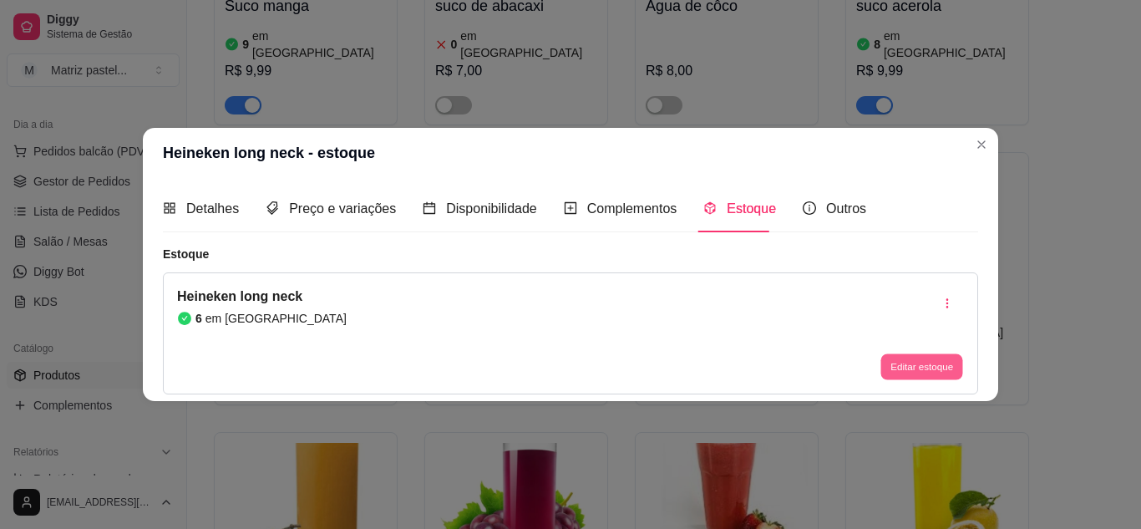
click at [908, 363] on button "Editar estoque" at bounding box center [921, 367] width 82 height 26
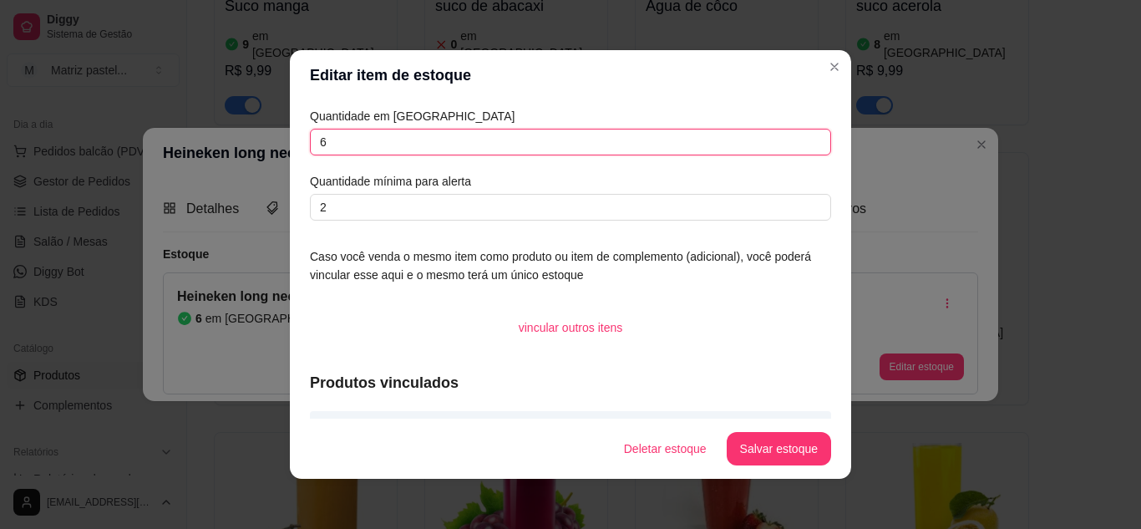
click at [397, 152] on input "6" at bounding box center [570, 142] width 521 height 27
type input "23"
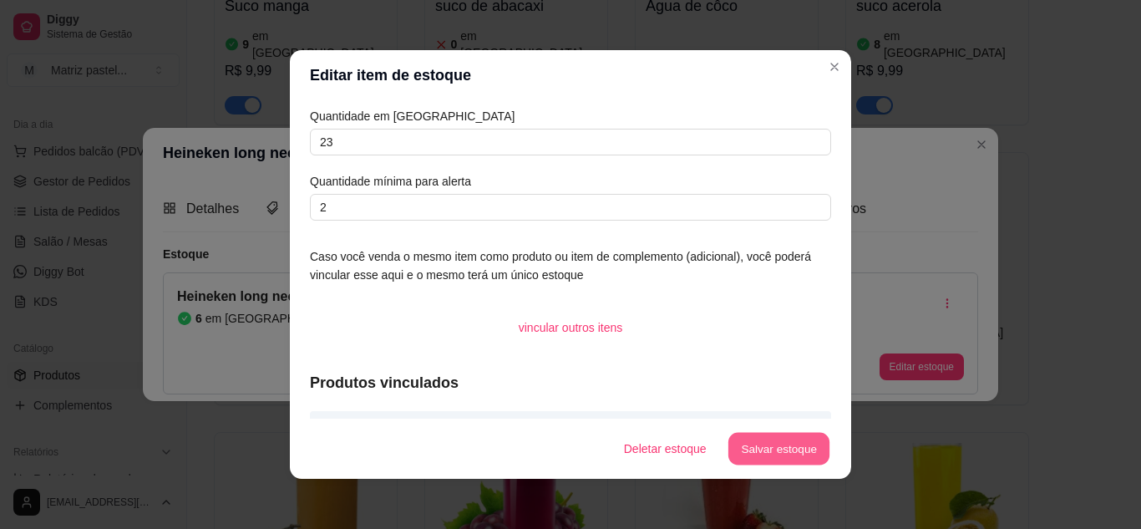
click at [741, 438] on button "Salvar estoque" at bounding box center [778, 449] width 102 height 33
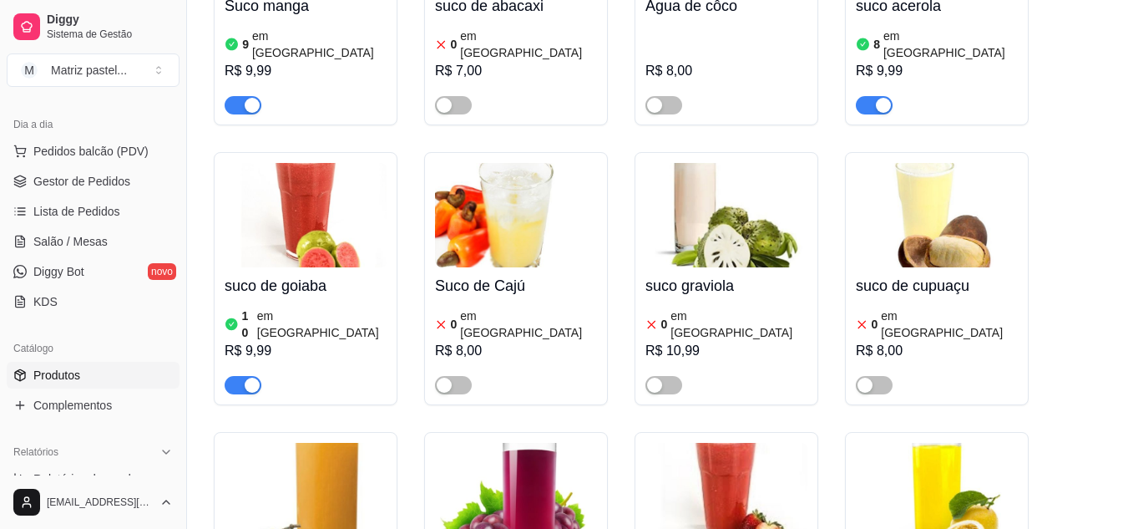
click at [111, 188] on span "Gestor de Pedidos" at bounding box center [81, 181] width 97 height 17
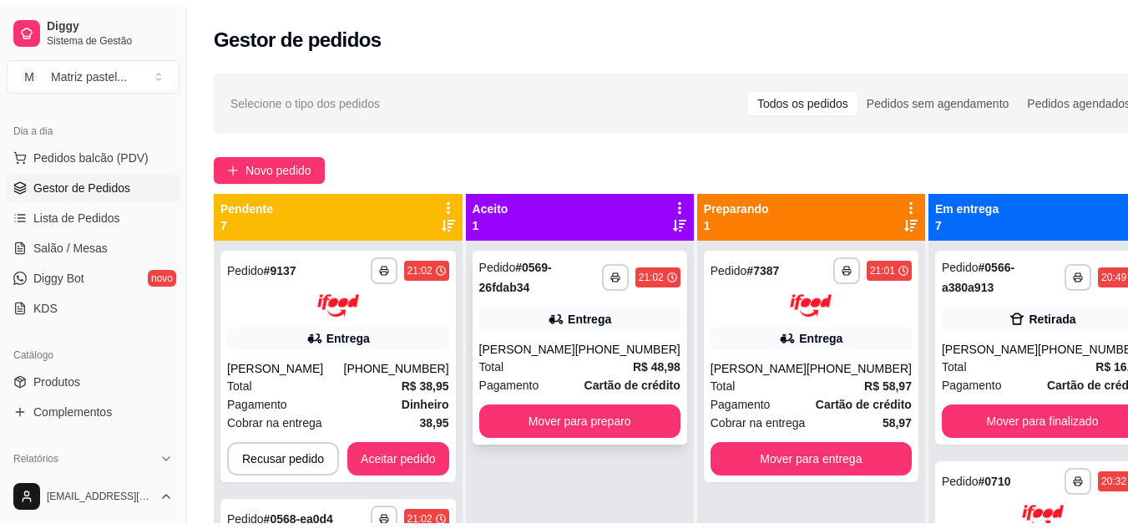
scroll to position [47, 0]
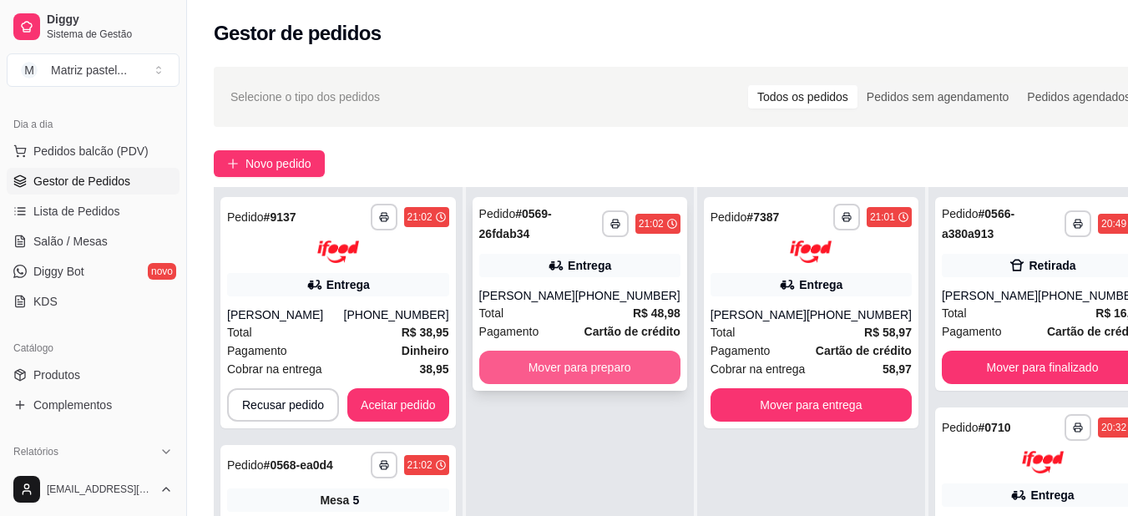
click at [578, 369] on button "Mover para preparo" at bounding box center [579, 367] width 201 height 33
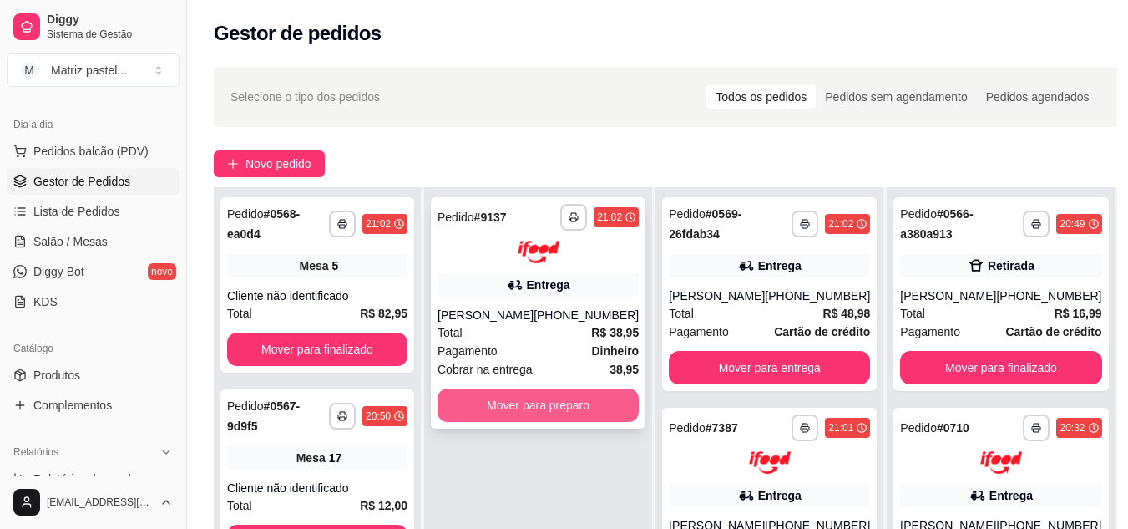
click at [559, 407] on button "Mover para preparo" at bounding box center [538, 404] width 201 height 33
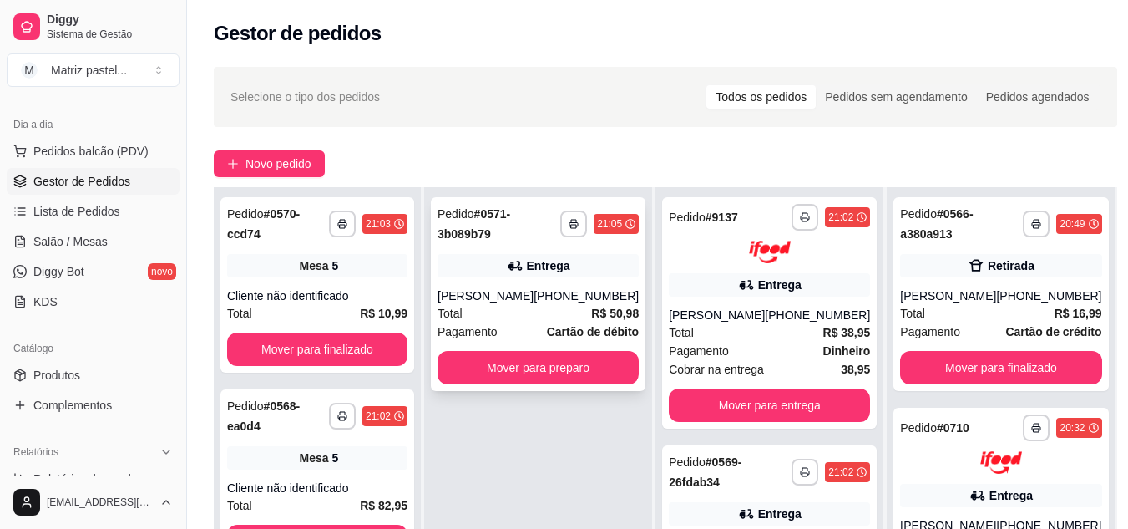
click at [551, 371] on button "Mover para preparo" at bounding box center [538, 367] width 201 height 33
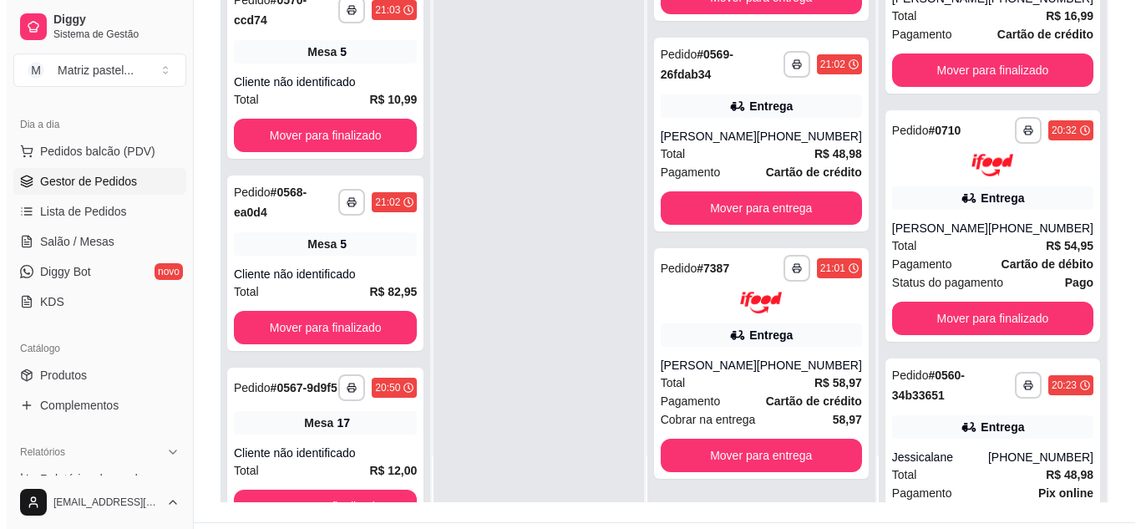
scroll to position [250, 0]
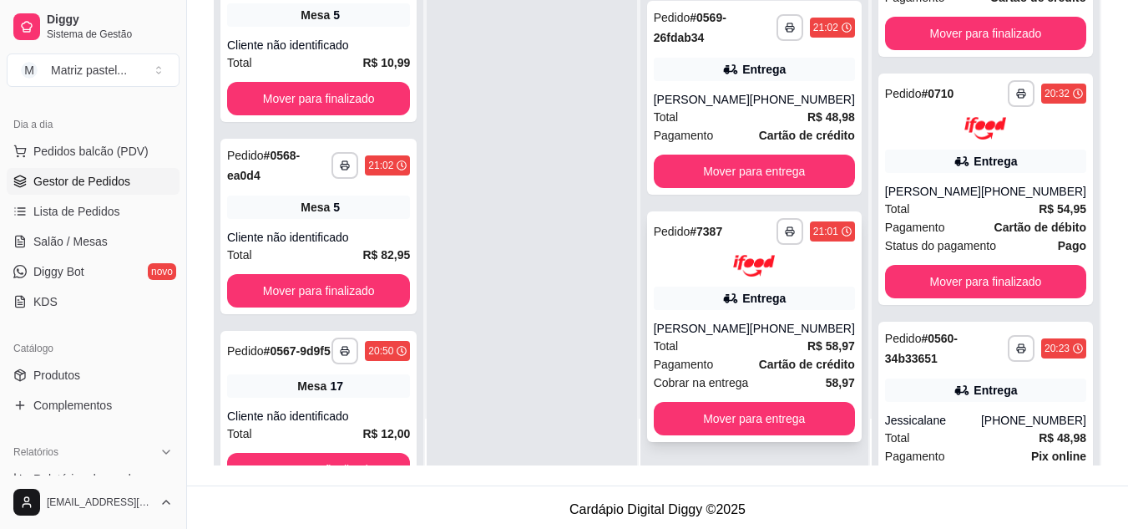
click at [683, 320] on div "[PERSON_NAME]" at bounding box center [702, 328] width 96 height 17
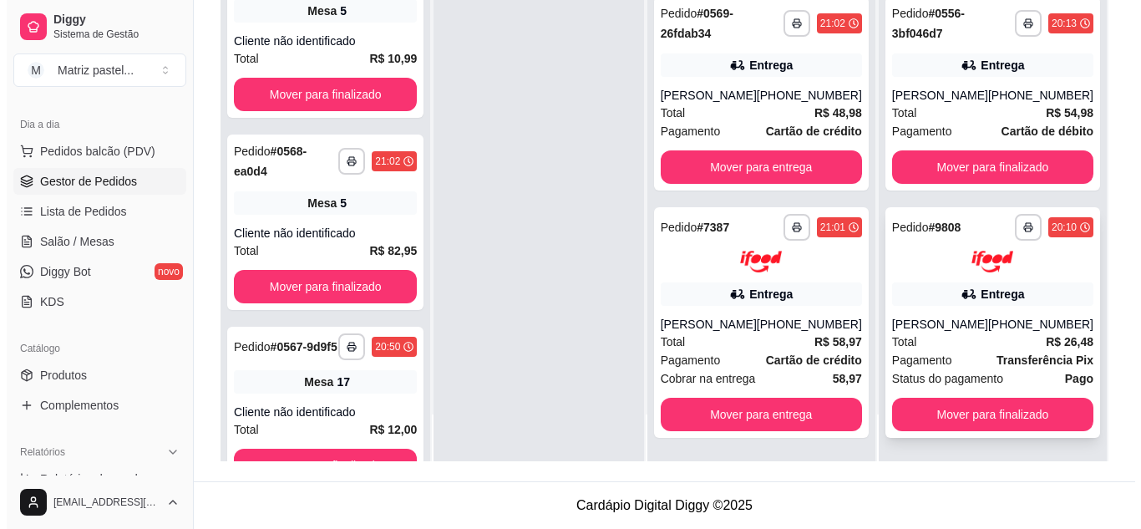
scroll to position [843, 0]
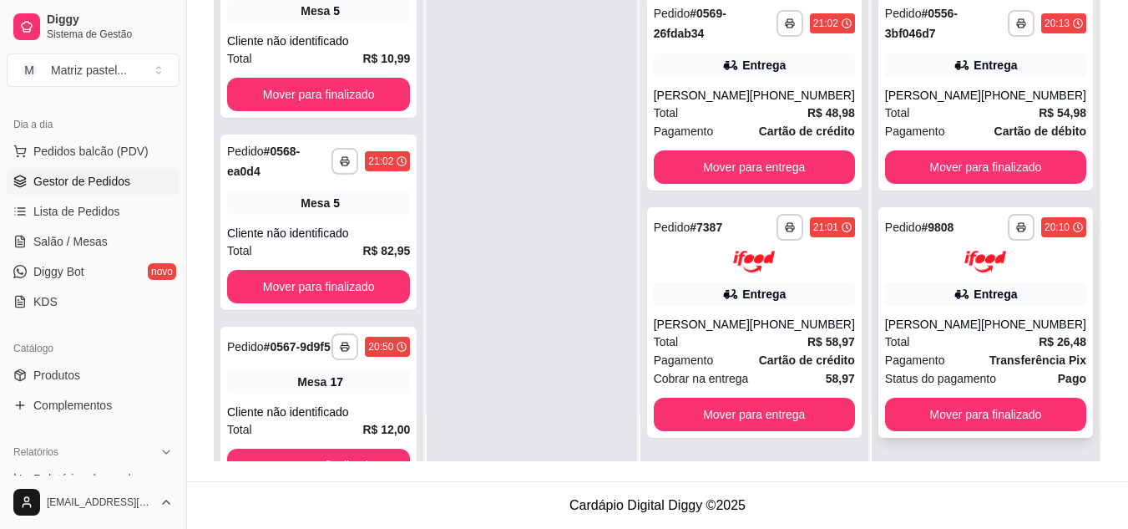
click at [970, 308] on div "**********" at bounding box center [985, 322] width 215 height 231
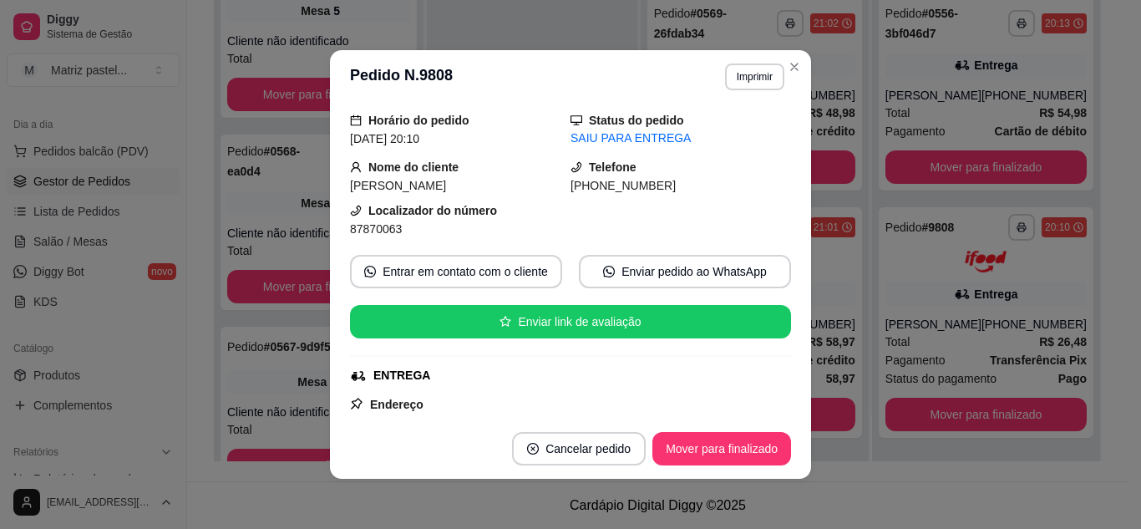
scroll to position [83, 0]
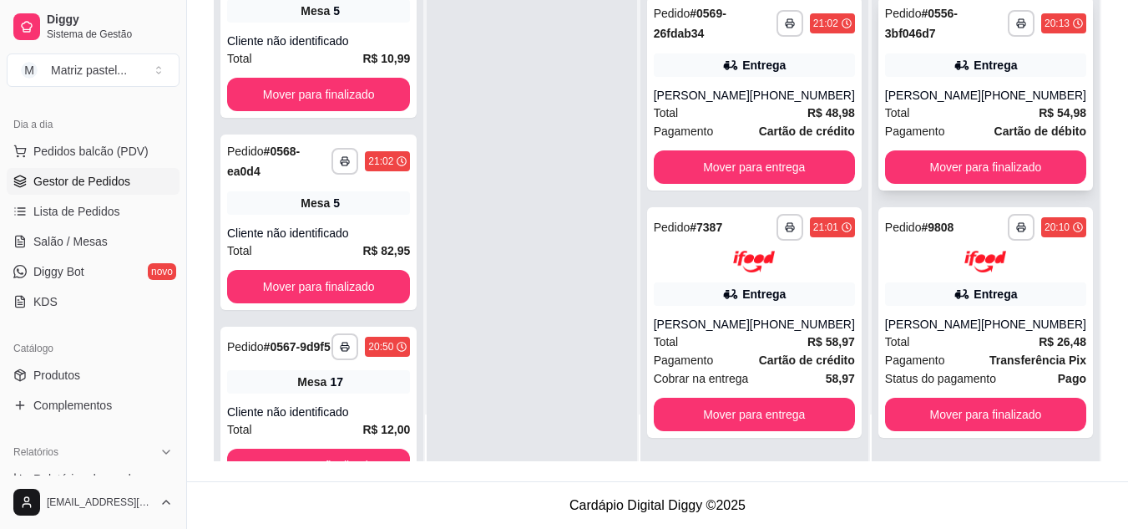
click at [929, 81] on div "**********" at bounding box center [985, 94] width 215 height 194
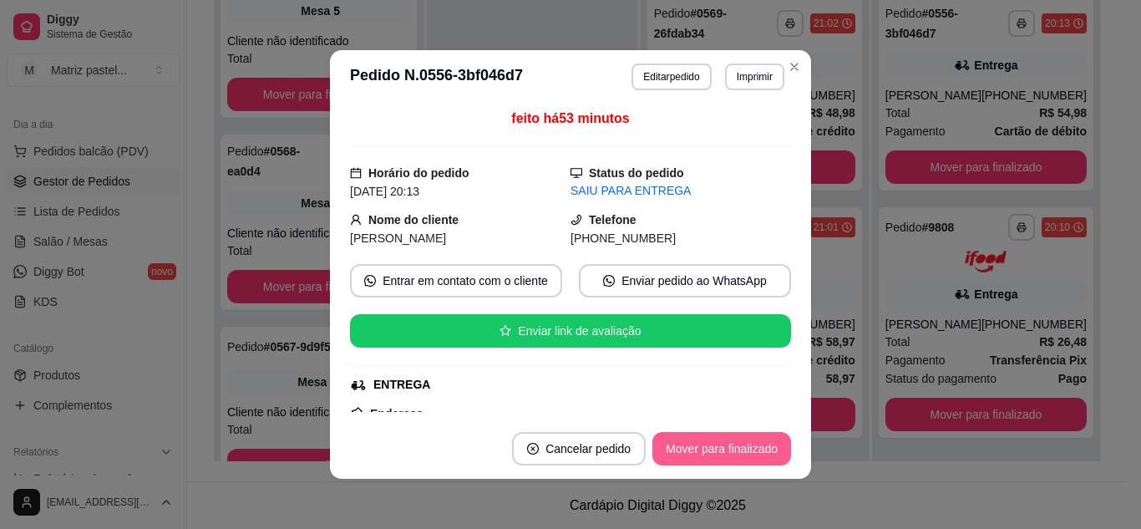
scroll to position [165, 0]
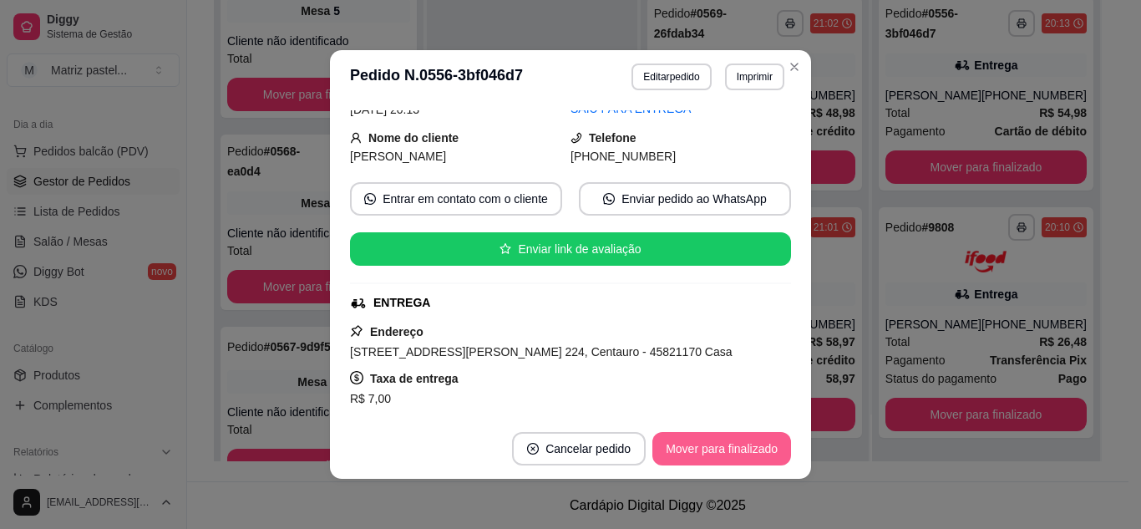
click at [681, 459] on button "Mover para finalizado" at bounding box center [721, 448] width 139 height 33
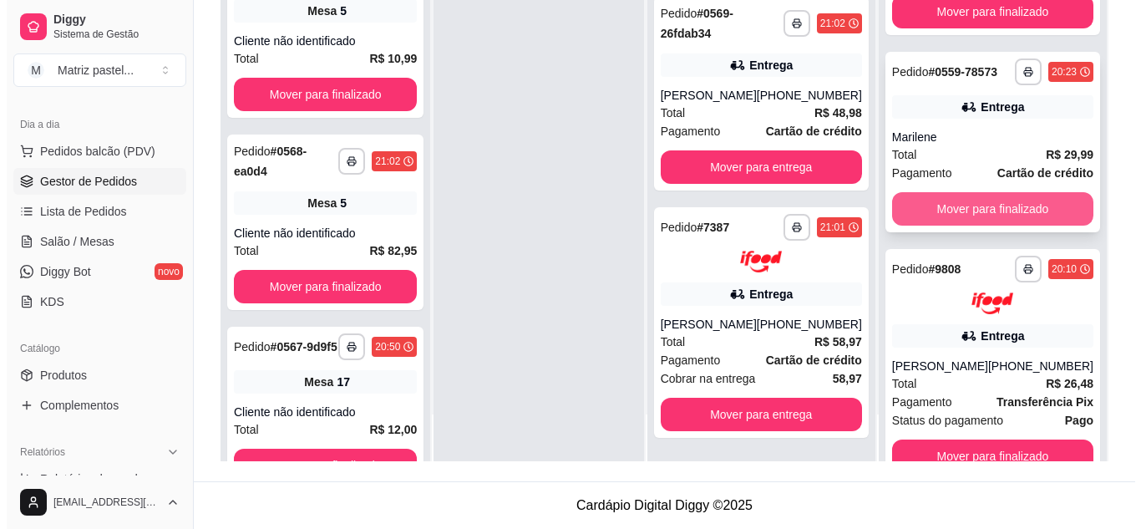
scroll to position [549, 0]
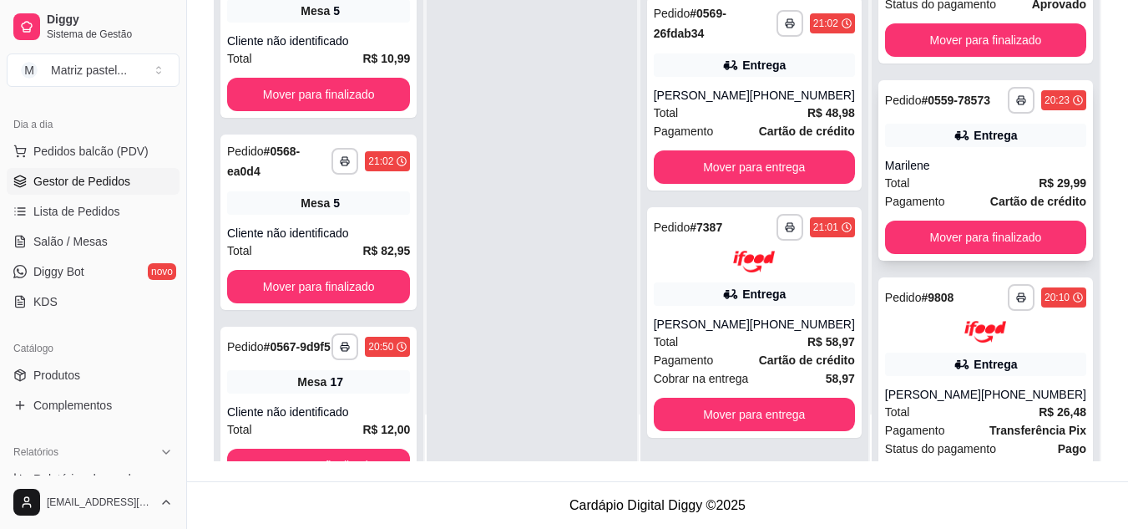
click at [949, 192] on div "Total R$ 29,99" at bounding box center [985, 183] width 201 height 18
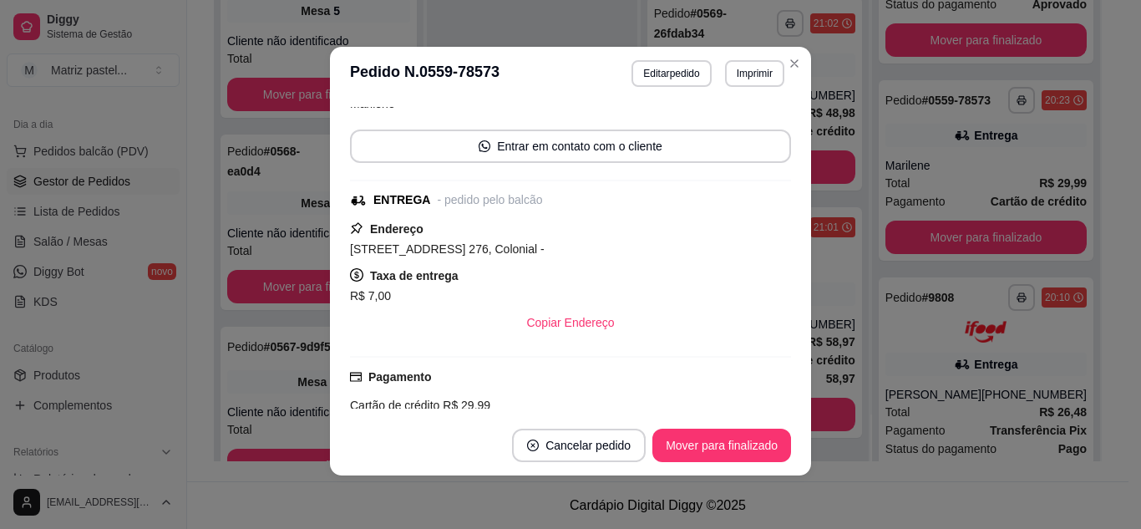
scroll to position [136, 0]
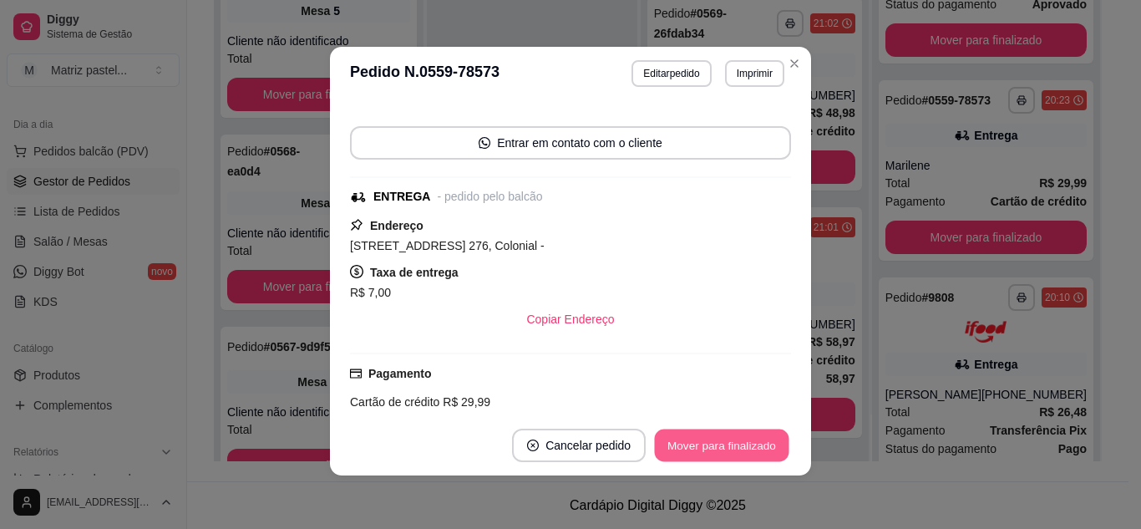
click at [721, 450] on button "Mover para finalizado" at bounding box center [722, 445] width 134 height 33
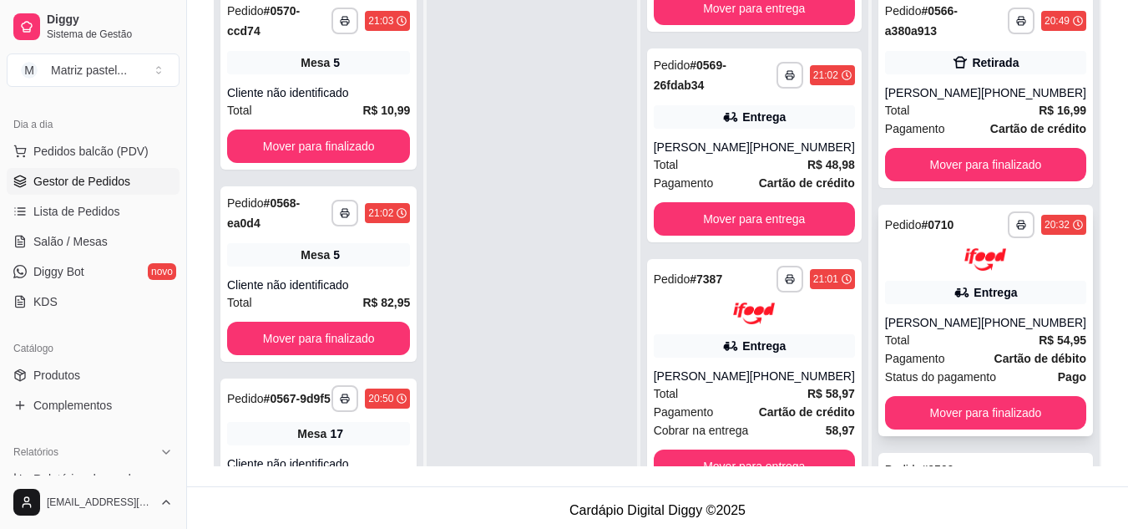
scroll to position [88, 0]
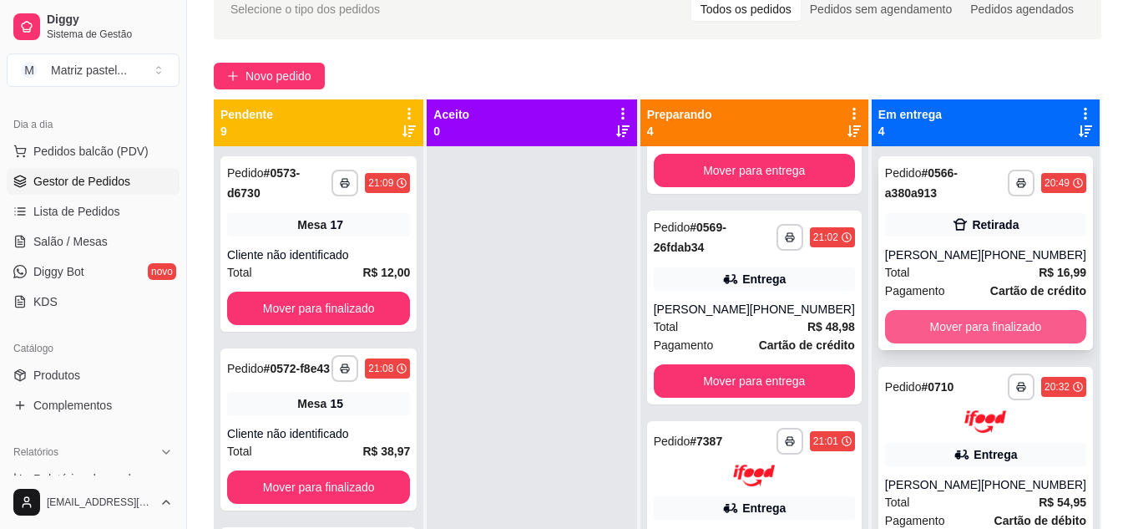
click at [997, 318] on button "Mover para finalizado" at bounding box center [985, 326] width 201 height 33
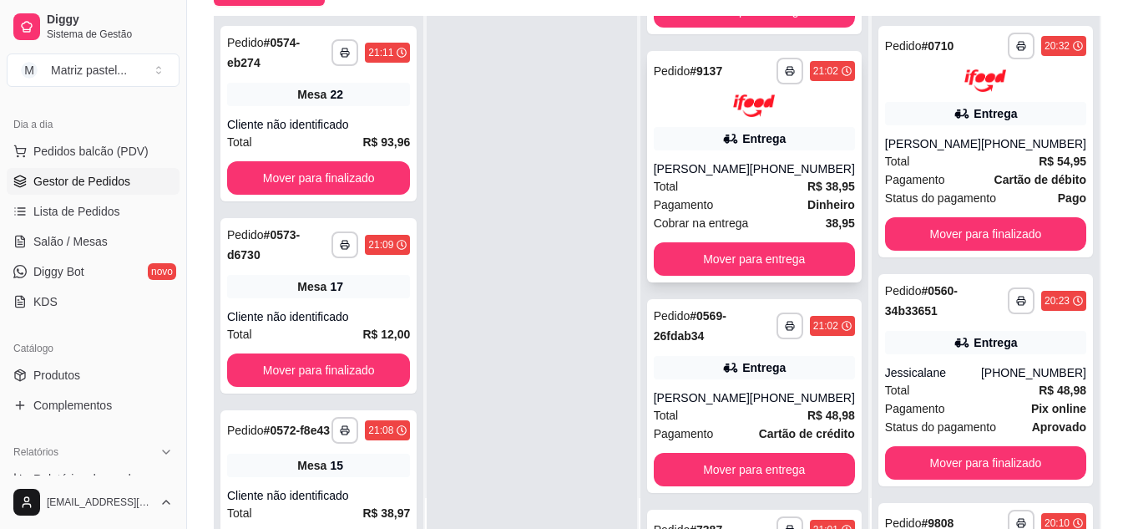
scroll to position [87, 0]
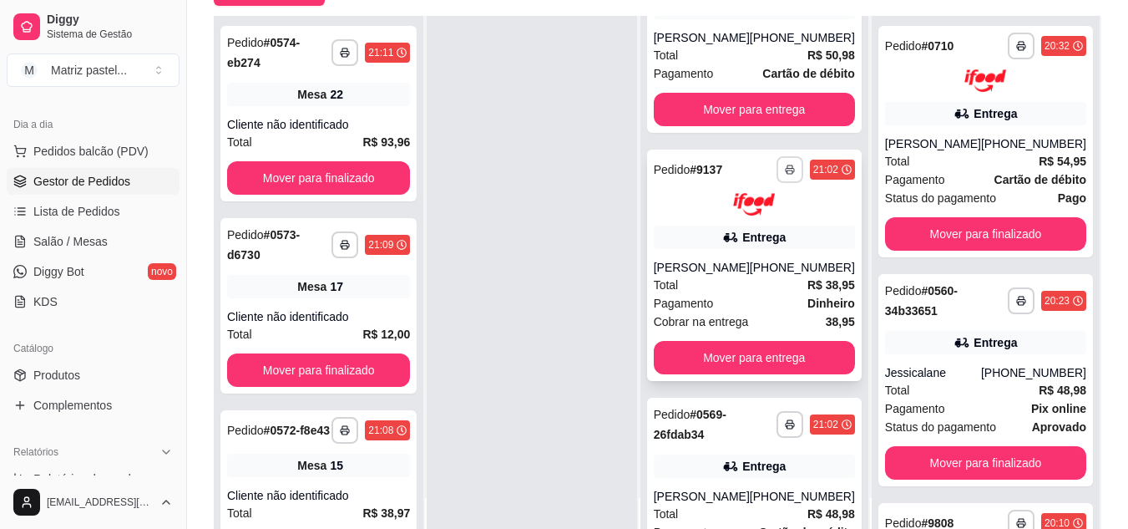
click at [777, 171] on button "button" at bounding box center [790, 169] width 27 height 27
click at [733, 230] on button "IMPRESSORA" at bounding box center [733, 228] width 121 height 27
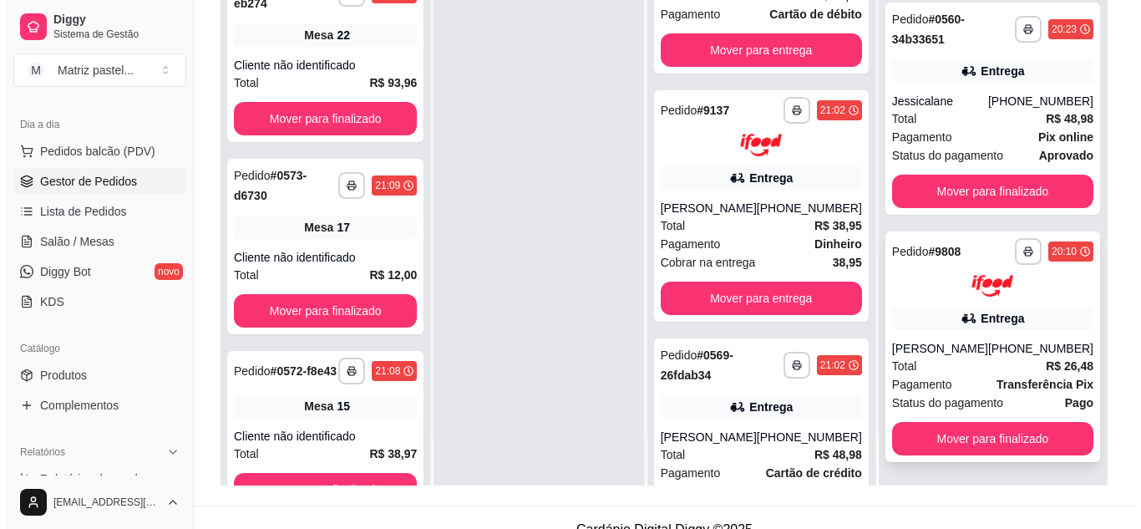
scroll to position [255, 0]
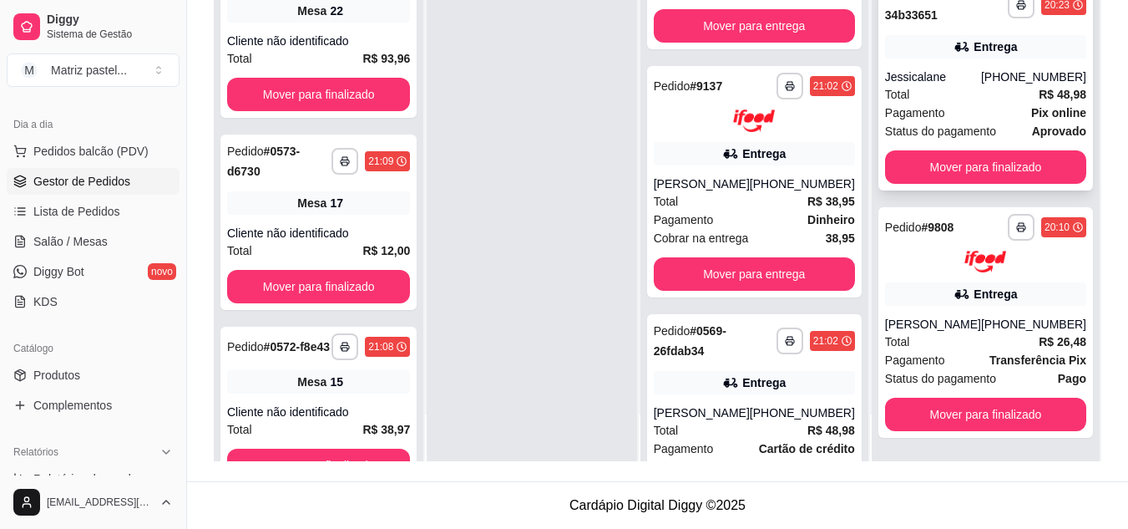
click at [965, 79] on div "Jessicalane" at bounding box center [933, 76] width 96 height 17
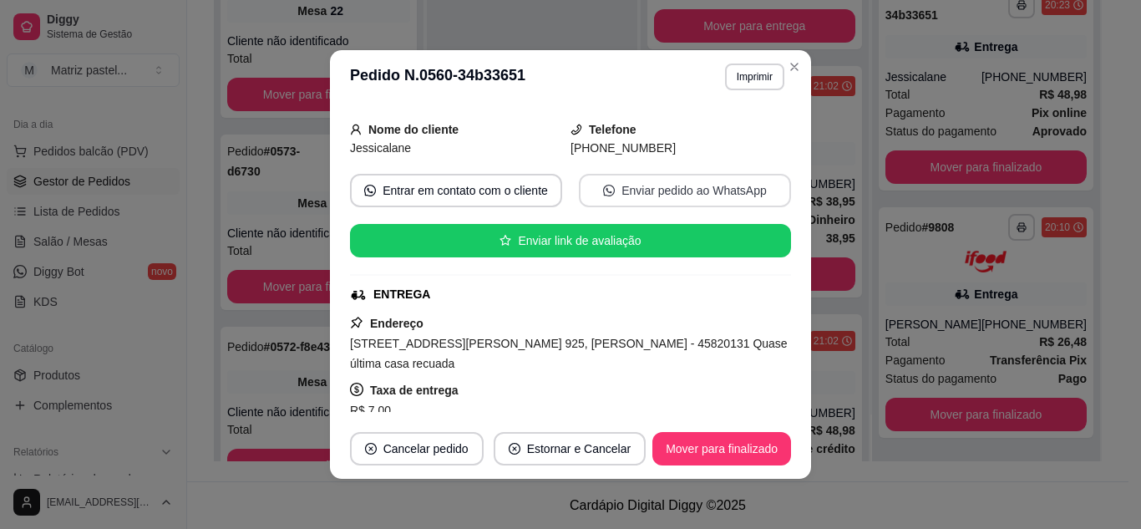
scroll to position [250, 0]
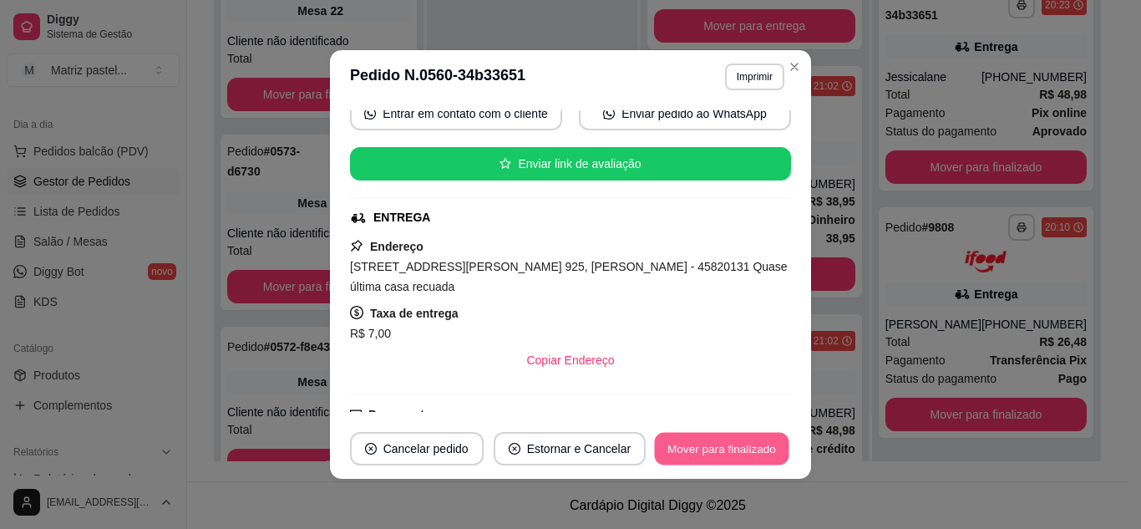
click at [721, 447] on button "Mover para finalizado" at bounding box center [722, 449] width 134 height 33
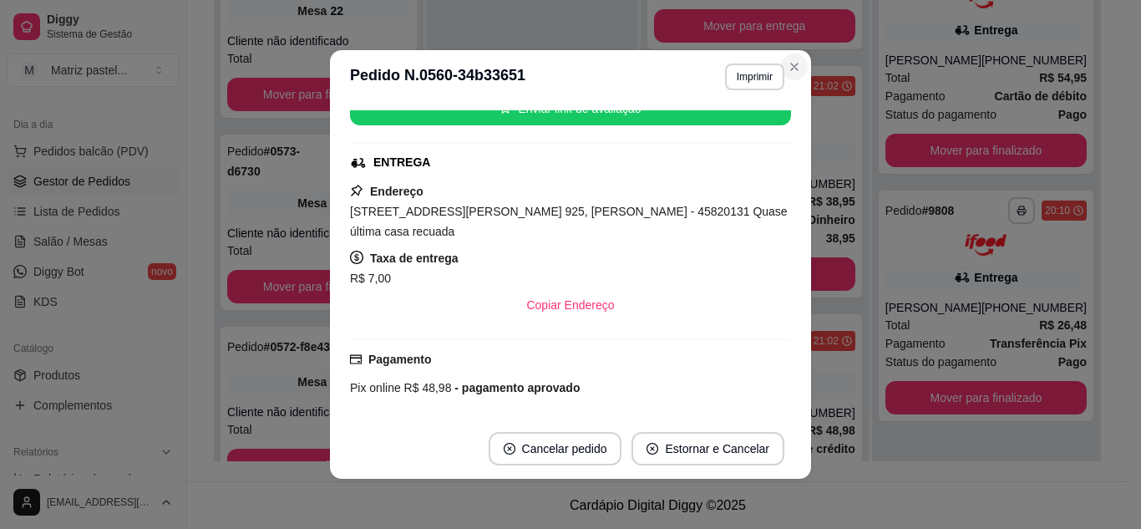
scroll to position [195, 0]
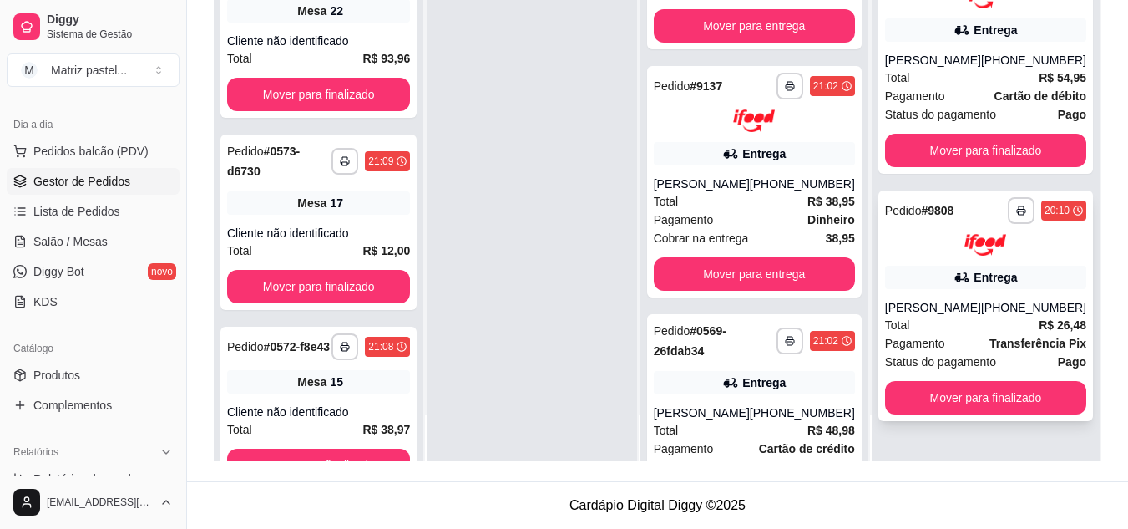
click at [979, 313] on div "[PERSON_NAME]" at bounding box center [933, 307] width 96 height 17
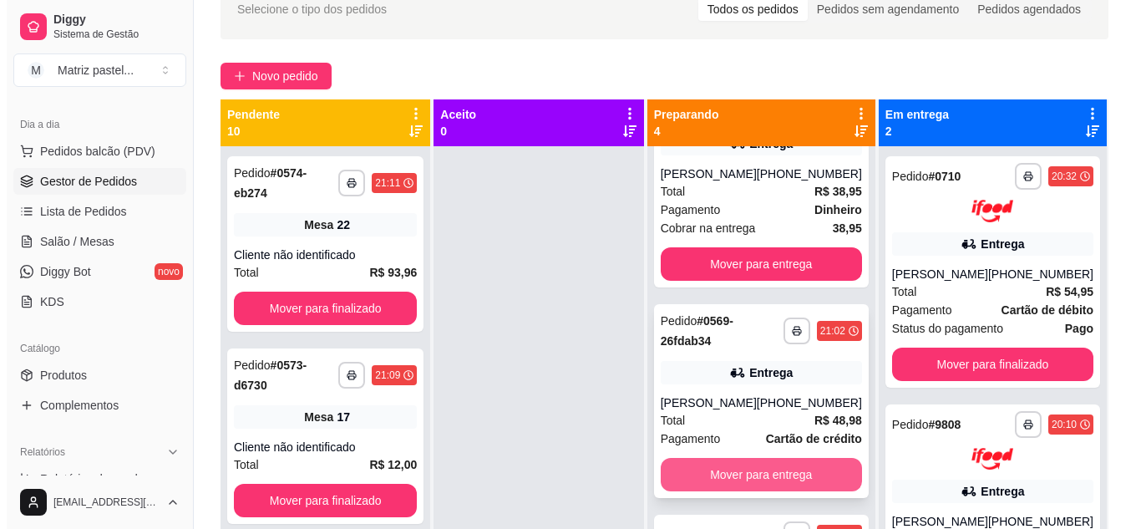
scroll to position [254, 0]
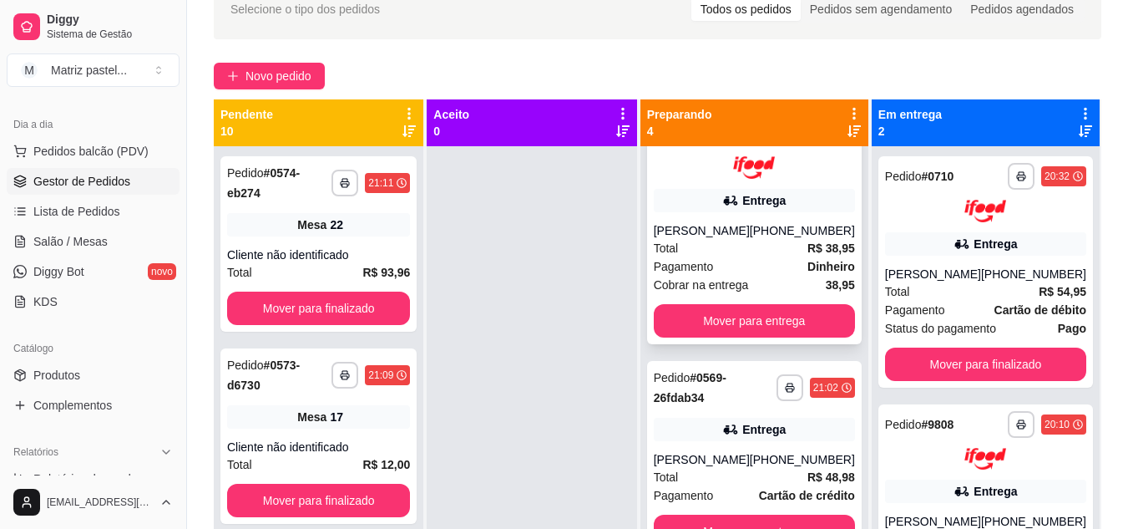
click at [734, 243] on div "Total R$ 38,95" at bounding box center [754, 248] width 201 height 18
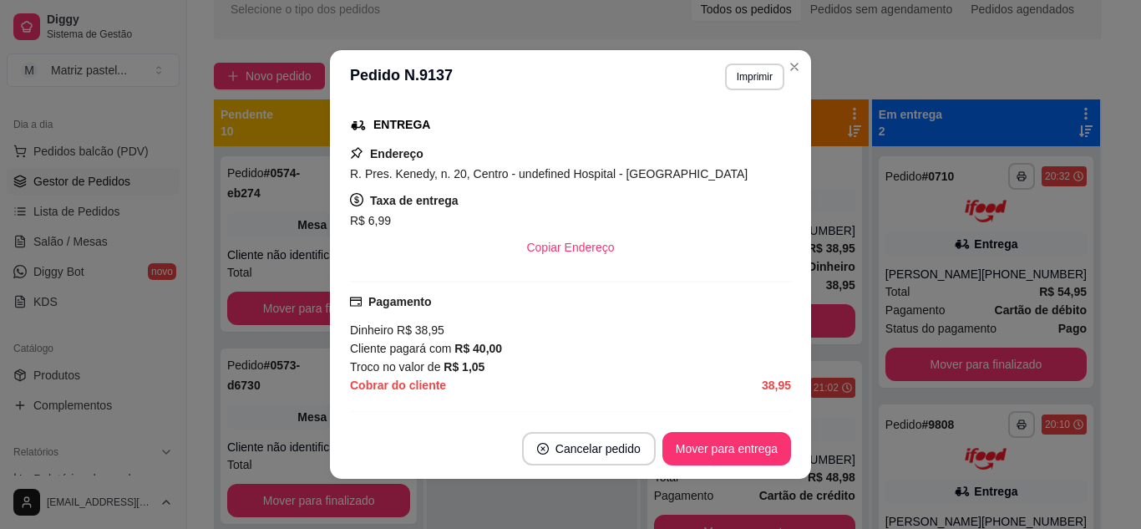
scroll to position [334, 0]
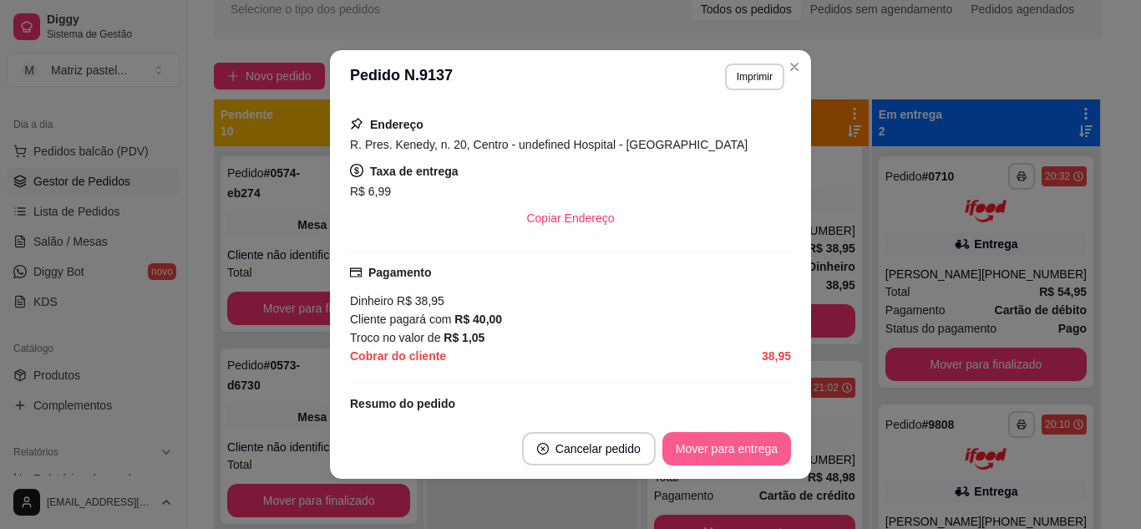
click at [720, 449] on button "Mover para entrega" at bounding box center [726, 448] width 129 height 33
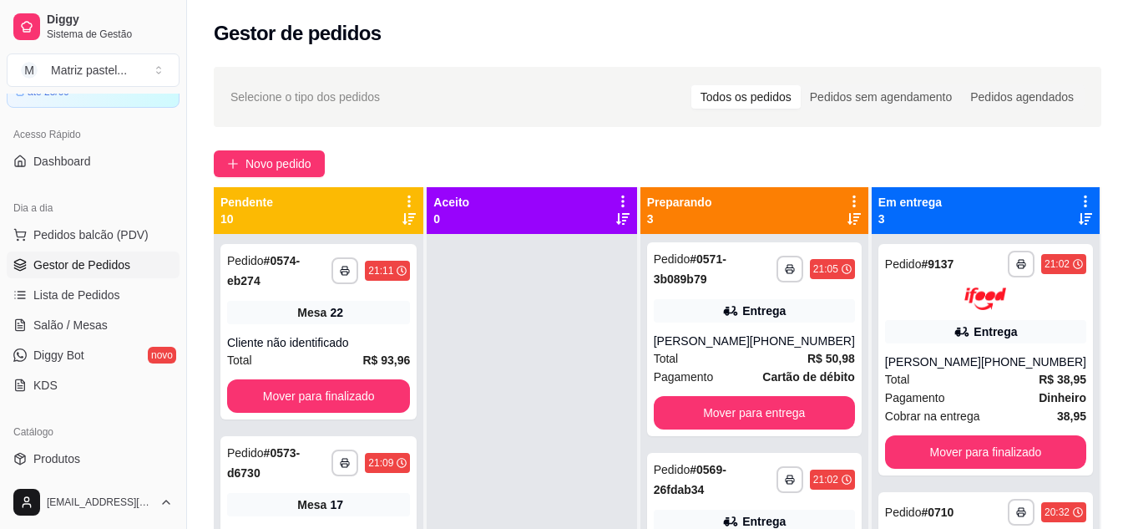
scroll to position [0, 0]
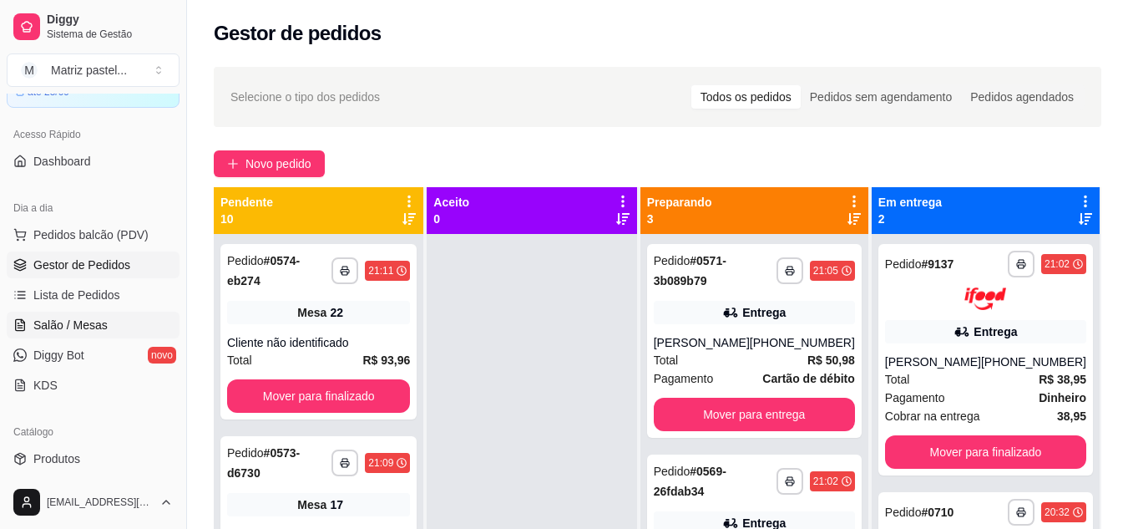
click at [112, 320] on link "Salão / Mesas" at bounding box center [93, 324] width 173 height 27
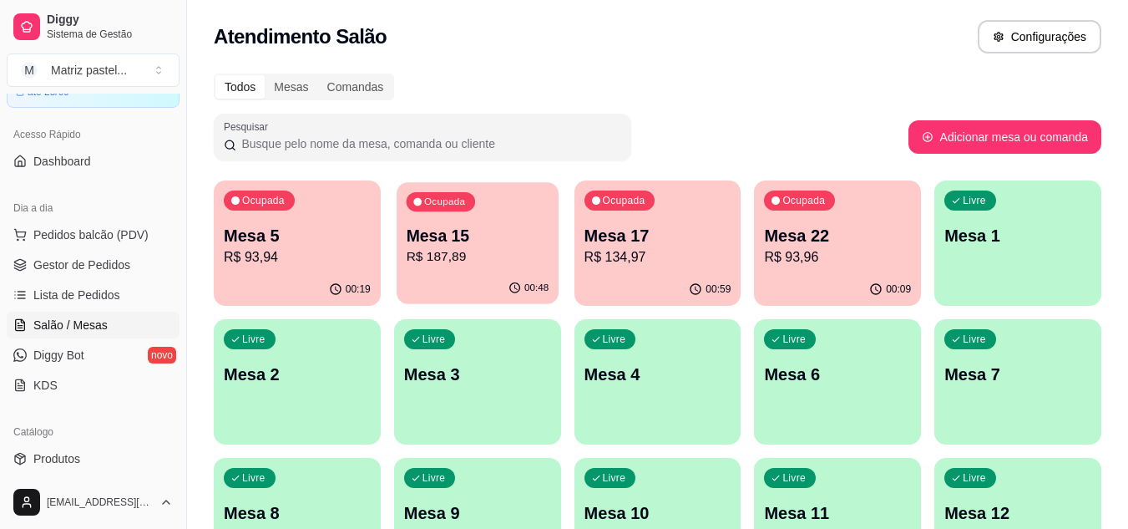
click at [484, 260] on p "R$ 187,89" at bounding box center [477, 256] width 143 height 19
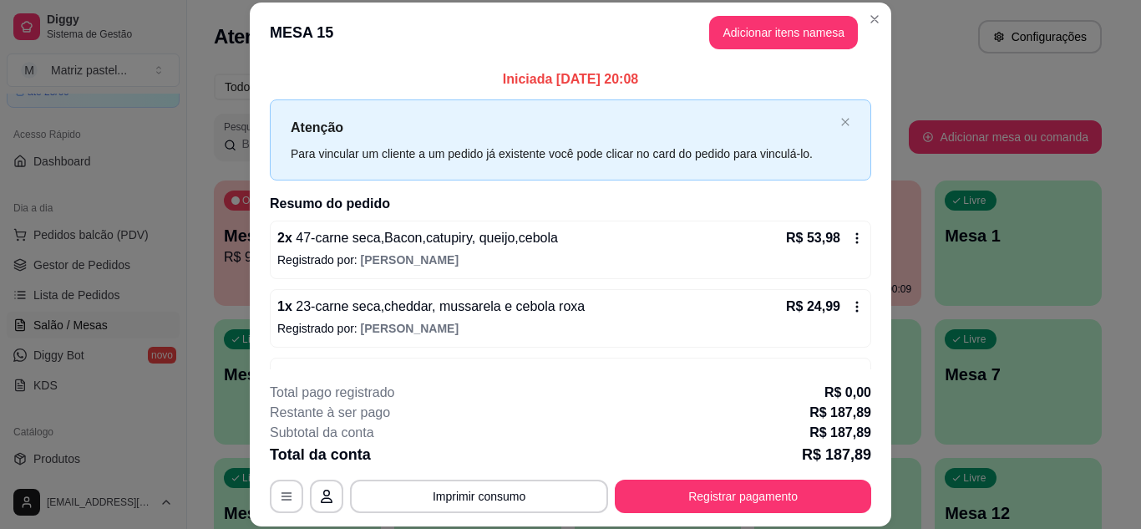
click at [695, 519] on footer "**********" at bounding box center [570, 447] width 641 height 157
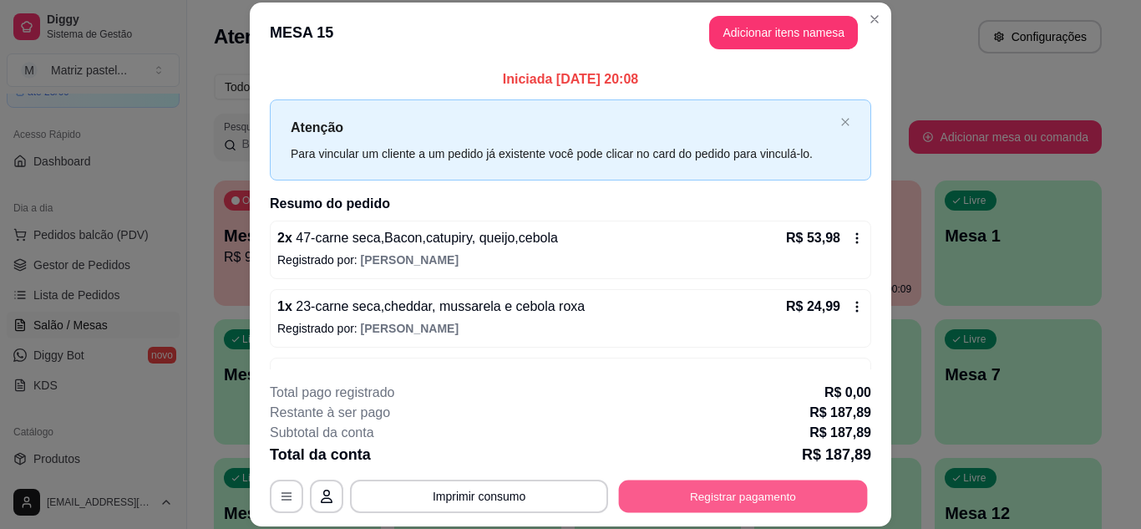
click at [696, 502] on button "Registrar pagamento" at bounding box center [743, 495] width 249 height 33
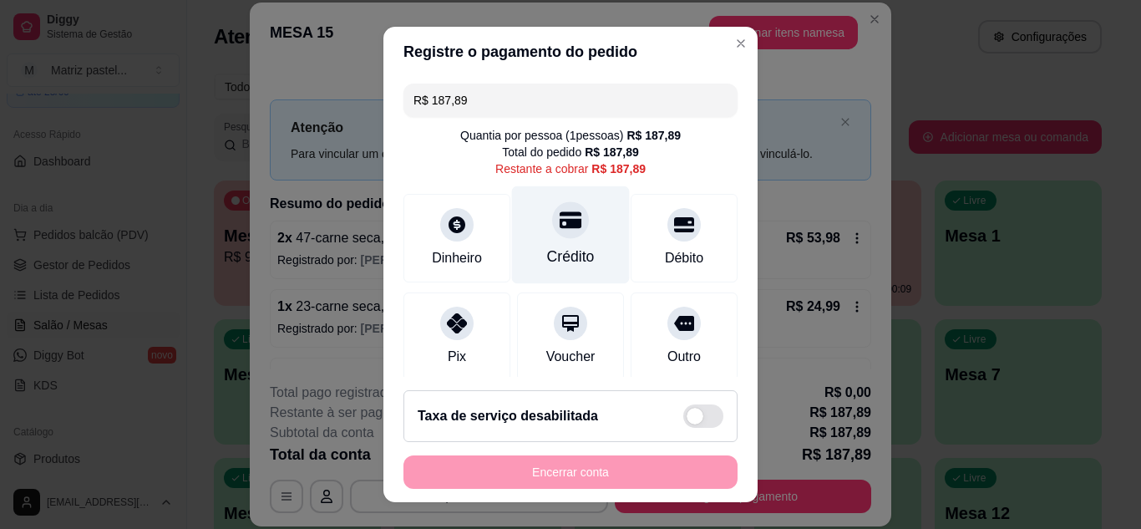
click at [563, 259] on div "Crédito" at bounding box center [571, 256] width 48 height 22
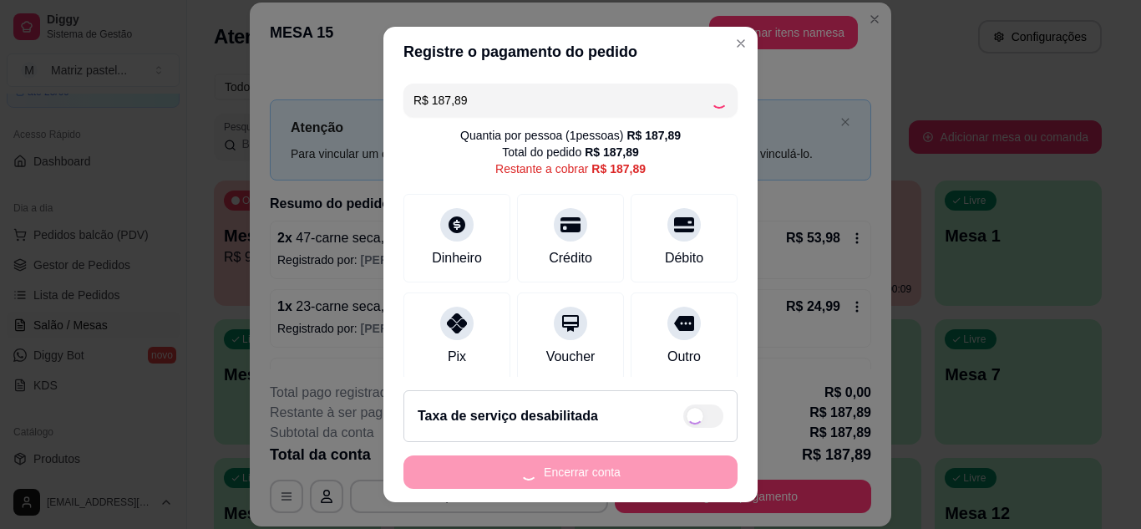
type input "R$ 0,00"
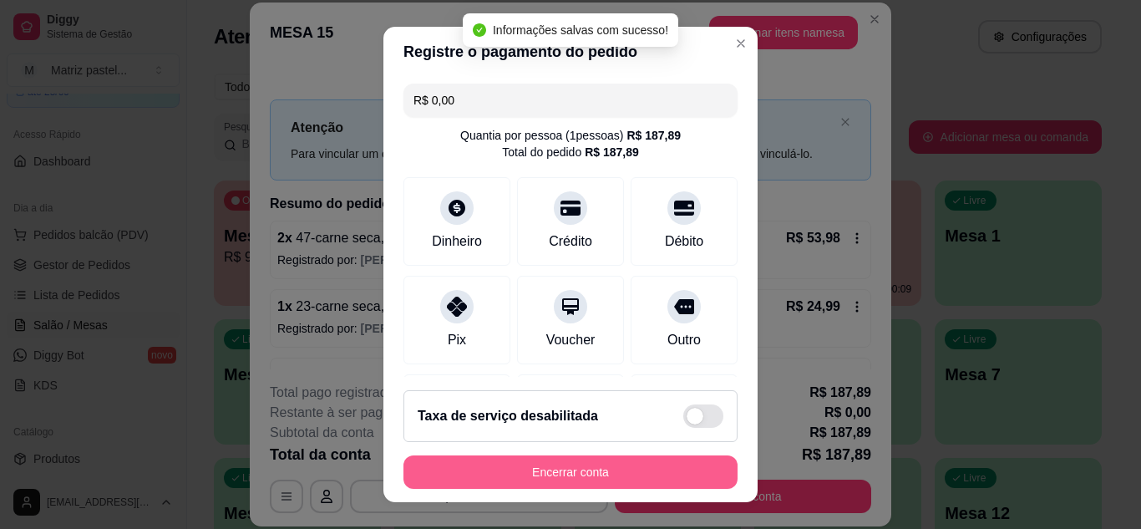
click at [615, 466] on button "Encerrar conta" at bounding box center [570, 471] width 334 height 33
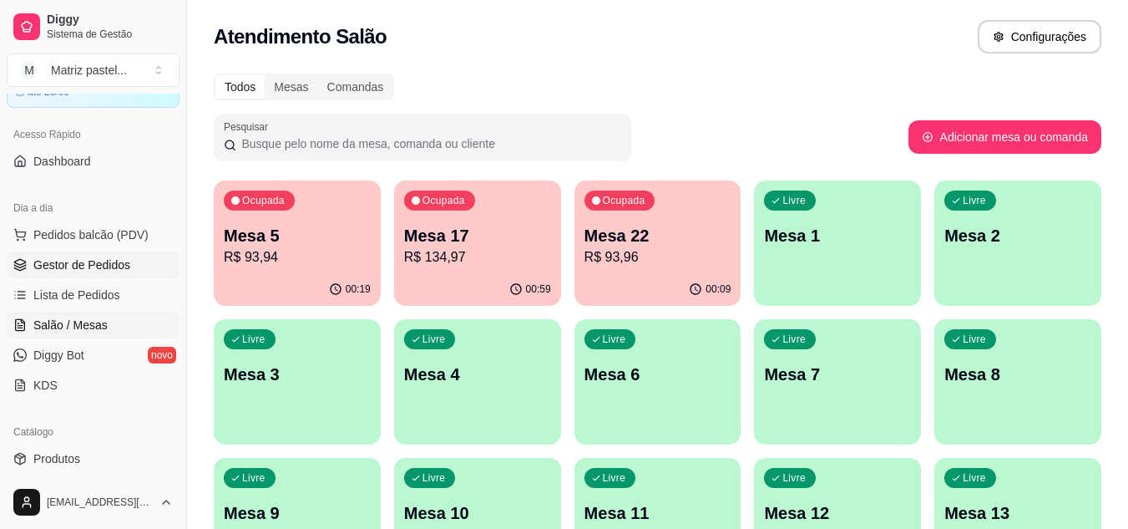
click at [132, 267] on link "Gestor de Pedidos" at bounding box center [93, 264] width 173 height 27
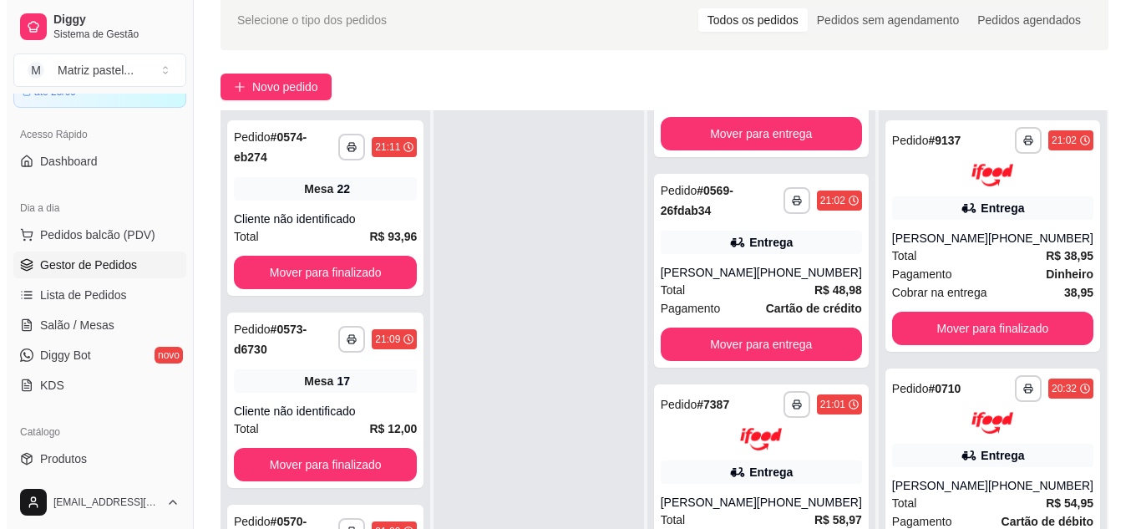
scroll to position [167, 0]
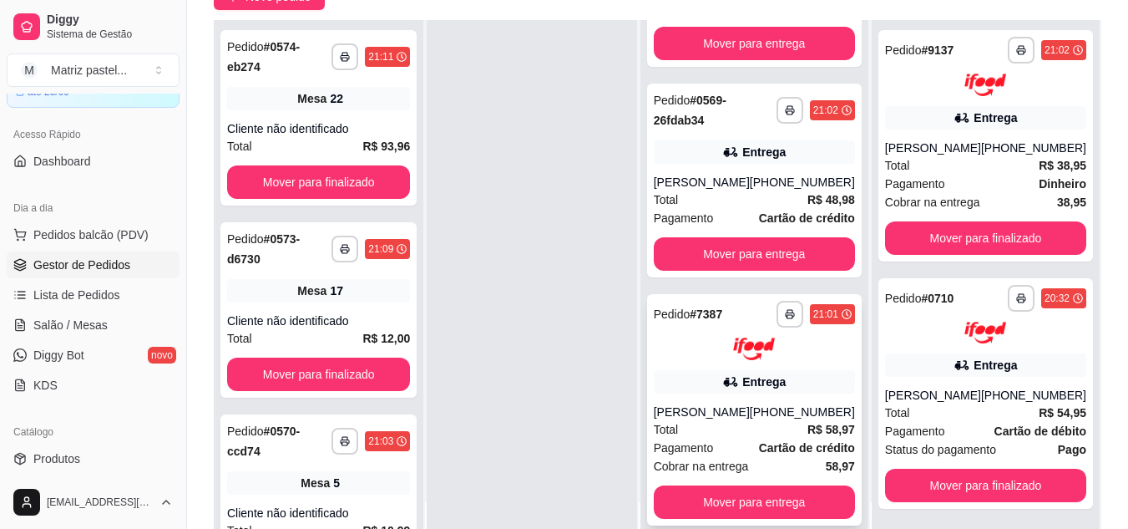
click at [772, 381] on div "**********" at bounding box center [754, 409] width 215 height 231
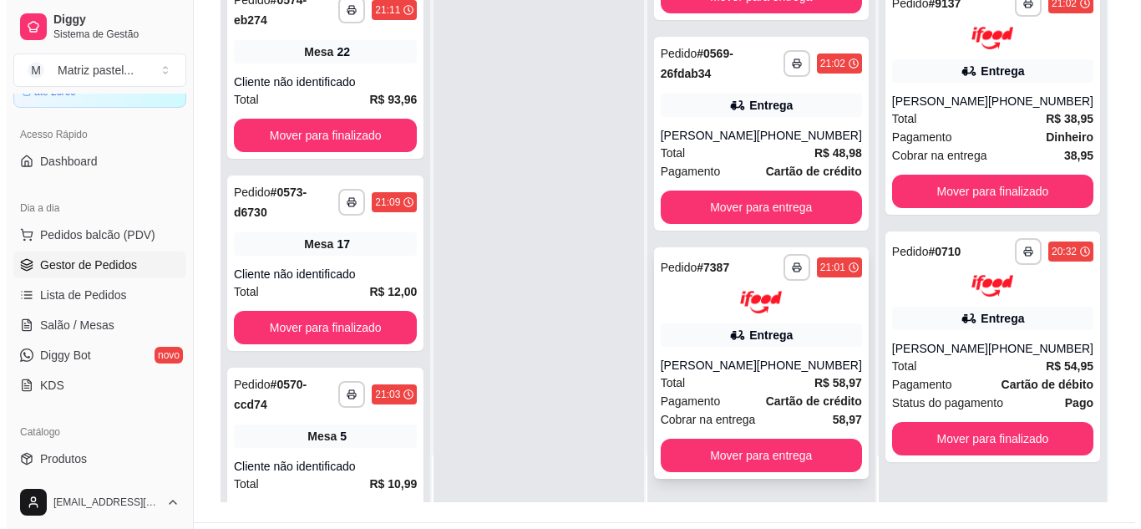
scroll to position [255, 0]
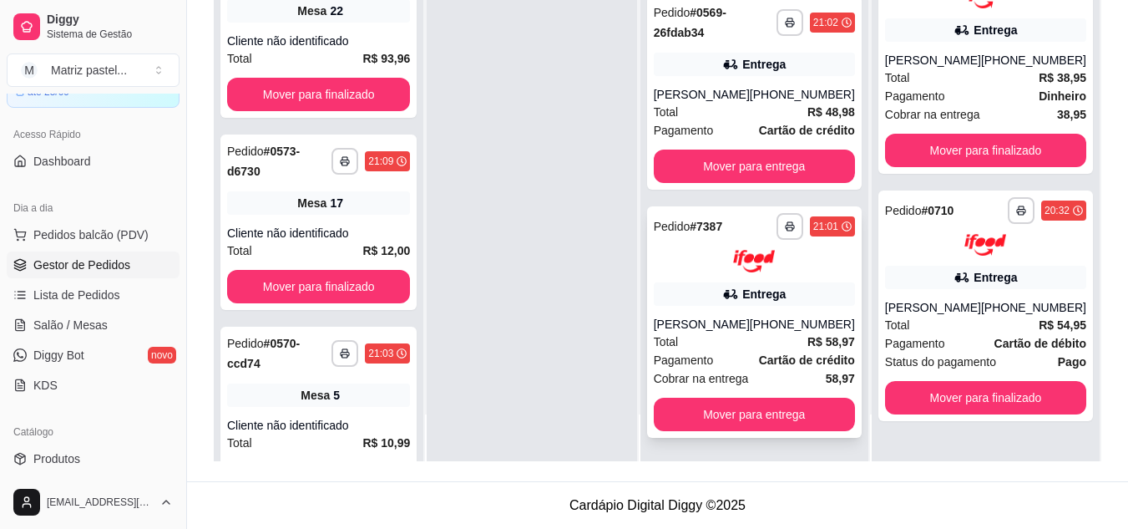
click at [743, 316] on div "[PERSON_NAME]" at bounding box center [702, 324] width 96 height 17
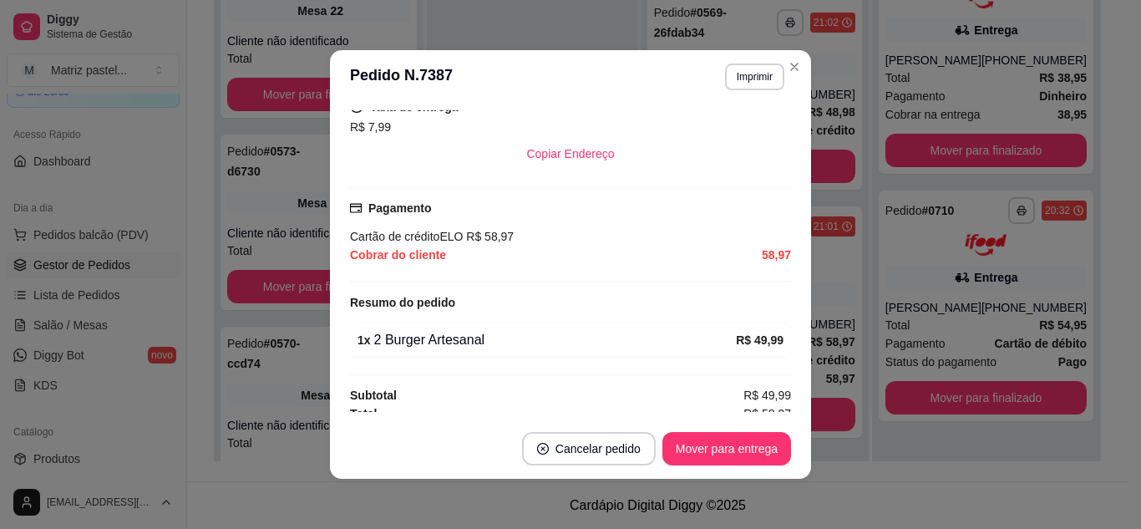
scroll to position [429, 0]
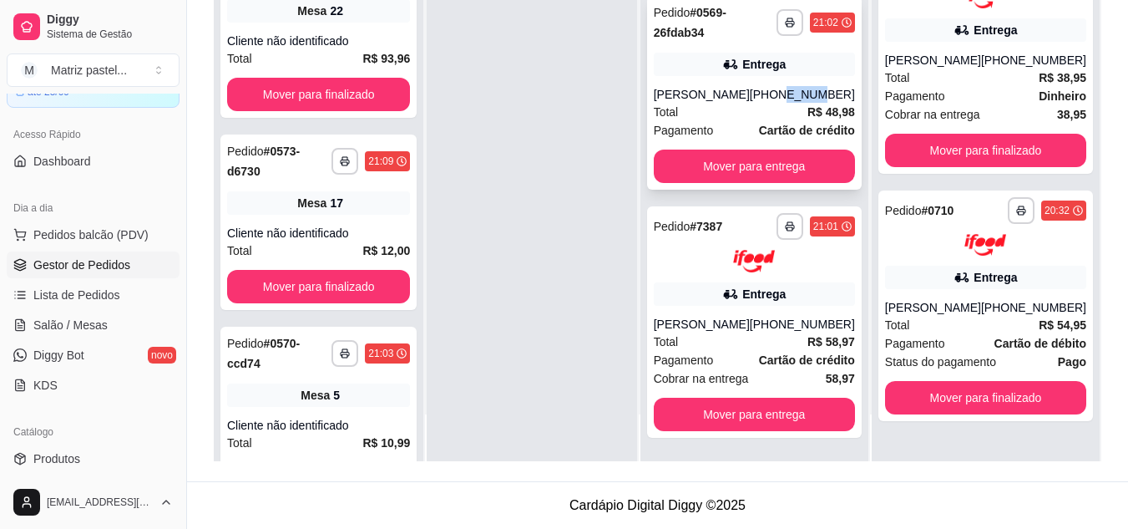
click at [782, 86] on div "[PHONE_NUMBER]" at bounding box center [802, 94] width 105 height 17
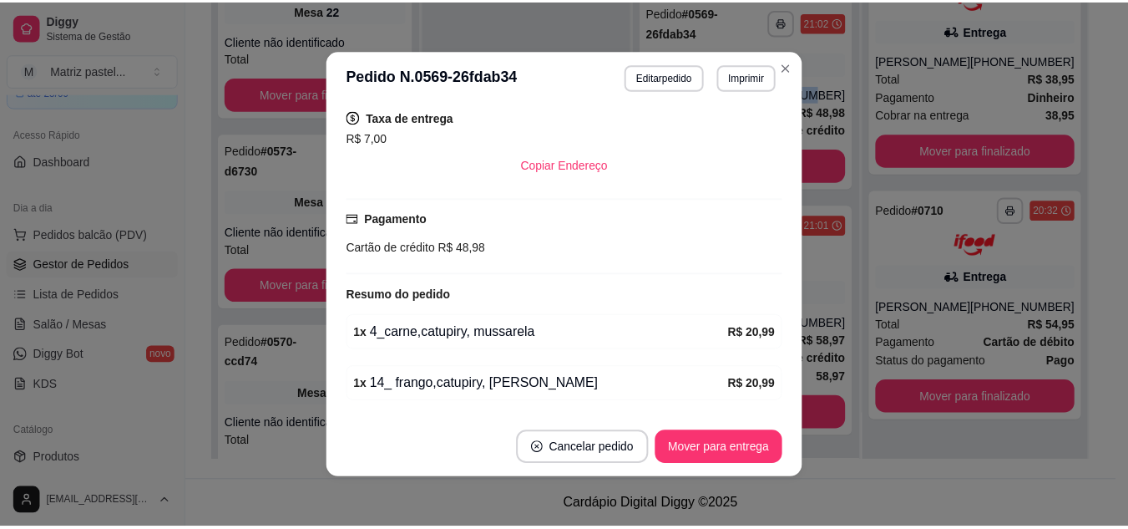
scroll to position [481, 0]
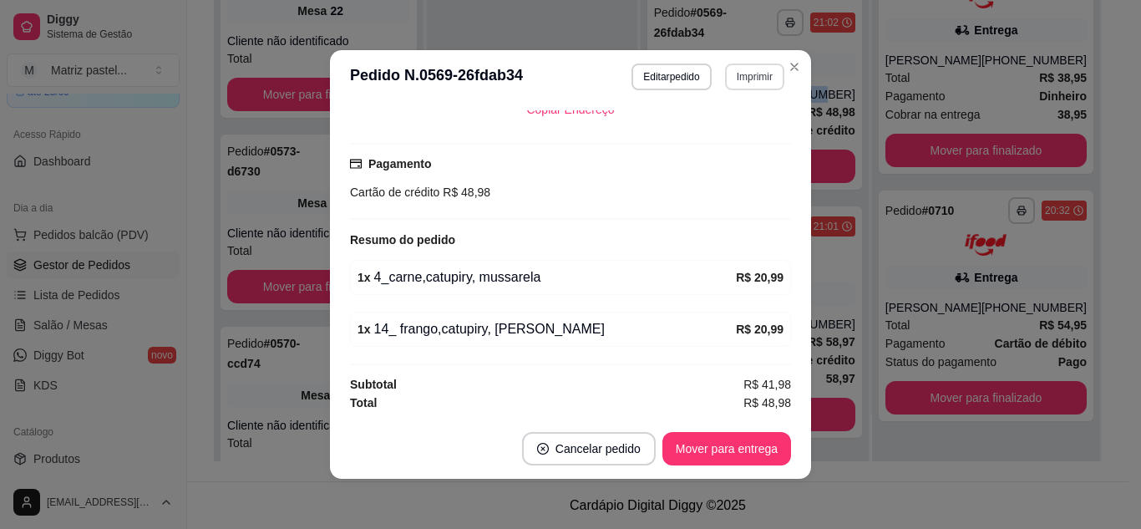
click at [756, 81] on button "Imprimir" at bounding box center [754, 76] width 59 height 27
click at [721, 135] on button "IMPRESSORA" at bounding box center [732, 128] width 97 height 22
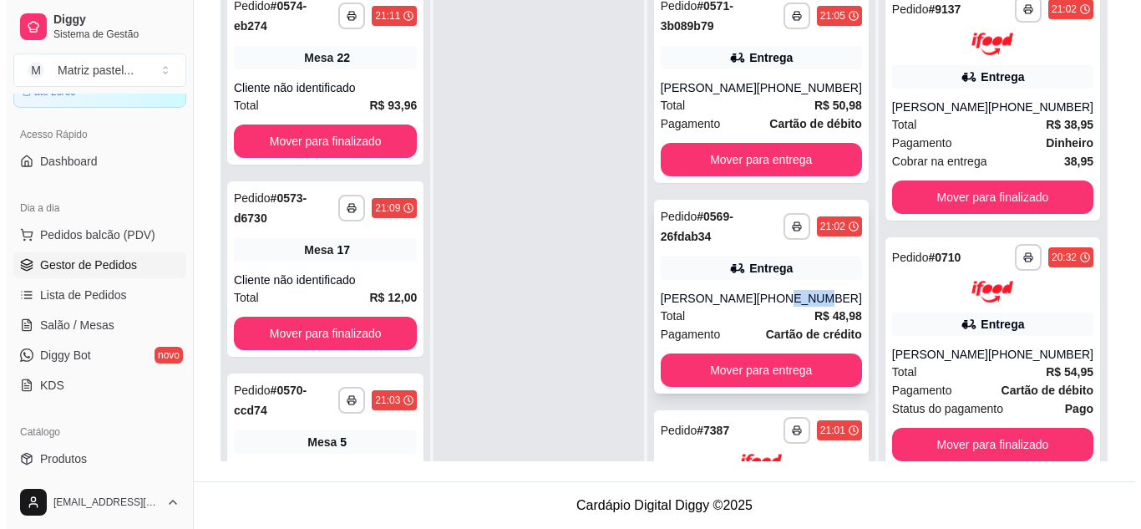
scroll to position [171, 0]
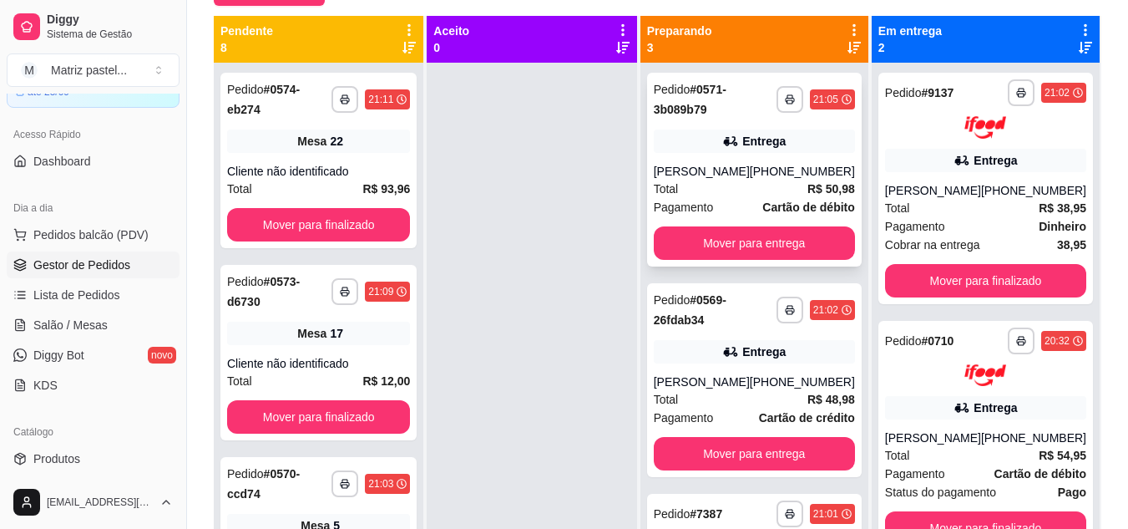
click at [726, 154] on div "**********" at bounding box center [754, 170] width 215 height 194
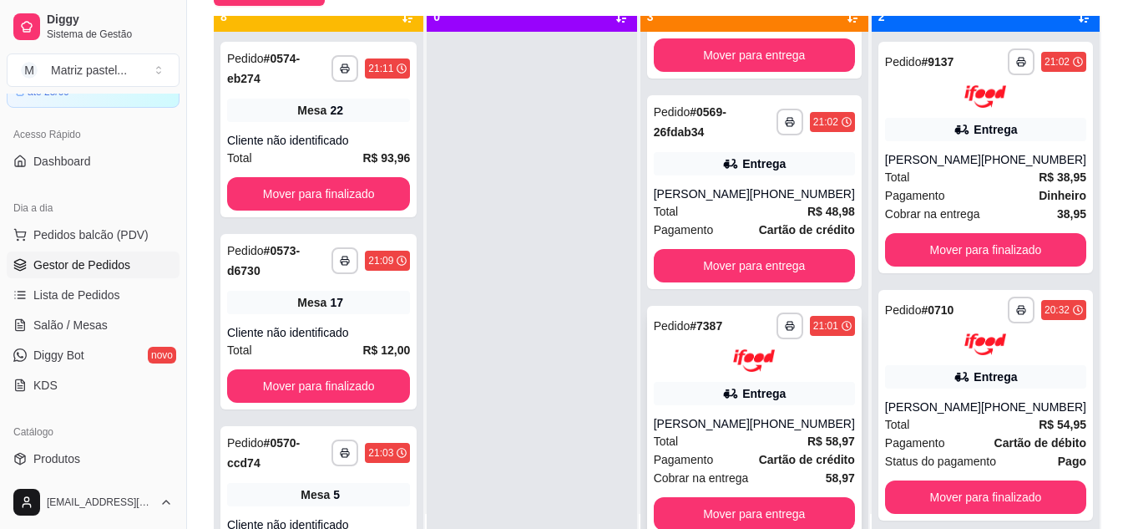
scroll to position [47, 0]
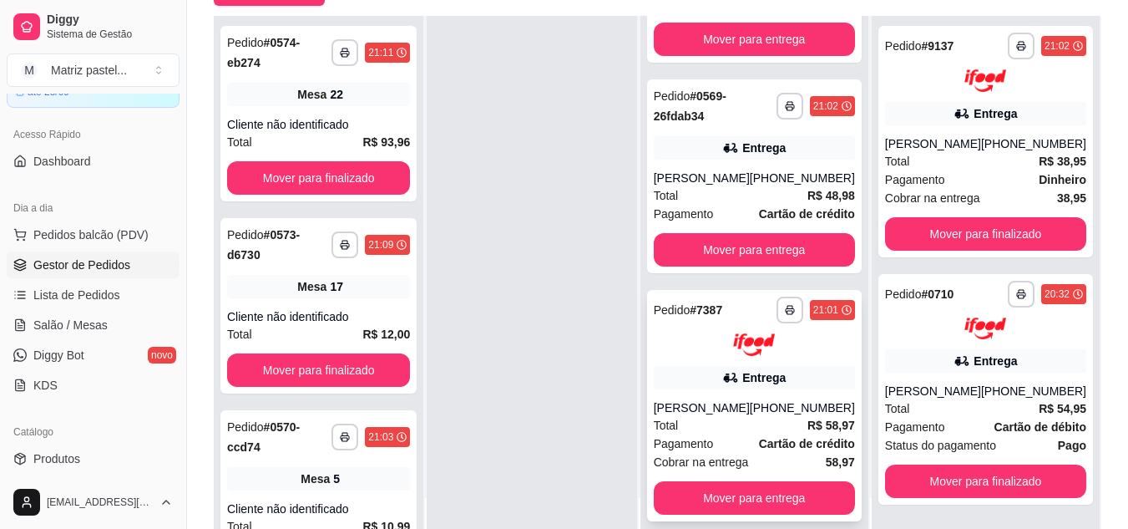
click at [744, 347] on div "**********" at bounding box center [754, 405] width 215 height 231
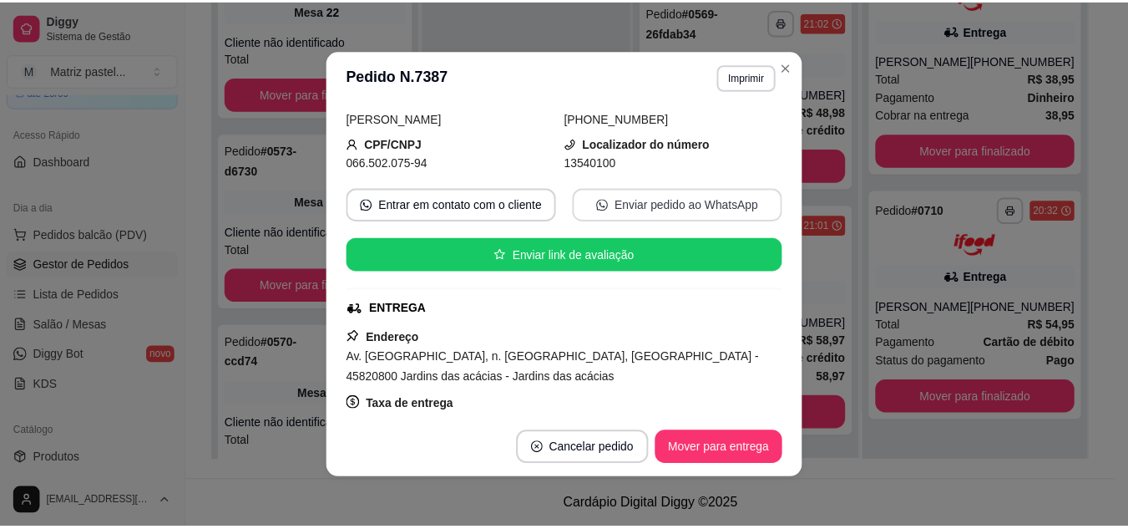
scroll to position [167, 0]
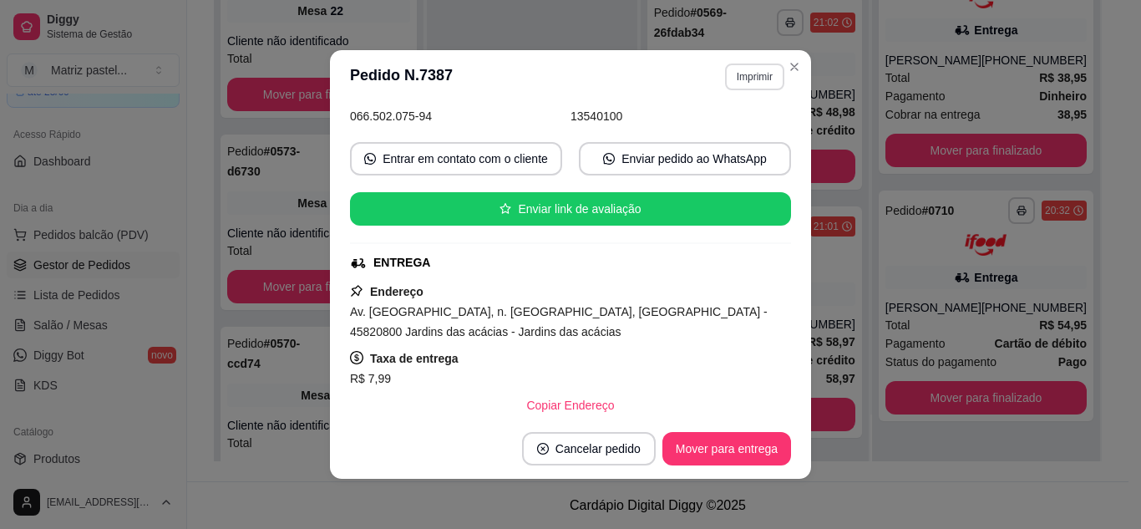
click at [744, 81] on button "Imprimir" at bounding box center [754, 76] width 59 height 27
click at [739, 124] on button "IMPRESSORA" at bounding box center [718, 135] width 117 height 26
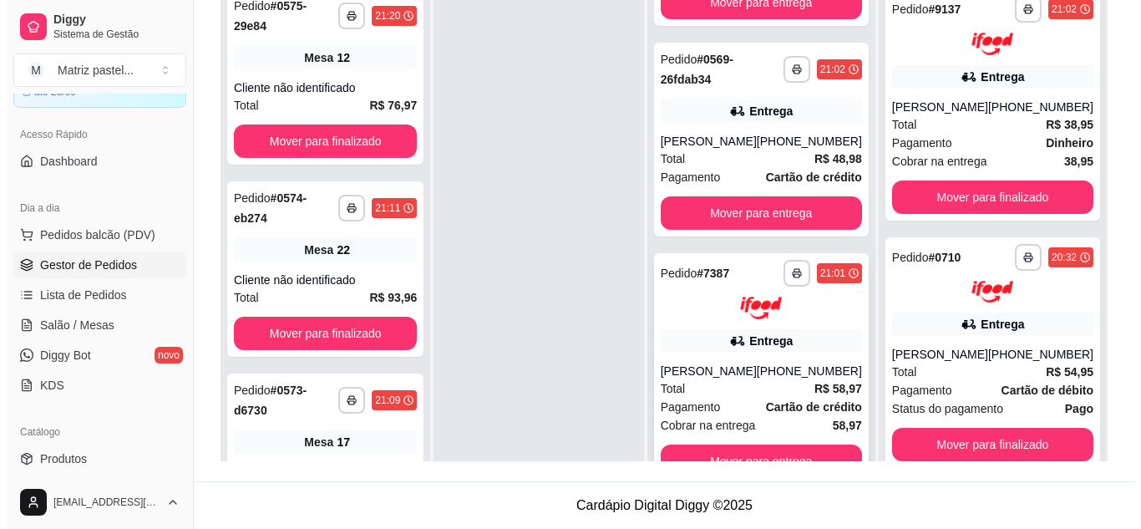
scroll to position [174, 0]
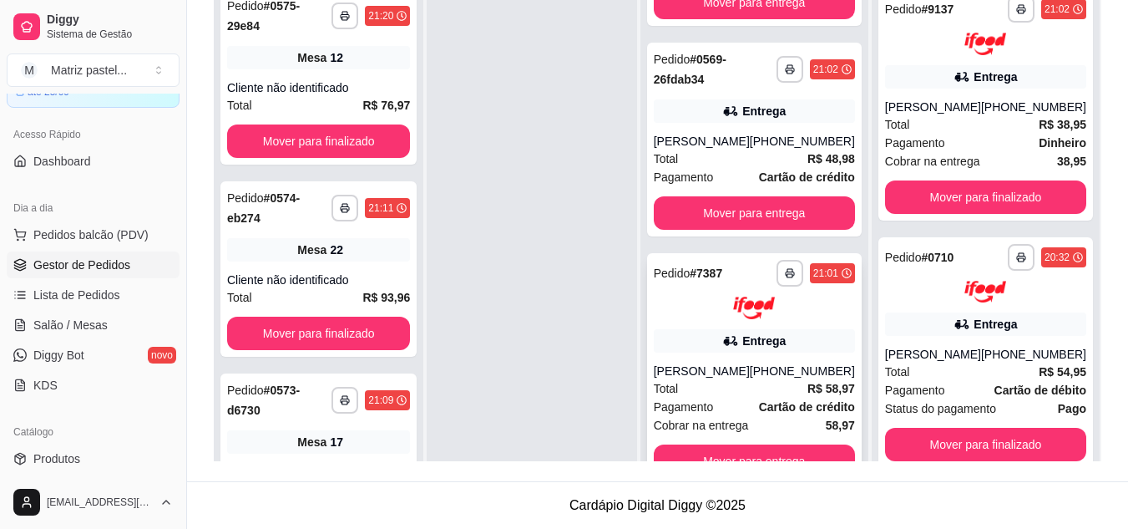
click at [730, 362] on div "[PERSON_NAME]" at bounding box center [702, 370] width 96 height 17
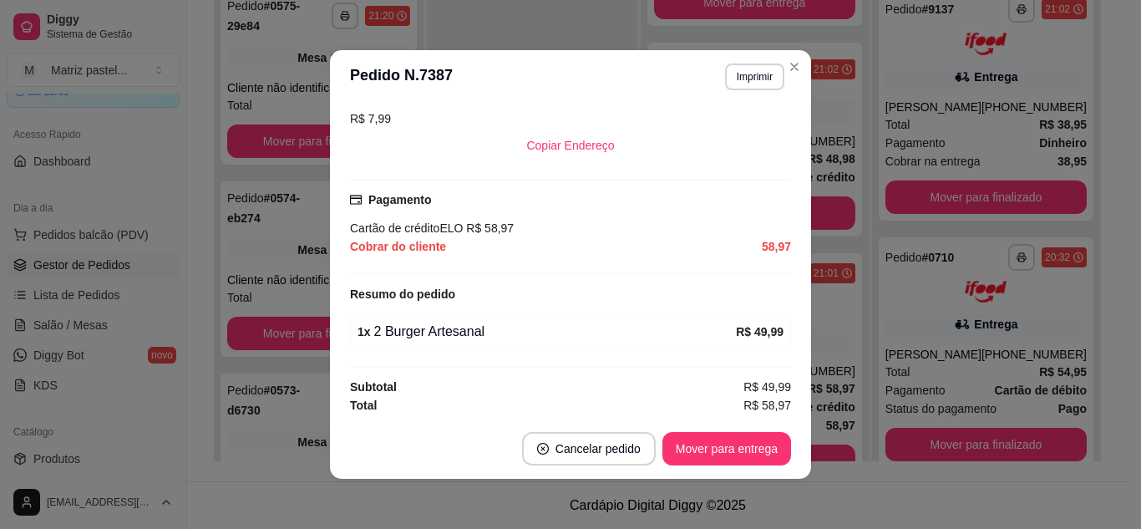
scroll to position [429, 0]
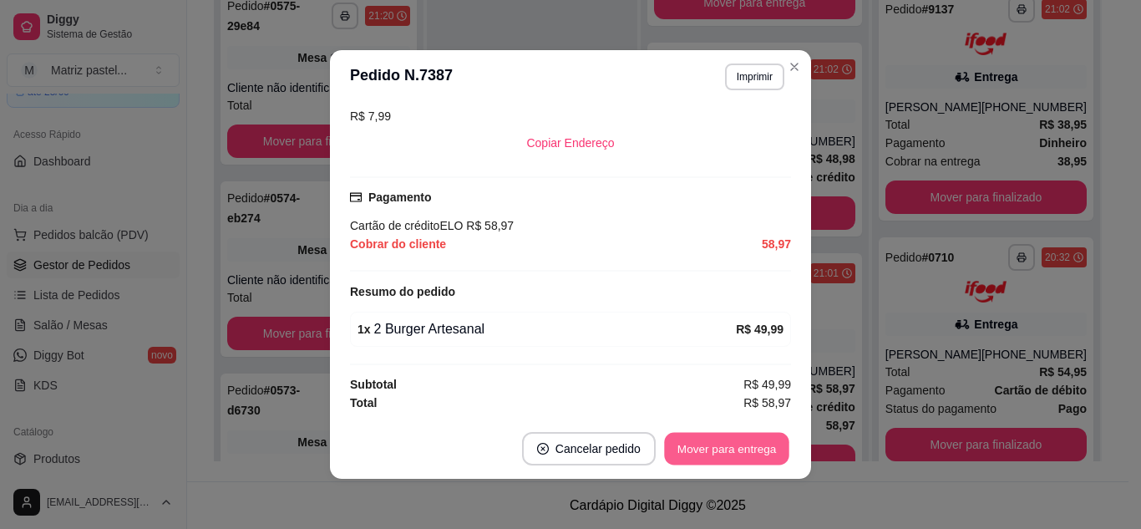
click at [713, 440] on button "Mover para entrega" at bounding box center [726, 449] width 125 height 33
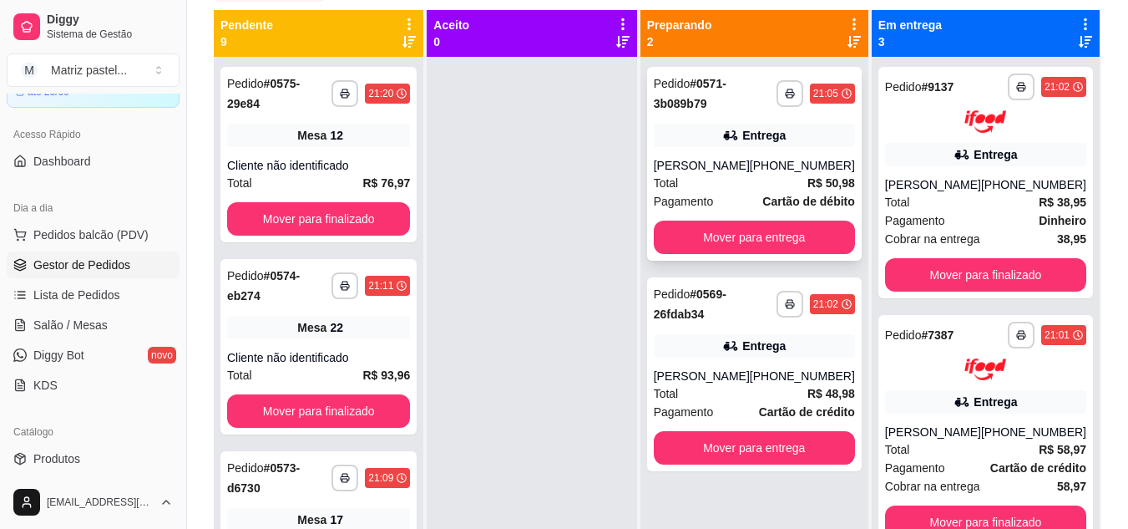
scroll to position [88, 0]
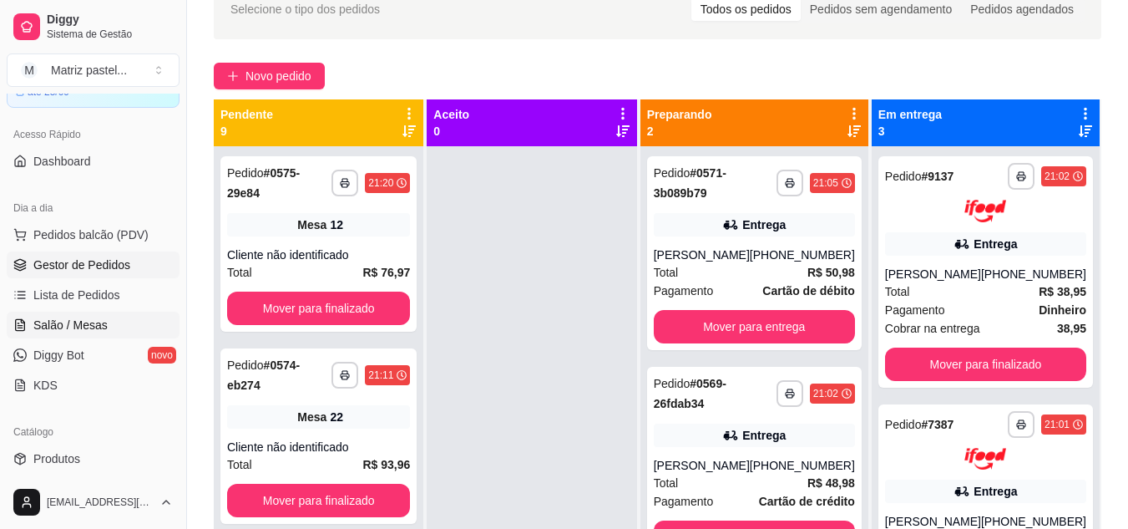
click at [88, 317] on span "Salão / Mesas" at bounding box center [70, 324] width 74 height 17
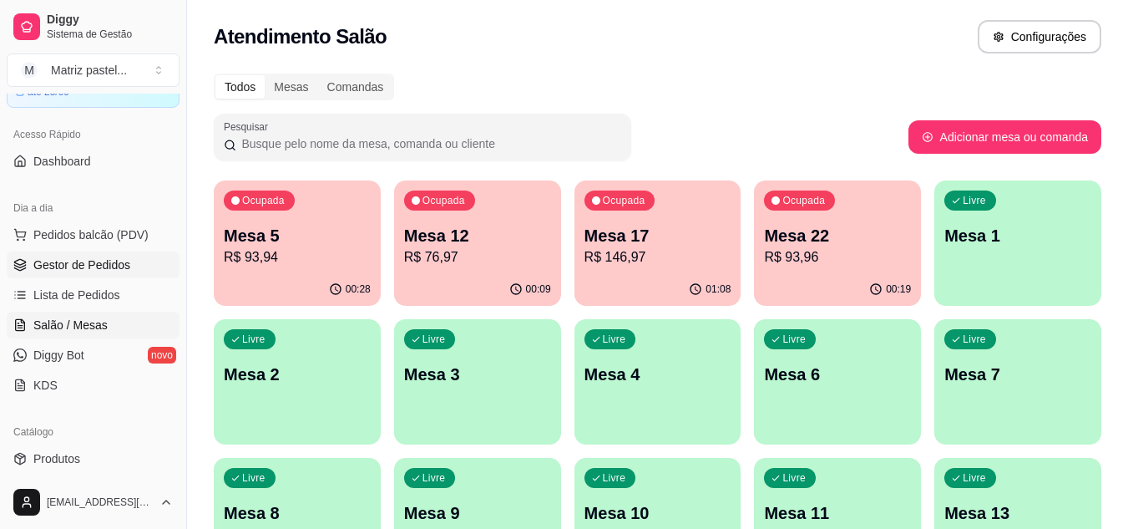
click at [94, 258] on span "Gestor de Pedidos" at bounding box center [81, 264] width 97 height 17
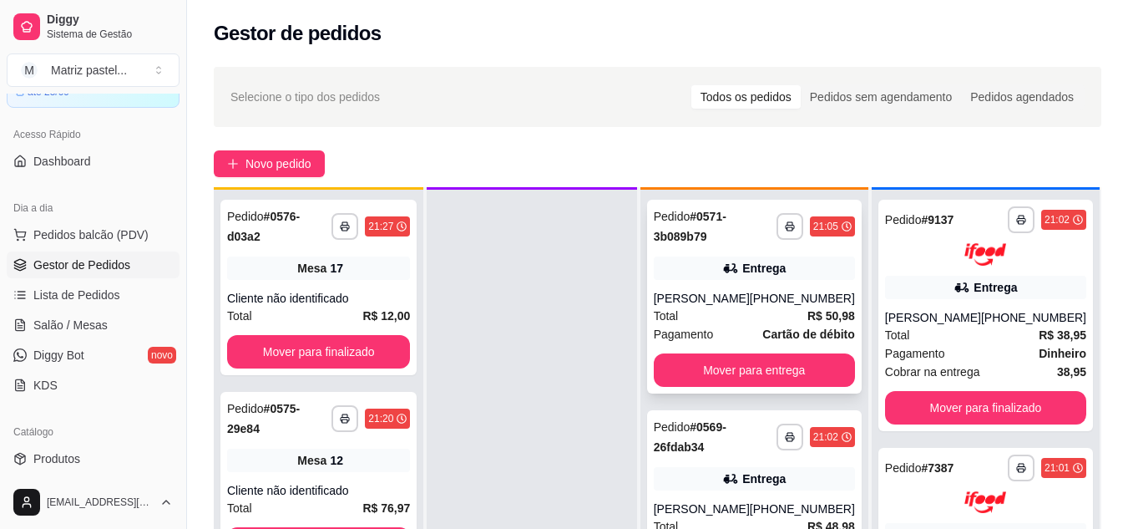
scroll to position [47, 0]
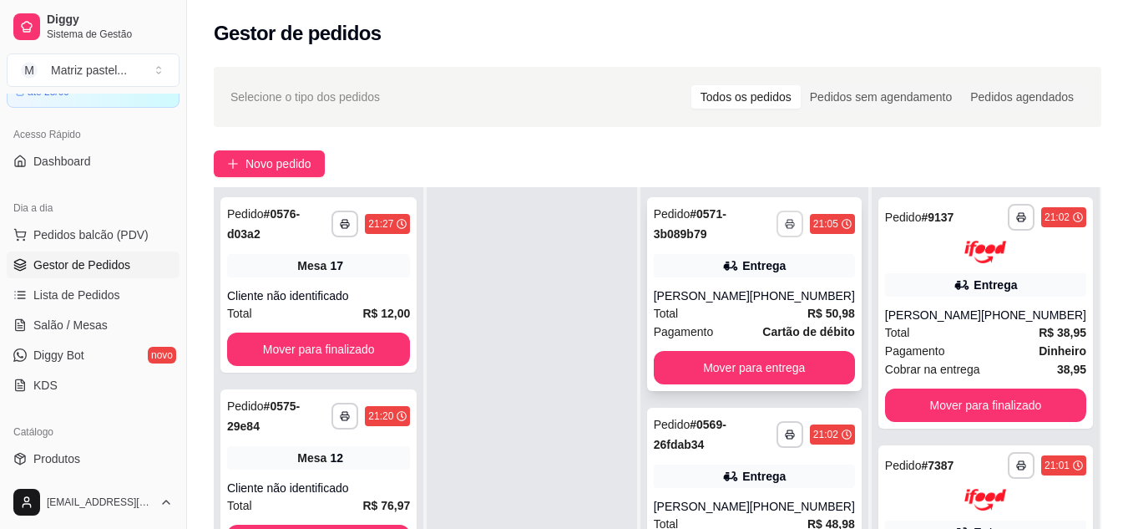
click at [791, 230] on button "button" at bounding box center [790, 223] width 27 height 27
click at [744, 279] on button "IMPRESSORA" at bounding box center [745, 283] width 117 height 26
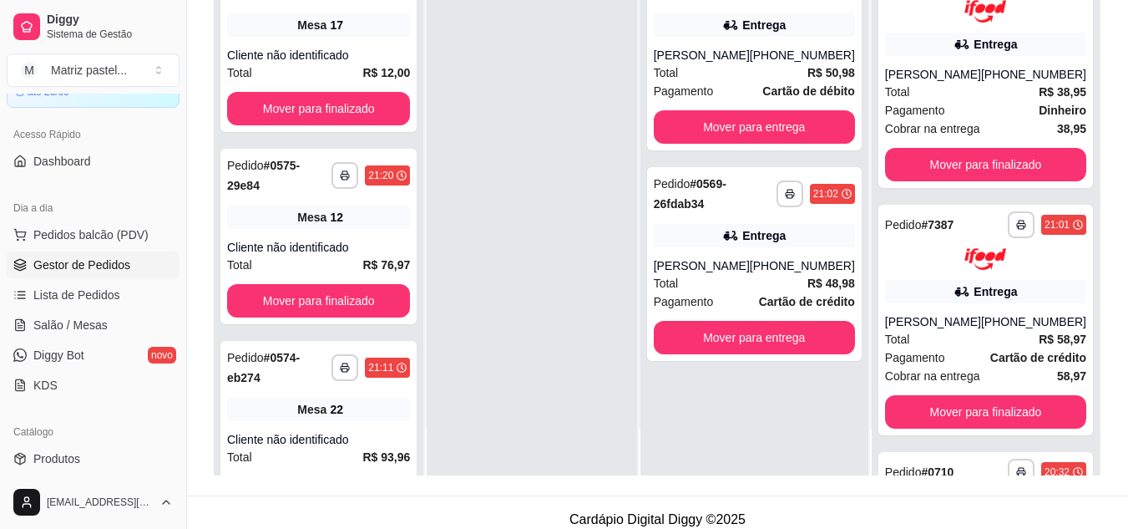
scroll to position [250, 0]
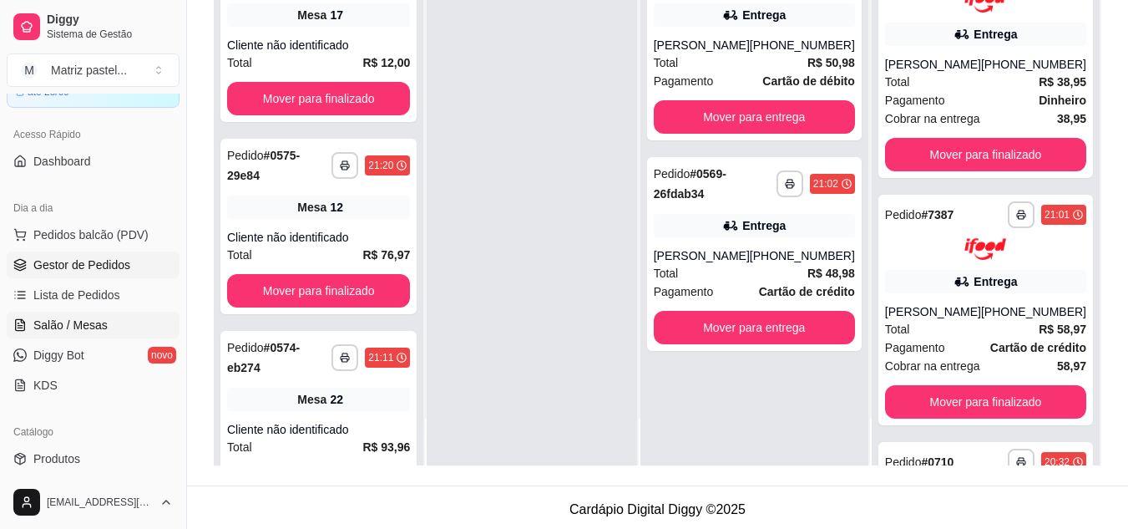
click at [99, 326] on span "Salão / Mesas" at bounding box center [70, 324] width 74 height 17
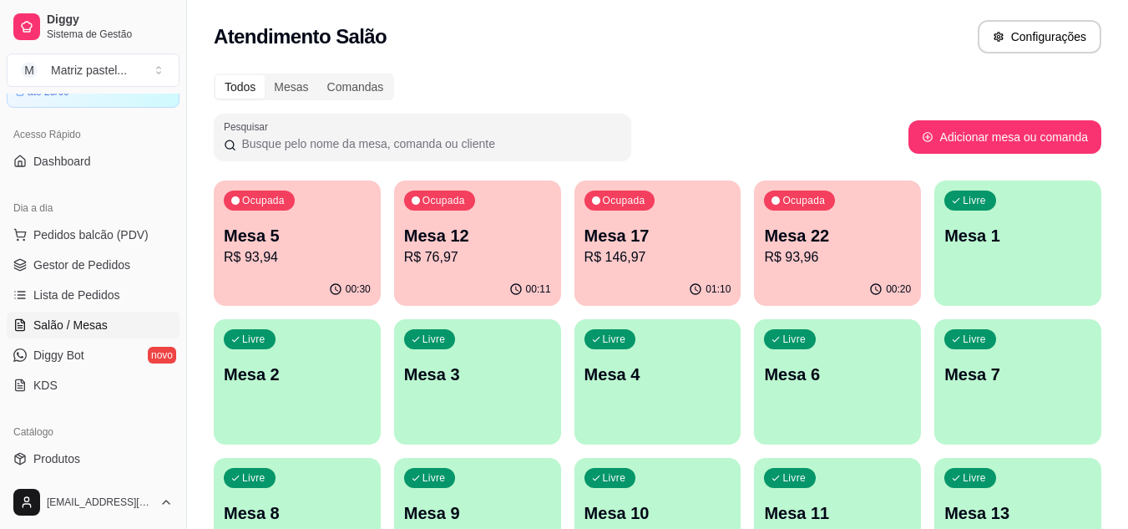
click at [296, 262] on p "R$ 93,94" at bounding box center [297, 257] width 147 height 20
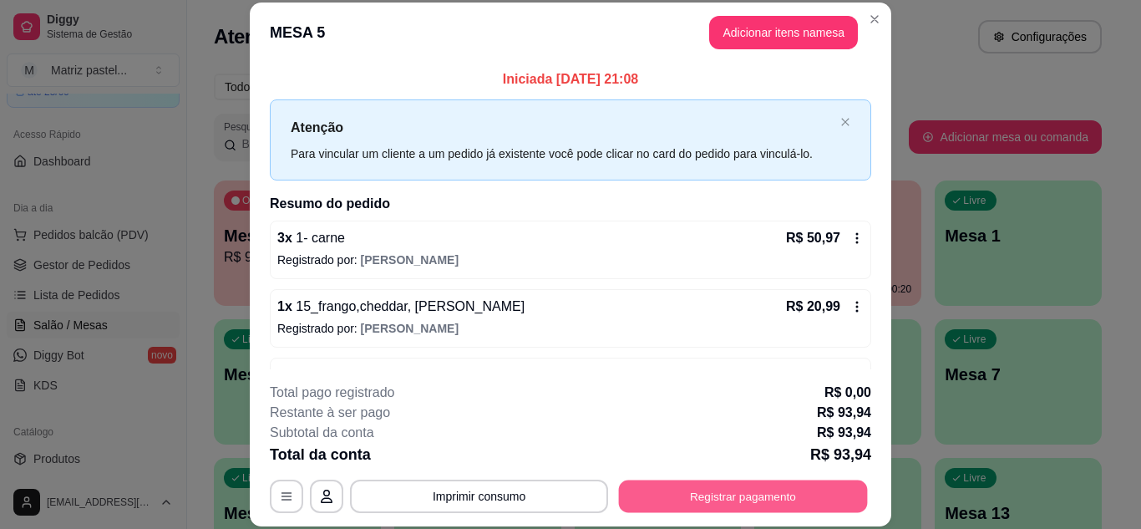
click at [658, 487] on button "Registrar pagamento" at bounding box center [743, 495] width 249 height 33
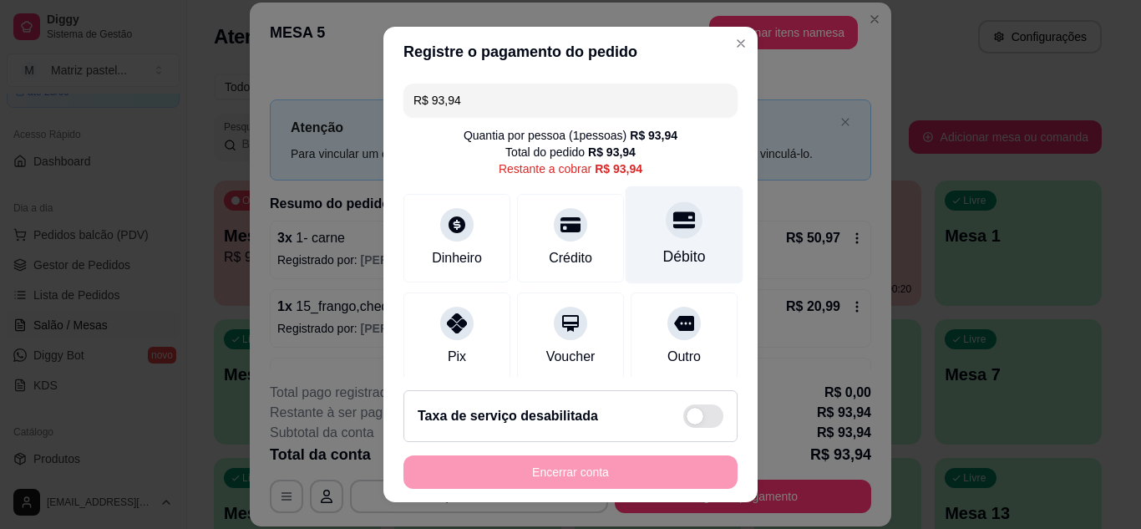
click at [663, 258] on div "Débito" at bounding box center [684, 256] width 43 height 22
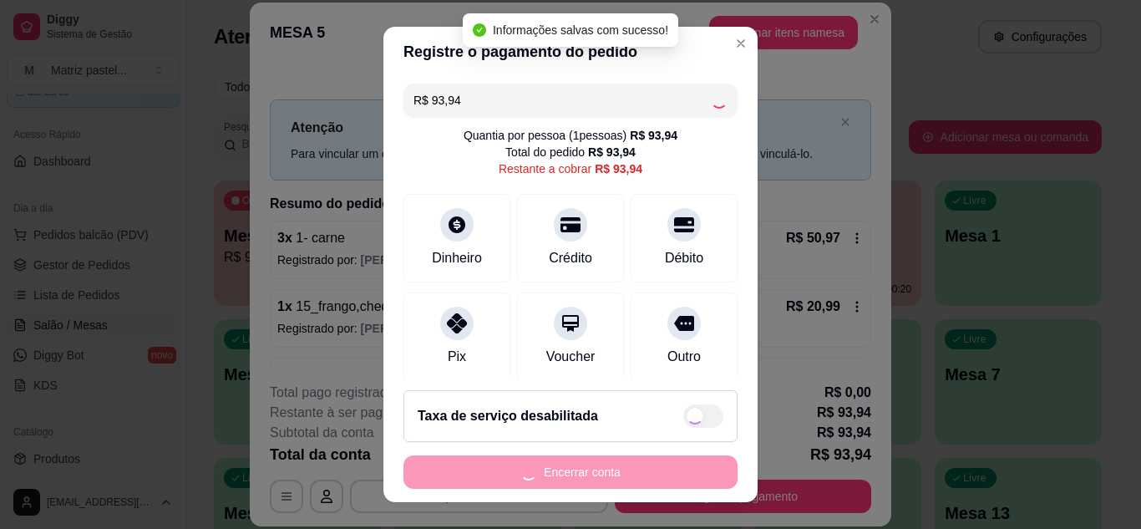
type input "R$ 0,00"
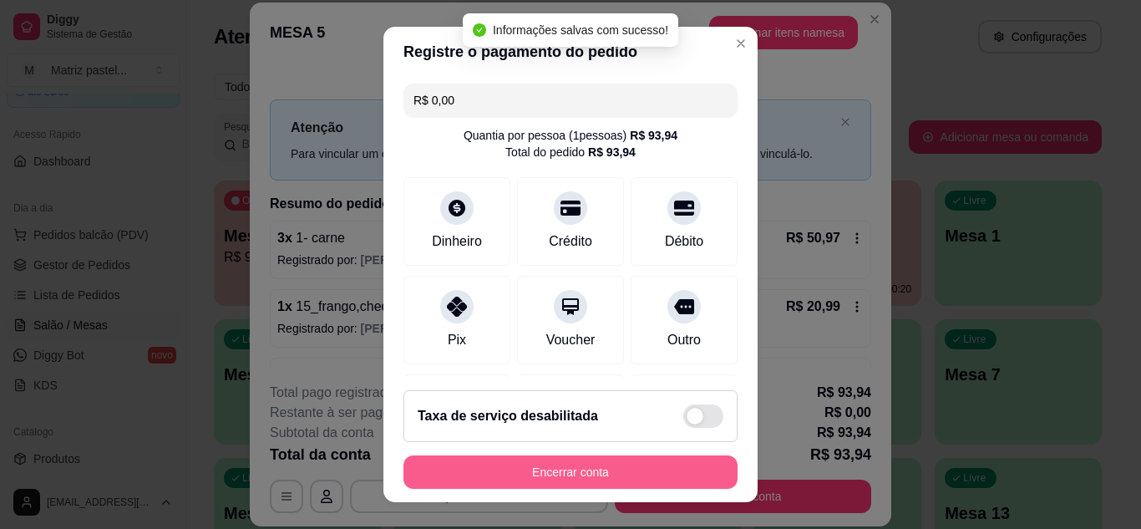
click at [618, 466] on button "Encerrar conta" at bounding box center [570, 471] width 334 height 33
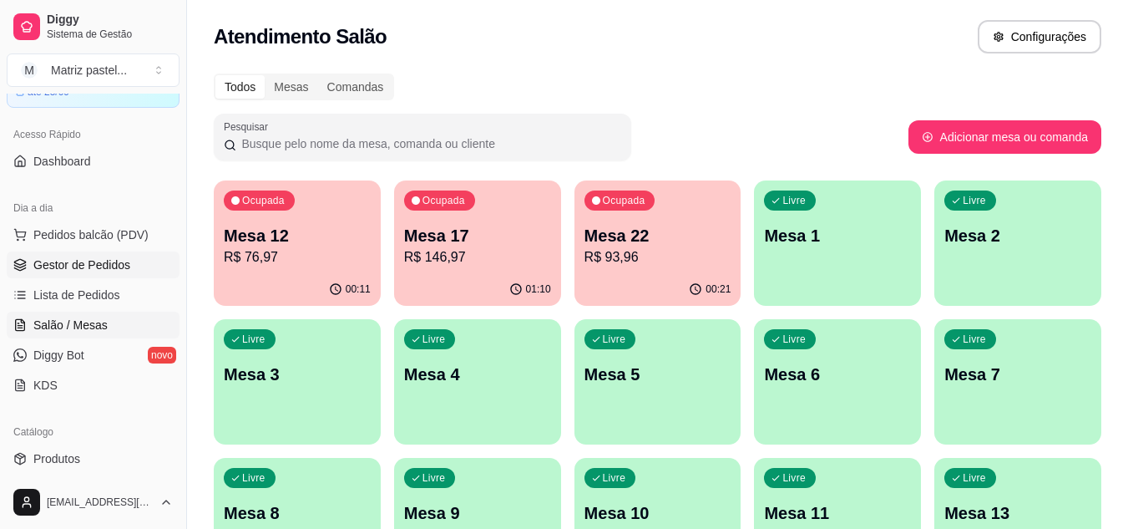
click at [102, 266] on span "Gestor de Pedidos" at bounding box center [81, 264] width 97 height 17
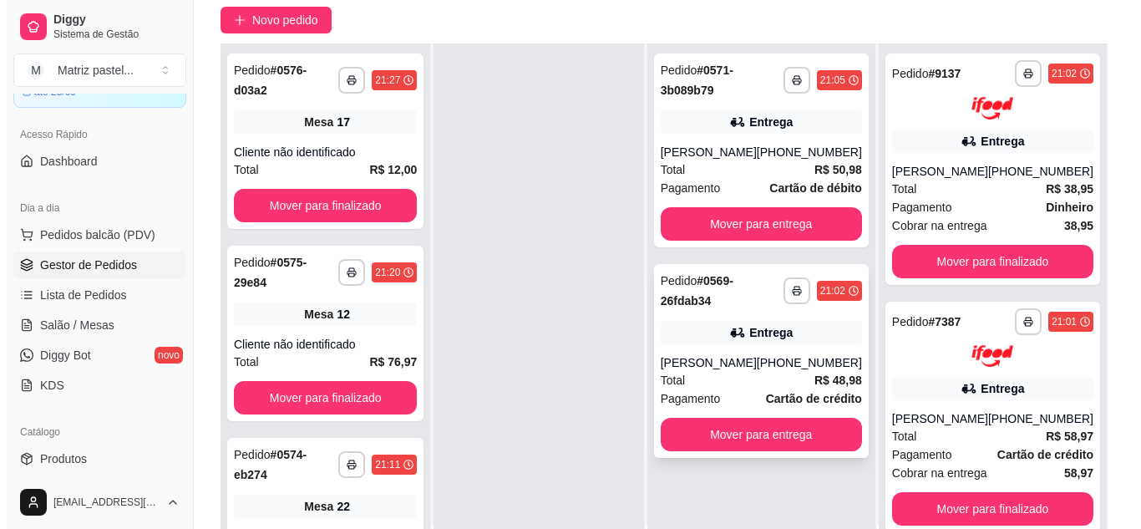
scroll to position [167, 0]
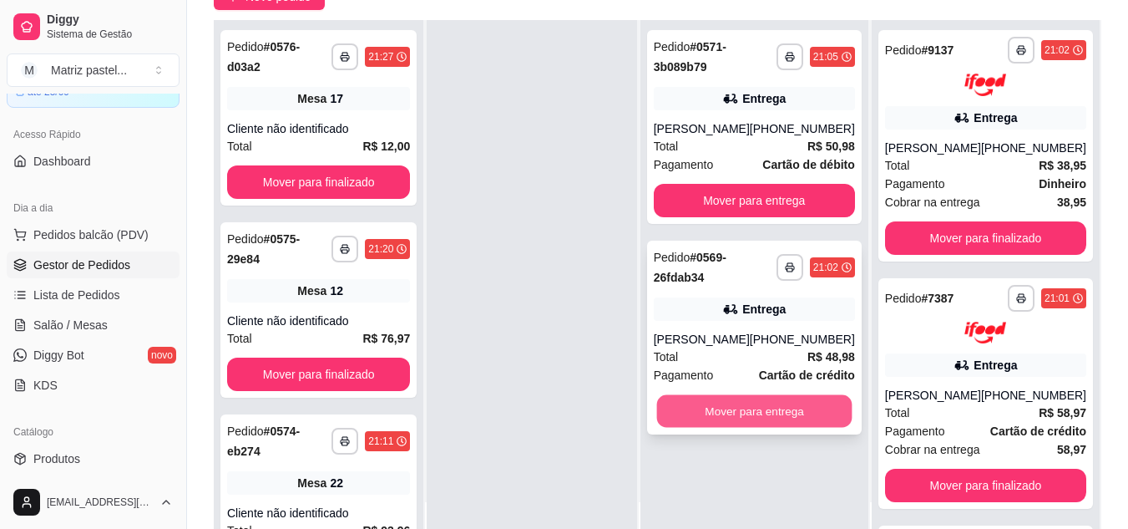
click at [746, 407] on button "Mover para entrega" at bounding box center [753, 411] width 195 height 33
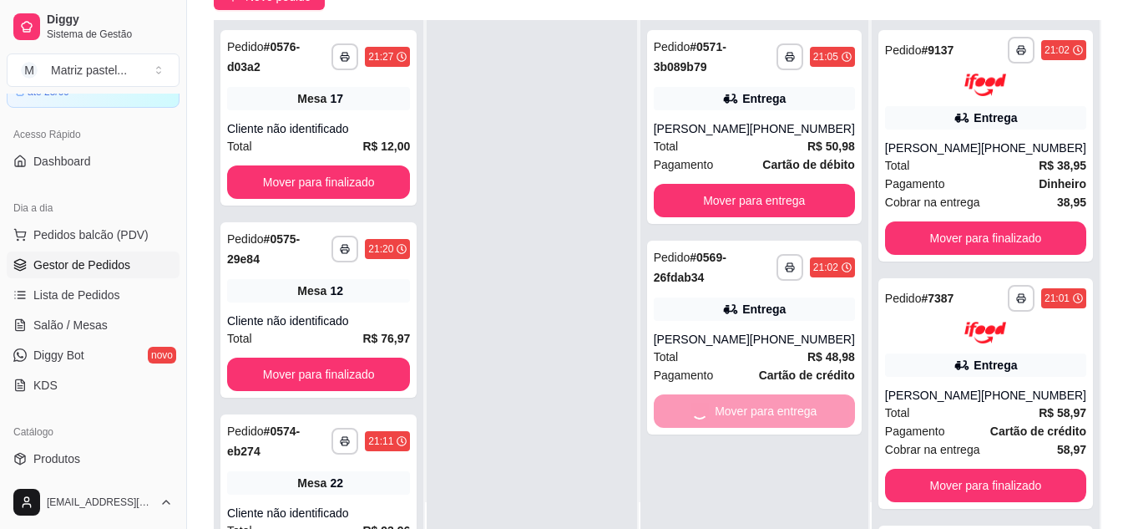
click at [753, 224] on div "**********" at bounding box center [754, 284] width 228 height 529
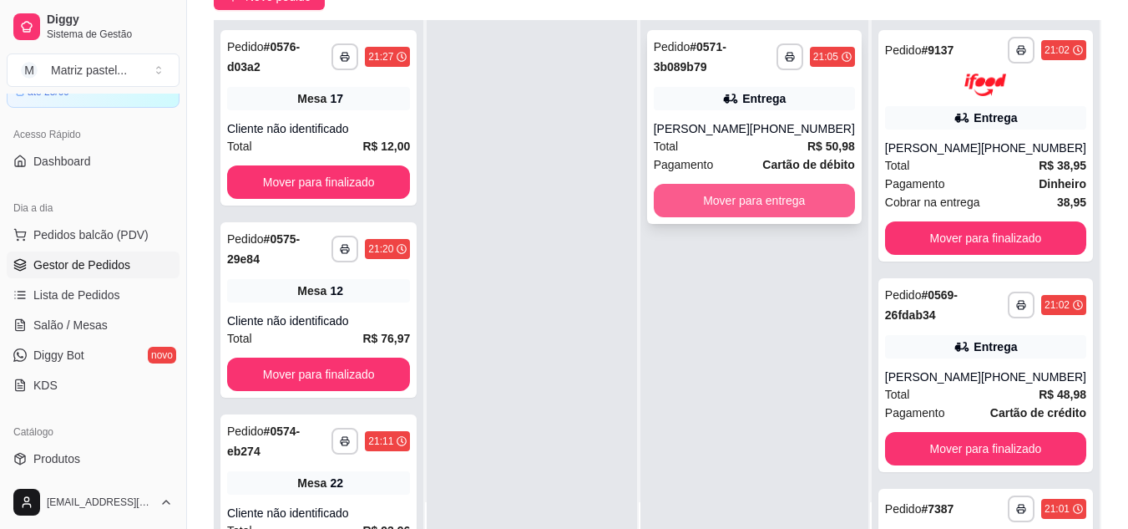
click at [756, 205] on button "Mover para entrega" at bounding box center [754, 200] width 201 height 33
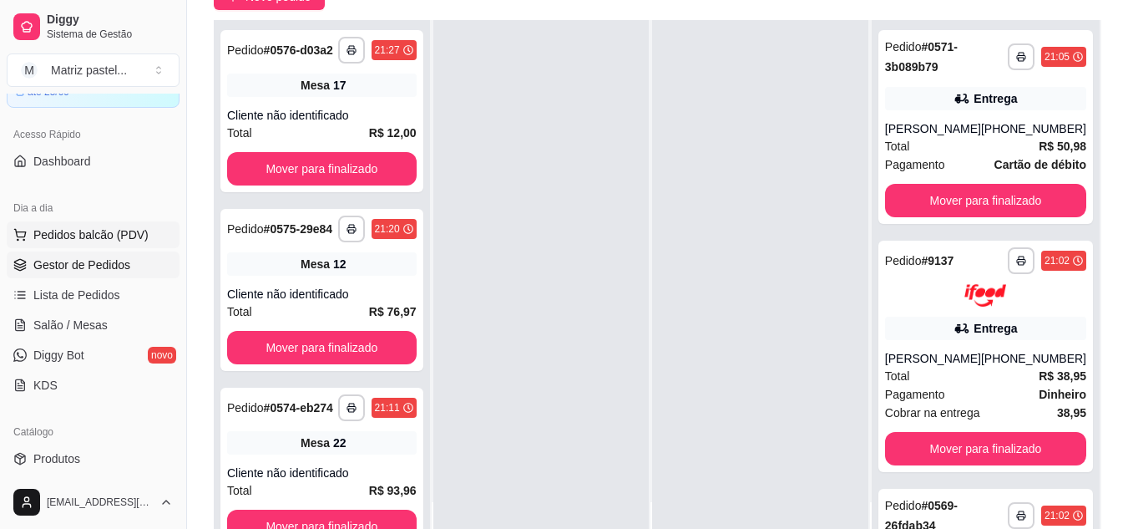
click at [53, 236] on span "Pedidos balcão (PDV)" at bounding box center [90, 234] width 115 height 17
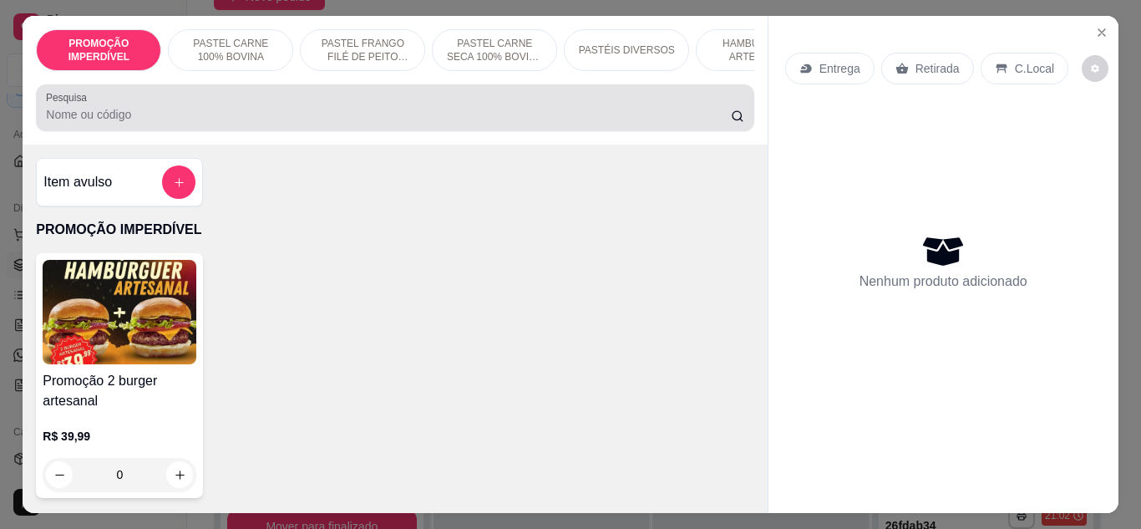
click at [226, 104] on div at bounding box center [394, 107] width 697 height 33
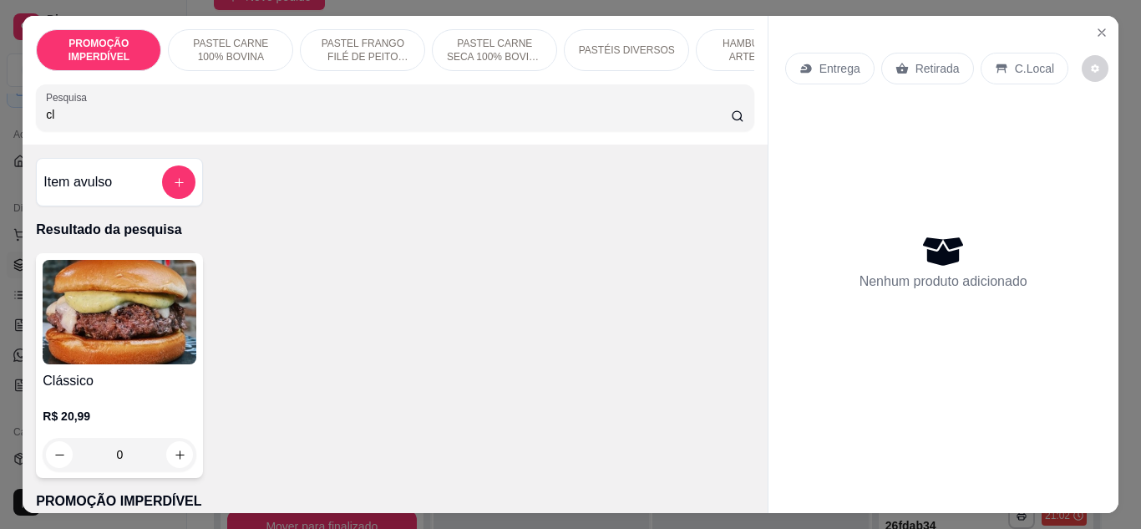
type input "cl"
click at [170, 448] on div "0" at bounding box center [120, 454] width 154 height 33
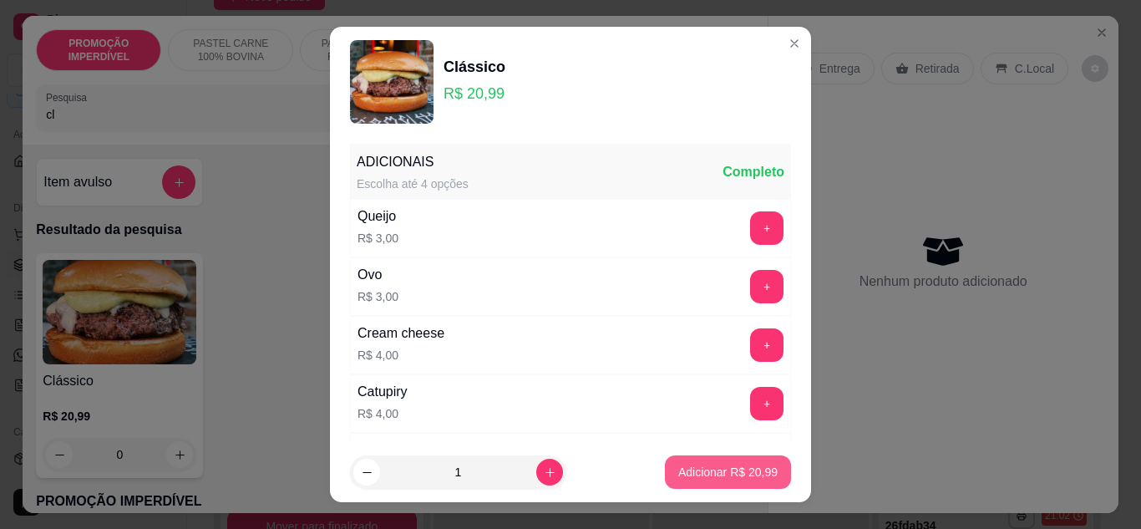
click at [665, 461] on button "Adicionar R$ 20,99" at bounding box center [728, 471] width 126 height 33
type input "1"
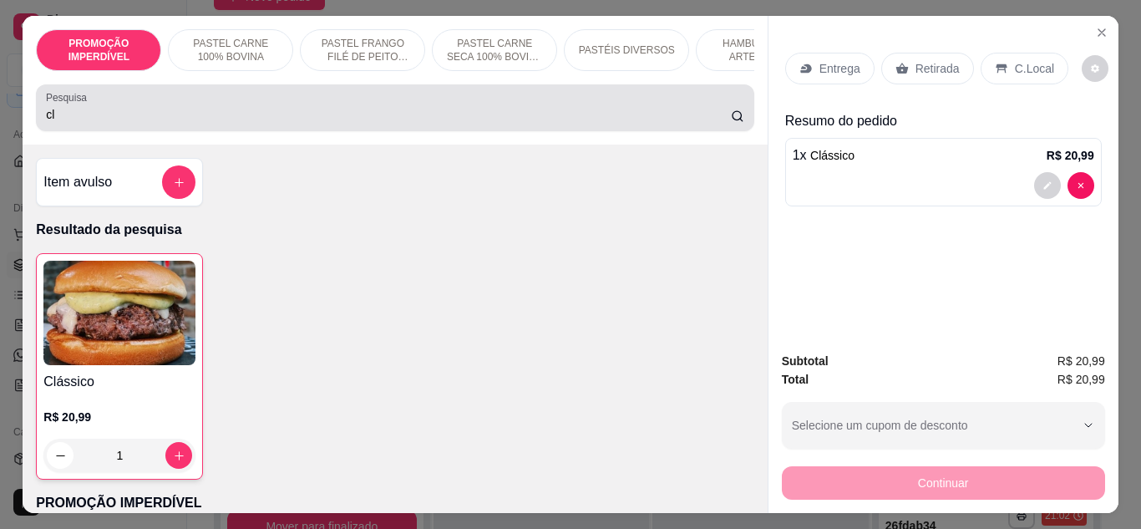
click at [62, 123] on input "cl" at bounding box center [388, 114] width 685 height 17
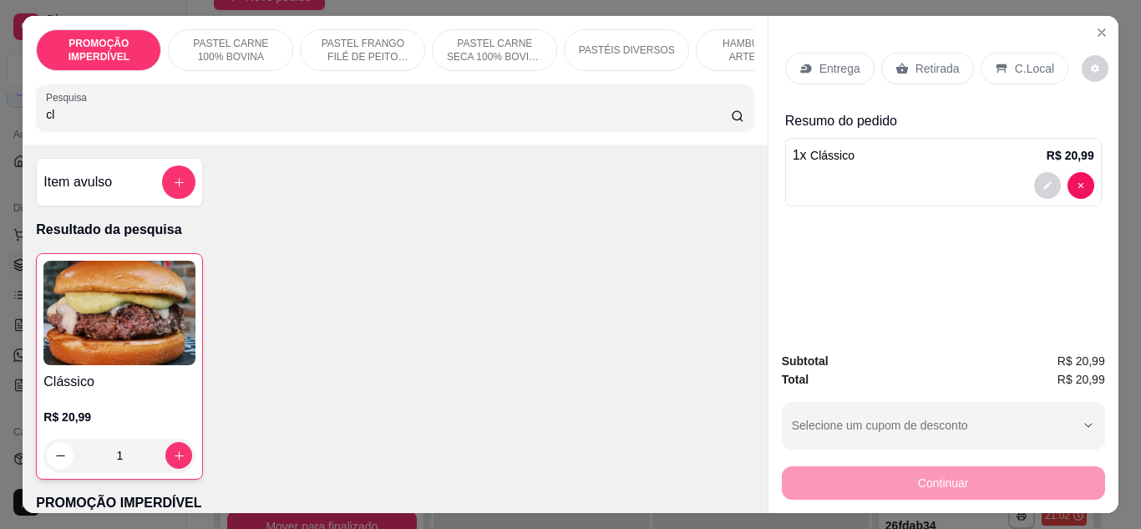
click at [62, 123] on input "cl" at bounding box center [388, 114] width 685 height 17
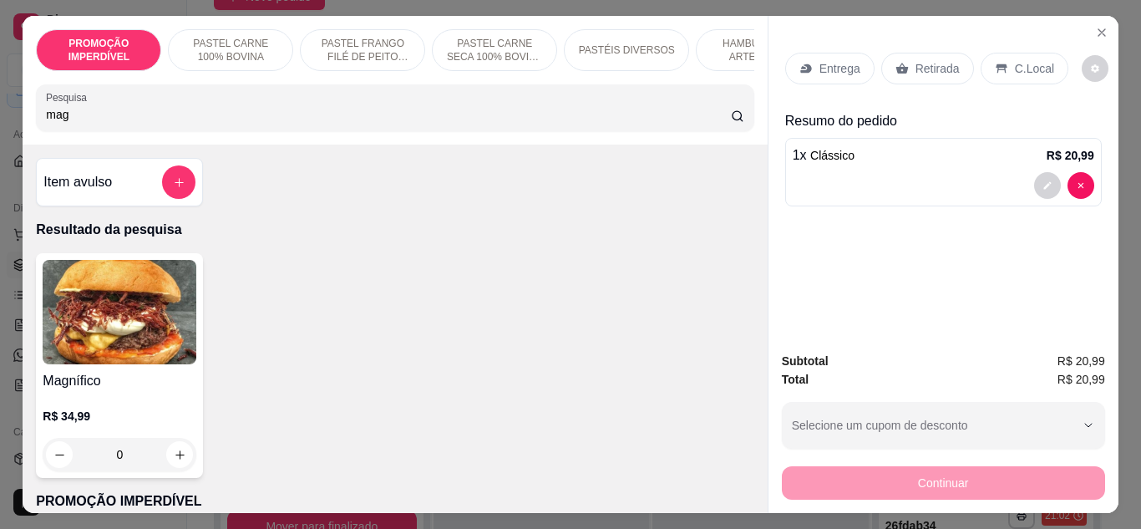
type input "mag"
click at [174, 453] on div "0" at bounding box center [120, 454] width 154 height 33
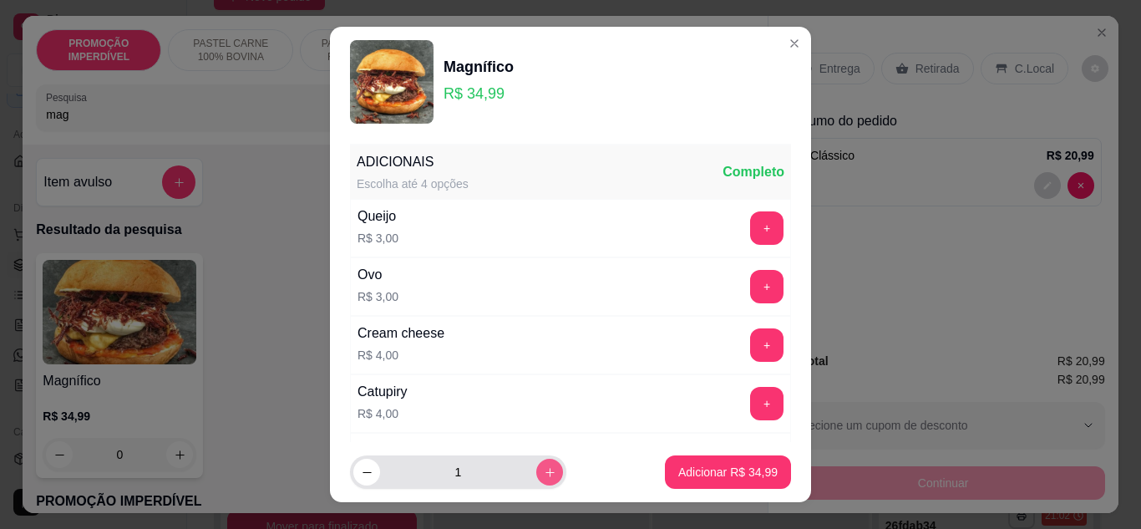
click at [536, 479] on button "increase-product-quantity" at bounding box center [549, 471] width 27 height 27
type input "2"
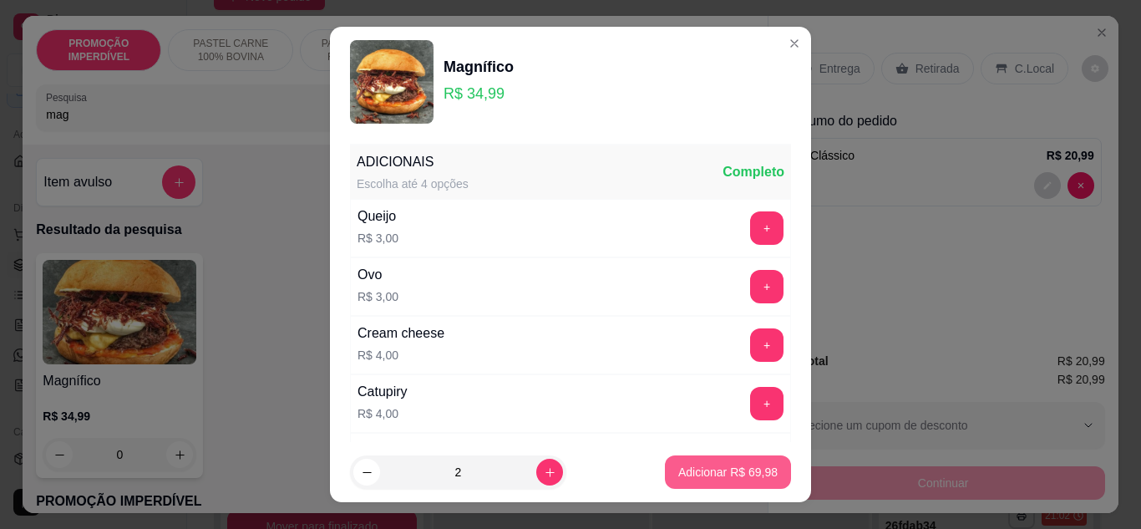
click at [683, 478] on p "Adicionar R$ 69,98" at bounding box center [727, 471] width 99 height 17
type input "2"
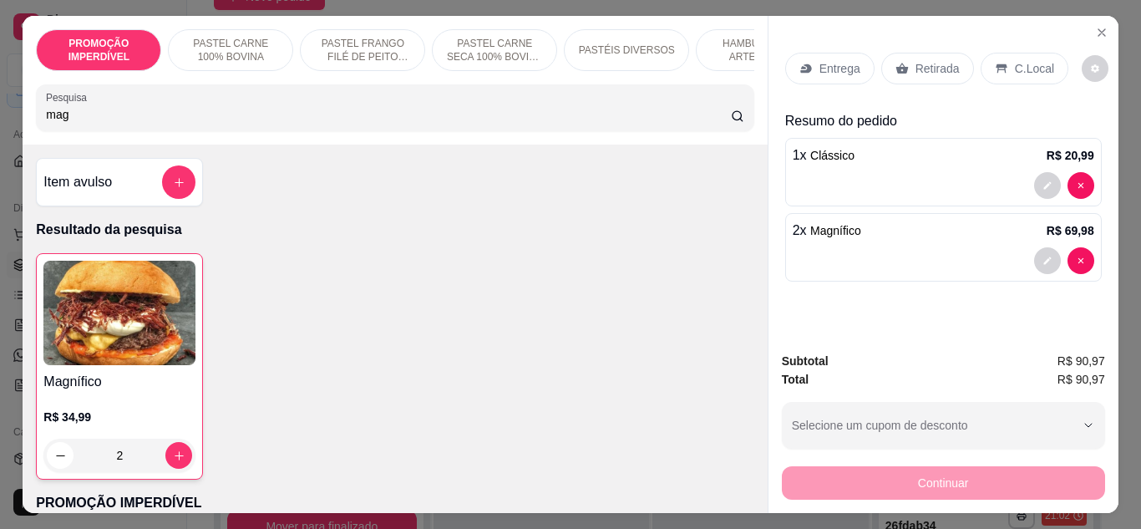
click at [800, 65] on icon at bounding box center [805, 68] width 11 height 9
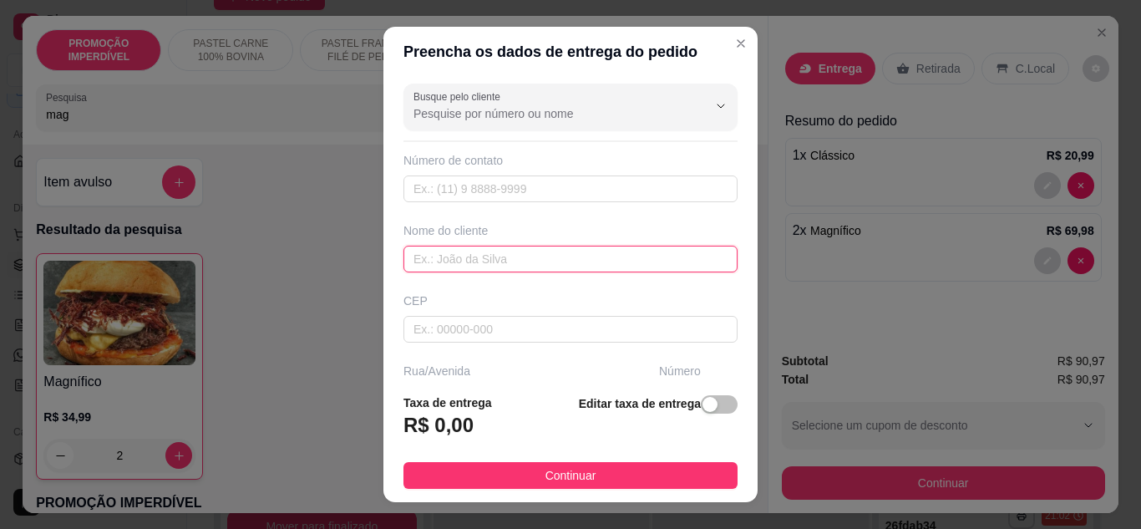
click at [444, 255] on input "text" at bounding box center [570, 258] width 334 height 27
click at [569, 264] on input "text" at bounding box center [570, 258] width 334 height 27
paste input "[PHONE_NUMBER]"
click at [569, 264] on input "[PHONE_NUMBER]" at bounding box center [570, 258] width 334 height 27
type input "[PHONE_NUMBER]"
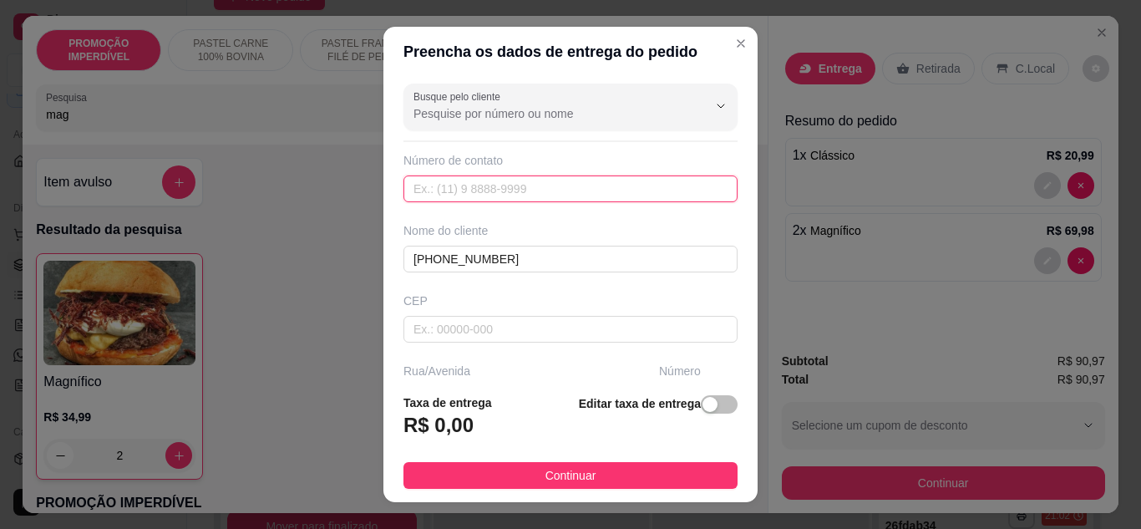
click at [507, 186] on input "text" at bounding box center [570, 188] width 334 height 27
paste input "[PHONE_NUMBER]"
type input "[PHONE_NUMBER]"
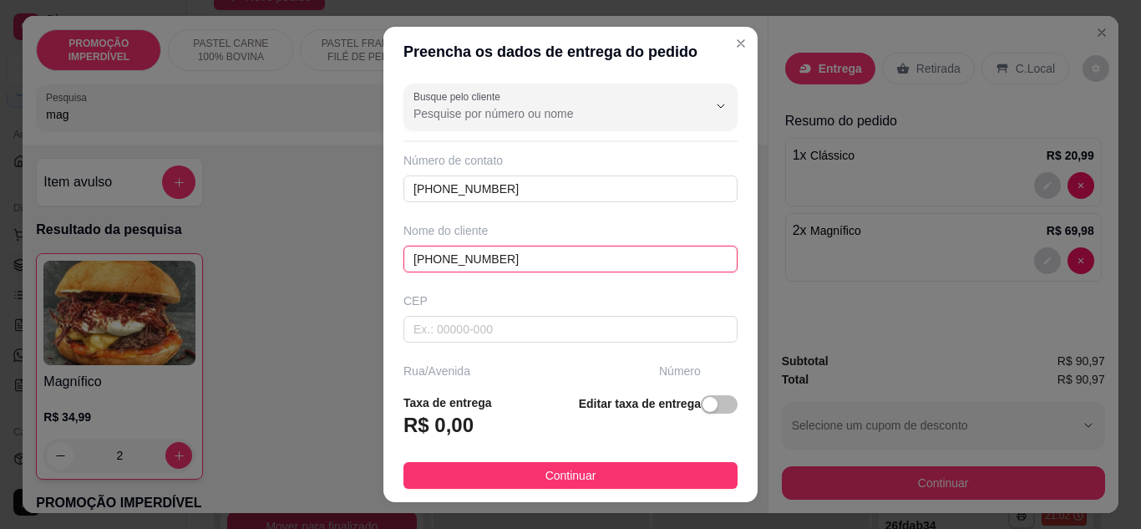
drag, startPoint x: 496, startPoint y: 265, endPoint x: 346, endPoint y: 272, distance: 150.5
click at [346, 272] on div "Preencha os dados de entrega do pedido Busque pelo cliente Número de contato [P…" at bounding box center [570, 264] width 1141 height 529
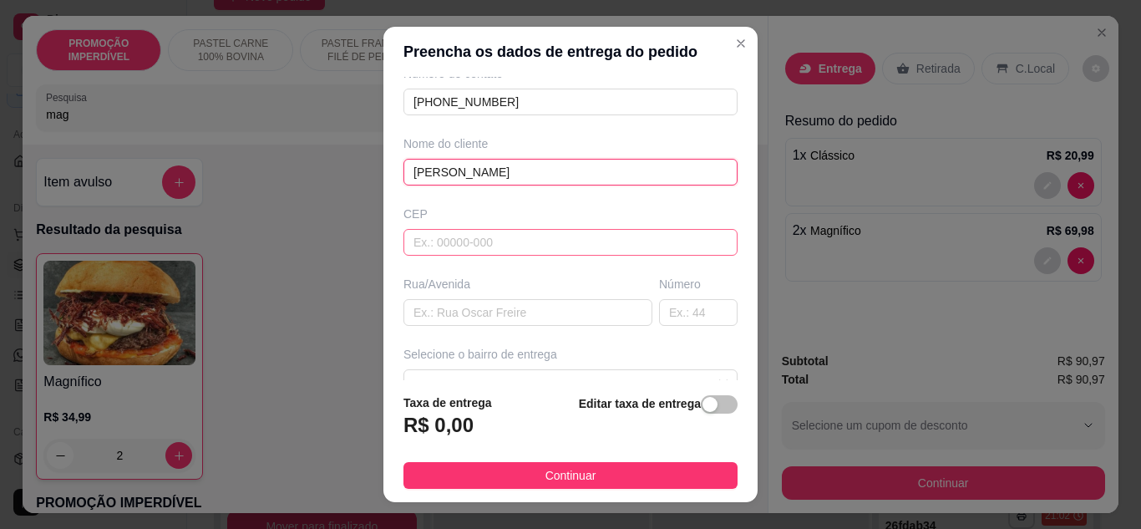
scroll to position [167, 0]
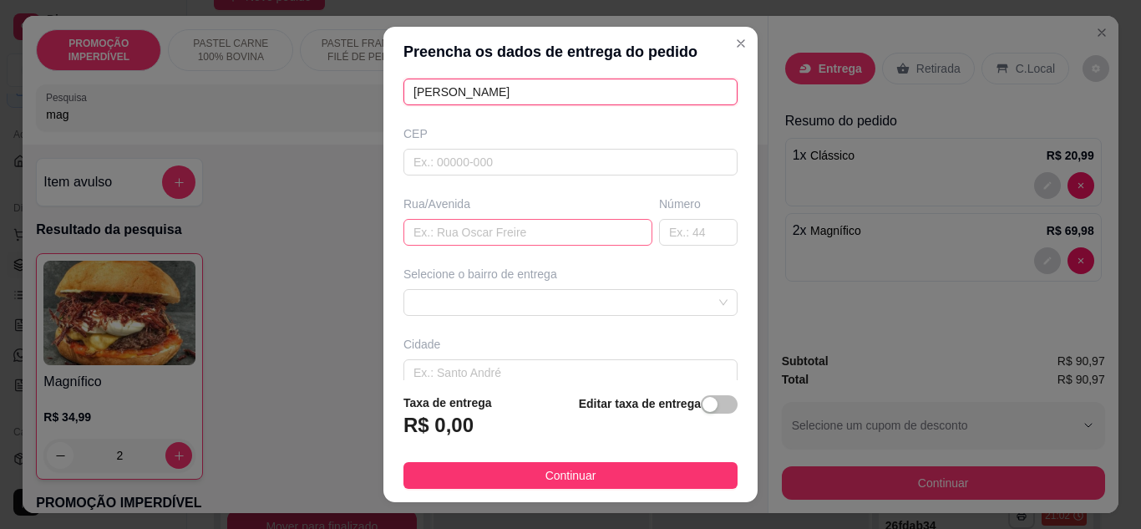
type input "[PERSON_NAME]"
click at [496, 240] on input "text" at bounding box center [527, 232] width 249 height 27
paste input "[GEOGRAPHIC_DATA][PERSON_NAME]"
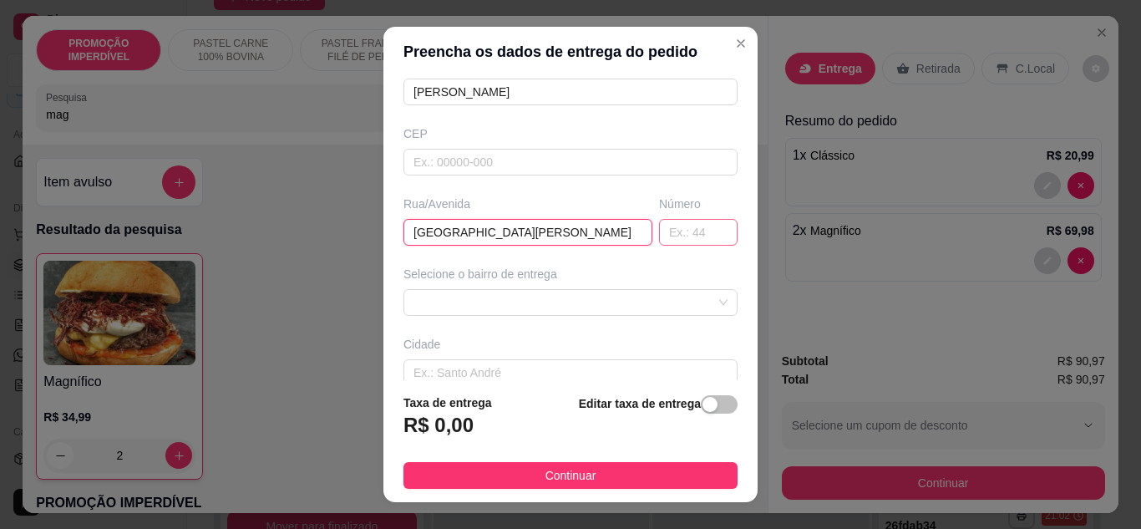
type input "[GEOGRAPHIC_DATA][PERSON_NAME]"
click at [659, 239] on input "text" at bounding box center [698, 232] width 78 height 27
type input "1158"
click at [489, 309] on span at bounding box center [570, 302] width 314 height 25
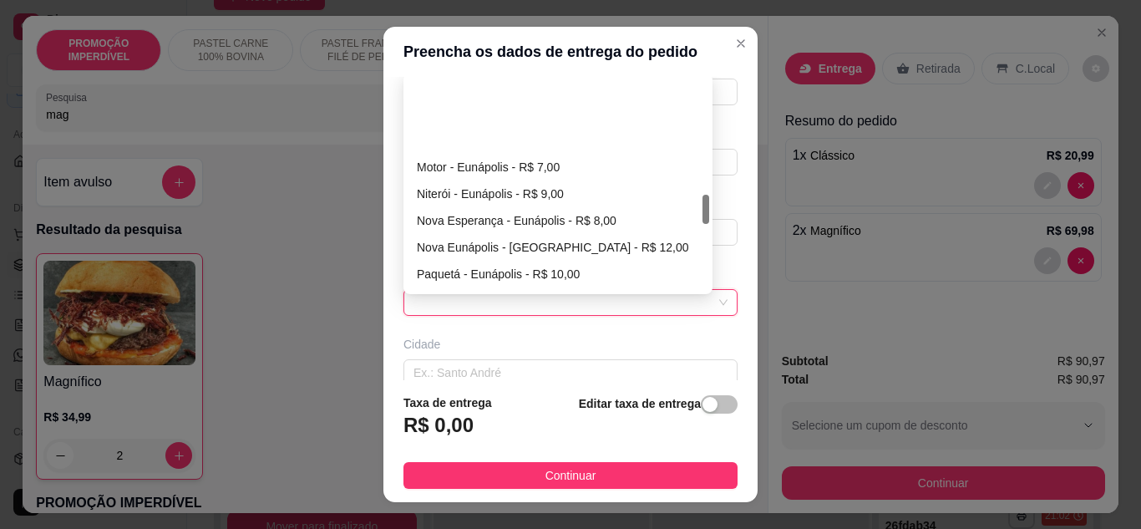
scroll to position [835, 0]
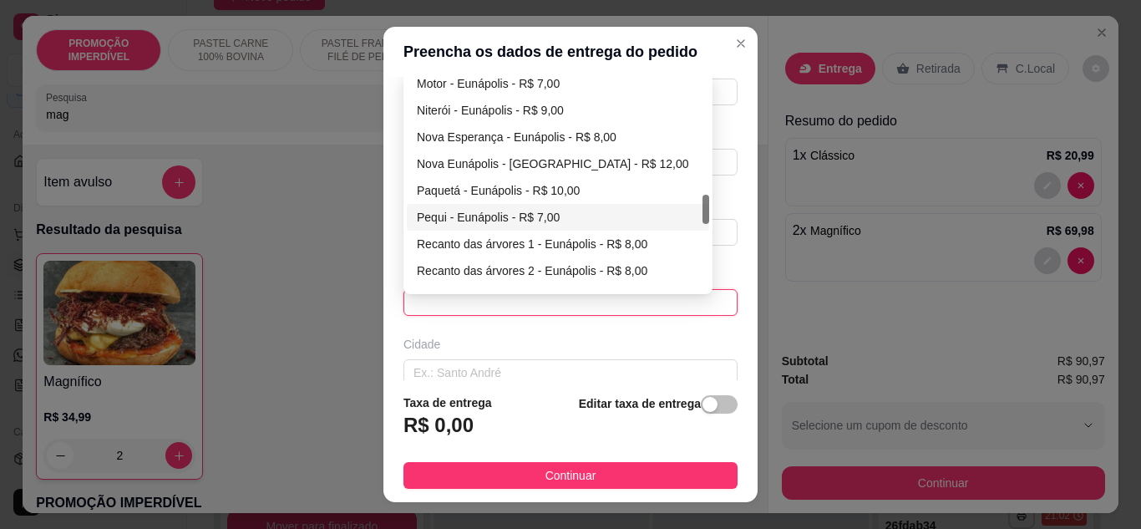
click at [489, 220] on div "Pequi - Eunápolis - R$ 7,00" at bounding box center [558, 217] width 282 height 18
type input "Eunápolis"
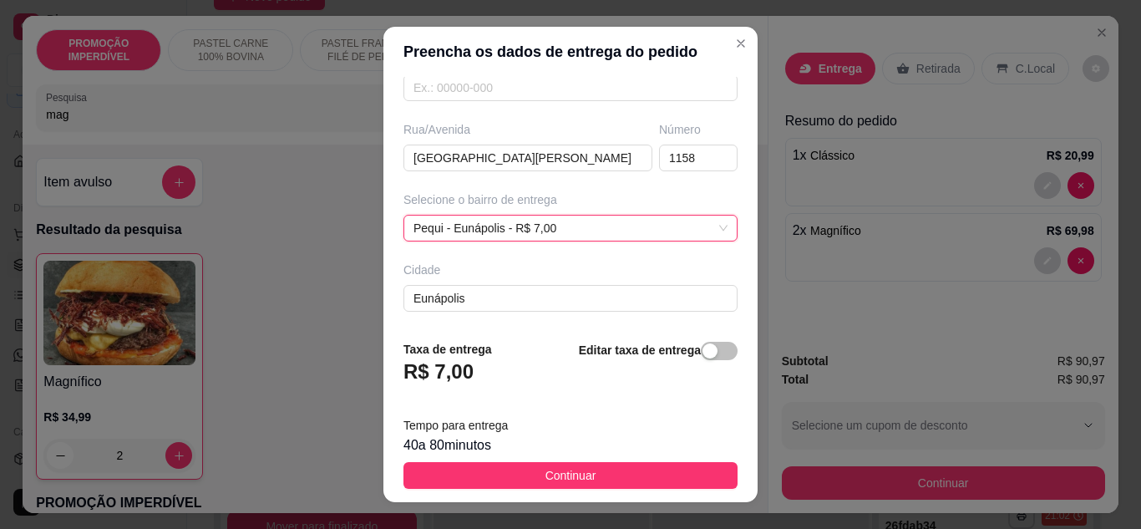
scroll to position [312, 0]
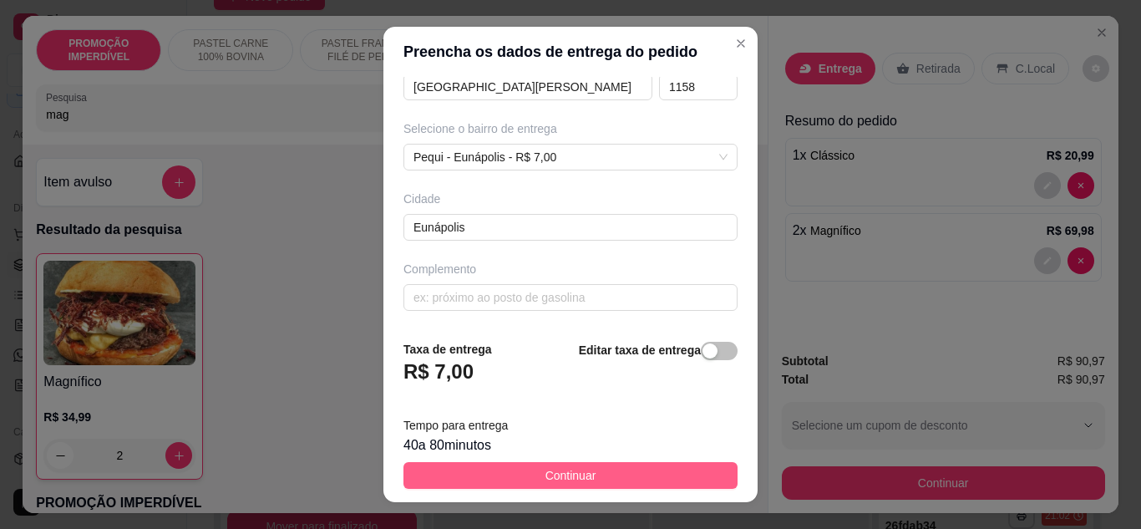
click at [530, 483] on button "Continuar" at bounding box center [570, 475] width 334 height 27
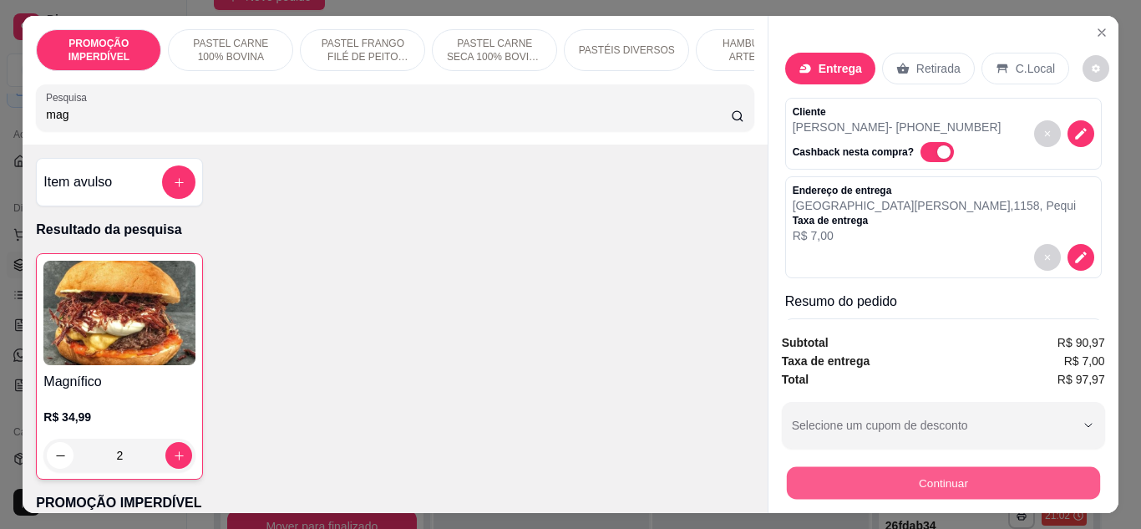
click at [851, 475] on button "Continuar" at bounding box center [942, 483] width 313 height 33
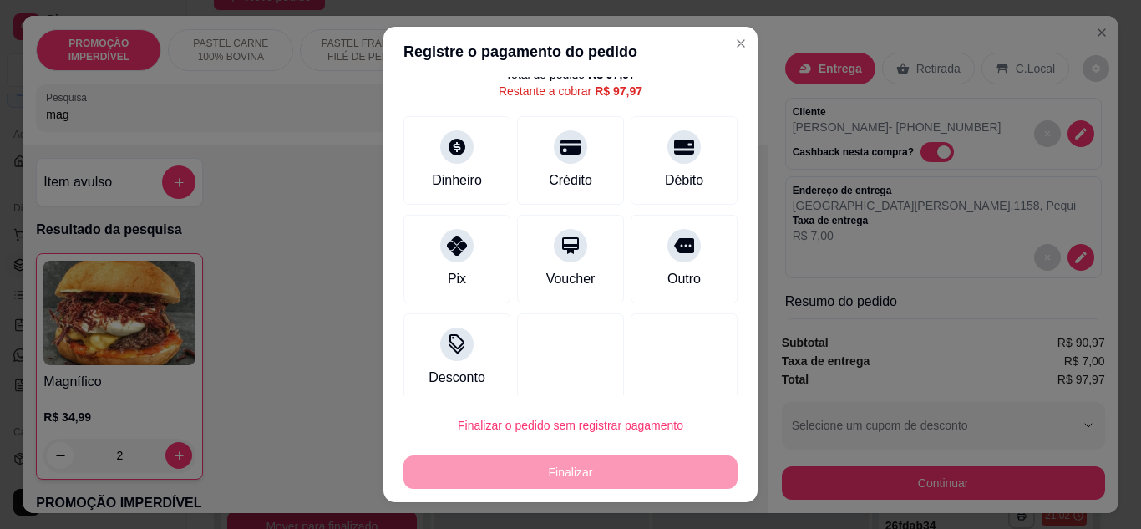
scroll to position [73, 0]
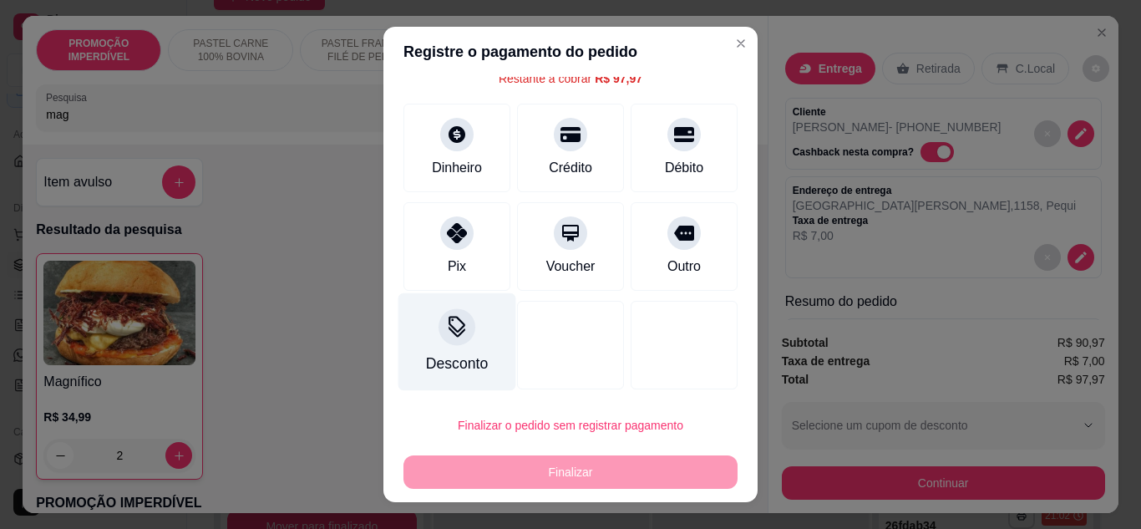
click at [443, 357] on div "Desconto" at bounding box center [457, 363] width 62 height 22
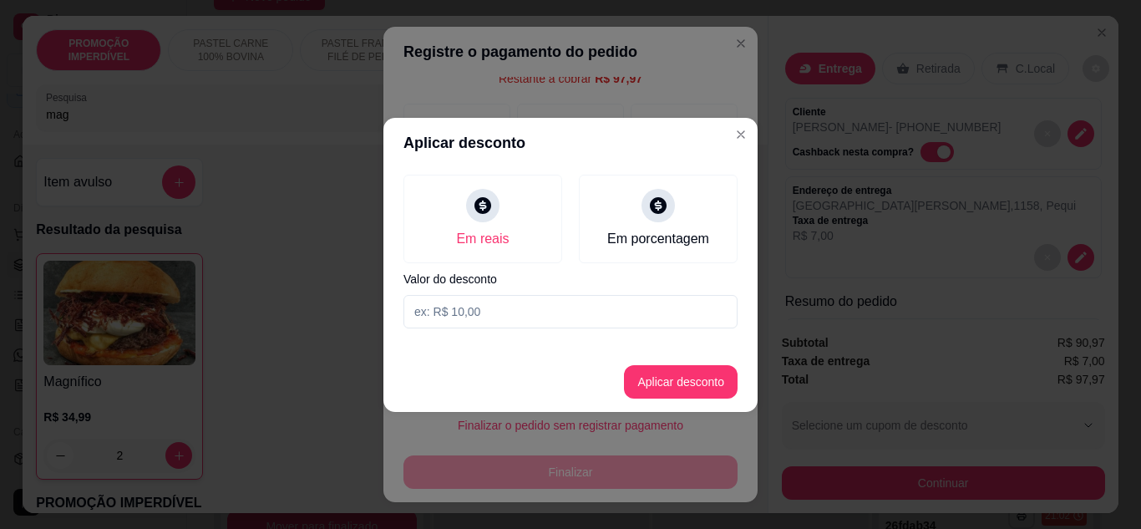
click at [480, 342] on section "Aplicar desconto Em reais Em porcentagem Valor do desconto Aplicar desconto" at bounding box center [570, 265] width 374 height 294
click at [475, 321] on input at bounding box center [570, 311] width 334 height 33
click at [494, 322] on input "0,96" at bounding box center [570, 311] width 334 height 33
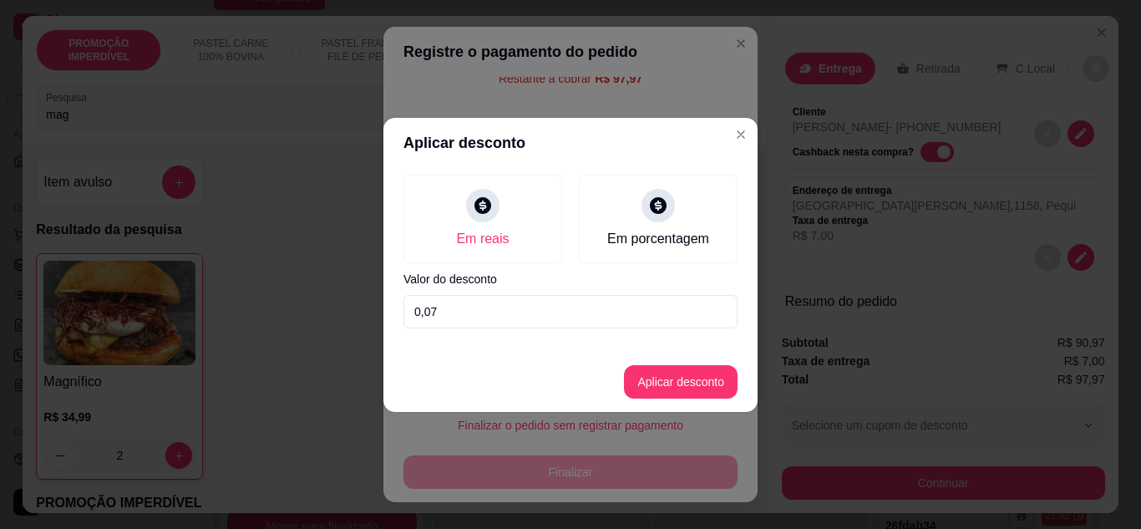
click at [508, 155] on header "Aplicar desconto" at bounding box center [570, 143] width 374 height 50
click at [458, 318] on input "0,07" at bounding box center [570, 311] width 334 height 33
type input "97,96"
click at [690, 387] on button "Aplicar desconto" at bounding box center [681, 381] width 114 height 33
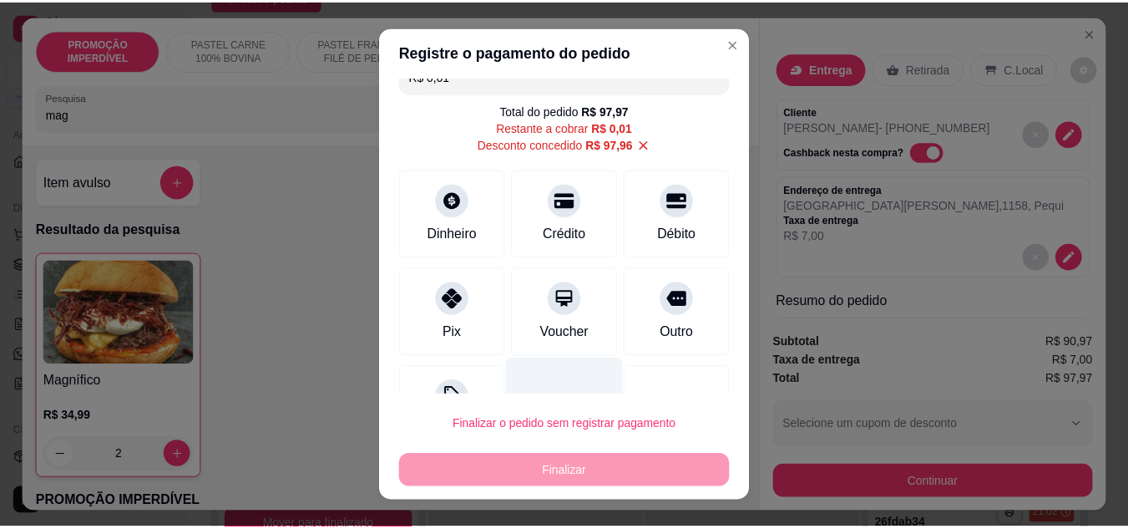
scroll to position [0, 0]
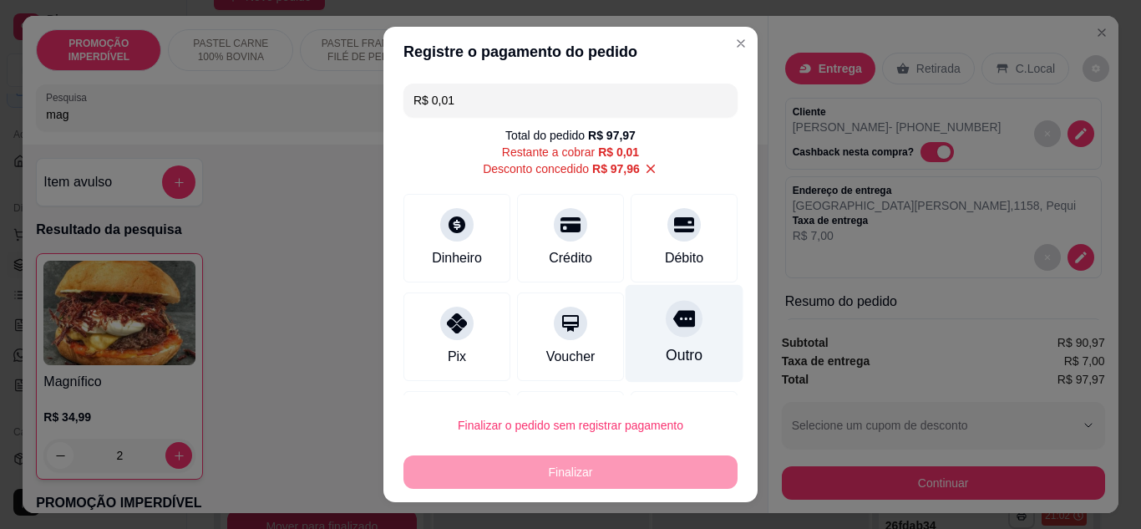
click at [673, 326] on icon at bounding box center [684, 318] width 22 height 22
type input "R$ 0,00"
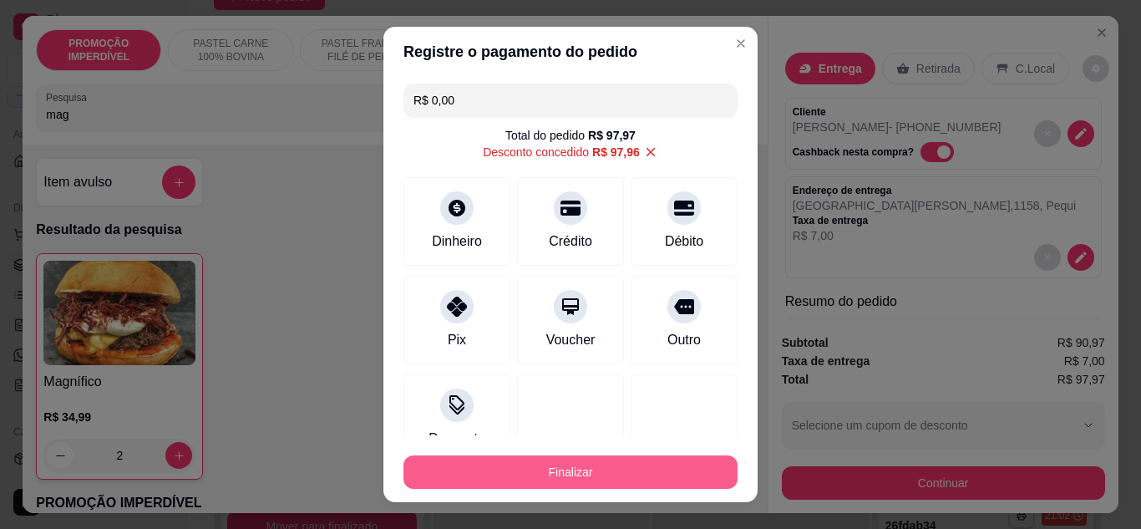
click at [610, 473] on button "Finalizar" at bounding box center [570, 471] width 334 height 33
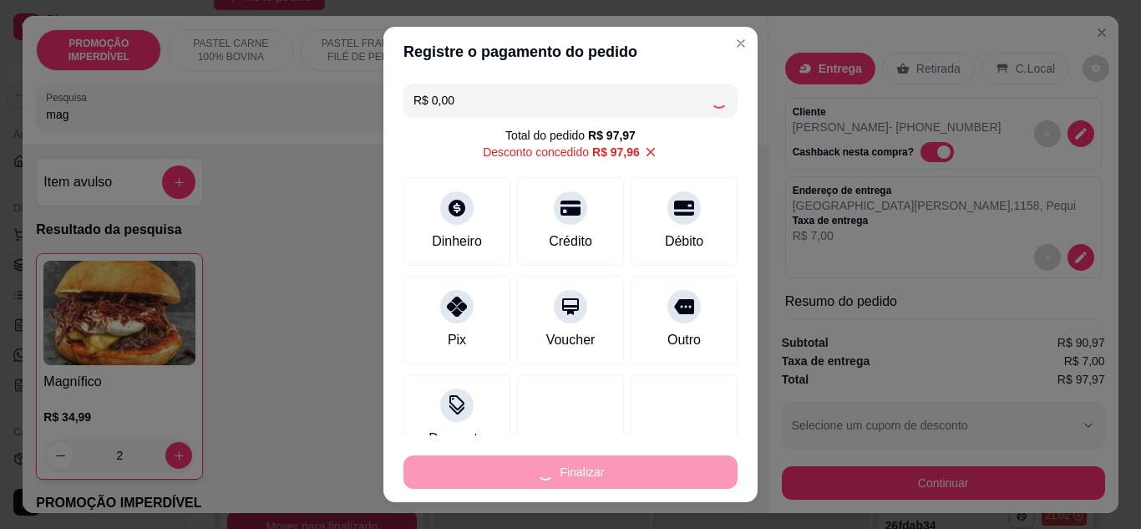
type input "0"
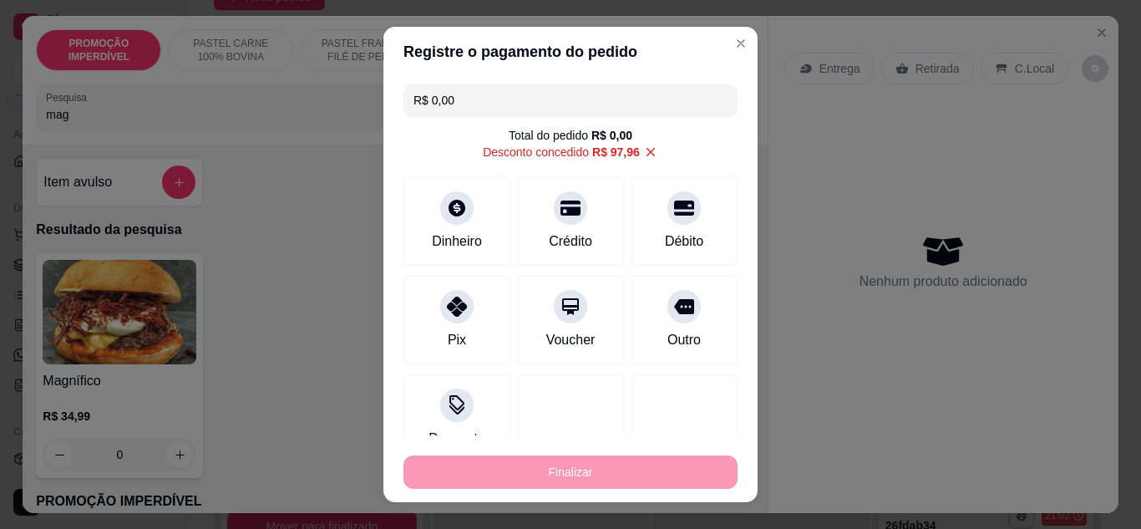
type input "-R$ 97,97"
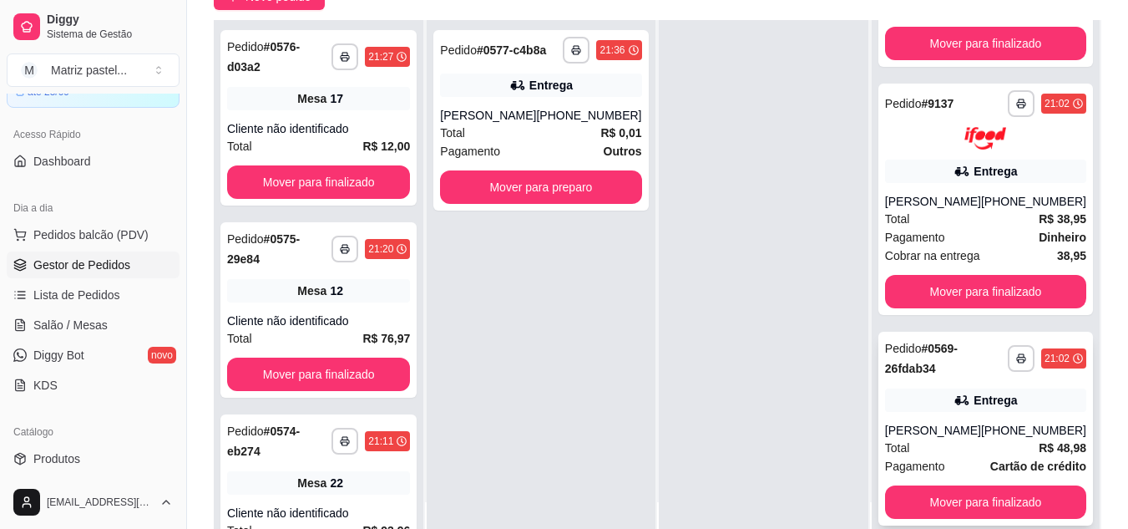
scroll to position [334, 0]
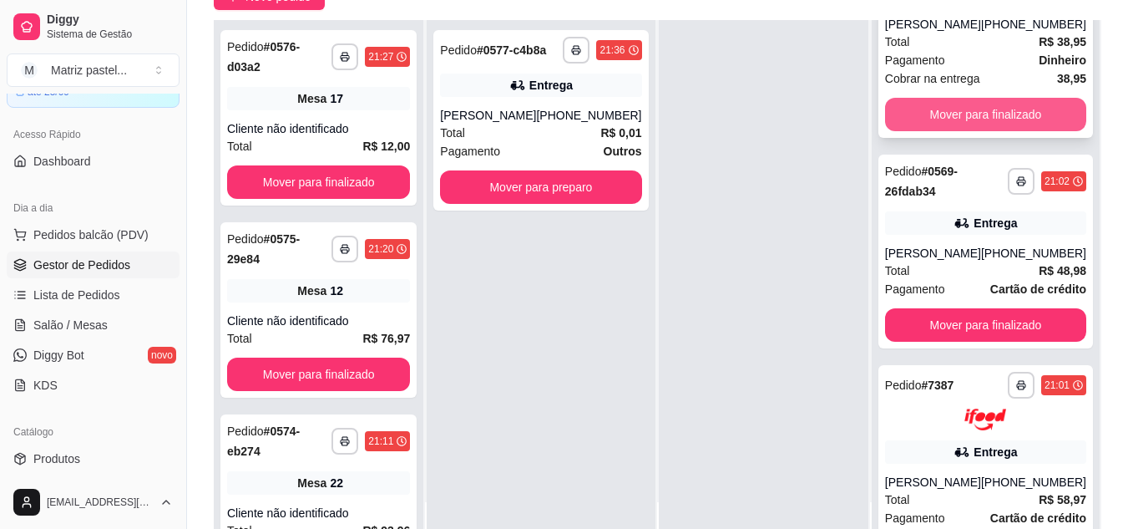
click at [994, 106] on button "Mover para finalizado" at bounding box center [985, 114] width 201 height 33
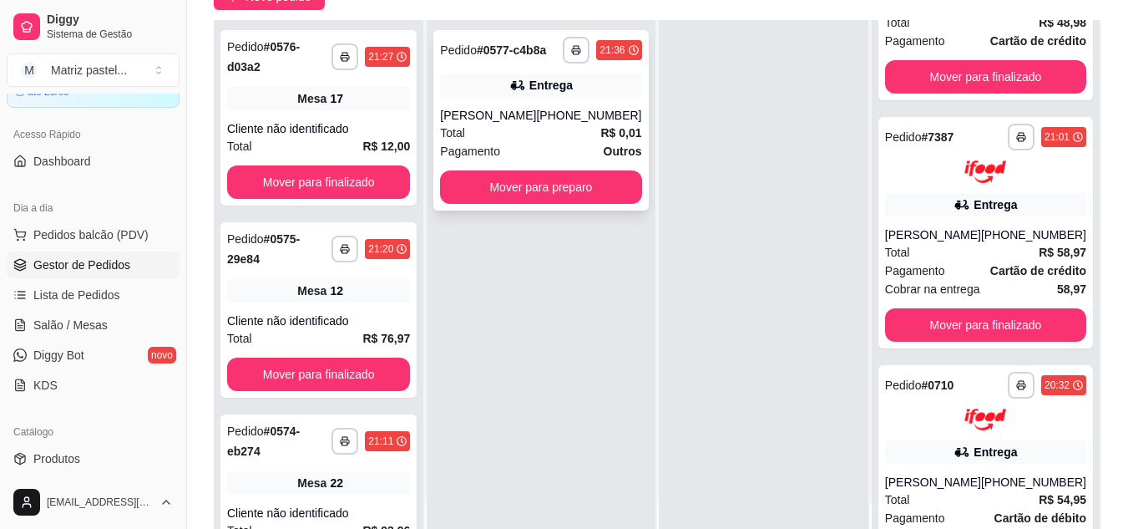
scroll to position [86, 0]
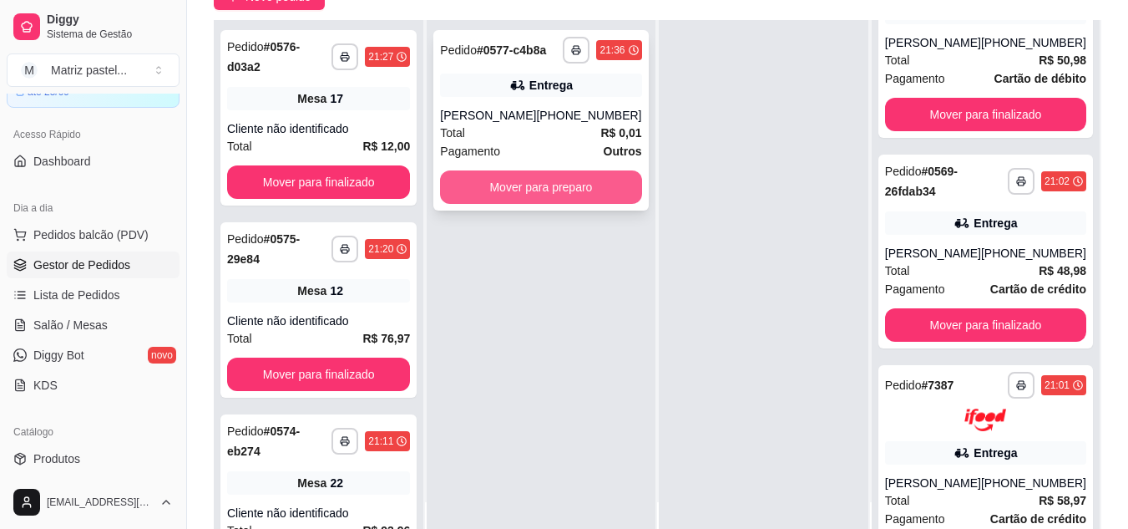
click at [581, 191] on button "Mover para preparo" at bounding box center [540, 186] width 201 height 33
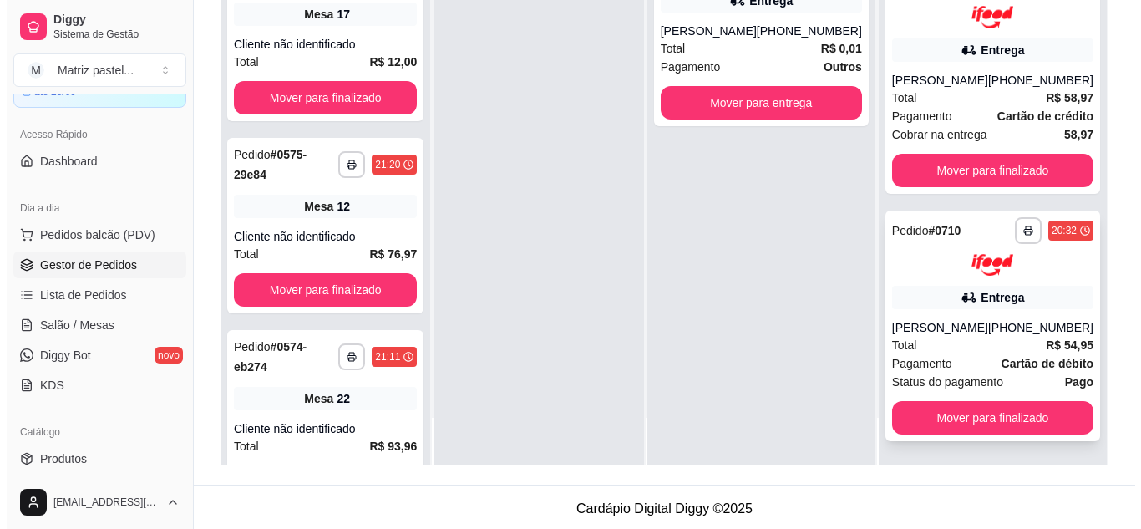
scroll to position [255, 0]
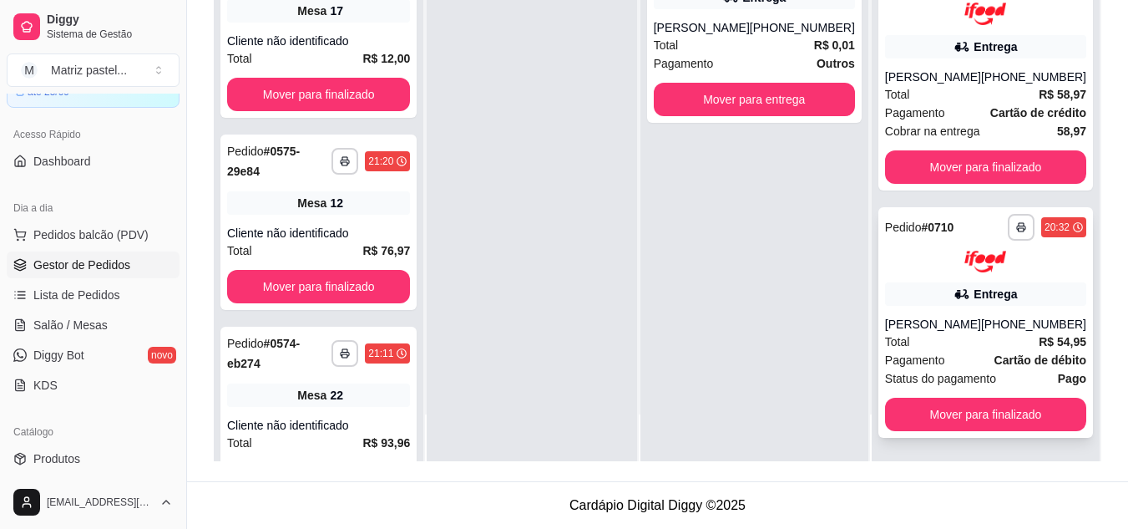
click at [972, 319] on div "[PERSON_NAME]" at bounding box center [933, 324] width 96 height 17
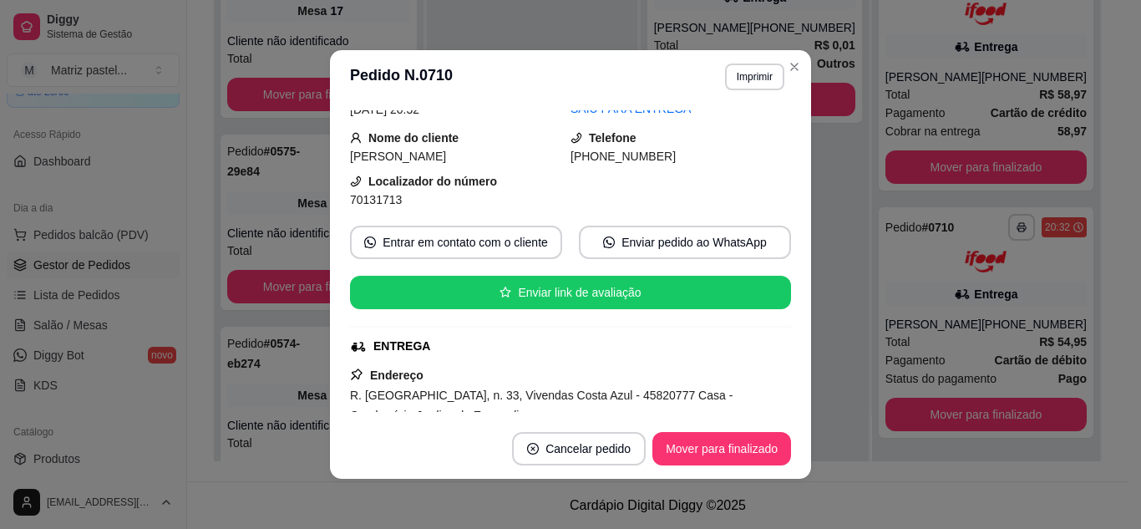
scroll to position [0, 0]
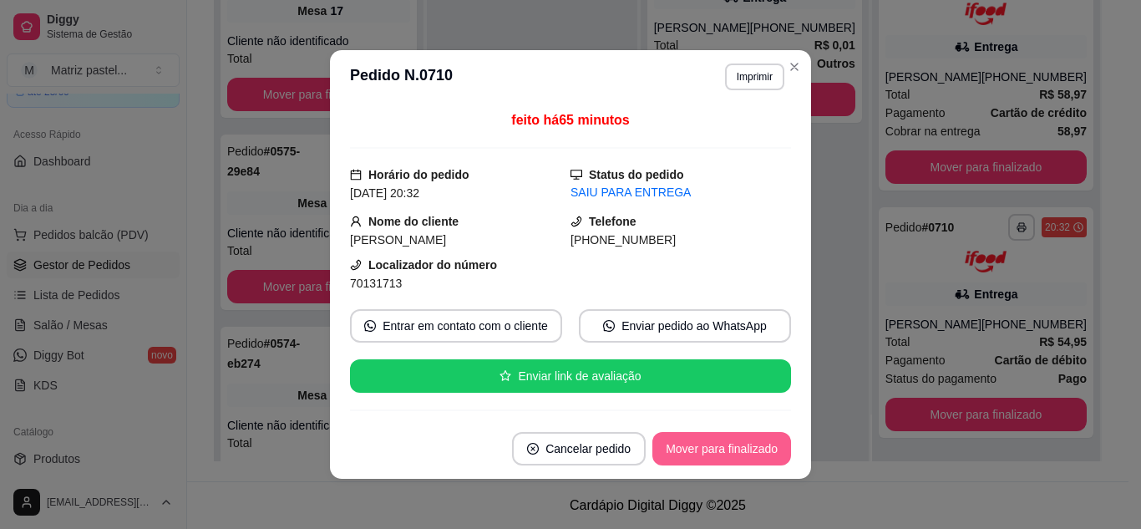
click at [772, 448] on button "Mover para finalizado" at bounding box center [721, 448] width 139 height 33
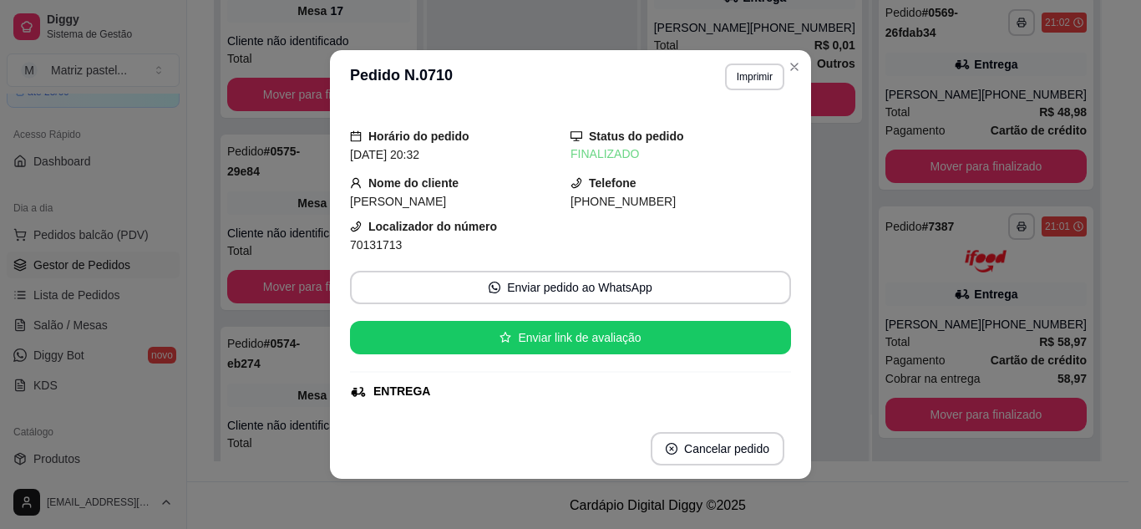
scroll to position [174, 0]
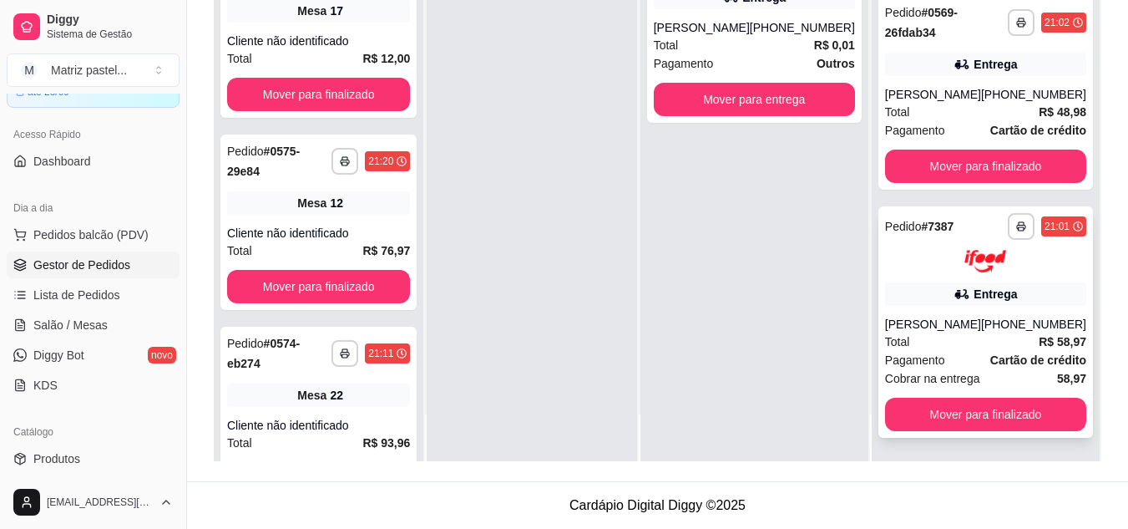
click at [1010, 282] on div "Entrega" at bounding box center [985, 293] width 201 height 23
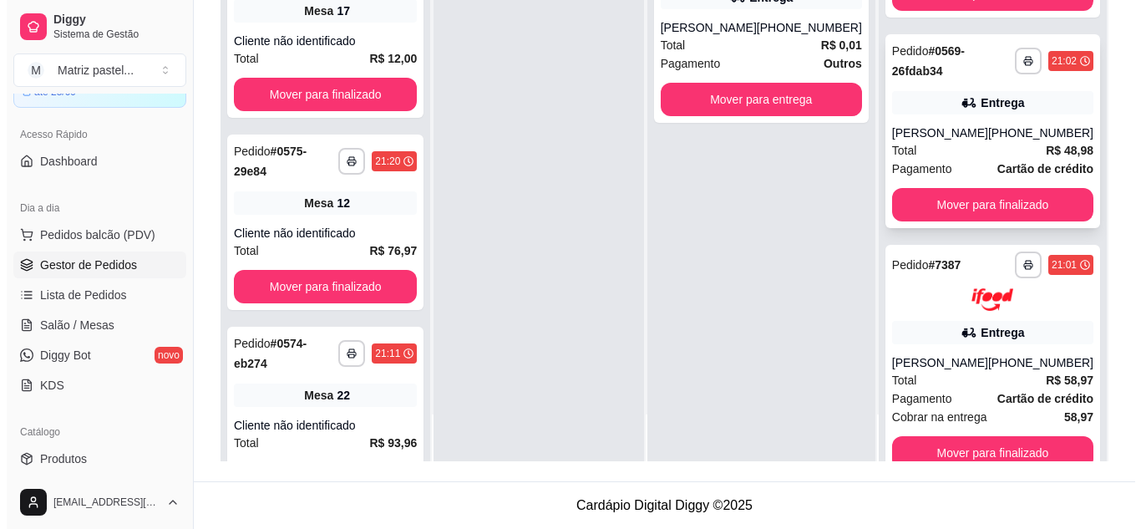
scroll to position [7, 0]
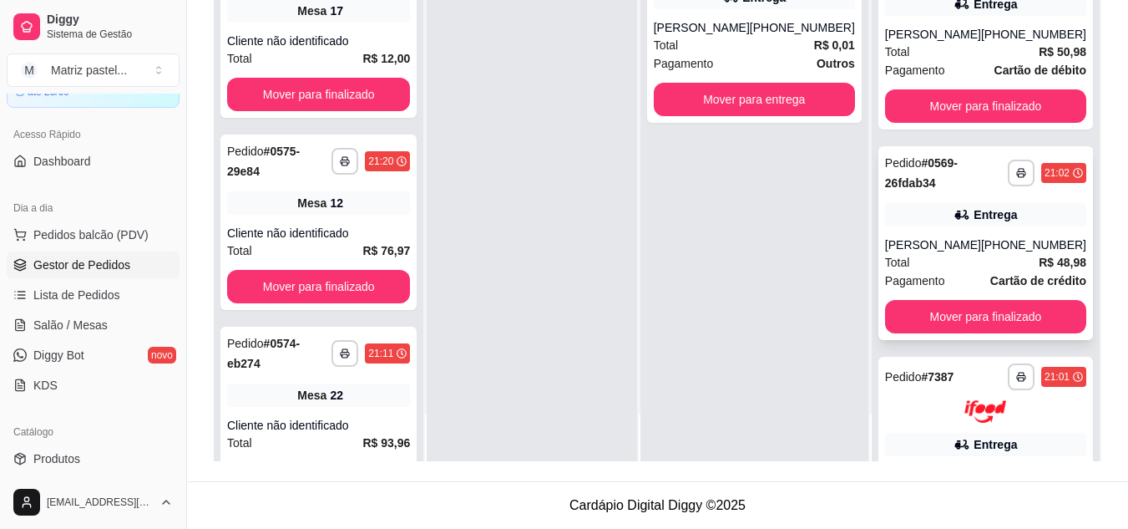
click at [963, 224] on div "Entrega" at bounding box center [985, 214] width 201 height 23
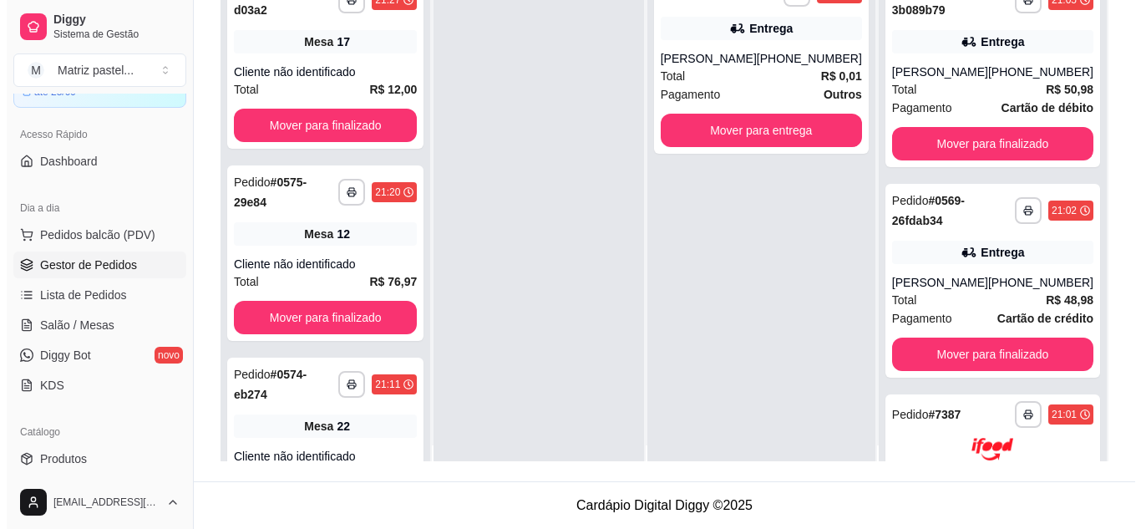
scroll to position [0, 0]
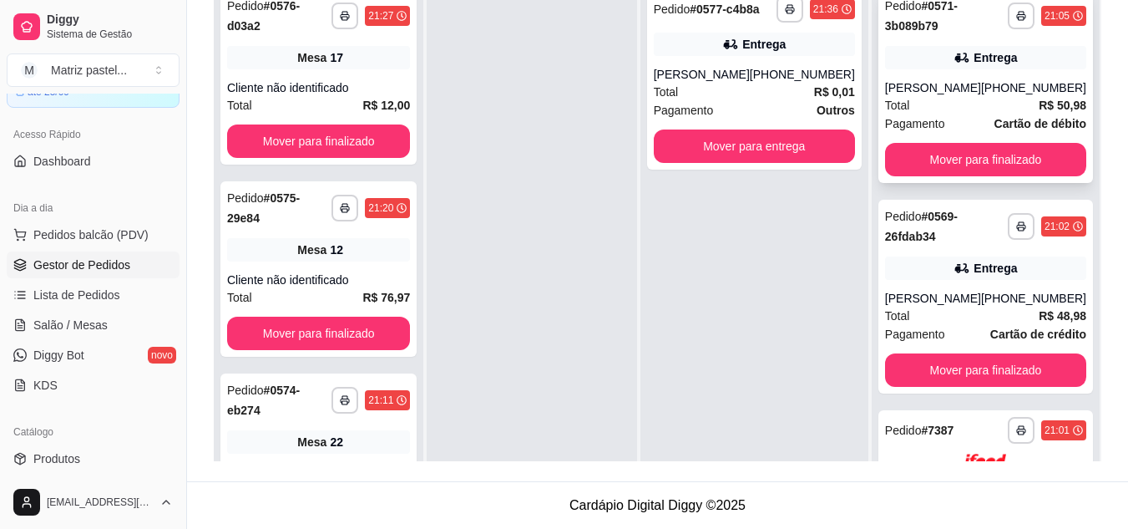
click at [954, 97] on div "Total R$ 50,98" at bounding box center [985, 105] width 201 height 18
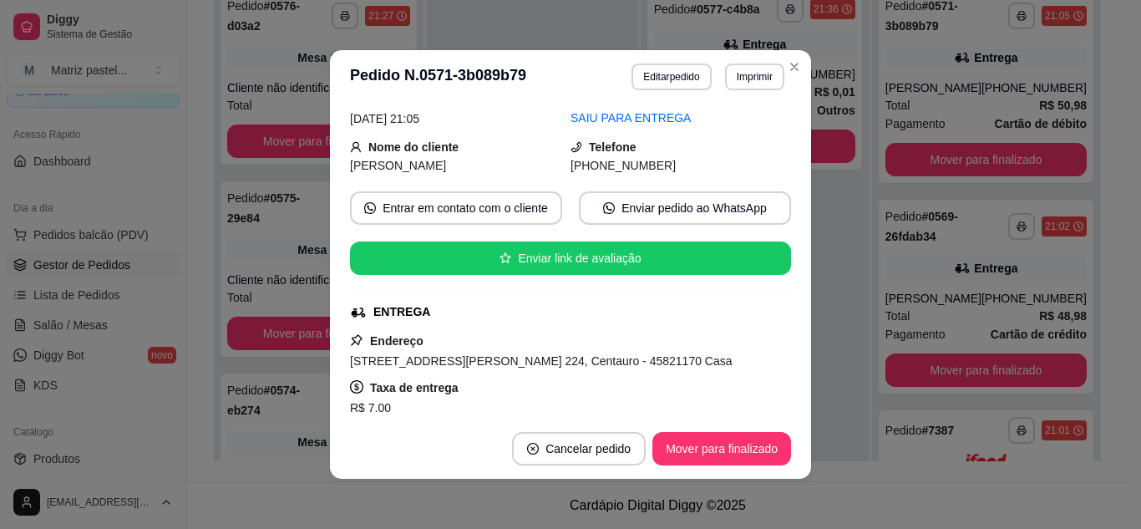
scroll to position [250, 0]
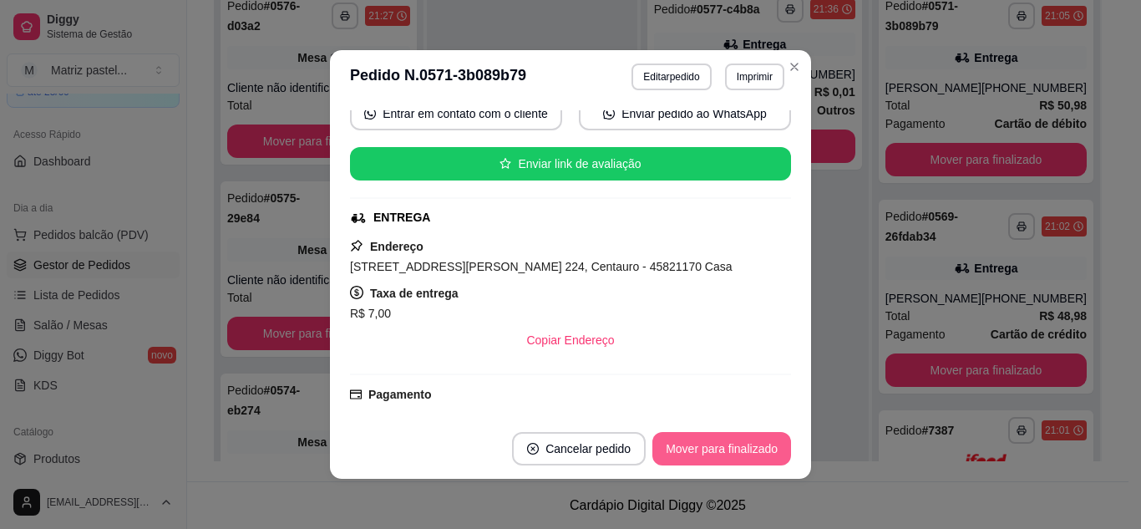
click at [725, 454] on button "Mover para finalizado" at bounding box center [721, 448] width 139 height 33
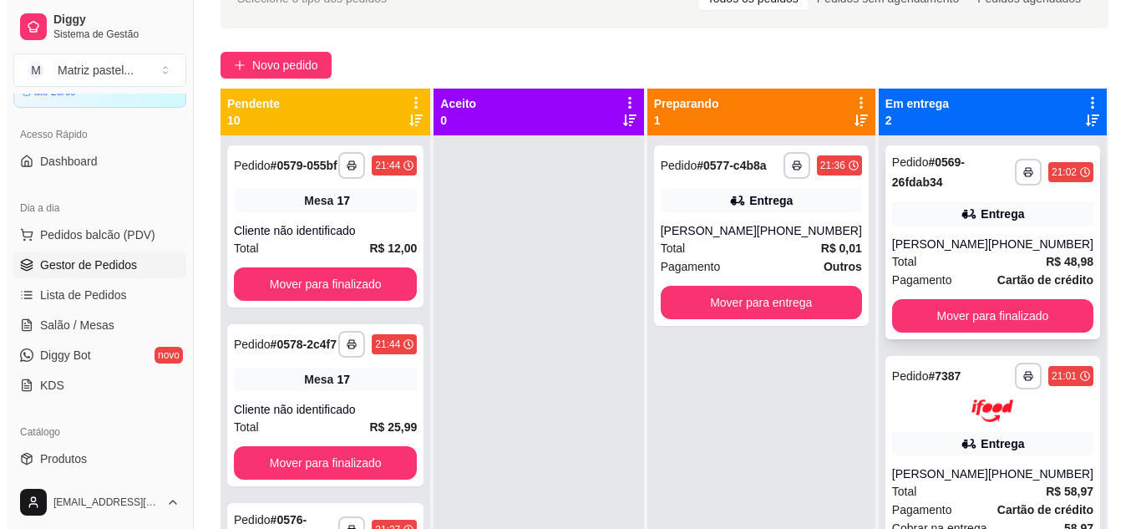
scroll to position [88, 0]
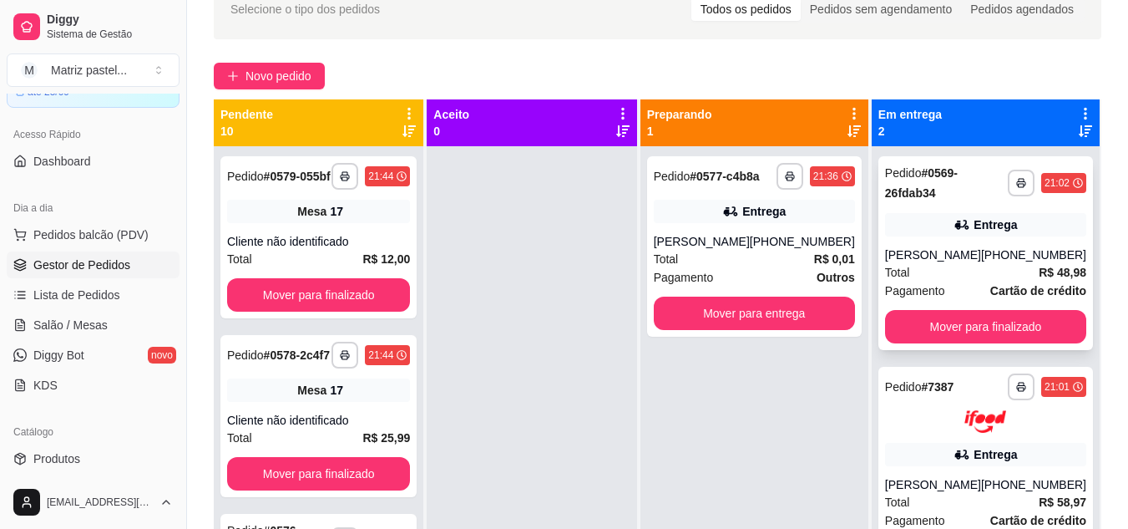
click at [945, 220] on div "Entrega" at bounding box center [985, 224] width 201 height 23
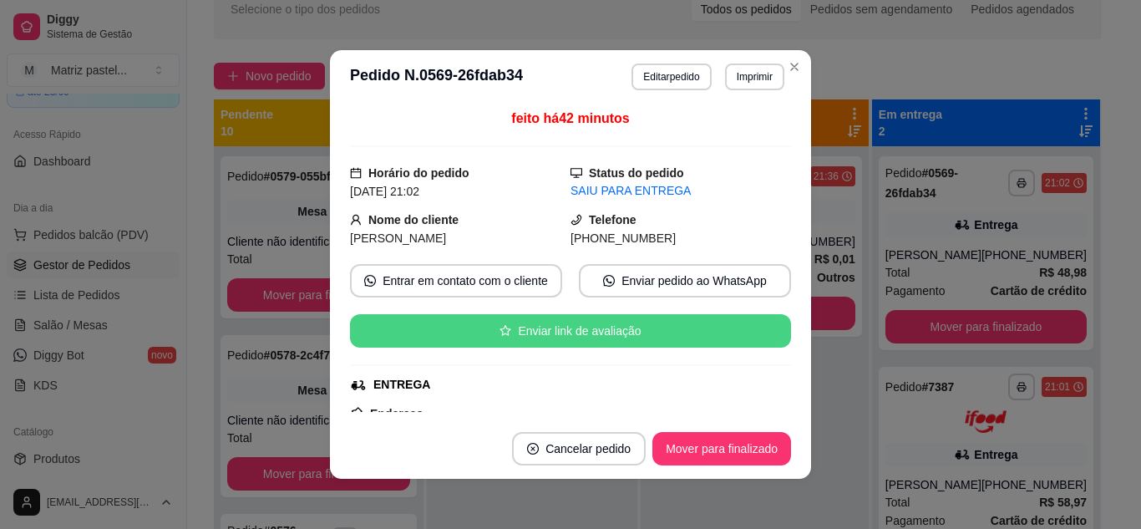
scroll to position [85, 0]
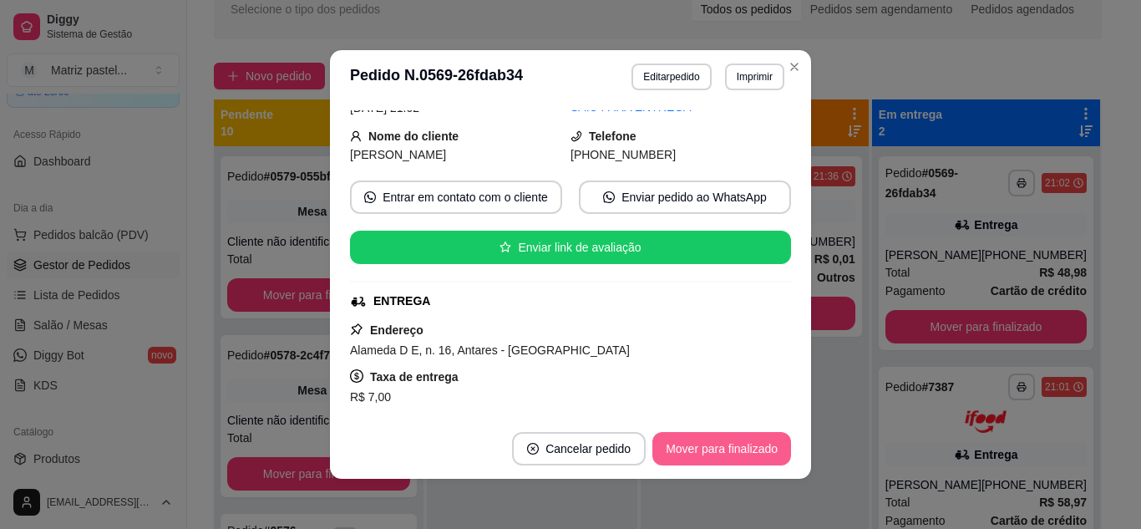
click at [699, 443] on button "Mover para finalizado" at bounding box center [721, 448] width 139 height 33
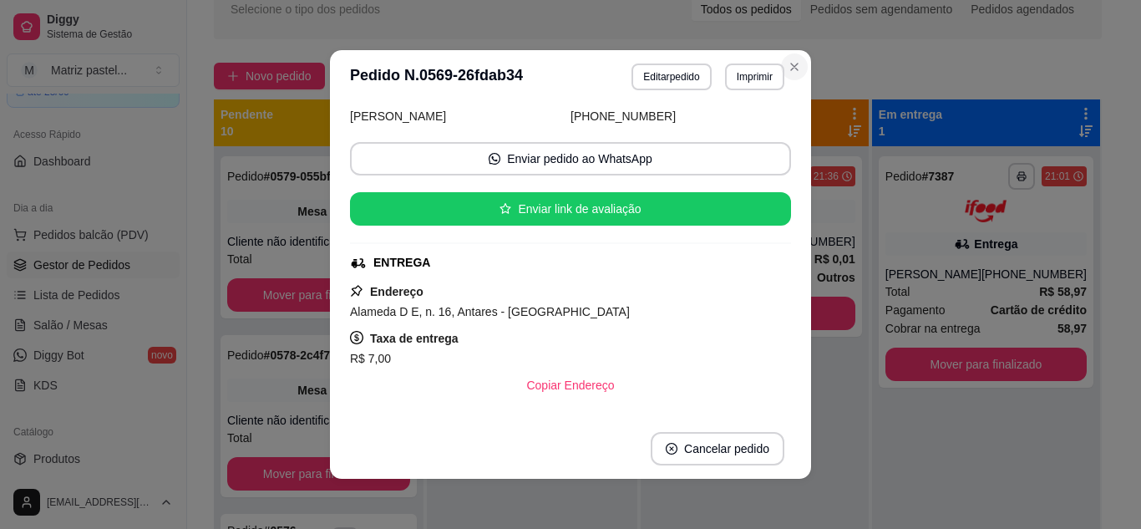
scroll to position [47, 0]
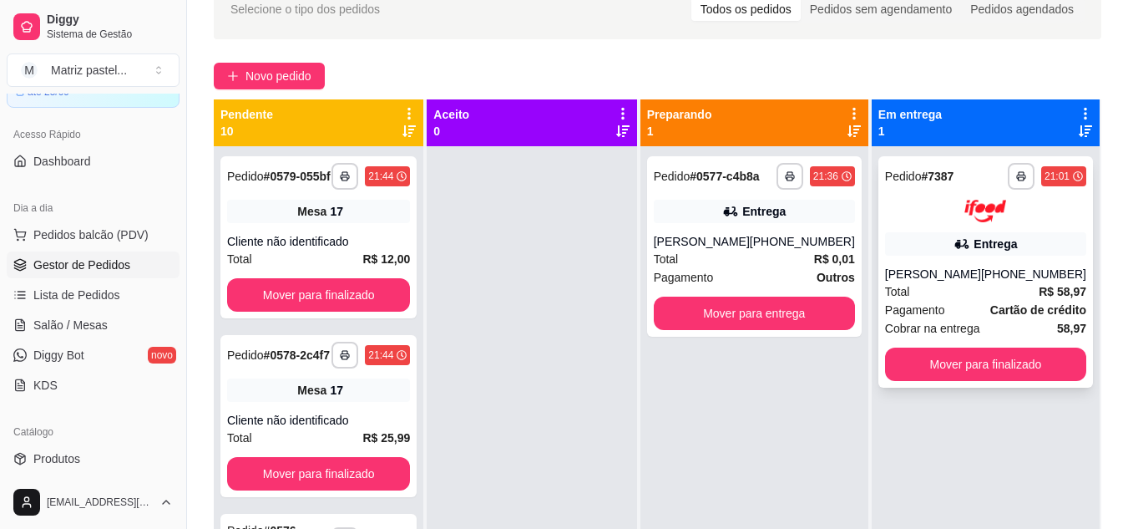
click at [917, 276] on div "[PERSON_NAME]" at bounding box center [933, 274] width 96 height 17
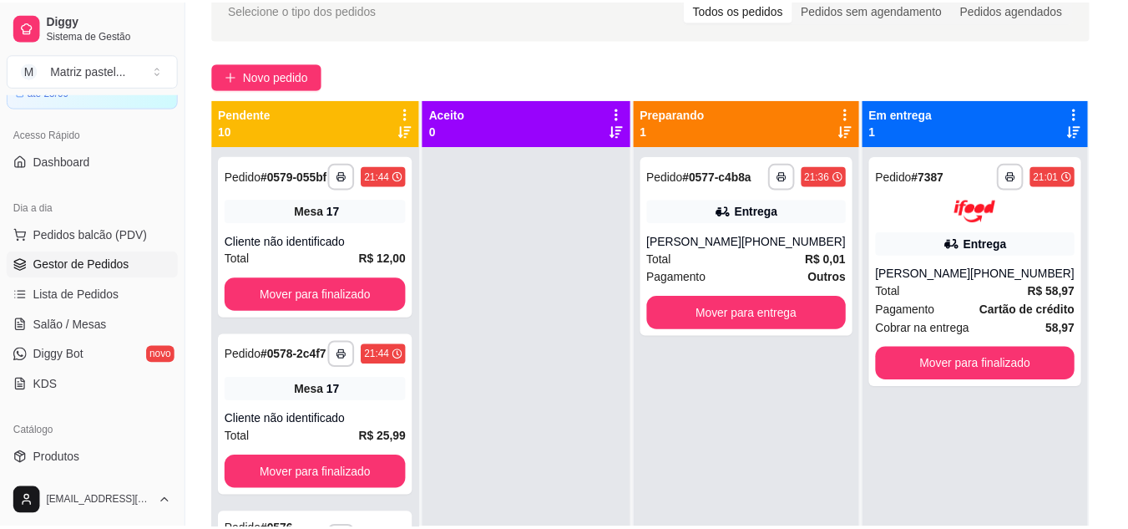
scroll to position [83, 0]
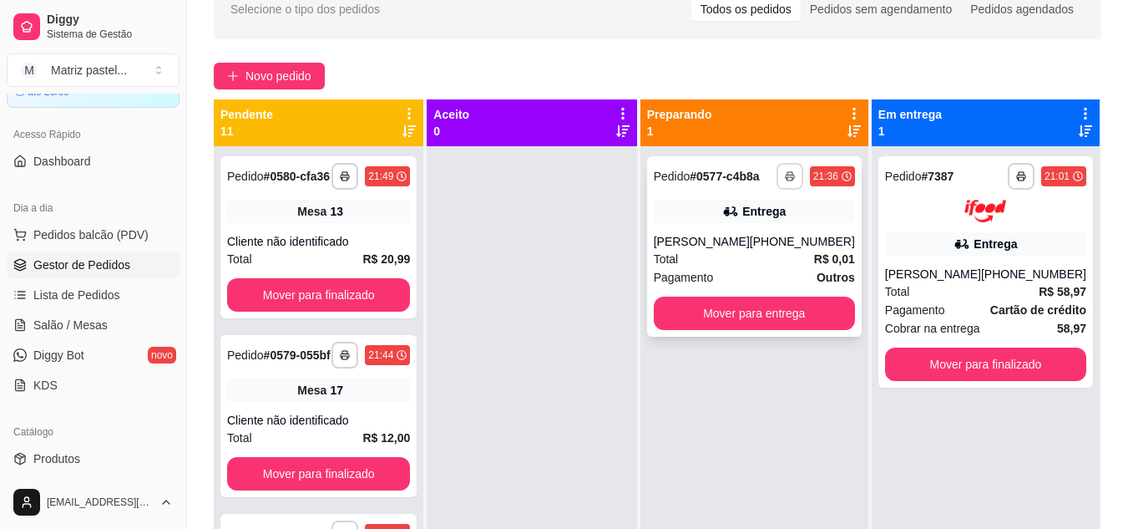
click at [791, 175] on icon "button" at bounding box center [790, 177] width 8 height 4
click at [743, 229] on button "IMPRESSORA" at bounding box center [746, 235] width 121 height 27
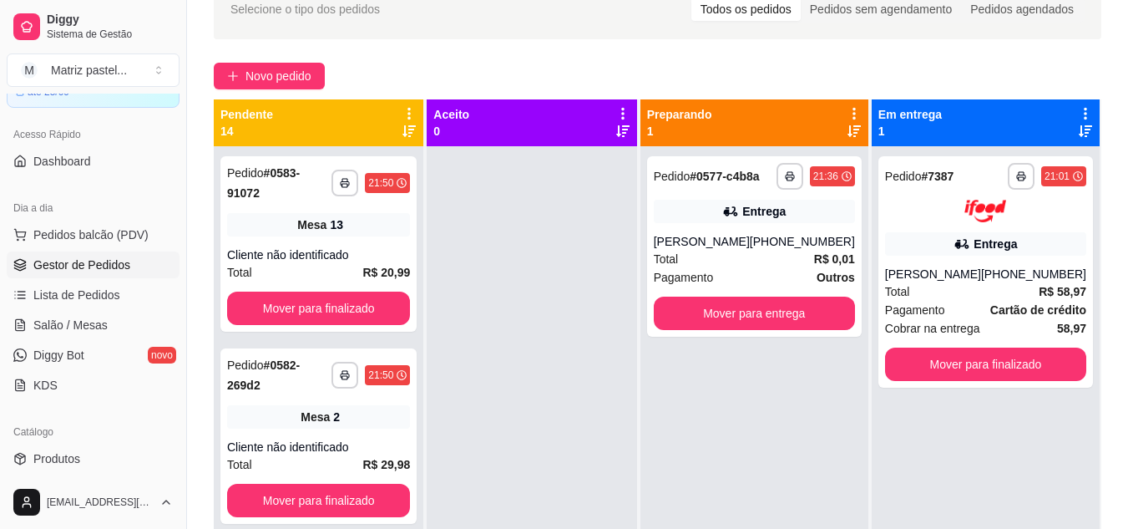
click at [79, 308] on ul "Pedidos balcão (PDV) Gestor de Pedidos Lista de Pedidos Salão / Mesas Diggy Bot…" at bounding box center [93, 309] width 173 height 177
click at [83, 316] on link "Salão / Mesas" at bounding box center [93, 324] width 173 height 27
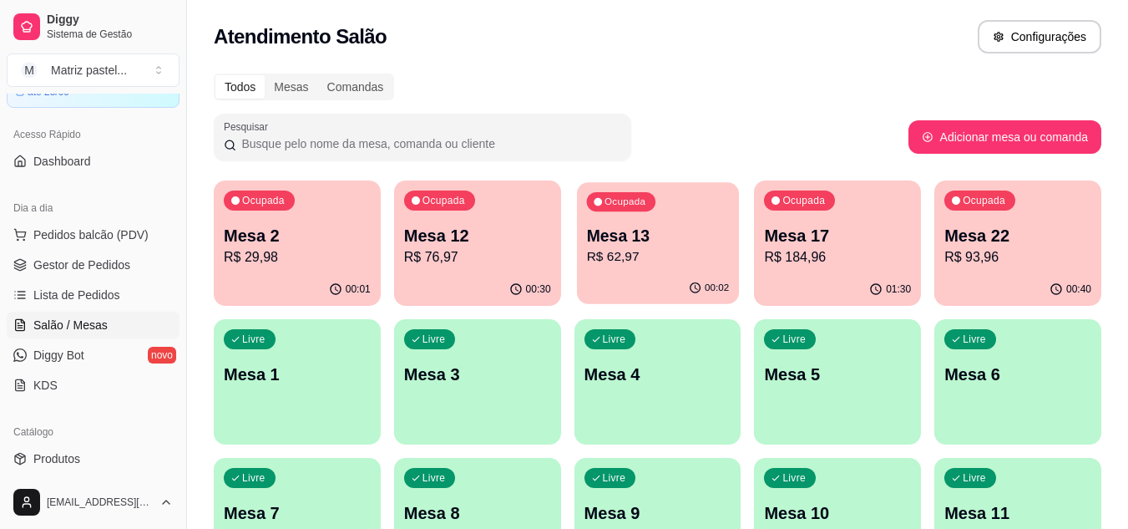
click at [619, 275] on div "00:02" at bounding box center [658, 288] width 162 height 32
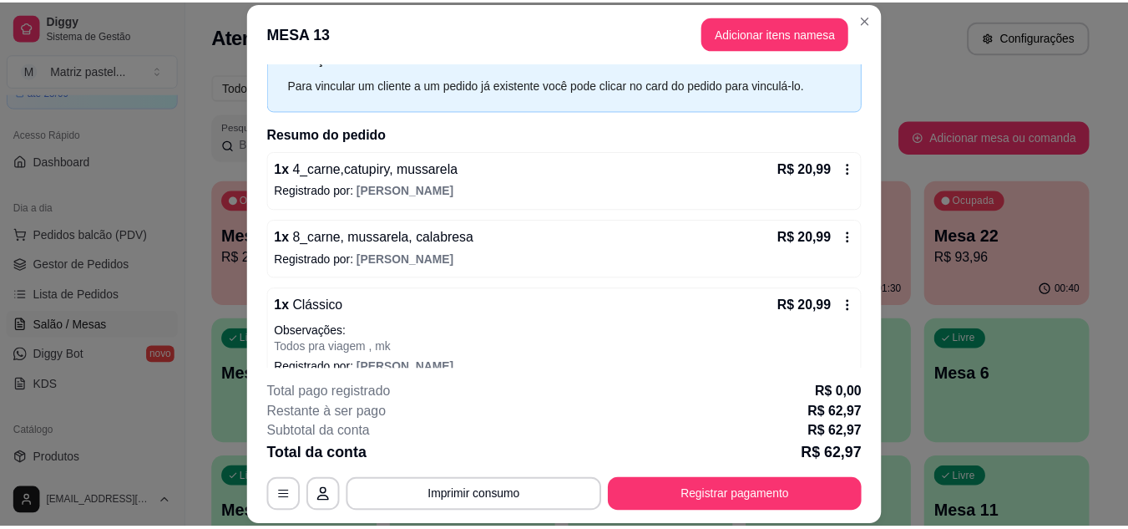
scroll to position [94, 0]
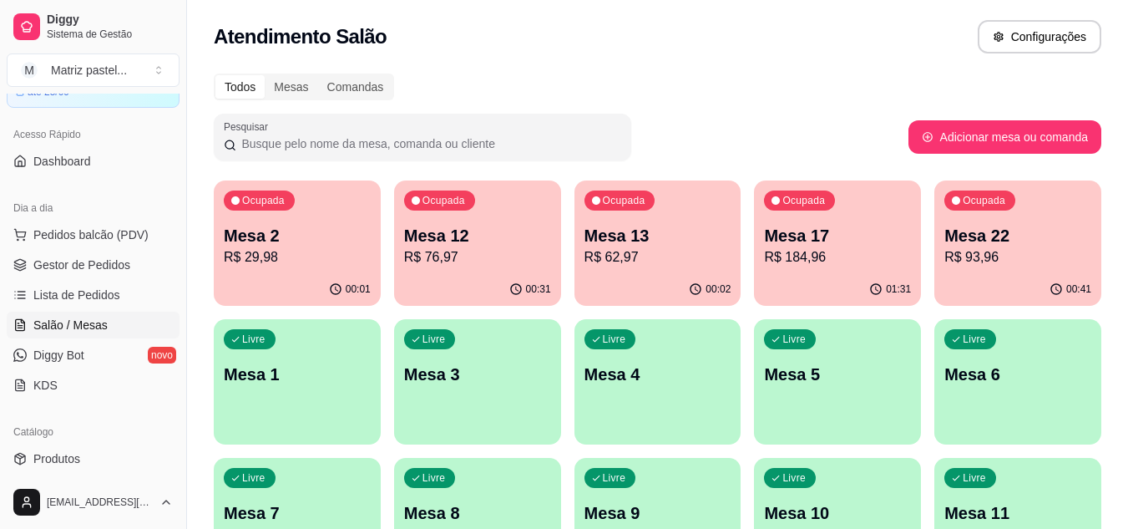
click at [431, 254] on p "R$ 76,97" at bounding box center [477, 257] width 147 height 20
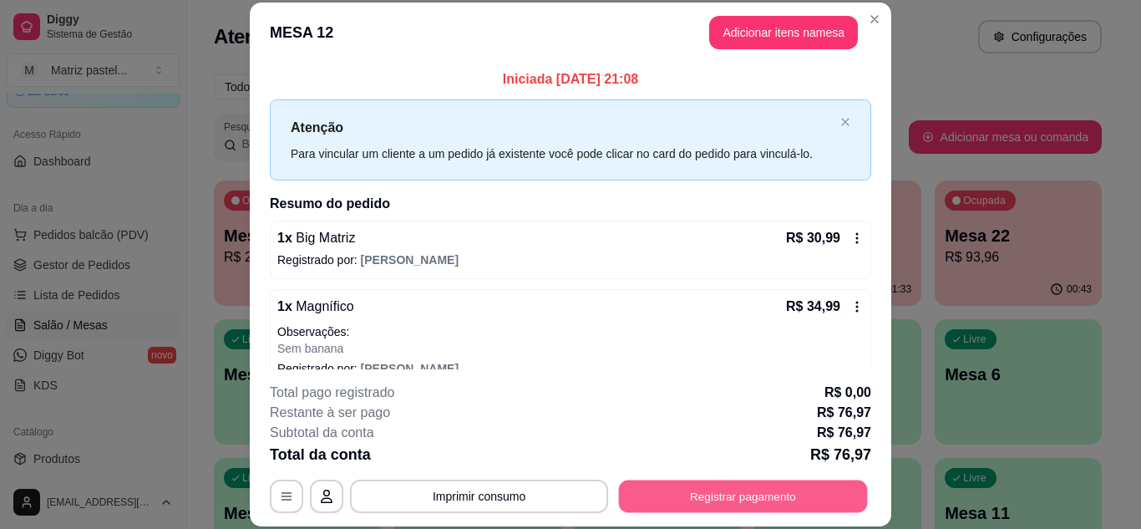
click at [713, 503] on button "Registrar pagamento" at bounding box center [743, 495] width 249 height 33
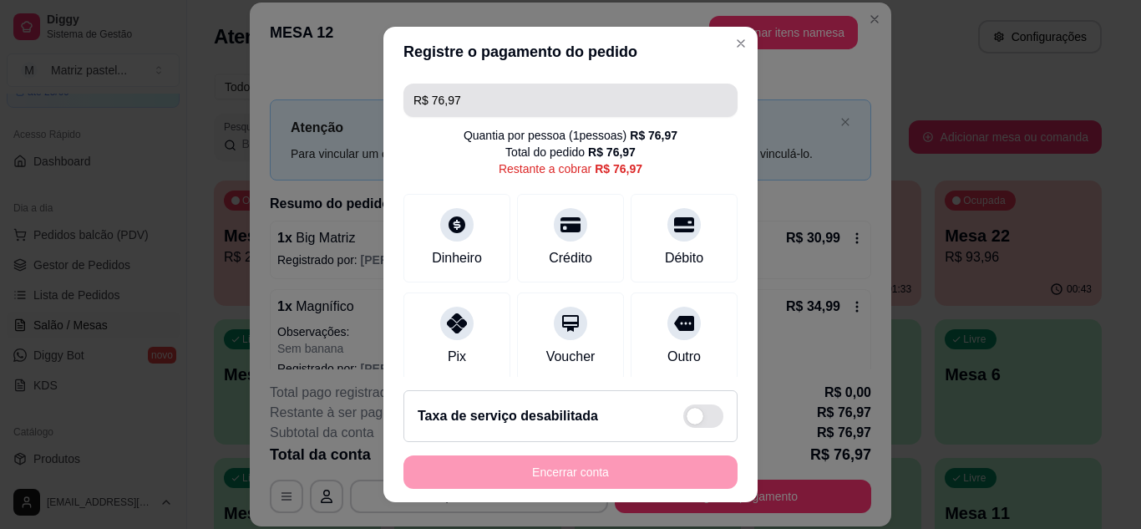
click at [539, 114] on input "R$ 76,97" at bounding box center [570, 99] width 314 height 33
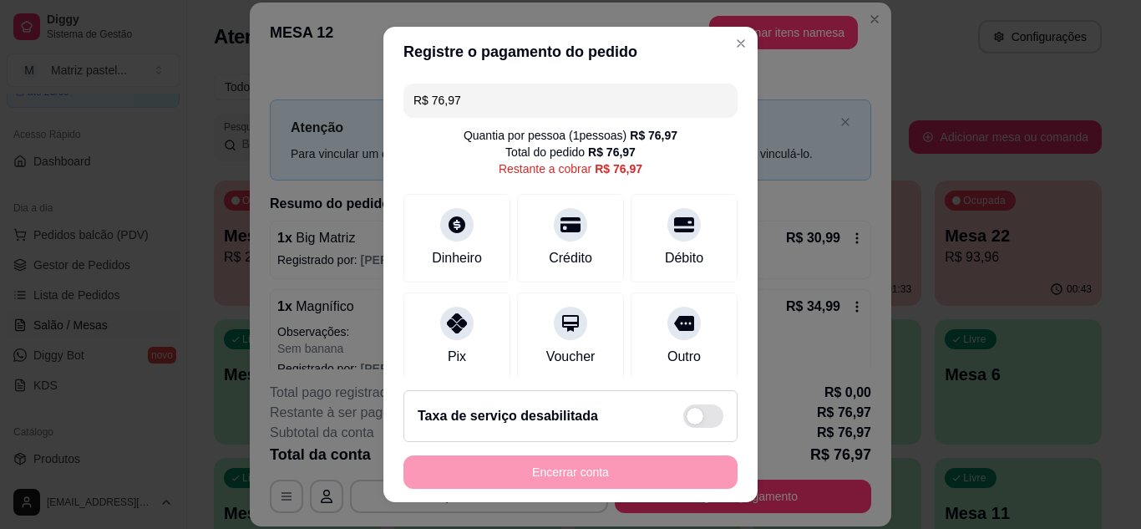
click at [539, 114] on input "R$ 76,97" at bounding box center [570, 99] width 314 height 33
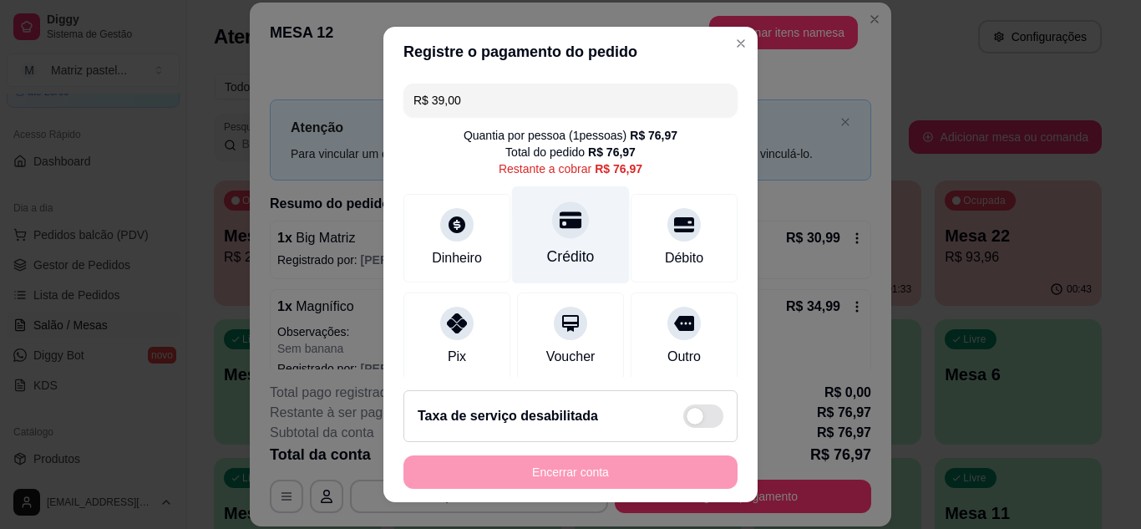
click at [586, 226] on div "Crédito" at bounding box center [571, 234] width 118 height 98
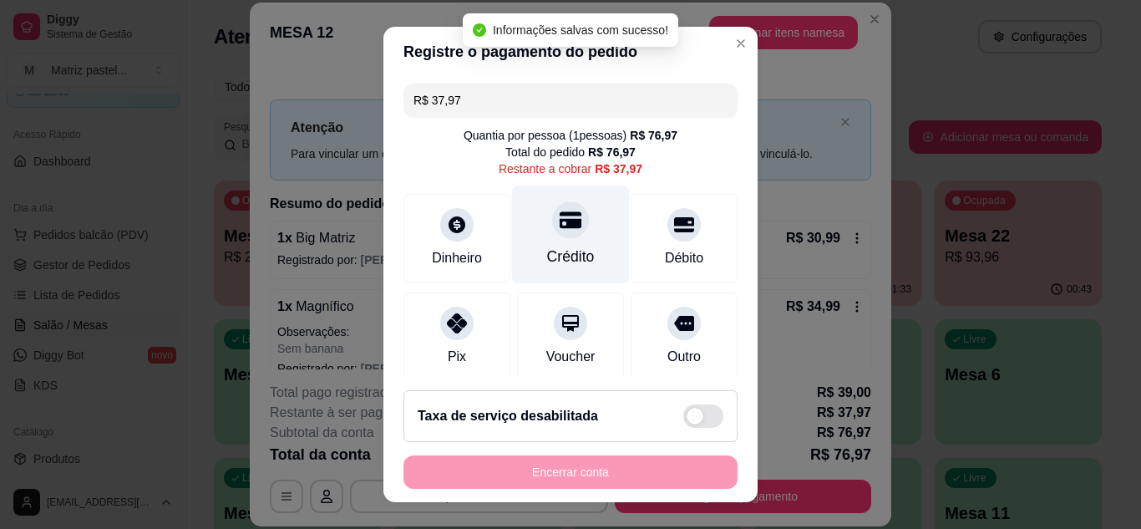
click at [569, 241] on div "Crédito" at bounding box center [571, 234] width 118 height 98
type input "R$ 0,00"
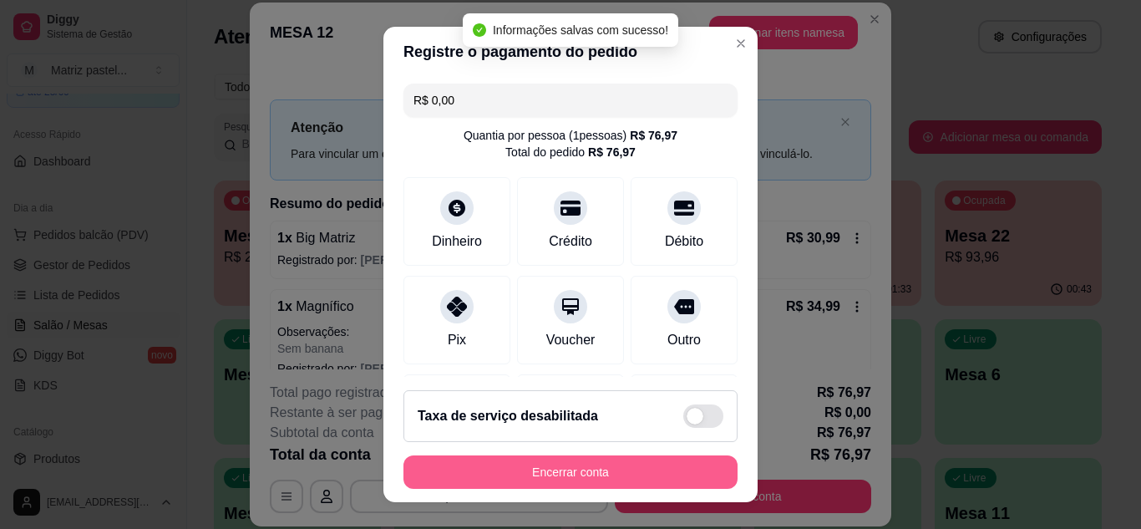
click at [588, 468] on button "Encerrar conta" at bounding box center [570, 471] width 334 height 33
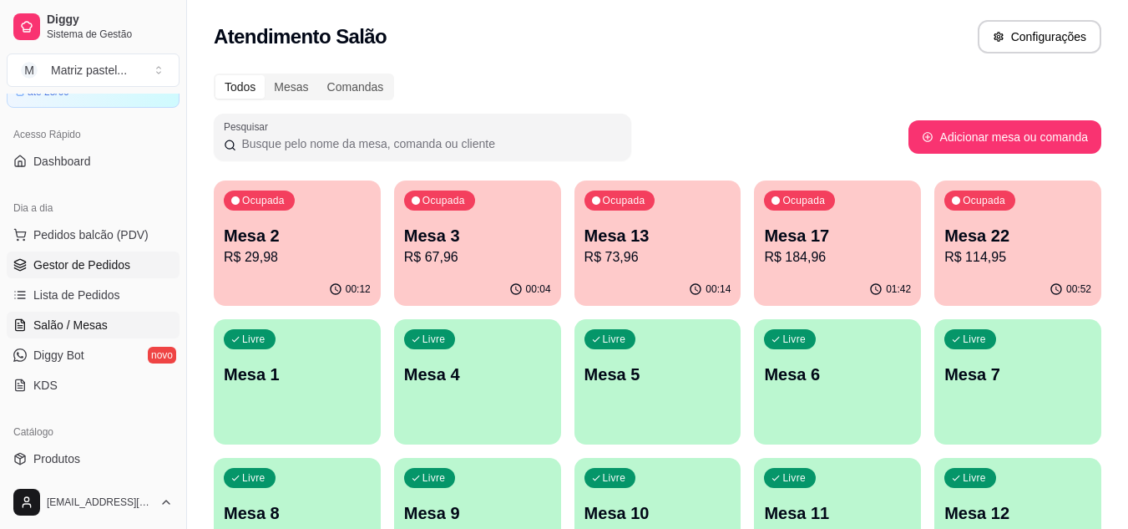
click at [23, 266] on icon at bounding box center [19, 266] width 11 height 3
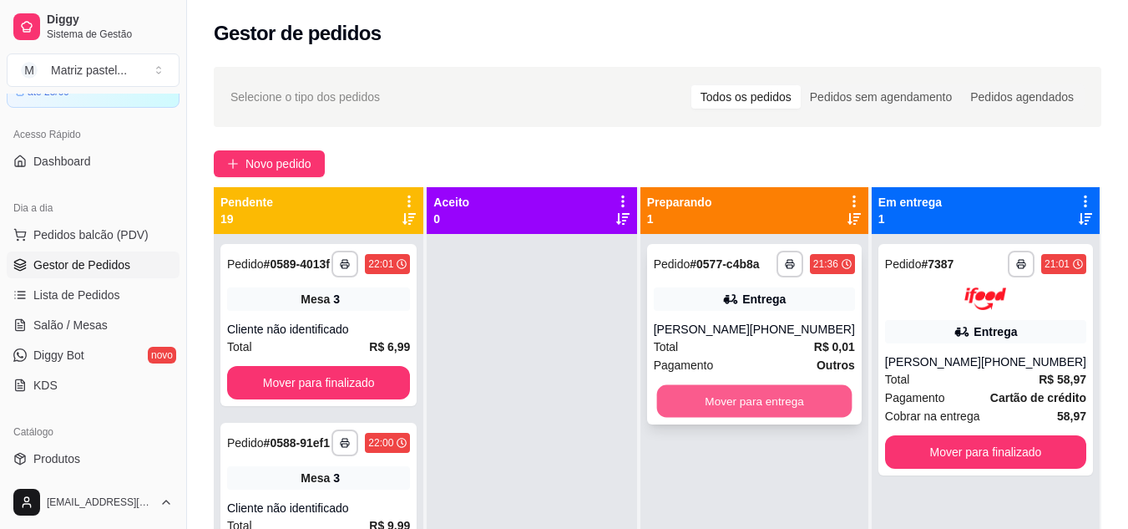
click at [736, 397] on button "Mover para entrega" at bounding box center [753, 401] width 195 height 33
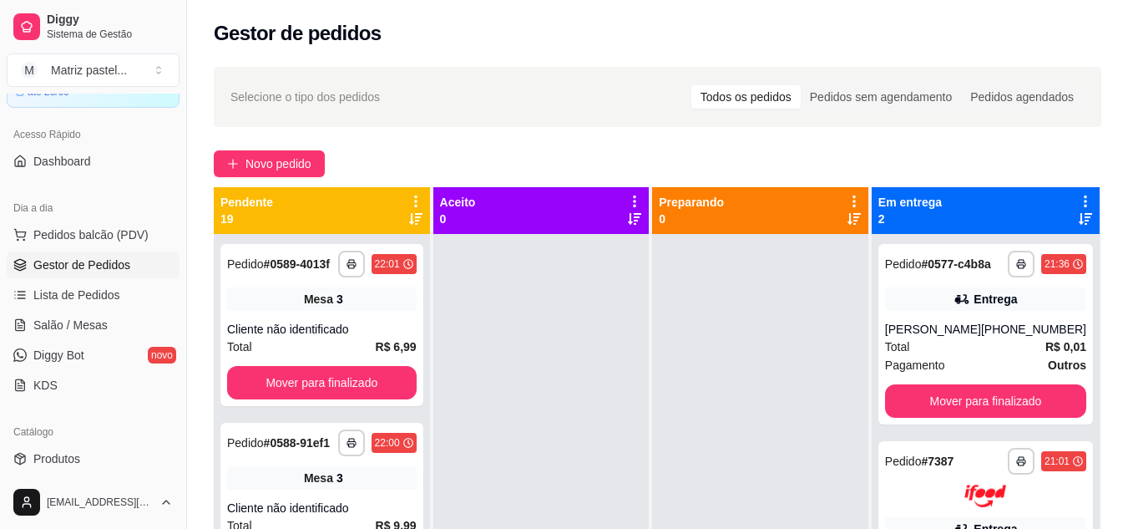
click at [67, 314] on link "Salão / Mesas" at bounding box center [93, 324] width 173 height 27
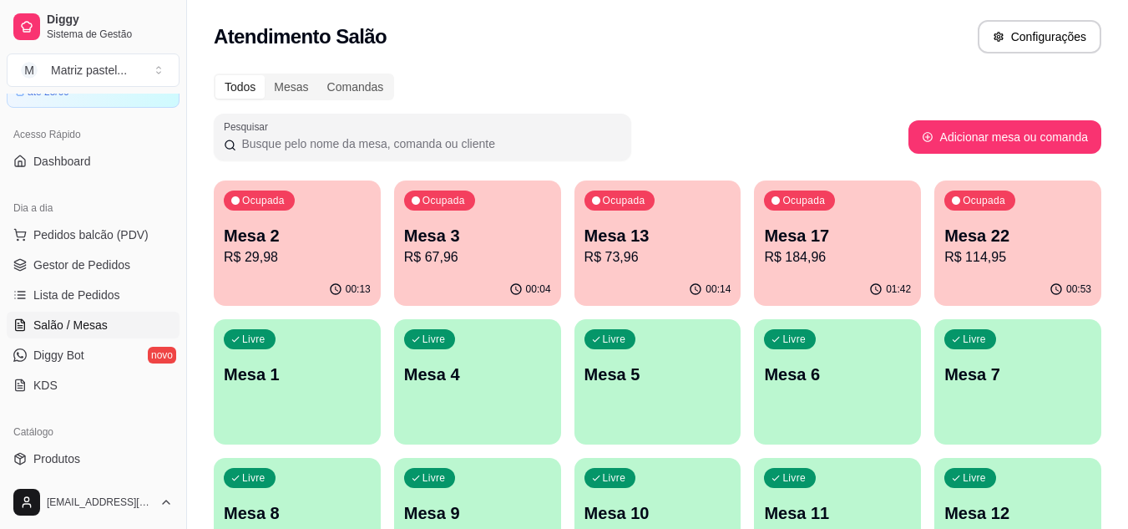
click at [38, 322] on span "Salão / Mesas" at bounding box center [70, 324] width 74 height 17
click at [961, 228] on p "Mesa 22" at bounding box center [1018, 236] width 143 height 23
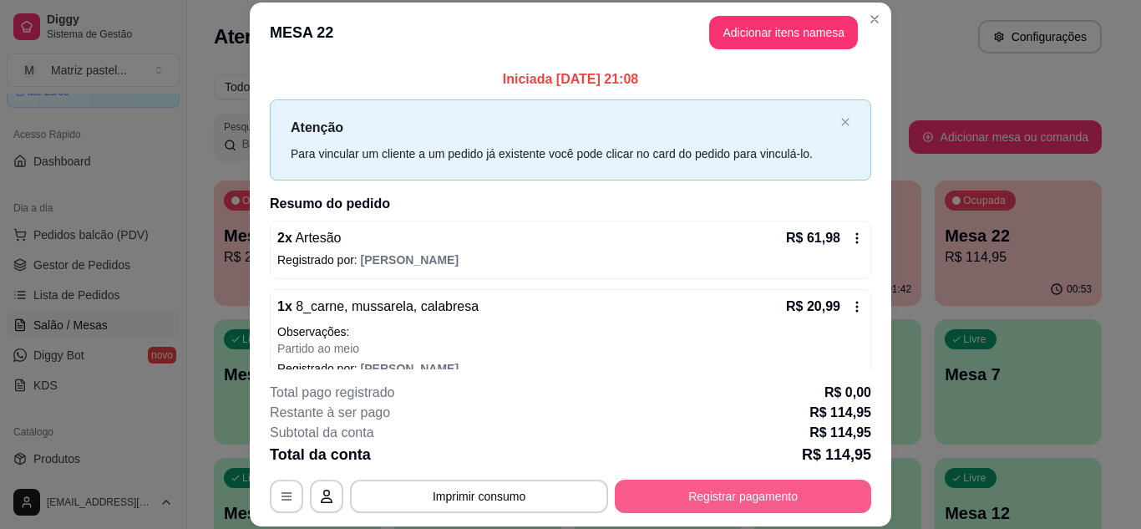
click at [678, 488] on button "Registrar pagamento" at bounding box center [743, 495] width 256 height 33
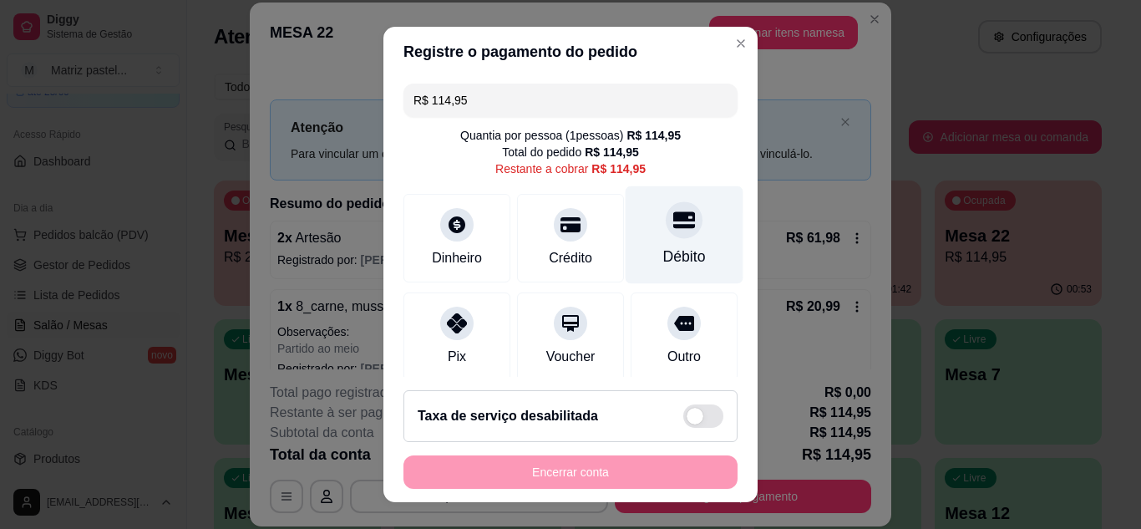
click at [686, 240] on div "Débito" at bounding box center [684, 234] width 118 height 98
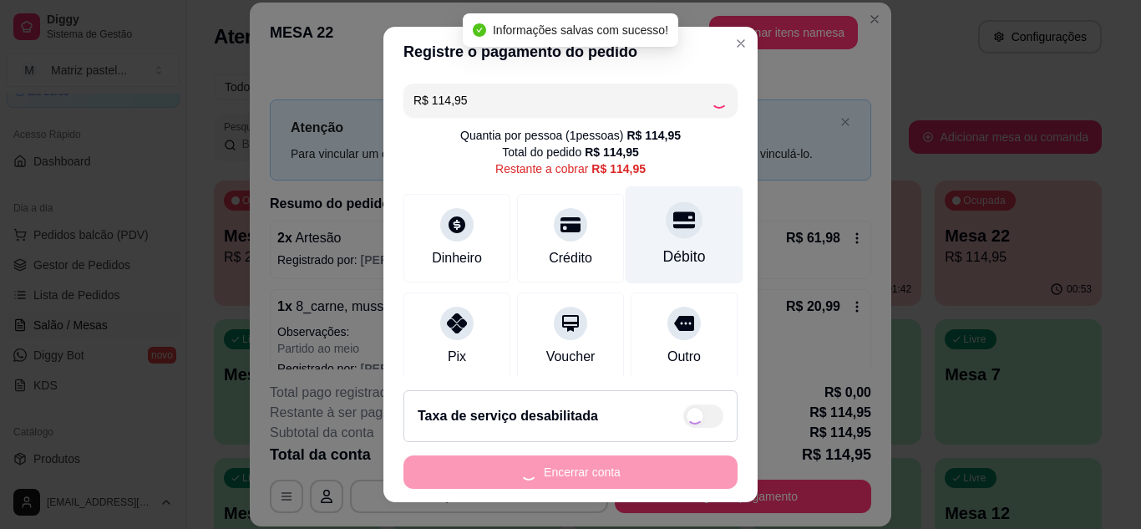
type input "R$ 0,00"
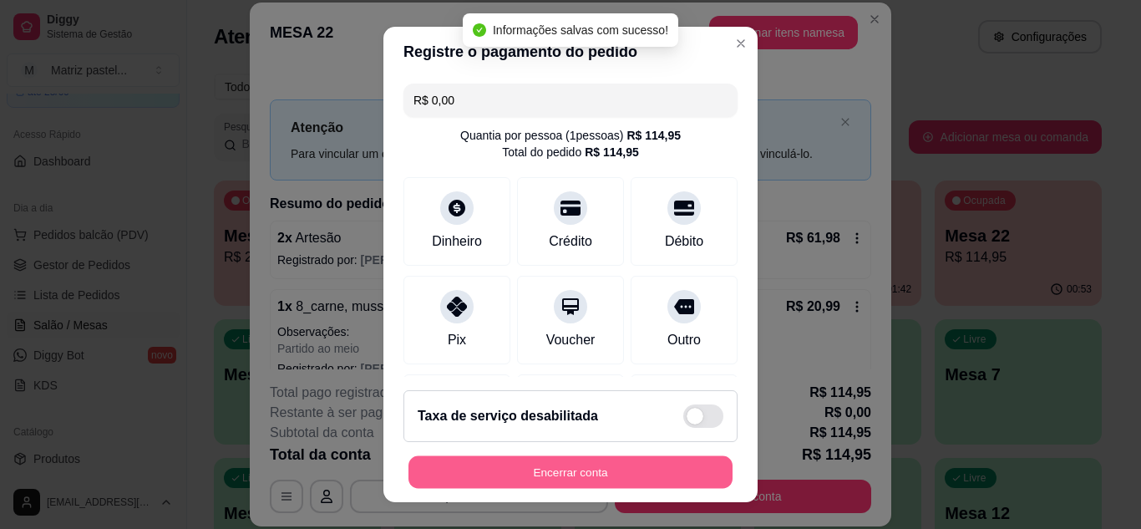
click at [618, 468] on button "Encerrar conta" at bounding box center [570, 472] width 324 height 33
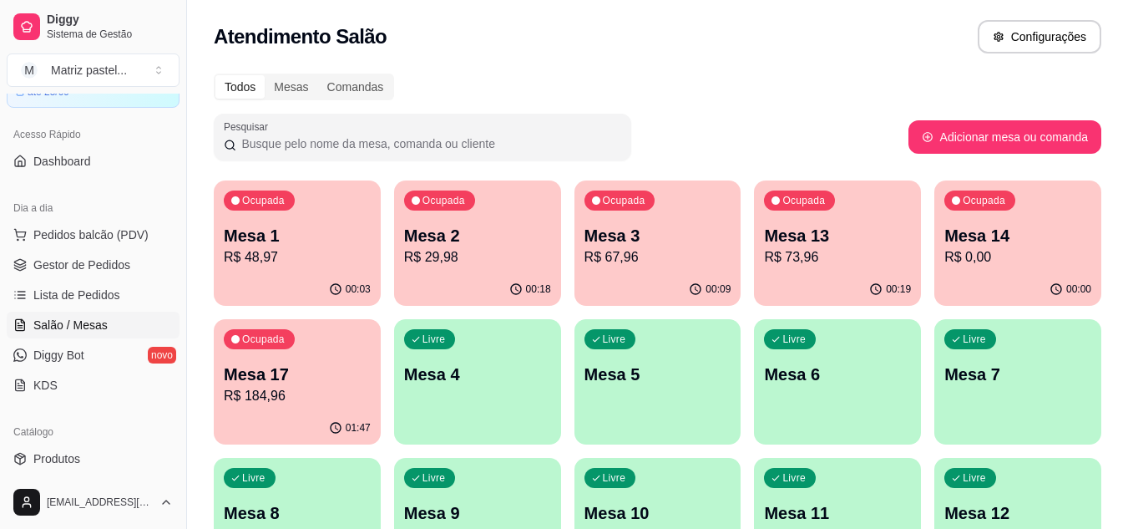
click at [801, 255] on p "R$ 73,96" at bounding box center [837, 257] width 147 height 20
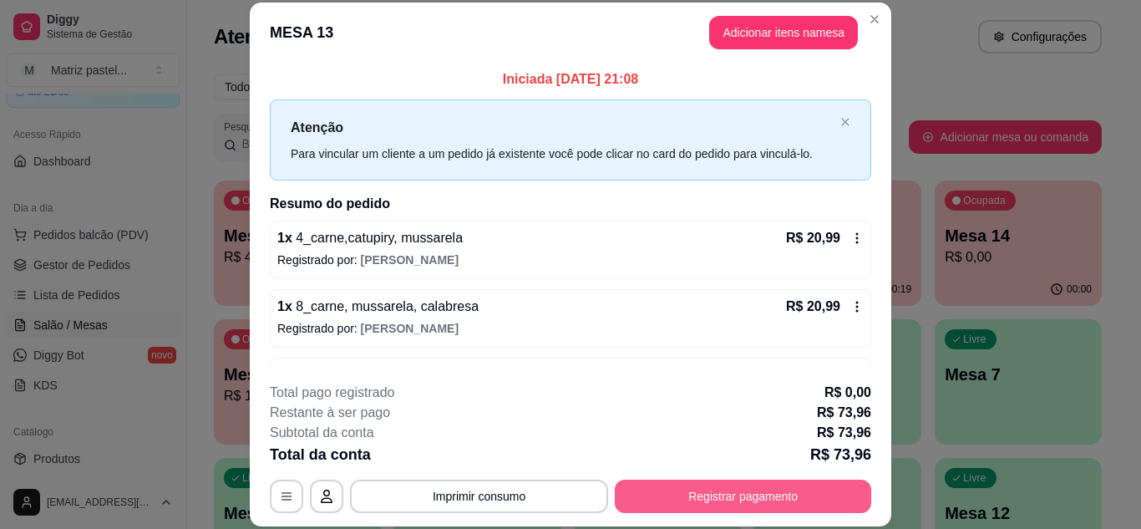
click at [682, 503] on button "Registrar pagamento" at bounding box center [743, 495] width 256 height 33
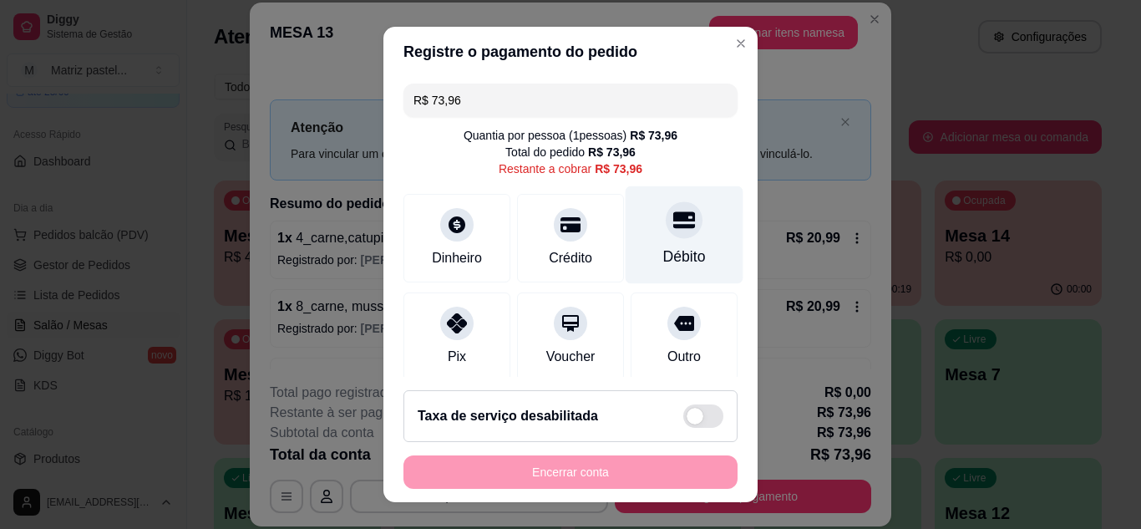
click at [665, 226] on div at bounding box center [683, 219] width 37 height 37
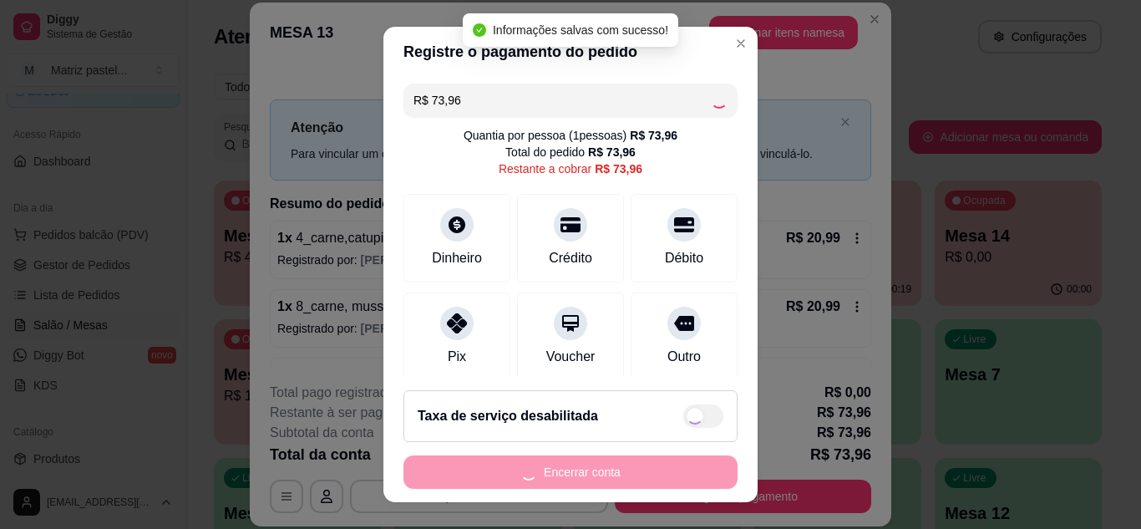
type input "R$ 0,00"
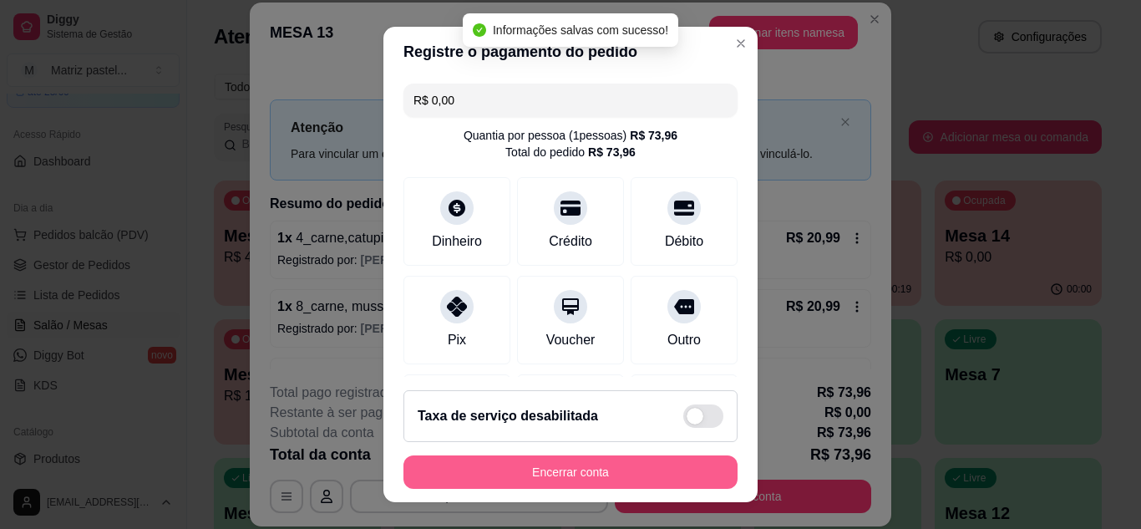
click at [585, 479] on button "Encerrar conta" at bounding box center [570, 471] width 334 height 33
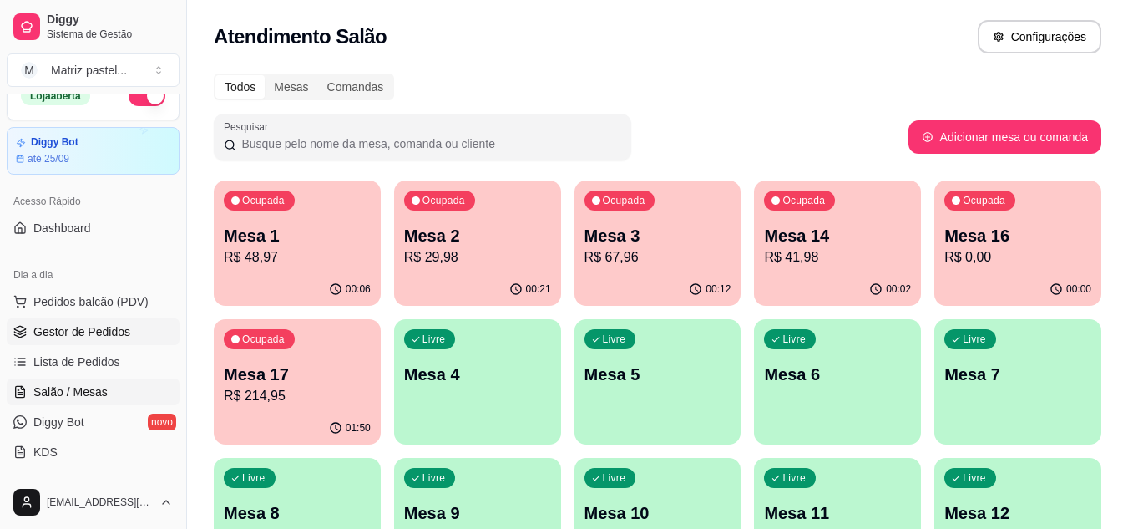
click at [114, 268] on div "Loja aberta Diggy Bot até 25/09 Acesso Rápido Dashboard Dia a dia Pedidos balcã…" at bounding box center [93, 285] width 186 height 382
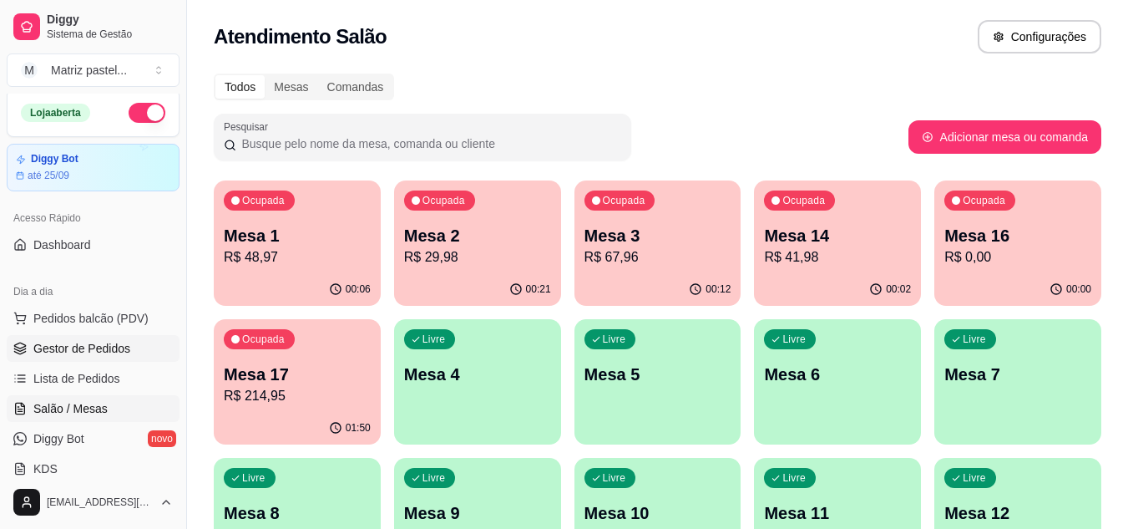
click at [151, 339] on link "Gestor de Pedidos" at bounding box center [93, 348] width 173 height 27
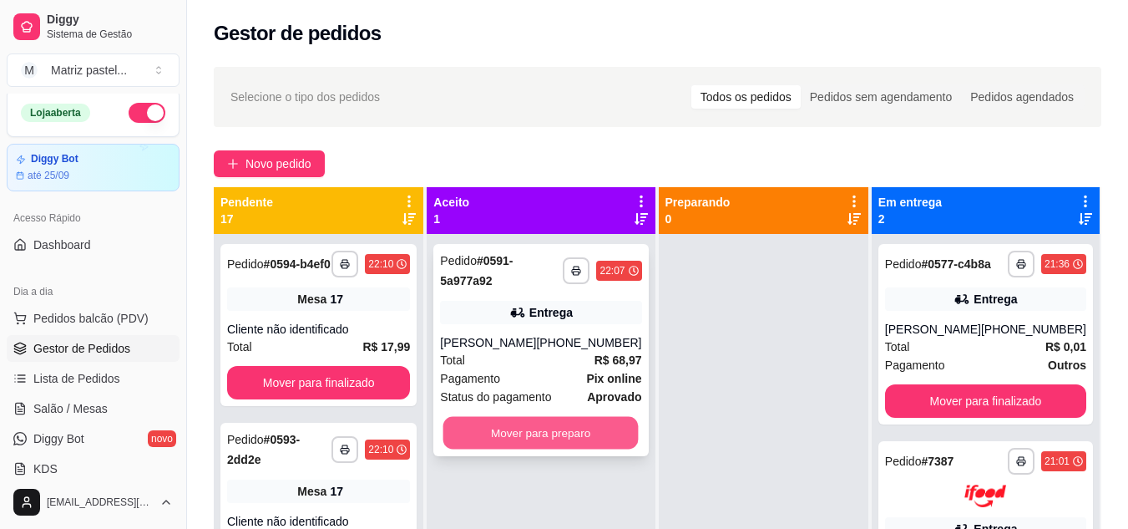
click at [560, 435] on button "Mover para preparo" at bounding box center [540, 433] width 195 height 33
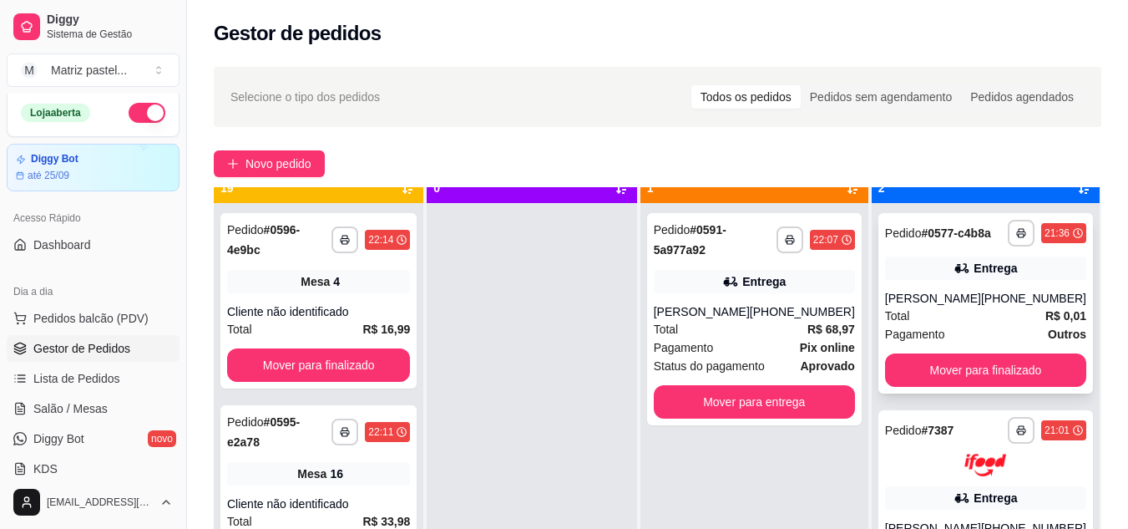
scroll to position [47, 0]
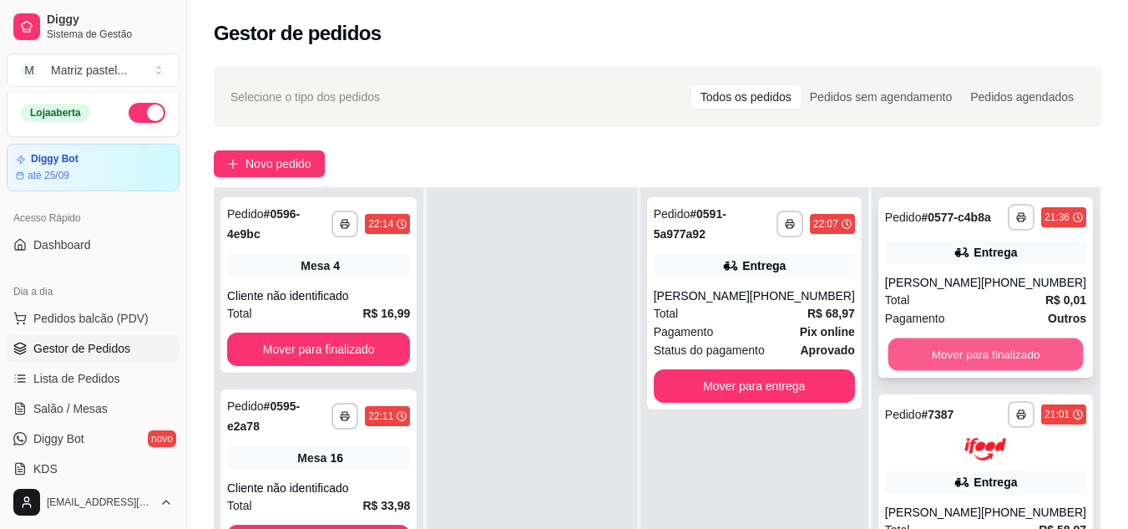
click at [998, 340] on button "Mover para finalizado" at bounding box center [985, 354] width 195 height 33
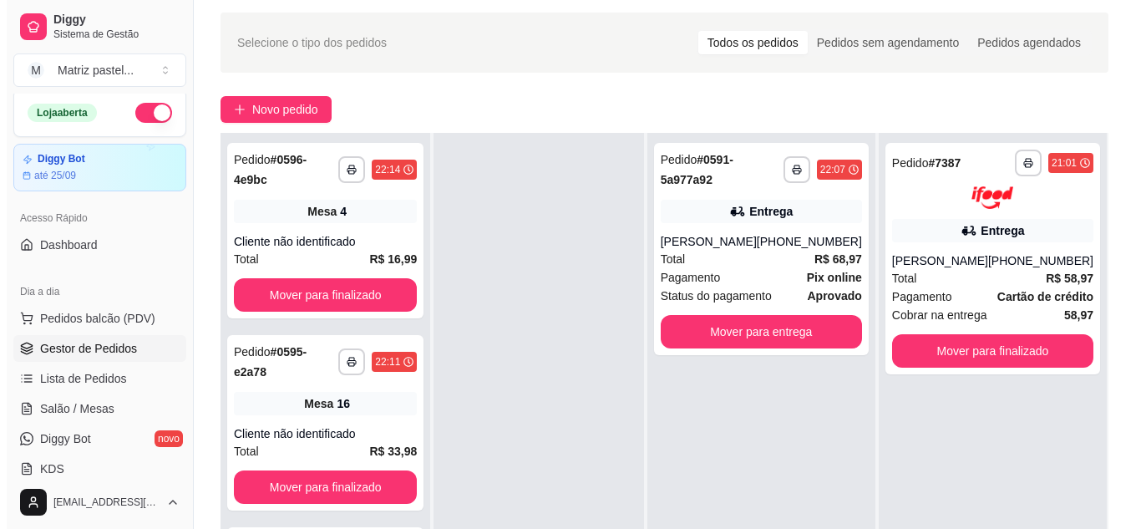
scroll to position [83, 0]
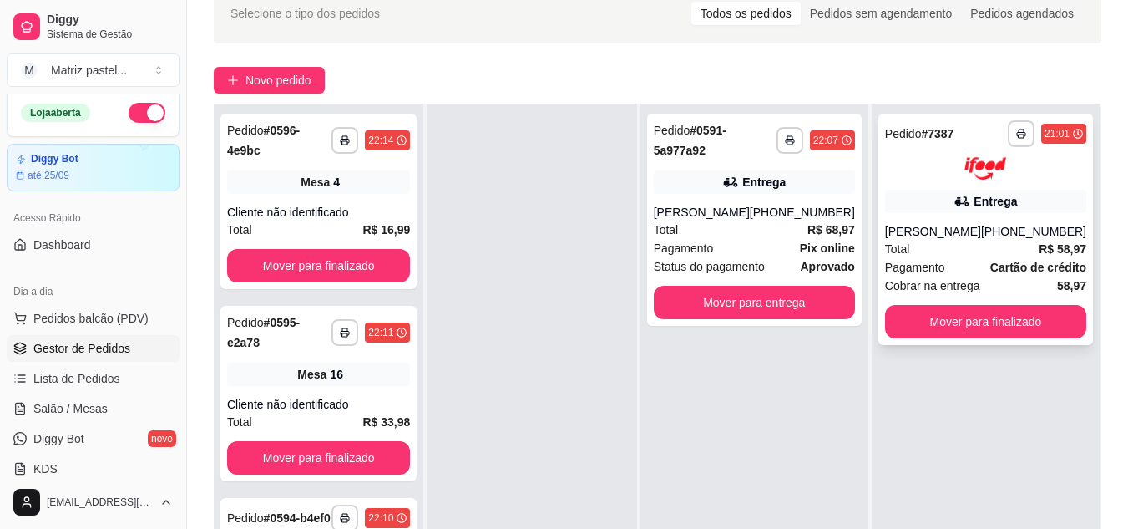
click at [892, 266] on span "Pagamento" at bounding box center [915, 267] width 60 height 18
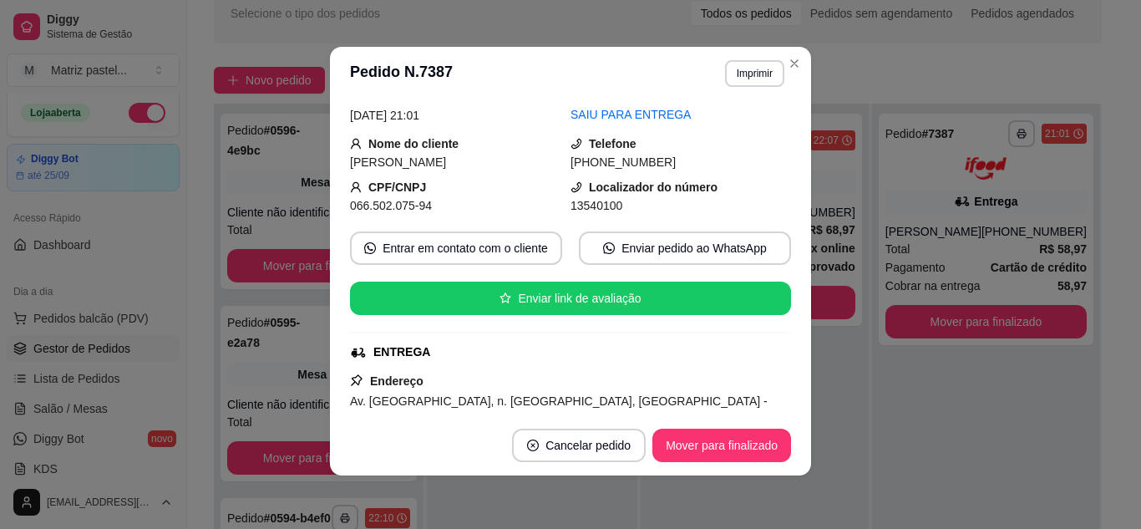
scroll to position [167, 0]
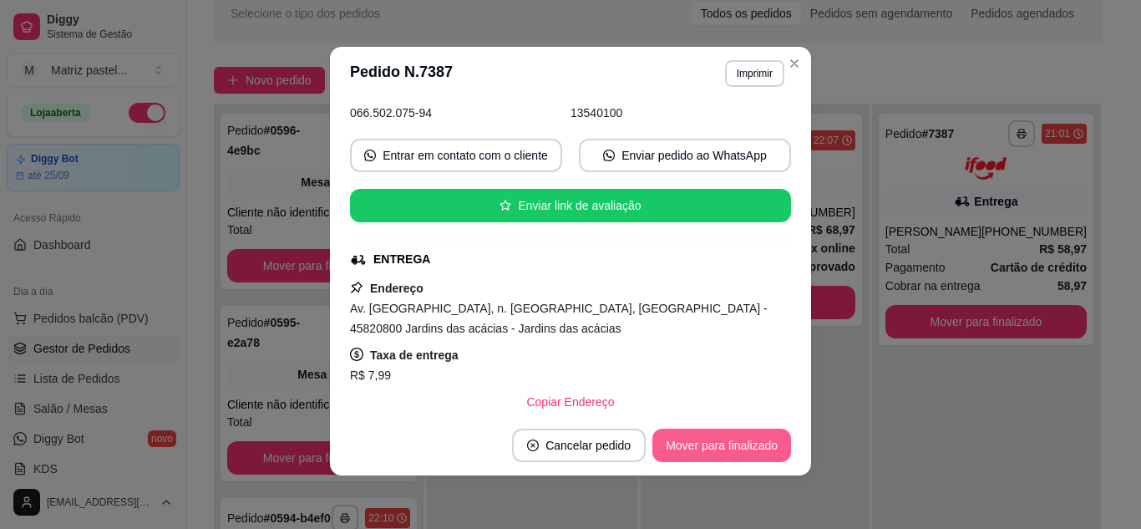
click at [723, 444] on button "Mover para finalizado" at bounding box center [721, 444] width 139 height 33
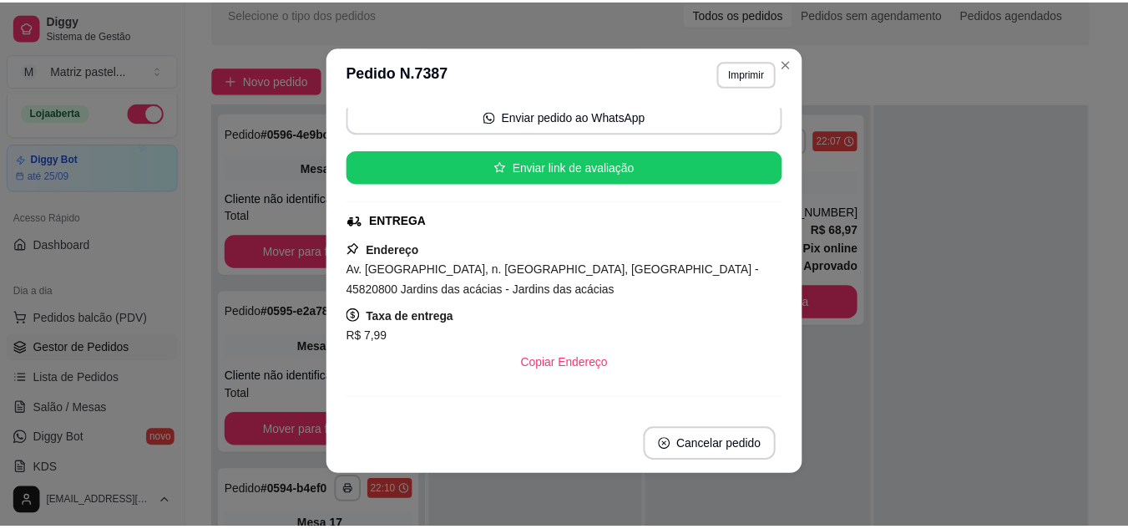
scroll to position [129, 0]
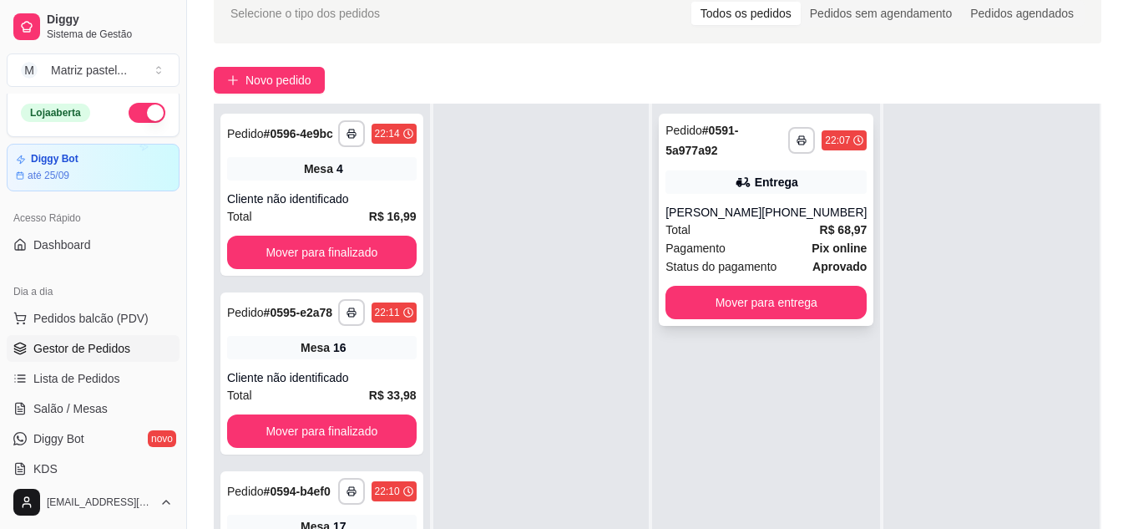
click at [774, 137] on div "Pedido # 0591-5a977a92" at bounding box center [726, 140] width 123 height 40
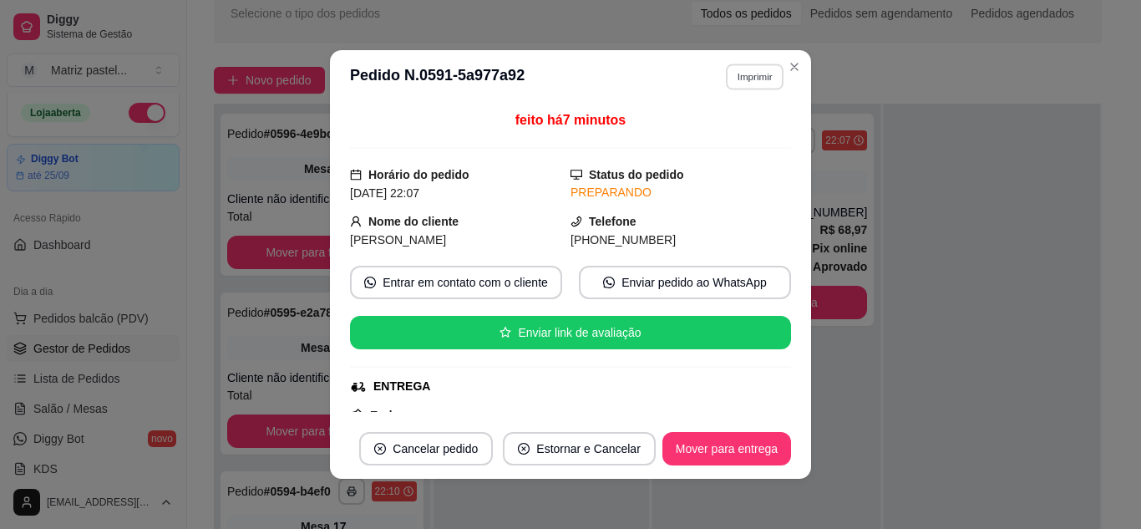
click at [751, 81] on button "Imprimir" at bounding box center [755, 76] width 58 height 26
click at [736, 149] on div "Escolha a impressora IMPRESSORA" at bounding box center [719, 123] width 138 height 57
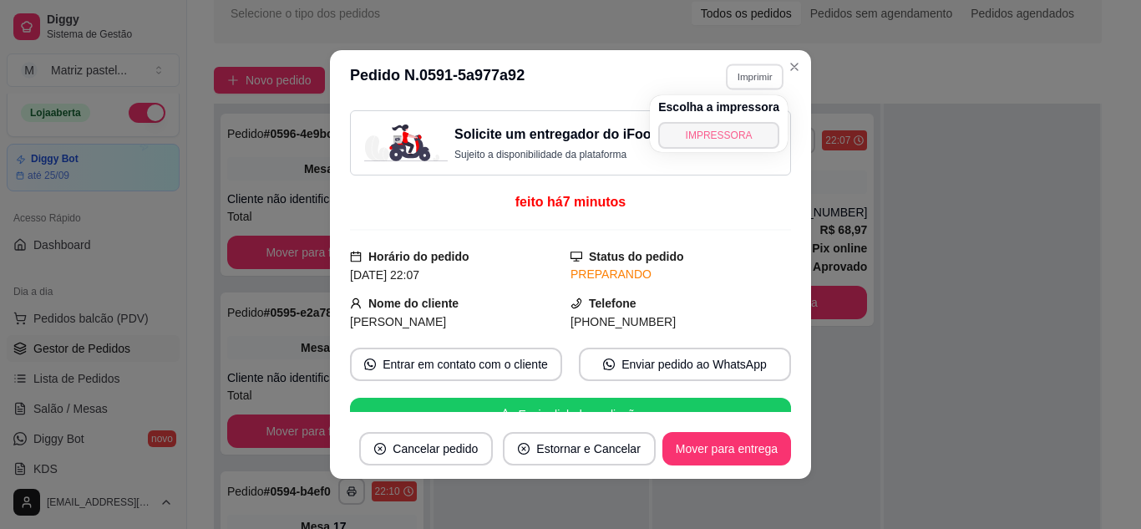
click at [736, 135] on button "IMPRESSORA" at bounding box center [718, 135] width 121 height 27
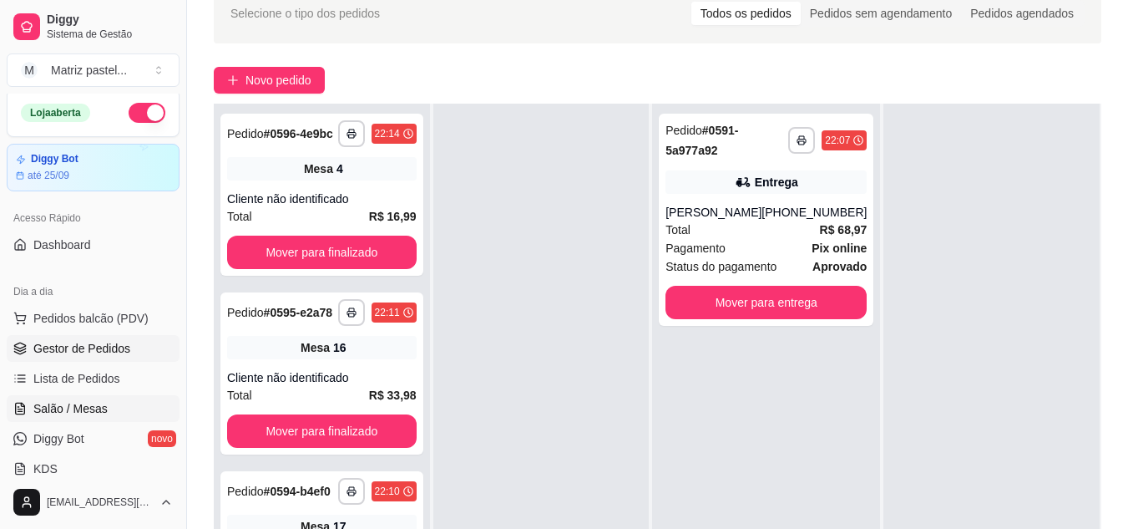
click at [87, 407] on span "Salão / Mesas" at bounding box center [70, 408] width 74 height 17
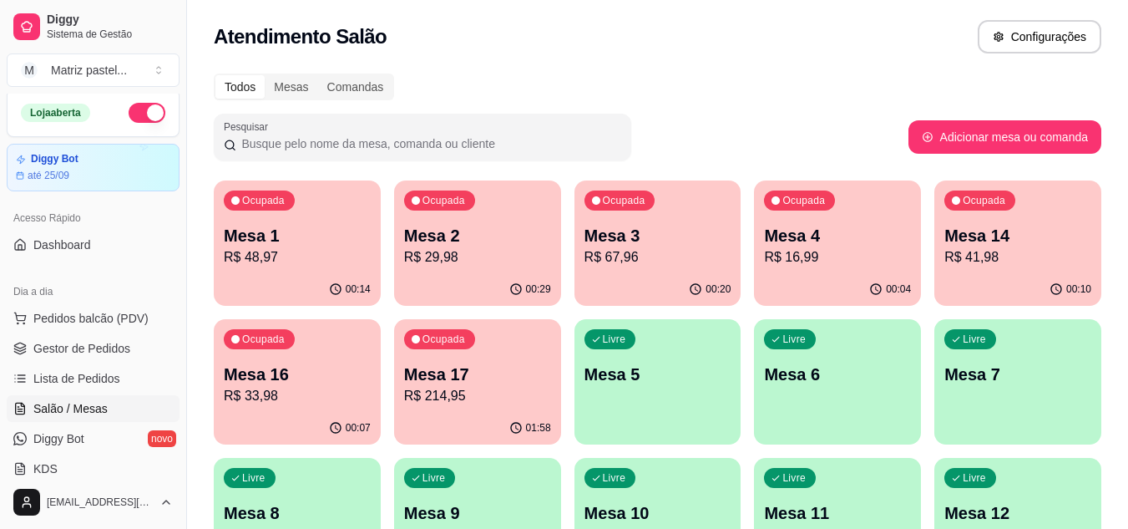
click at [493, 253] on p "R$ 29,98" at bounding box center [477, 257] width 147 height 20
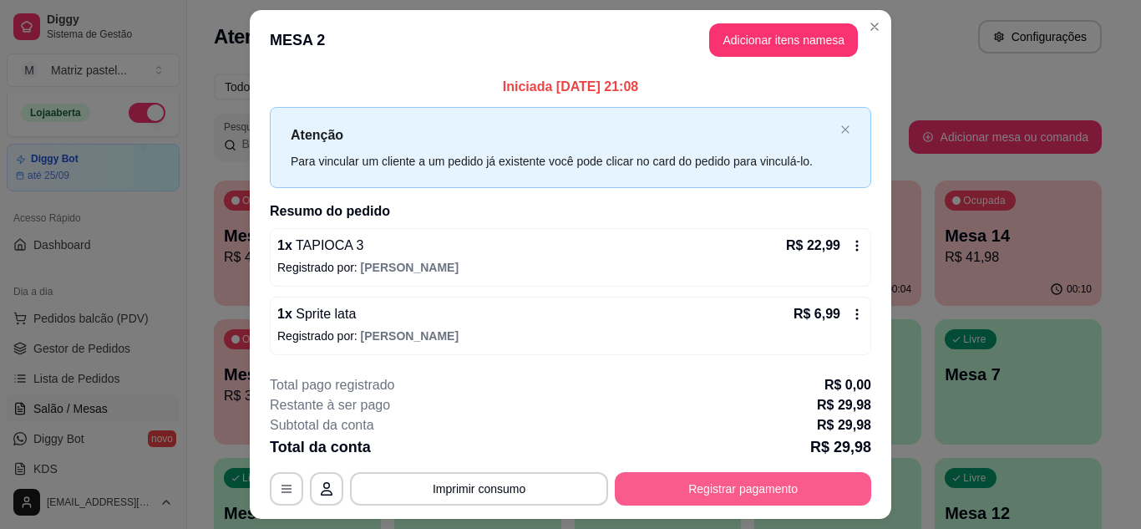
click at [694, 501] on button "Registrar pagamento" at bounding box center [743, 488] width 256 height 33
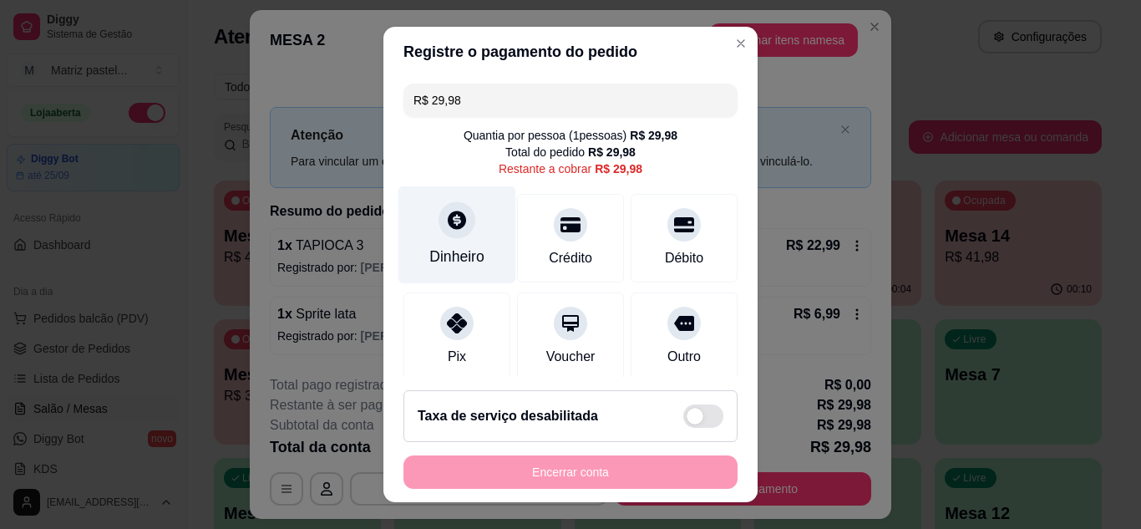
click at [463, 250] on div "Dinheiro" at bounding box center [456, 256] width 55 height 22
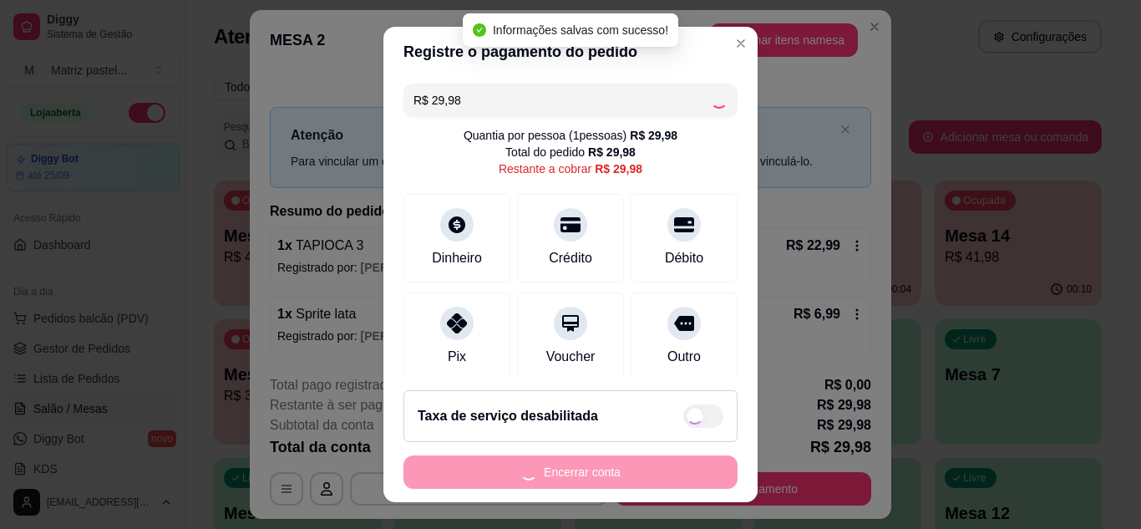
type input "R$ 0,00"
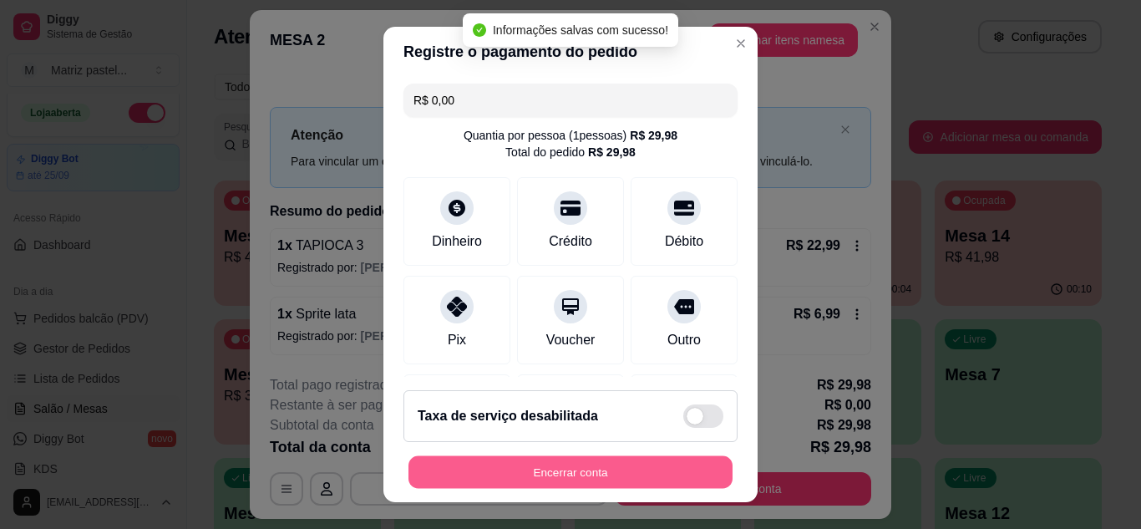
click at [583, 472] on button "Encerrar conta" at bounding box center [570, 472] width 324 height 33
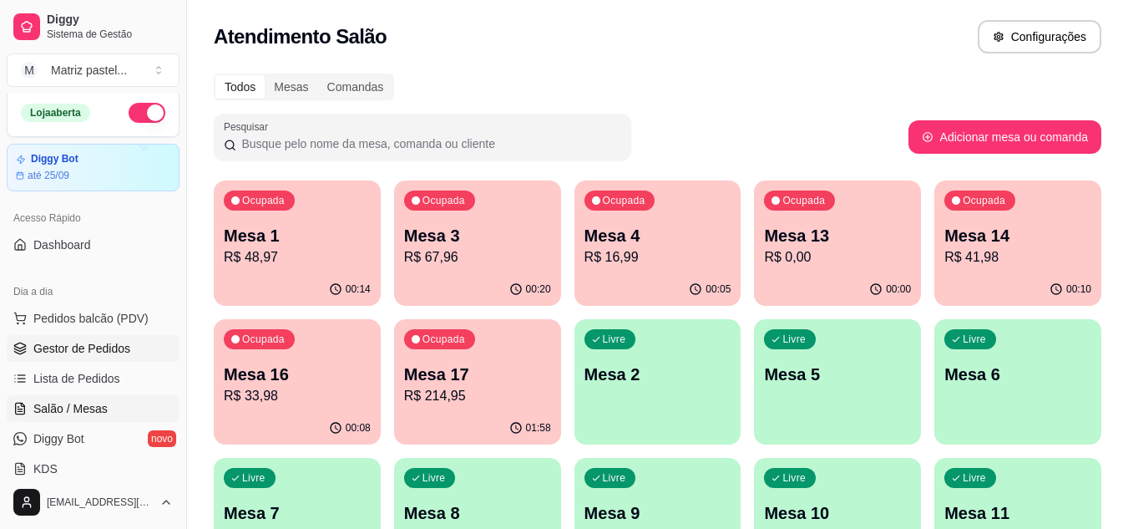
click at [68, 344] on span "Gestor de Pedidos" at bounding box center [81, 348] width 97 height 17
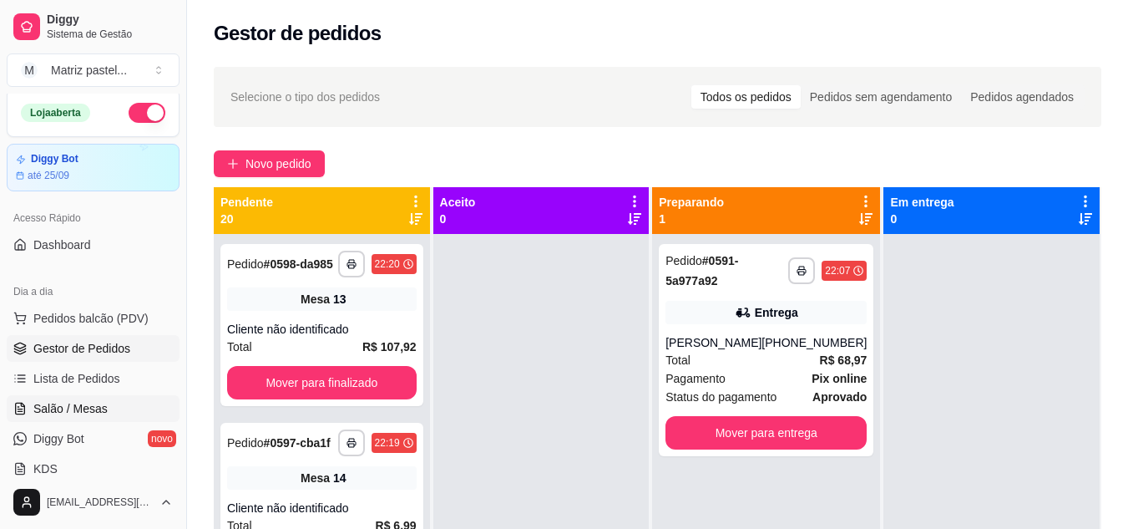
click at [114, 394] on ul "Pedidos balcão (PDV) Gestor de Pedidos Lista de Pedidos Salão / Mesas Diggy Bot…" at bounding box center [93, 393] width 173 height 177
click at [116, 405] on link "Salão / Mesas" at bounding box center [93, 408] width 173 height 27
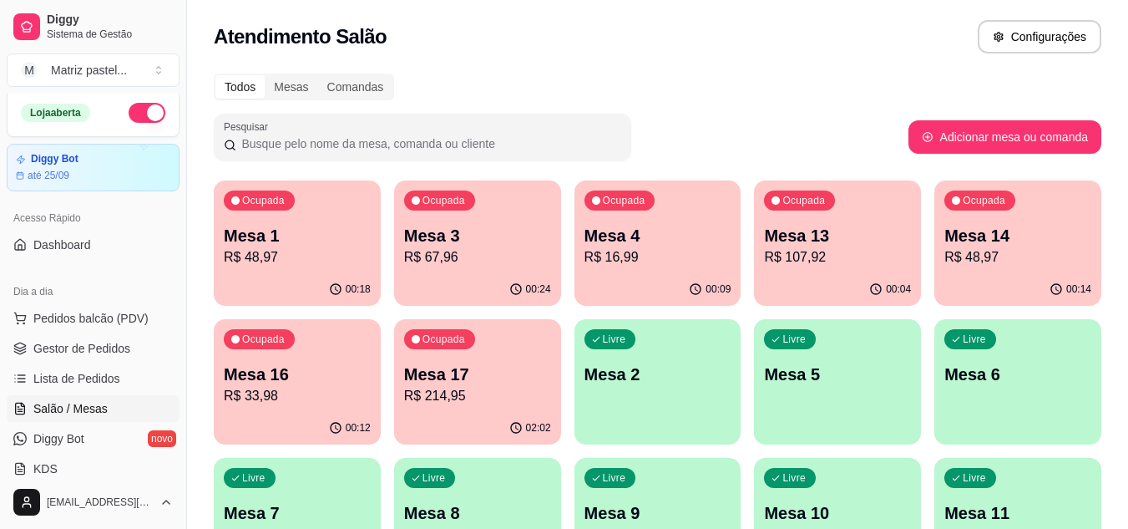
click at [843, 274] on div "00:04" at bounding box center [837, 289] width 167 height 33
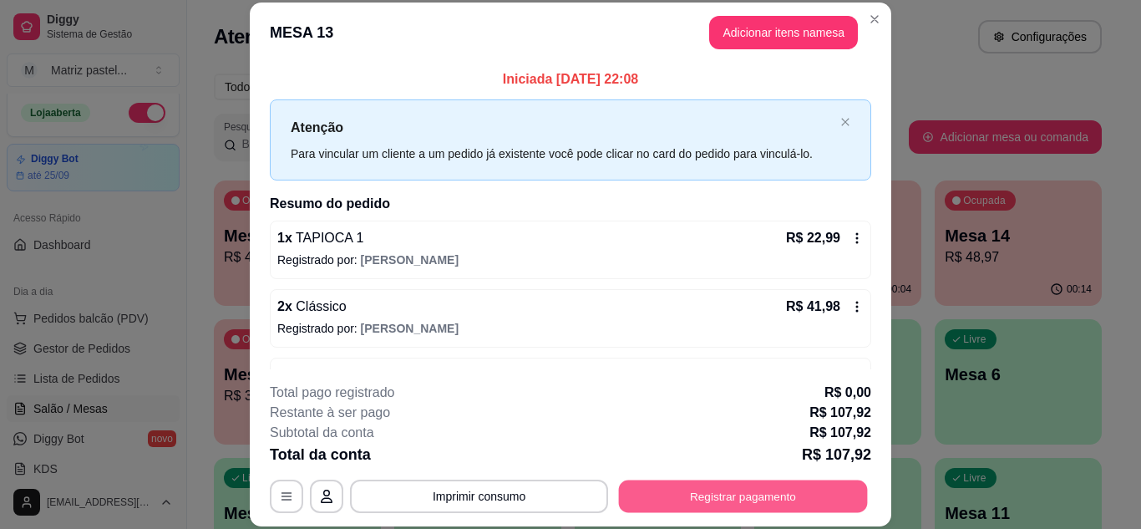
click at [727, 497] on button "Registrar pagamento" at bounding box center [743, 495] width 249 height 33
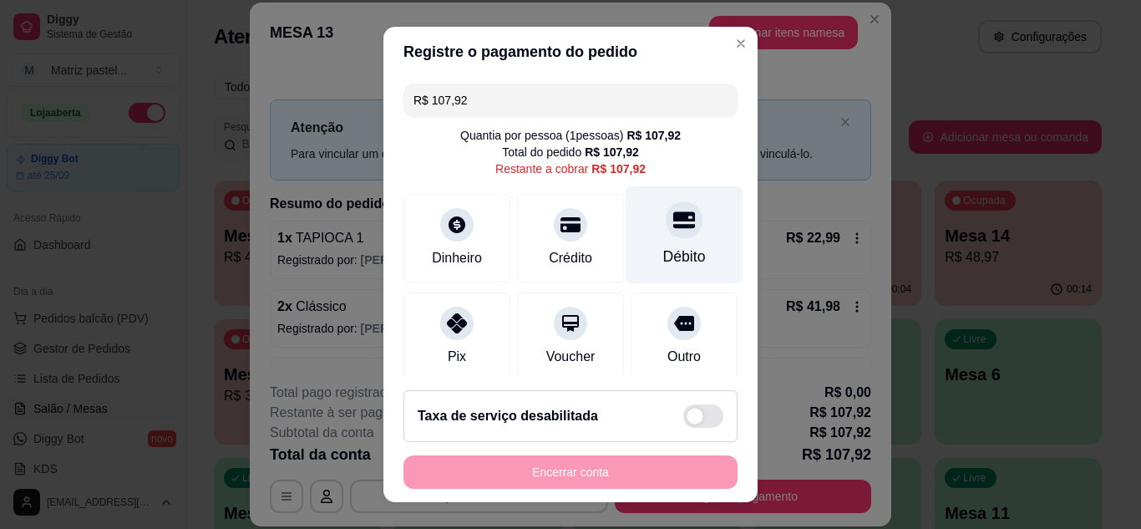
click at [669, 252] on div "Débito" at bounding box center [684, 256] width 43 height 22
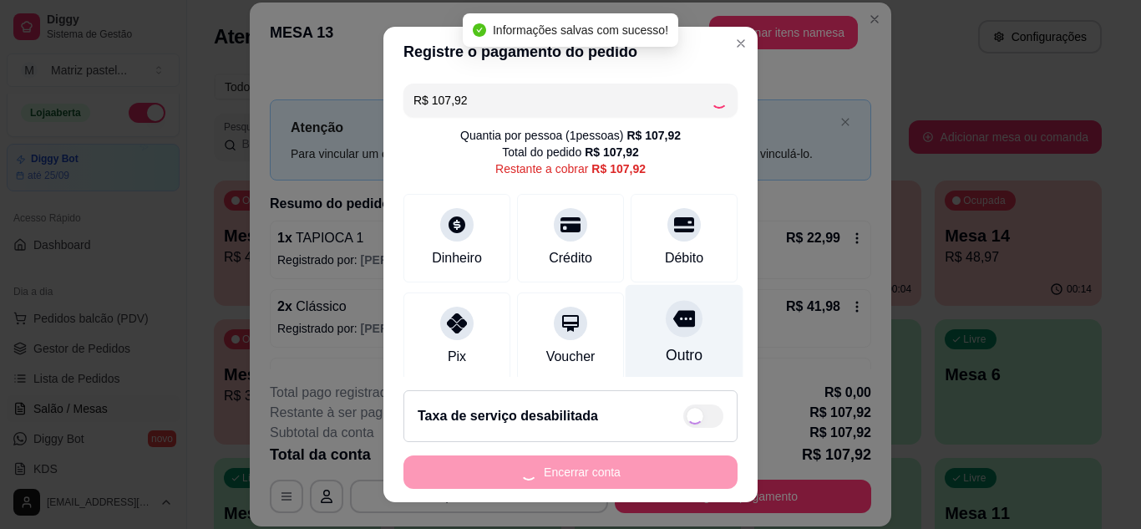
type input "R$ 0,00"
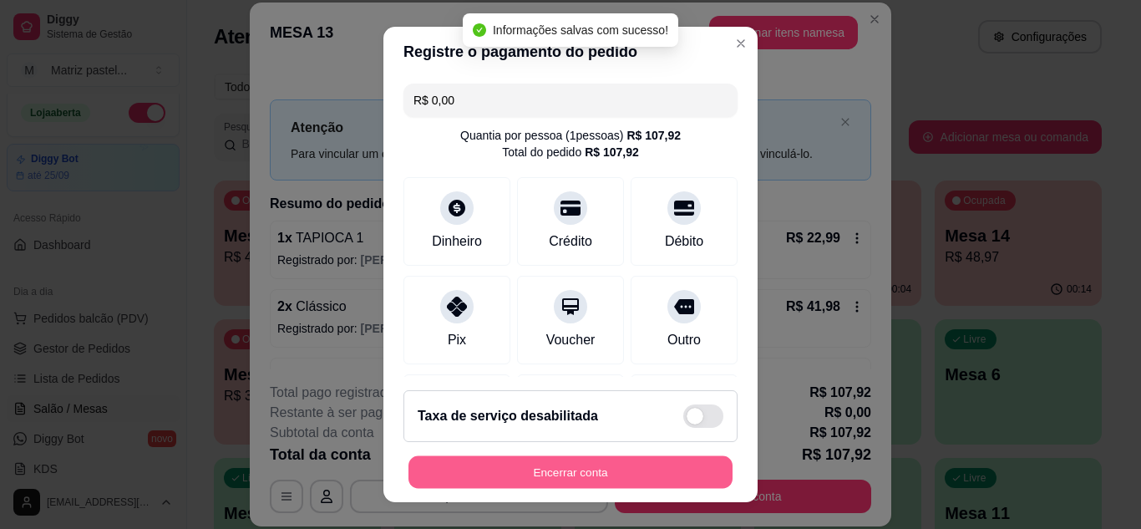
click at [615, 475] on button "Encerrar conta" at bounding box center [570, 472] width 324 height 33
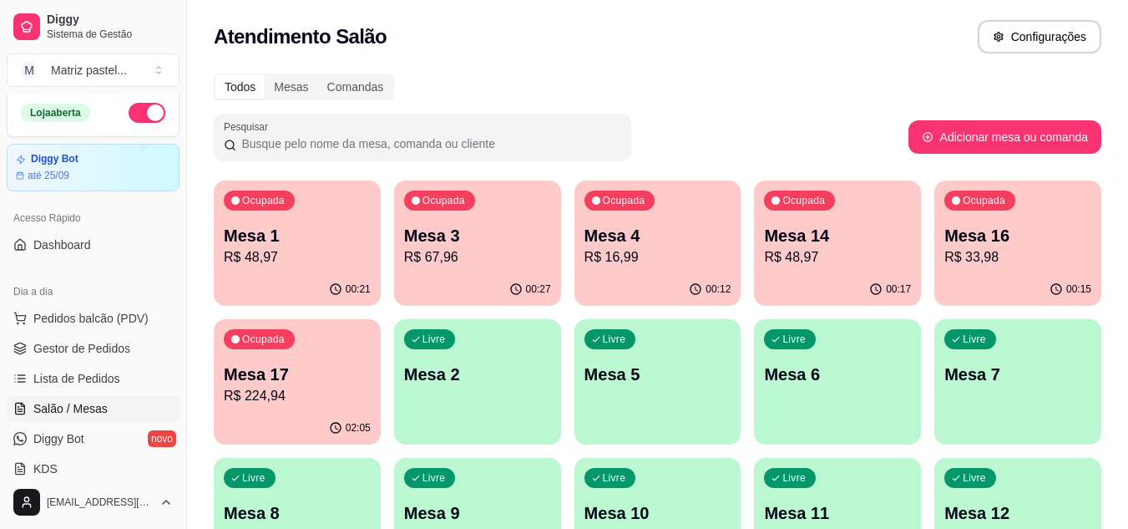
click at [699, 261] on p "R$ 16,99" at bounding box center [657, 257] width 147 height 20
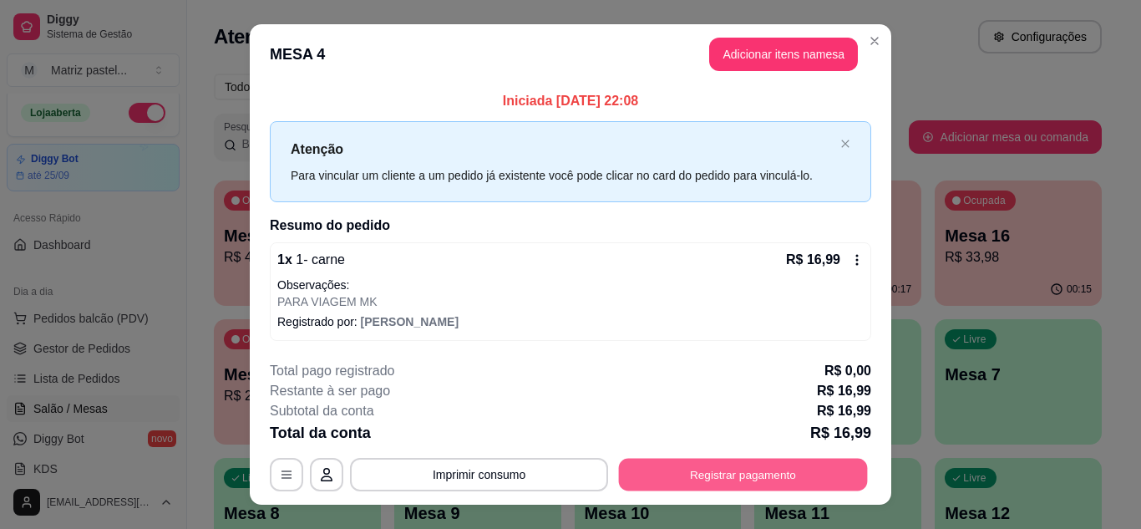
click at [780, 478] on button "Registrar pagamento" at bounding box center [743, 474] width 249 height 33
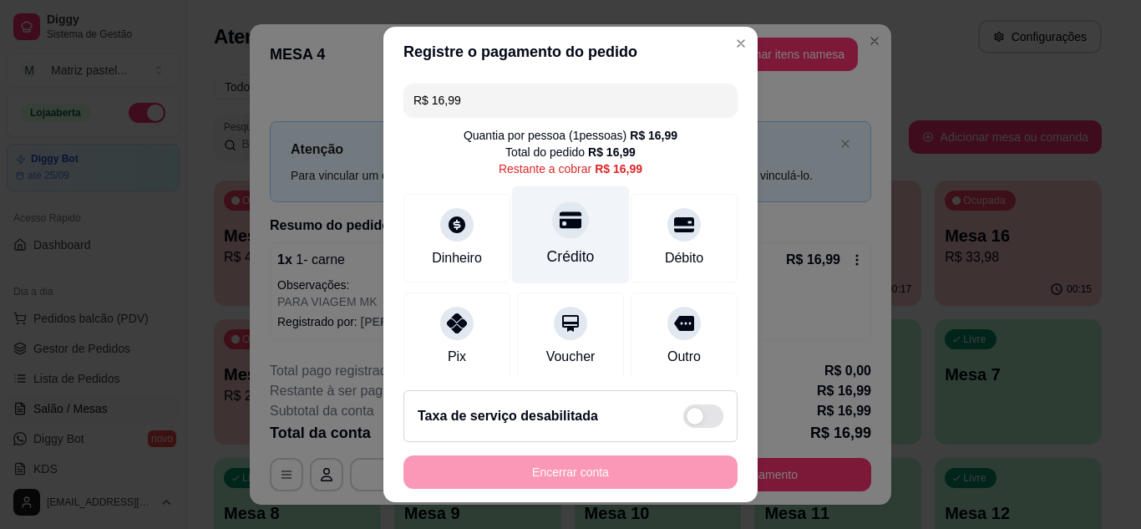
click at [559, 223] on icon at bounding box center [570, 219] width 22 height 17
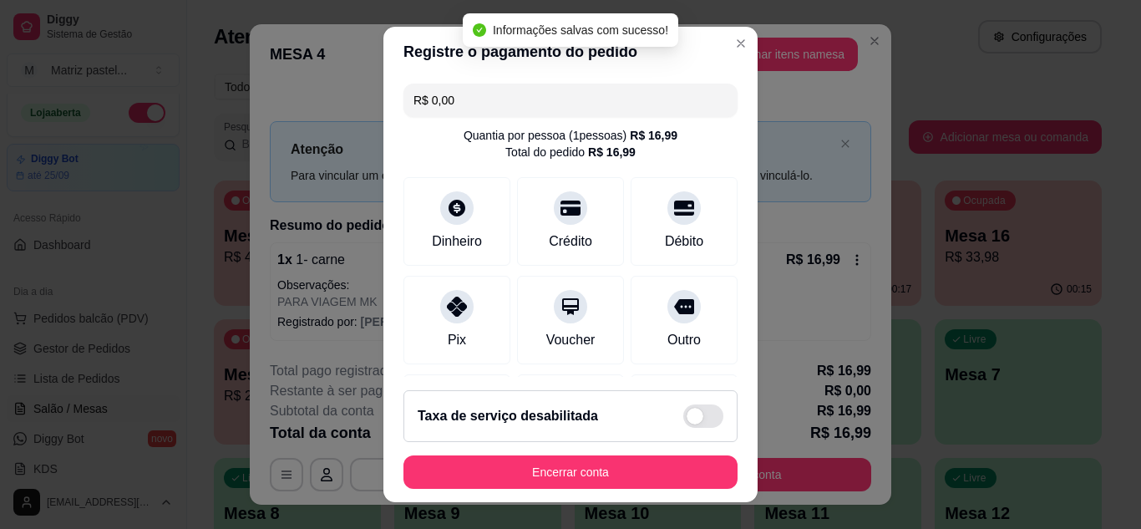
type input "R$ 0,00"
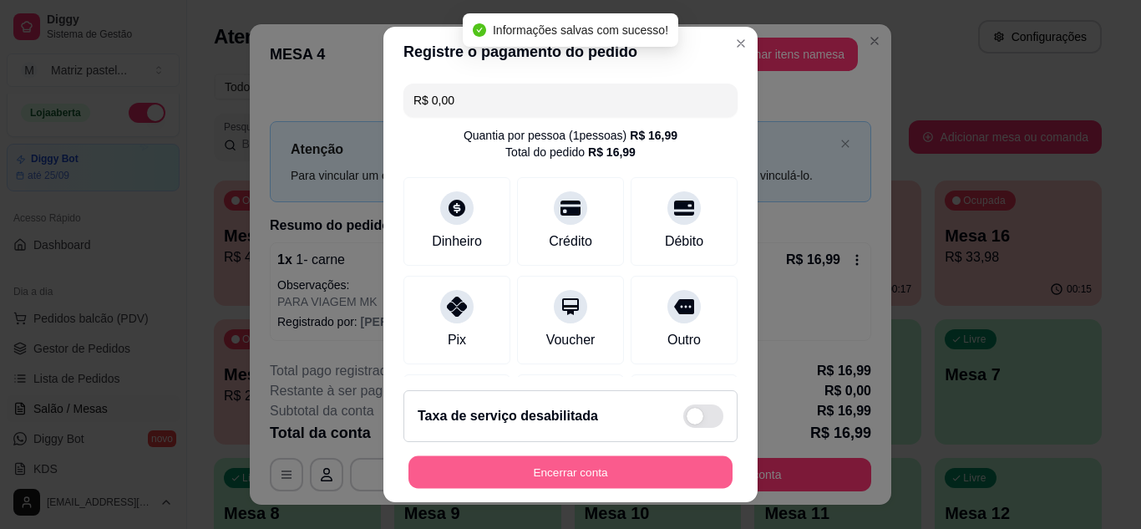
click at [615, 481] on button "Encerrar conta" at bounding box center [570, 472] width 324 height 33
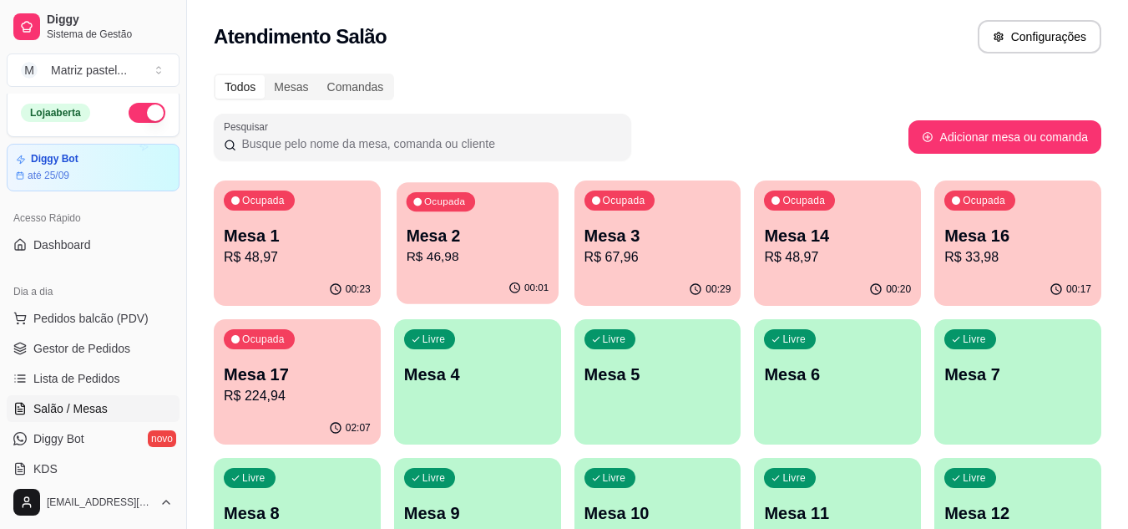
click at [504, 257] on p "R$ 46,98" at bounding box center [477, 256] width 143 height 19
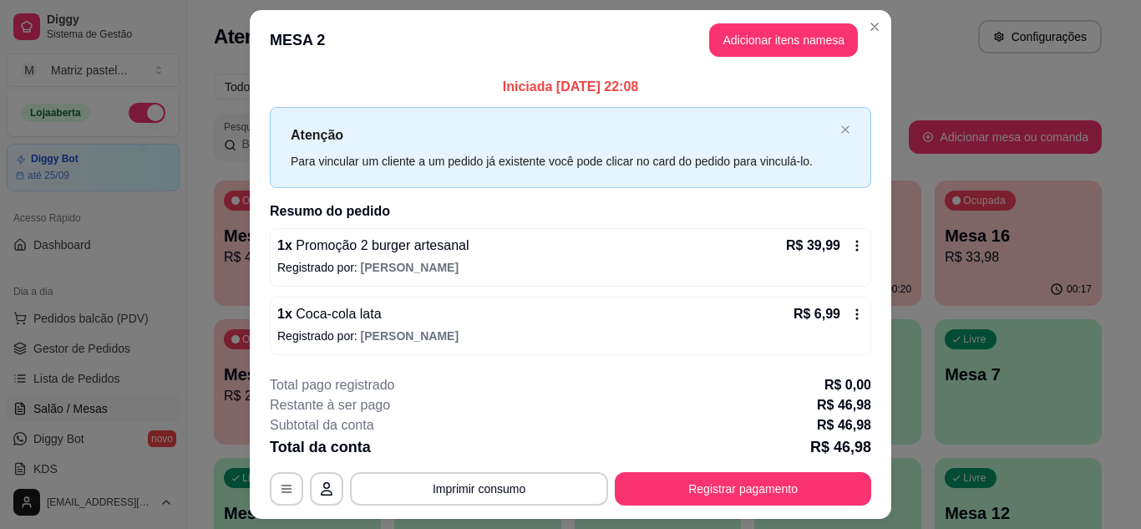
scroll to position [43, 0]
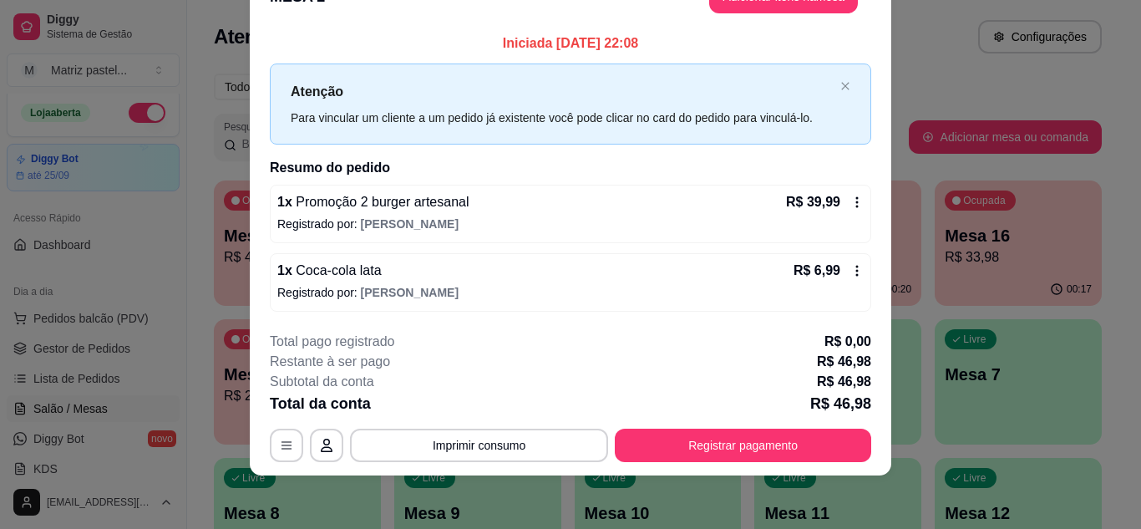
click at [852, 273] on icon at bounding box center [856, 270] width 13 height 13
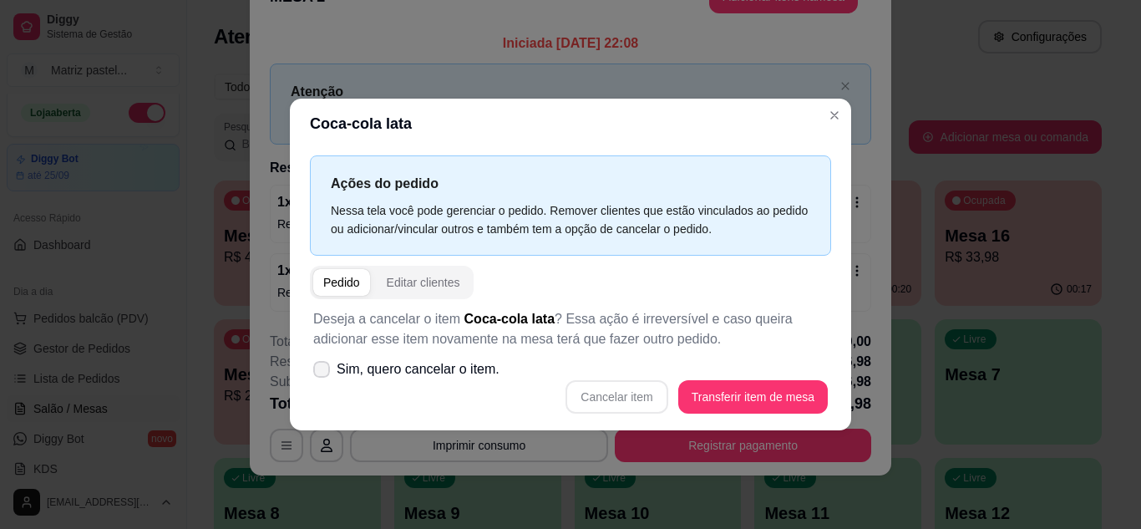
click at [431, 361] on span "Sim, quero cancelar o item." at bounding box center [418, 369] width 163 height 20
click at [323, 372] on input "Sim, quero cancelar o item." at bounding box center [317, 377] width 11 height 11
checkbox input "true"
click at [648, 394] on button "Cancelar item" at bounding box center [616, 396] width 99 height 33
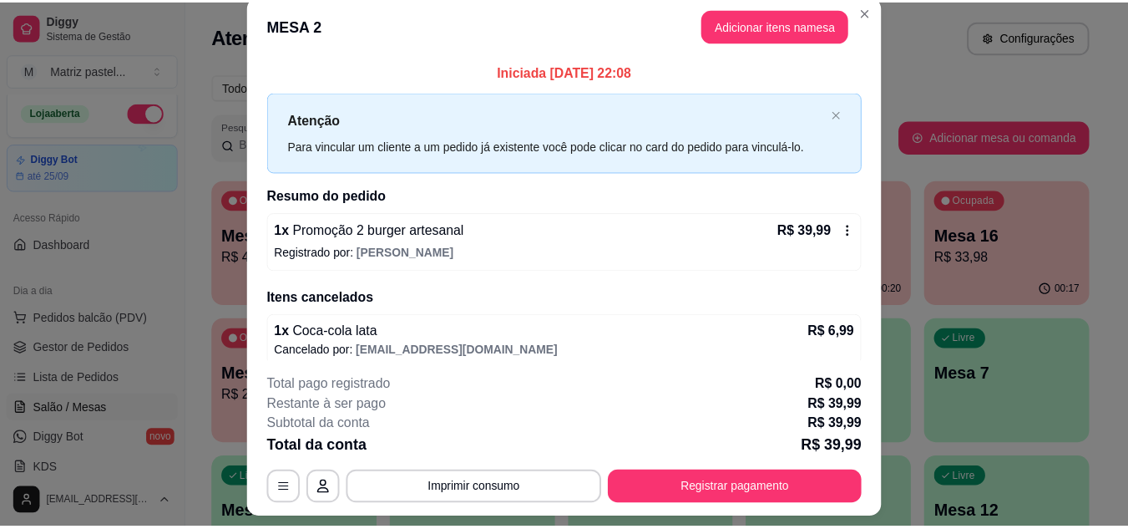
scroll to position [0, 0]
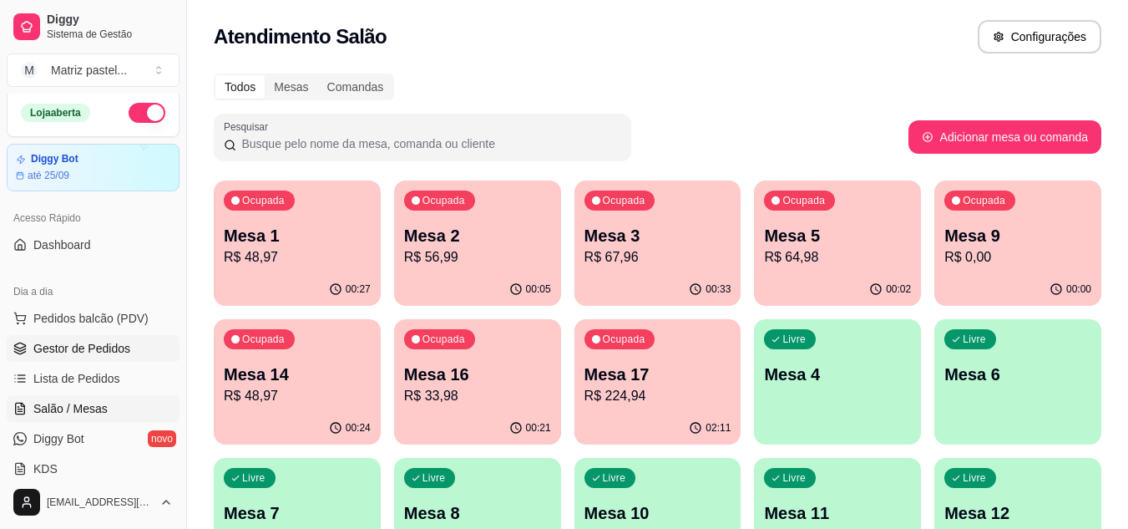
click at [110, 345] on span "Gestor de Pedidos" at bounding box center [81, 348] width 97 height 17
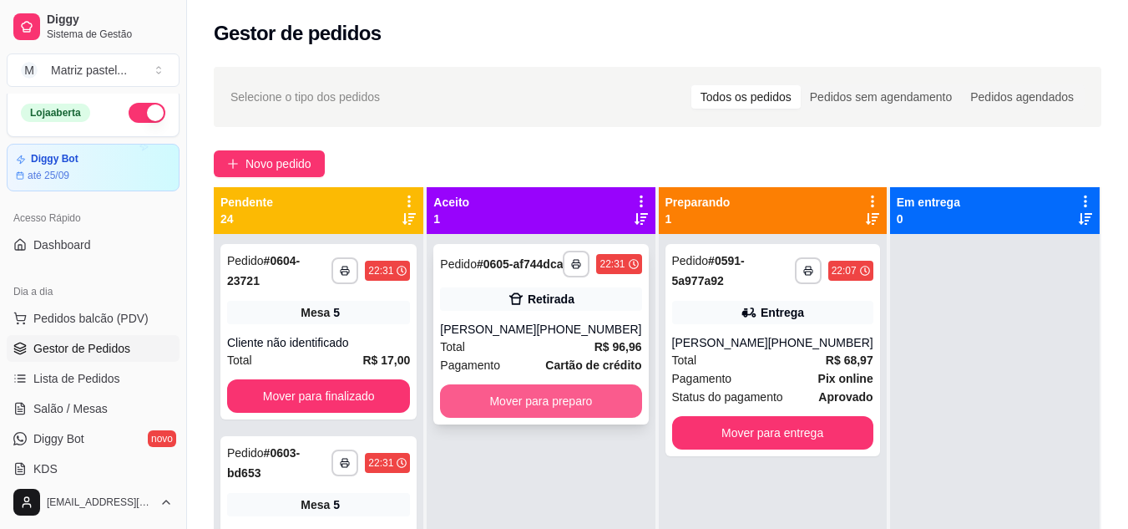
click at [563, 413] on button "Mover para preparo" at bounding box center [540, 400] width 201 height 33
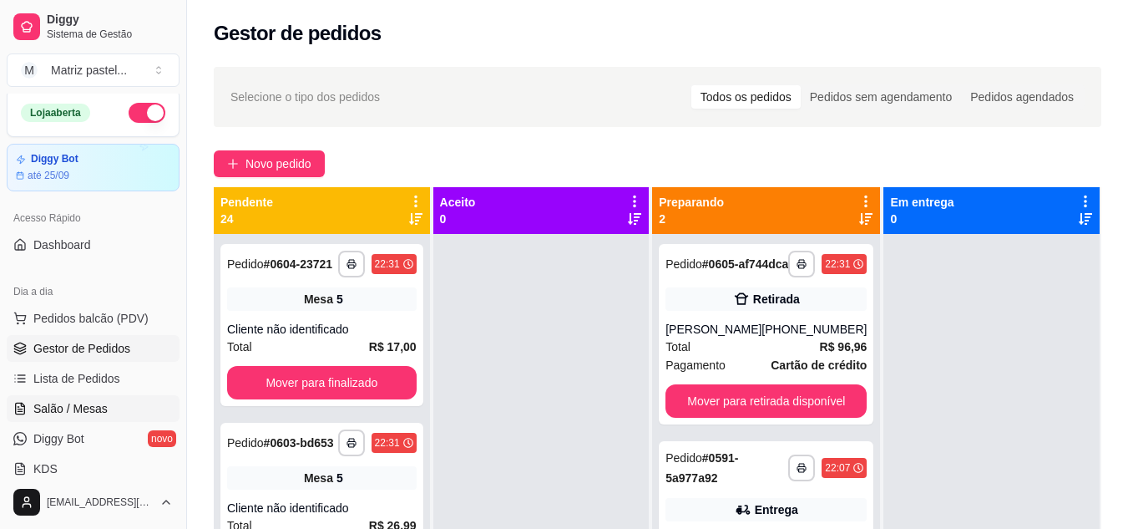
click at [62, 413] on span "Salão / Mesas" at bounding box center [70, 408] width 74 height 17
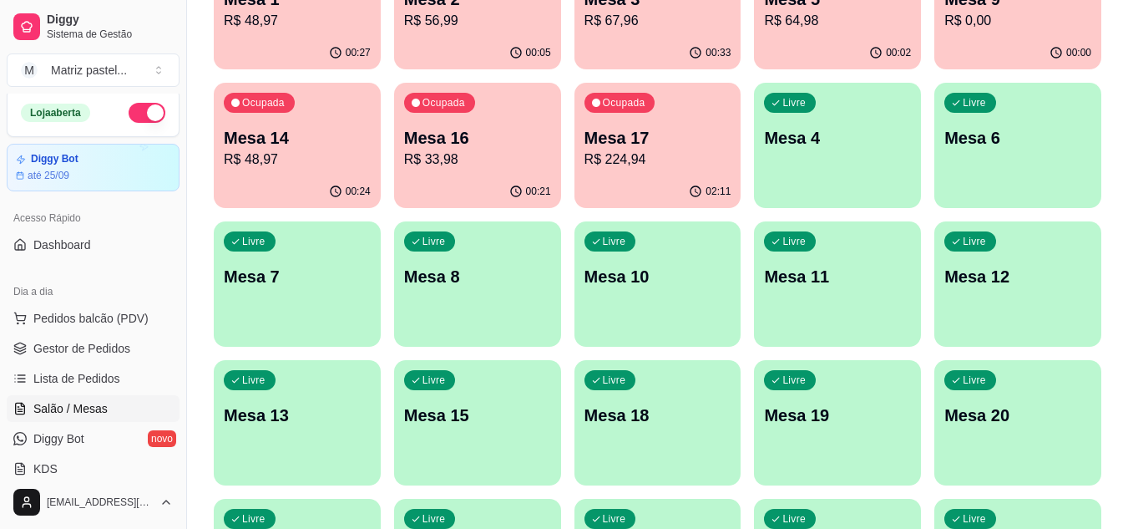
scroll to position [250, 0]
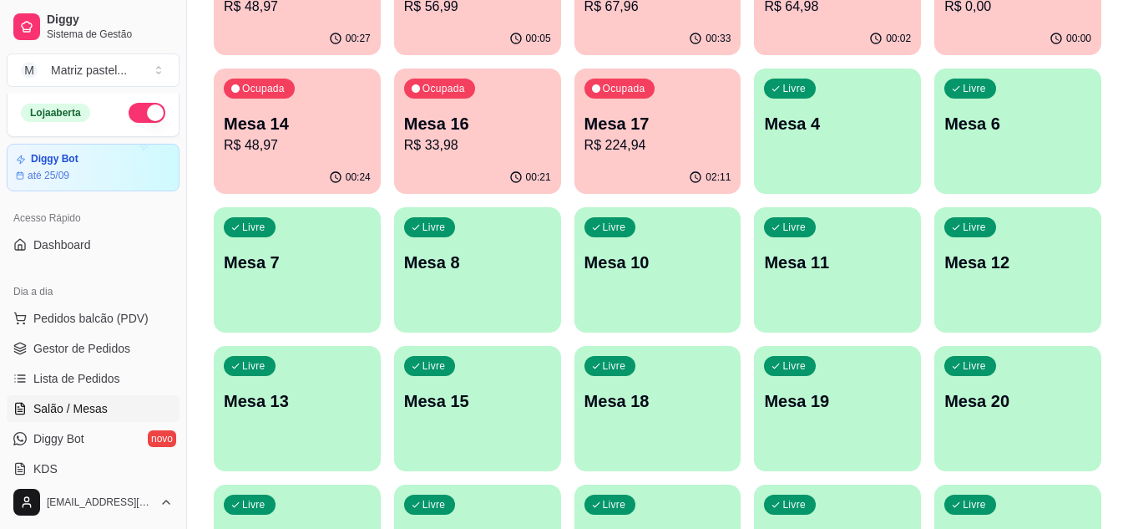
click at [277, 144] on p "R$ 48,97" at bounding box center [297, 145] width 147 height 20
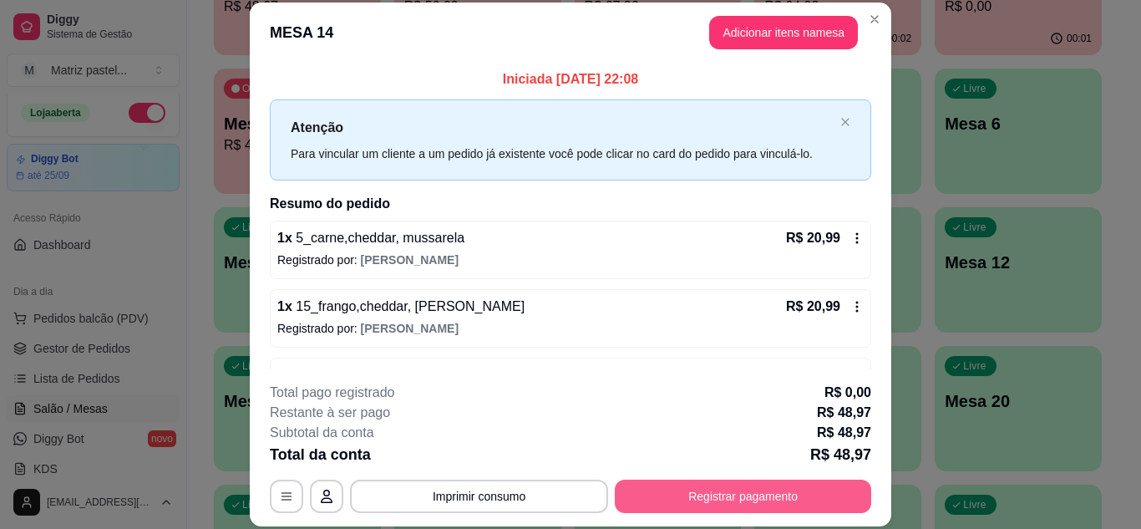
click at [746, 512] on button "Registrar pagamento" at bounding box center [743, 495] width 256 height 33
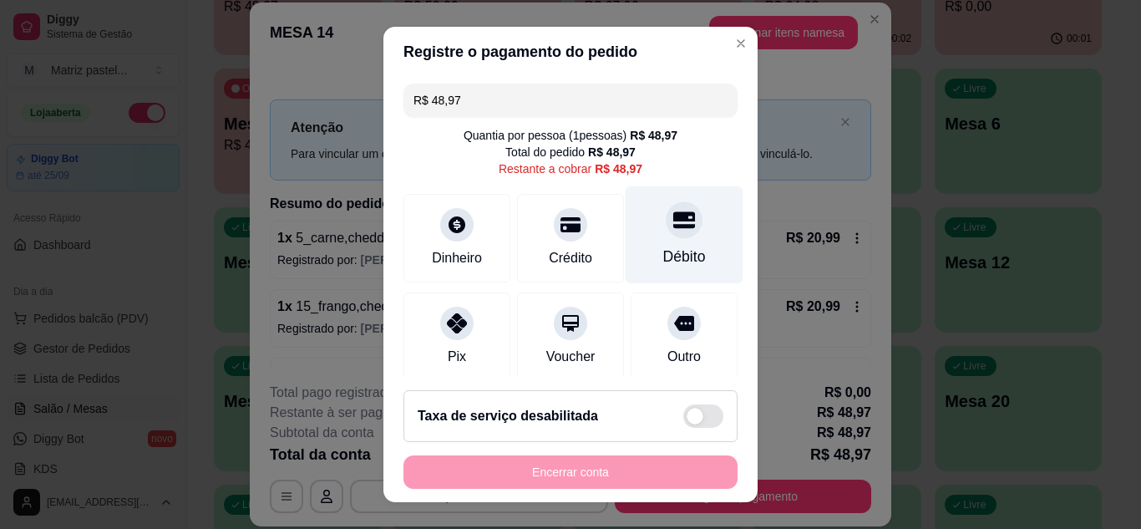
click at [673, 229] on icon at bounding box center [684, 220] width 22 height 22
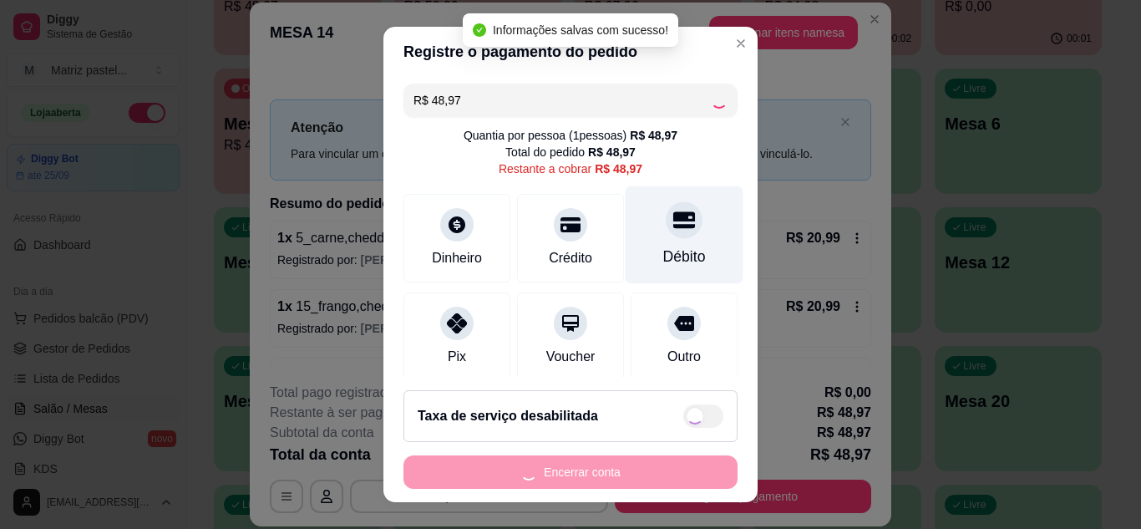
type input "R$ 0,00"
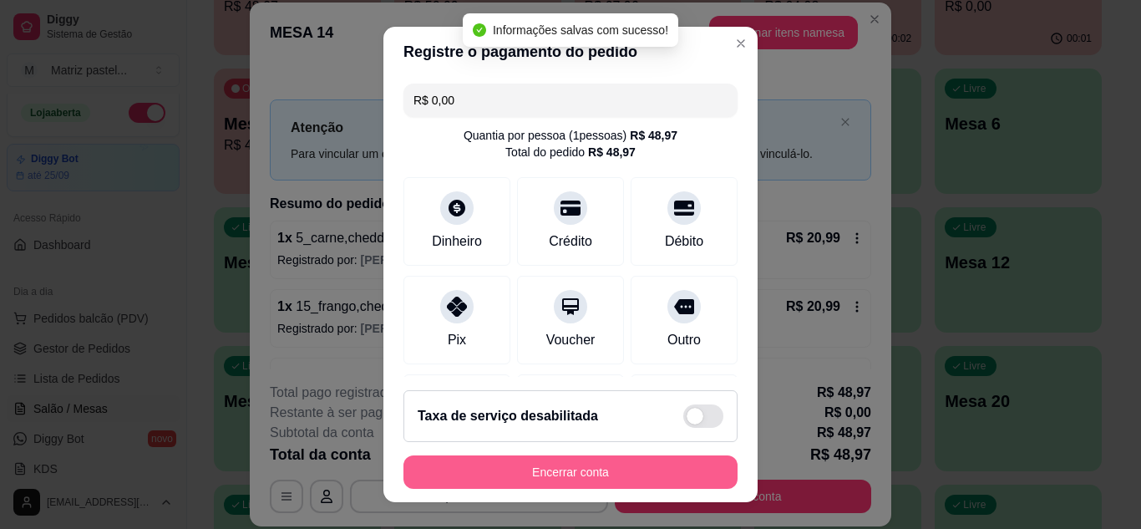
click at [614, 478] on button "Encerrar conta" at bounding box center [570, 471] width 334 height 33
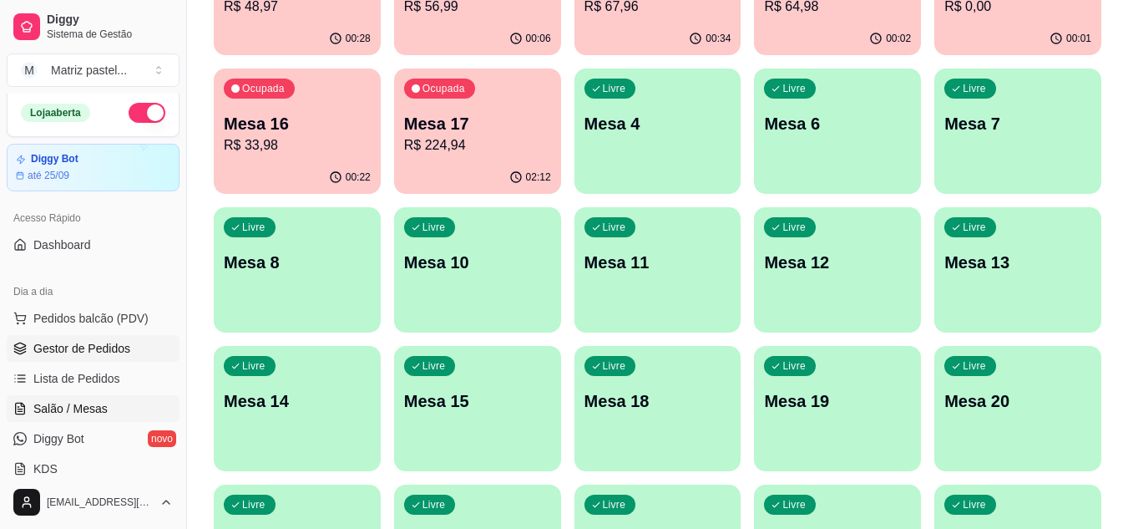
click at [68, 361] on link "Gestor de Pedidos" at bounding box center [93, 348] width 173 height 27
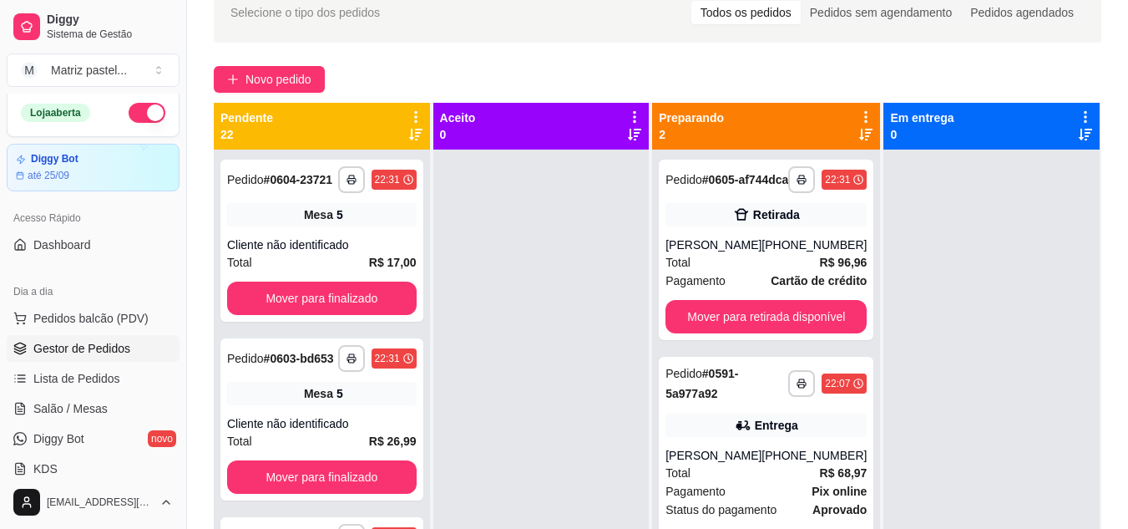
scroll to position [83, 0]
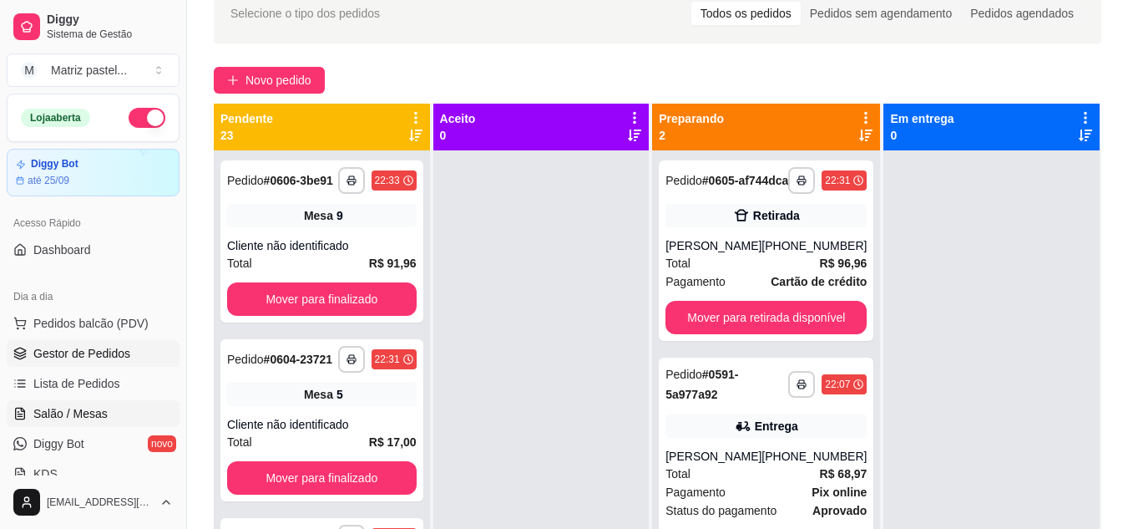
scroll to position [5, 0]
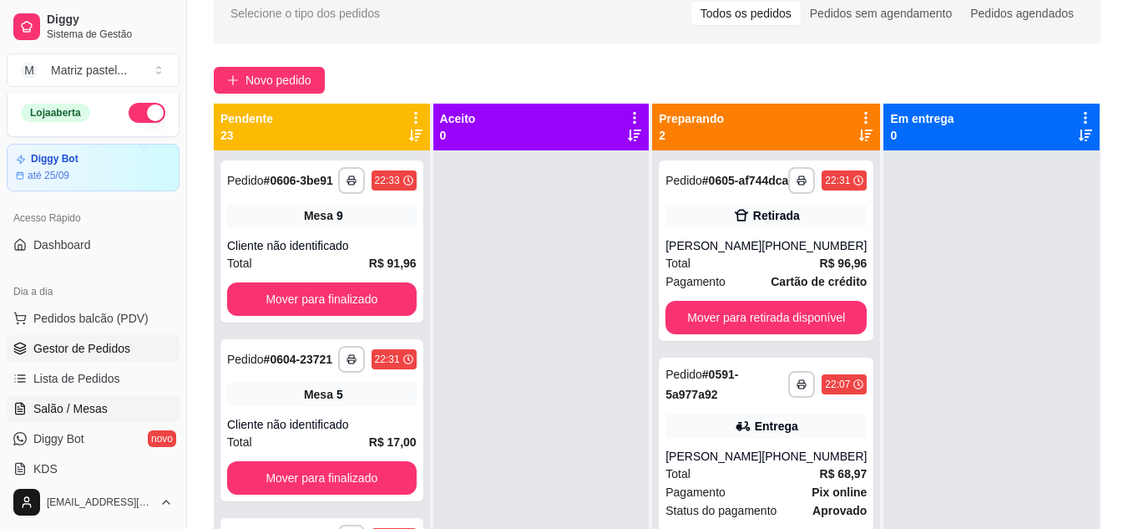
click at [68, 411] on span "Salão / Mesas" at bounding box center [70, 408] width 74 height 17
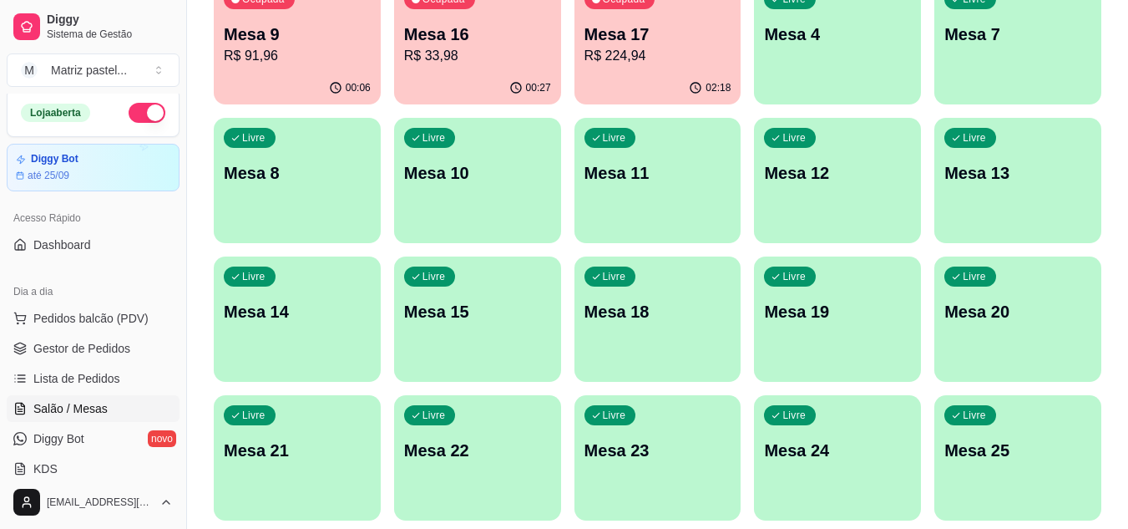
scroll to position [399, 0]
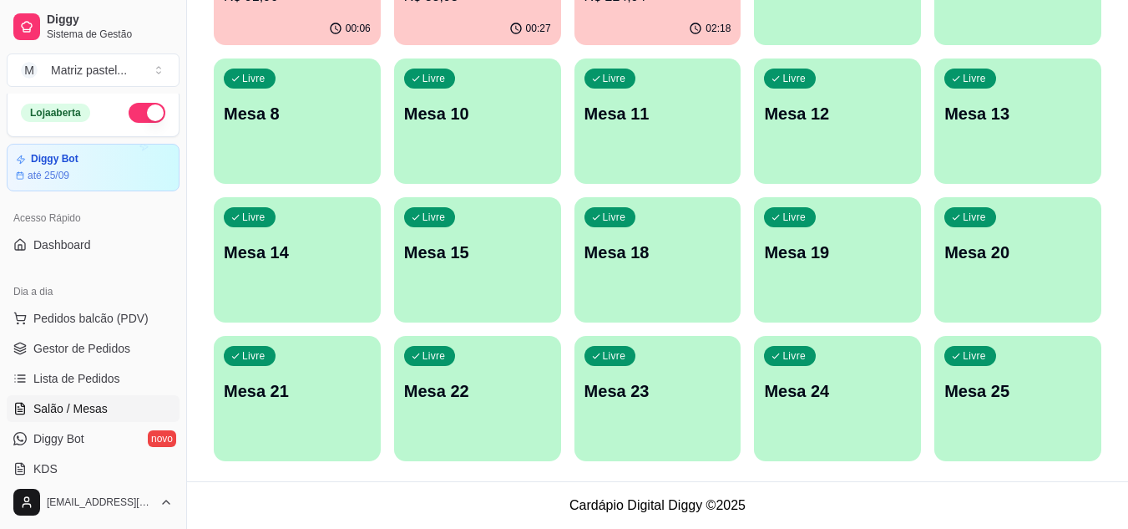
click at [1013, 369] on div "Livre Mesa 25" at bounding box center [1017, 388] width 167 height 105
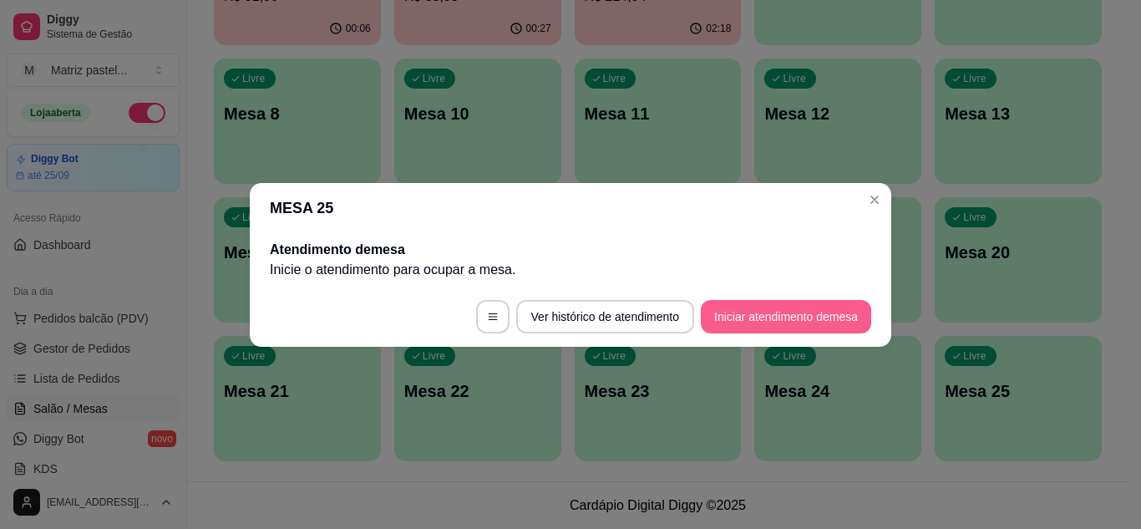
click at [785, 318] on button "Iniciar atendimento de mesa" at bounding box center [786, 316] width 170 height 33
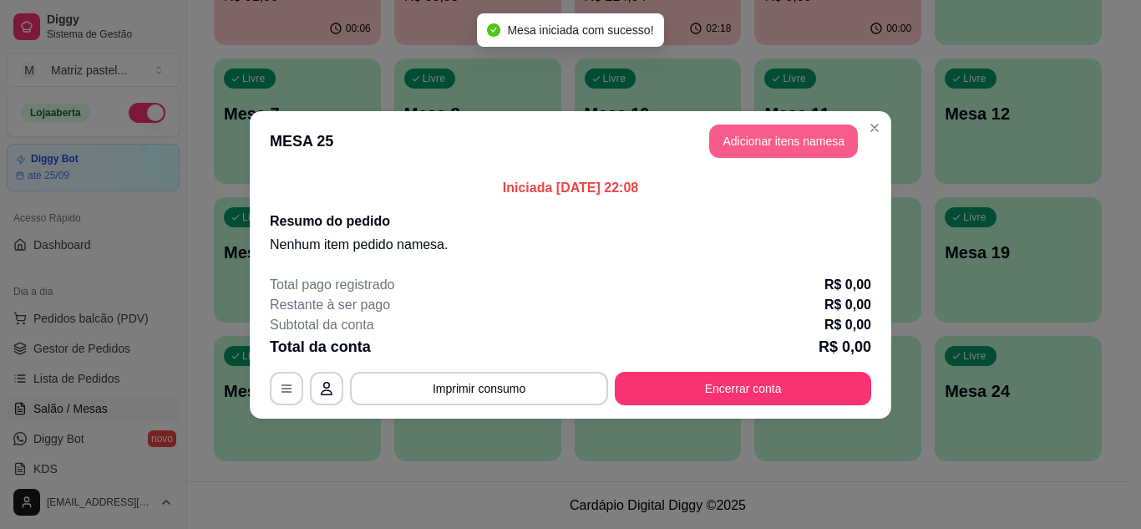
click at [757, 151] on button "Adicionar itens na mesa" at bounding box center [783, 140] width 149 height 33
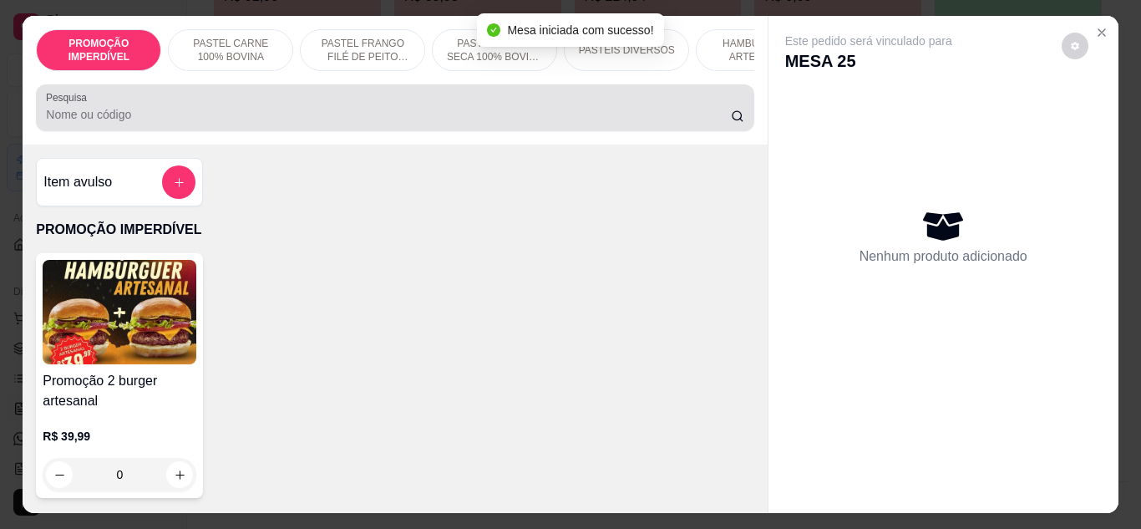
click at [478, 112] on input "Pesquisa" at bounding box center [388, 114] width 685 height 17
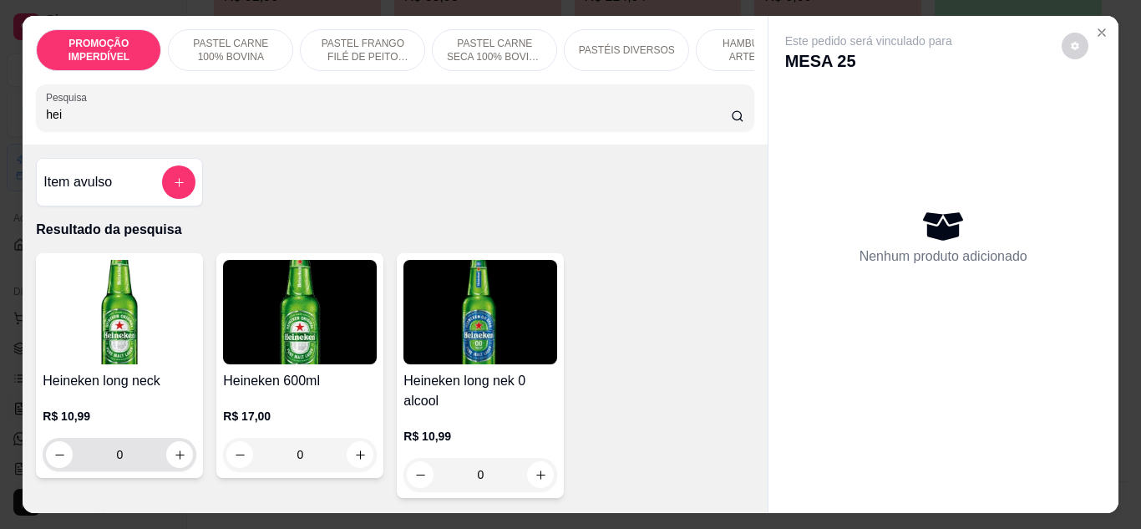
type input "hei"
click at [179, 458] on icon "increase-product-quantity" at bounding box center [180, 454] width 13 height 13
type input "1"
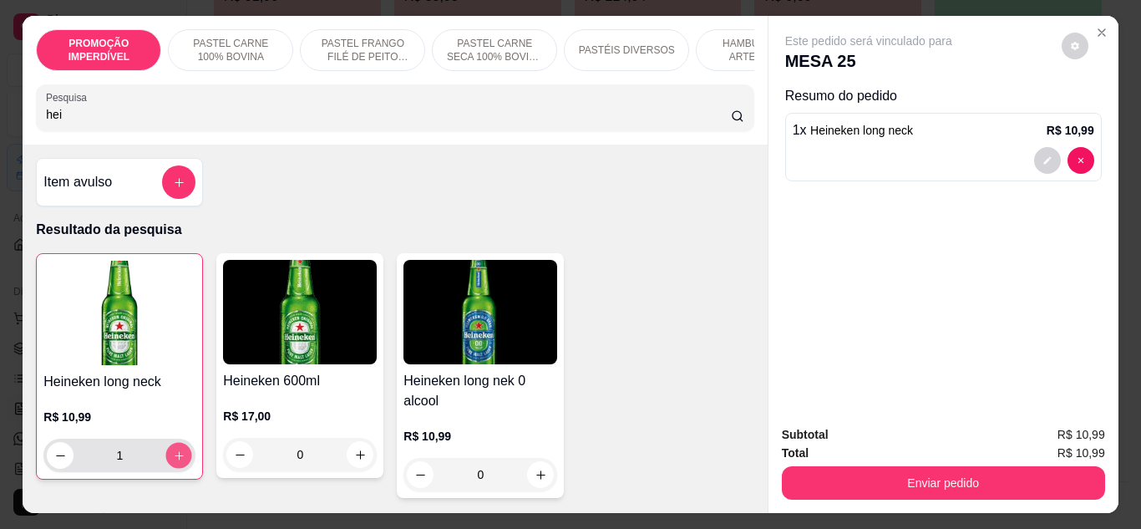
click at [179, 458] on icon "increase-product-quantity" at bounding box center [179, 455] width 13 height 13
type input "2"
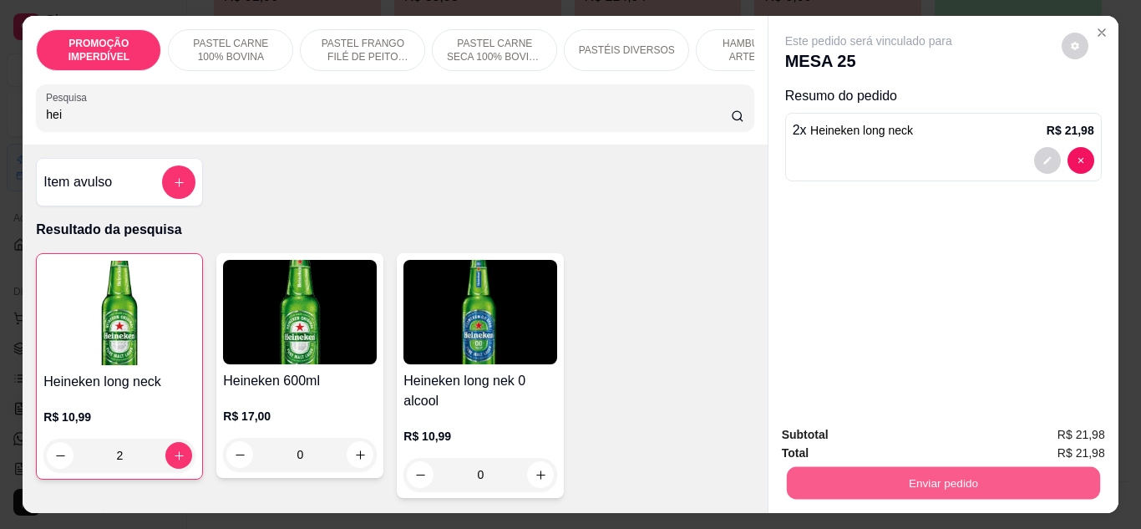
click at [944, 476] on button "Enviar pedido" at bounding box center [942, 483] width 313 height 33
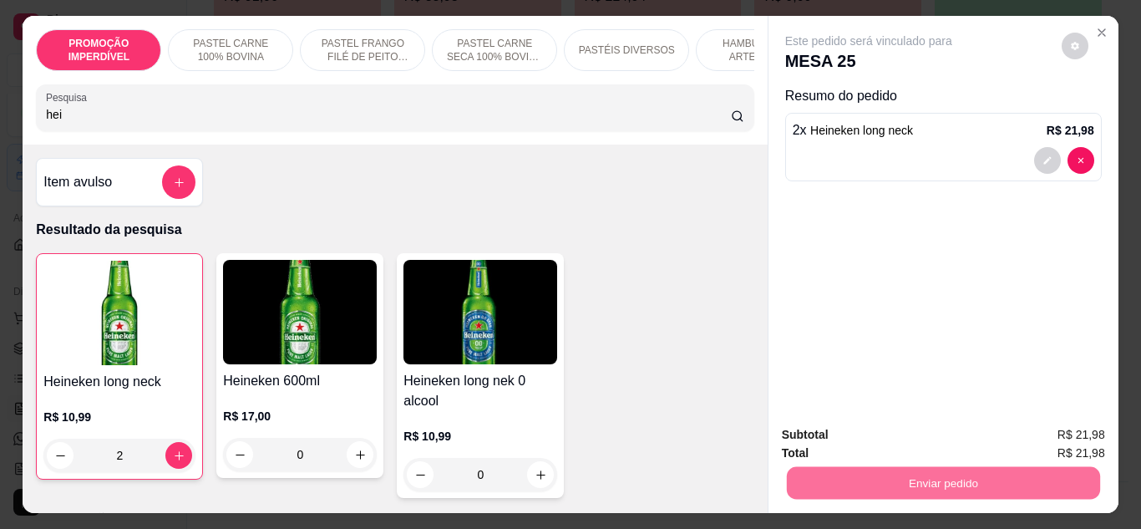
click at [851, 428] on button "Não registrar e enviar pedido" at bounding box center [888, 435] width 174 height 32
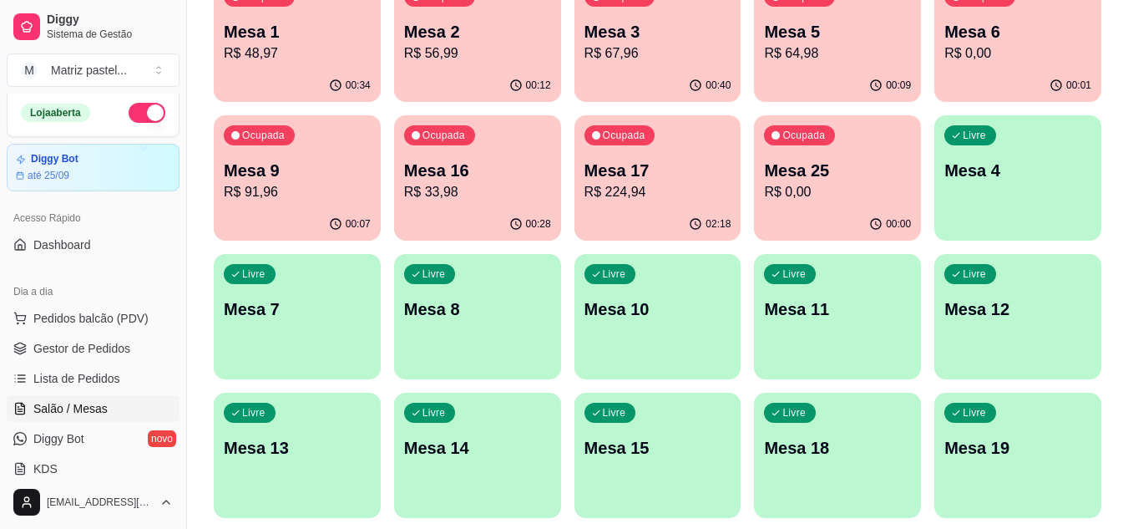
scroll to position [149, 0]
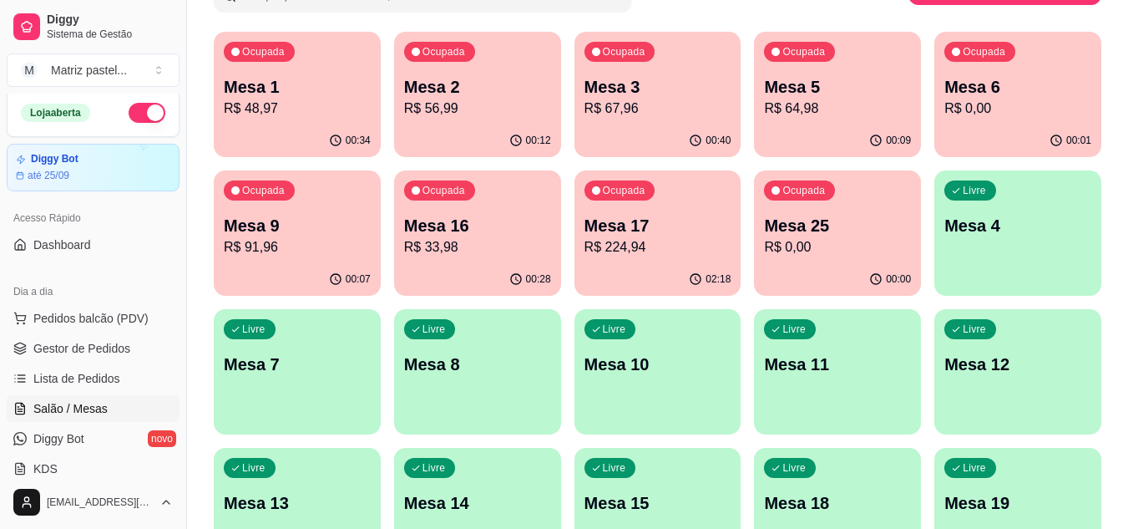
click at [320, 101] on p "R$ 48,97" at bounding box center [297, 109] width 147 height 20
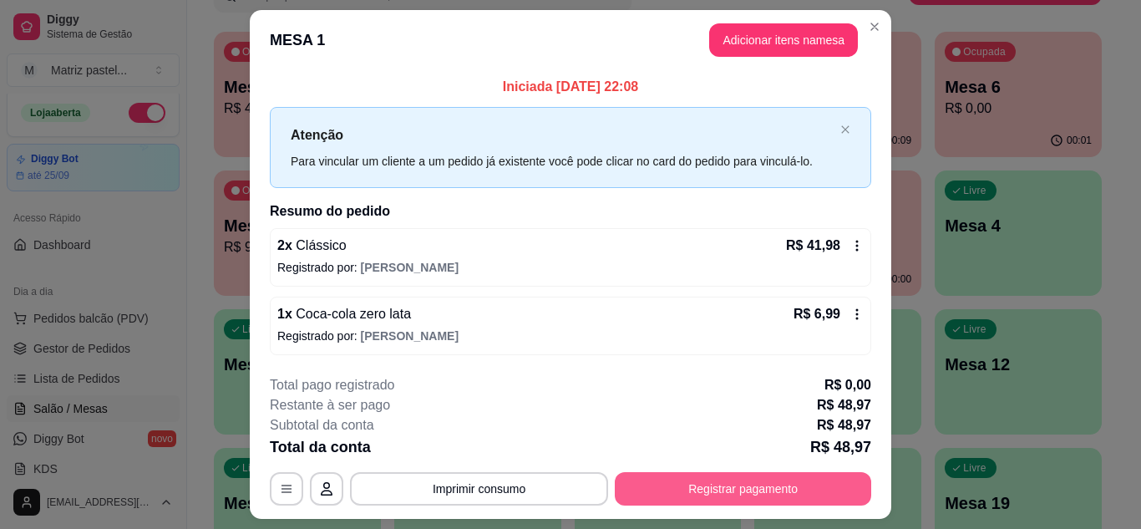
click at [700, 490] on button "Registrar pagamento" at bounding box center [743, 488] width 256 height 33
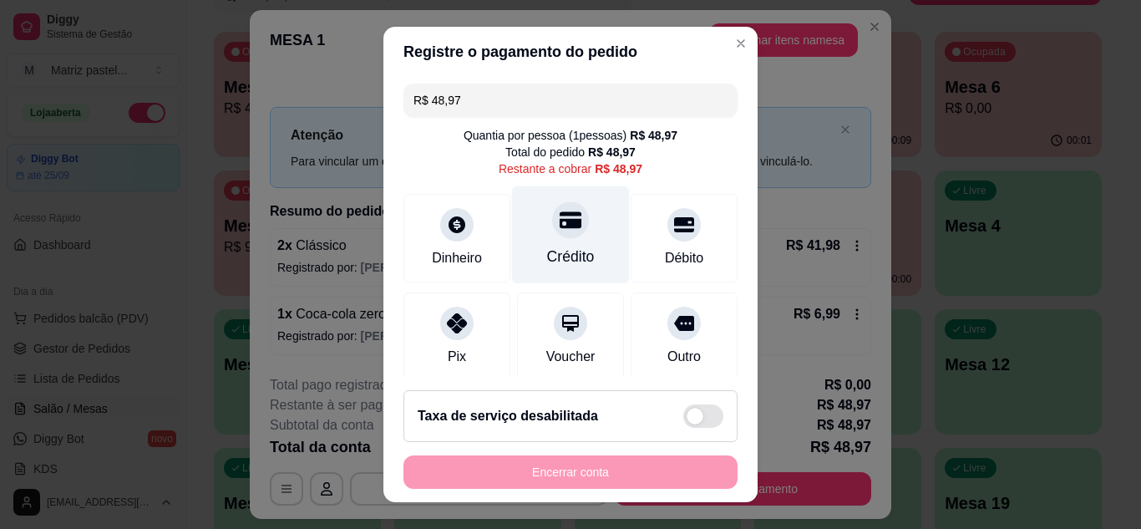
click at [559, 220] on icon at bounding box center [570, 219] width 22 height 17
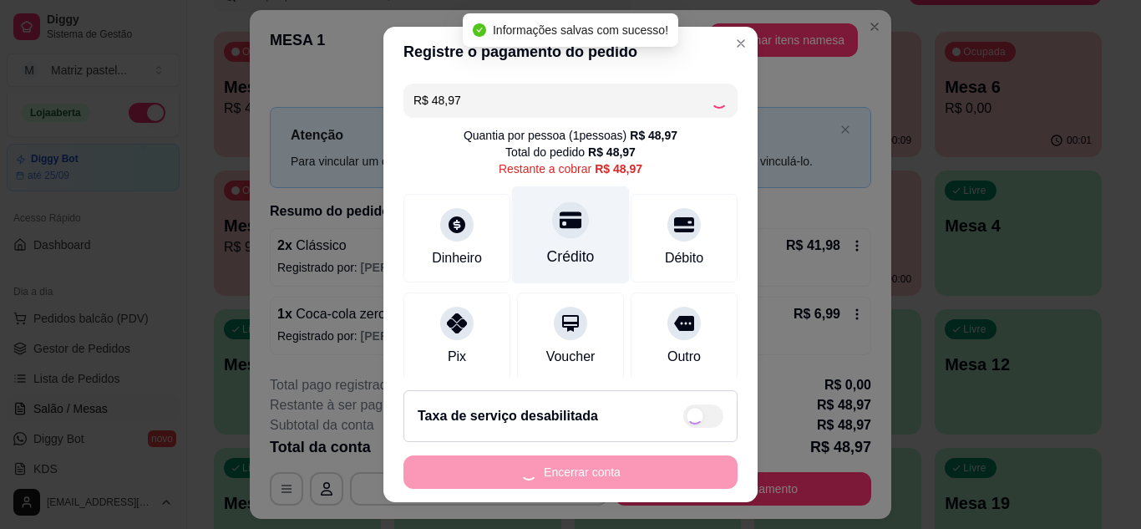
type input "R$ 0,00"
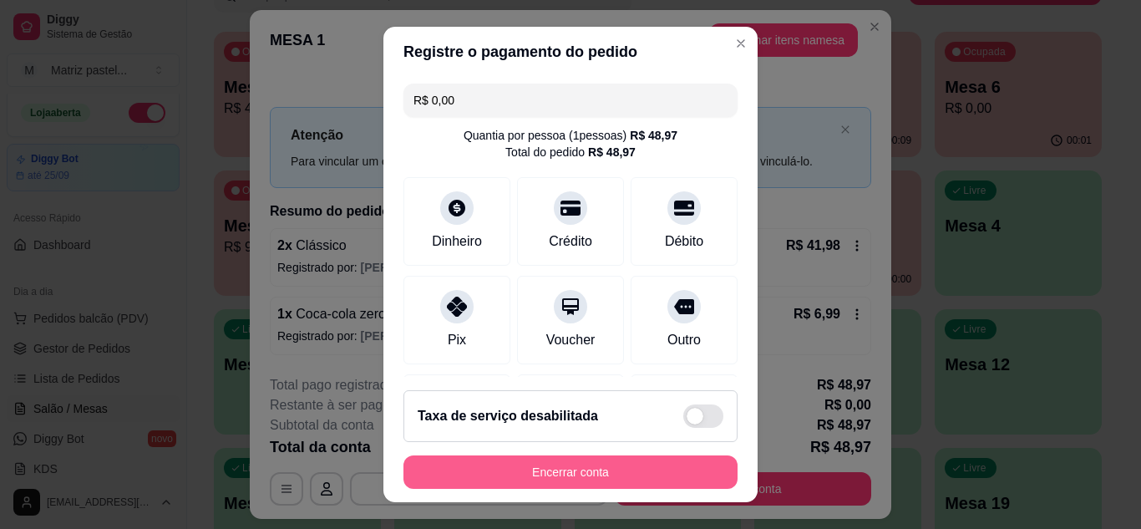
click at [571, 470] on button "Encerrar conta" at bounding box center [570, 471] width 334 height 33
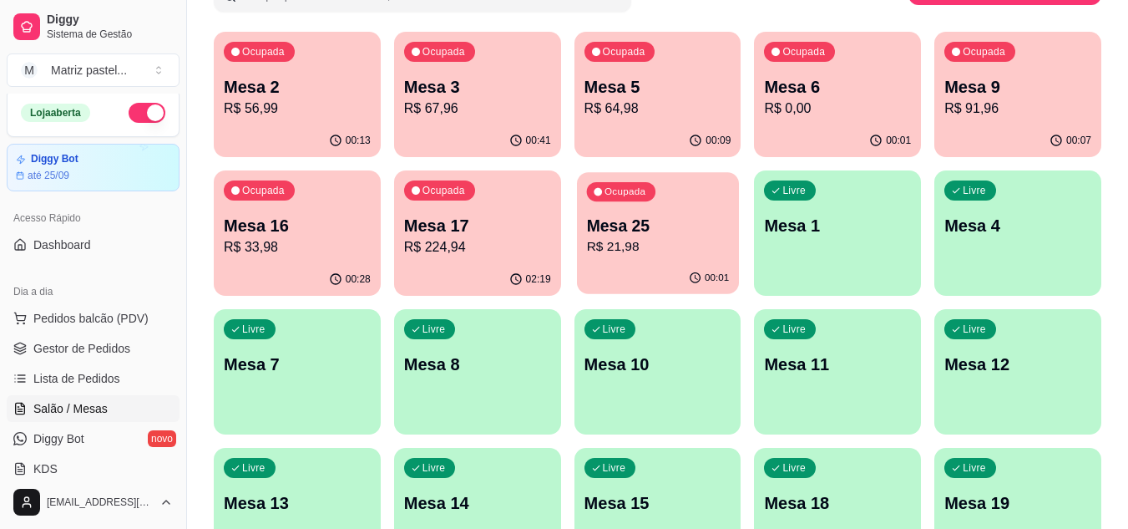
click at [680, 283] on div "00:01" at bounding box center [658, 278] width 162 height 32
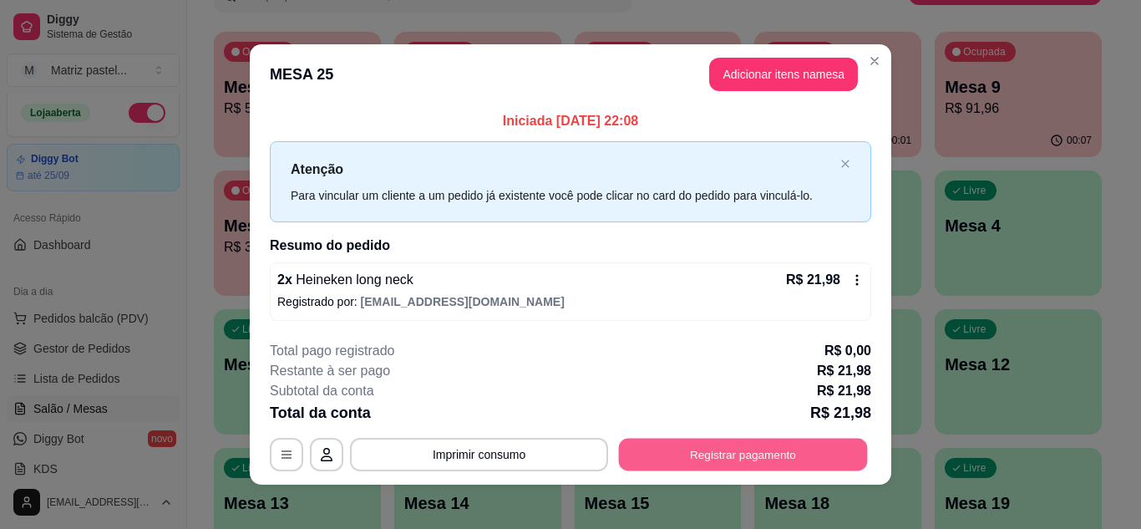
click at [729, 466] on button "Registrar pagamento" at bounding box center [743, 454] width 249 height 33
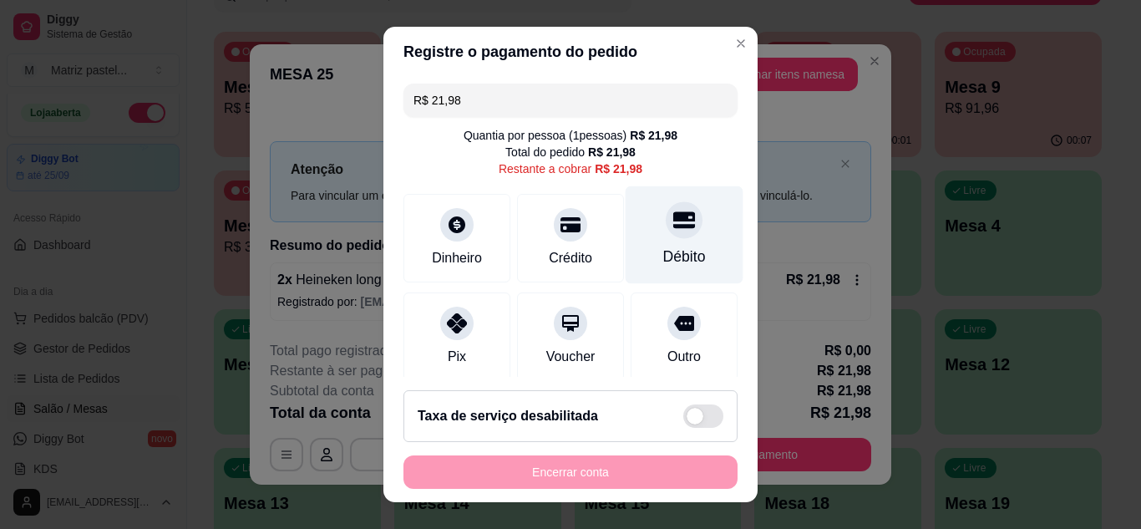
click at [635, 239] on div "Débito" at bounding box center [684, 234] width 118 height 98
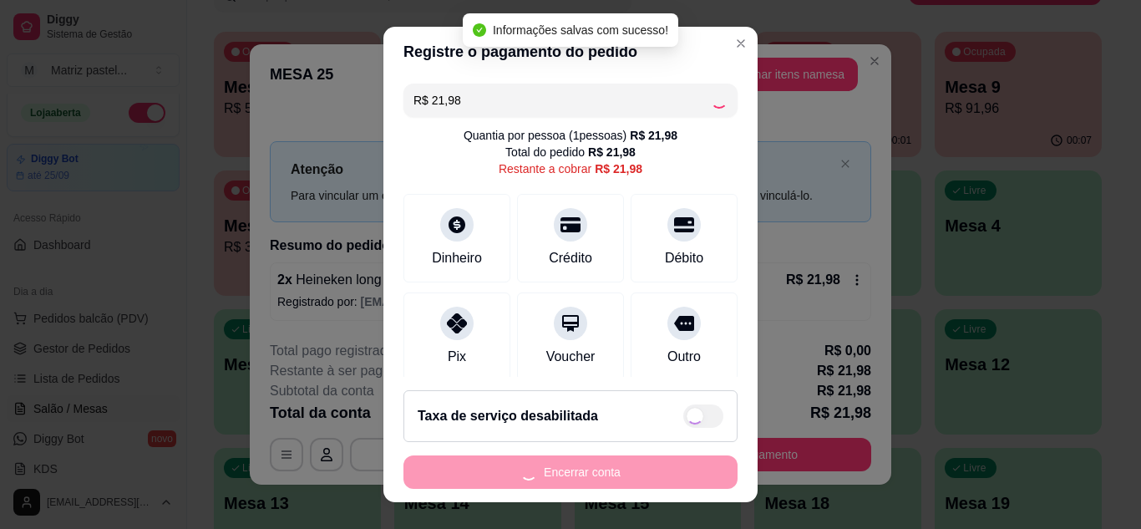
type input "R$ 0,00"
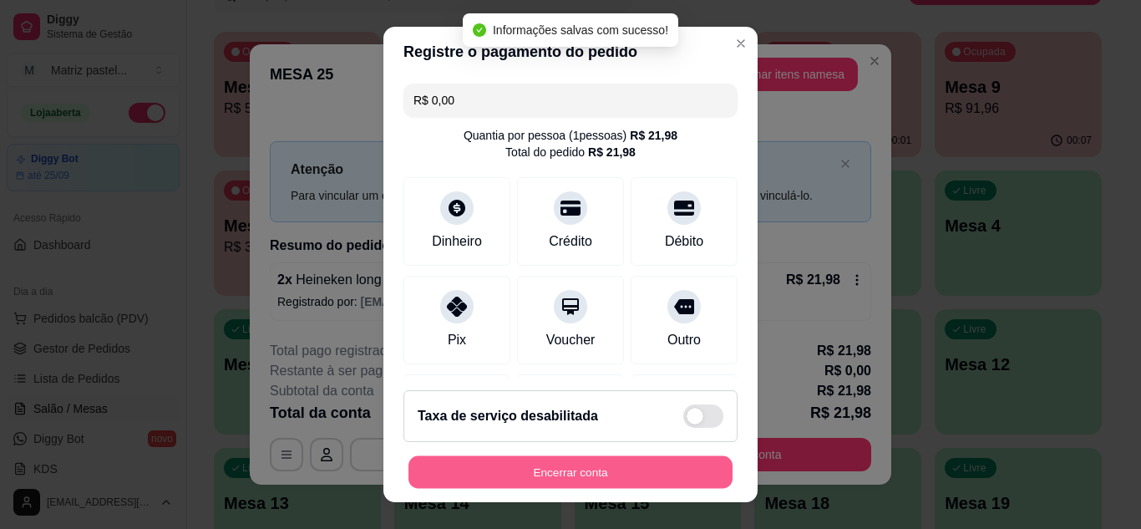
click at [624, 477] on button "Encerrar conta" at bounding box center [570, 472] width 324 height 33
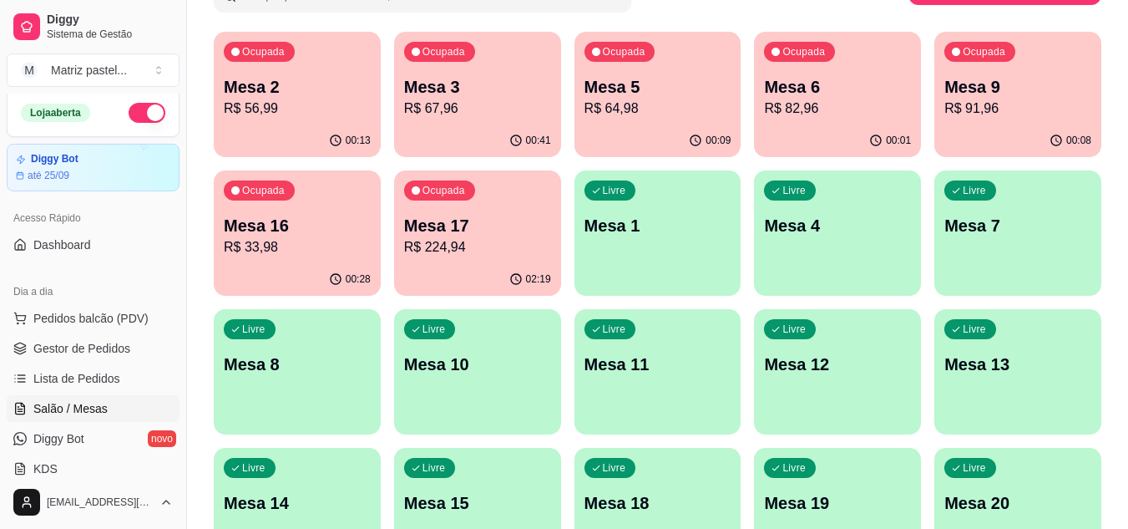
click at [55, 352] on span "Gestor de Pedidos" at bounding box center [81, 348] width 97 height 17
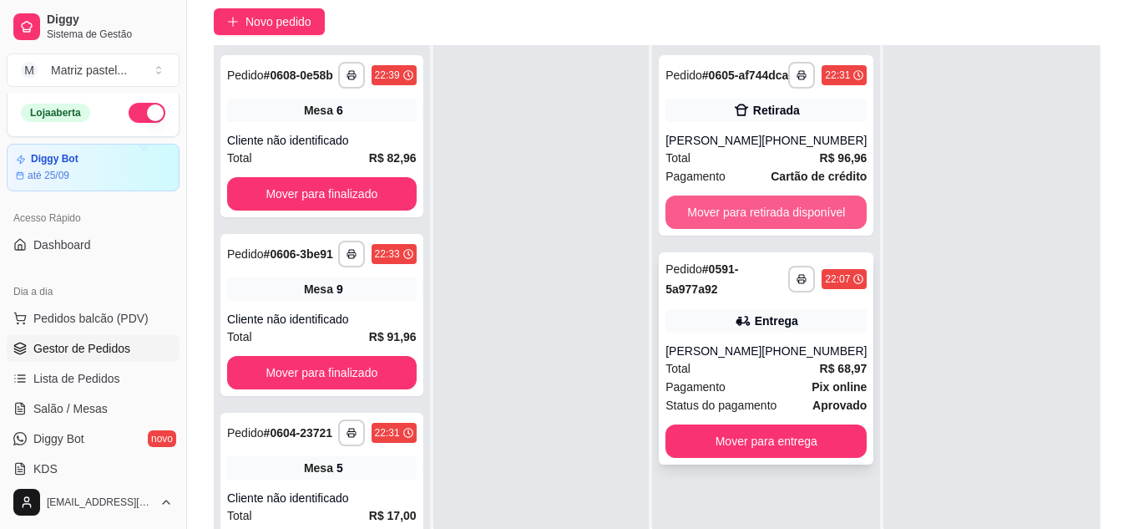
scroll to position [167, 0]
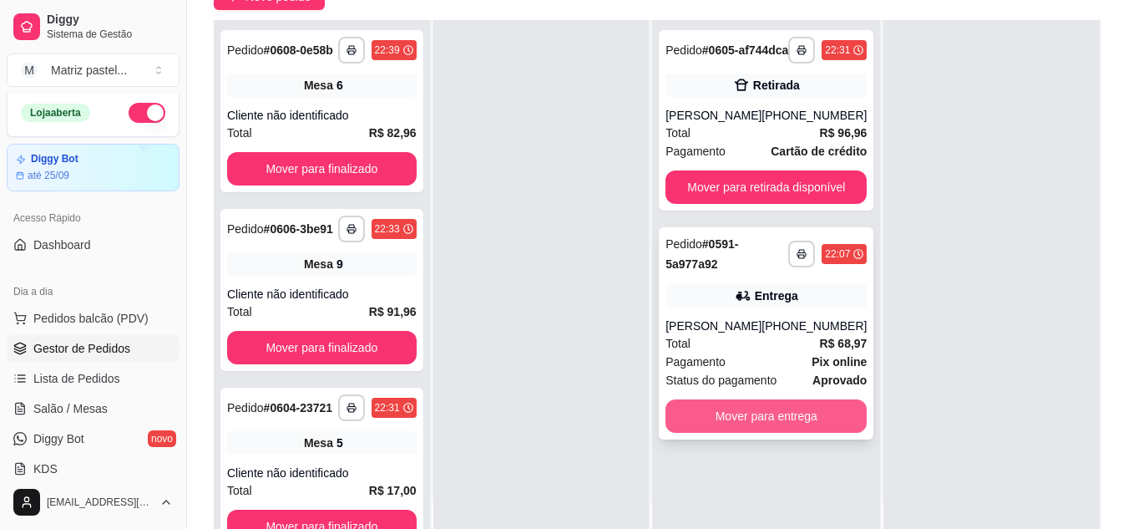
click at [728, 420] on button "Mover para entrega" at bounding box center [765, 415] width 201 height 33
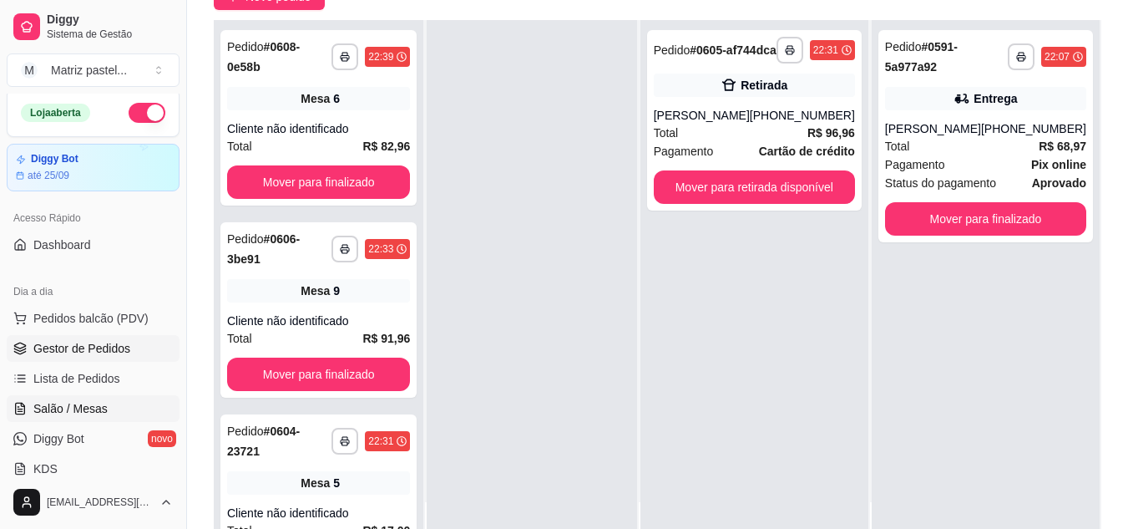
click at [52, 414] on span "Salão / Mesas" at bounding box center [70, 408] width 74 height 17
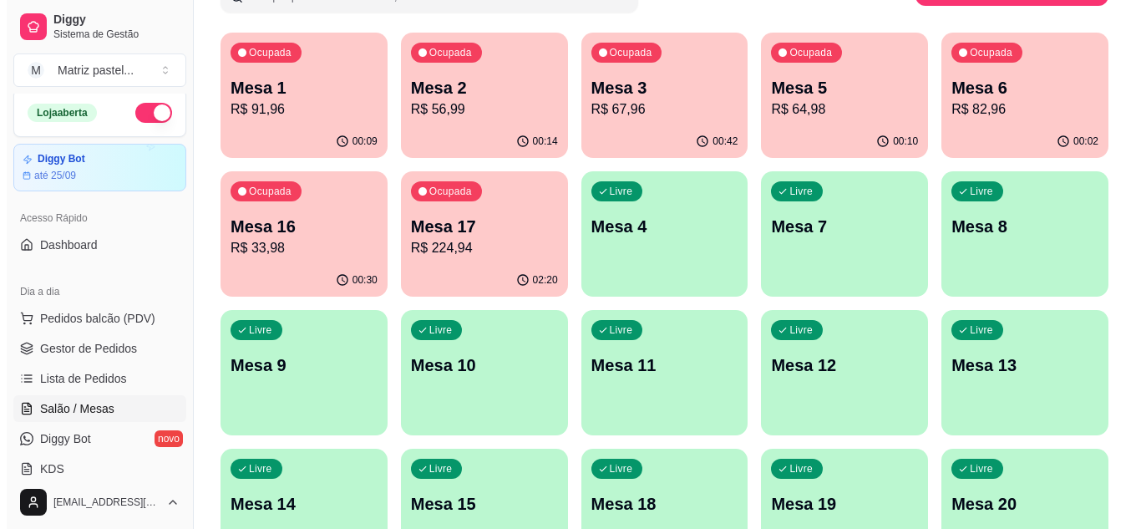
scroll to position [167, 0]
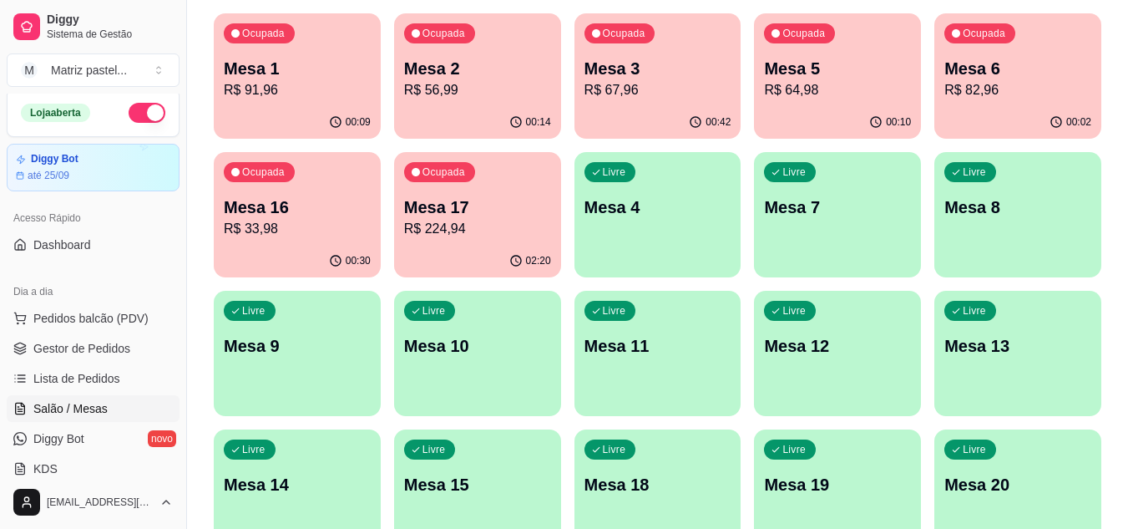
click at [588, 81] on p "R$ 67,96" at bounding box center [657, 90] width 147 height 20
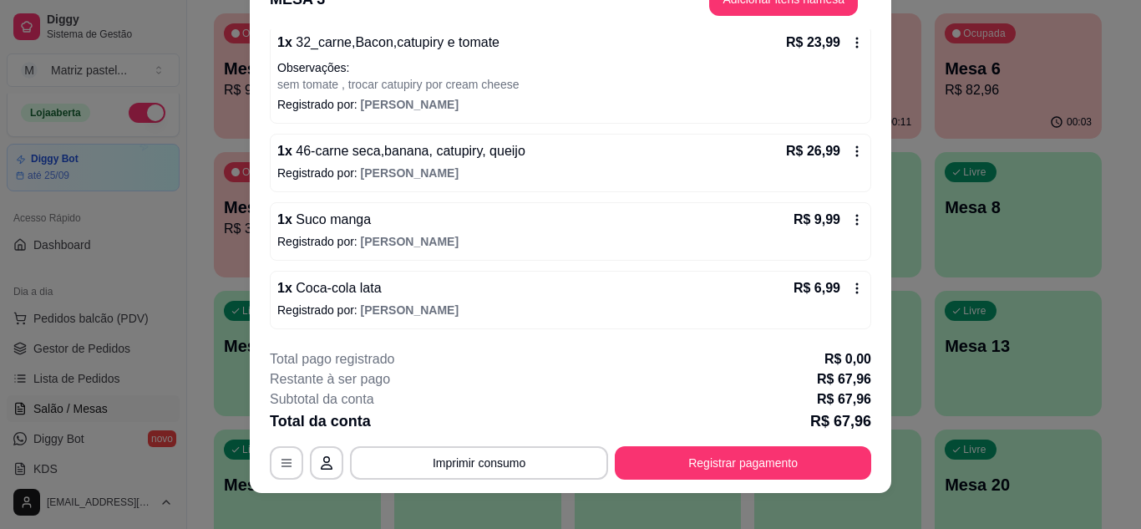
scroll to position [51, 0]
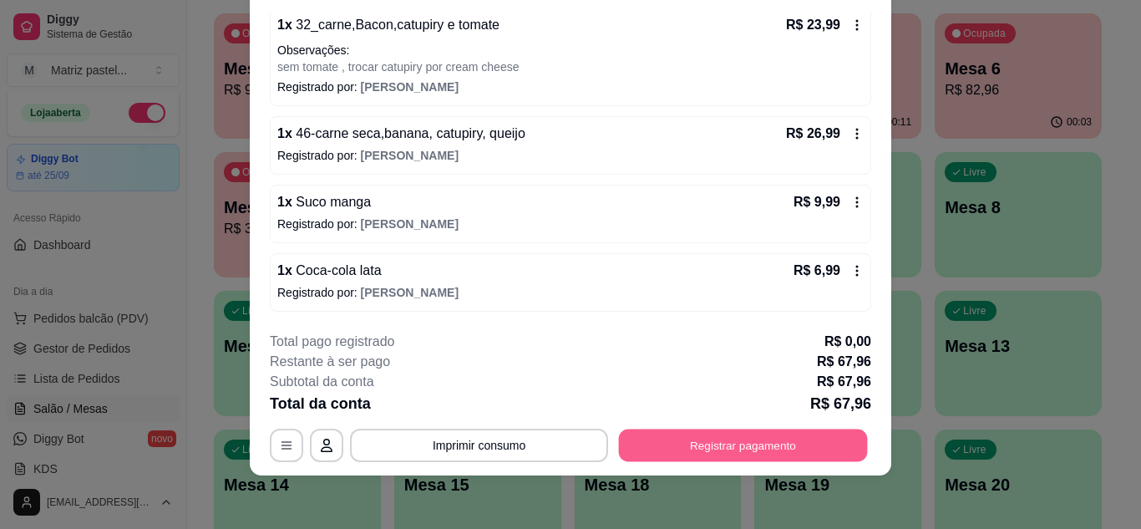
click at [784, 450] on button "Registrar pagamento" at bounding box center [743, 444] width 249 height 33
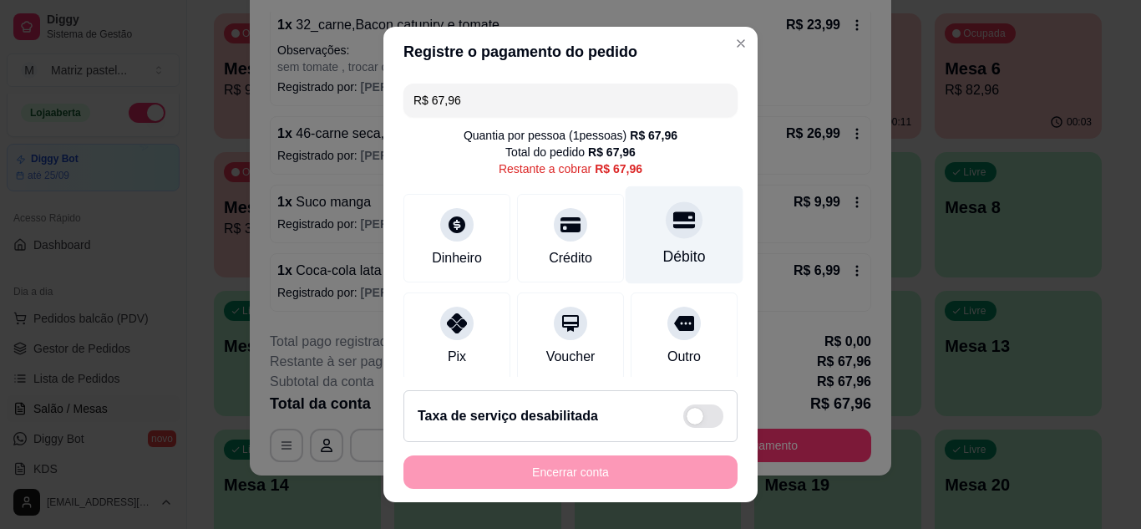
click at [665, 233] on div at bounding box center [683, 219] width 37 height 37
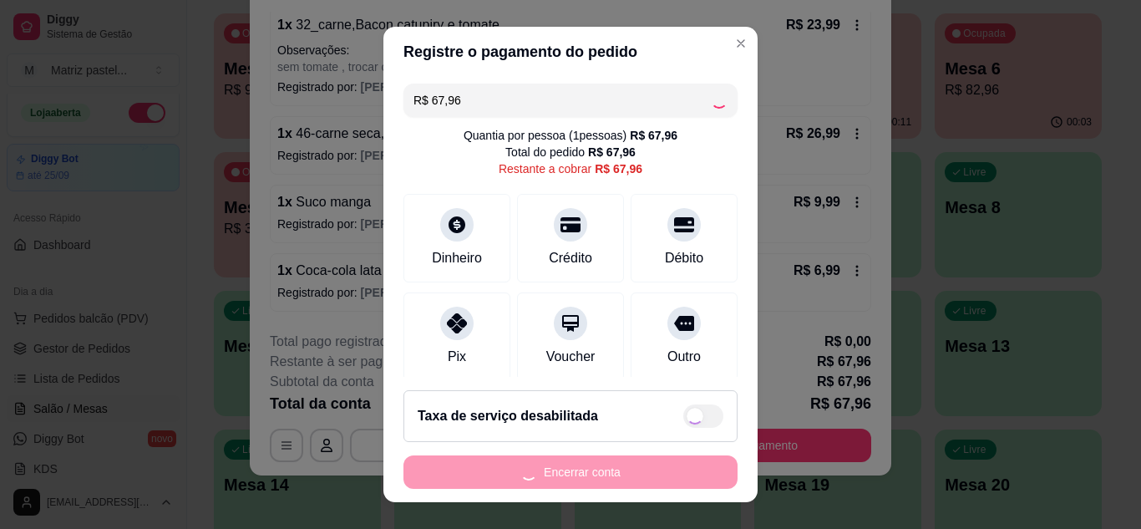
type input "R$ 0,00"
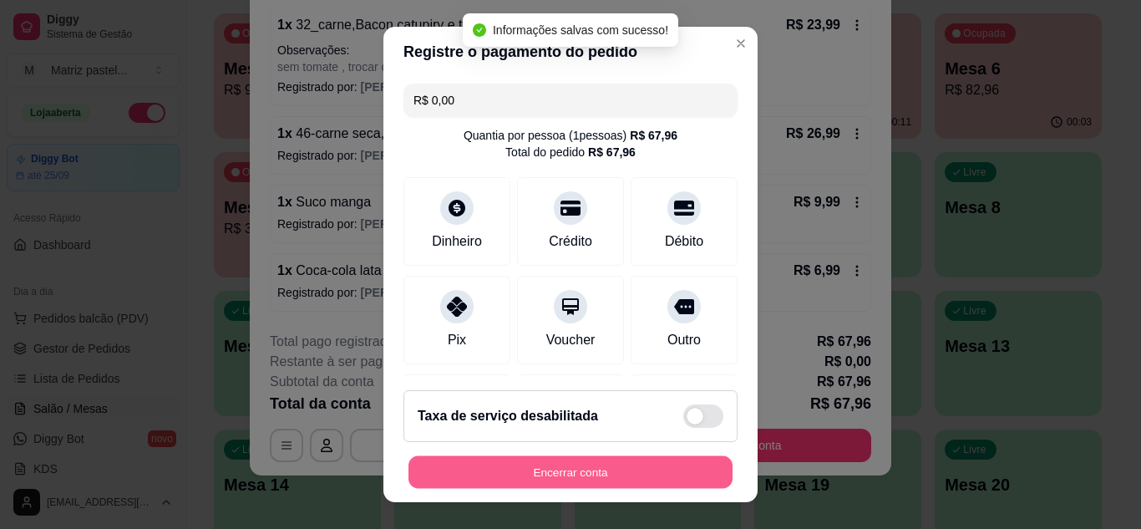
click at [588, 485] on button "Encerrar conta" at bounding box center [570, 472] width 324 height 33
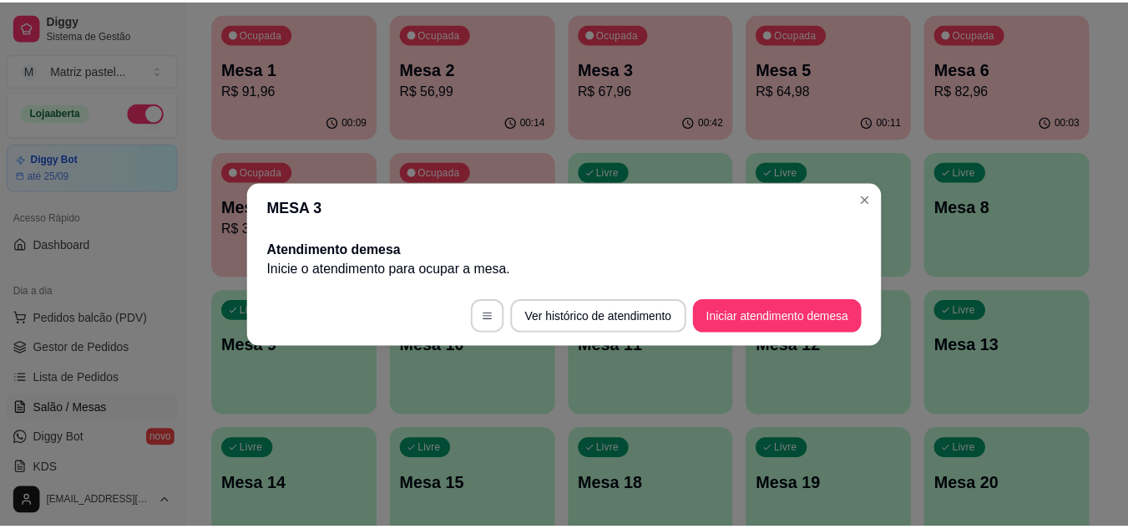
scroll to position [0, 0]
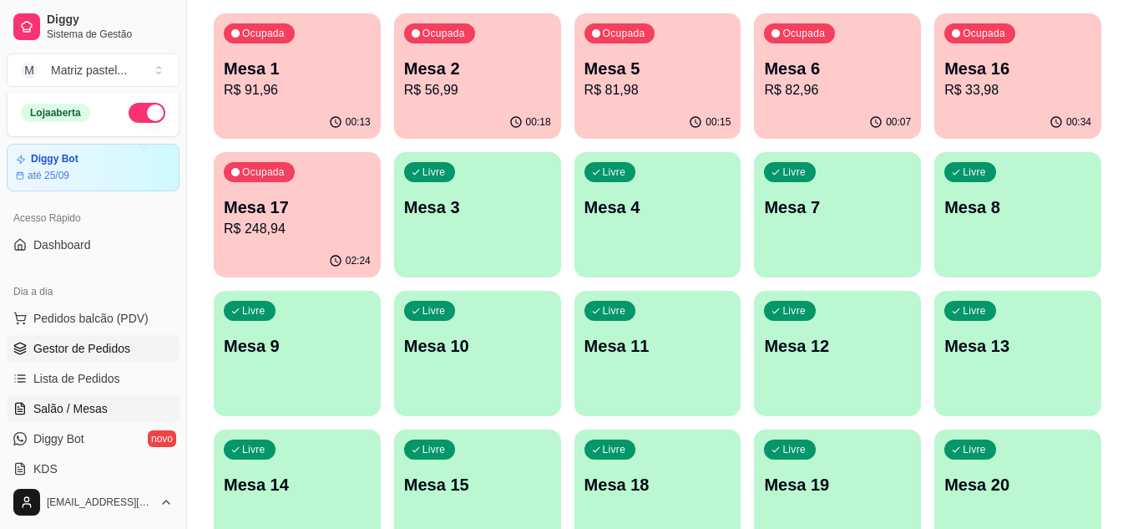
click at [108, 348] on span "Gestor de Pedidos" at bounding box center [81, 348] width 97 height 17
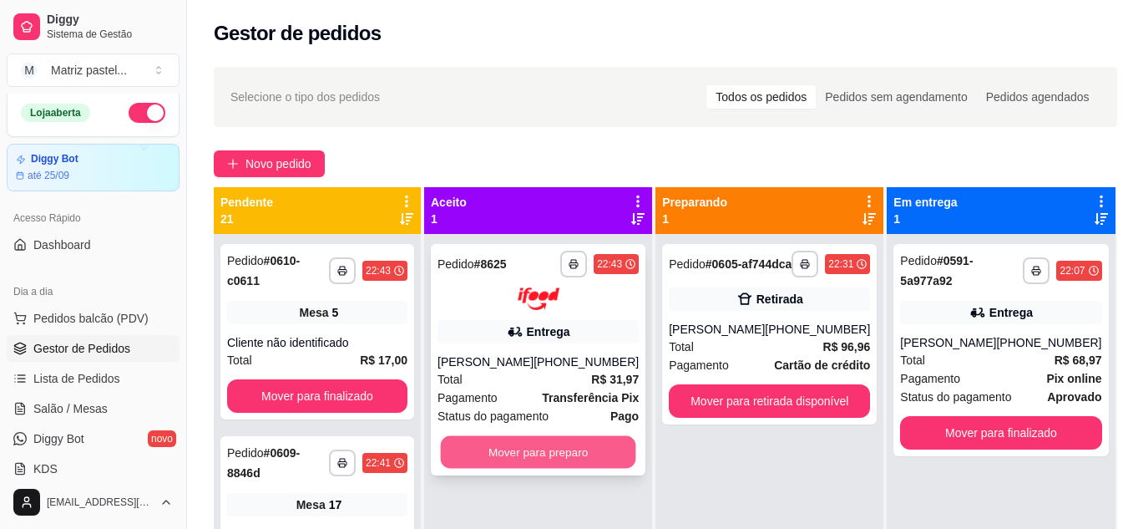
click at [597, 448] on button "Mover para preparo" at bounding box center [538, 451] width 195 height 33
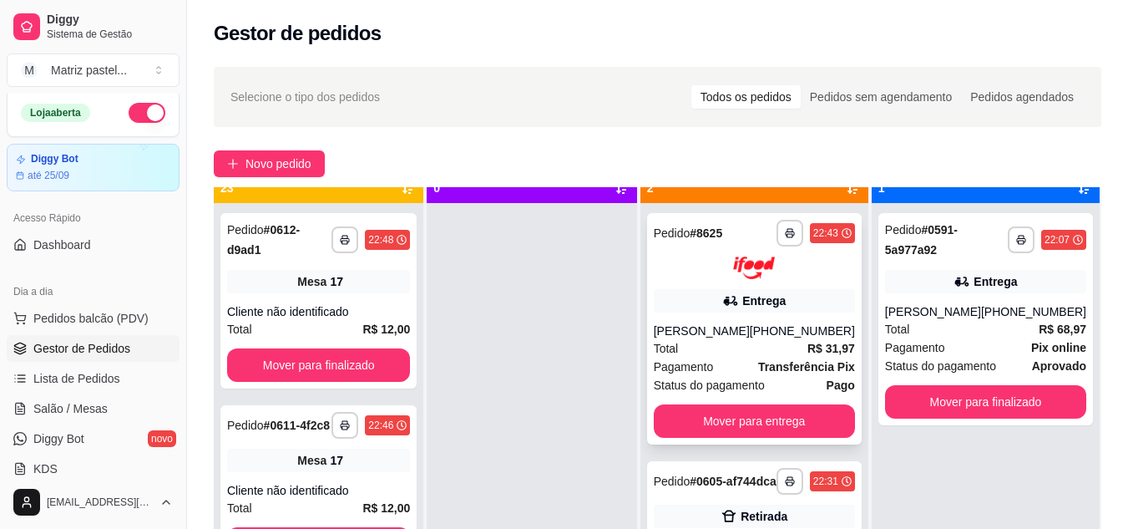
scroll to position [47, 0]
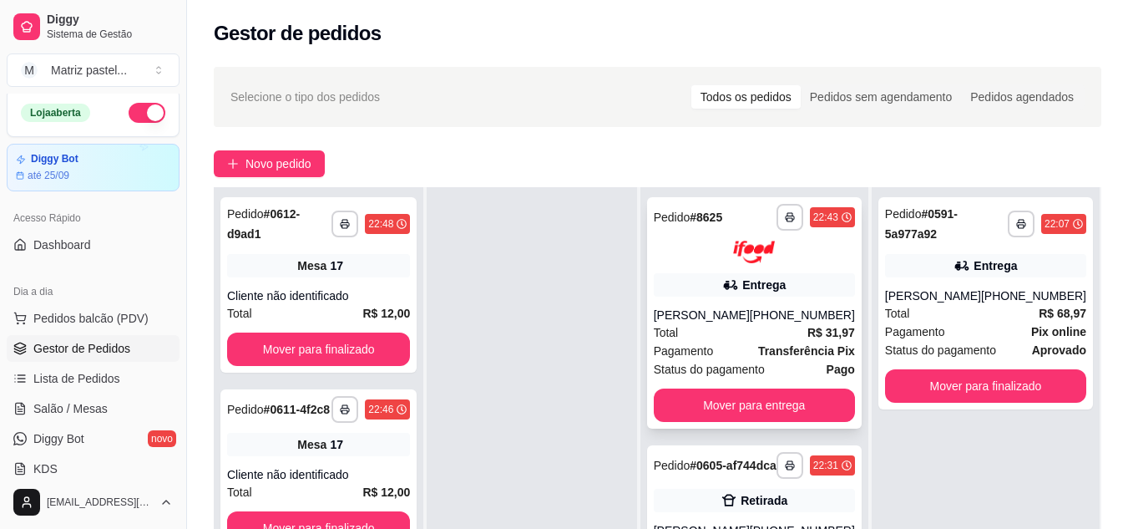
click at [787, 218] on icon "button" at bounding box center [790, 218] width 8 height 4
click at [765, 280] on button "IMPRESSORA" at bounding box center [746, 276] width 121 height 27
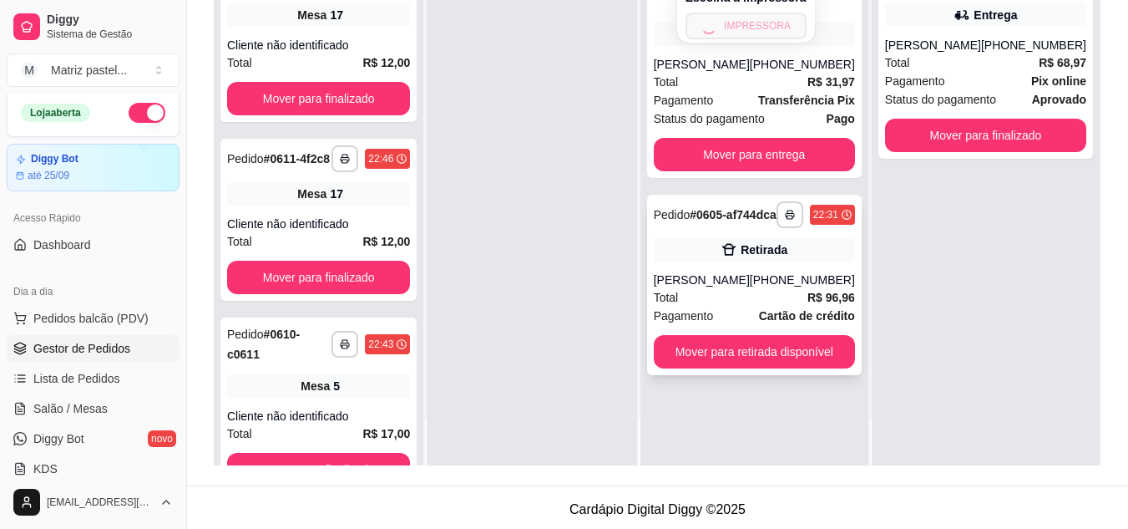
click at [728, 306] on div "Total R$ 96,96" at bounding box center [754, 297] width 201 height 18
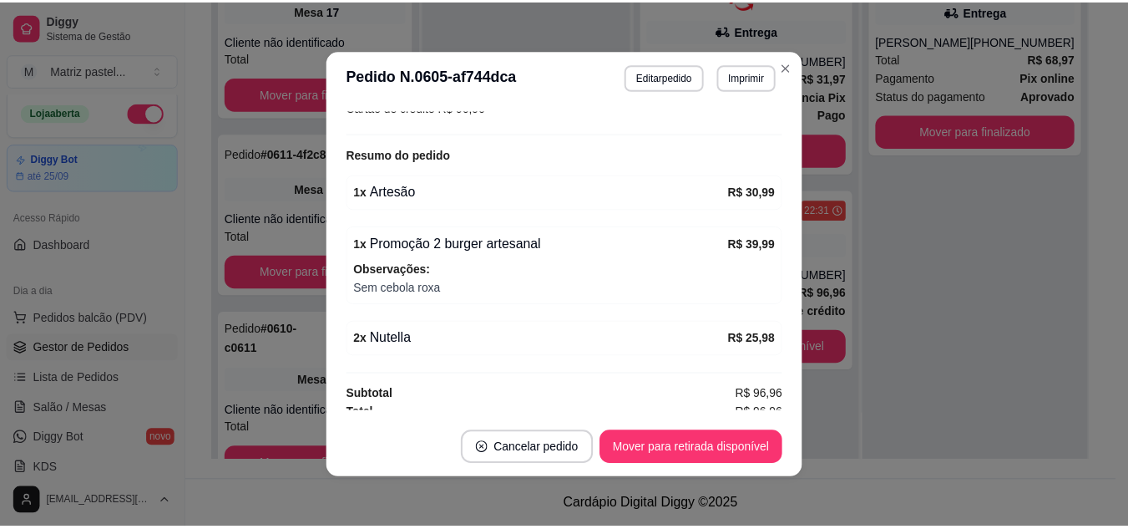
scroll to position [364, 0]
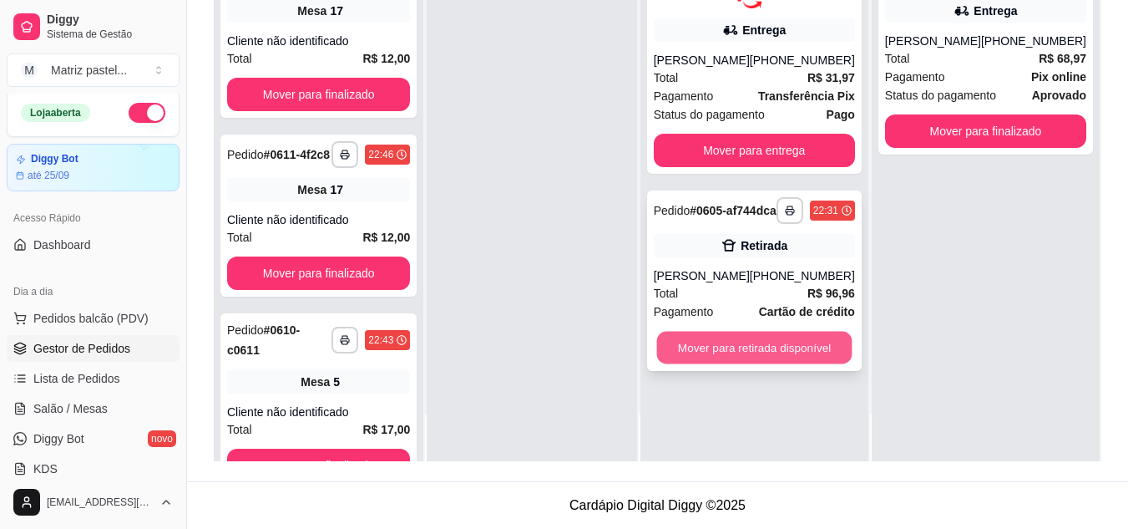
click at [696, 347] on button "Mover para retirada disponível" at bounding box center [753, 347] width 195 height 33
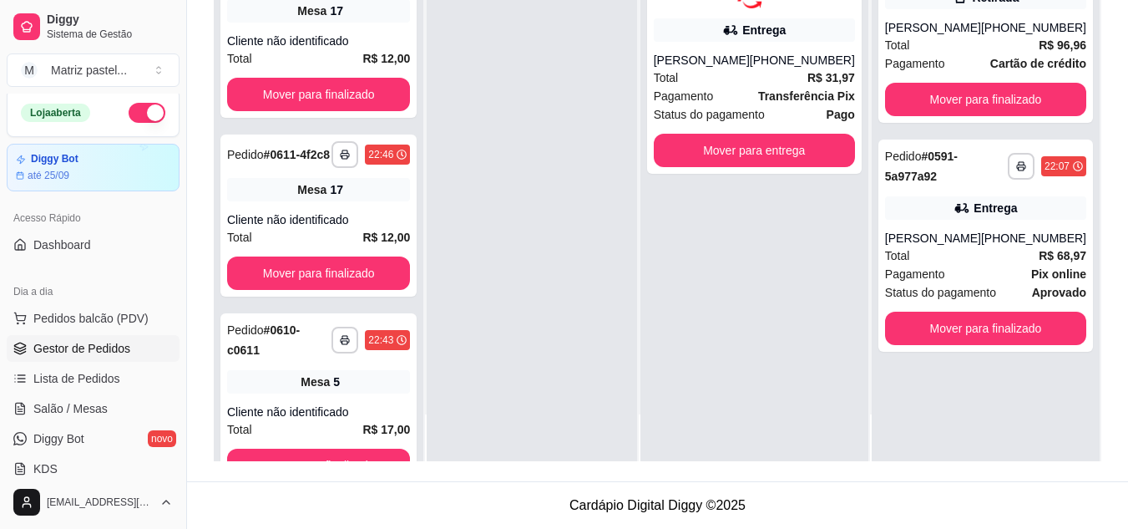
scroll to position [0, 0]
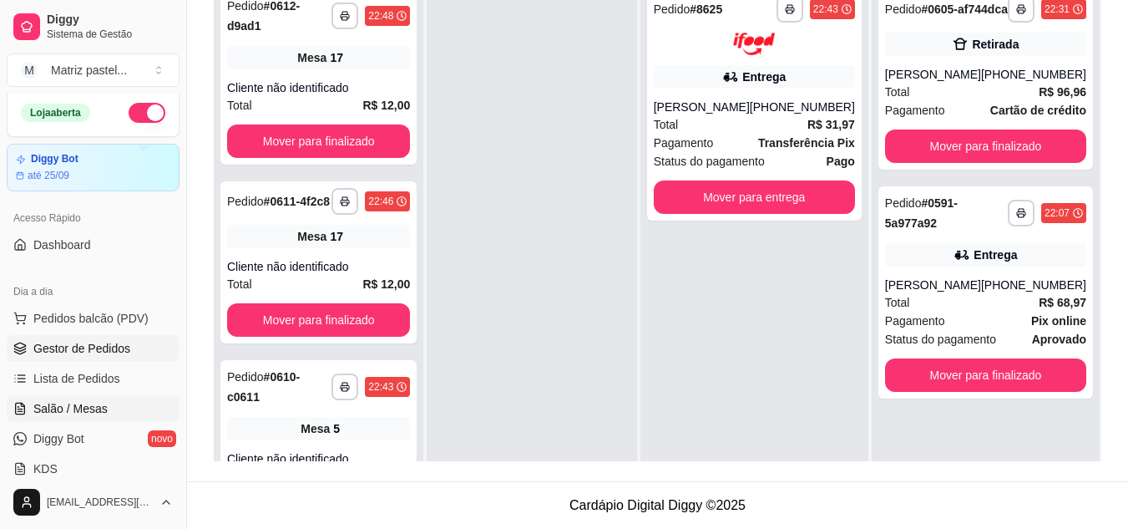
click at [133, 407] on link "Salão / Mesas" at bounding box center [93, 408] width 173 height 27
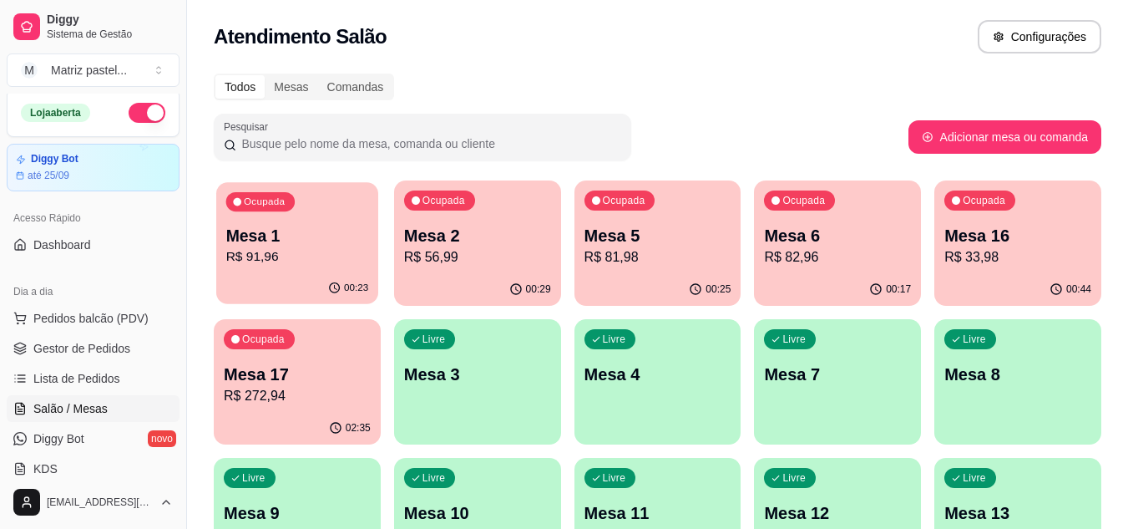
click at [289, 237] on p "Mesa 1" at bounding box center [297, 236] width 143 height 23
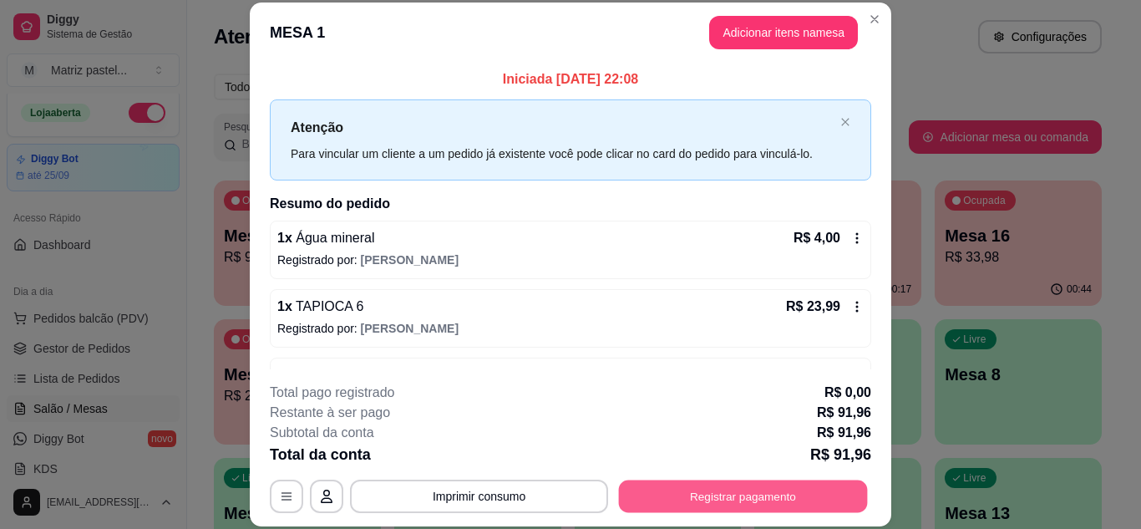
click at [660, 488] on button "Registrar pagamento" at bounding box center [743, 495] width 249 height 33
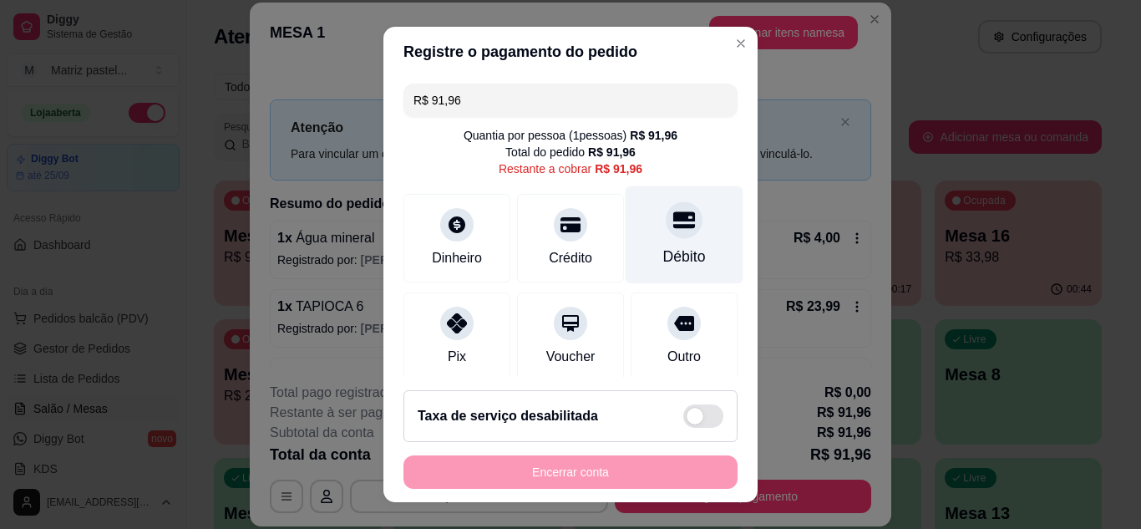
click at [673, 210] on icon at bounding box center [684, 220] width 22 height 22
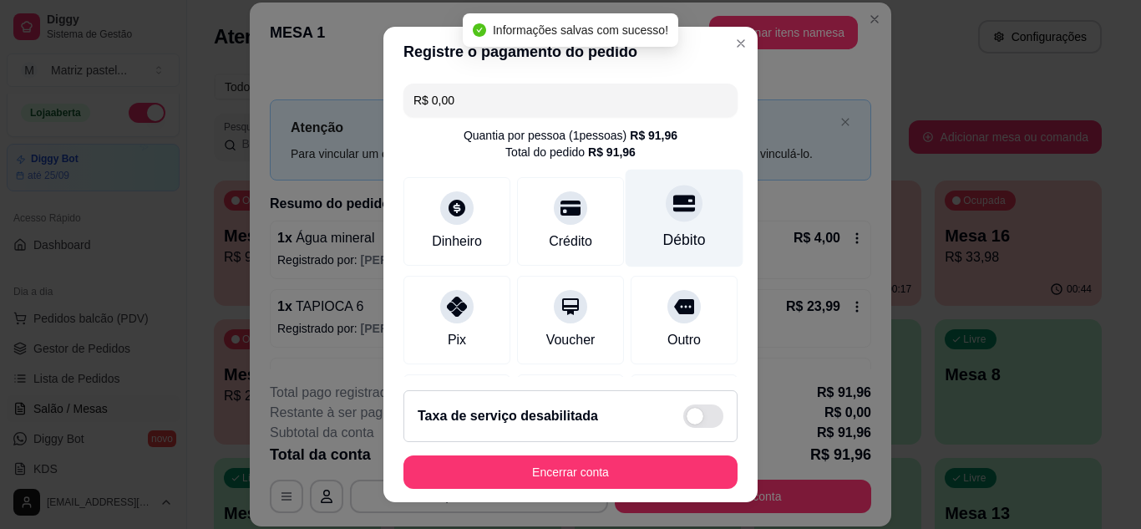
type input "R$ 0,00"
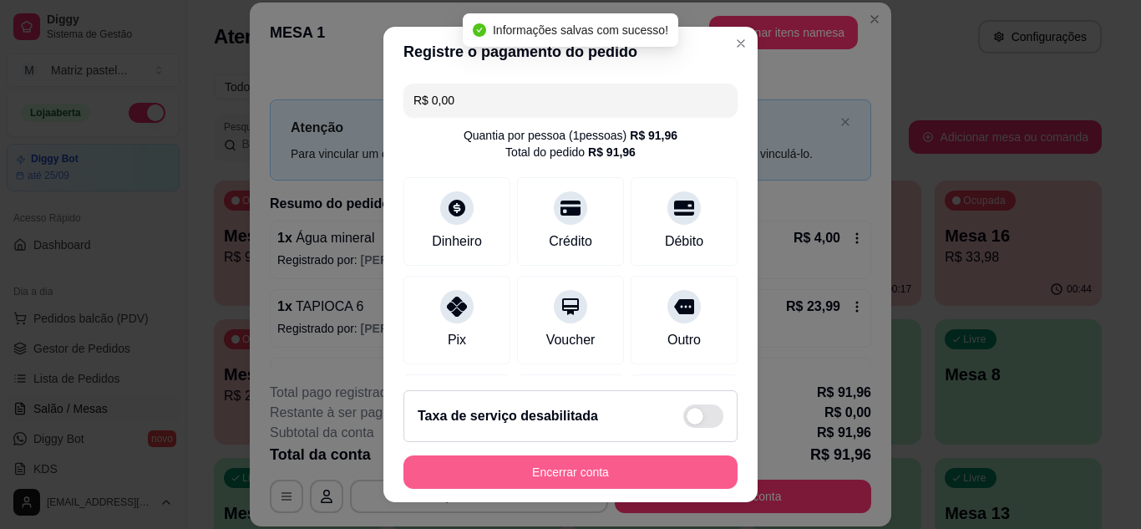
click at [554, 458] on button "Encerrar conta" at bounding box center [570, 471] width 334 height 33
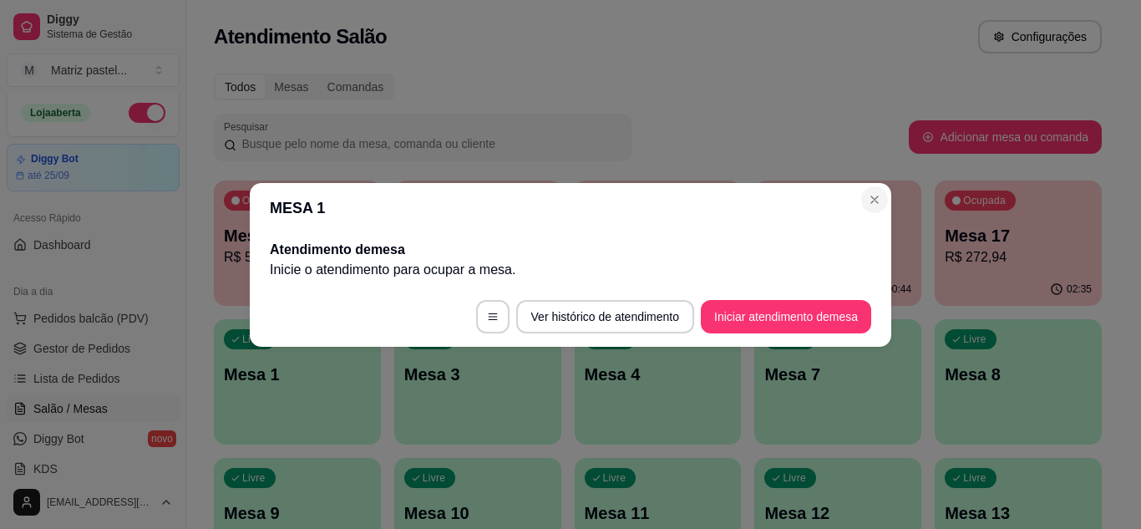
drag, startPoint x: 877, startPoint y: 185, endPoint x: 879, endPoint y: 195, distance: 10.3
click at [878, 185] on header "MESA 1" at bounding box center [570, 208] width 641 height 50
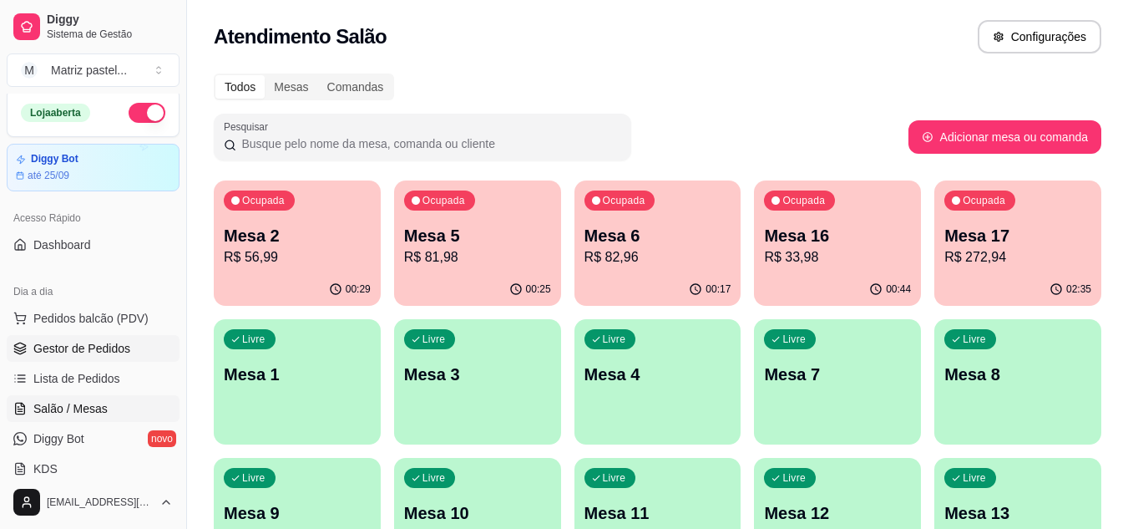
click at [129, 356] on link "Gestor de Pedidos" at bounding box center [93, 348] width 173 height 27
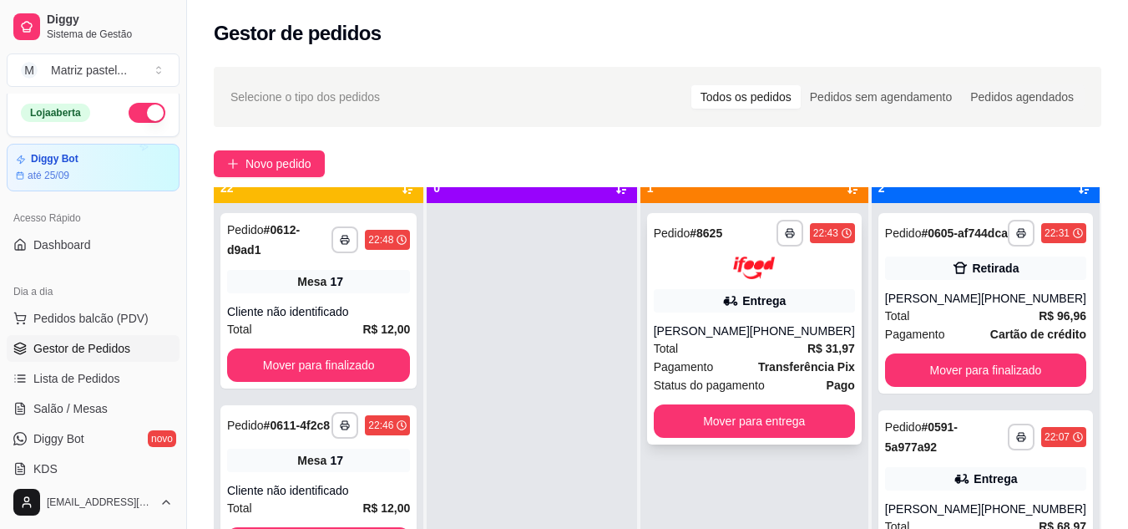
scroll to position [47, 0]
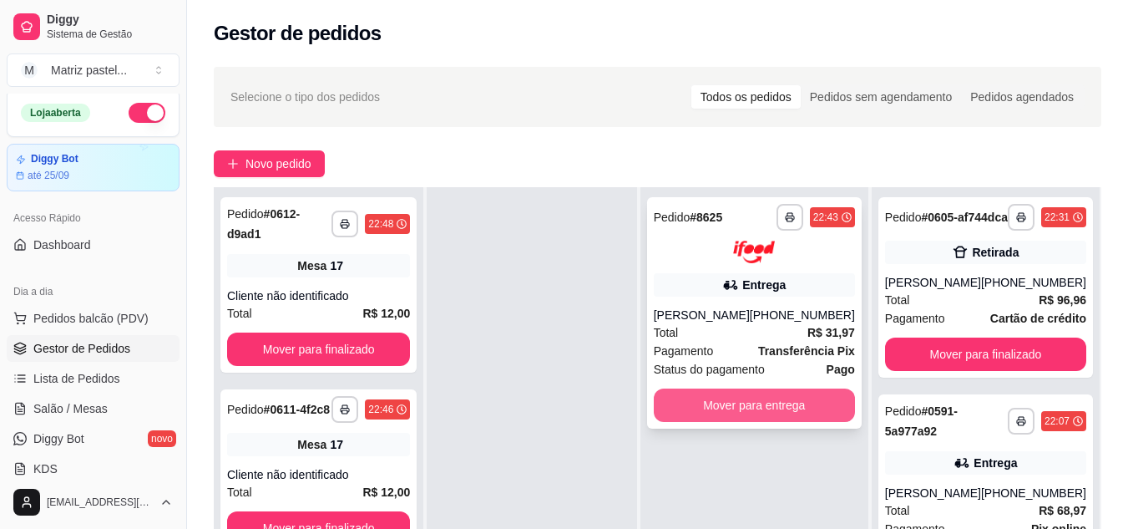
click at [745, 397] on button "Mover para entrega" at bounding box center [754, 404] width 201 height 33
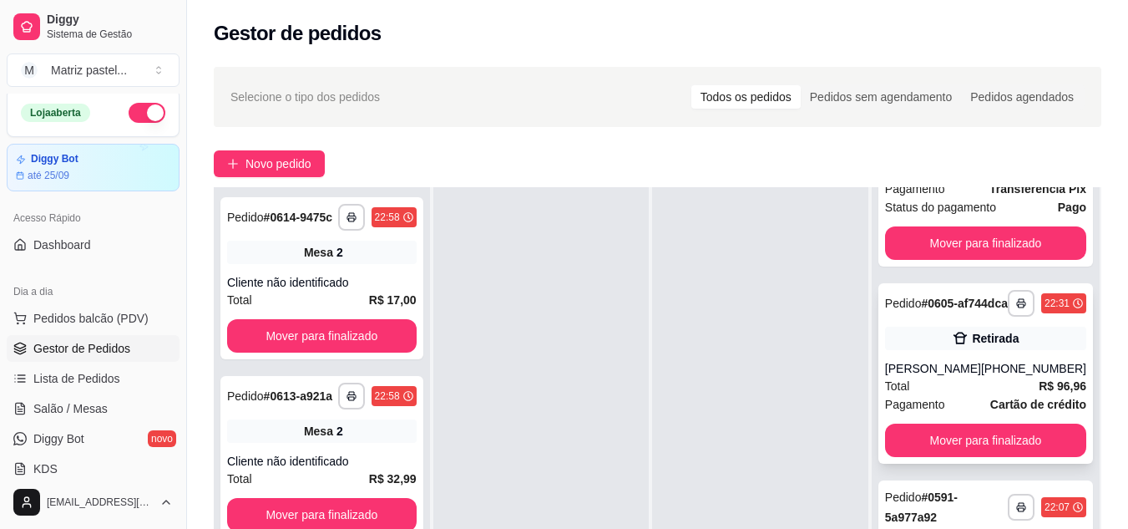
scroll to position [167, 0]
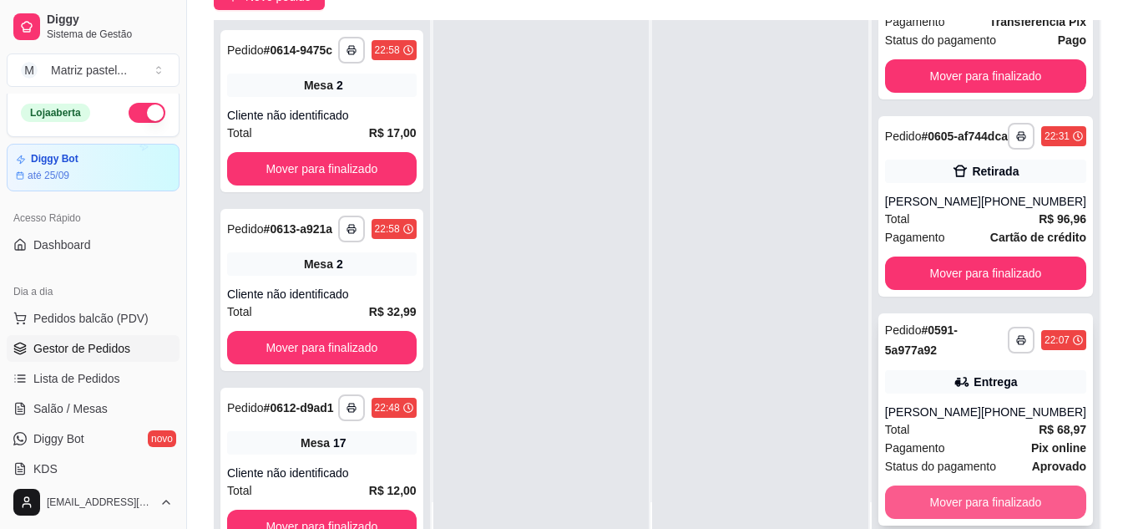
click at [909, 500] on button "Mover para finalizado" at bounding box center [985, 501] width 201 height 33
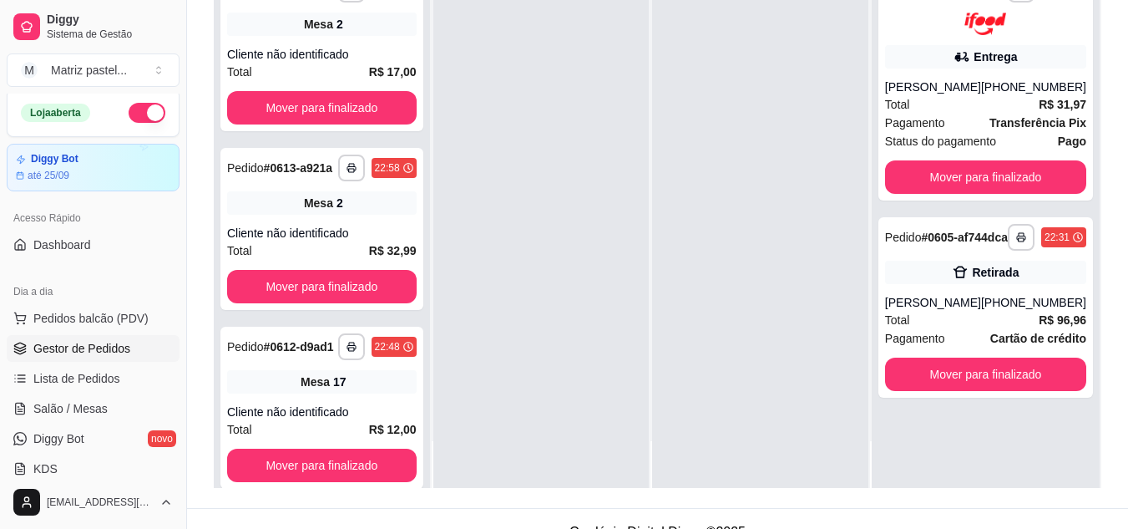
scroll to position [255, 0]
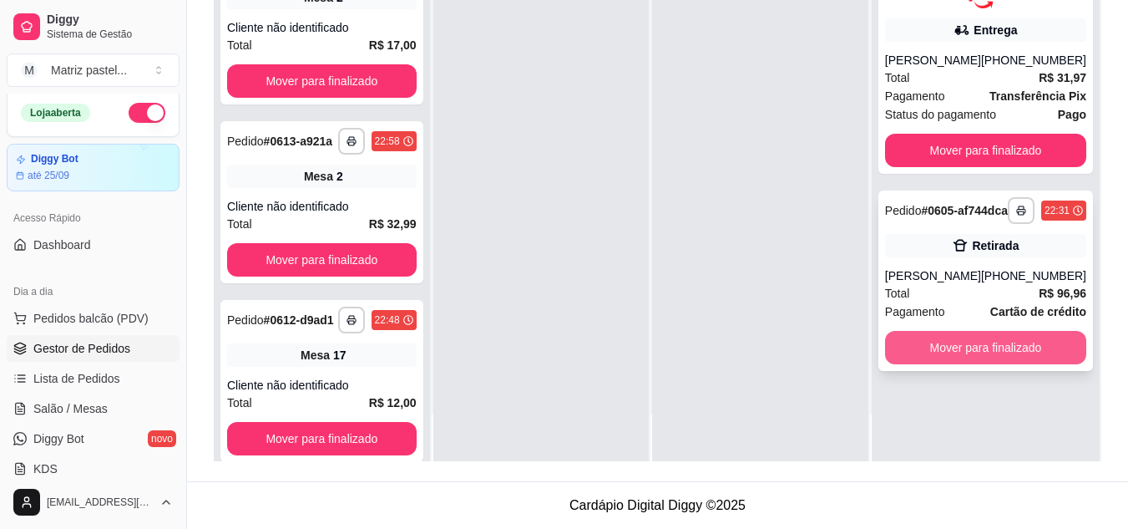
click at [964, 364] on button "Mover para finalizado" at bounding box center [985, 347] width 201 height 33
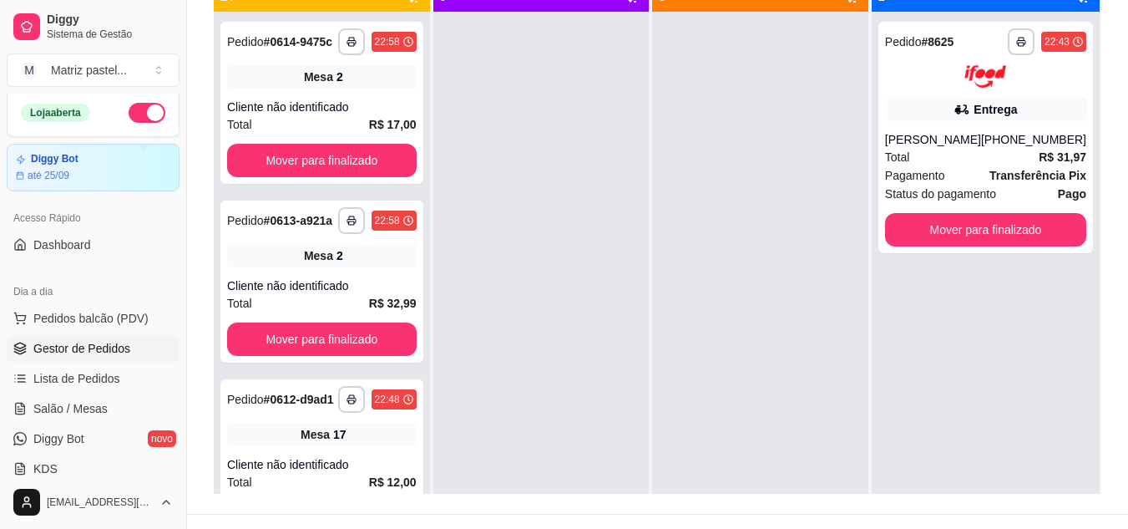
scroll to position [171, 0]
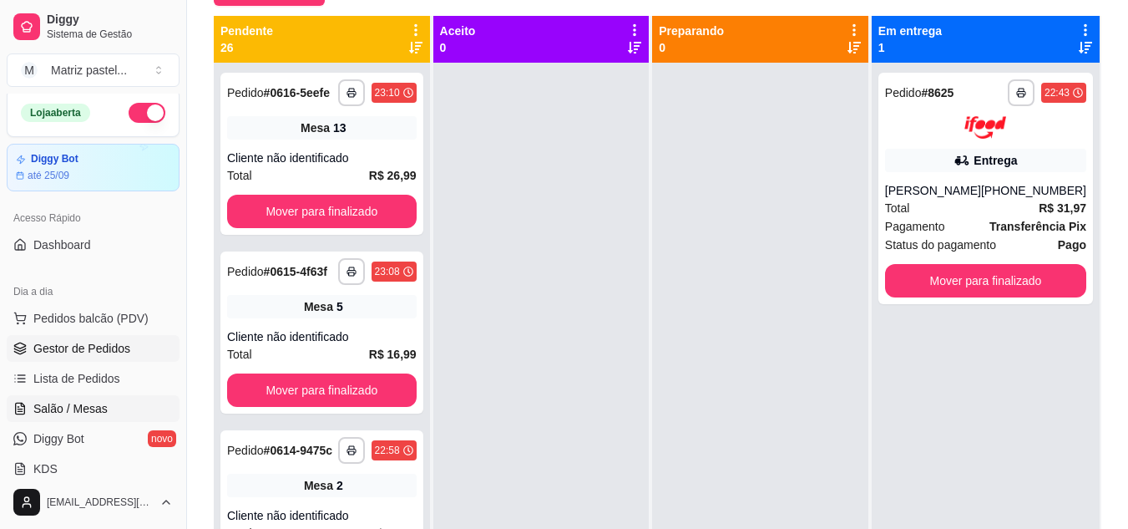
click at [68, 399] on link "Salão / Mesas" at bounding box center [93, 408] width 173 height 27
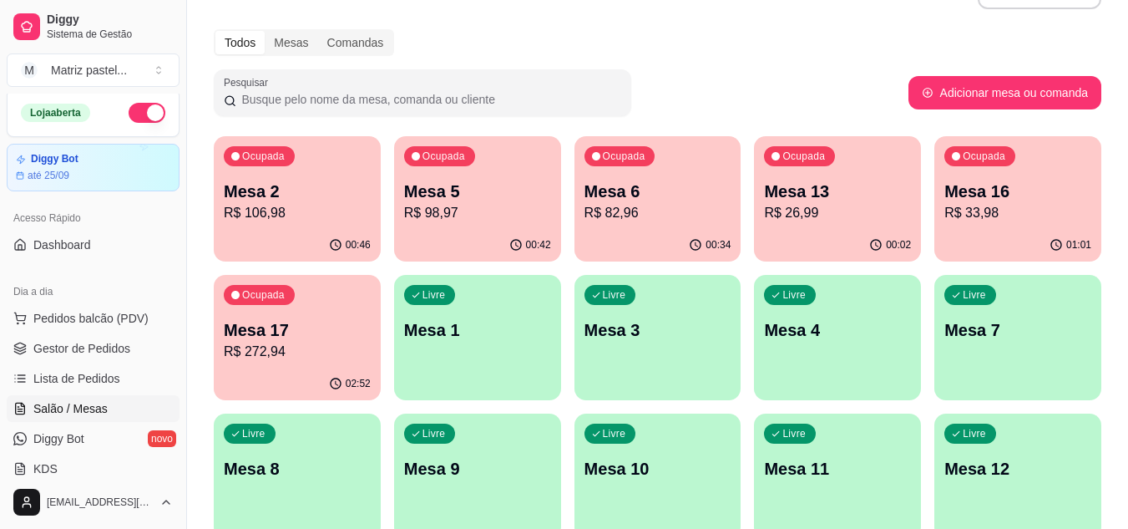
scroll to position [83, 0]
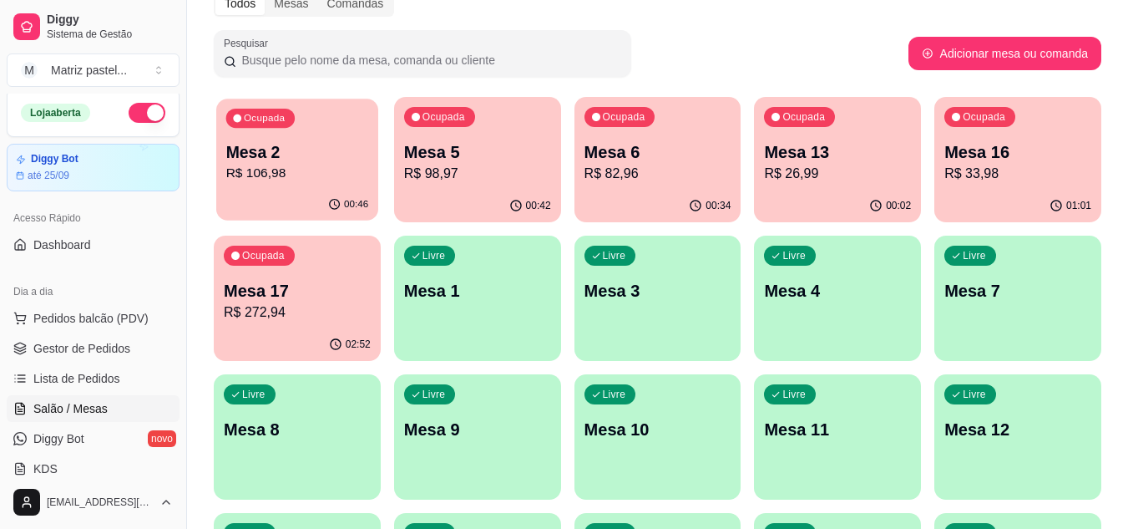
click at [341, 176] on p "R$ 106,98" at bounding box center [297, 173] width 143 height 19
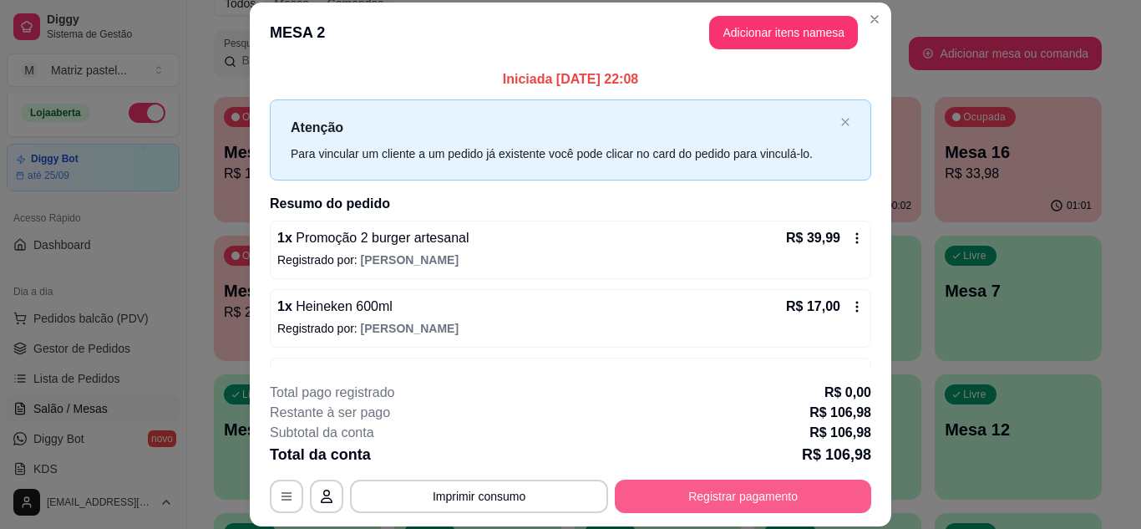
click at [692, 488] on button "Registrar pagamento" at bounding box center [743, 495] width 256 height 33
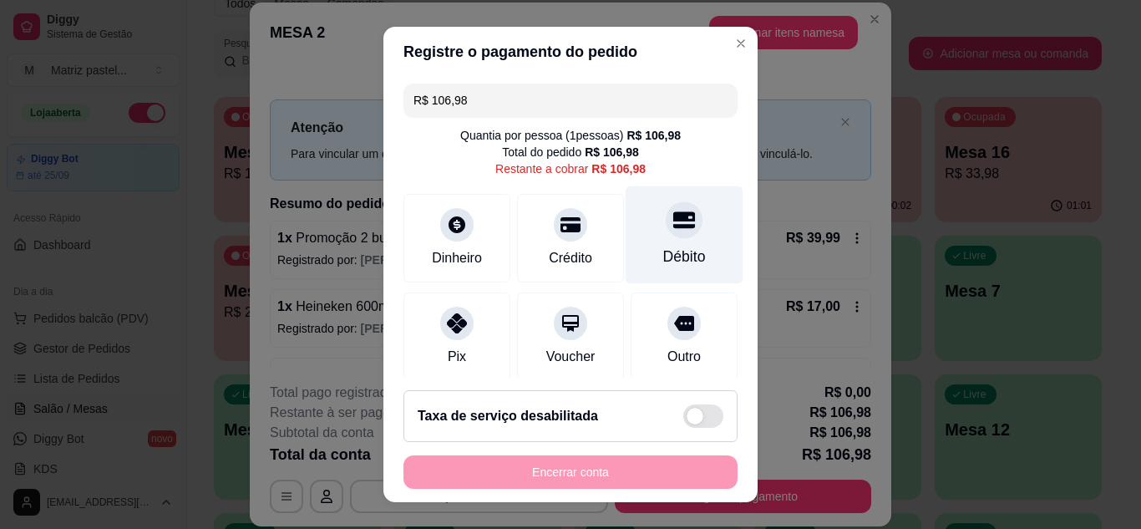
click at [665, 233] on div at bounding box center [683, 219] width 37 height 37
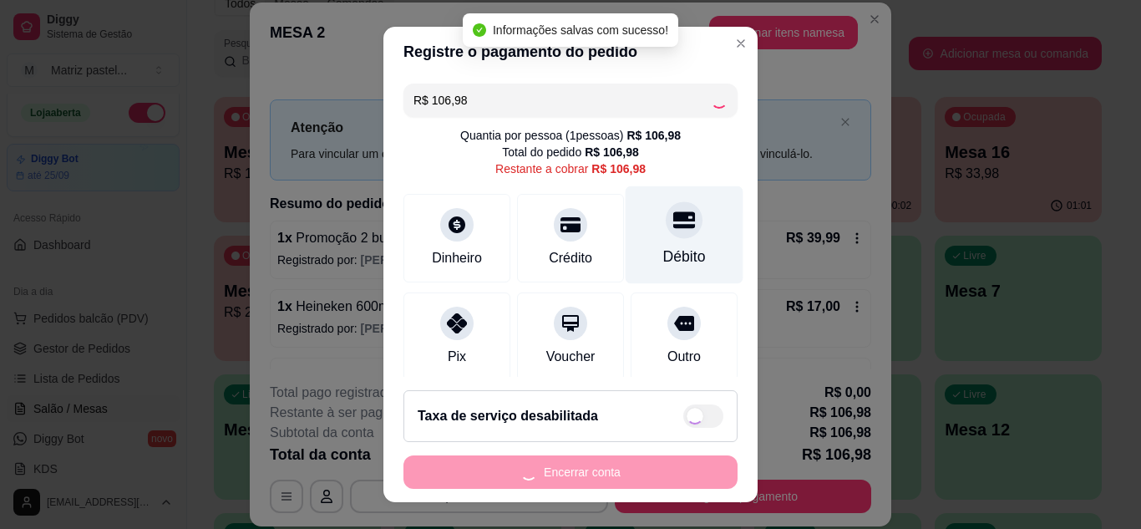
type input "R$ 0,00"
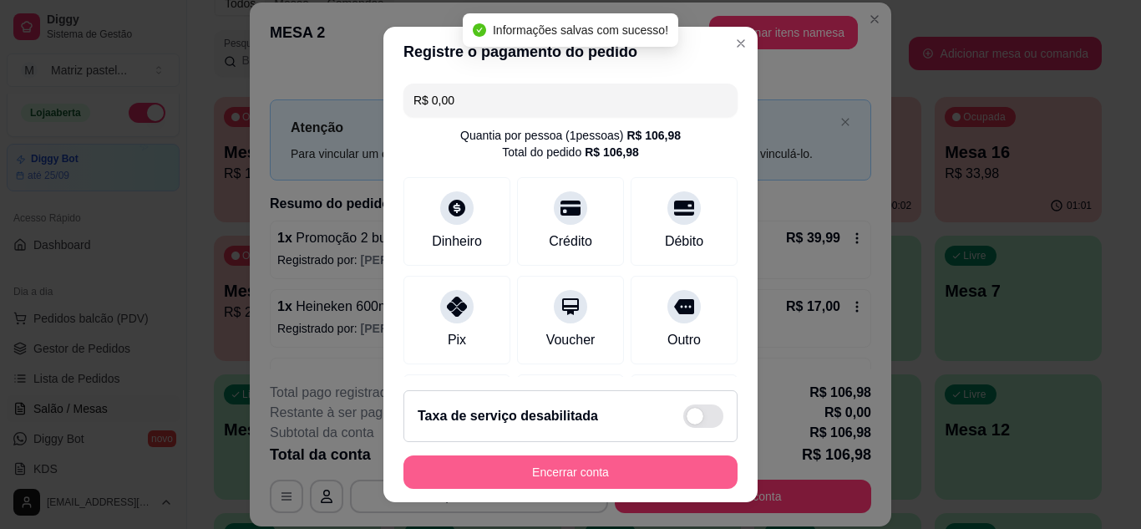
click at [590, 479] on button "Encerrar conta" at bounding box center [570, 471] width 334 height 33
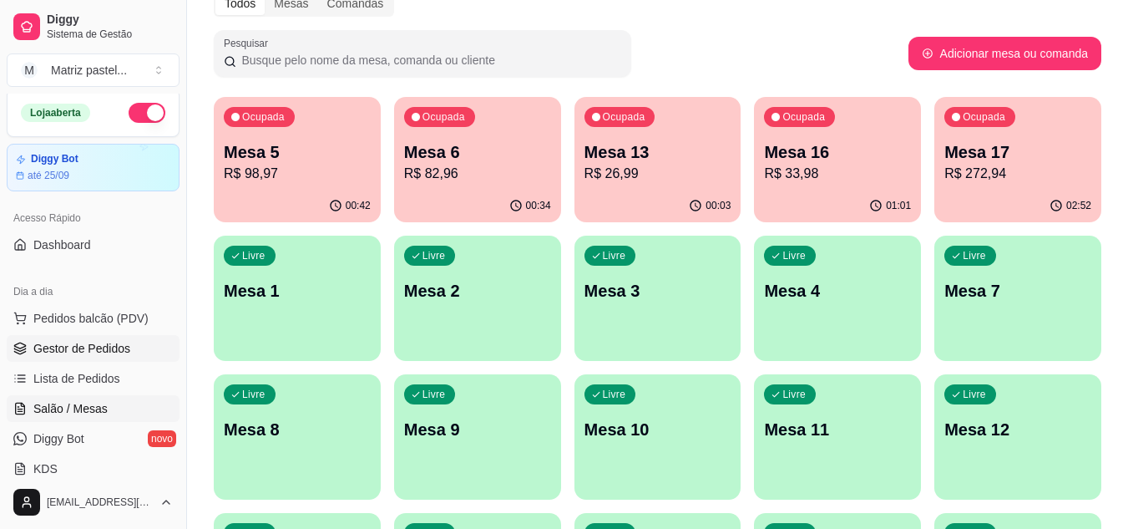
click at [64, 345] on span "Gestor de Pedidos" at bounding box center [81, 348] width 97 height 17
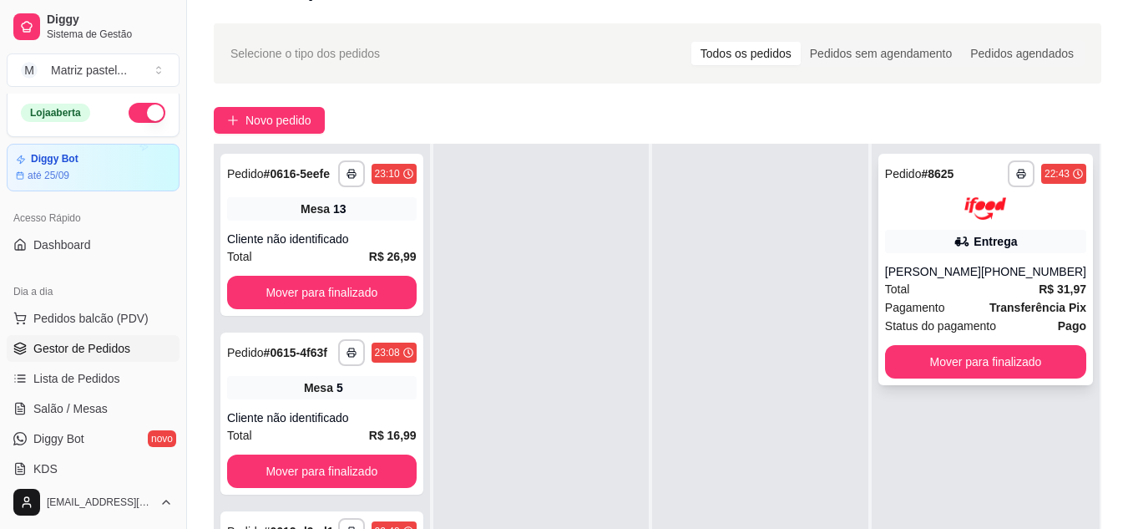
scroll to position [83, 0]
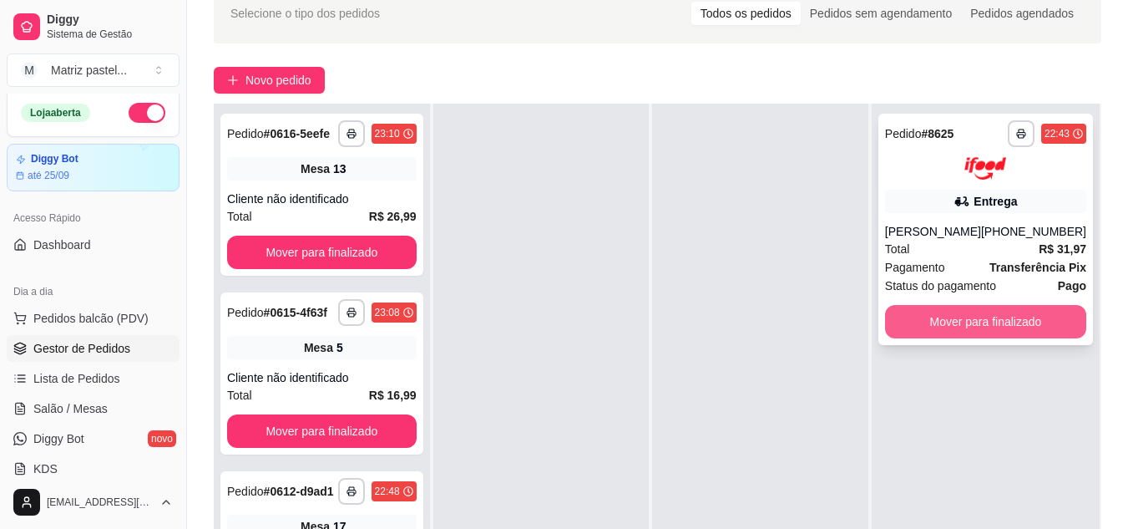
click at [911, 326] on button "Mover para finalizado" at bounding box center [985, 321] width 201 height 33
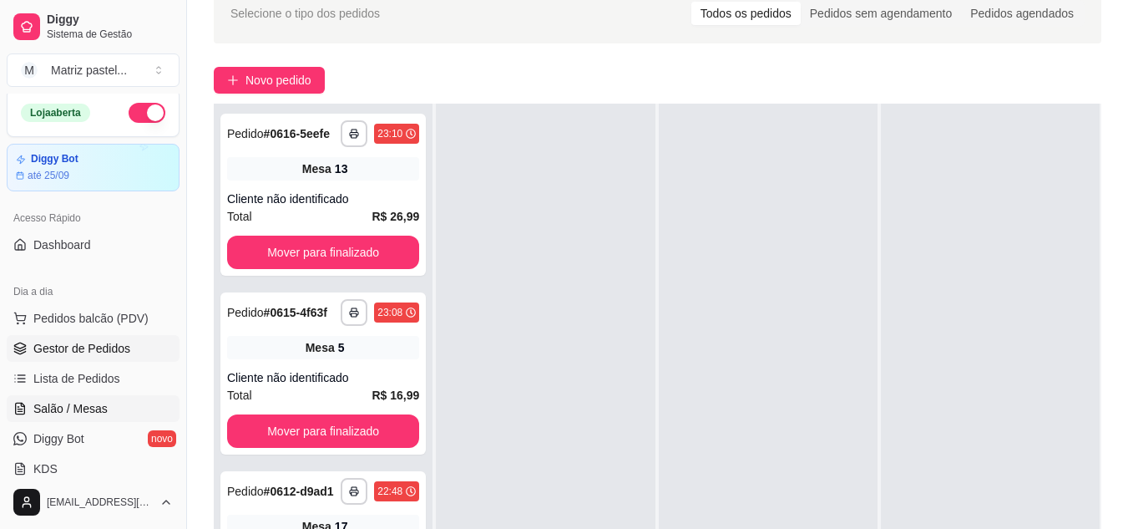
click at [122, 408] on link "Salão / Mesas" at bounding box center [93, 408] width 173 height 27
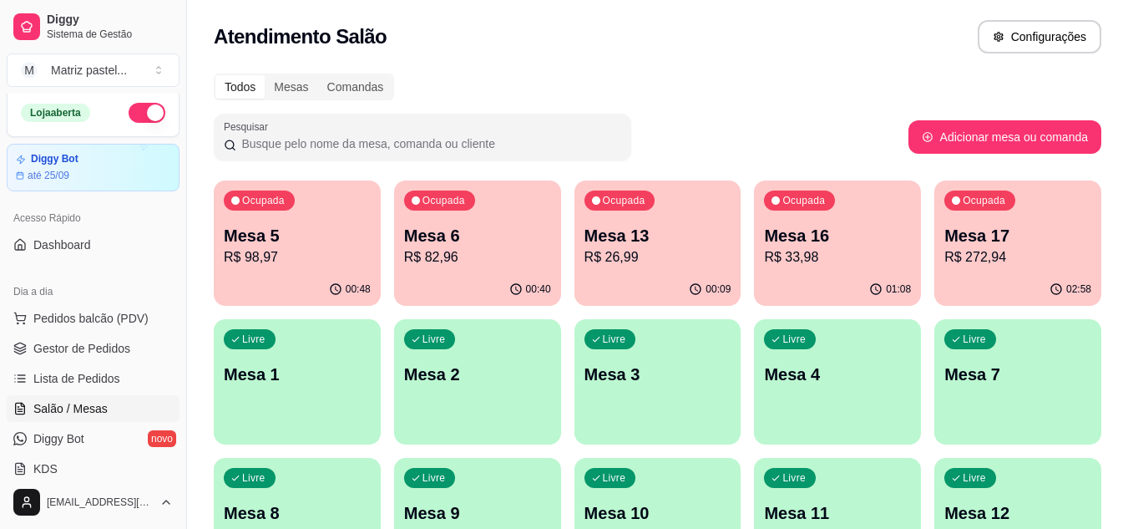
click at [674, 267] on div "Ocupada Mesa 13 R$ 26,99" at bounding box center [657, 226] width 167 height 93
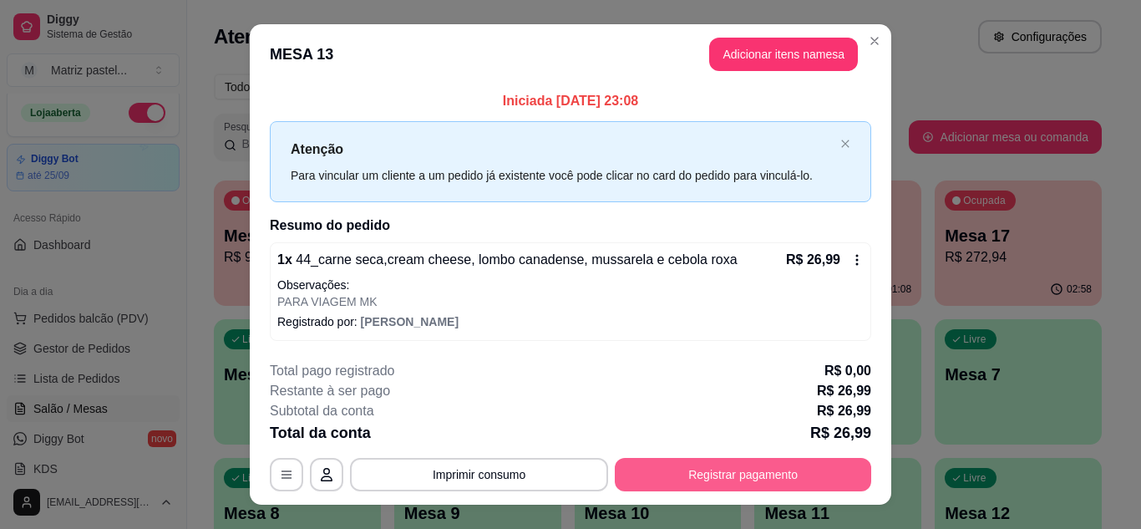
click at [668, 466] on button "Registrar pagamento" at bounding box center [743, 474] width 256 height 33
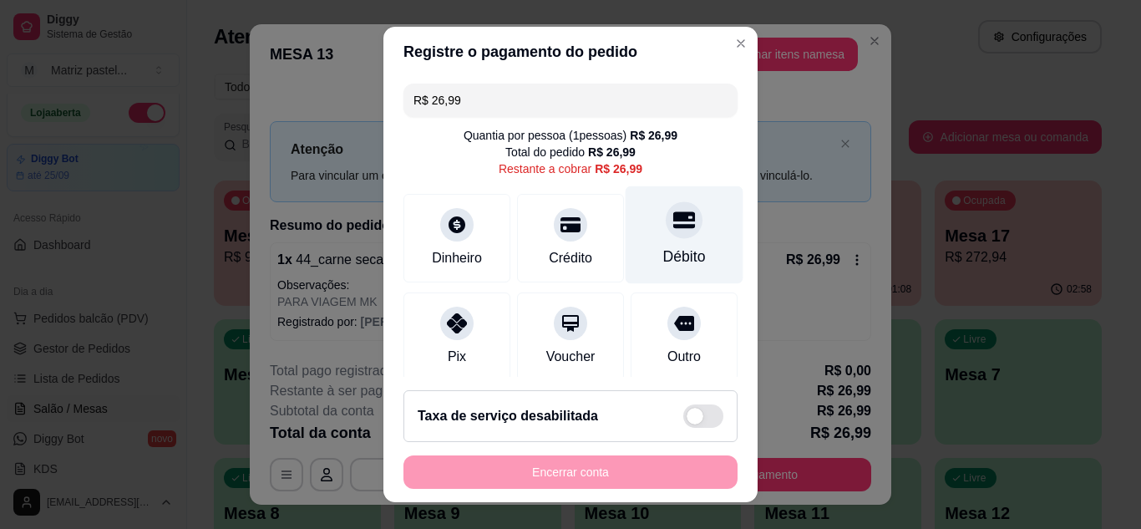
click at [665, 234] on div at bounding box center [683, 219] width 37 height 37
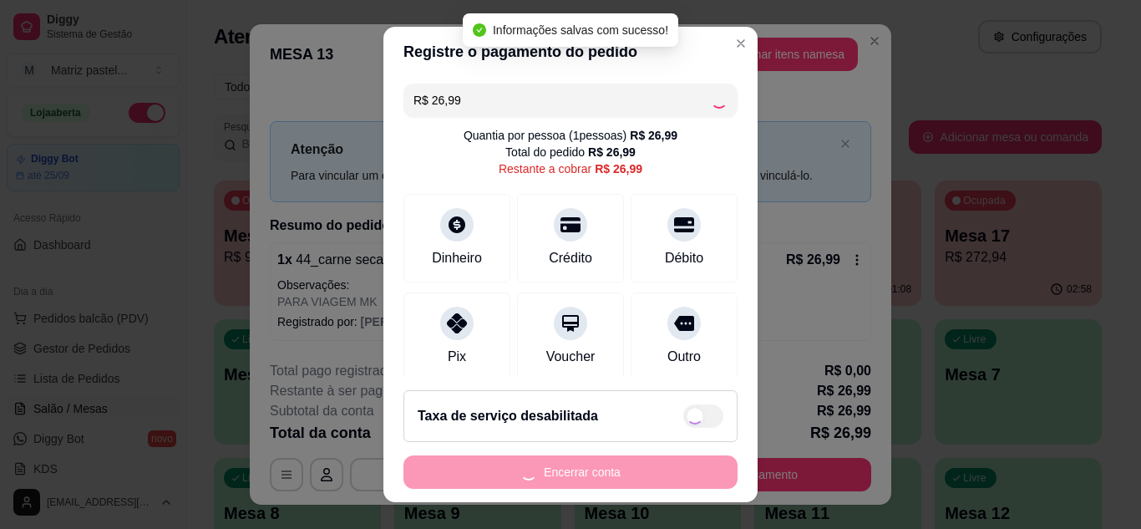
type input "R$ 0,00"
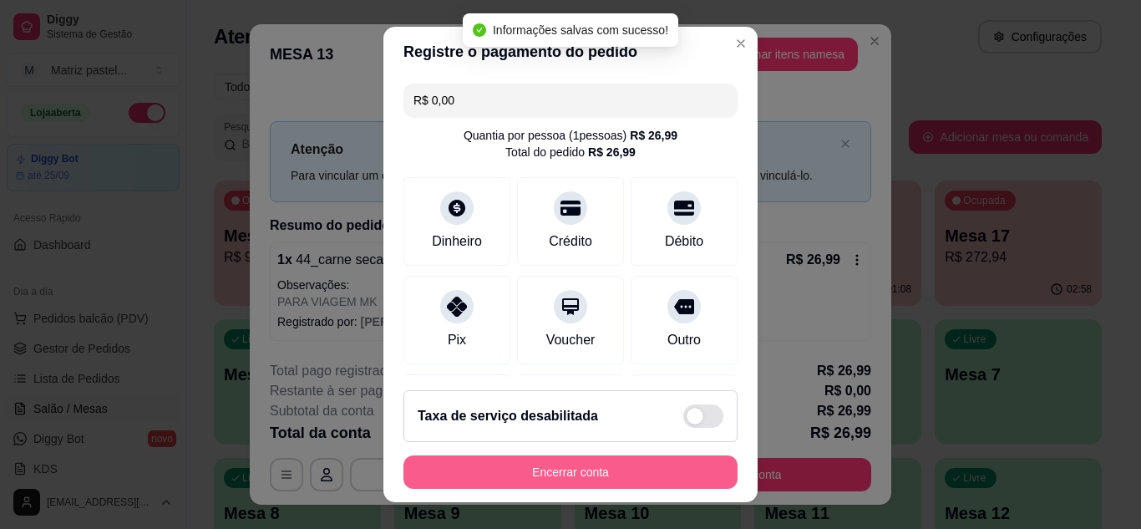
click at [630, 466] on button "Encerrar conta" at bounding box center [570, 471] width 334 height 33
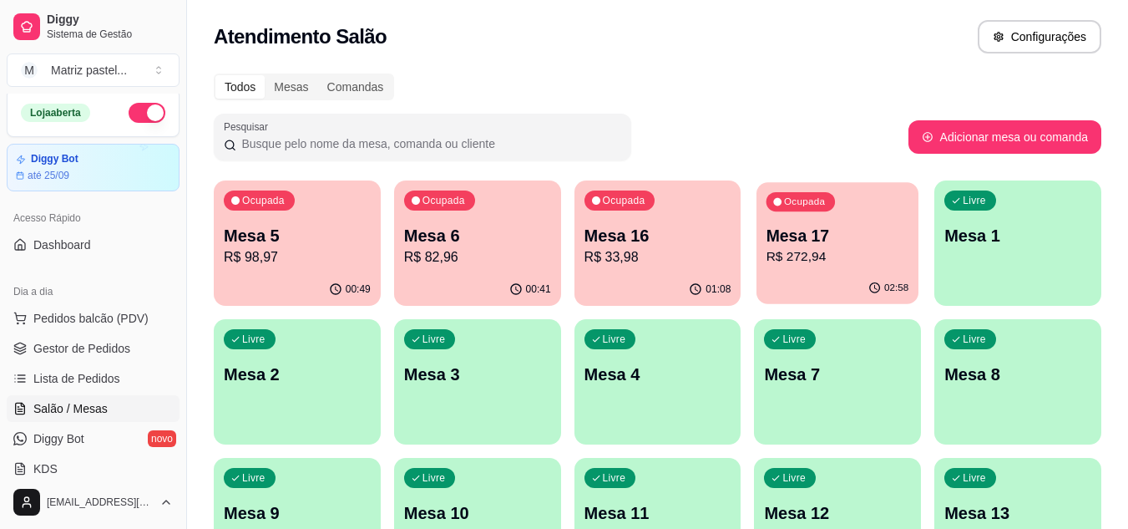
click at [778, 254] on p "R$ 272,94" at bounding box center [838, 256] width 143 height 19
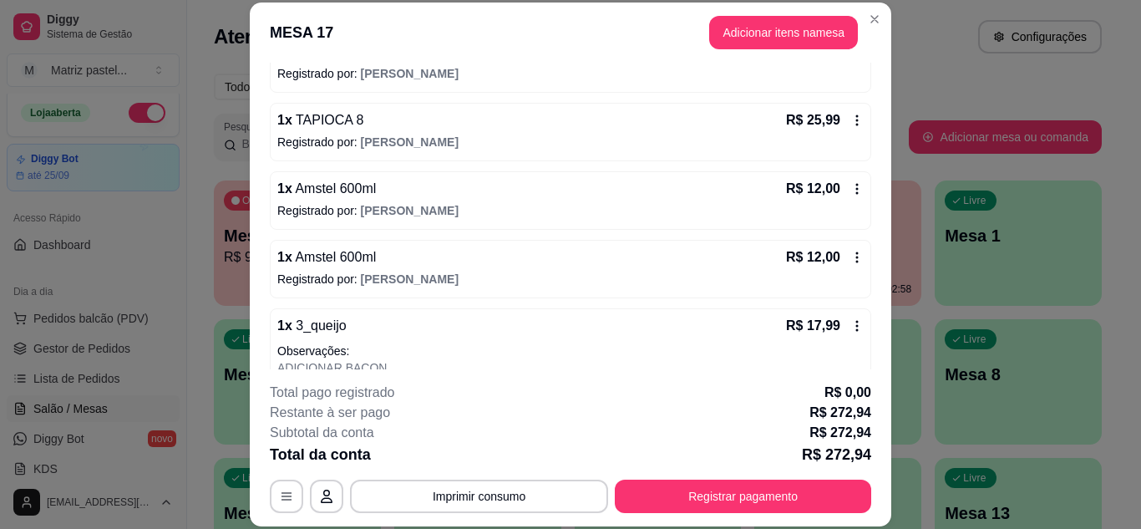
scroll to position [501, 0]
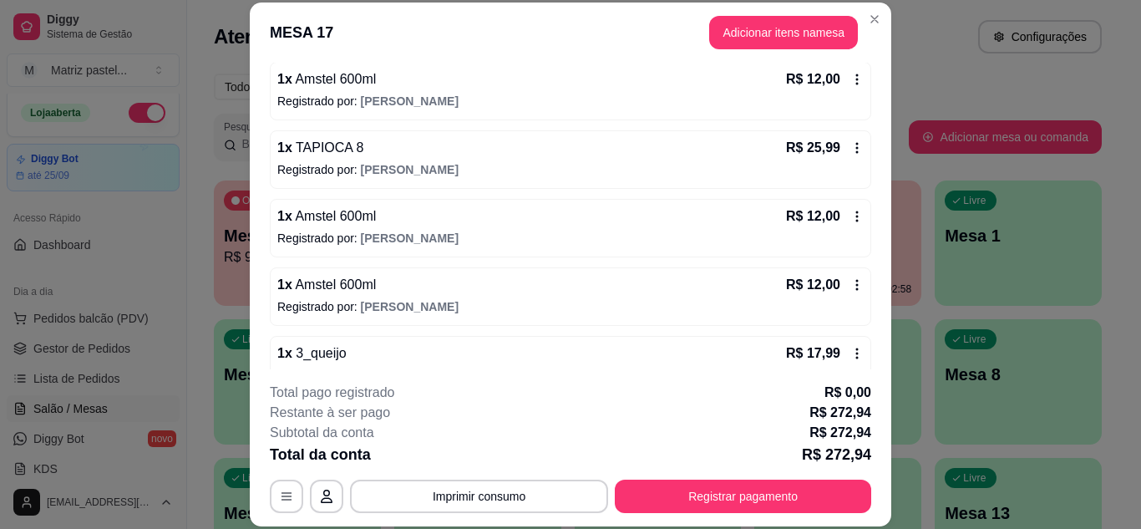
click at [850, 220] on icon at bounding box center [856, 216] width 13 height 13
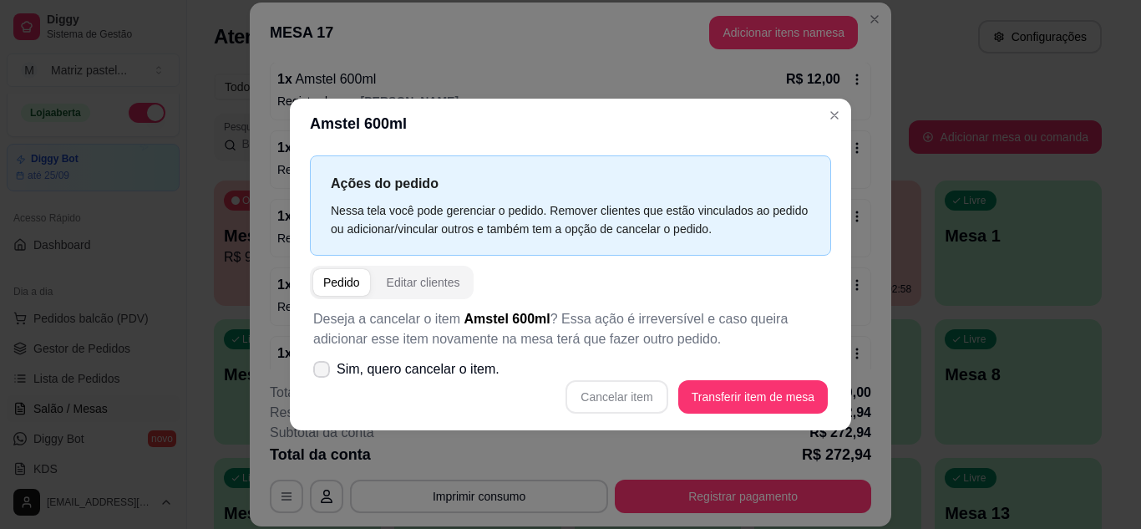
click at [396, 369] on span "Sim, quero cancelar o item." at bounding box center [418, 369] width 163 height 20
click at [323, 372] on input "Sim, quero cancelar o item." at bounding box center [317, 377] width 11 height 11
checkbox input "true"
click at [639, 398] on button "Cancelar item" at bounding box center [616, 396] width 102 height 33
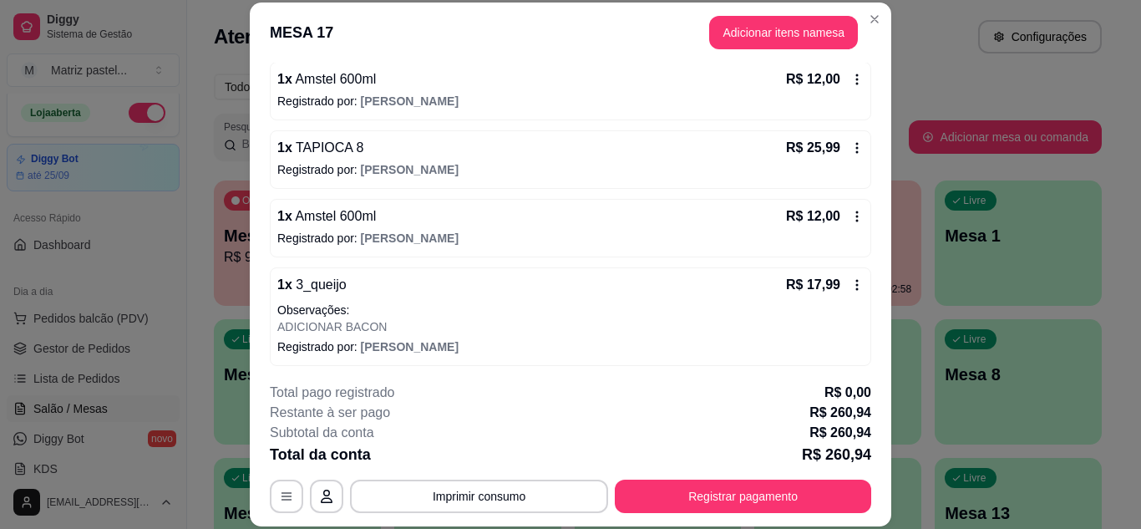
click at [837, 208] on div "R$ 12,00" at bounding box center [825, 216] width 78 height 20
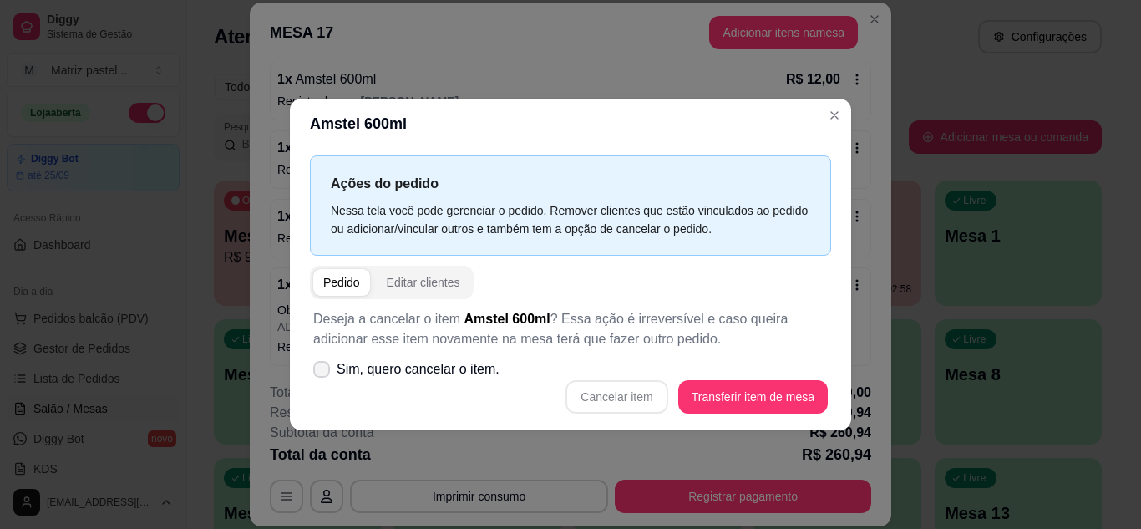
click at [391, 362] on span "Sim, quero cancelar o item." at bounding box center [418, 369] width 163 height 20
click at [323, 372] on input "Sim, quero cancelar o item." at bounding box center [317, 377] width 11 height 11
checkbox input "true"
click at [579, 391] on button "Cancelar item" at bounding box center [616, 396] width 102 height 33
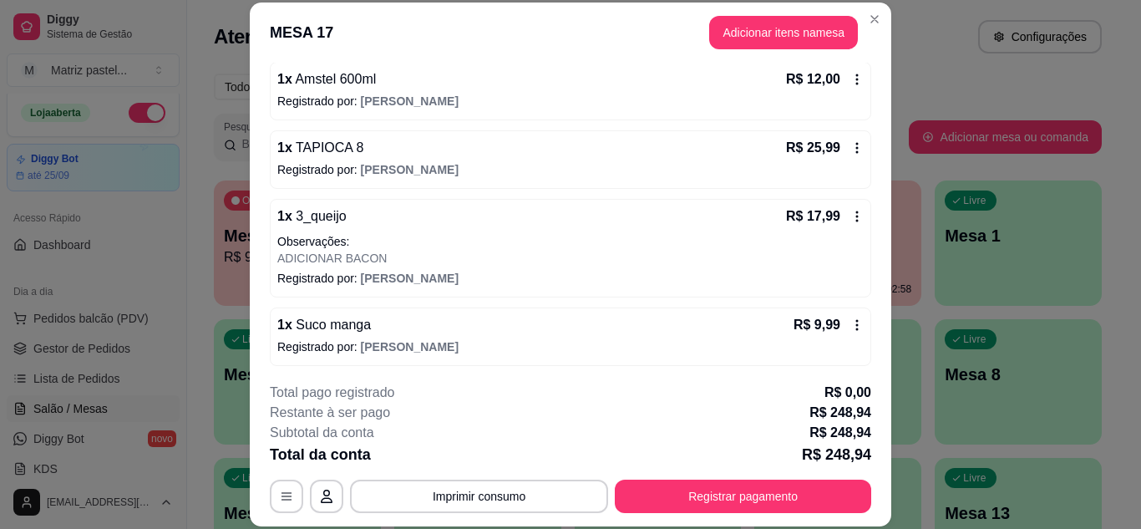
scroll to position [417, 0]
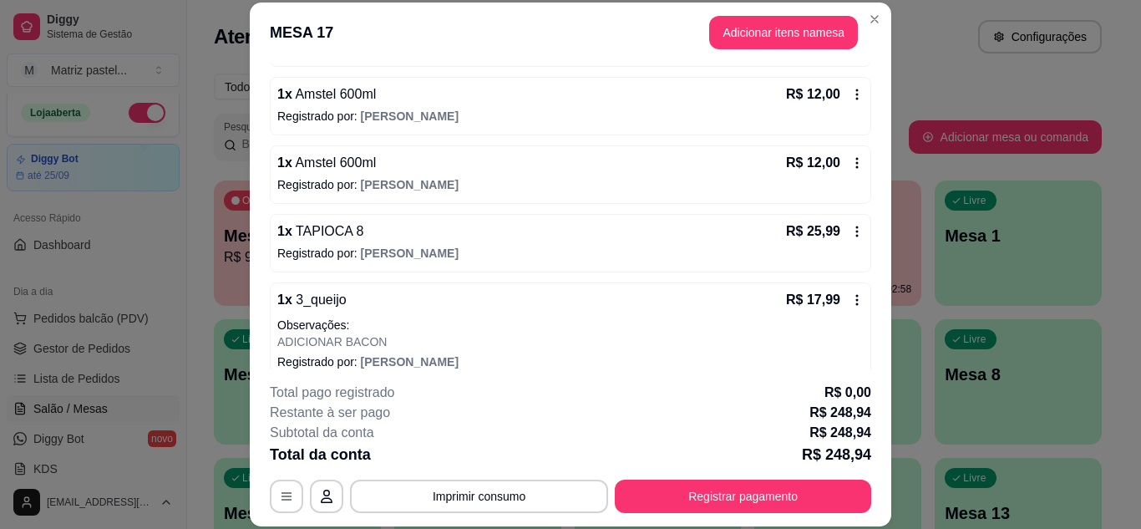
click at [832, 172] on div "R$ 12,00" at bounding box center [825, 163] width 78 height 20
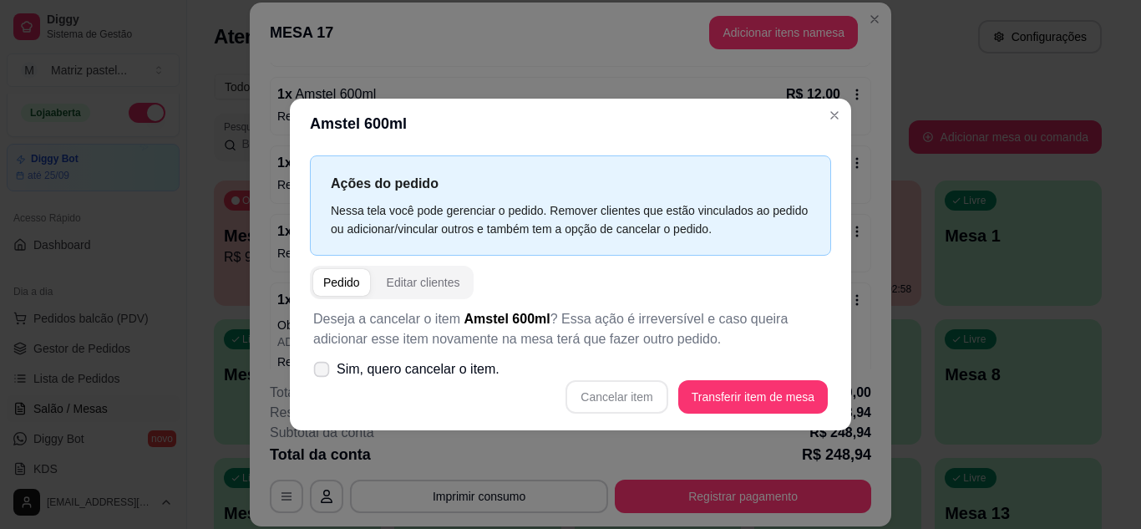
click at [451, 369] on span "Sim, quero cancelar o item." at bounding box center [418, 369] width 163 height 20
click at [323, 372] on input "Sim, quero cancelar o item." at bounding box center [317, 377] width 11 height 11
checkbox input "true"
click at [605, 397] on button "Cancelar item" at bounding box center [616, 396] width 102 height 33
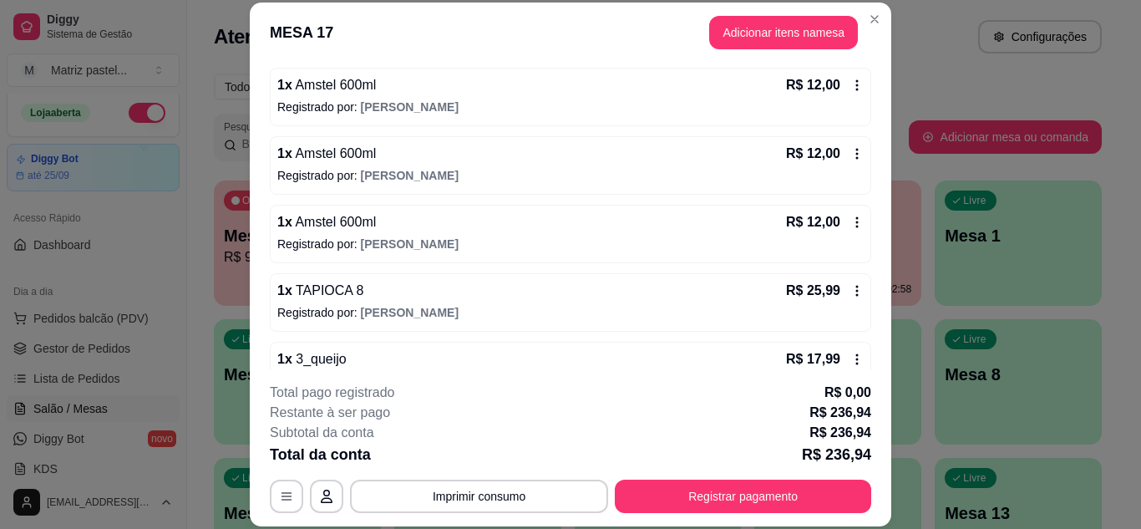
scroll to position [250, 0]
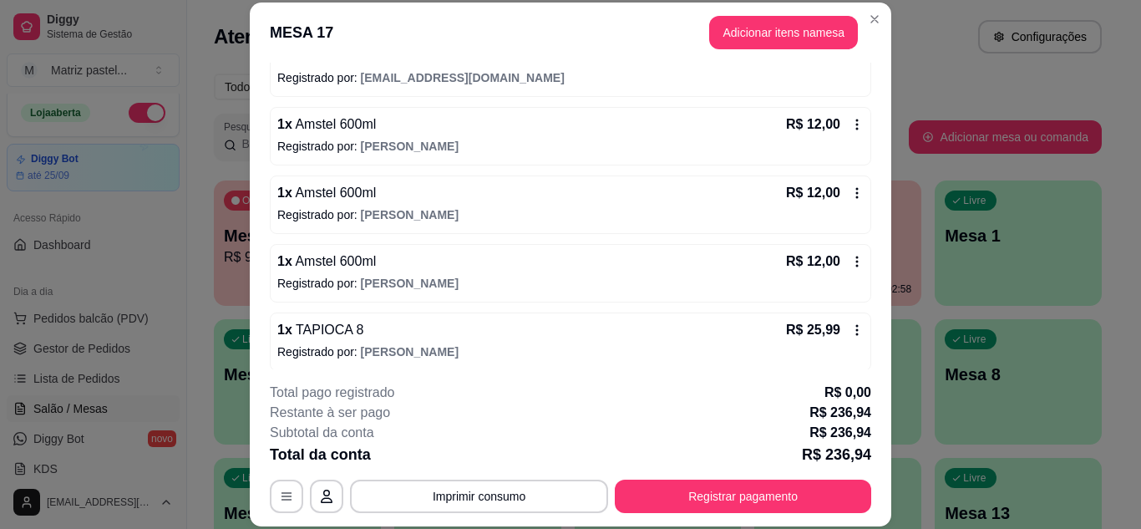
click at [850, 257] on icon at bounding box center [856, 261] width 13 height 13
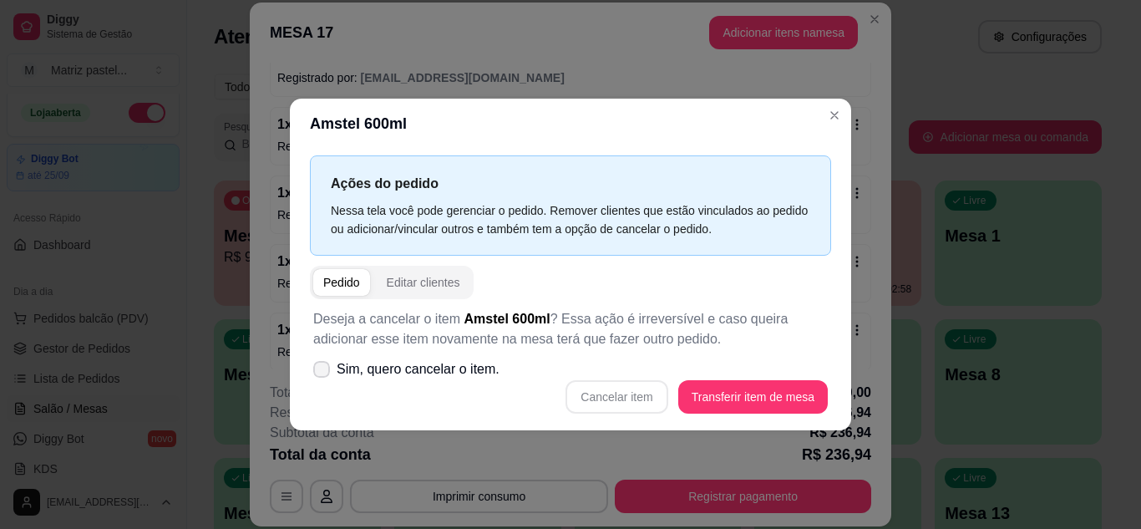
click at [406, 367] on span "Sim, quero cancelar o item." at bounding box center [418, 369] width 163 height 20
click at [323, 372] on input "Sim, quero cancelar o item." at bounding box center [317, 377] width 11 height 11
checkbox input "true"
click at [623, 392] on button "Cancelar item" at bounding box center [616, 396] width 99 height 33
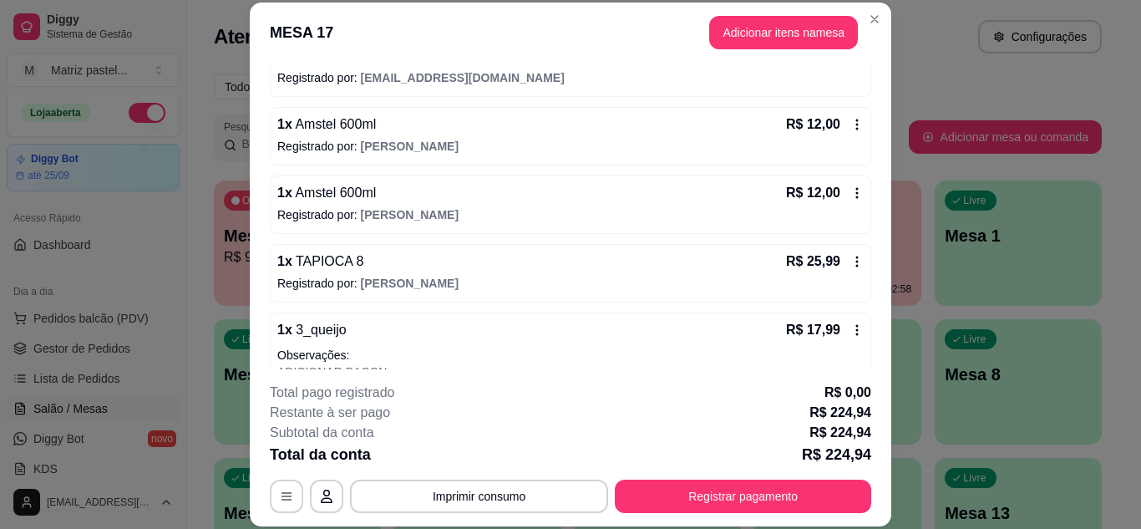
scroll to position [167, 0]
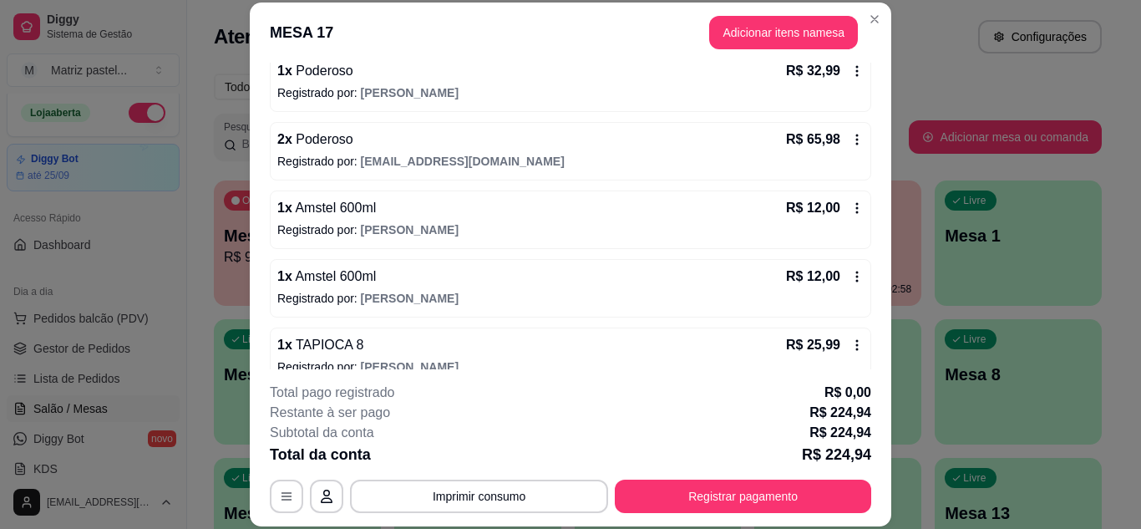
click at [850, 277] on icon at bounding box center [856, 276] width 13 height 13
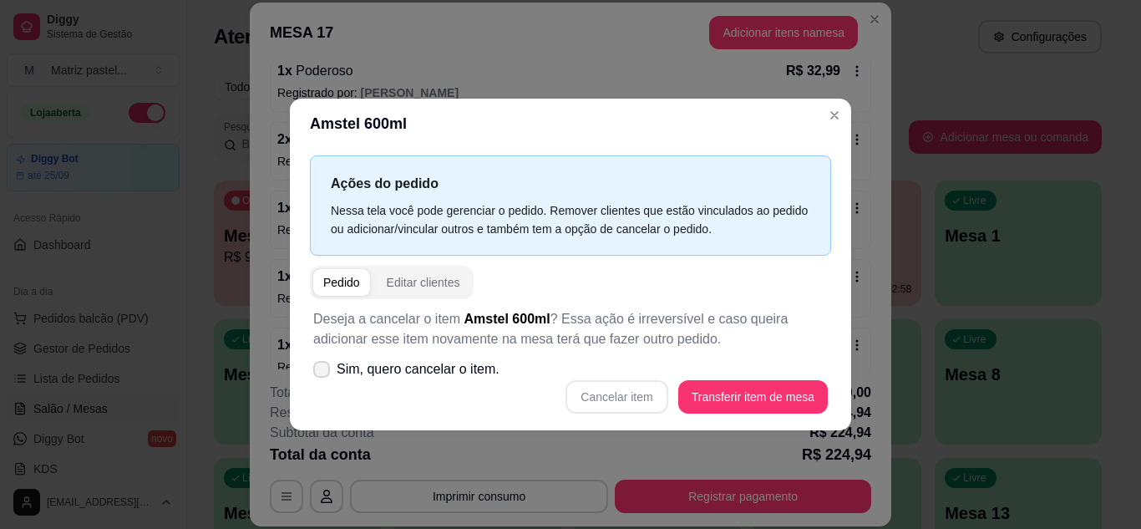
click at [397, 367] on span "Sim, quero cancelar o item." at bounding box center [418, 369] width 163 height 20
click at [323, 372] on input "Sim, quero cancelar o item." at bounding box center [317, 377] width 11 height 11
checkbox input "true"
click at [623, 399] on button "Cancelar item" at bounding box center [616, 396] width 99 height 33
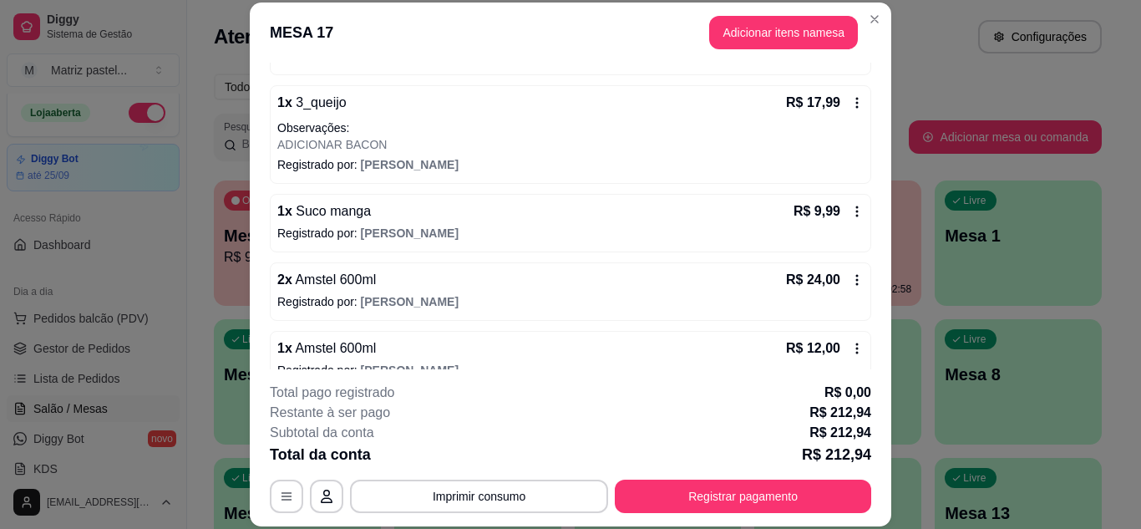
scroll to position [596, 0]
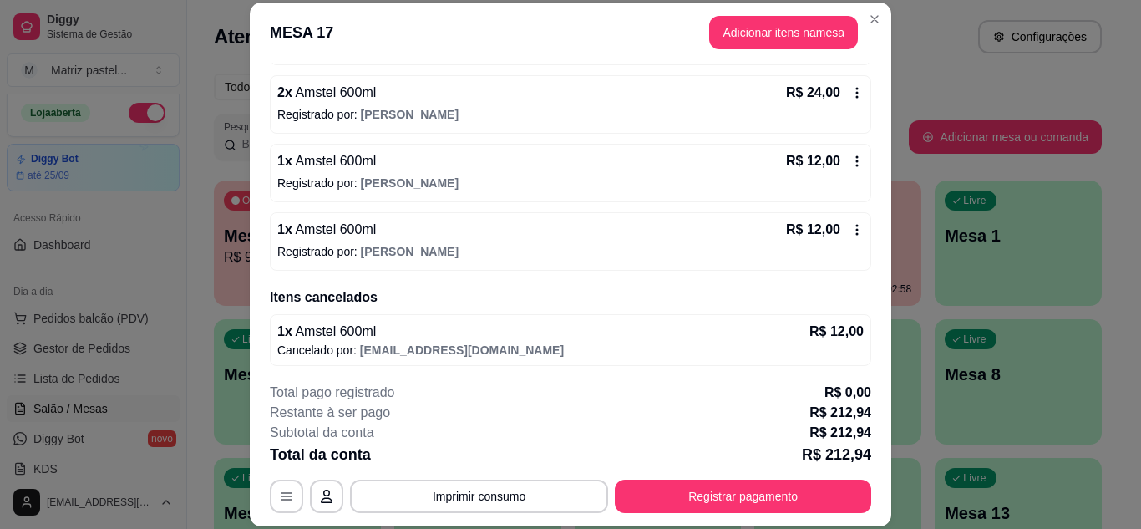
click at [856, 230] on icon at bounding box center [857, 230] width 3 height 11
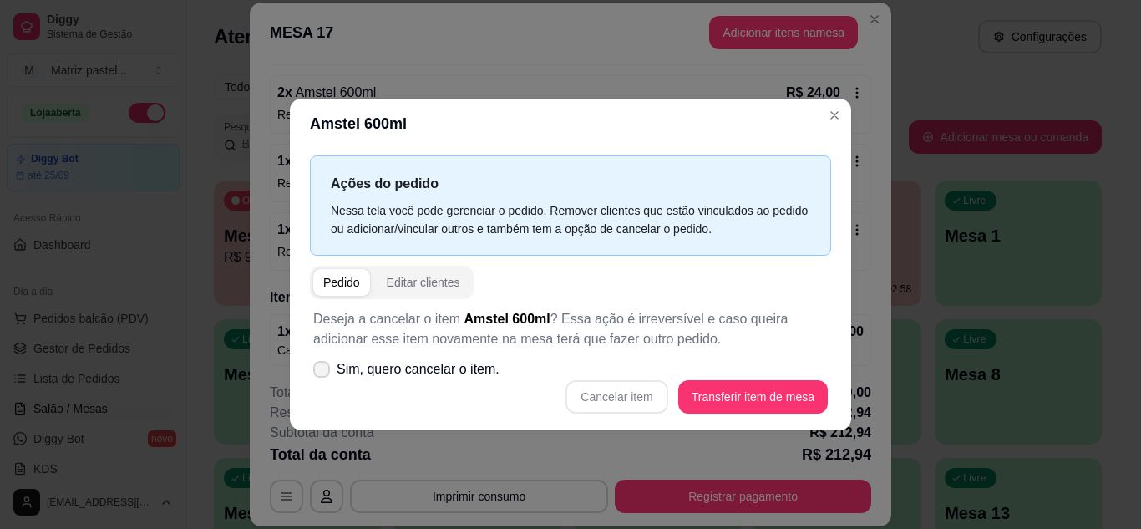
click at [352, 372] on span "Sim, quero cancelar o item." at bounding box center [418, 369] width 163 height 20
click at [323, 372] on input "Sim, quero cancelar o item." at bounding box center [317, 377] width 11 height 11
checkbox input "true"
click at [583, 392] on button "Cancelar item" at bounding box center [616, 396] width 102 height 33
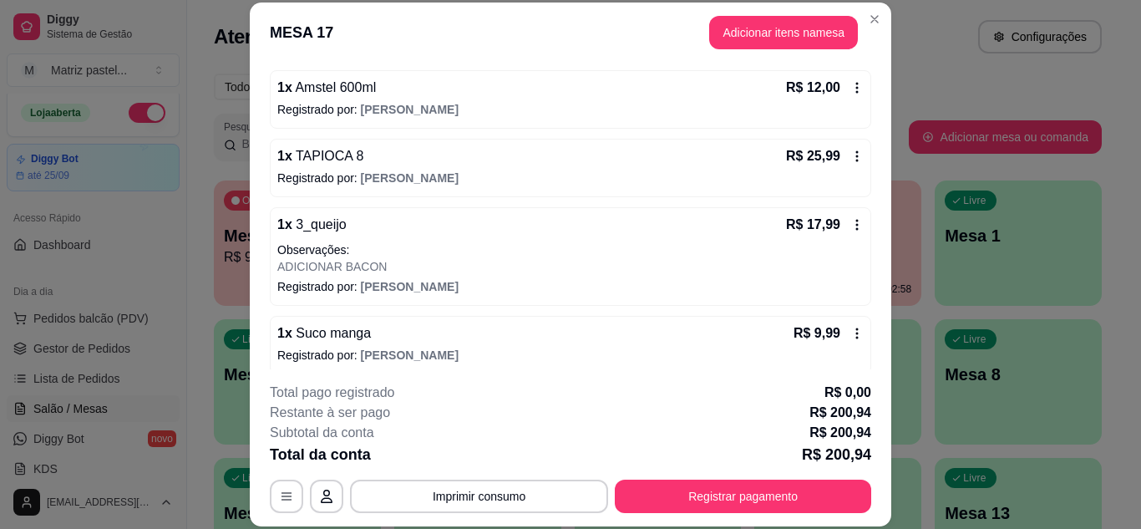
scroll to position [262, 0]
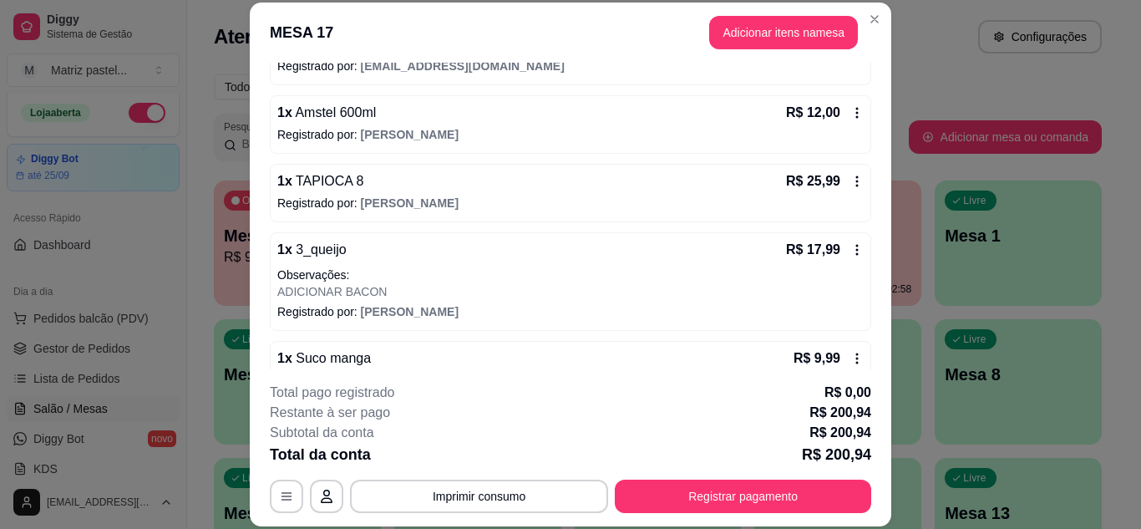
click at [856, 186] on icon at bounding box center [857, 181] width 3 height 11
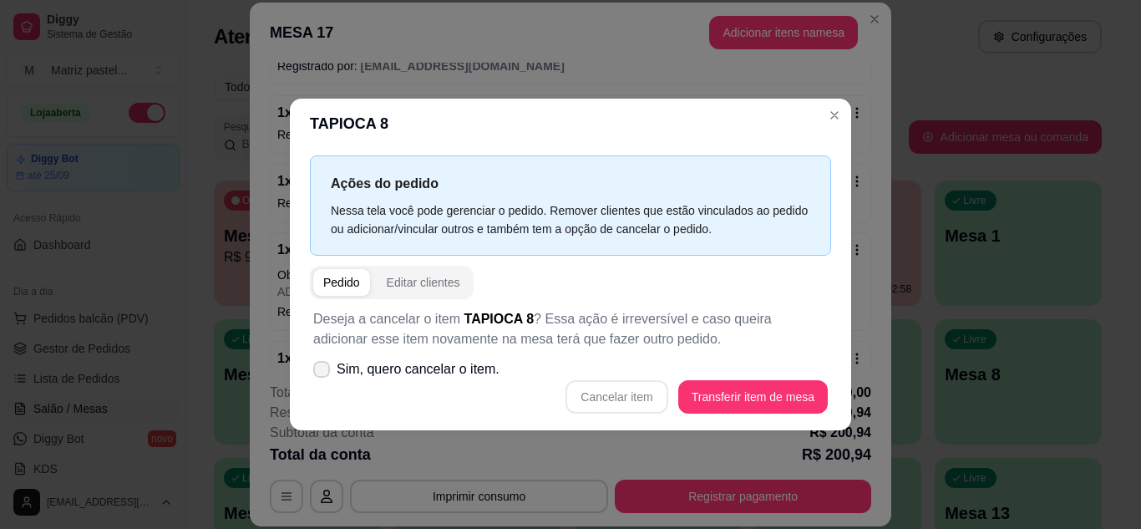
click at [450, 380] on label "Sim, quero cancelar o item." at bounding box center [406, 368] width 200 height 33
click at [323, 380] on input "Sim, quero cancelar o item." at bounding box center [317, 377] width 11 height 11
checkbox input "true"
click at [618, 391] on button "Cancelar item" at bounding box center [616, 396] width 102 height 33
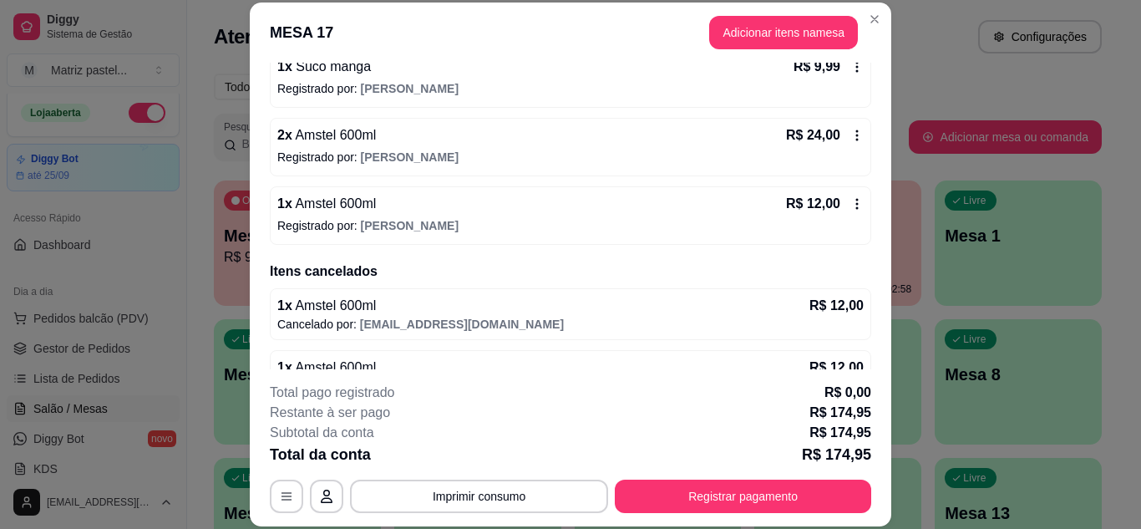
scroll to position [513, 0]
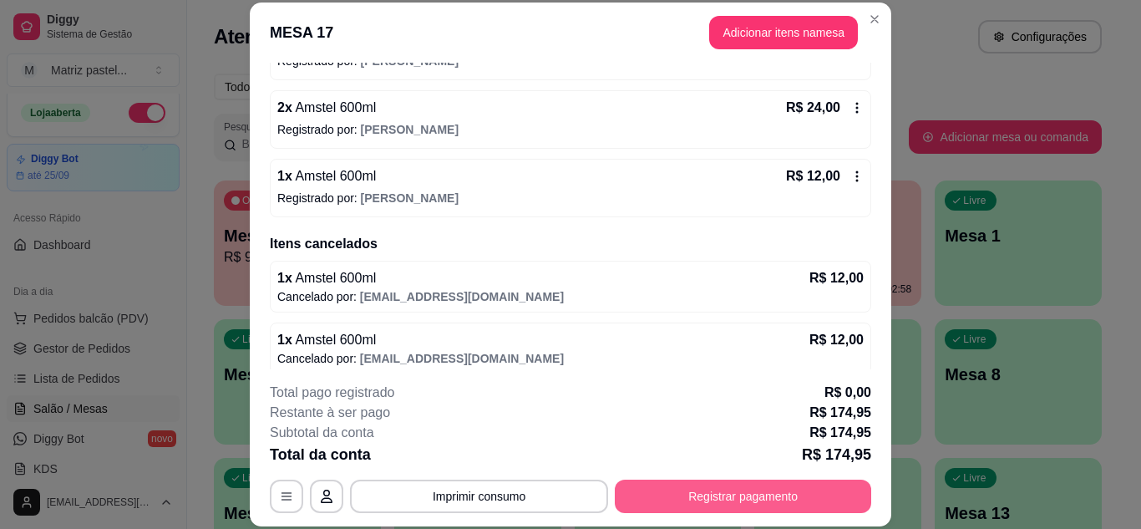
click at [673, 482] on button "Registrar pagamento" at bounding box center [743, 495] width 256 height 33
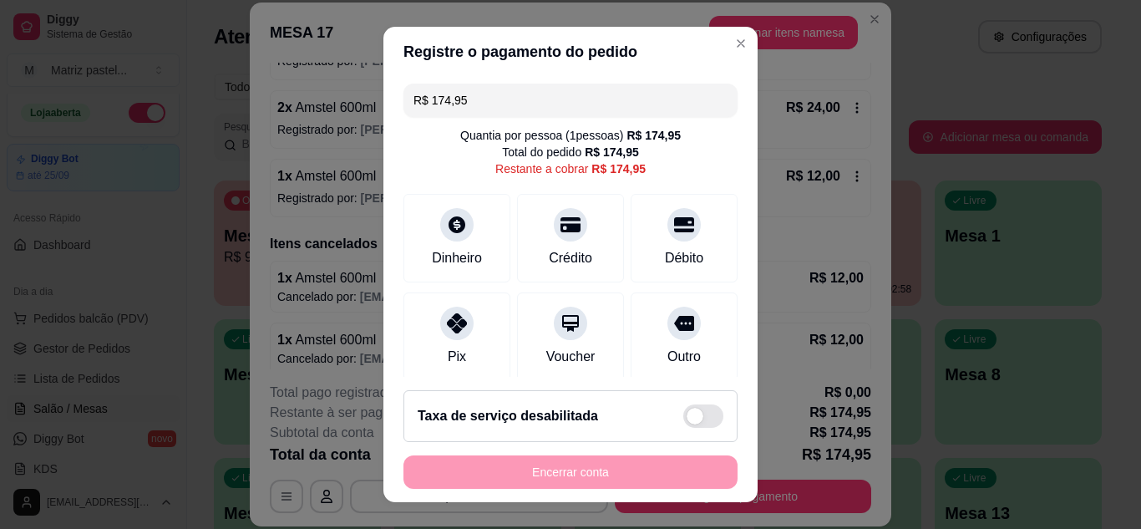
click at [461, 115] on input "R$ 174,95" at bounding box center [570, 99] width 314 height 33
click at [462, 114] on input "R$ 174,95" at bounding box center [570, 99] width 314 height 33
click at [450, 247] on div "Dinheiro" at bounding box center [456, 256] width 55 height 22
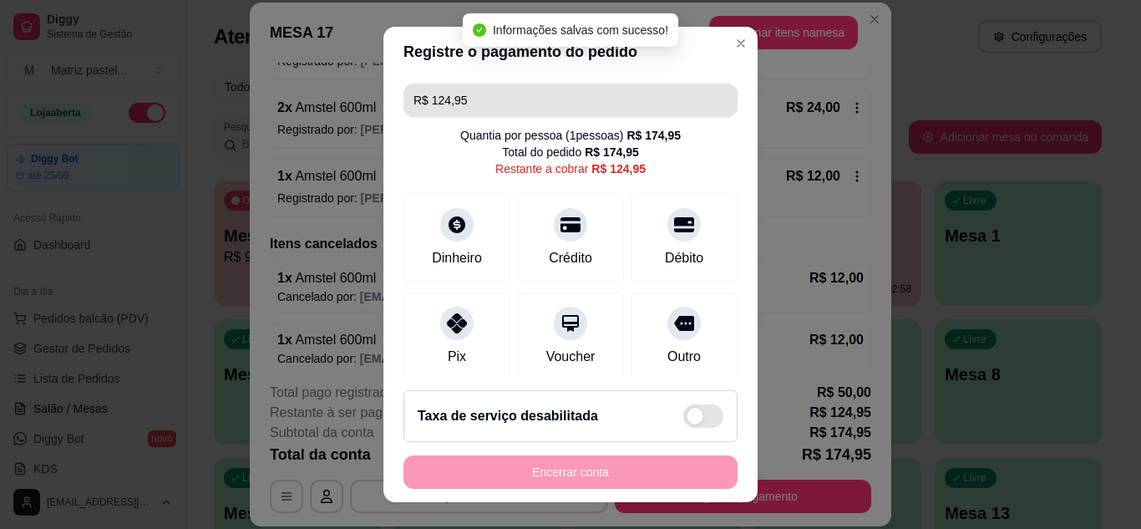
click at [499, 99] on input "R$ 124,95" at bounding box center [570, 99] width 314 height 33
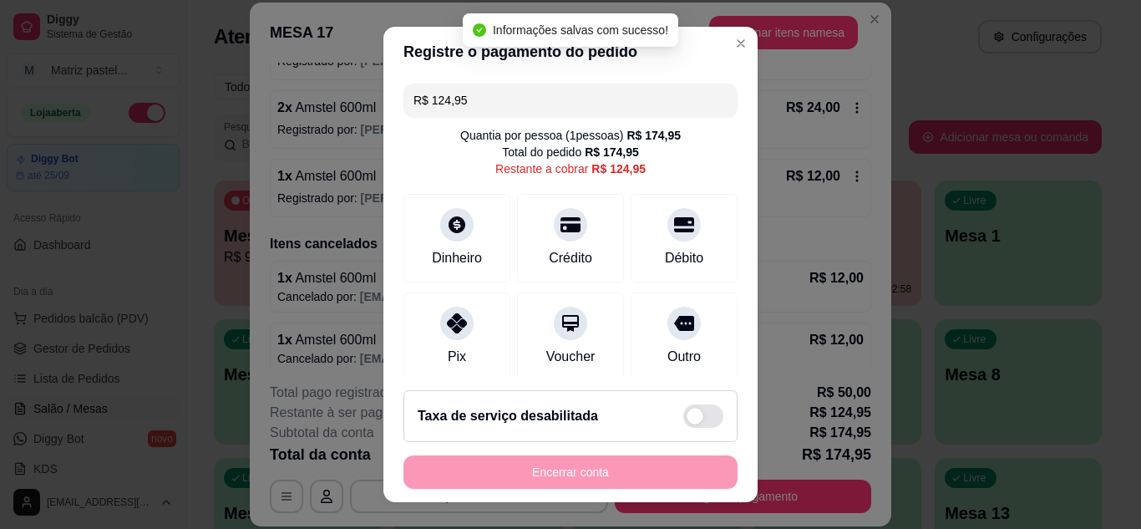
click at [499, 99] on input "R$ 124,95" at bounding box center [570, 99] width 314 height 33
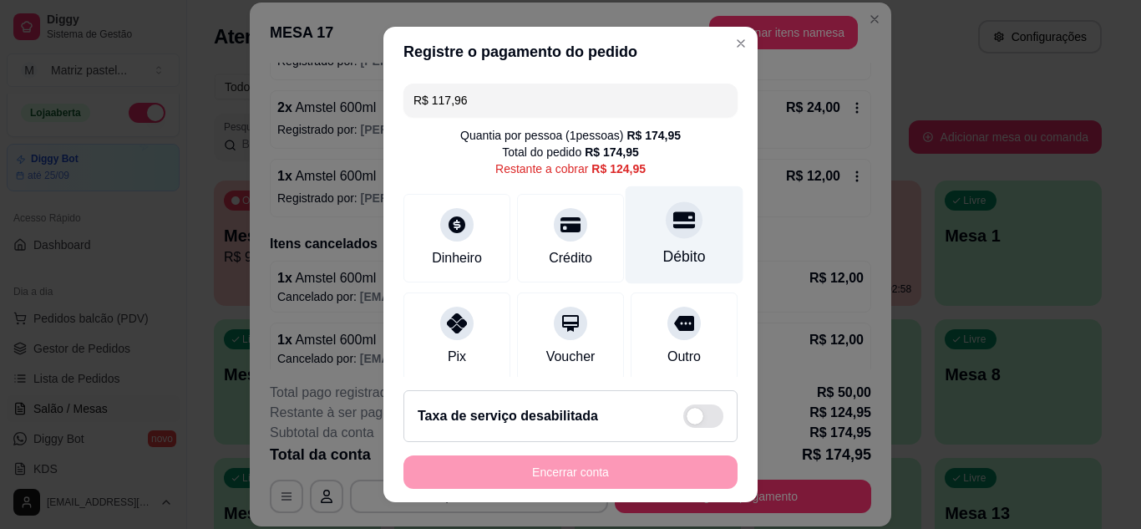
click at [673, 224] on icon at bounding box center [684, 220] width 22 height 22
click at [673, 221] on icon at bounding box center [684, 219] width 22 height 17
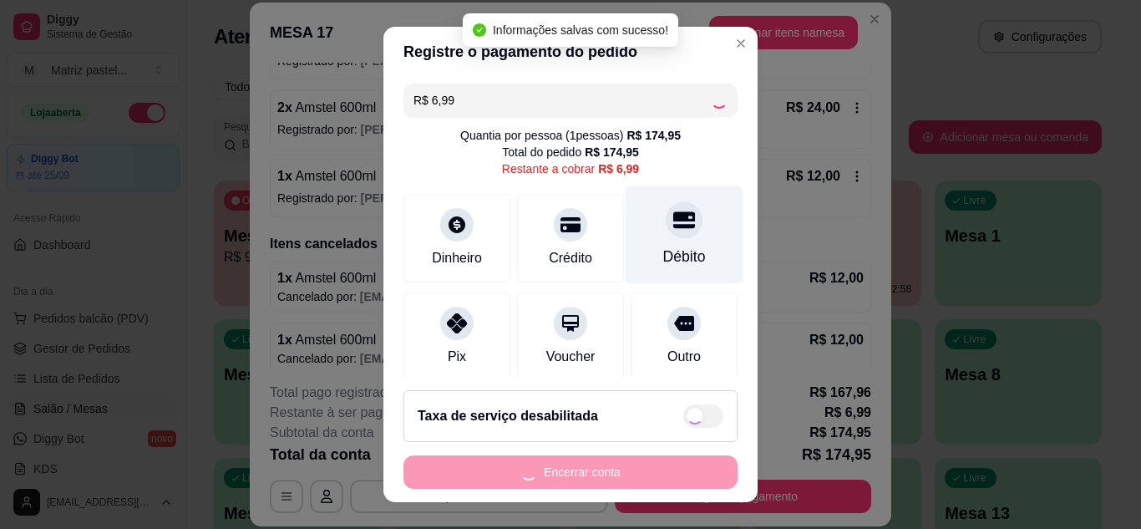
type input "R$ 0,00"
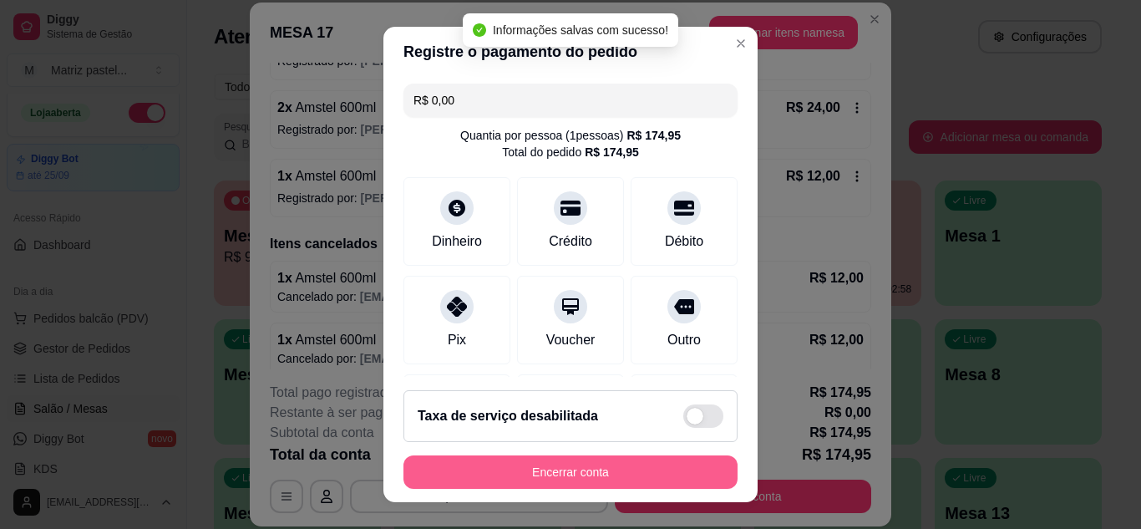
click at [586, 471] on button "Encerrar conta" at bounding box center [570, 471] width 334 height 33
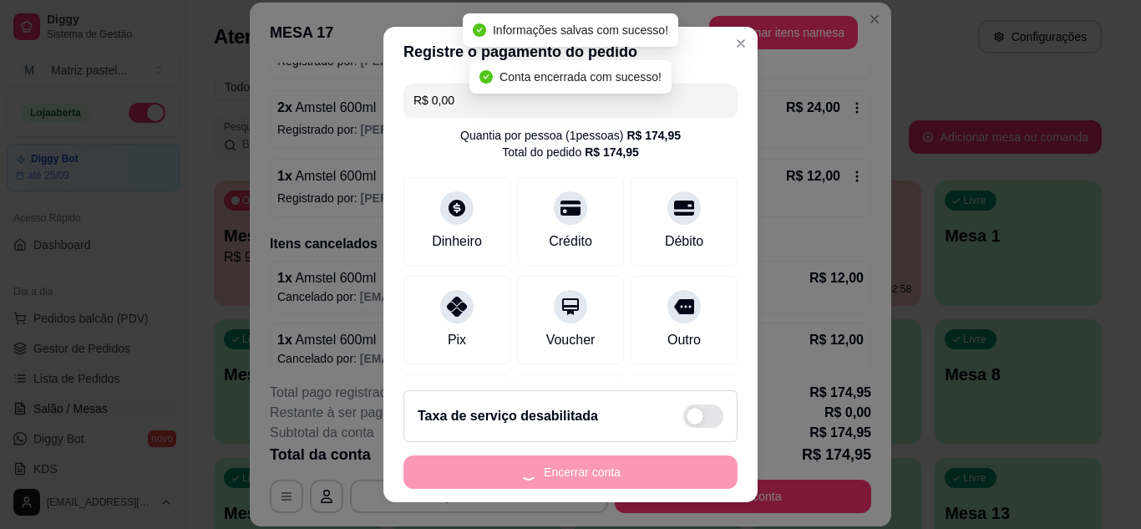
scroll to position [0, 0]
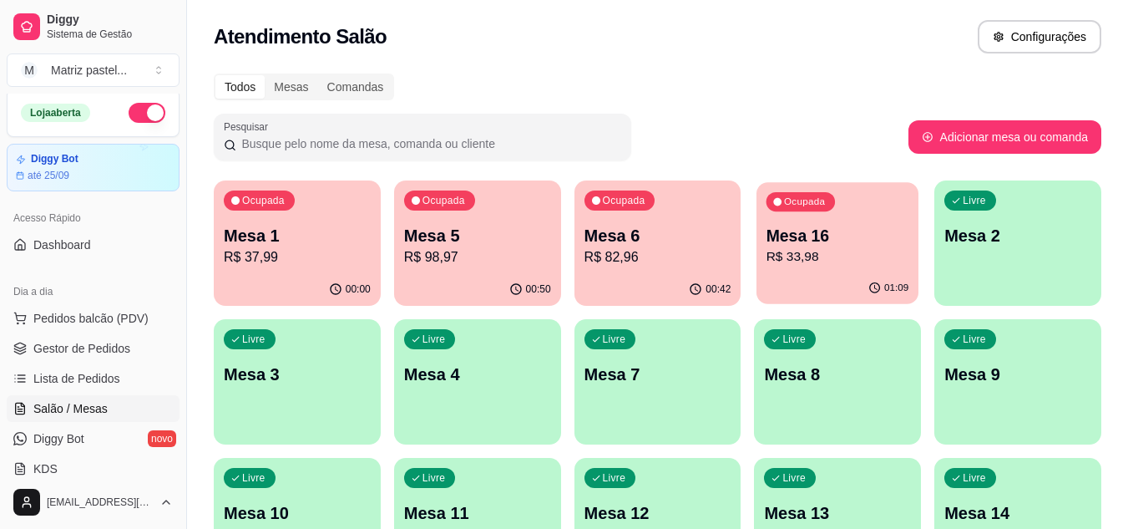
click at [841, 244] on p "Mesa 16" at bounding box center [838, 236] width 143 height 23
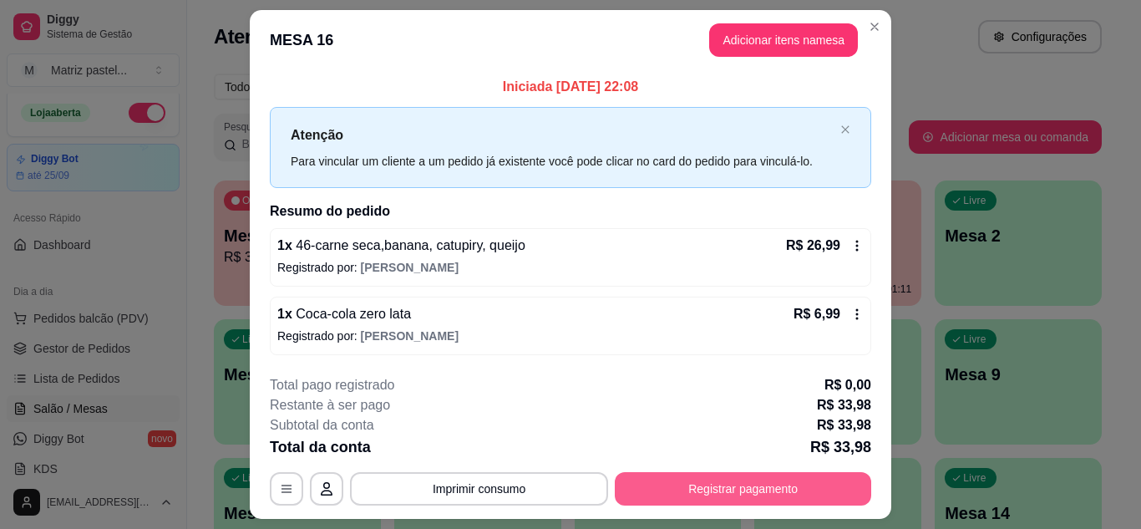
click at [732, 496] on button "Registrar pagamento" at bounding box center [743, 488] width 256 height 33
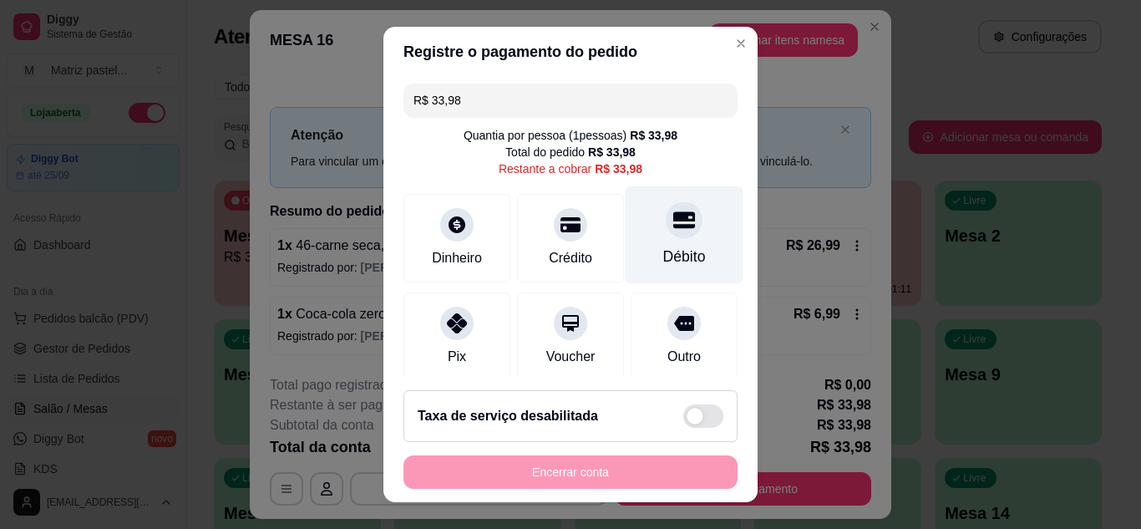
click at [671, 244] on div "Débito" at bounding box center [684, 234] width 118 height 98
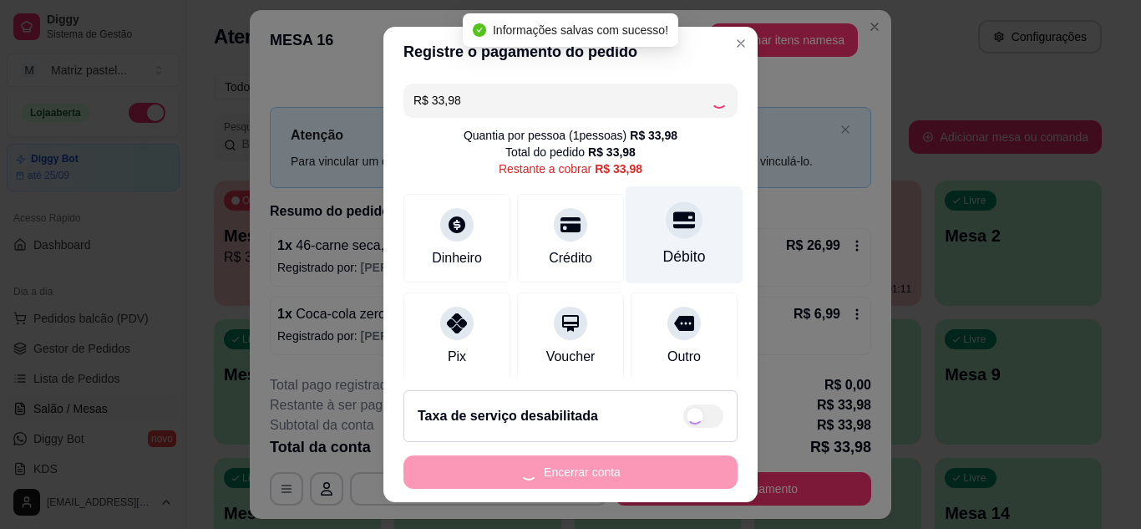
type input "R$ 0,00"
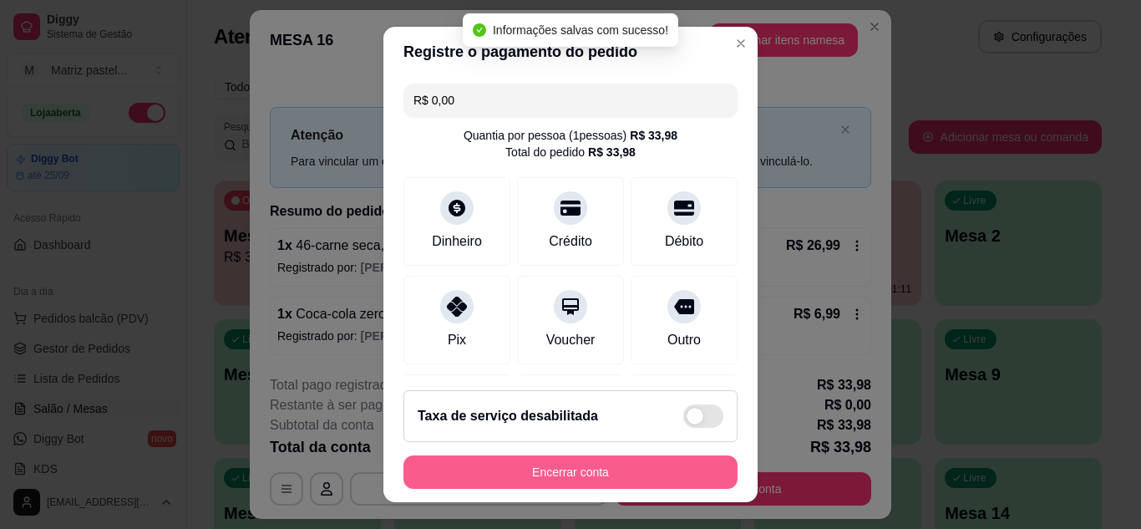
click at [609, 478] on button "Encerrar conta" at bounding box center [570, 471] width 334 height 33
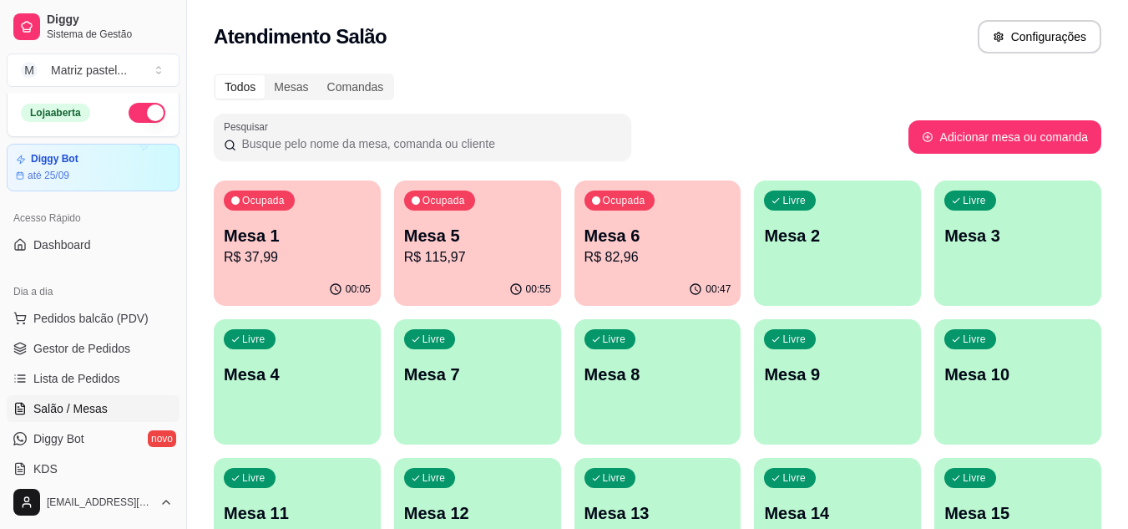
click at [291, 282] on div "00:05" at bounding box center [297, 289] width 167 height 33
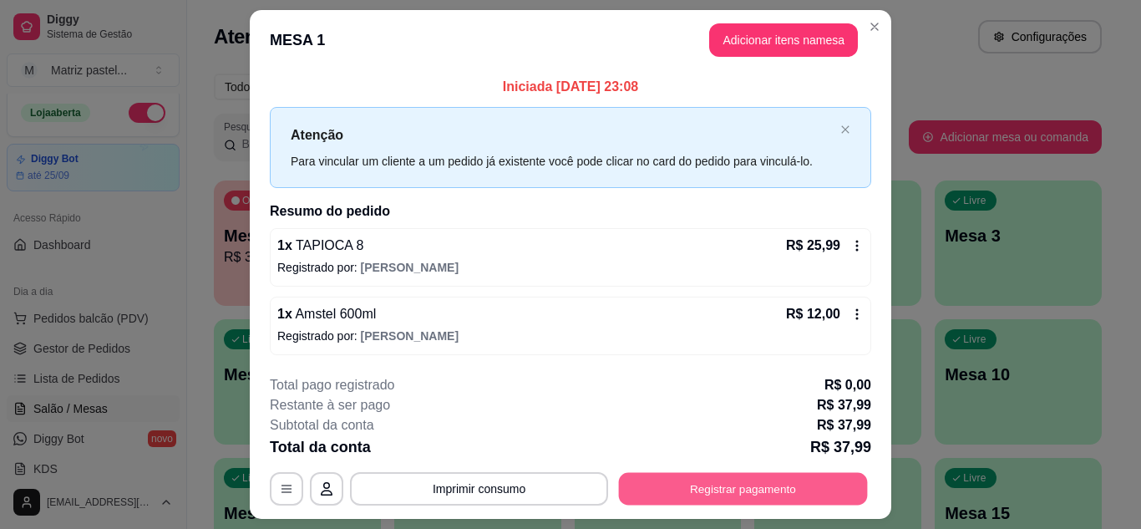
click at [704, 478] on button "Registrar pagamento" at bounding box center [743, 489] width 249 height 33
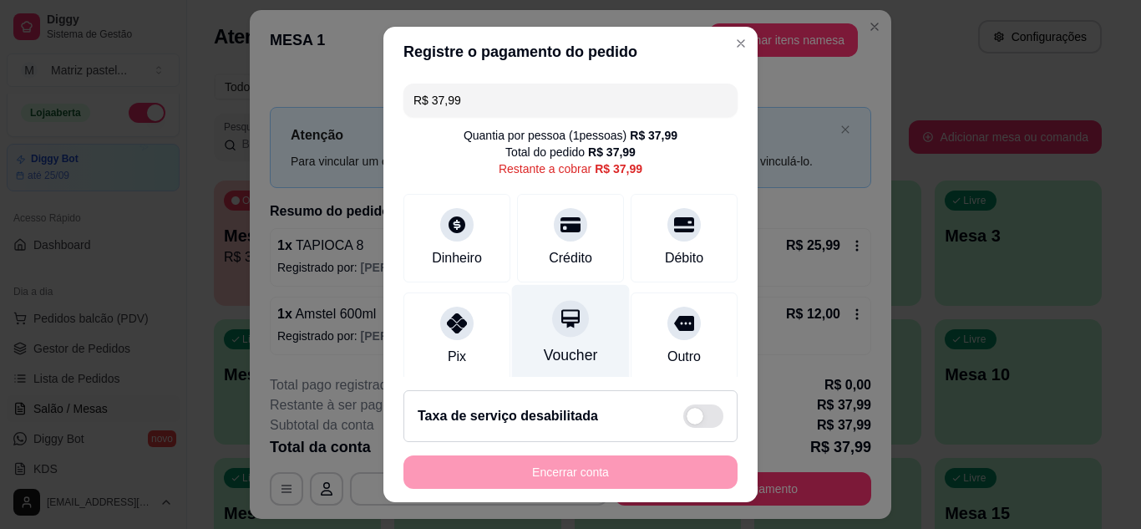
scroll to position [83, 0]
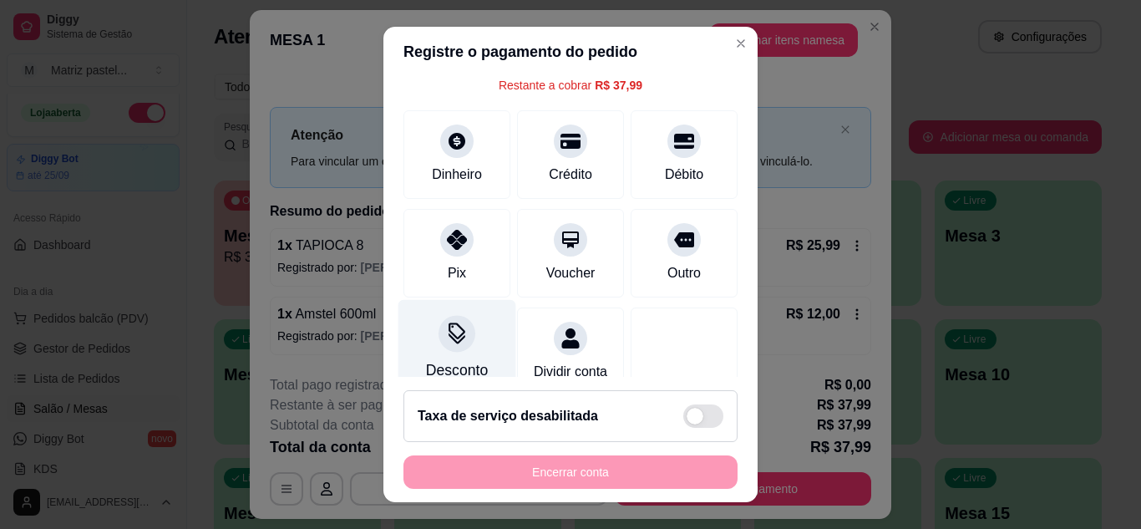
click at [468, 342] on div "Desconto" at bounding box center [457, 348] width 118 height 98
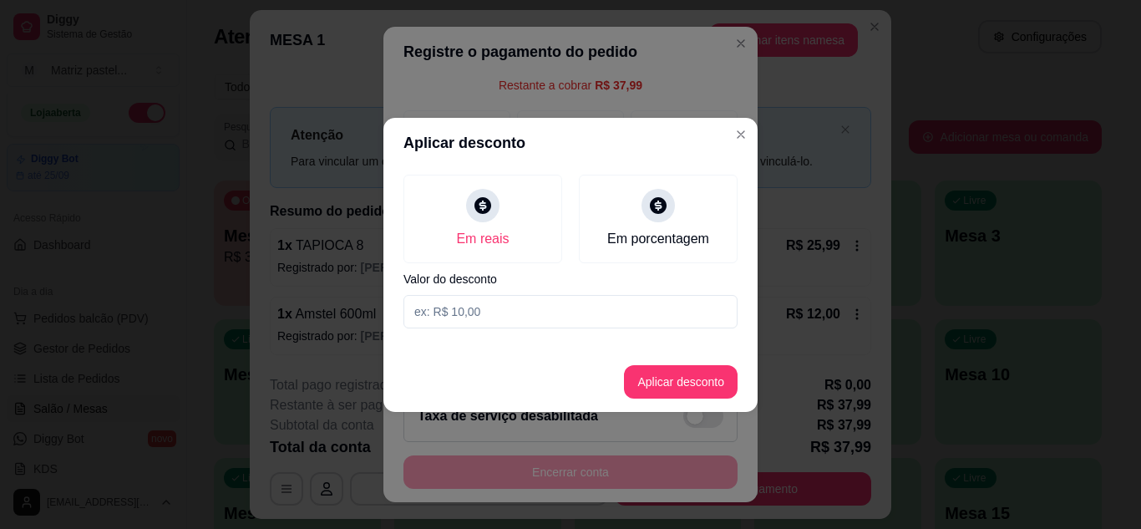
click at [487, 320] on input at bounding box center [570, 311] width 334 height 33
type input "37,97"
click at [684, 392] on button "Aplicar desconto" at bounding box center [680, 381] width 109 height 33
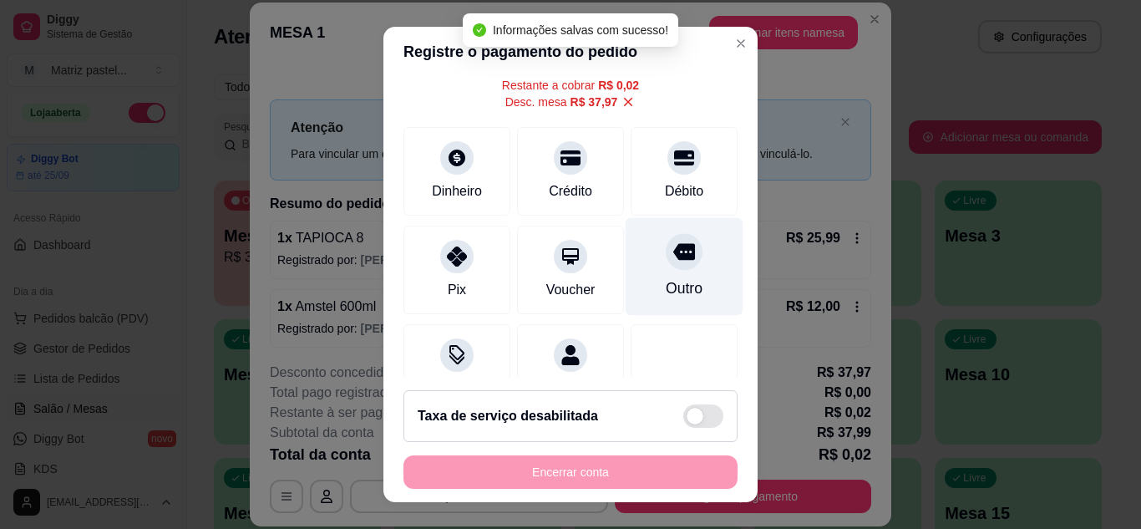
click at [665, 279] on div "Outro" at bounding box center [683, 288] width 37 height 22
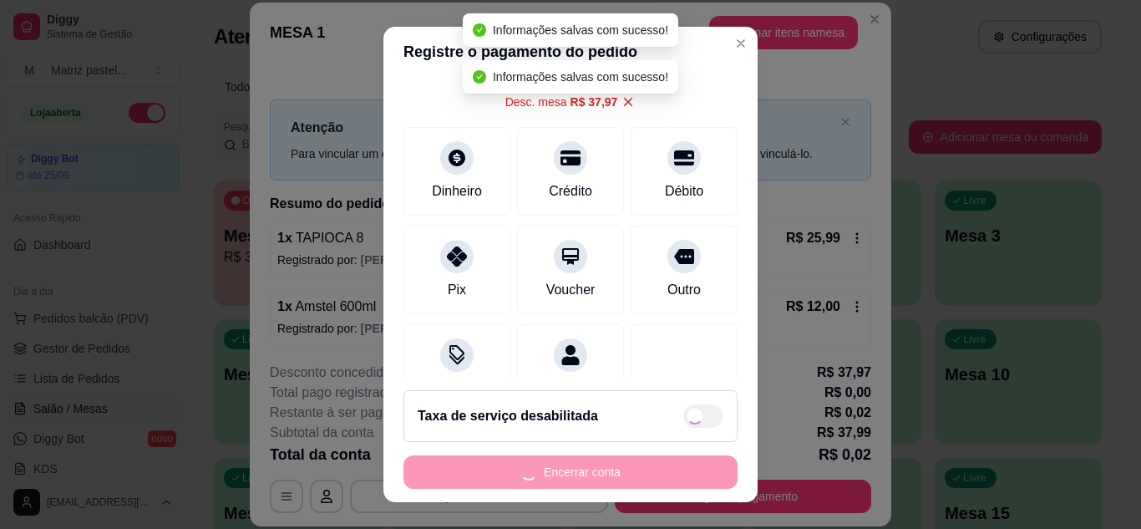
type input "R$ 0,00"
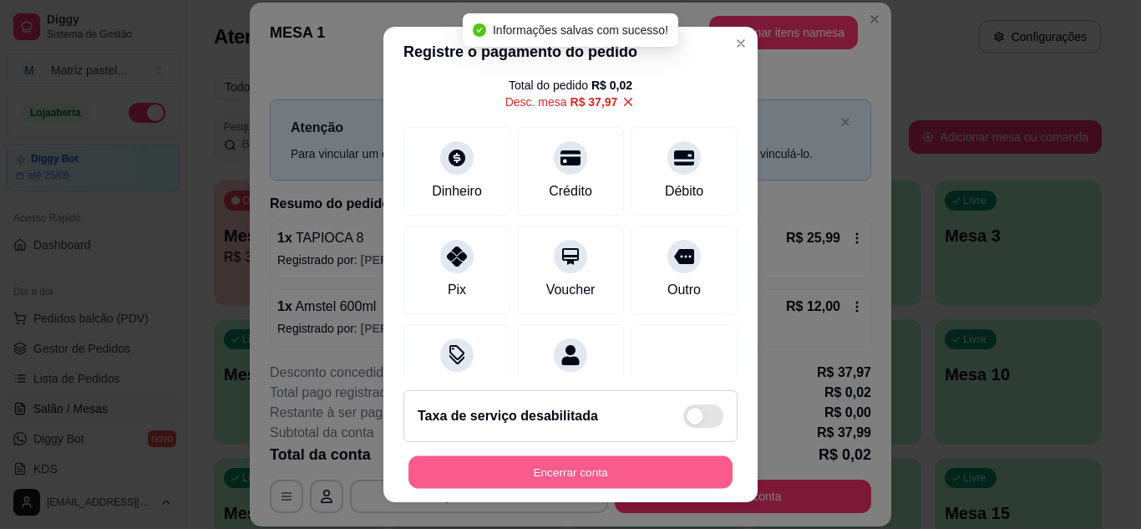
click at [625, 465] on button "Encerrar conta" at bounding box center [570, 472] width 324 height 33
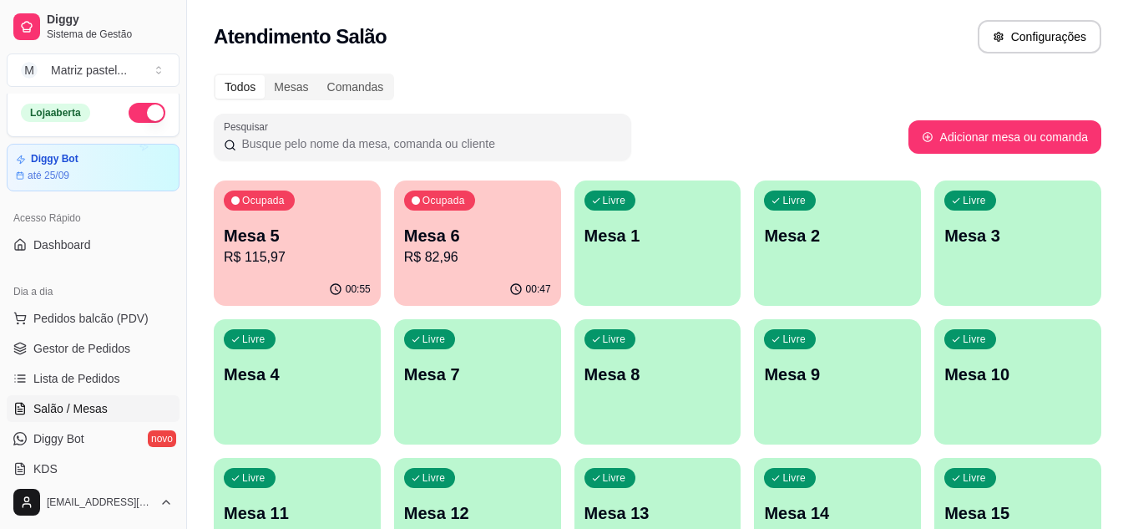
click at [478, 261] on p "R$ 82,96" at bounding box center [477, 257] width 147 height 20
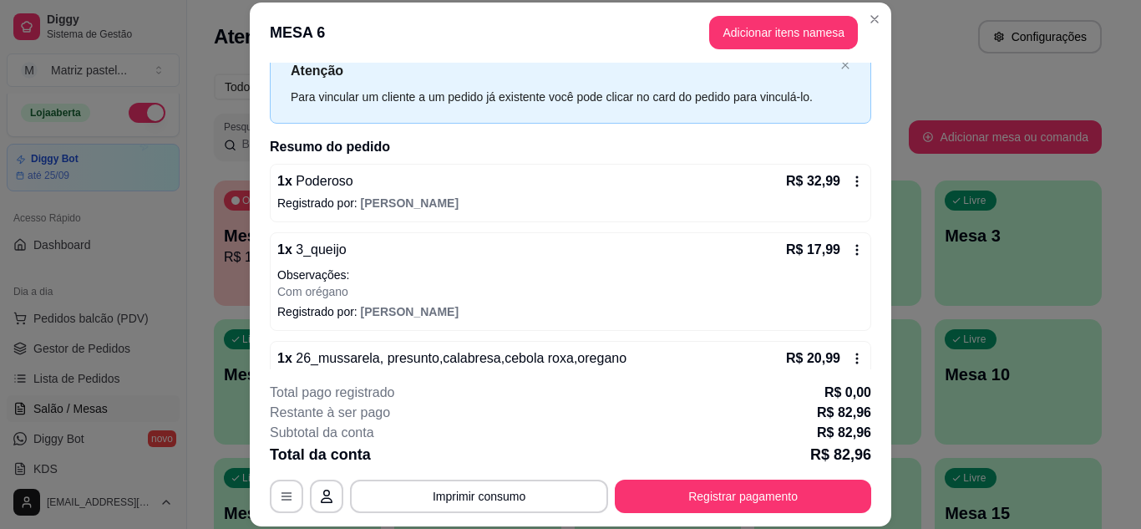
scroll to position [162, 0]
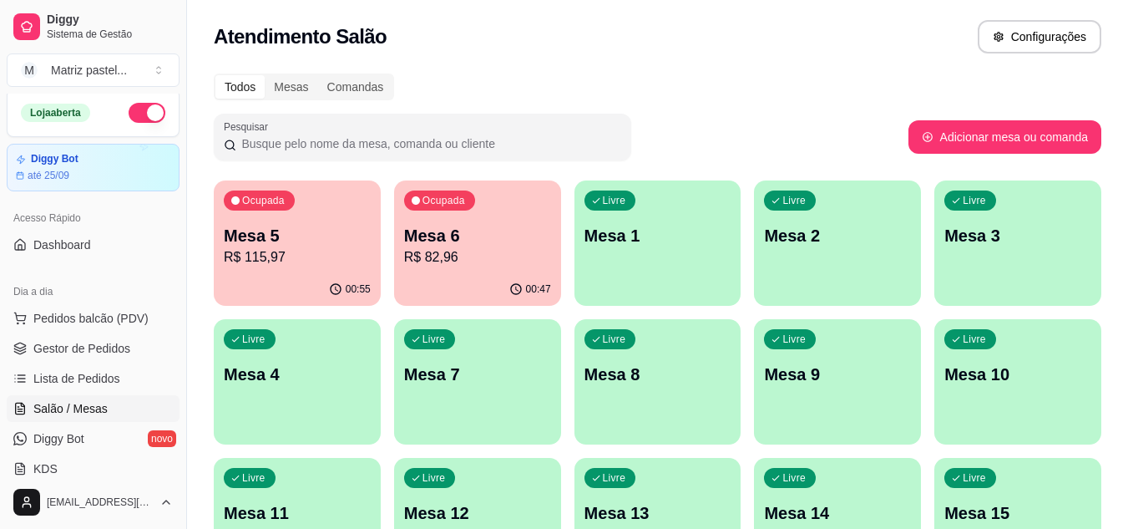
click at [333, 263] on p "R$ 115,97" at bounding box center [297, 257] width 147 height 20
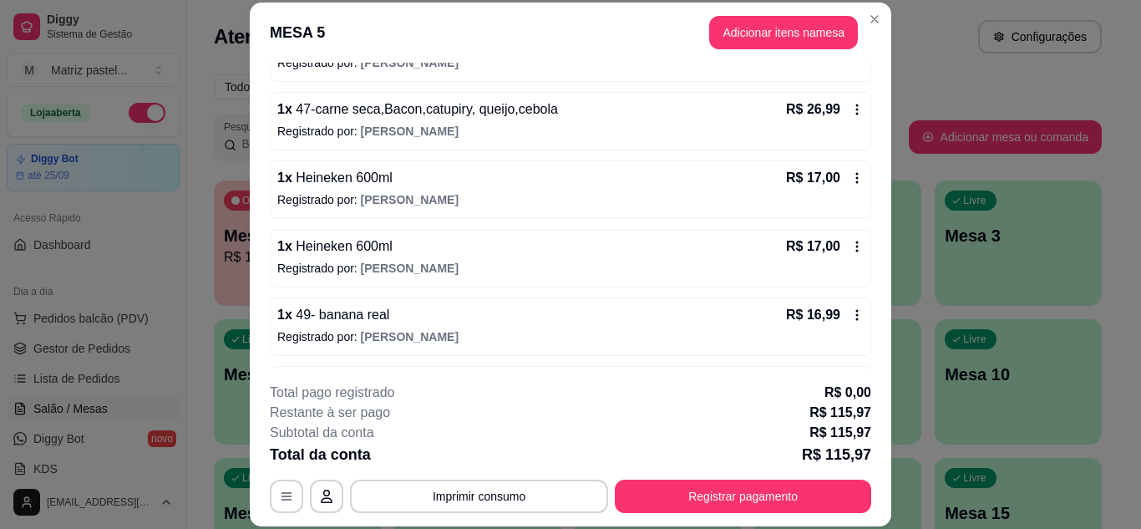
scroll to position [0, 0]
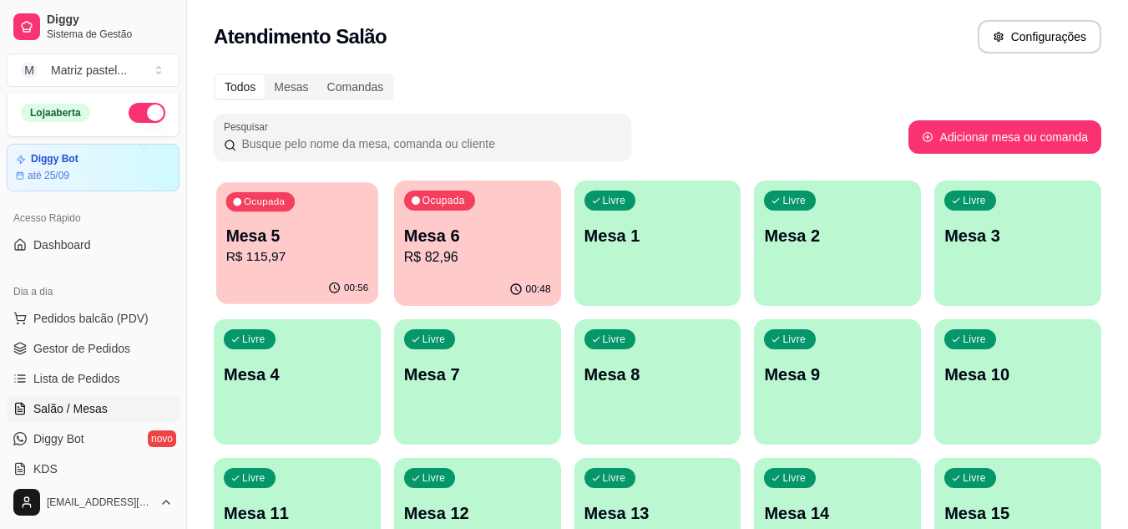
click at [311, 249] on p "R$ 115,97" at bounding box center [297, 256] width 143 height 19
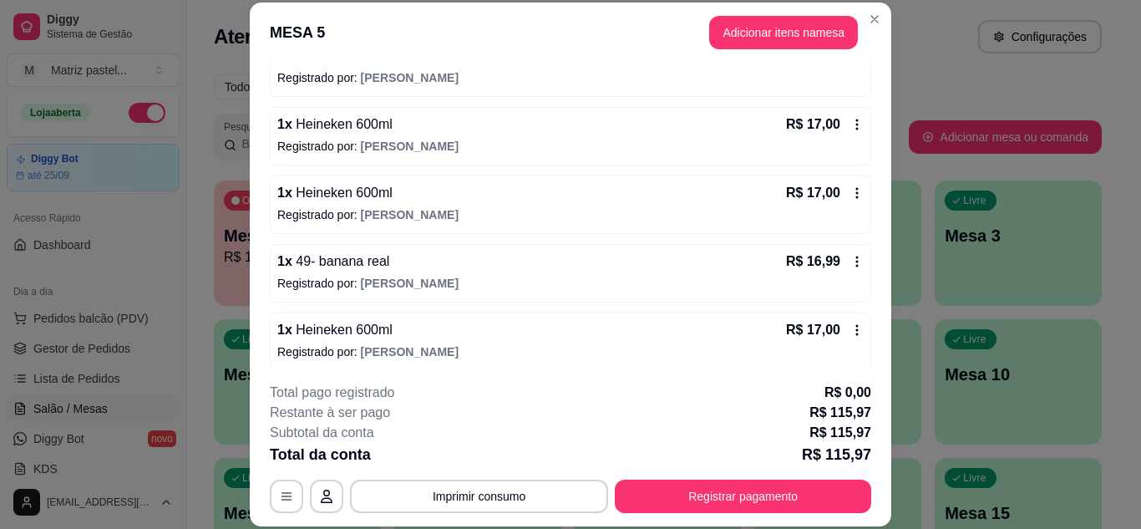
scroll to position [259, 0]
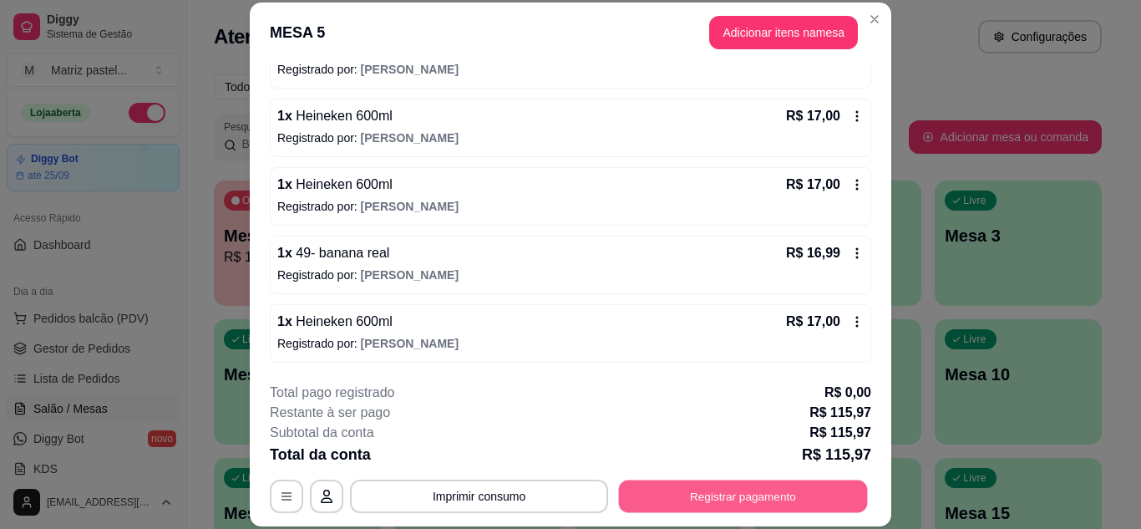
click at [668, 506] on button "Registrar pagamento" at bounding box center [743, 495] width 249 height 33
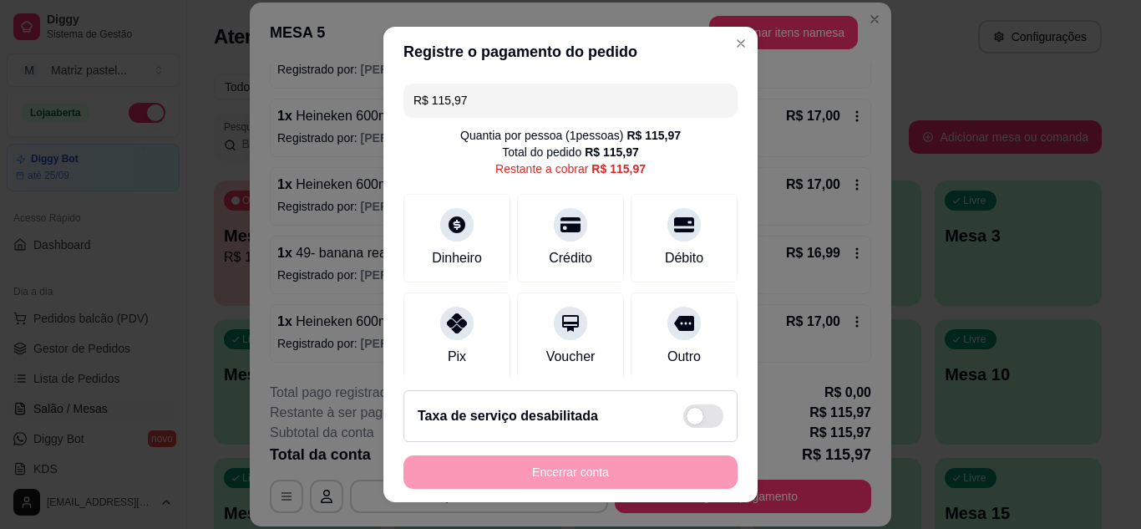
click at [469, 108] on input "R$ 115,97" at bounding box center [570, 99] width 314 height 33
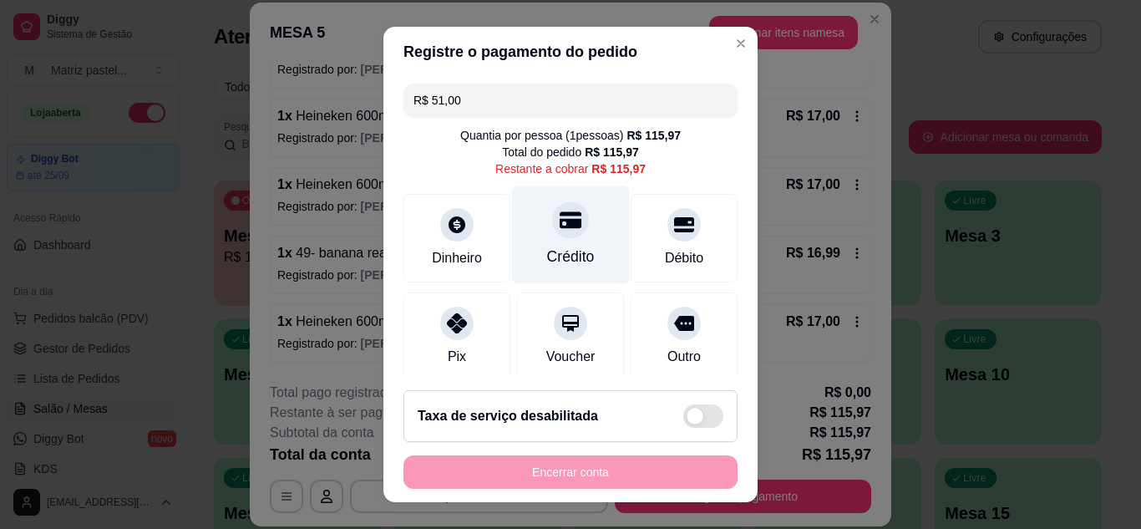
click at [559, 225] on icon at bounding box center [570, 219] width 22 height 17
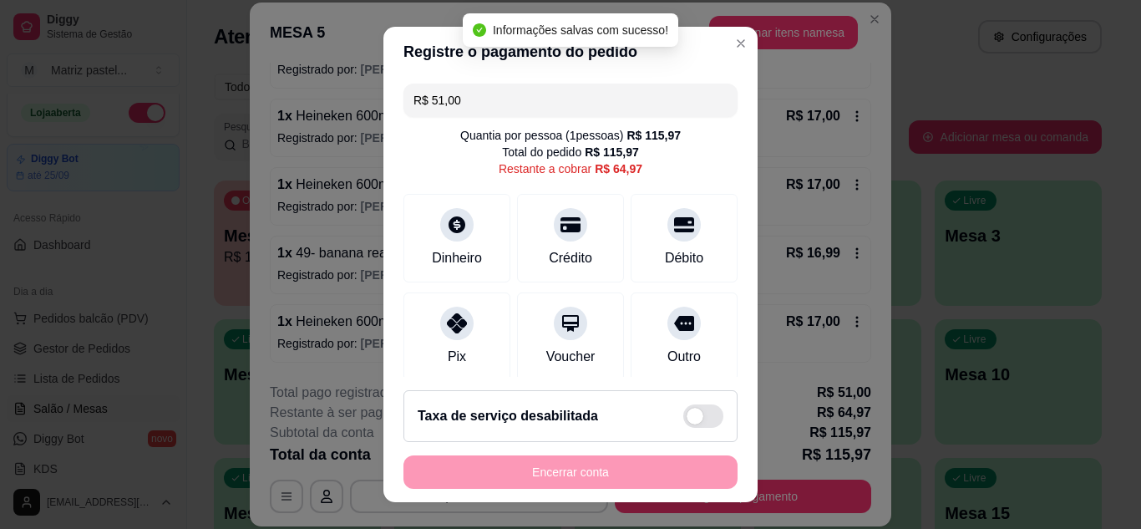
type input "R$ 64,97"
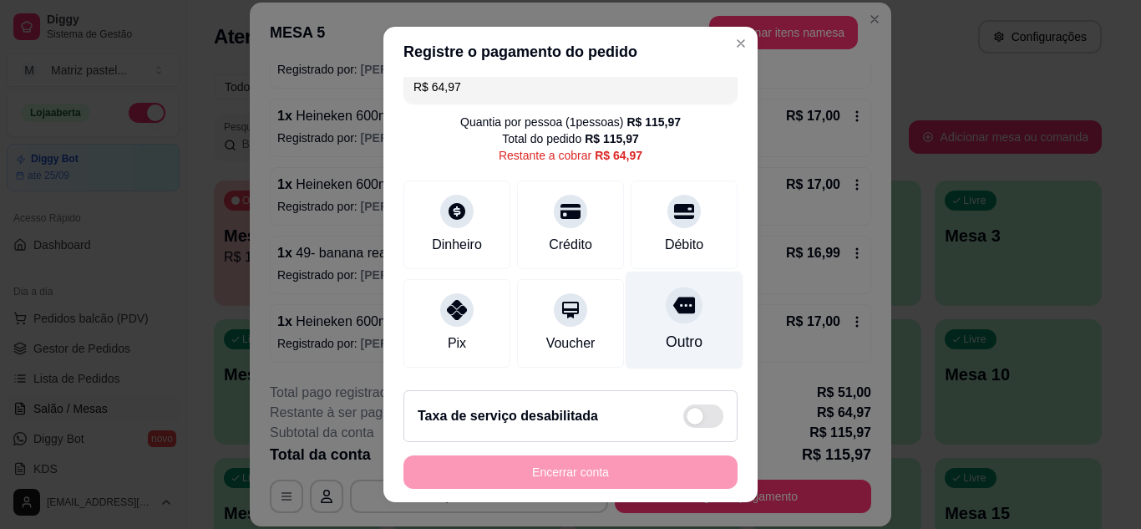
scroll to position [0, 0]
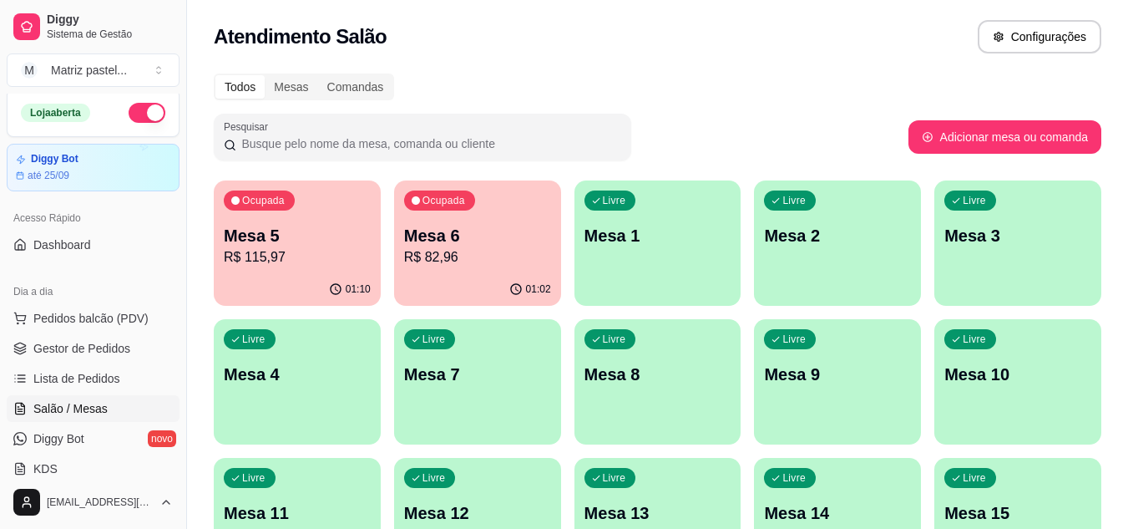
click at [437, 248] on p "R$ 82,96" at bounding box center [477, 257] width 147 height 20
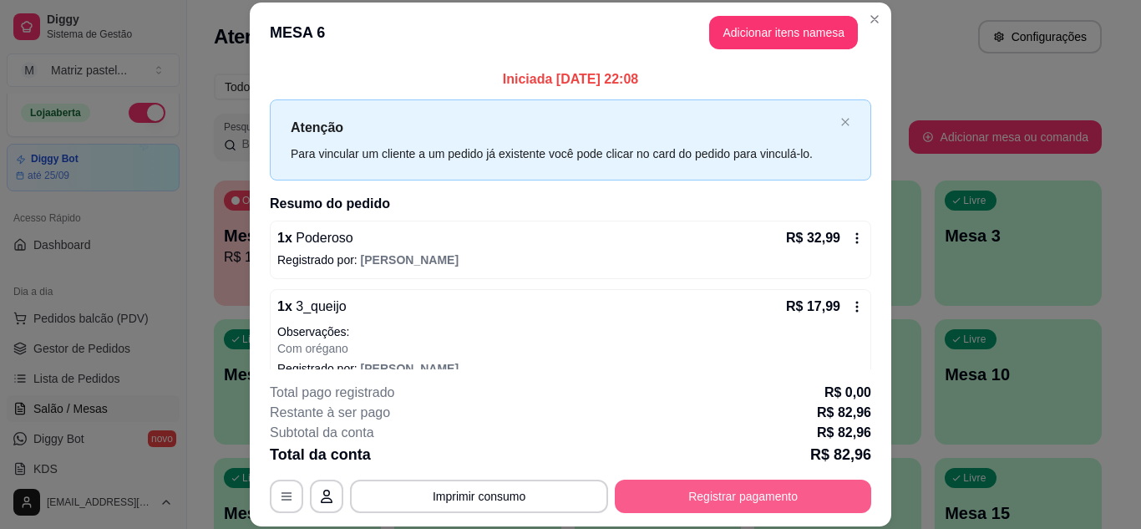
click at [768, 490] on button "Registrar pagamento" at bounding box center [743, 495] width 256 height 33
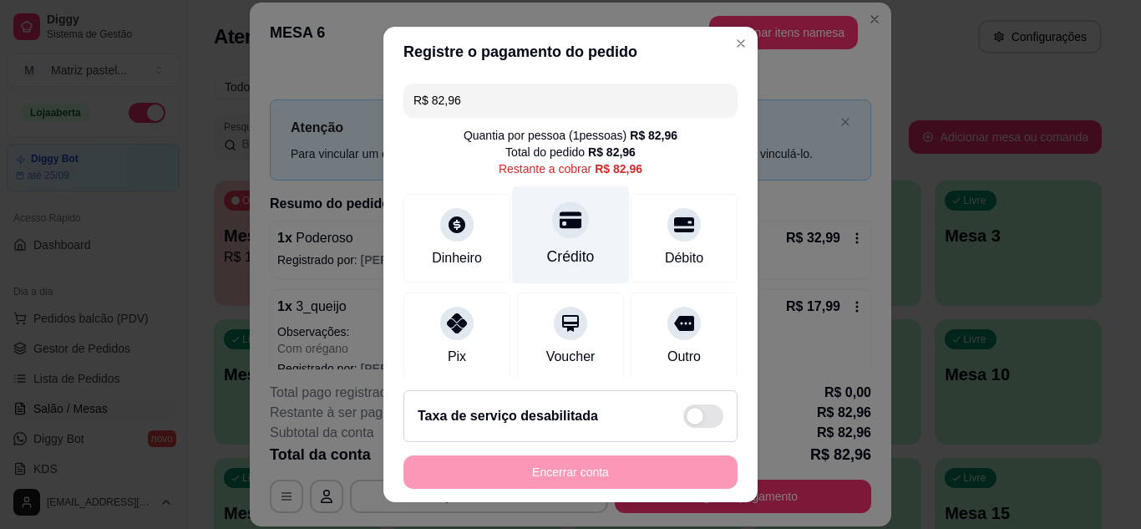
click at [547, 250] on div "Crédito" at bounding box center [571, 256] width 48 height 22
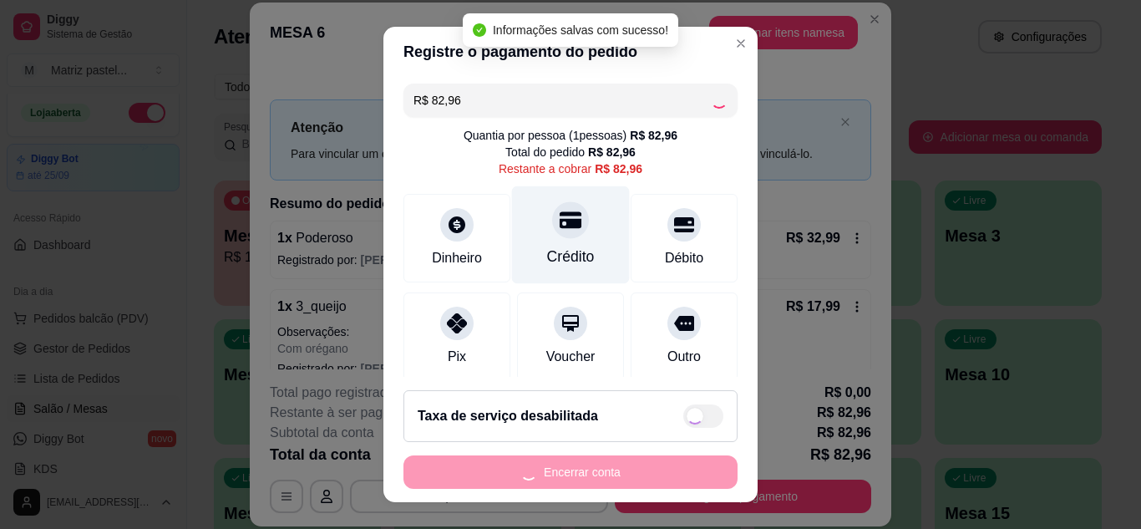
type input "R$ 0,00"
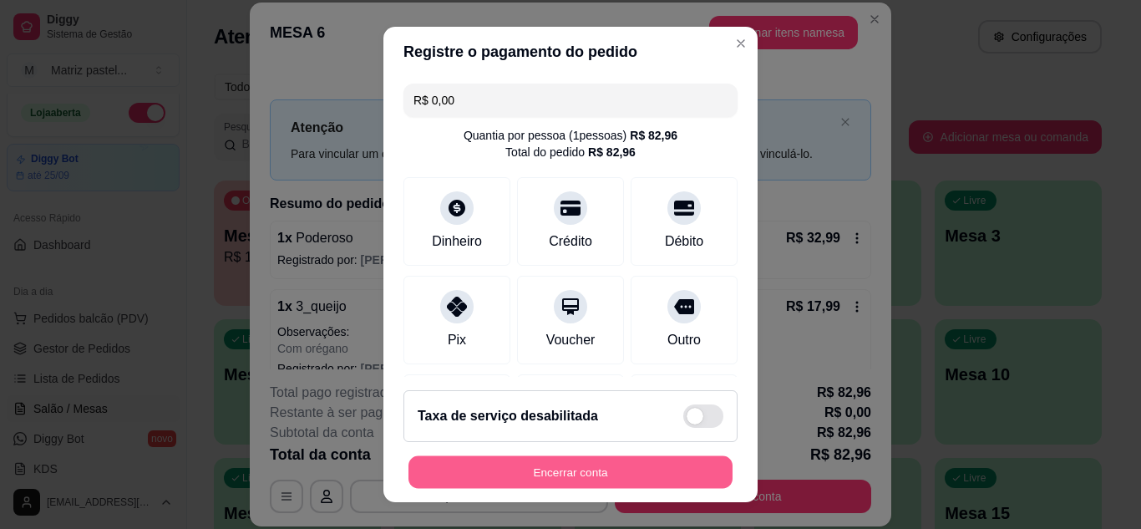
click at [688, 482] on button "Encerrar conta" at bounding box center [570, 472] width 324 height 33
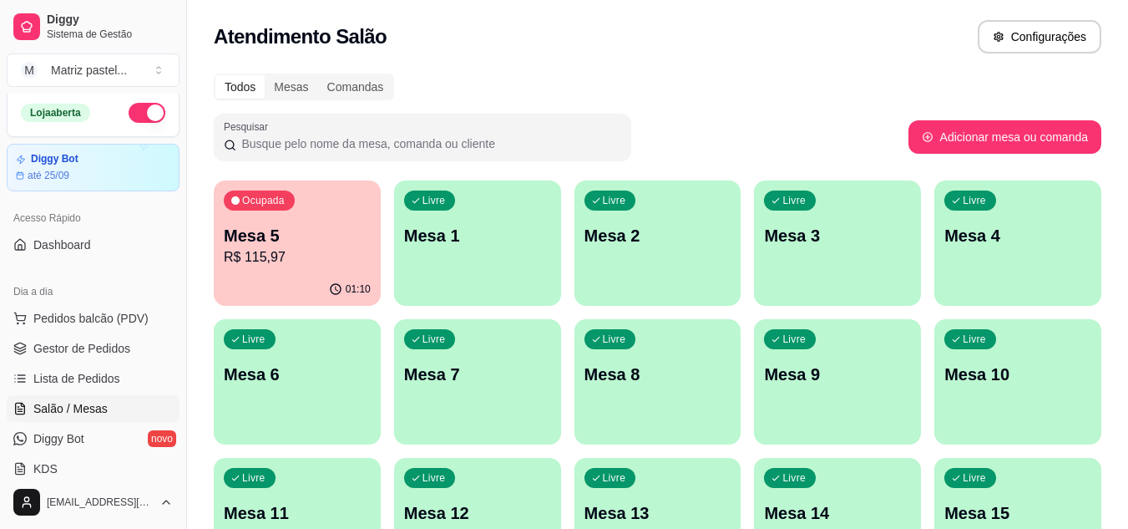
click at [357, 239] on p "Mesa 5" at bounding box center [297, 235] width 147 height 23
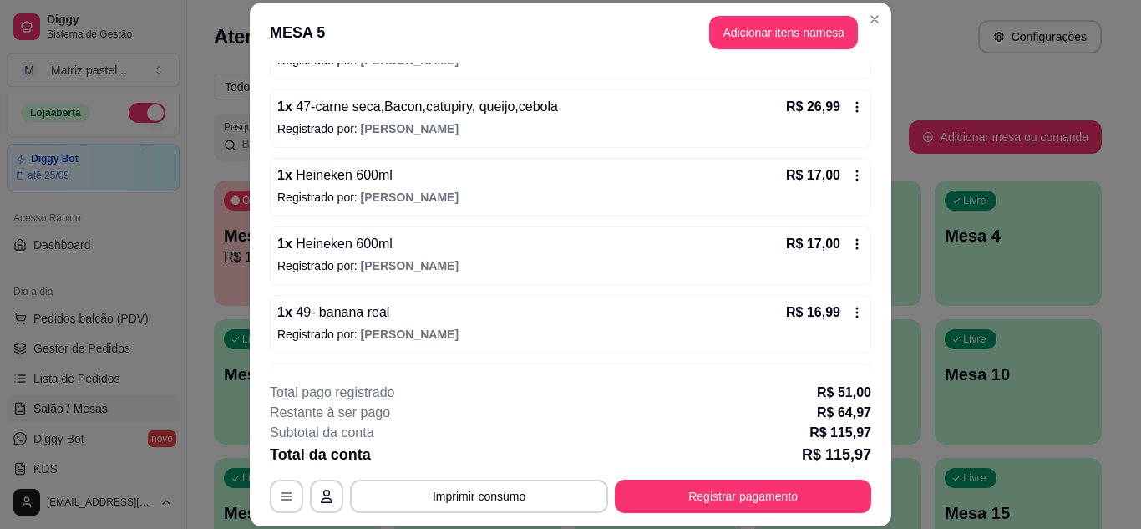
scroll to position [175, 0]
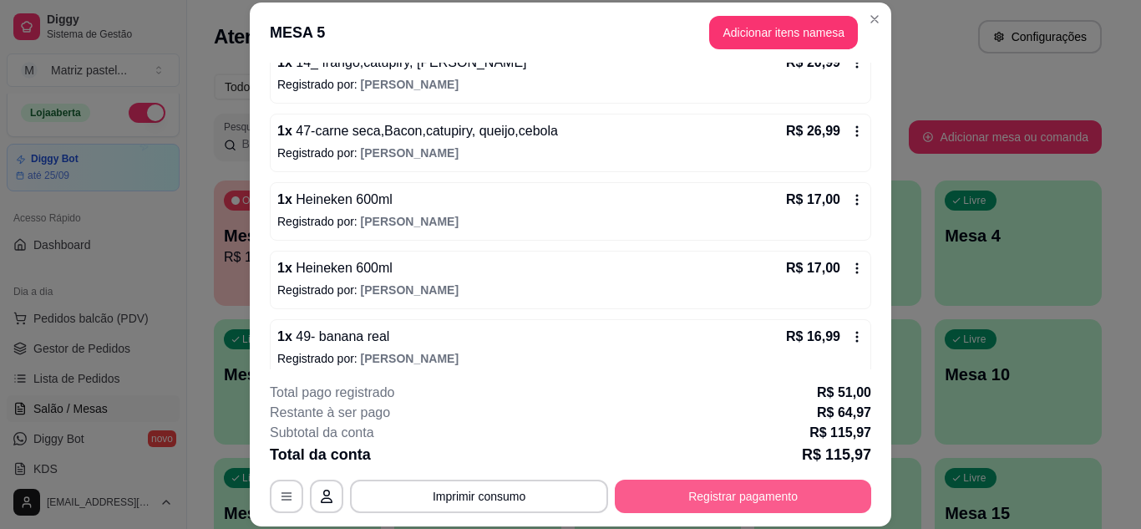
click at [681, 493] on button "Registrar pagamento" at bounding box center [743, 495] width 256 height 33
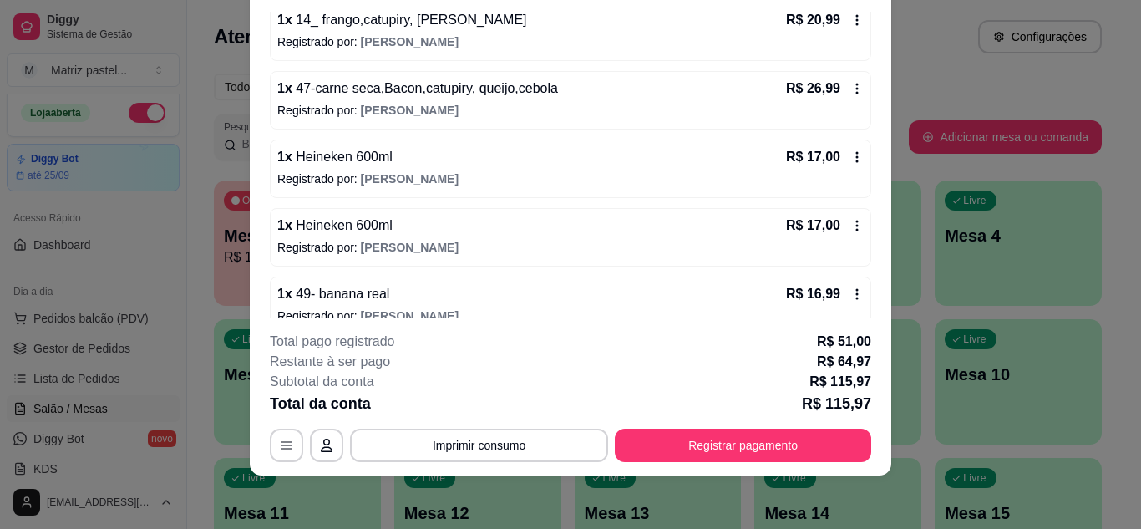
scroll to position [259, 0]
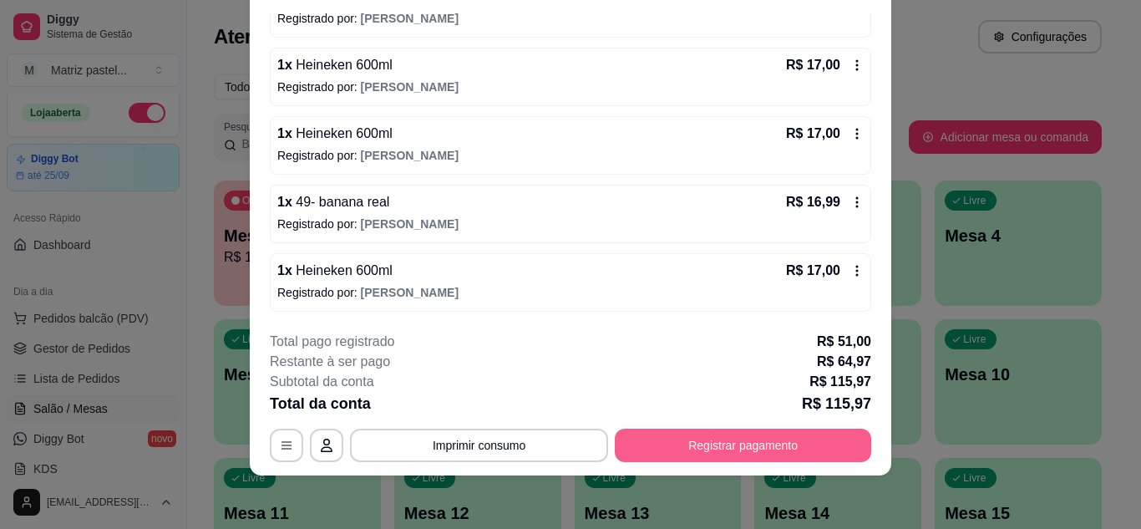
click at [723, 446] on button "Registrar pagamento" at bounding box center [743, 444] width 256 height 33
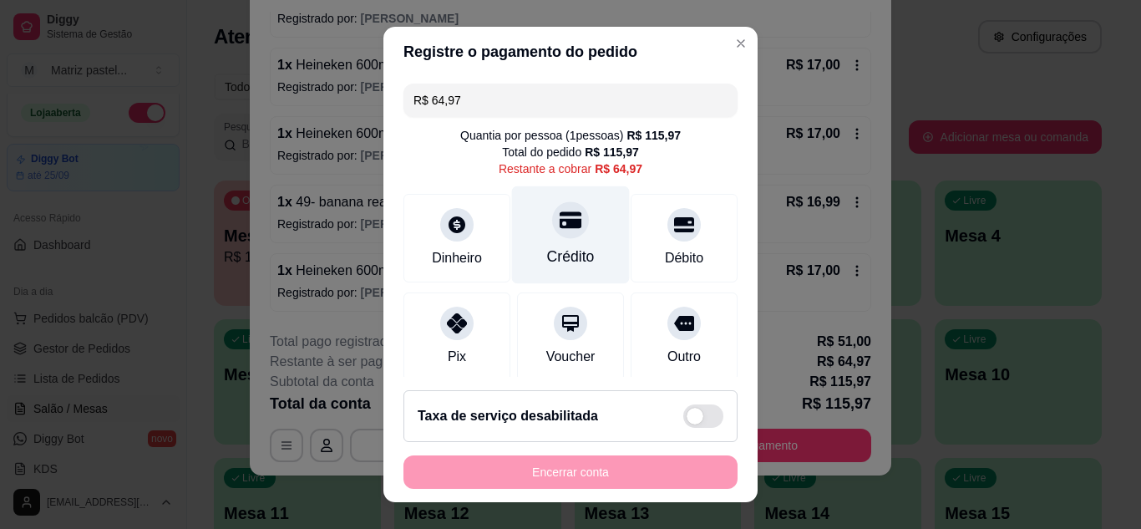
click at [574, 241] on div "Crédito" at bounding box center [571, 234] width 118 height 98
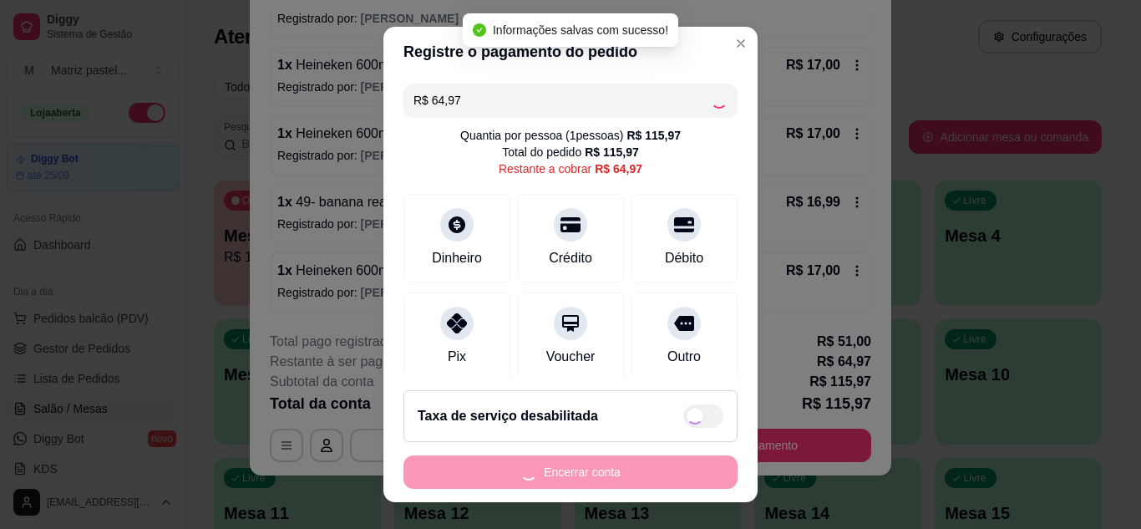
type input "R$ 0,00"
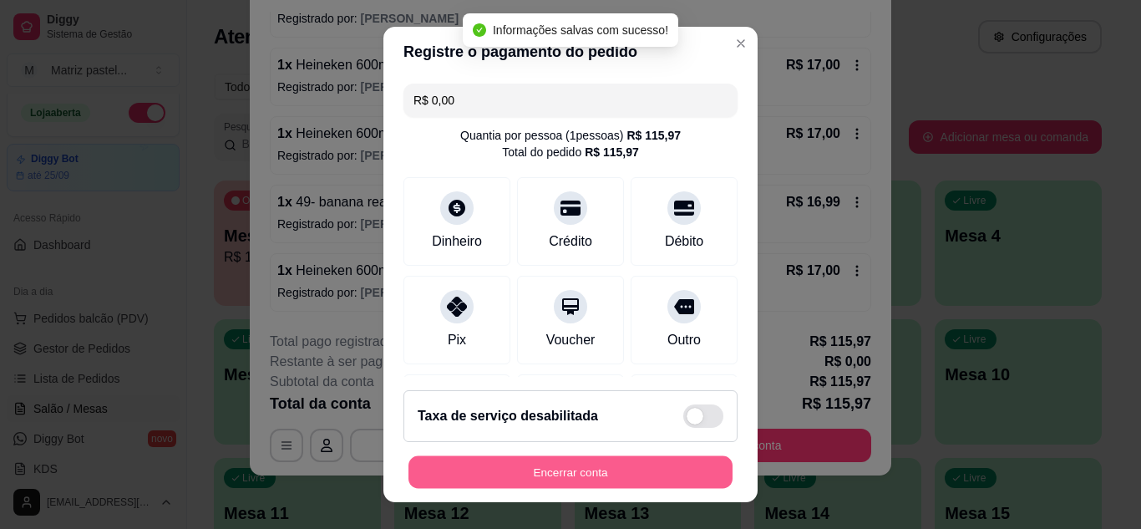
click at [587, 487] on button "Encerrar conta" at bounding box center [570, 472] width 324 height 33
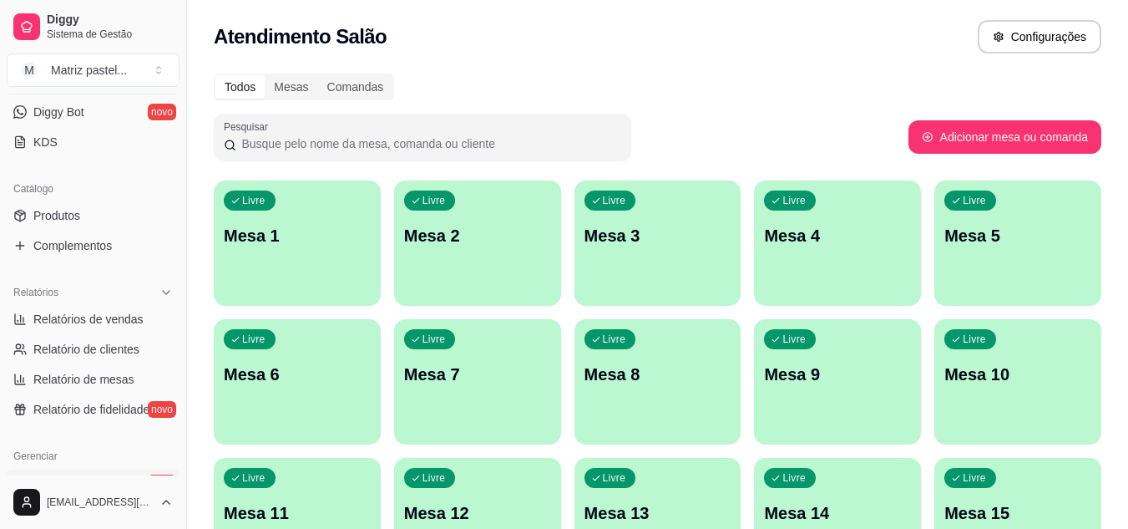
scroll to position [423, 0]
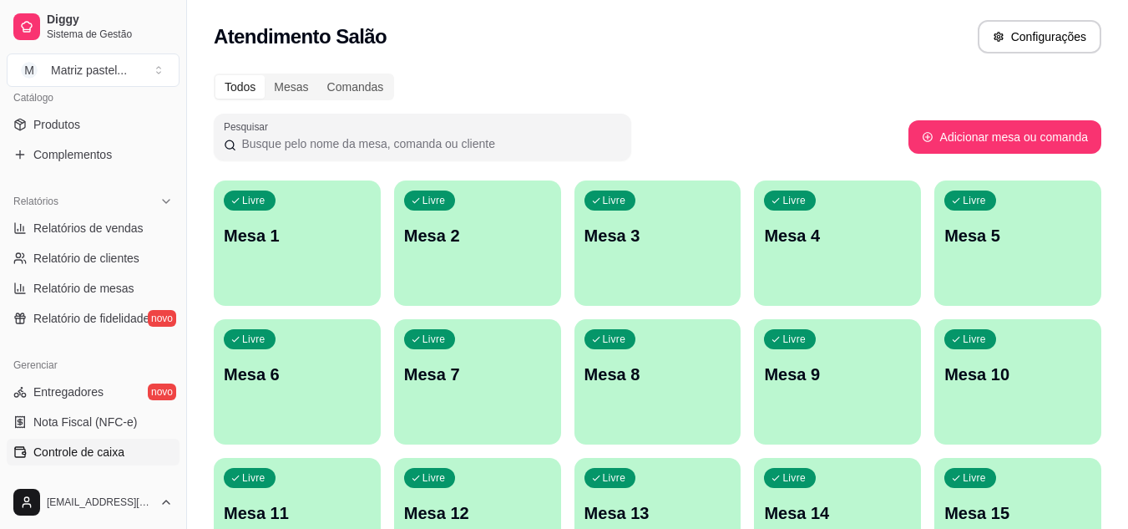
click at [119, 446] on span "Controle de caixa" at bounding box center [78, 451] width 91 height 17
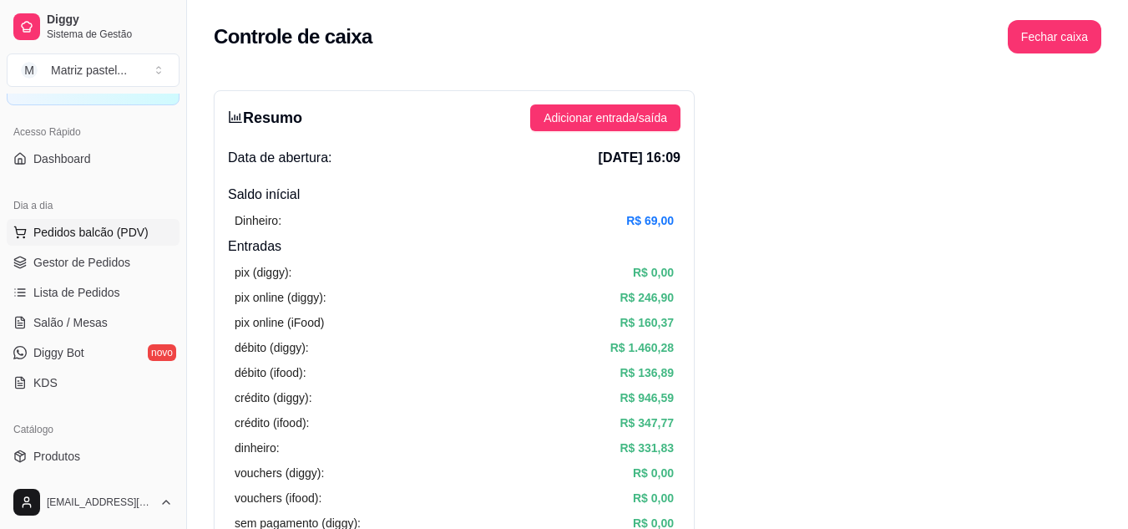
scroll to position [89, 0]
click at [78, 256] on link "Gestor de Pedidos" at bounding box center [93, 264] width 173 height 27
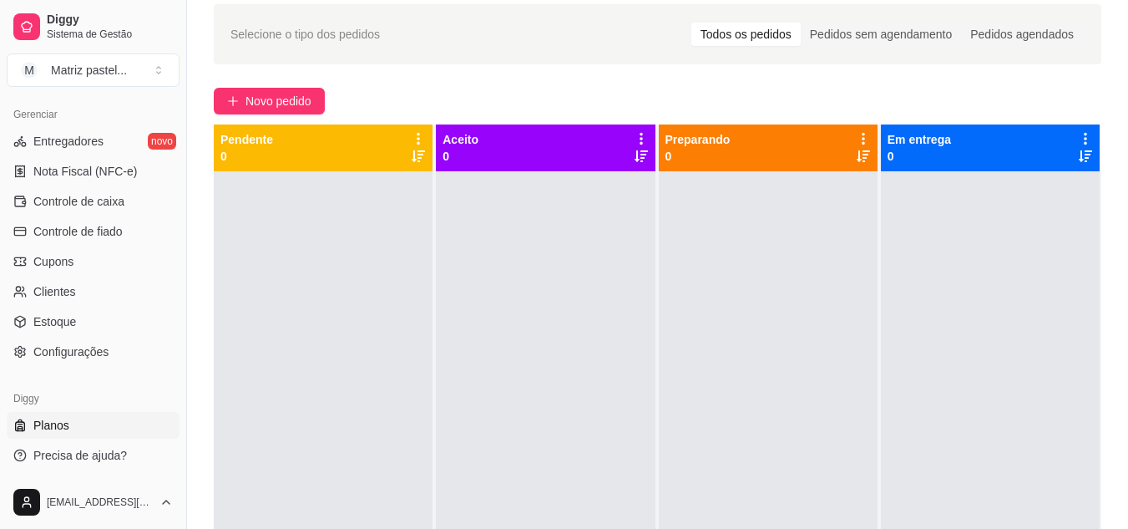
scroll to position [167, 0]
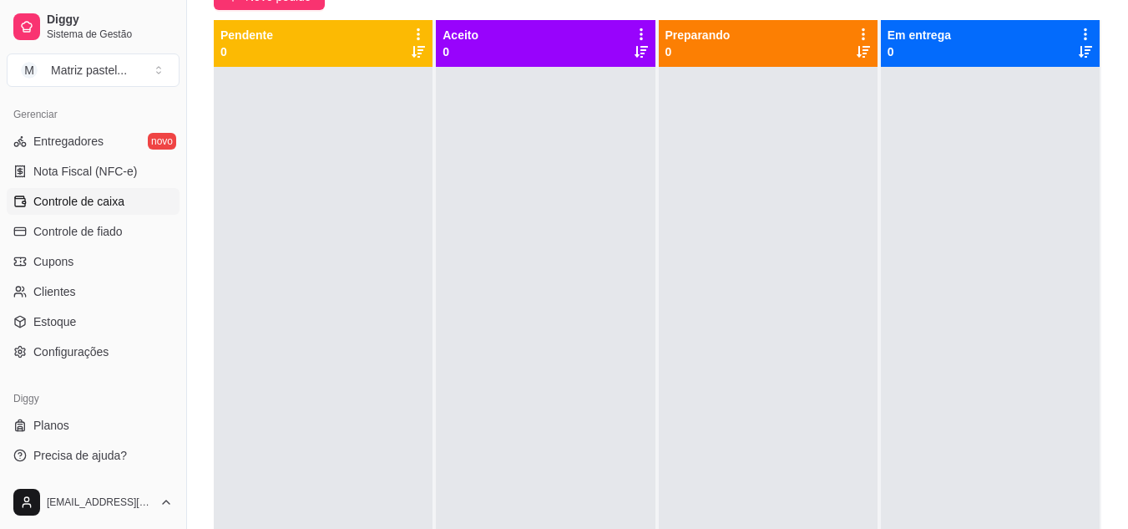
click at [117, 202] on span "Controle de caixa" at bounding box center [78, 201] width 91 height 17
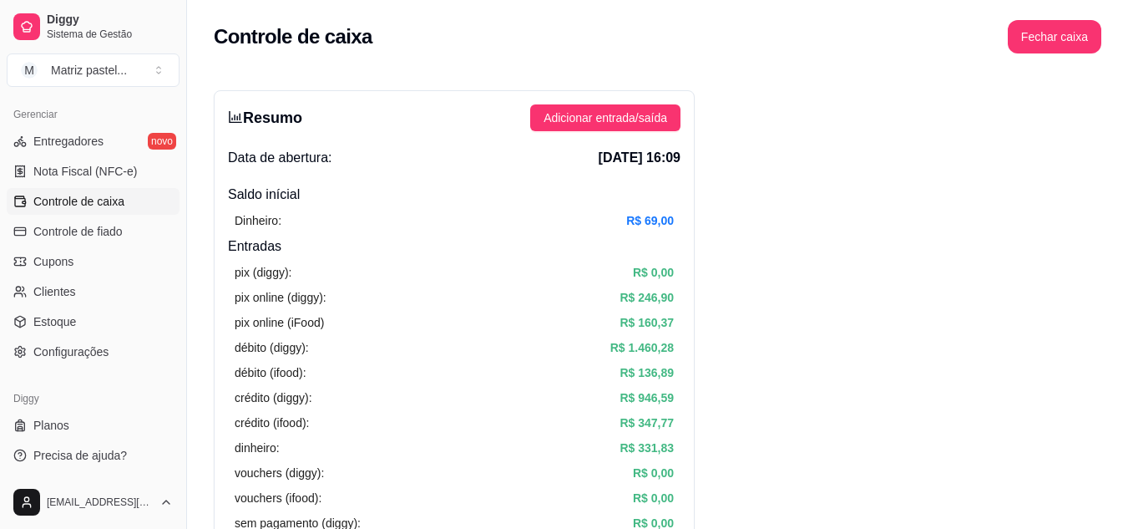
click at [235, 309] on div "pix (diggy): R$ 0,00 pix online (diggy): R$ 246,90 pix online (iFood) R$ 160,37…" at bounding box center [454, 422] width 453 height 332
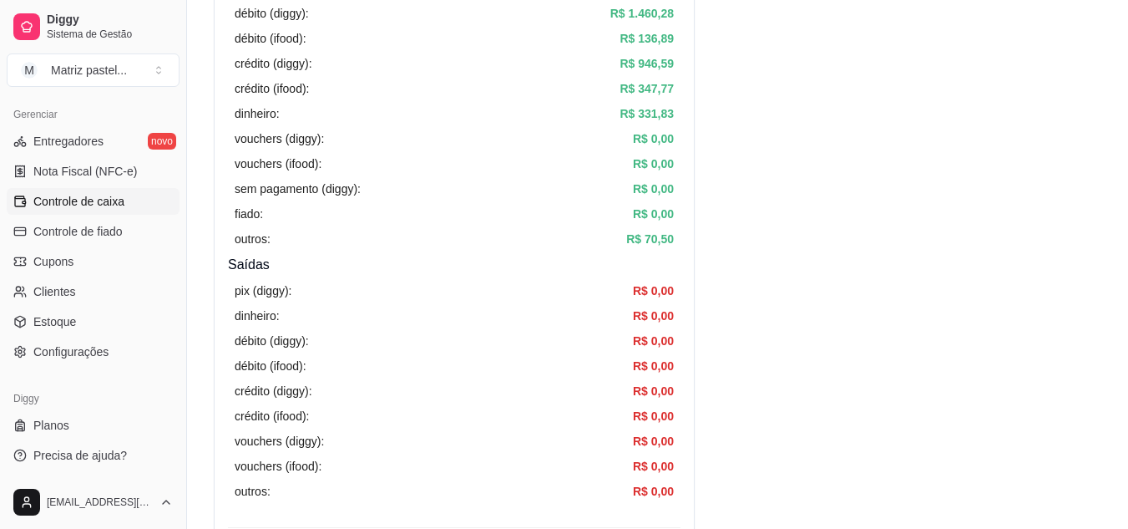
scroll to position [501, 0]
